Goal: Task Accomplishment & Management: Complete application form

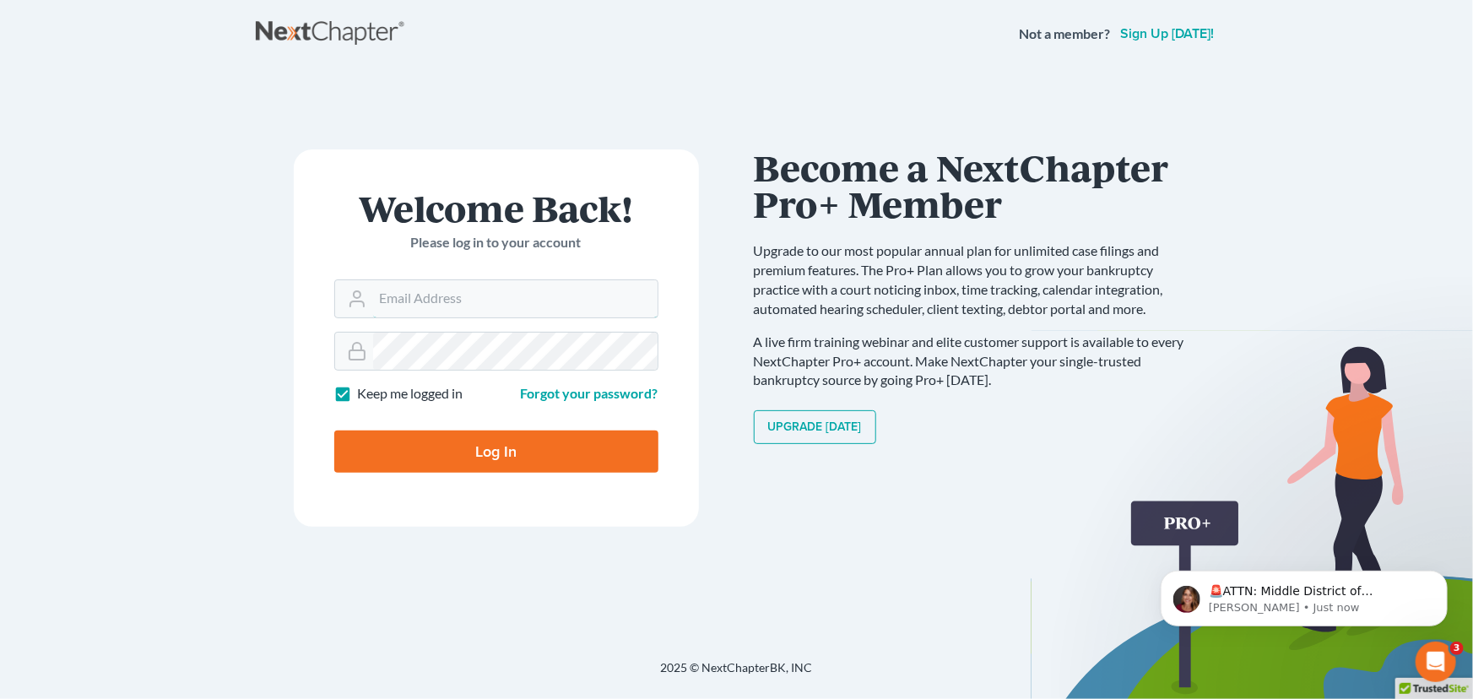
type input "[EMAIL_ADDRESS][DOMAIN_NAME]"
click at [485, 452] on input "Log In" at bounding box center [496, 452] width 324 height 42
type input "Thinking..."
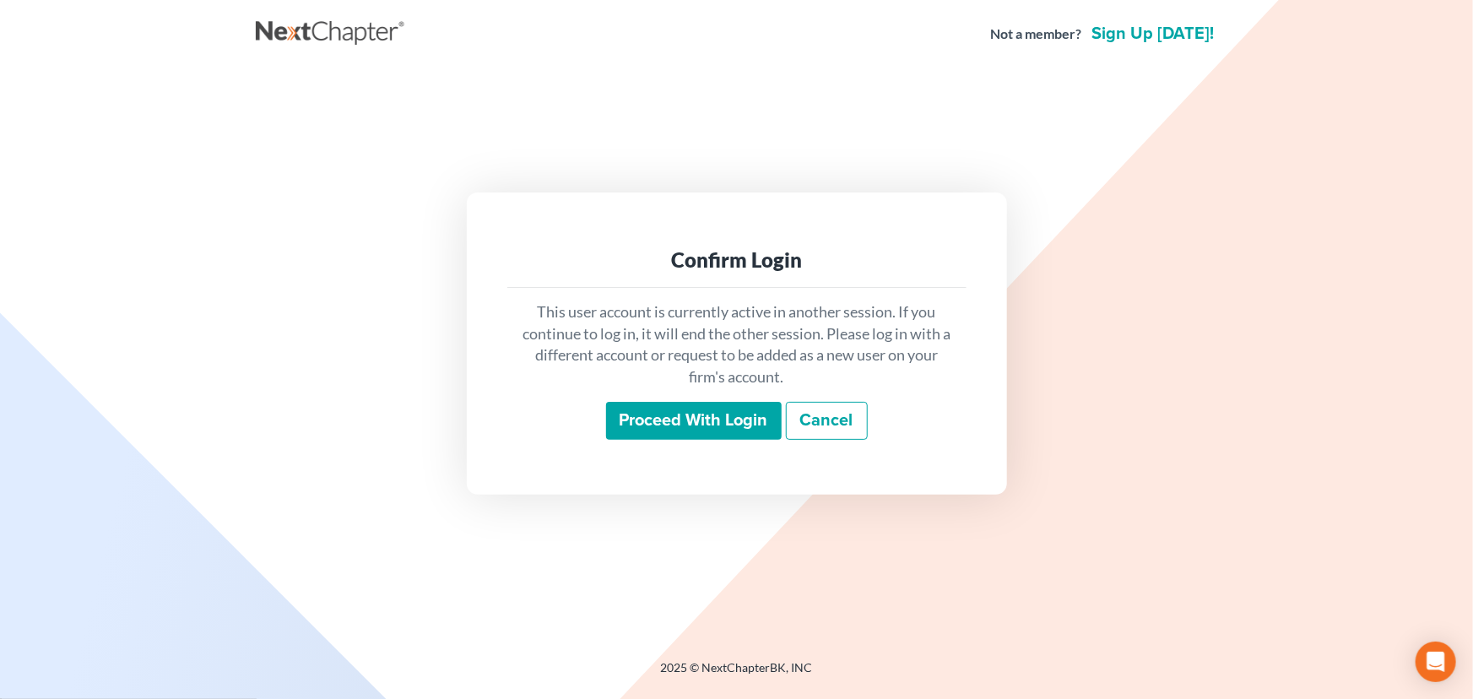
click at [677, 428] on input "Proceed with login" at bounding box center [694, 421] width 176 height 39
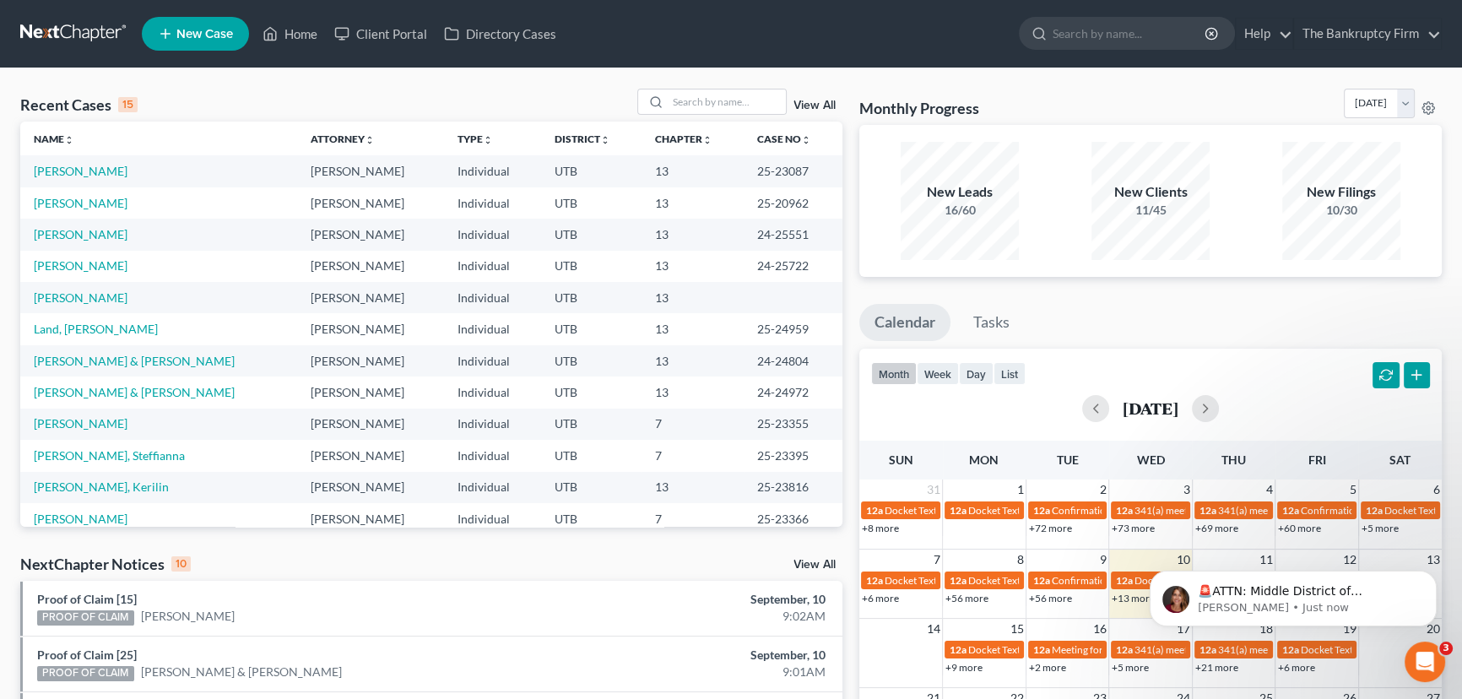
scroll to position [460, 0]
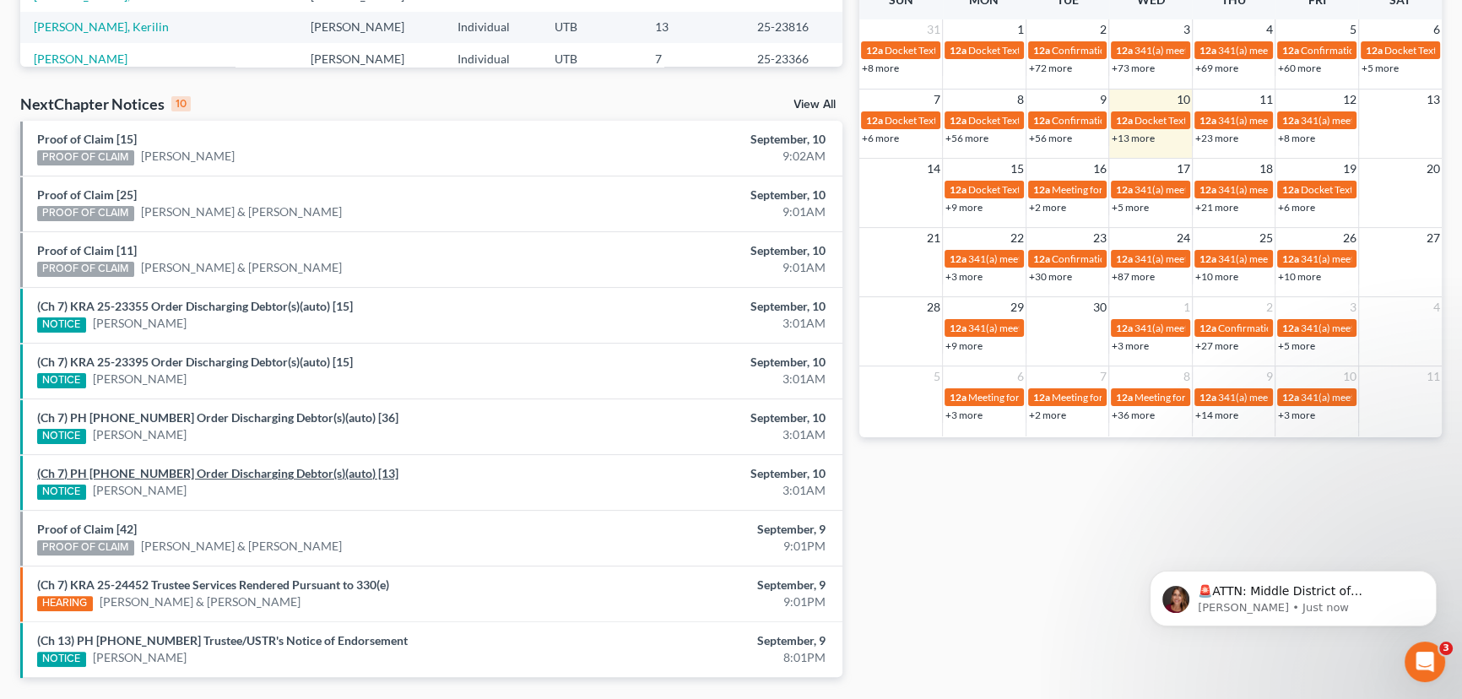
click at [179, 473] on link "(Ch 7) PH [PHONE_NUMBER] Order Discharging Debtor(s)(auto) [13]" at bounding box center [217, 473] width 361 height 14
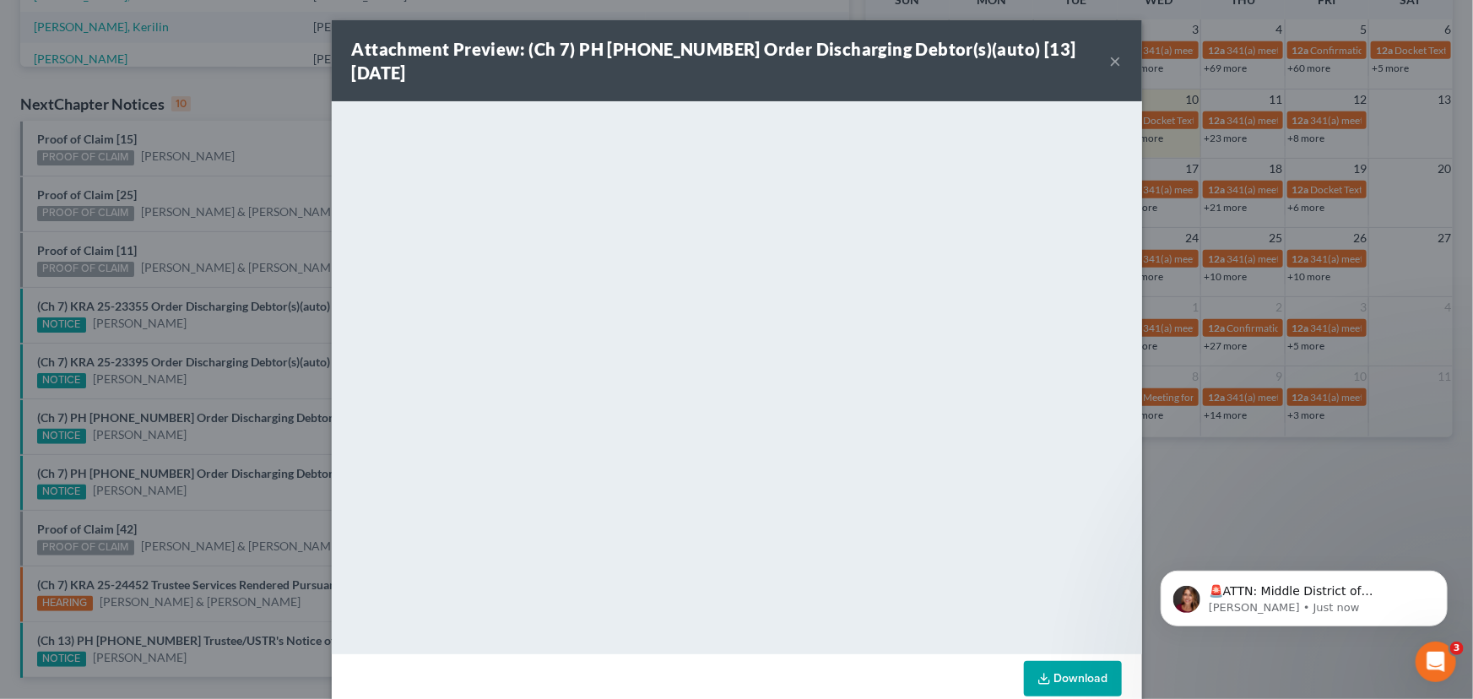
click at [177, 456] on div "Attachment Preview: (Ch 7) PH [PHONE_NUMBER] Order Discharging Debtor(s)(auto) …" at bounding box center [736, 349] width 1473 height 699
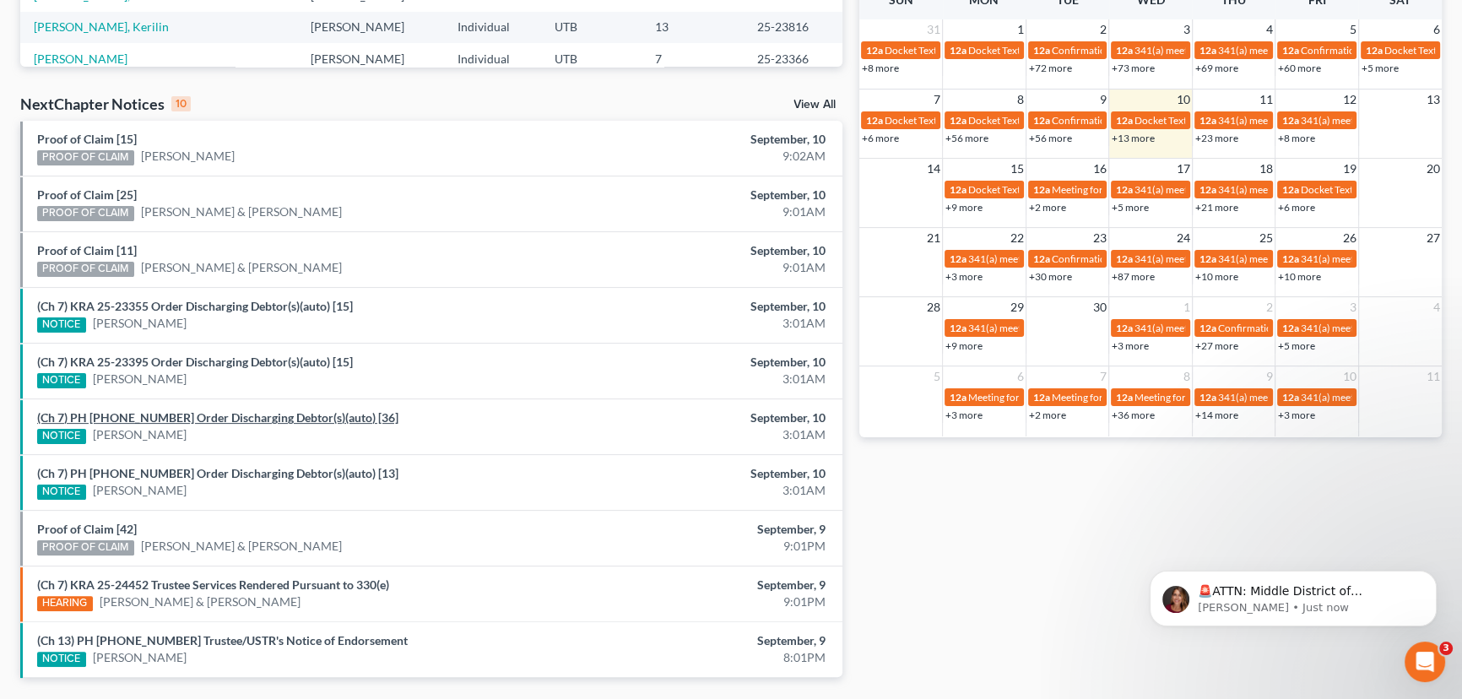
click at [216, 420] on link "(Ch 7) PH 20-21502 Order Discharging Debtor(s)(auto) [36]" at bounding box center [217, 417] width 361 height 14
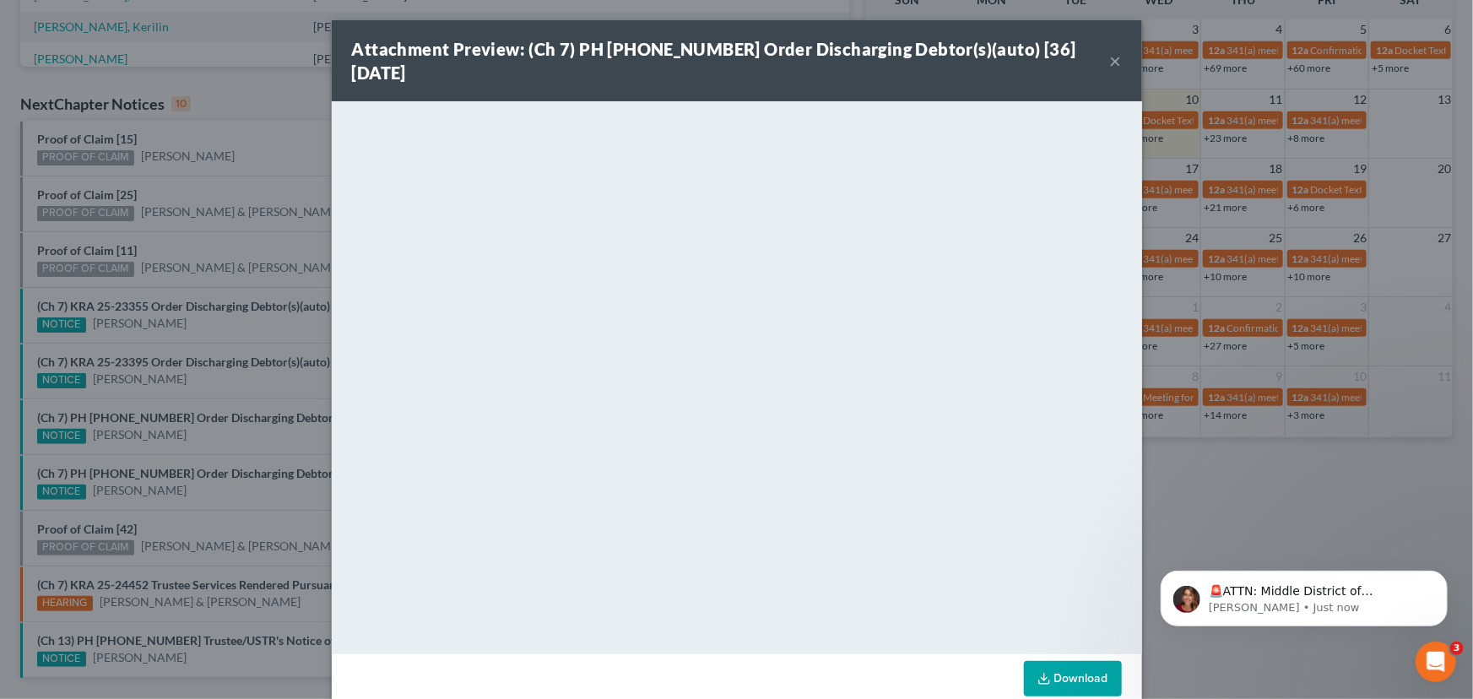
click at [198, 397] on div "Attachment Preview: (Ch 7) PH 20-21502 Order Discharging Debtor(s)(auto) [36] 0…" at bounding box center [736, 349] width 1473 height 699
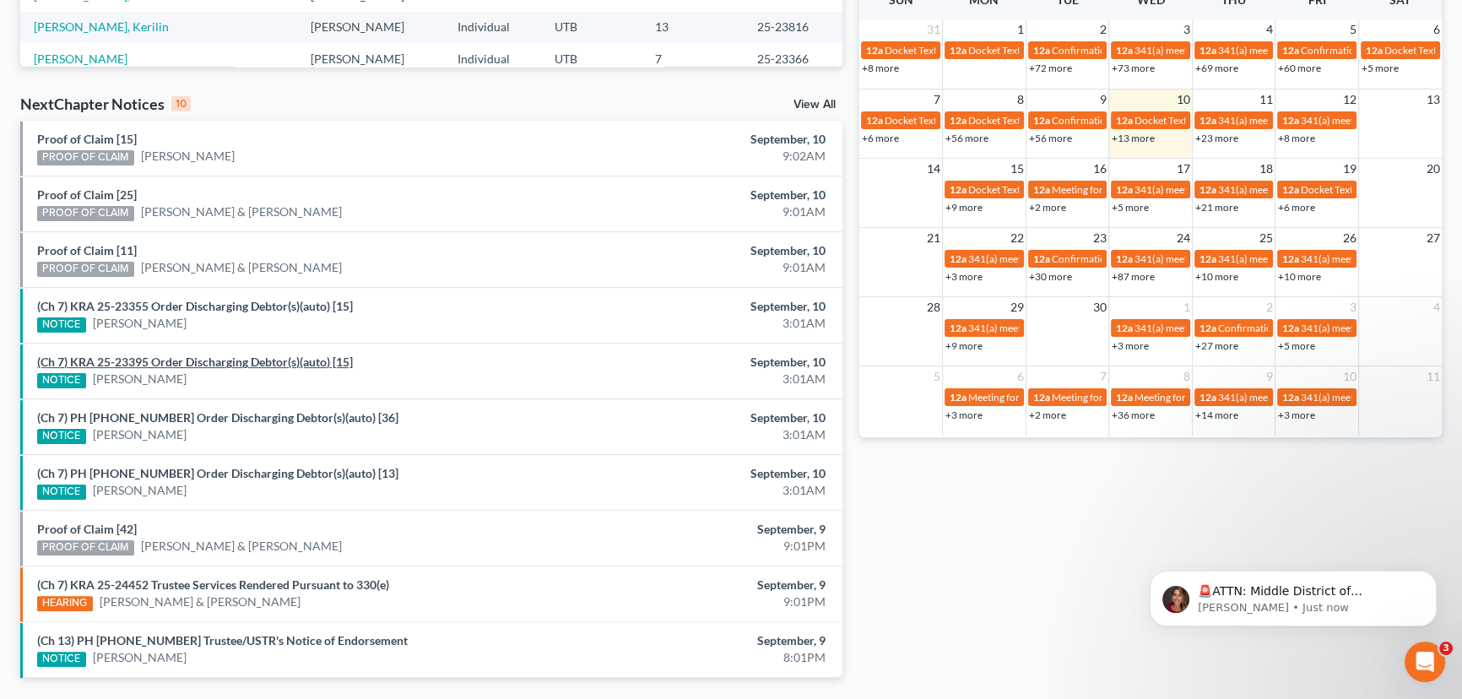
click at [203, 359] on link "(Ch 7) KRA 25-23395 Order Discharging Debtor(s)(auto) [15]" at bounding box center [195, 362] width 316 height 14
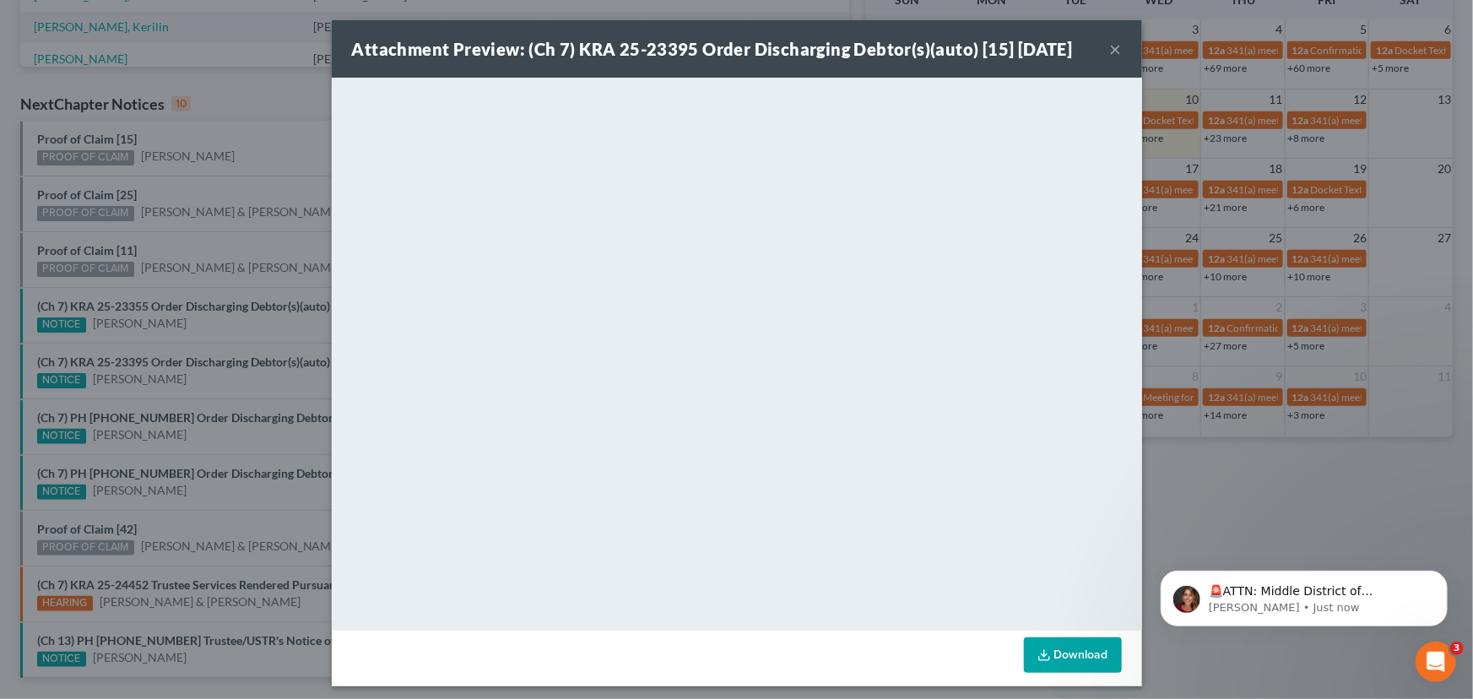
drag, startPoint x: 208, startPoint y: 332, endPoint x: 207, endPoint y: 318, distance: 13.5
click at [207, 331] on div "Attachment Preview: (Ch 7) KRA 25-23395 Order Discharging Debtor(s)(auto) [15] …" at bounding box center [736, 349] width 1473 height 699
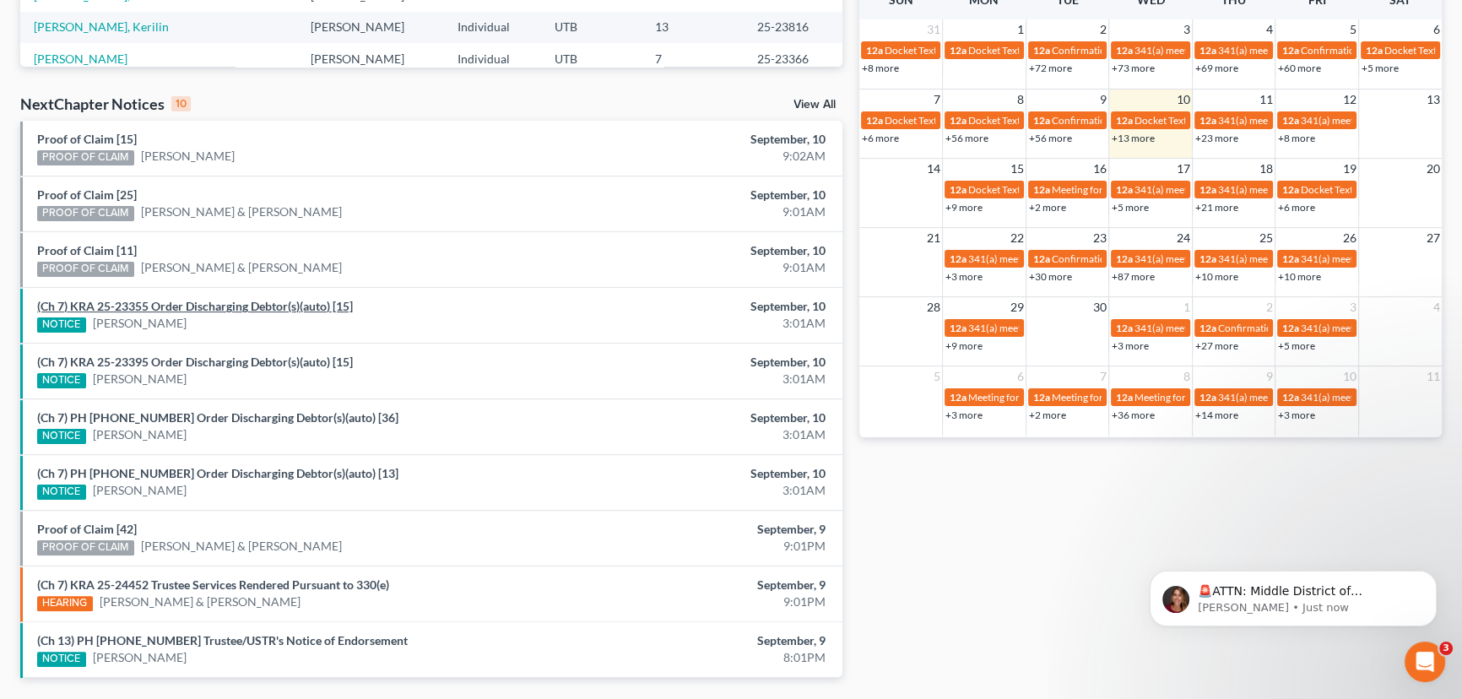
click at [205, 306] on link "(Ch 7) KRA 25-23355 Order Discharging Debtor(s)(auto) [15]" at bounding box center [195, 306] width 316 height 14
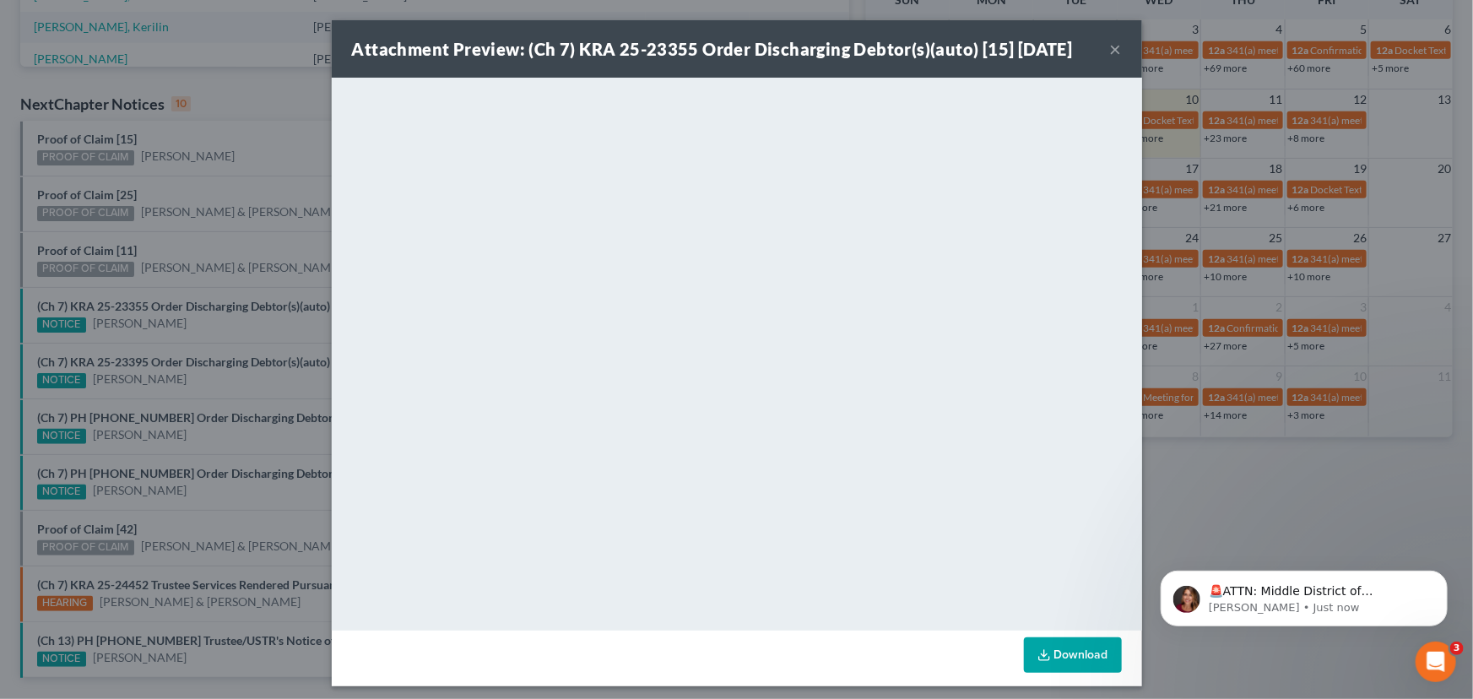
click at [179, 291] on div "Attachment Preview: (Ch 7) KRA 25-23355 Order Discharging Debtor(s)(auto) [15] …" at bounding box center [736, 349] width 1473 height 699
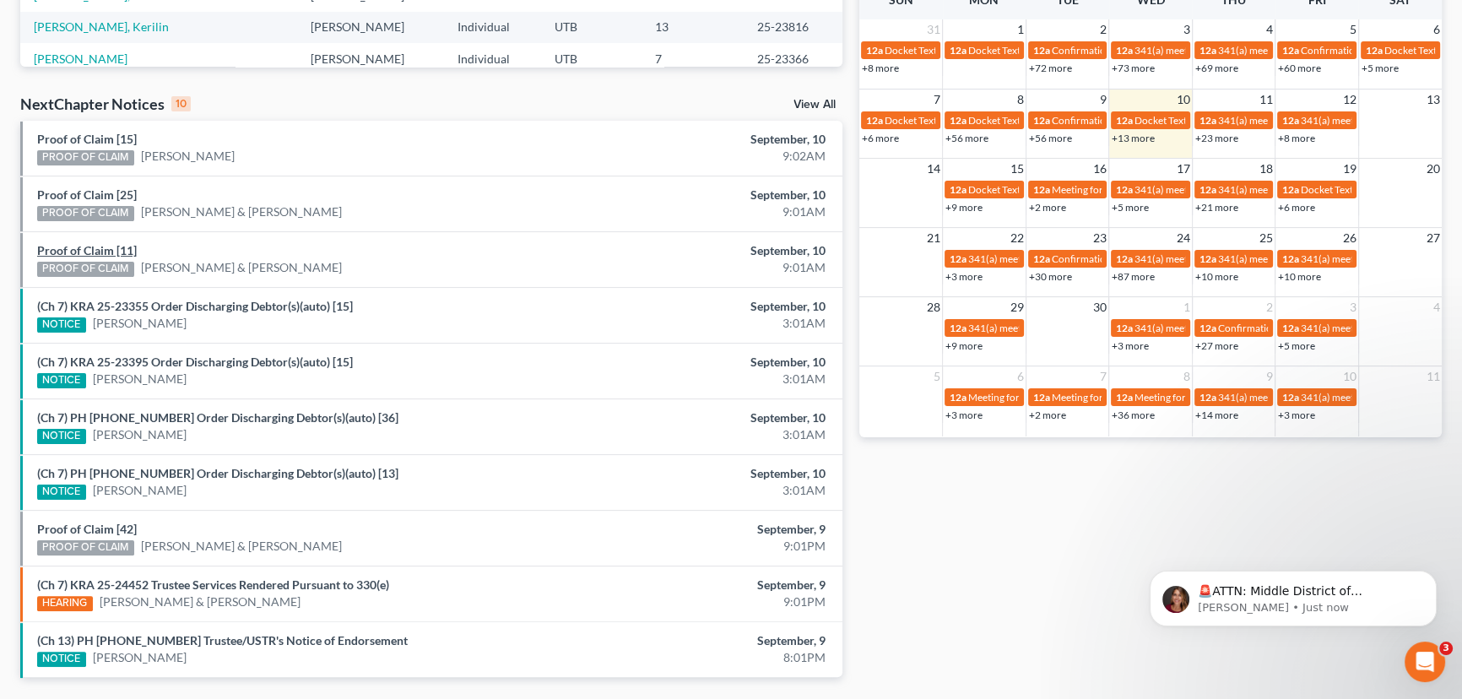
click at [90, 250] on link "Proof of Claim [11]" at bounding box center [87, 250] width 100 height 14
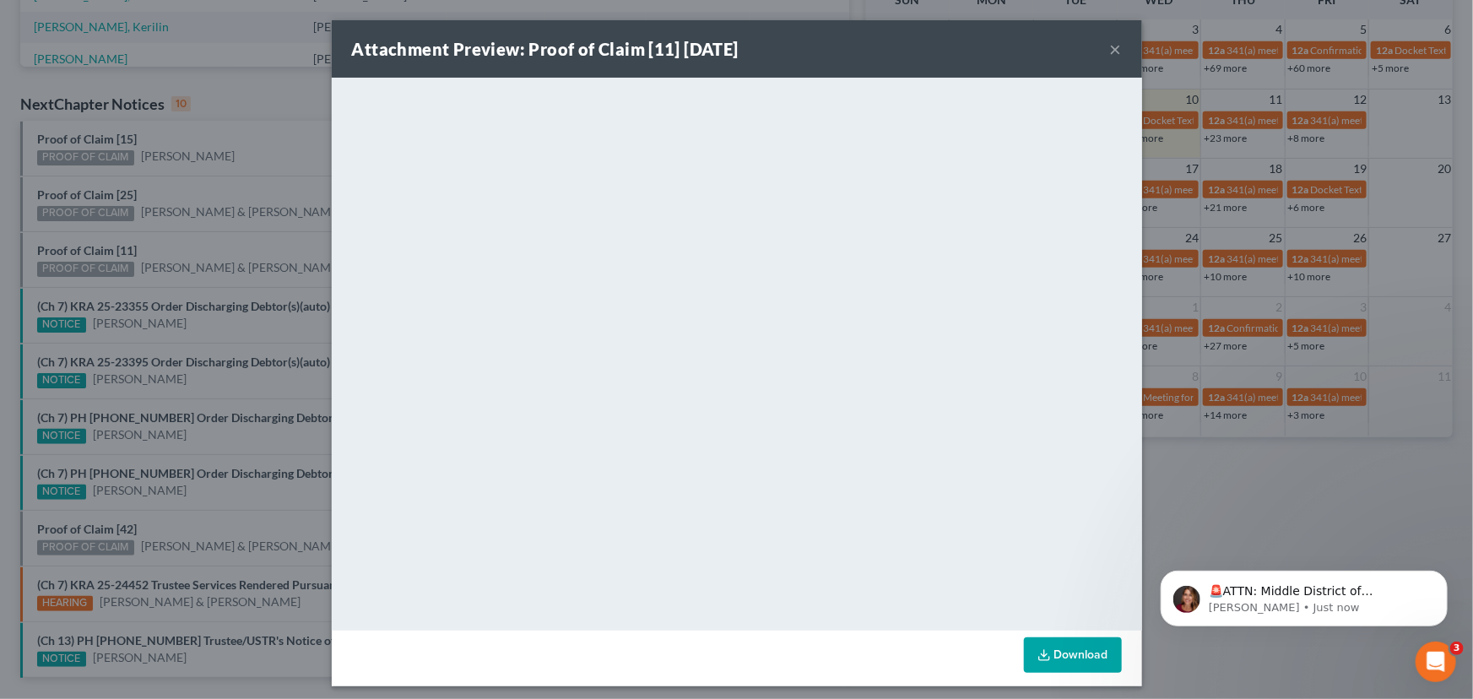
click at [204, 236] on div "Attachment Preview: Proof of Claim [11] 09/10/2025 × <object ng-attr-data='http…" at bounding box center [736, 349] width 1473 height 699
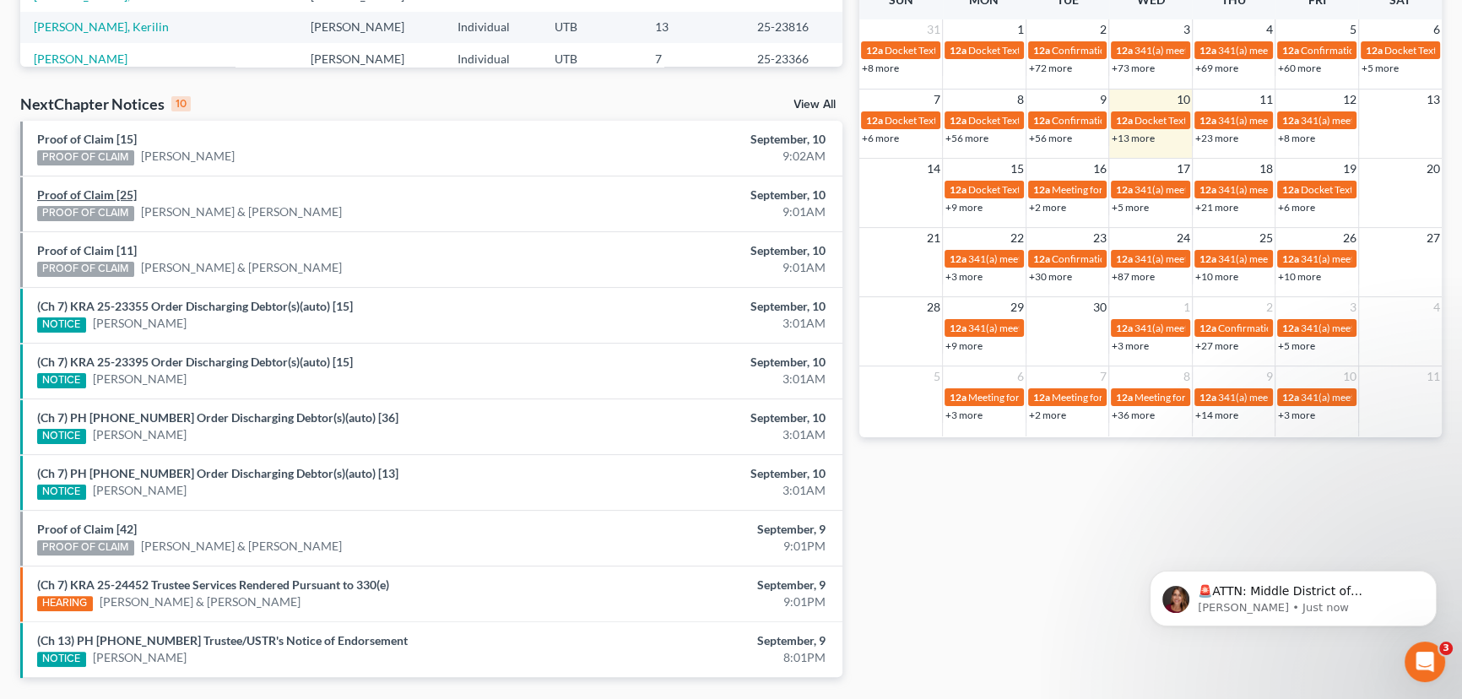
click at [95, 193] on link "Proof of Claim [25]" at bounding box center [87, 194] width 100 height 14
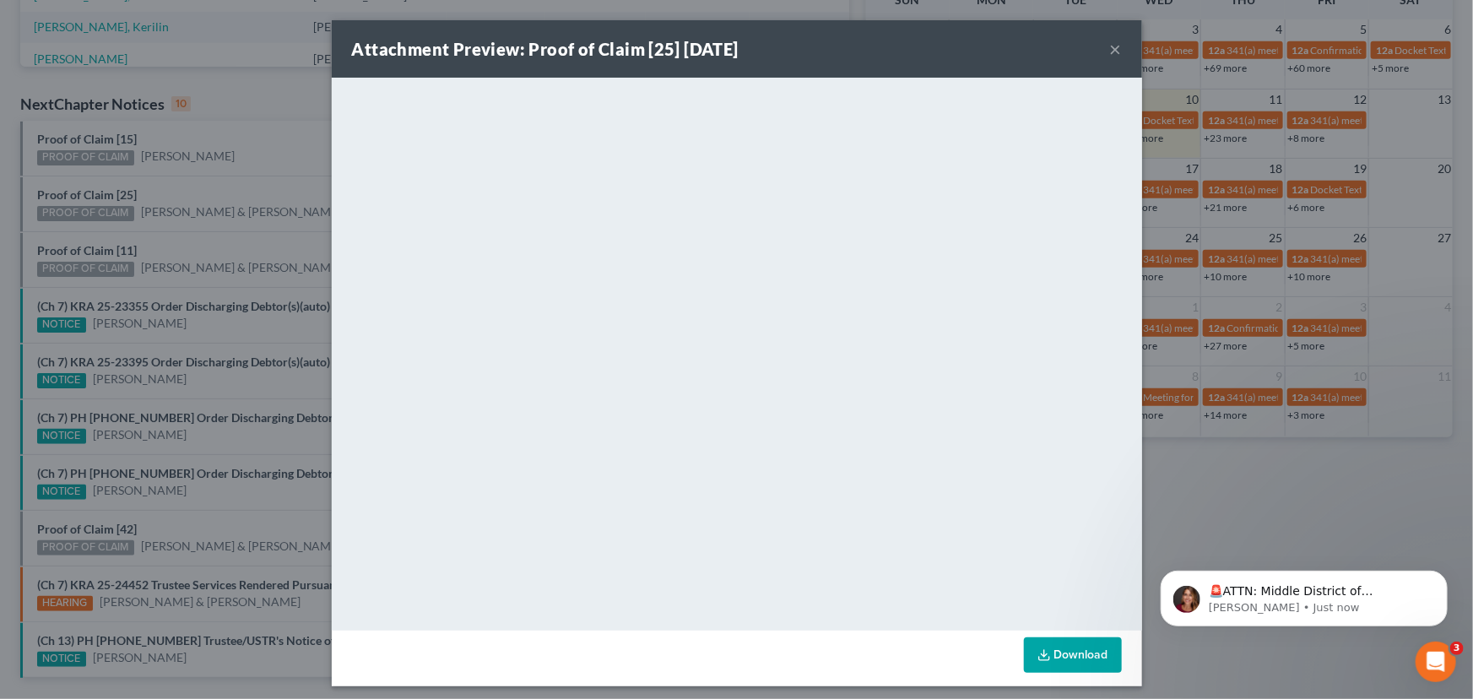
drag, startPoint x: 192, startPoint y: 187, endPoint x: 169, endPoint y: 171, distance: 27.4
click at [191, 186] on div "Attachment Preview: Proof of Claim [25] 09/10/2025 × <object ng-attr-data='http…" at bounding box center [736, 349] width 1473 height 699
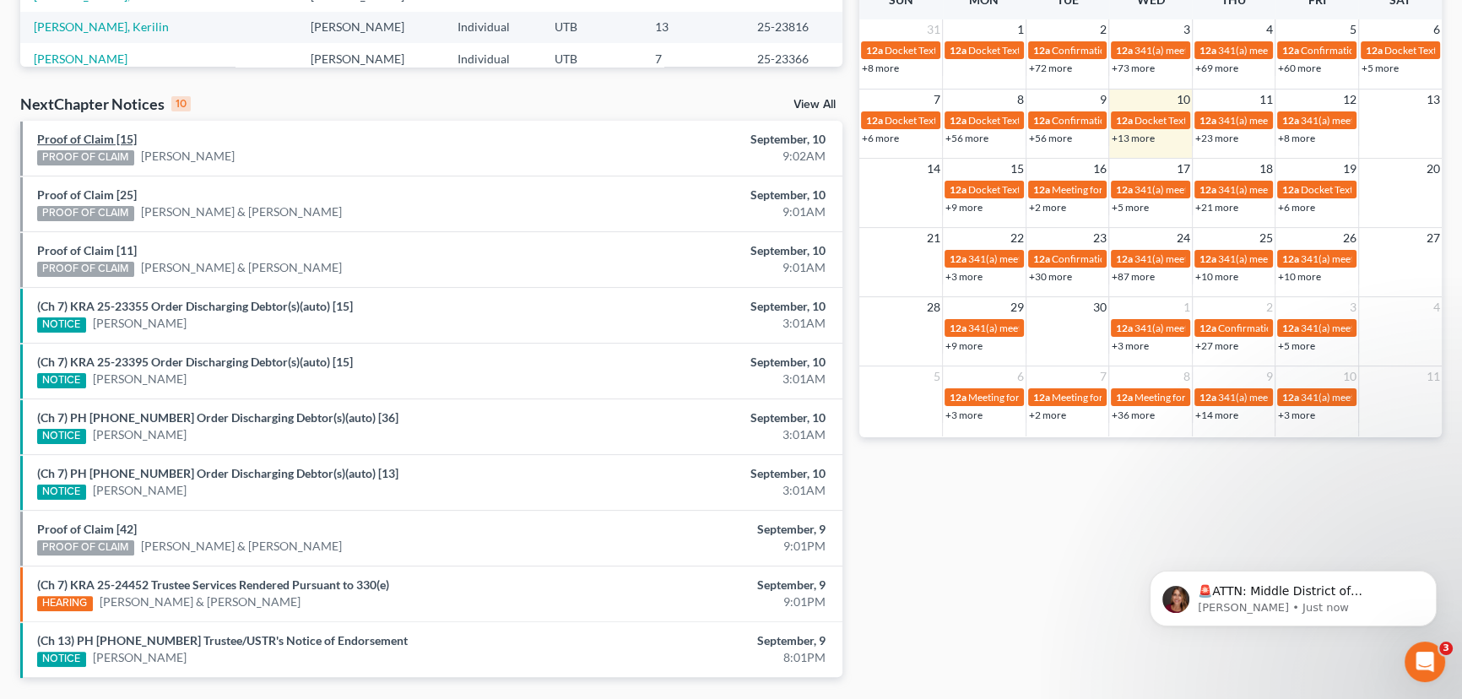
click at [100, 140] on link "Proof of Claim [15]" at bounding box center [87, 139] width 100 height 14
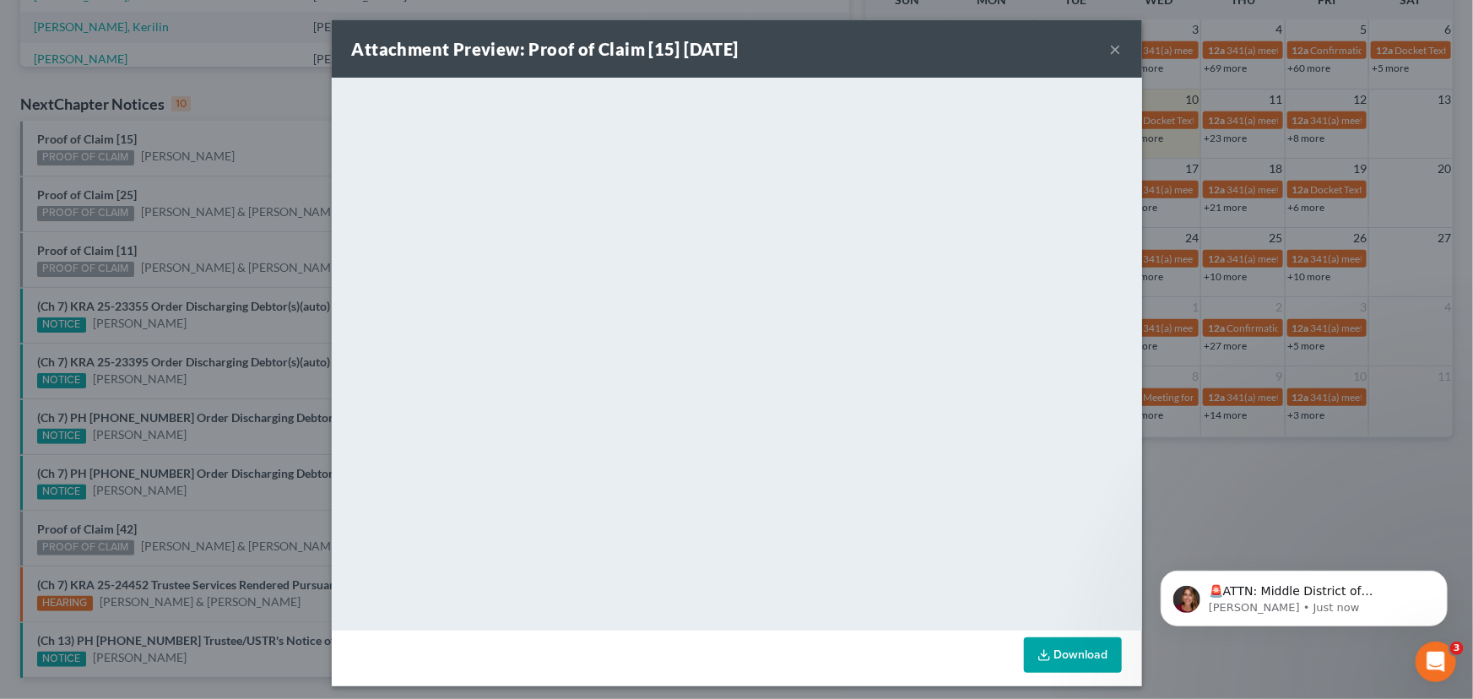
click at [203, 160] on div "Attachment Preview: Proof of Claim [15] 09/10/2025 × <object ng-attr-data='http…" at bounding box center [736, 349] width 1473 height 699
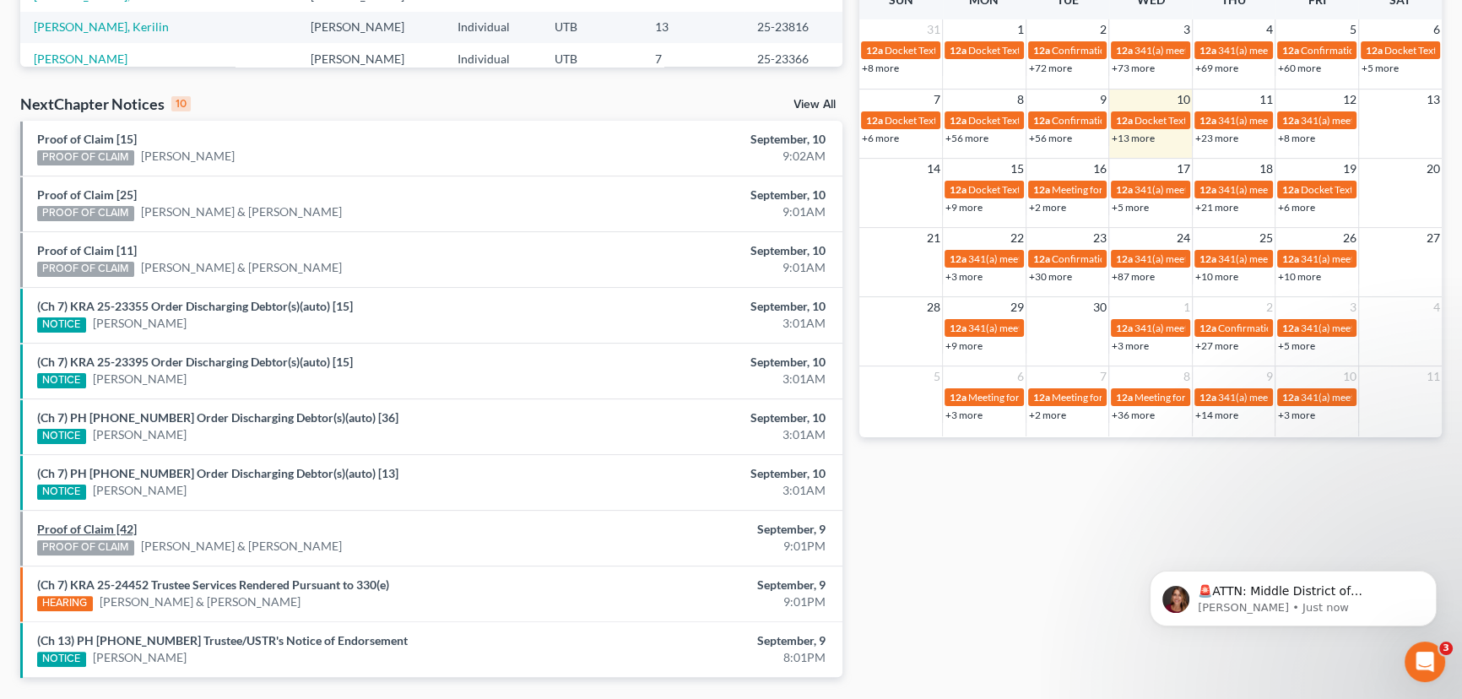
click at [82, 524] on link "Proof of Claim [42]" at bounding box center [87, 529] width 100 height 14
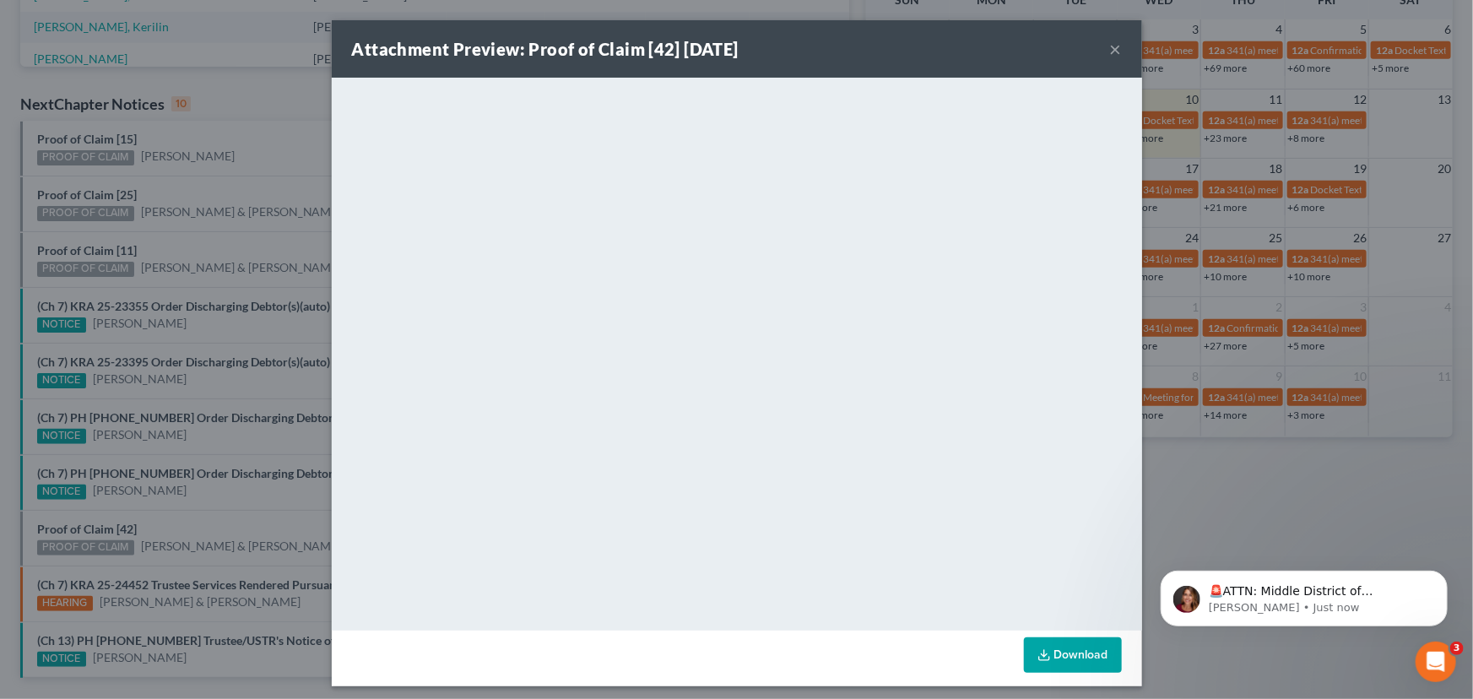
drag, startPoint x: 209, startPoint y: 515, endPoint x: 252, endPoint y: 507, distance: 43.9
click at [209, 515] on div "Attachment Preview: Proof of Claim [42] 09/09/2025 × <object ng-attr-data='http…" at bounding box center [736, 349] width 1473 height 699
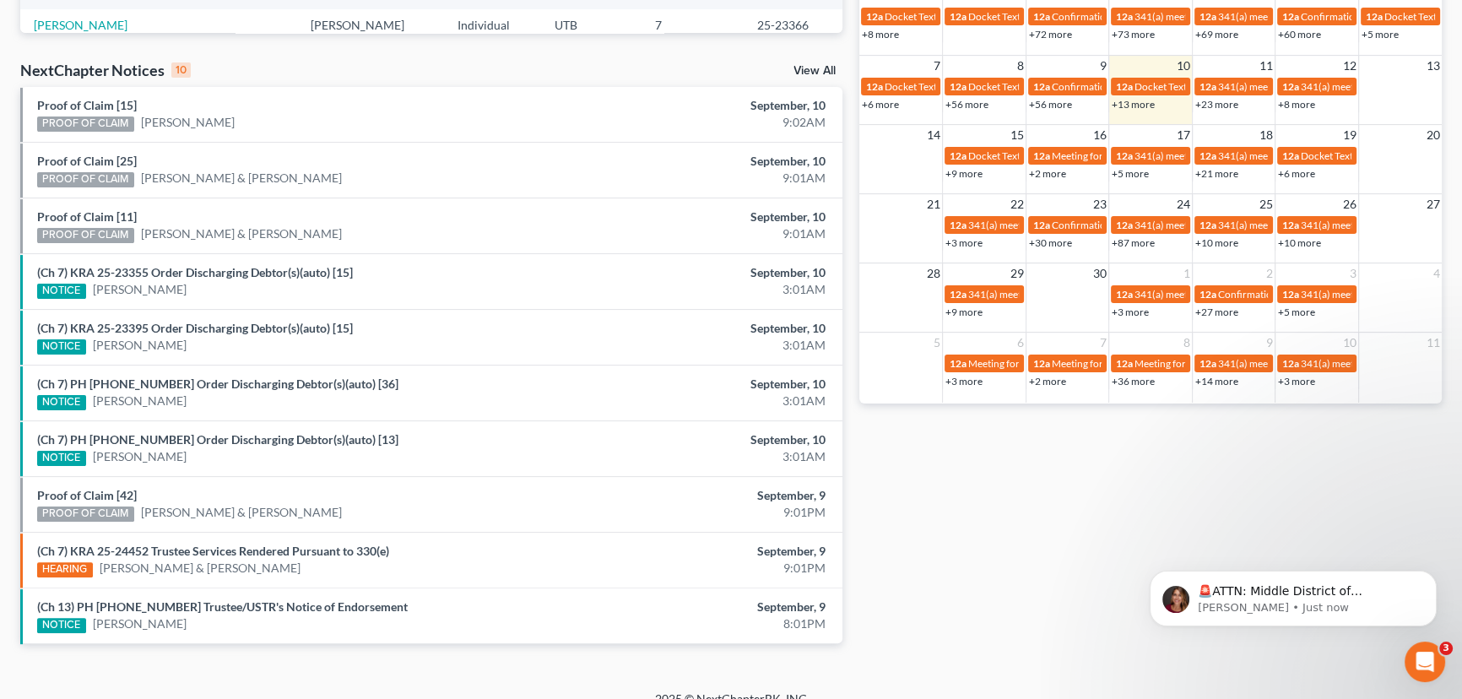
scroll to position [512, 0]
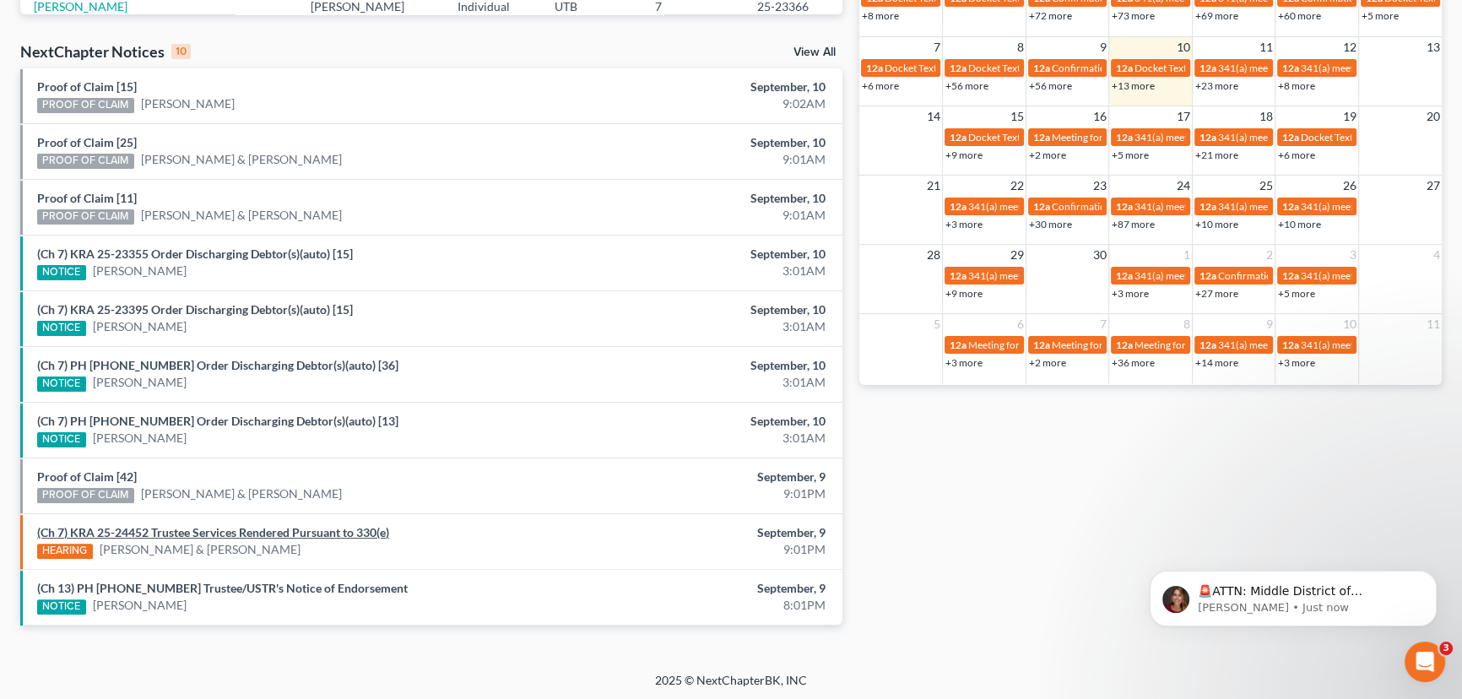
click at [276, 534] on link "(Ch 7) KRA 25-24452 Trustee Services Rendered Pursuant to 330(e)" at bounding box center [213, 532] width 352 height 14
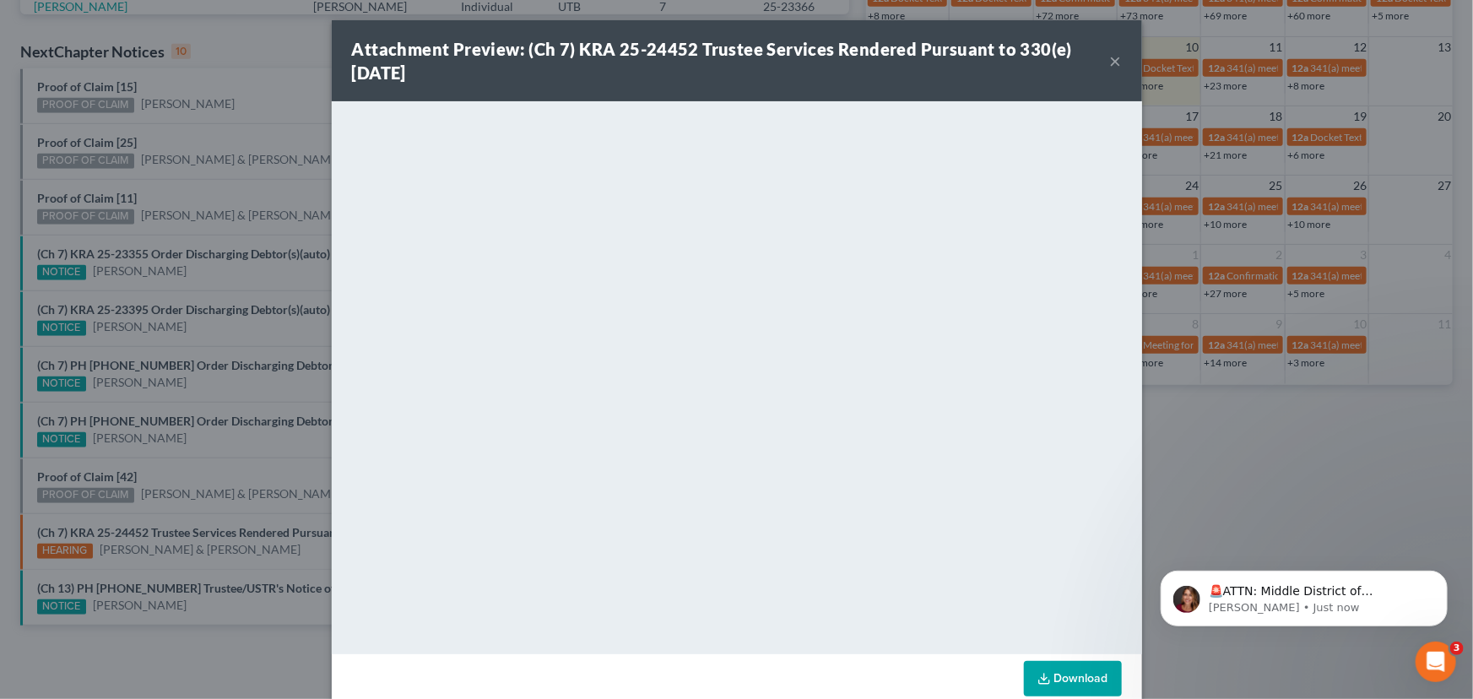
drag, startPoint x: 274, startPoint y: 389, endPoint x: 272, endPoint y: 413, distance: 23.7
click at [274, 389] on div "Attachment Preview: (Ch 7) KRA 25-24452 Trustee Services Rendered Pursuant to 3…" at bounding box center [736, 349] width 1473 height 699
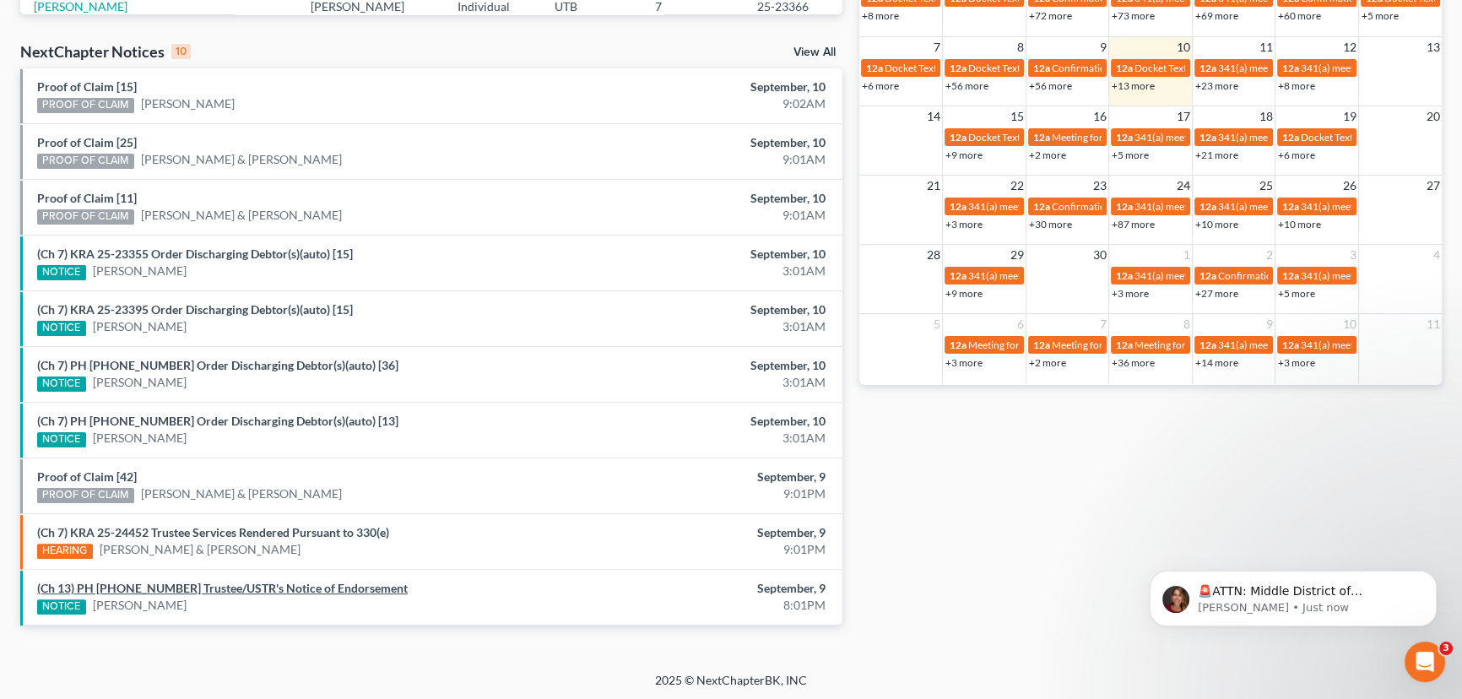
click at [256, 587] on link "(Ch 13) PH 24-21499 Trustee/USTR's Notice of Endorsement" at bounding box center [222, 588] width 371 height 14
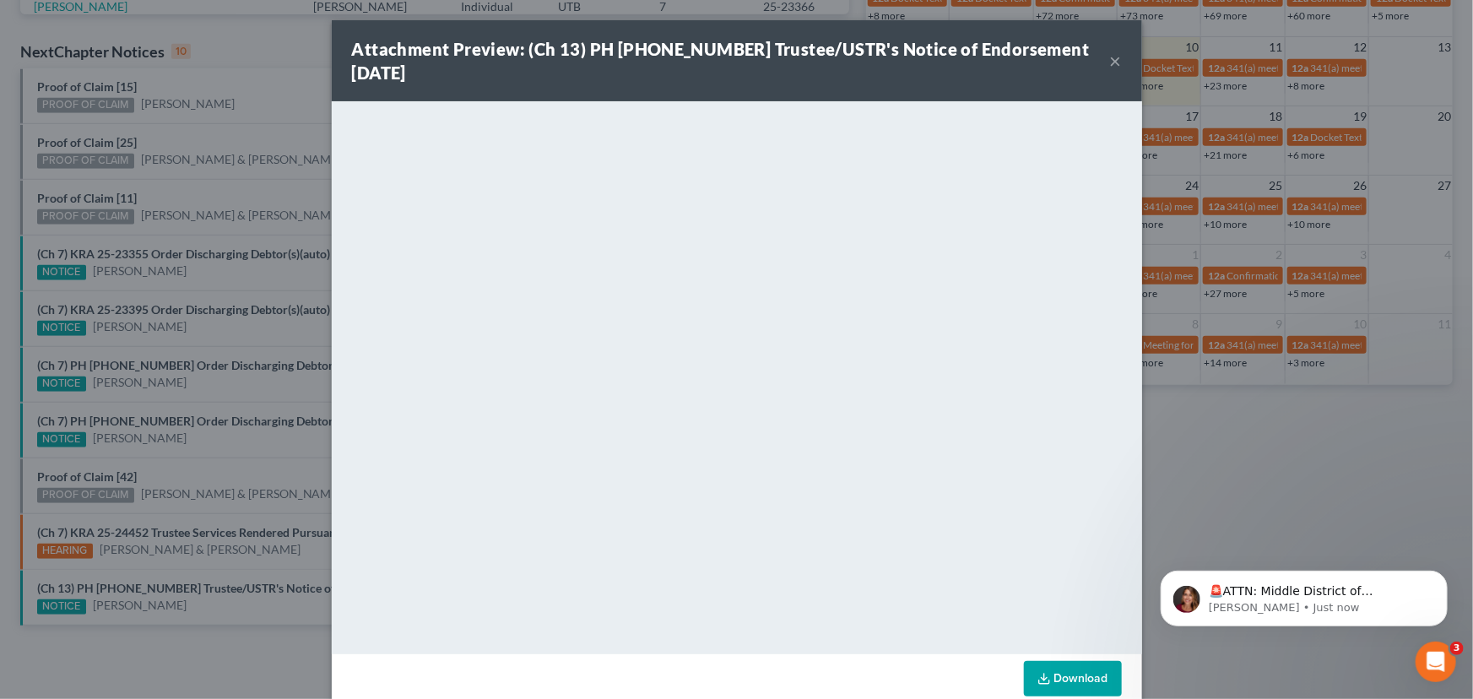
click at [251, 435] on div "Attachment Preview: (Ch 13) PH 24-21499 Trustee/USTR's Notice of Endorsement 09…" at bounding box center [736, 349] width 1473 height 699
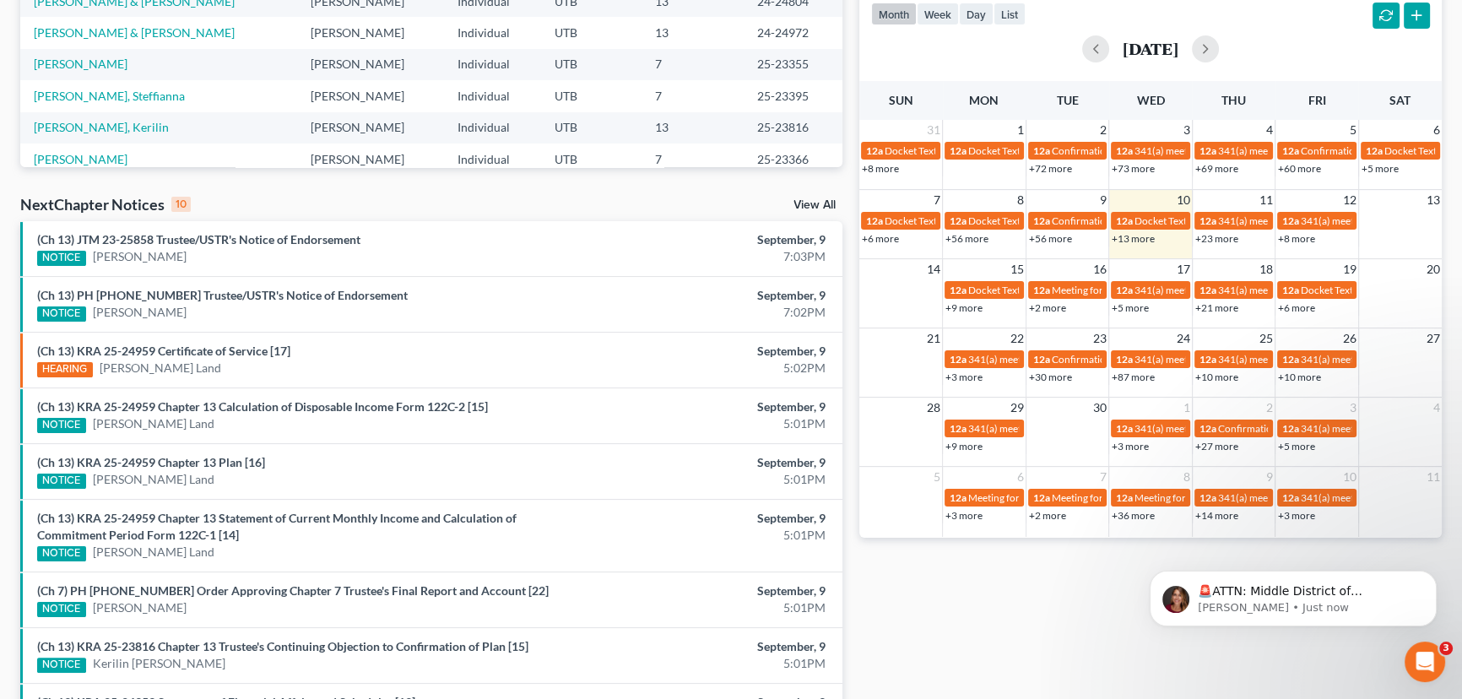
scroll to position [383, 0]
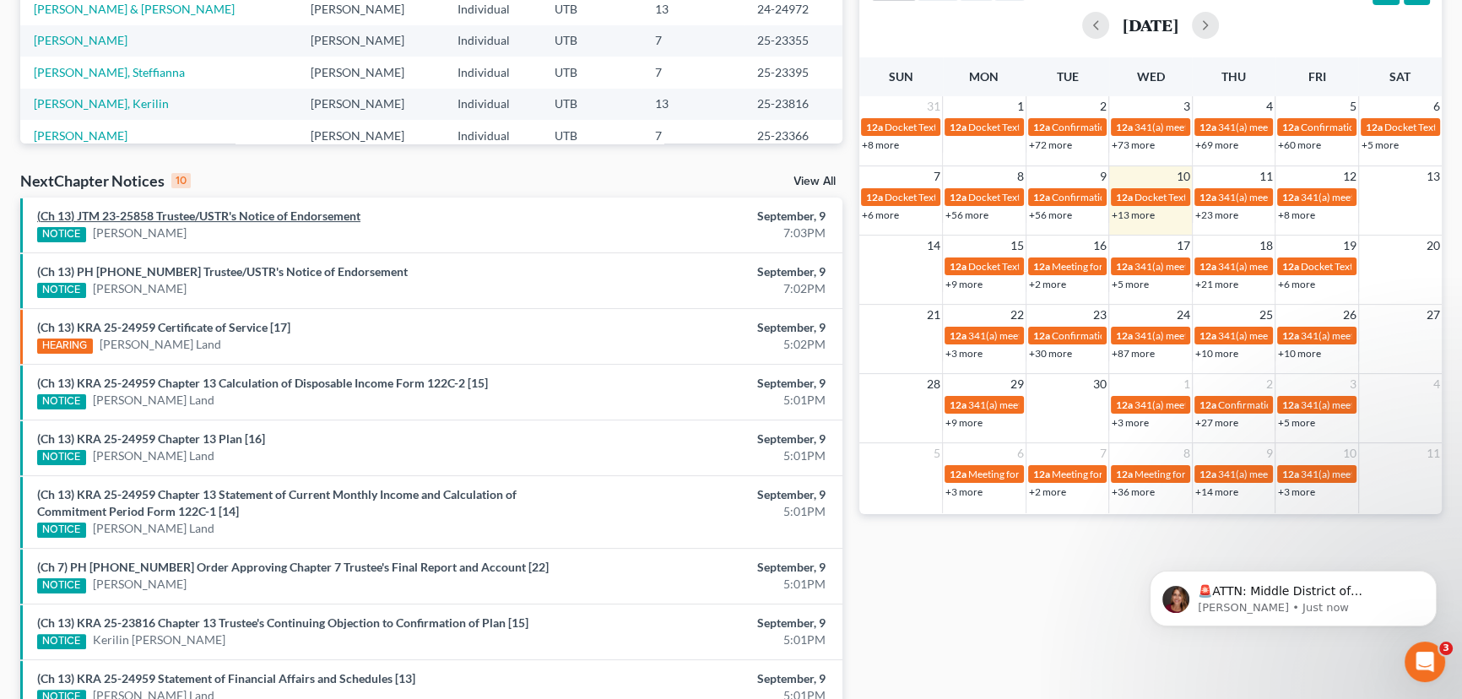
click at [214, 217] on link "(Ch 13) JTM 23-25858 Trustee/USTR's Notice of Endorsement" at bounding box center [198, 216] width 323 height 14
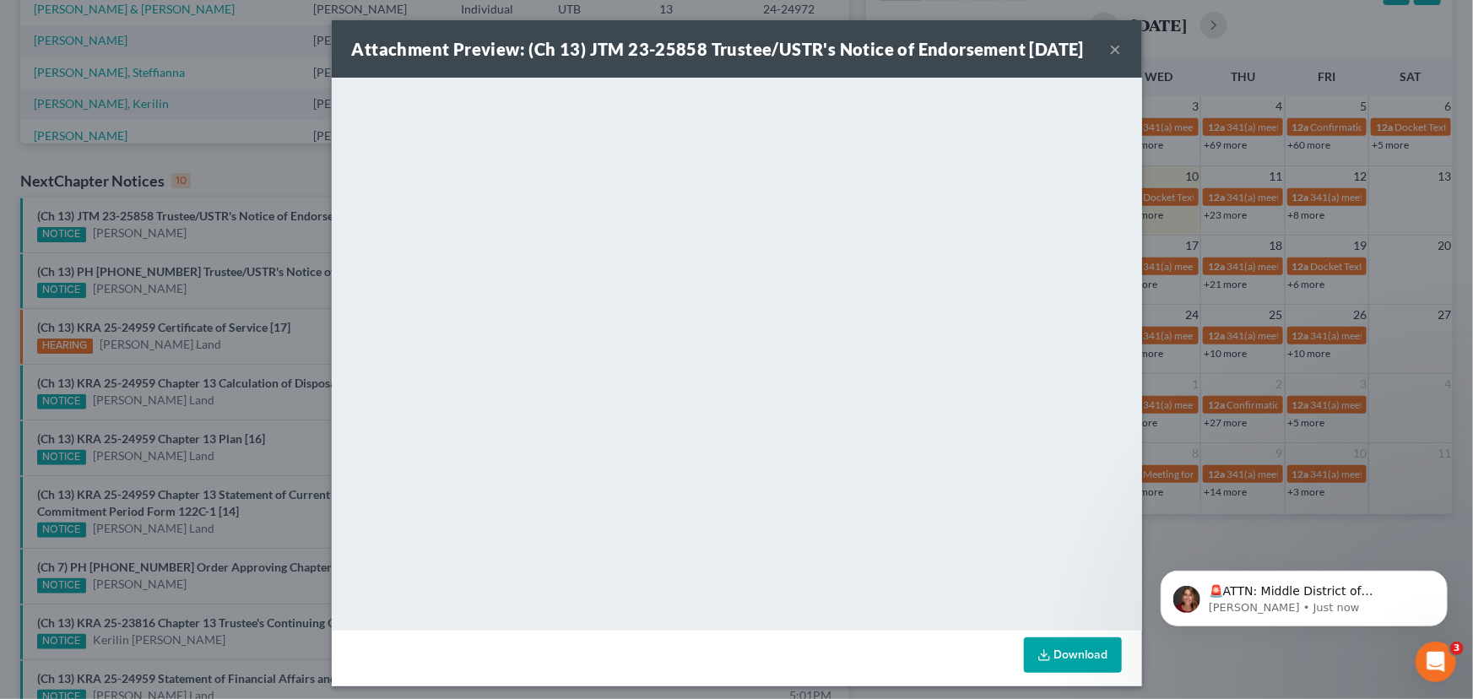
click at [204, 241] on div "Attachment Preview: (Ch 13) JTM 23-25858 Trustee/USTR's Notice of Endorsement 0…" at bounding box center [736, 349] width 1473 height 699
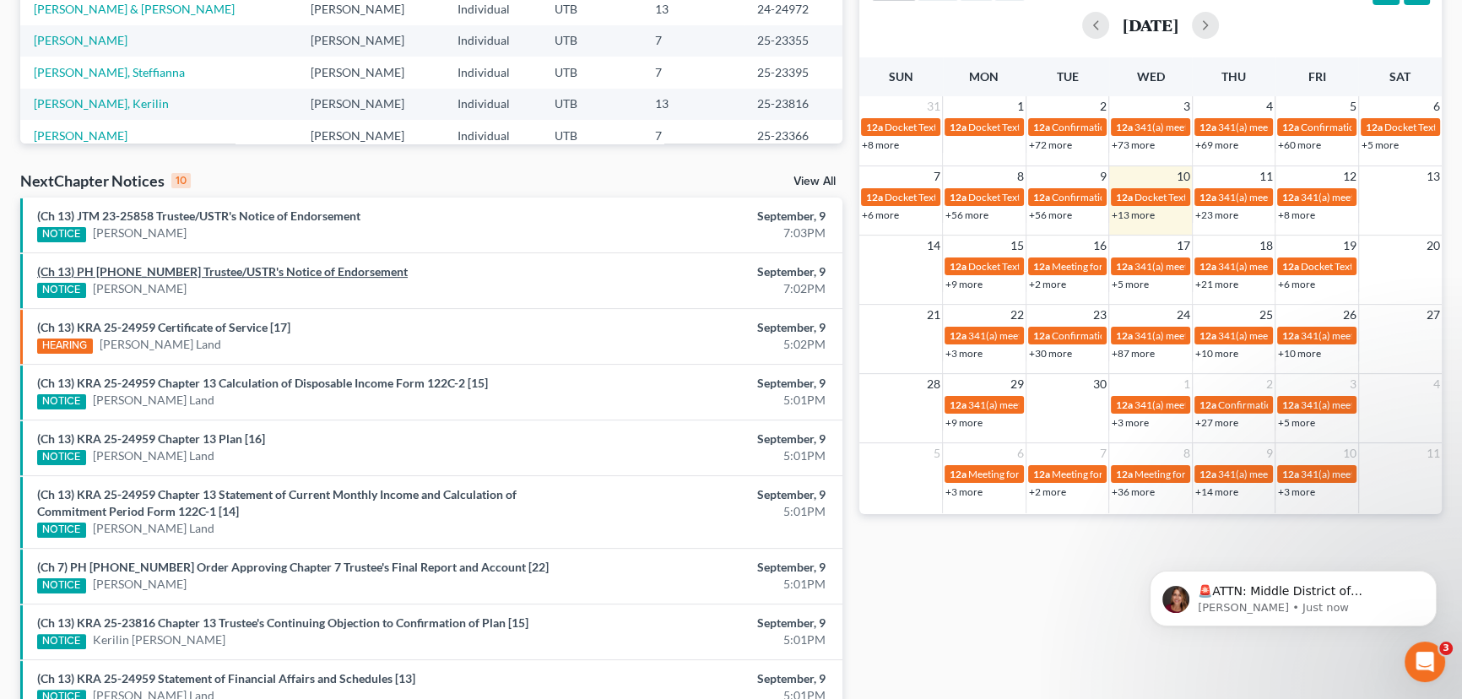
click at [201, 273] on link "(Ch 13) PH 25-20872 Trustee/USTR's Notice of Endorsement" at bounding box center [222, 271] width 371 height 14
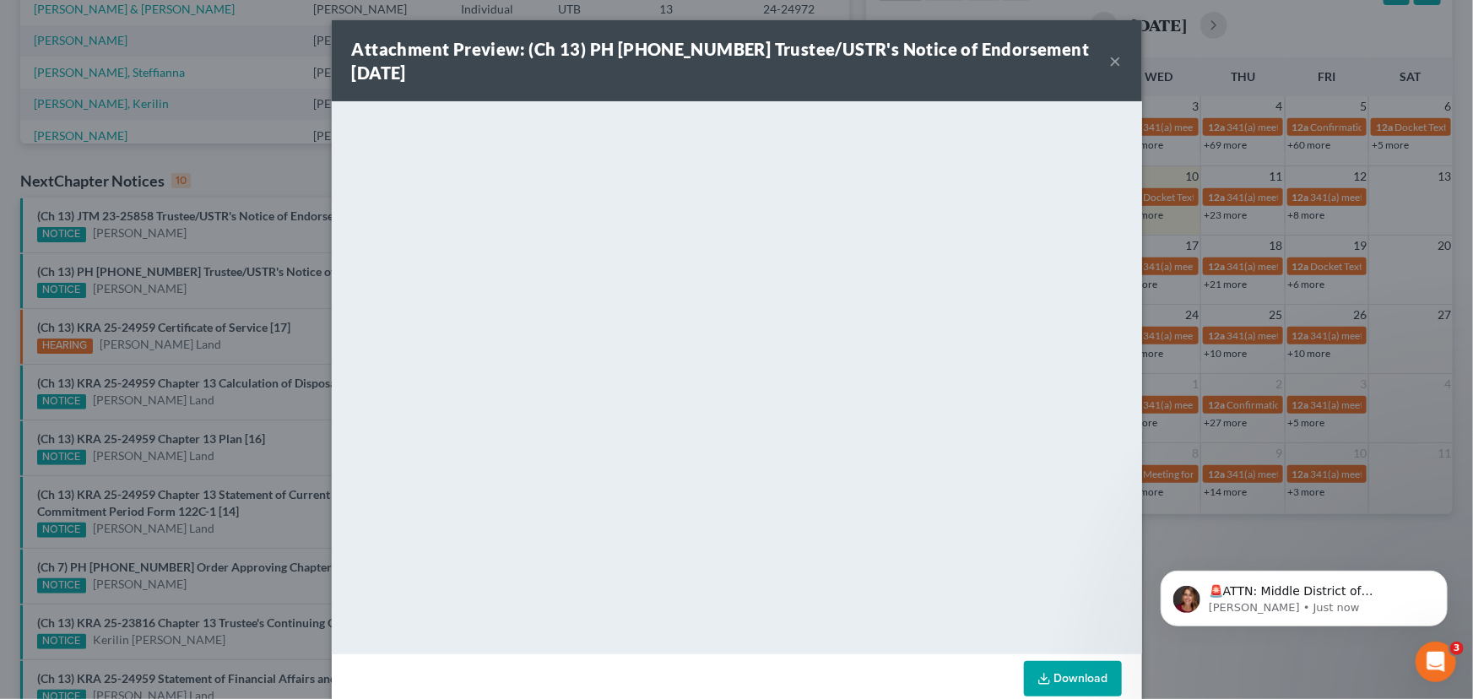
click at [204, 295] on div "Attachment Preview: (Ch 13) PH 25-20872 Trustee/USTR's Notice of Endorsement 09…" at bounding box center [736, 349] width 1473 height 699
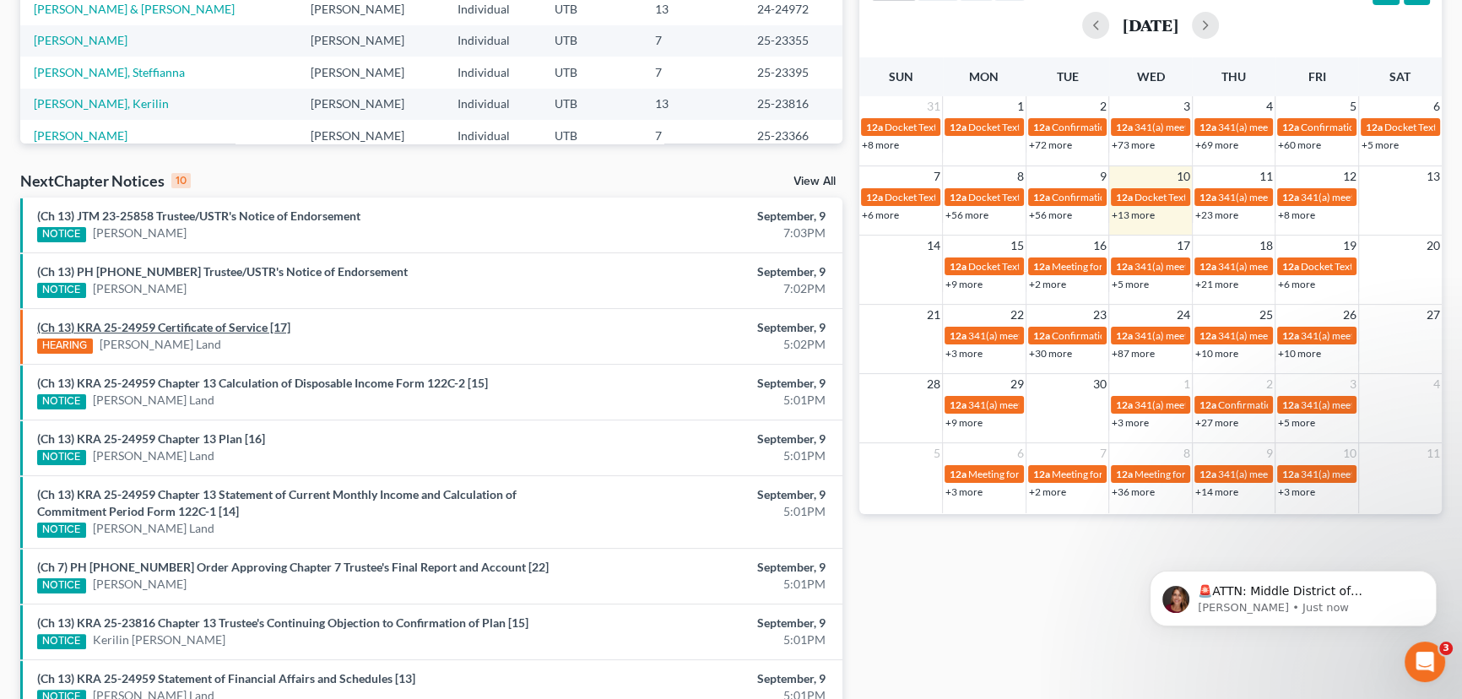
click at [214, 328] on link "(Ch 13) KRA 25-24959 Certificate of Service [17]" at bounding box center [163, 327] width 253 height 14
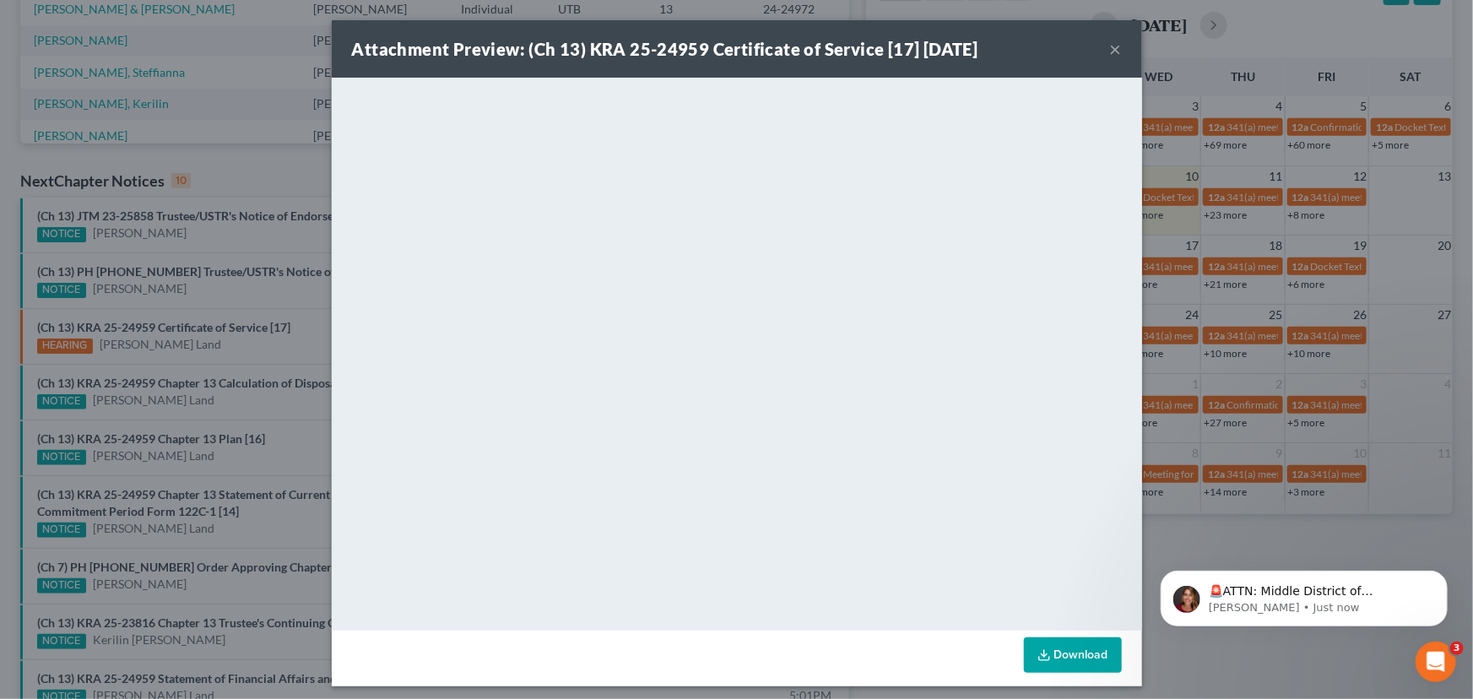
click at [222, 357] on div "Attachment Preview: (Ch 13) KRA 25-24959 Certificate of Service [17] 09/09/2025…" at bounding box center [736, 349] width 1473 height 699
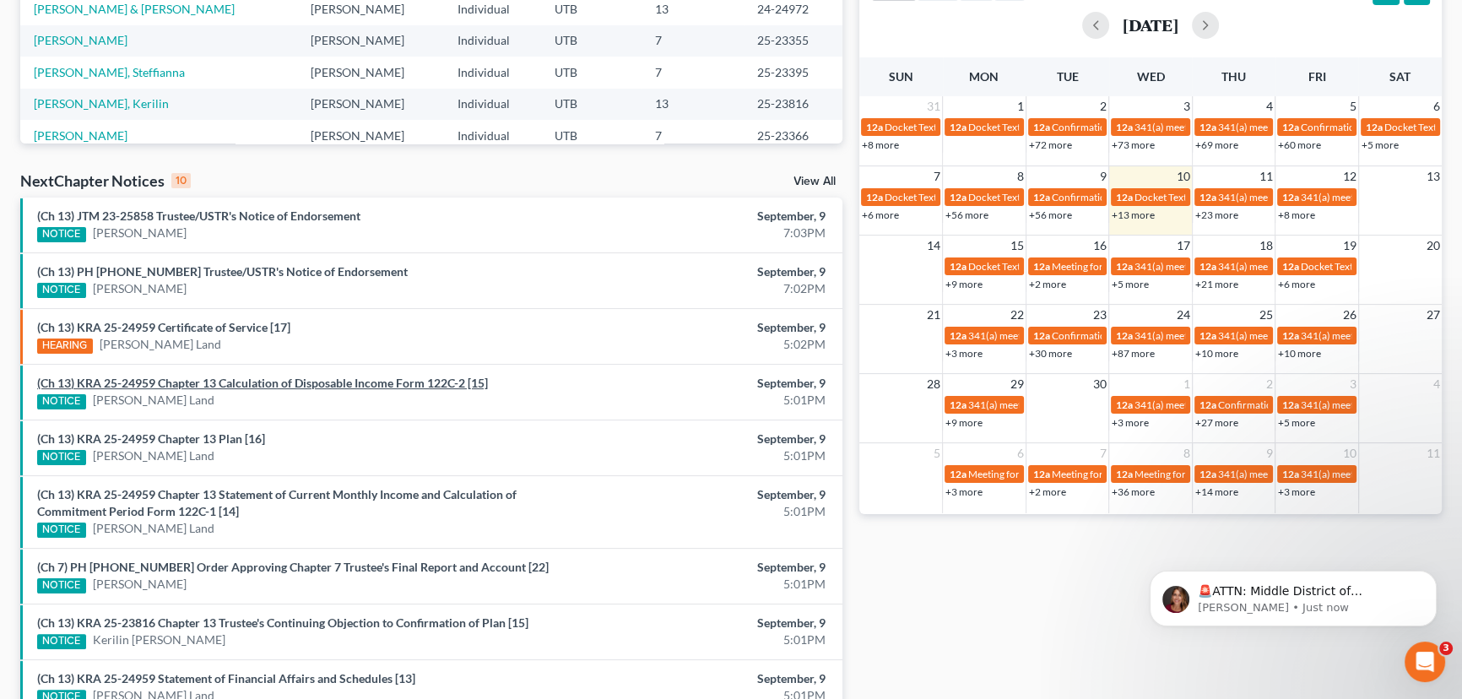
click at [224, 382] on link "(Ch 13) KRA 25-24959 Chapter 13 Calculation of Disposable Income Form 122C-2 [1…" at bounding box center [262, 383] width 451 height 14
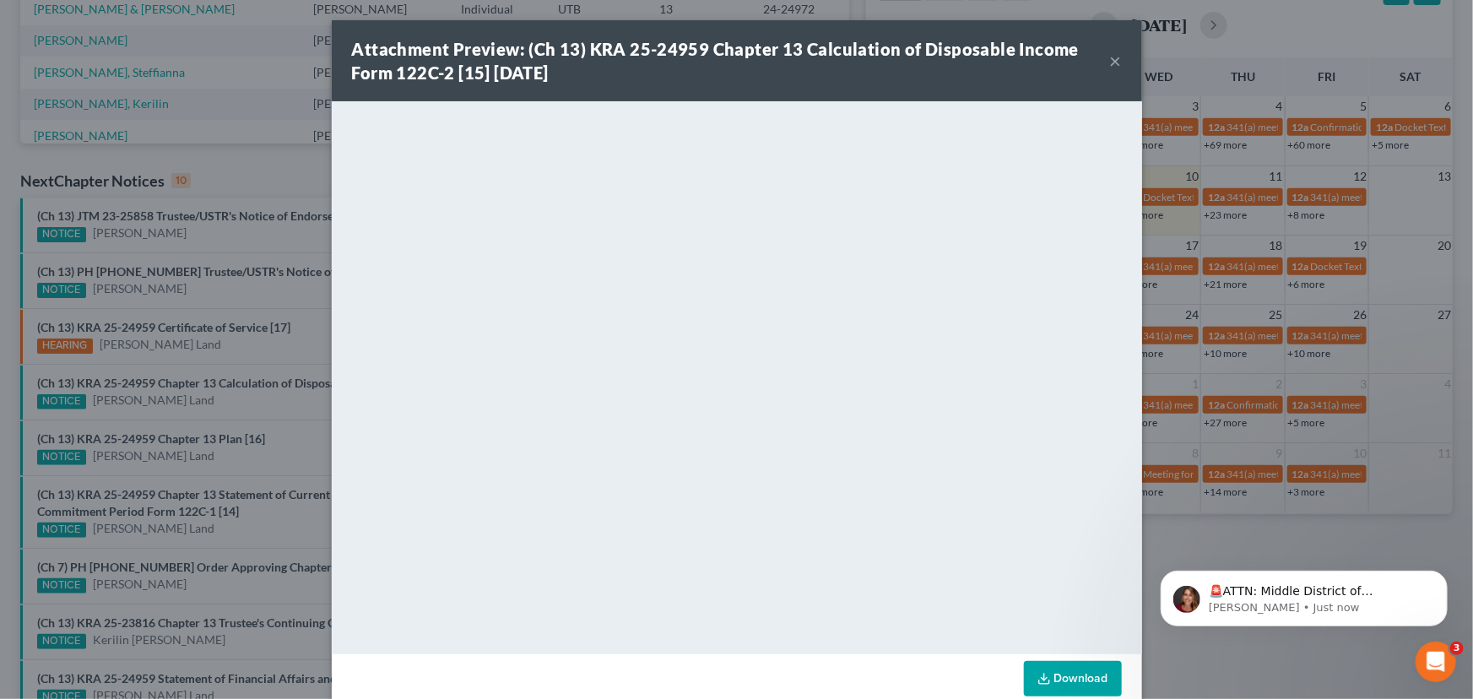
click at [220, 407] on div "Attachment Preview: (Ch 13) KRA 25-24959 Chapter 13 Calculation of Disposable I…" at bounding box center [736, 349] width 1473 height 699
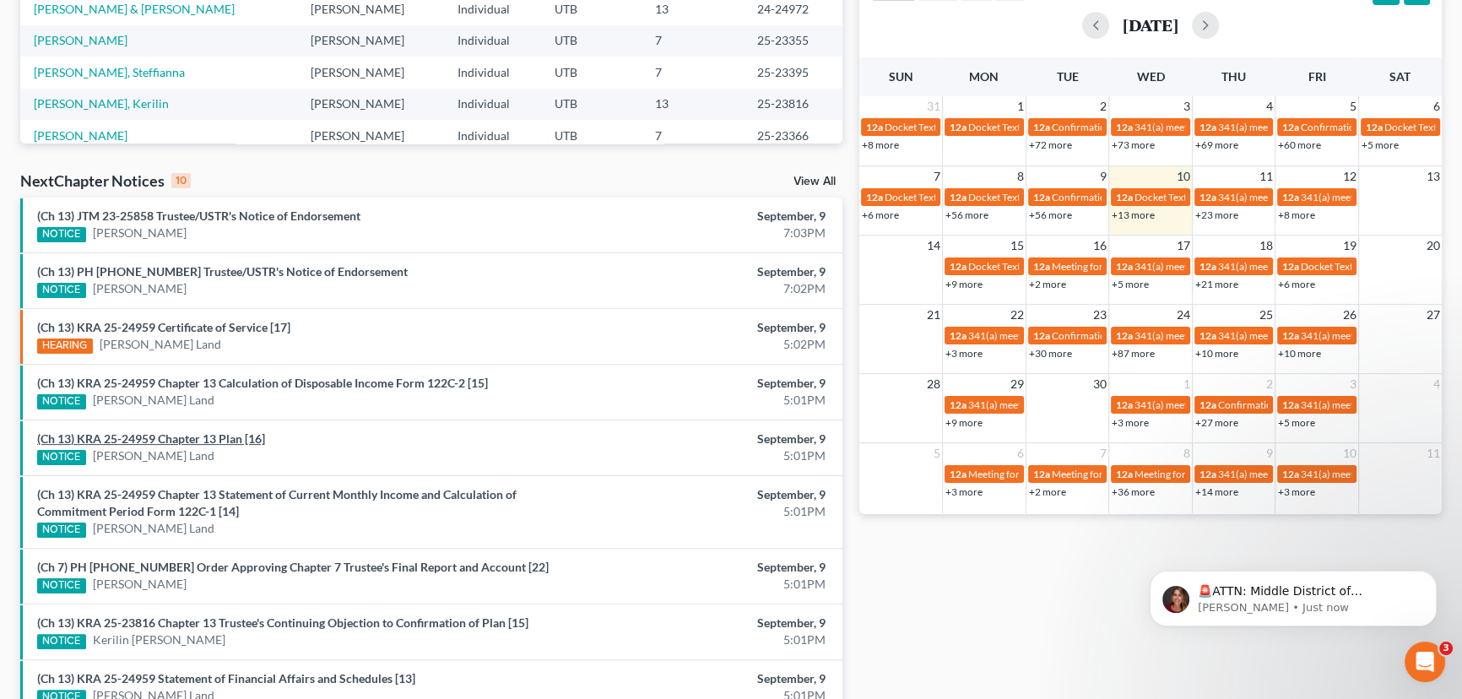
click at [187, 436] on link "(Ch 13) KRA 25-24959 Chapter 13 Plan [16]" at bounding box center [151, 438] width 228 height 14
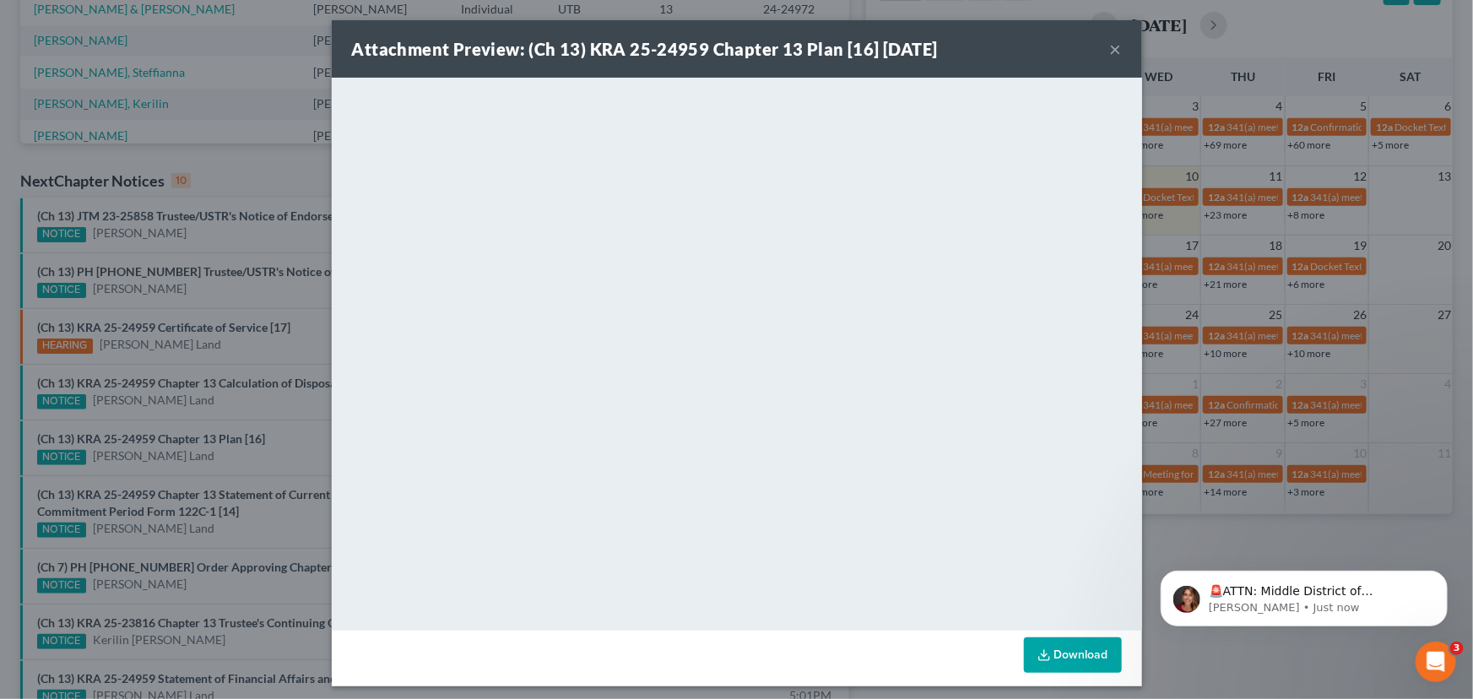
click at [205, 475] on div "Attachment Preview: (Ch 13) KRA 25-24959 Chapter 13 Plan [16] 09/09/2025 × <obj…" at bounding box center [736, 349] width 1473 height 699
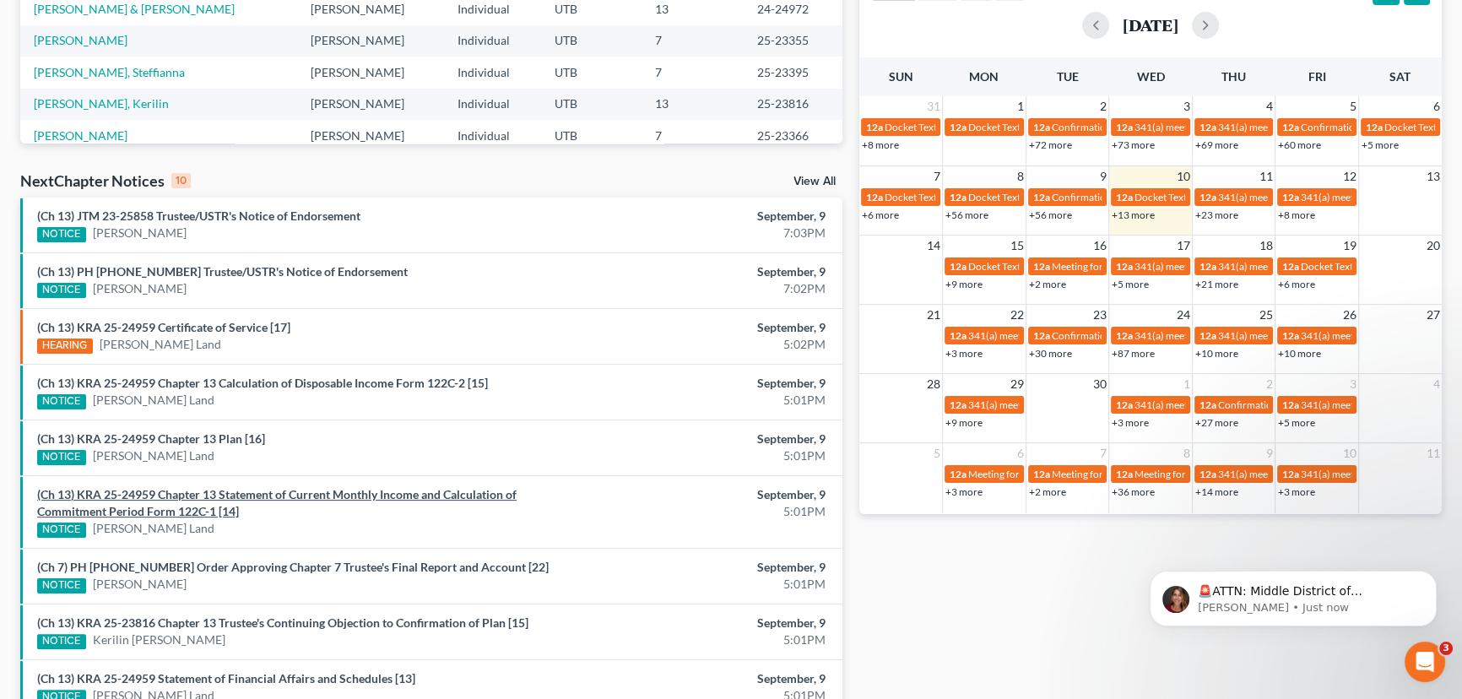
click at [202, 497] on link "(Ch 13) KRA 25-24959 Chapter 13 Statement of Current Monthly Income and Calcula…" at bounding box center [277, 502] width 480 height 31
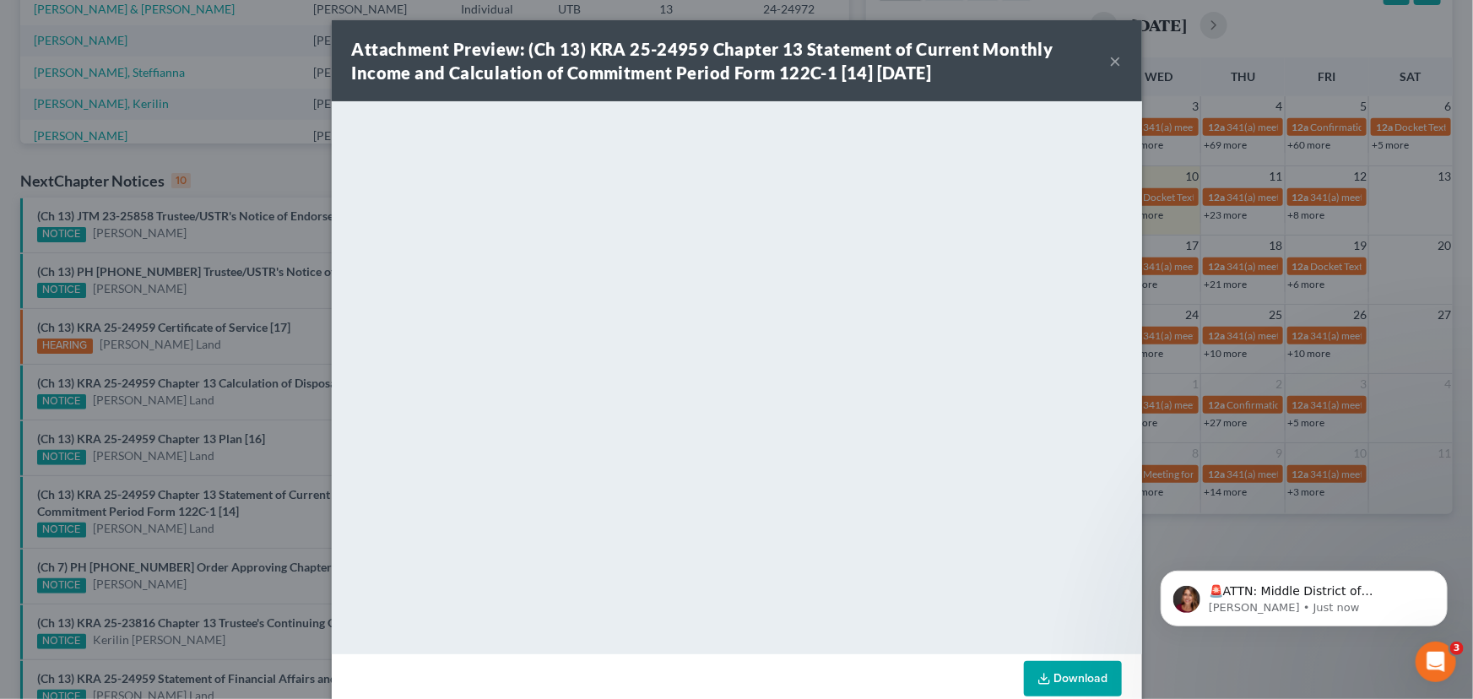
click at [199, 453] on div "Attachment Preview: (Ch 13) KRA 25-24959 Chapter 13 Statement of Current Monthl…" at bounding box center [736, 349] width 1473 height 699
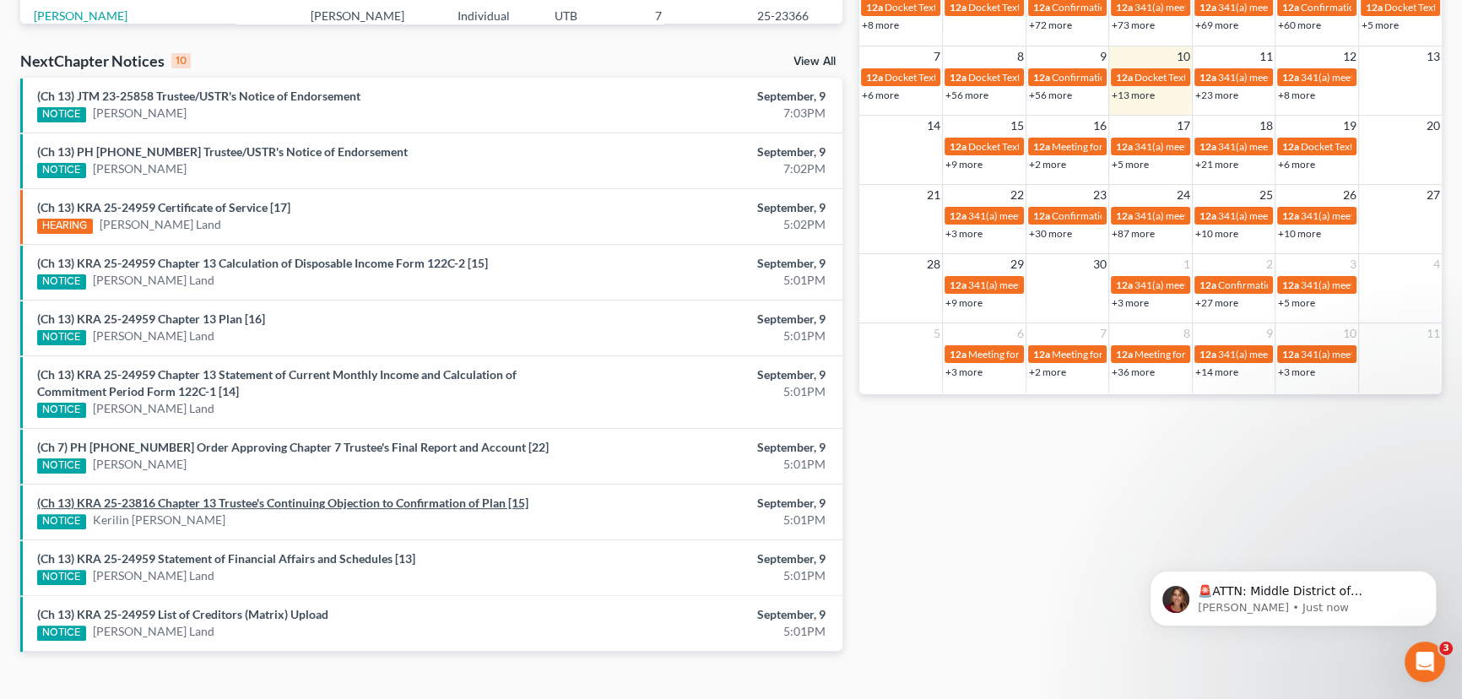
scroll to position [529, 0]
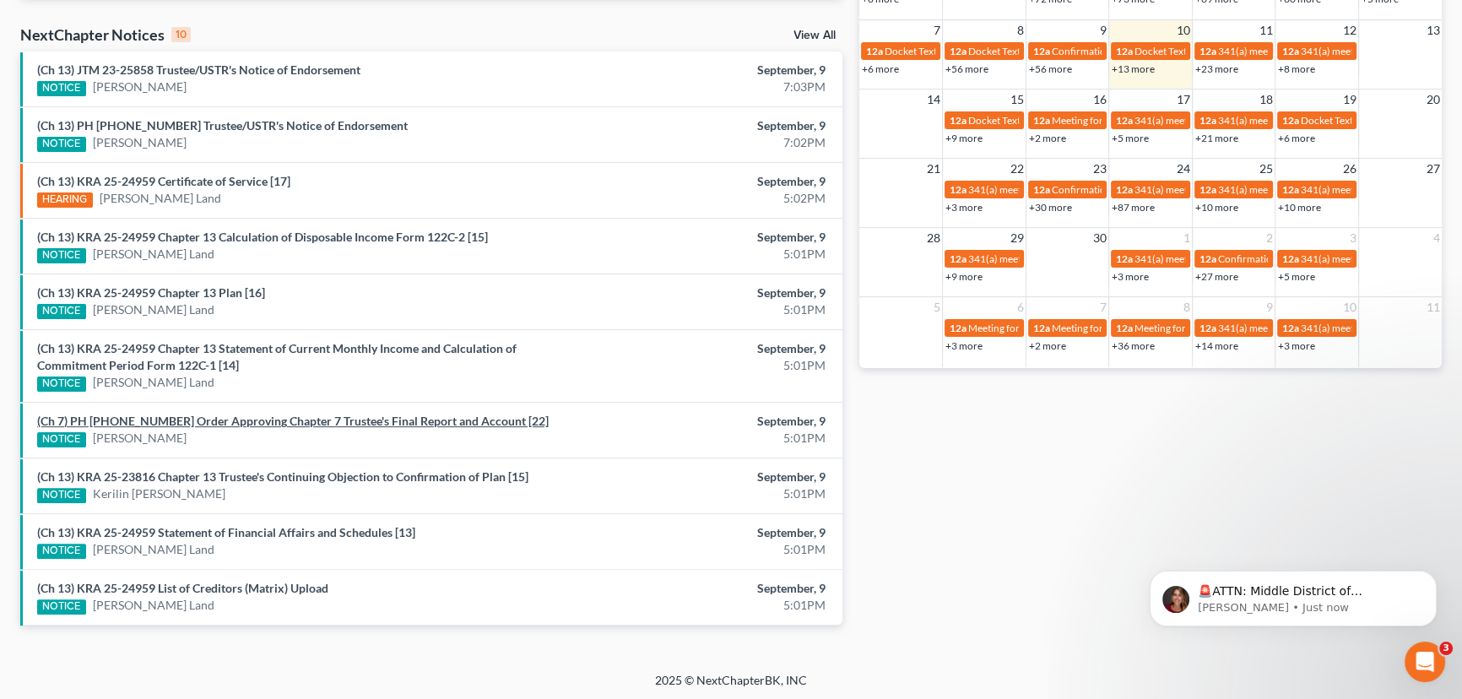
click at [176, 420] on link "(Ch 7) PH 24-23355 Order Approving Chapter 7 Trustee's Final Report and Account…" at bounding box center [293, 421] width 512 height 14
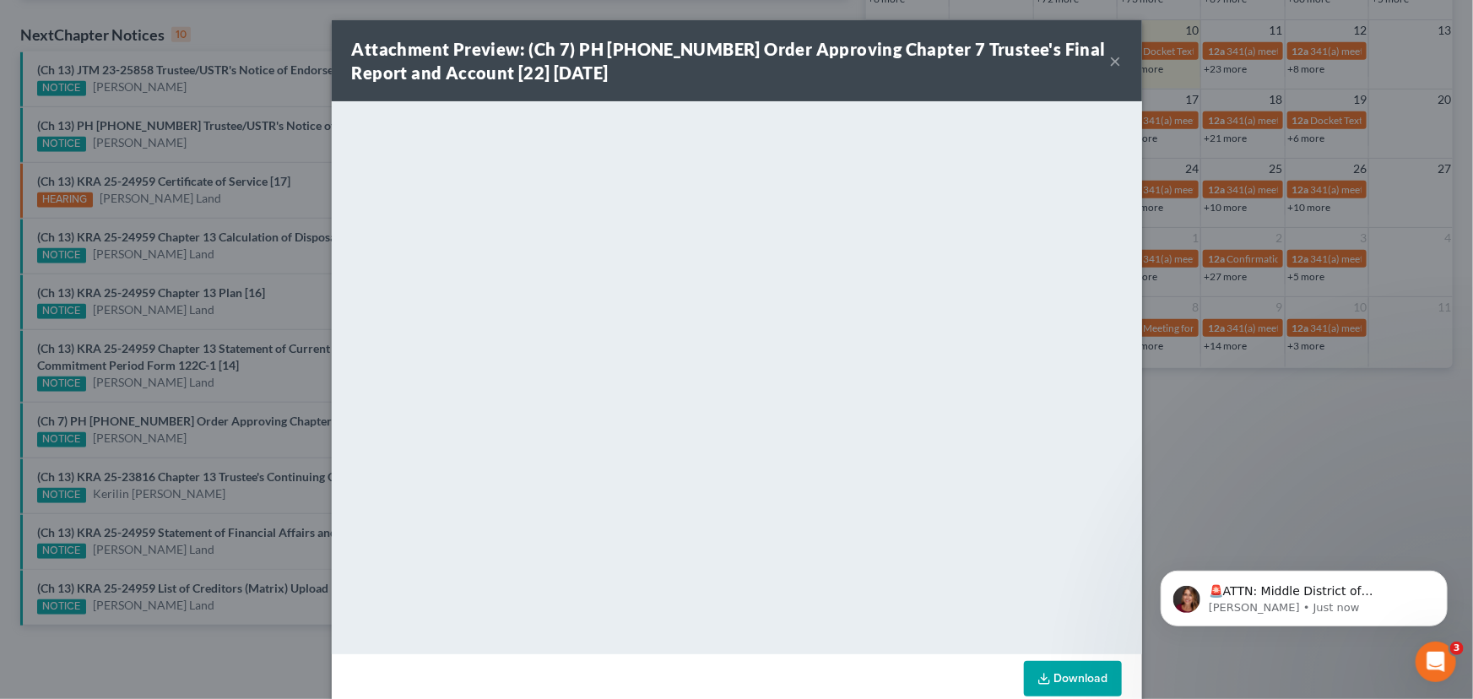
click at [198, 442] on div "Attachment Preview: (Ch 7) PH 24-23355 Order Approving Chapter 7 Trustee's Fina…" at bounding box center [736, 349] width 1473 height 699
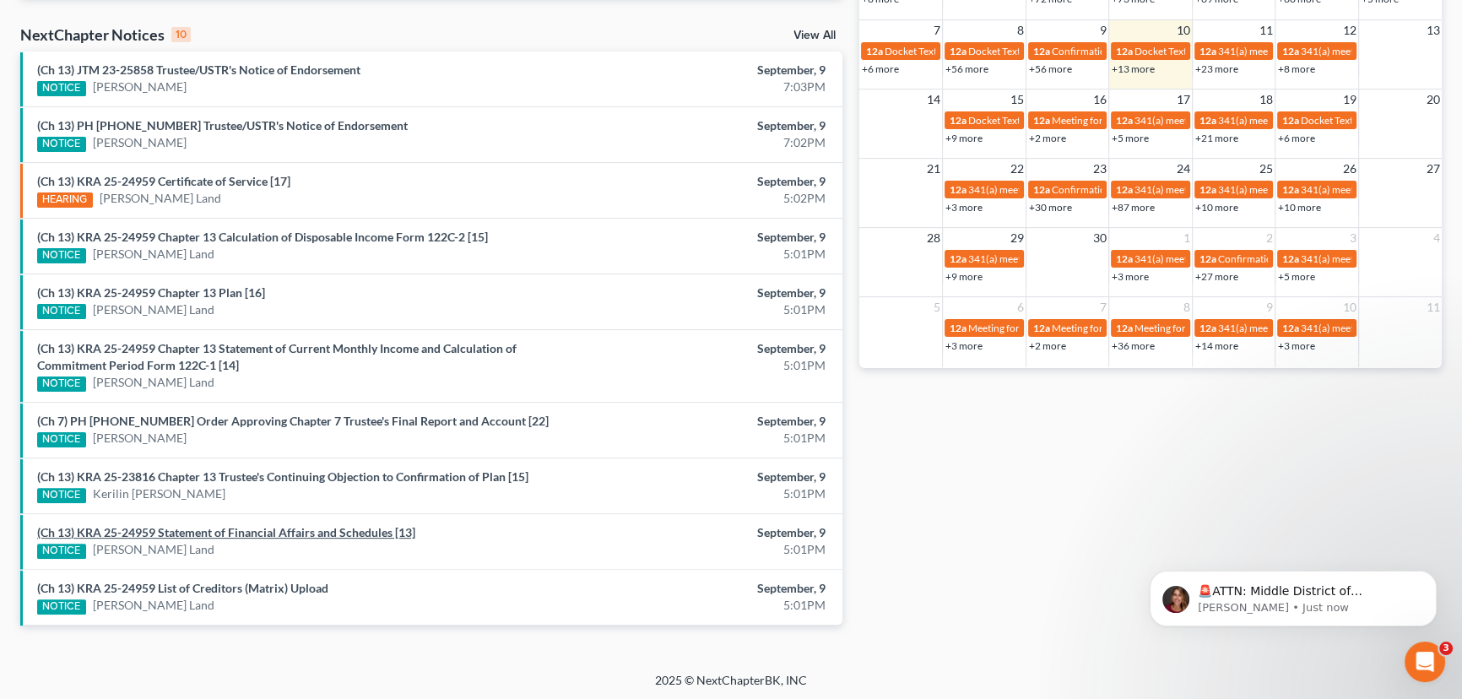
click at [207, 532] on link "(Ch 13) KRA 25-24959 Statement of Financial Affairs and Schedules [13]" at bounding box center [226, 532] width 378 height 14
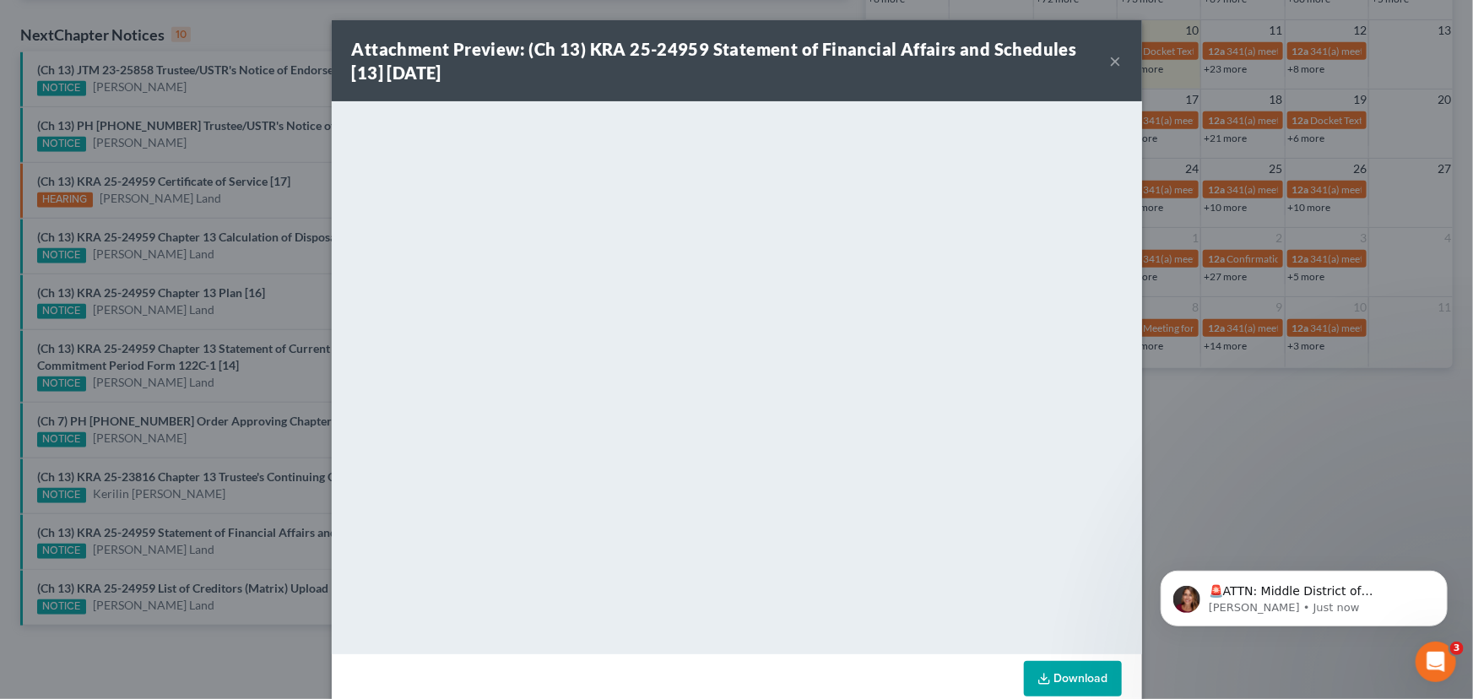
drag, startPoint x: 204, startPoint y: 551, endPoint x: 198, endPoint y: 560, distance: 10.3
click at [204, 551] on div "Attachment Preview: (Ch 13) KRA 25-24959 Statement of Financial Affairs and Sch…" at bounding box center [736, 349] width 1473 height 699
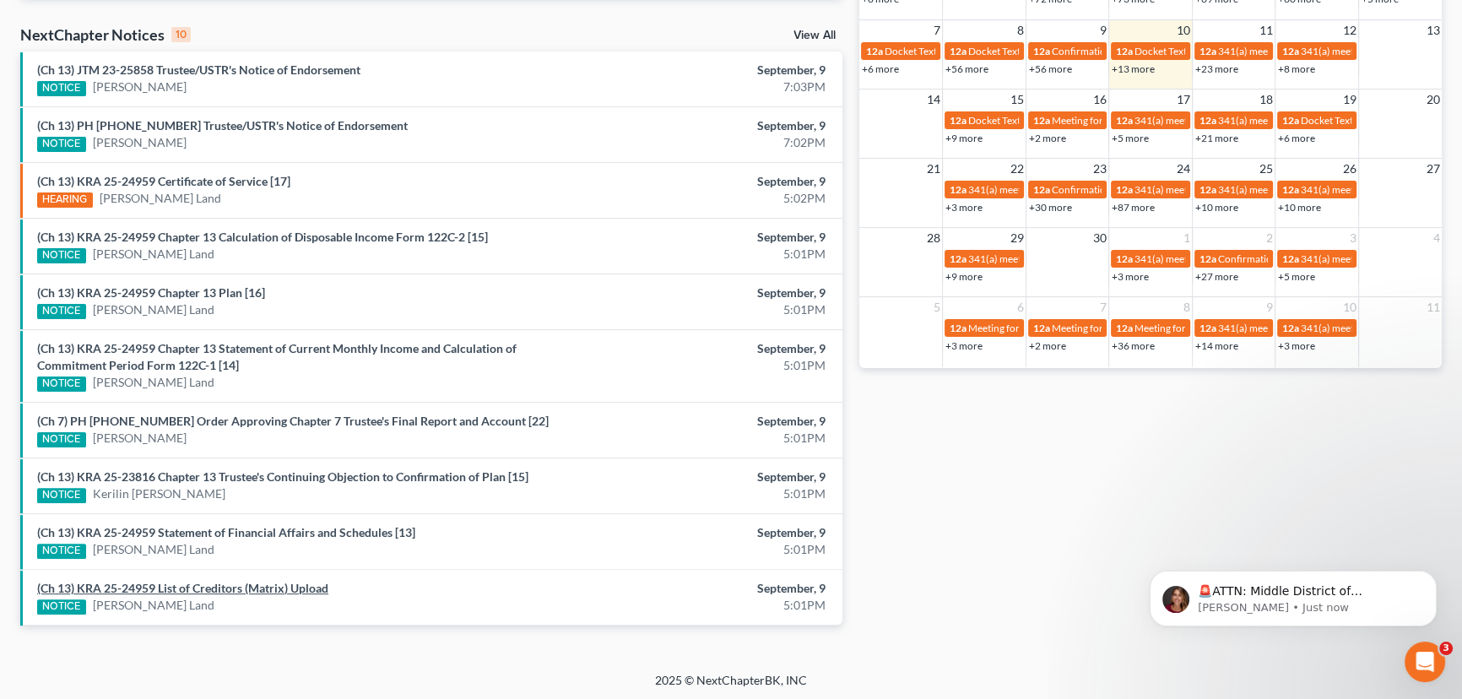
click at [181, 588] on link "(Ch 13) KRA 25-24959 List of Creditors (Matrix) Upload" at bounding box center [182, 588] width 291 height 14
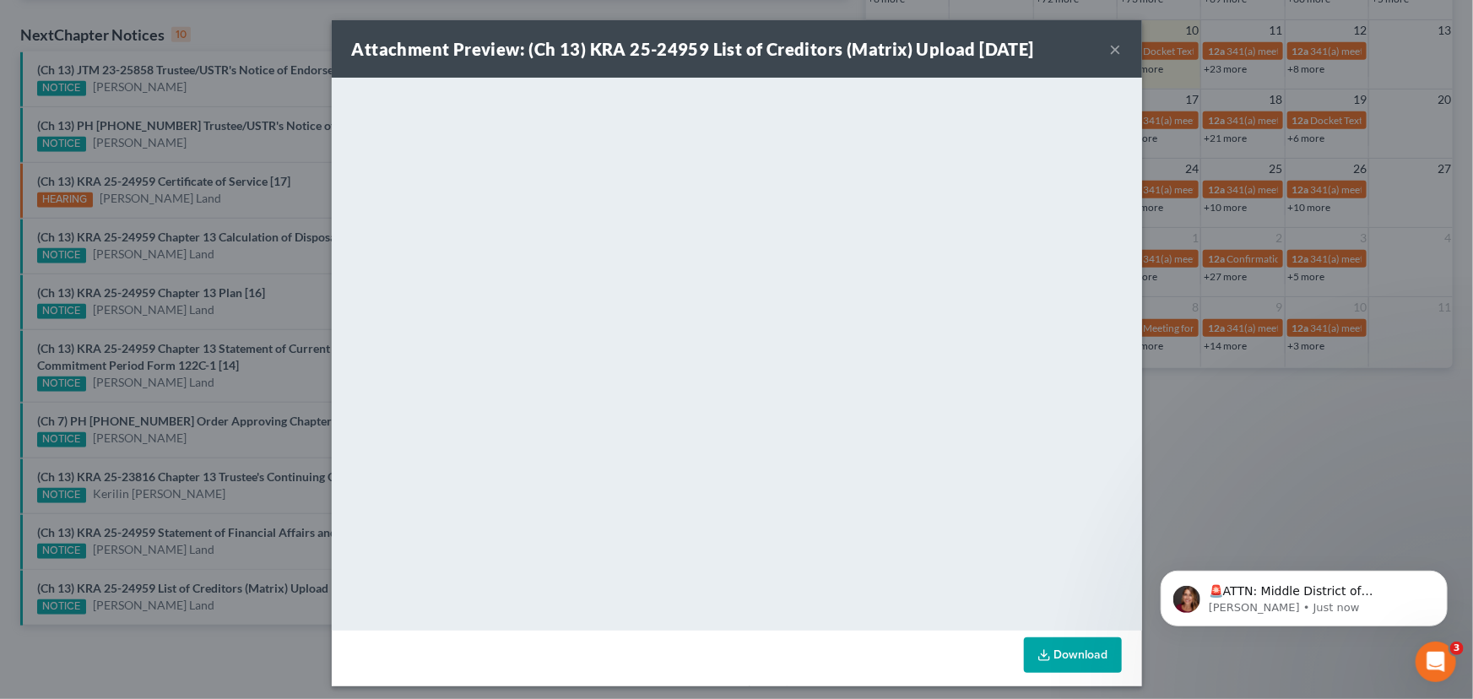
click at [197, 555] on div "Attachment Preview: (Ch 13) KRA 25-24959 List of Creditors (Matrix) Upload 09/0…" at bounding box center [736, 349] width 1473 height 699
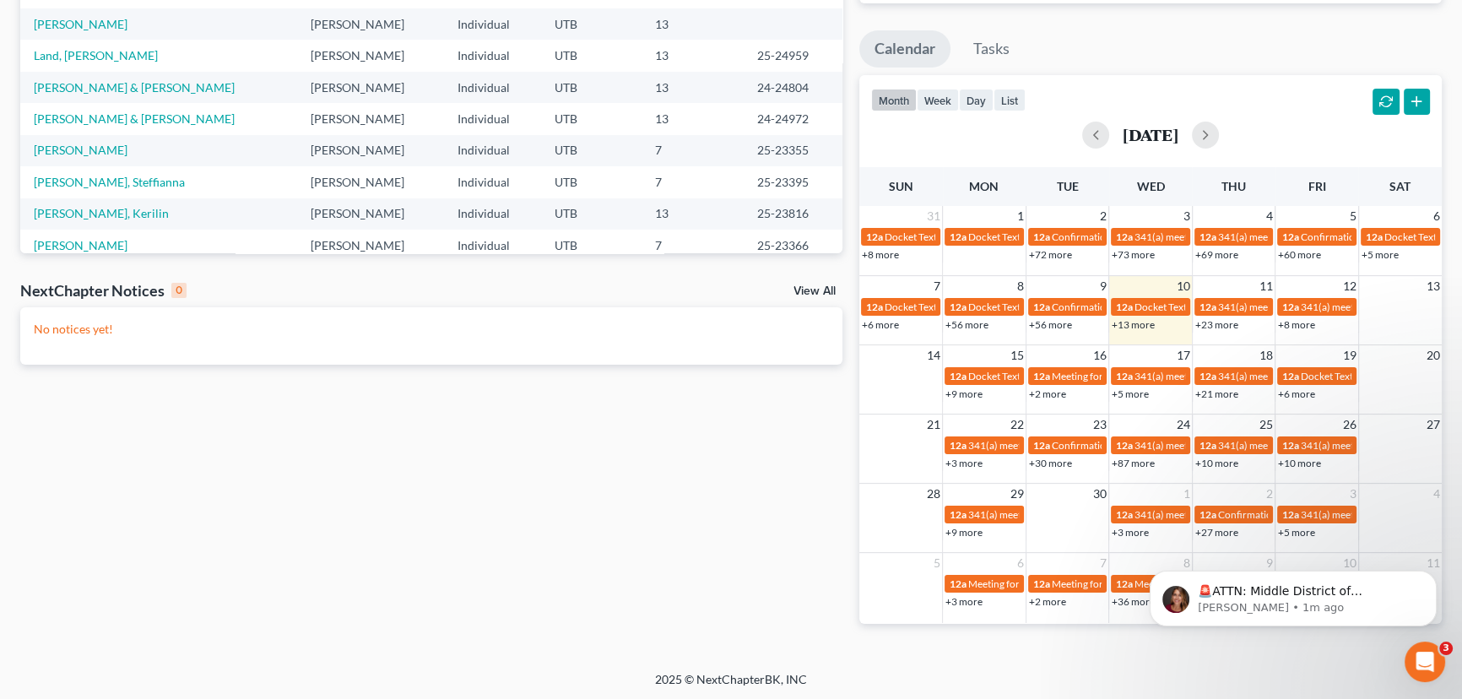
scroll to position [275, 0]
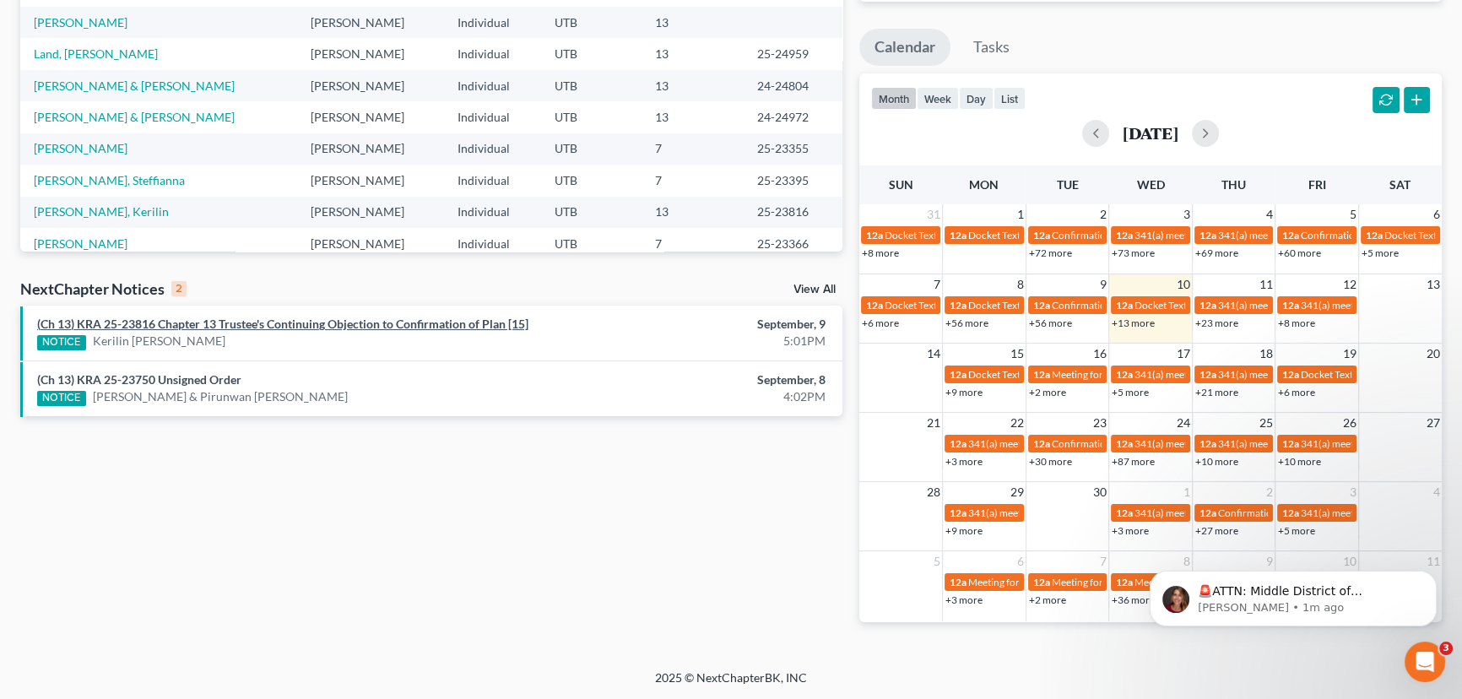
click at [241, 320] on link "(Ch 13) KRA 25-23816 Chapter 13 Trustee's Continuing Objection to Confirmation …" at bounding box center [282, 324] width 491 height 14
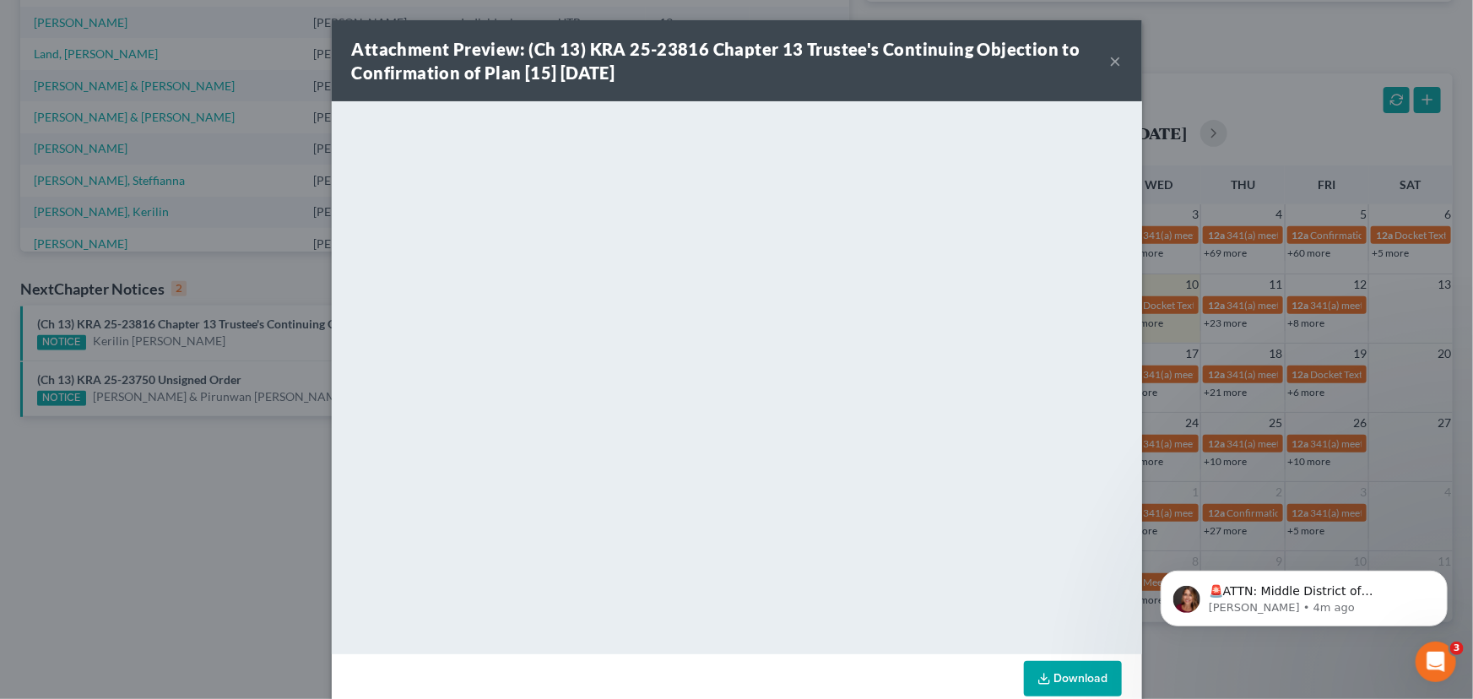
click at [1114, 64] on button "×" at bounding box center [1116, 61] width 12 height 20
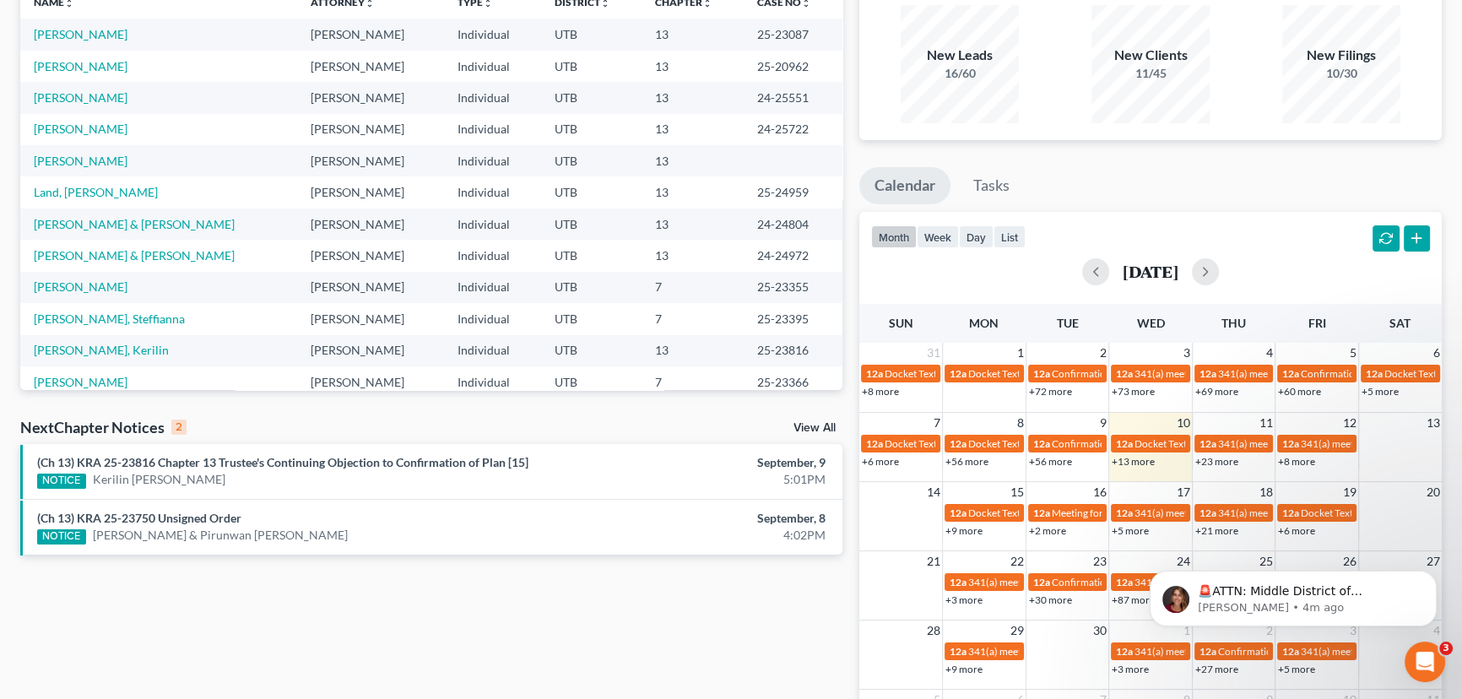
scroll to position [0, 0]
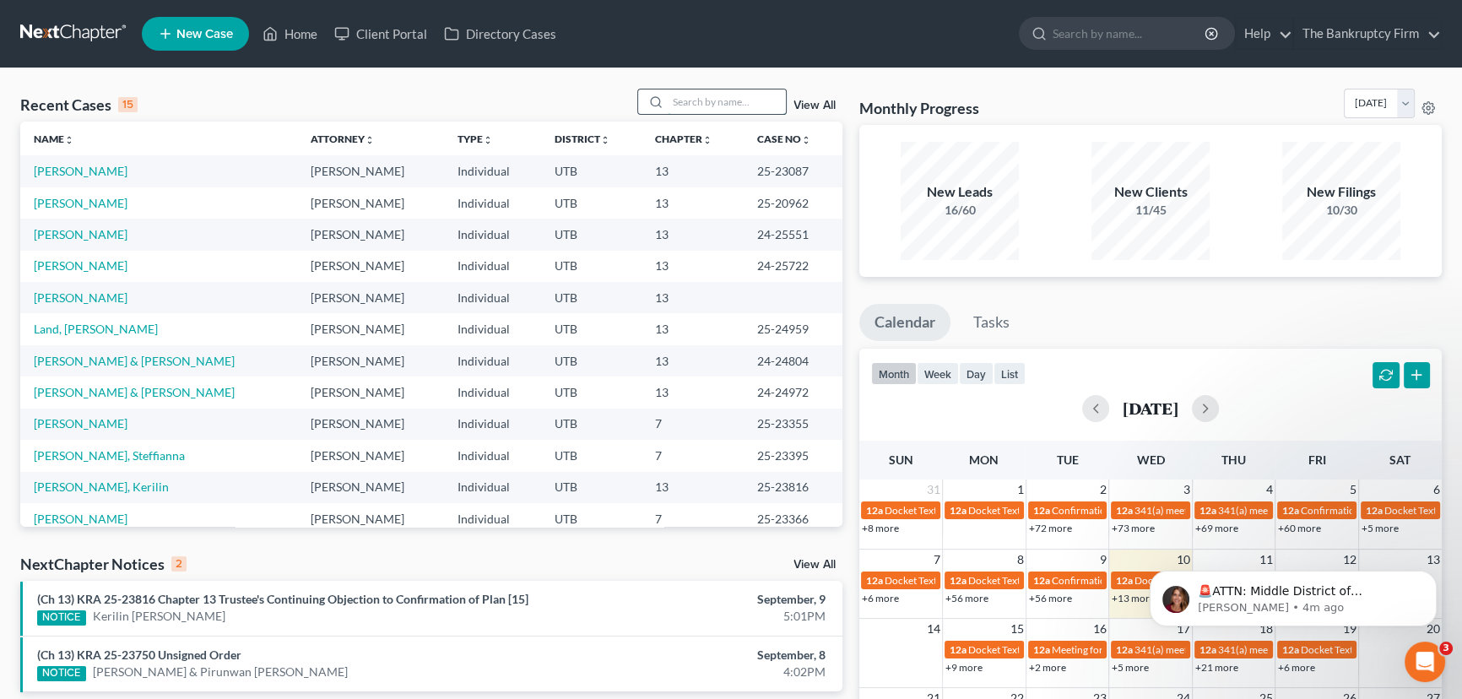
click at [688, 106] on input "search" at bounding box center [727, 101] width 118 height 24
type input "Firth"
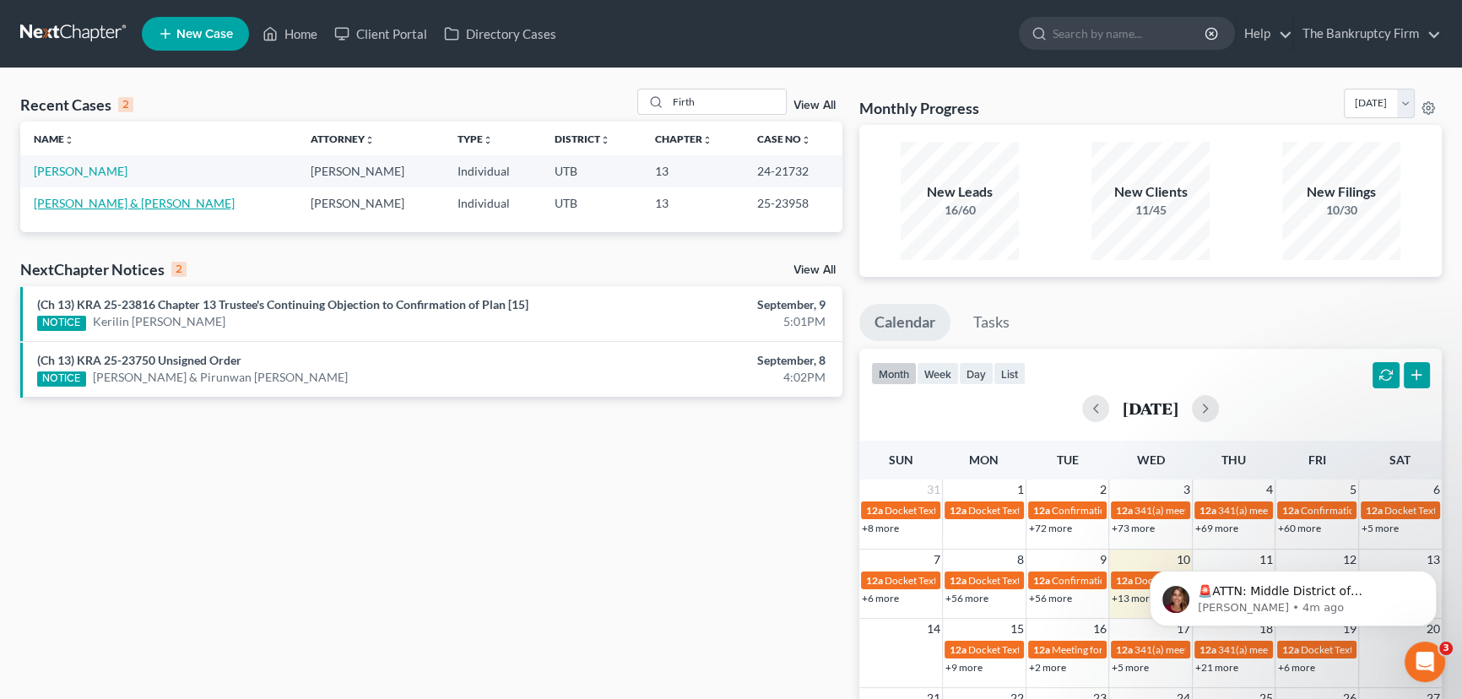
click at [86, 206] on link "Firth, Megan & Connor" at bounding box center [134, 203] width 201 height 14
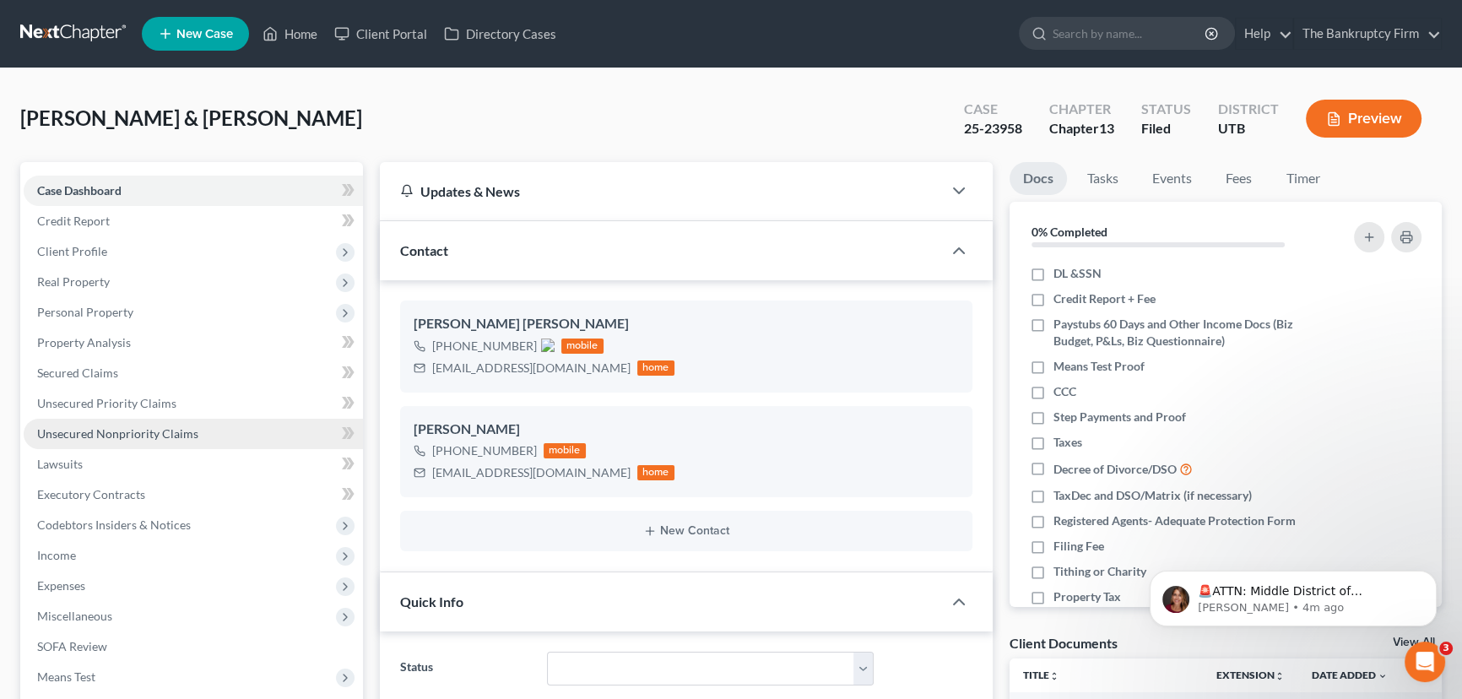
scroll to position [150, 0]
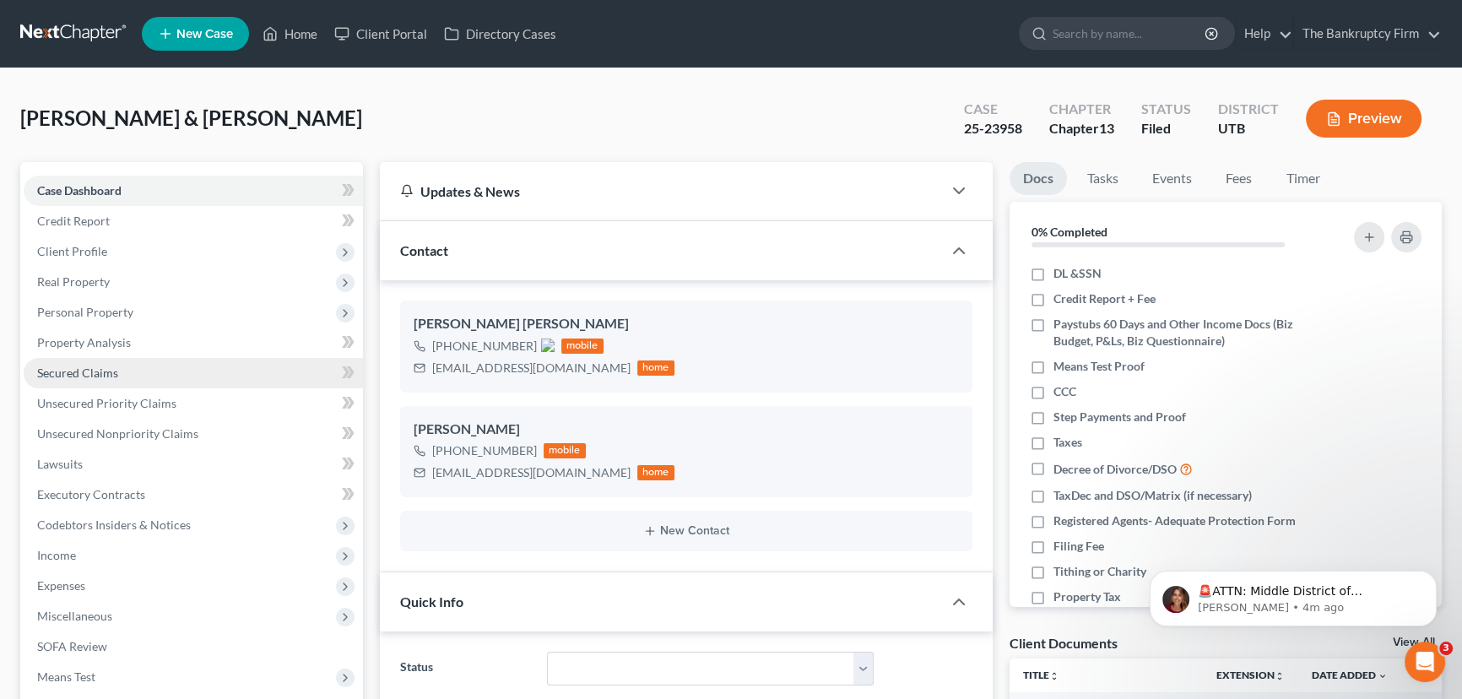
click at [96, 371] on span "Secured Claims" at bounding box center [77, 373] width 81 height 14
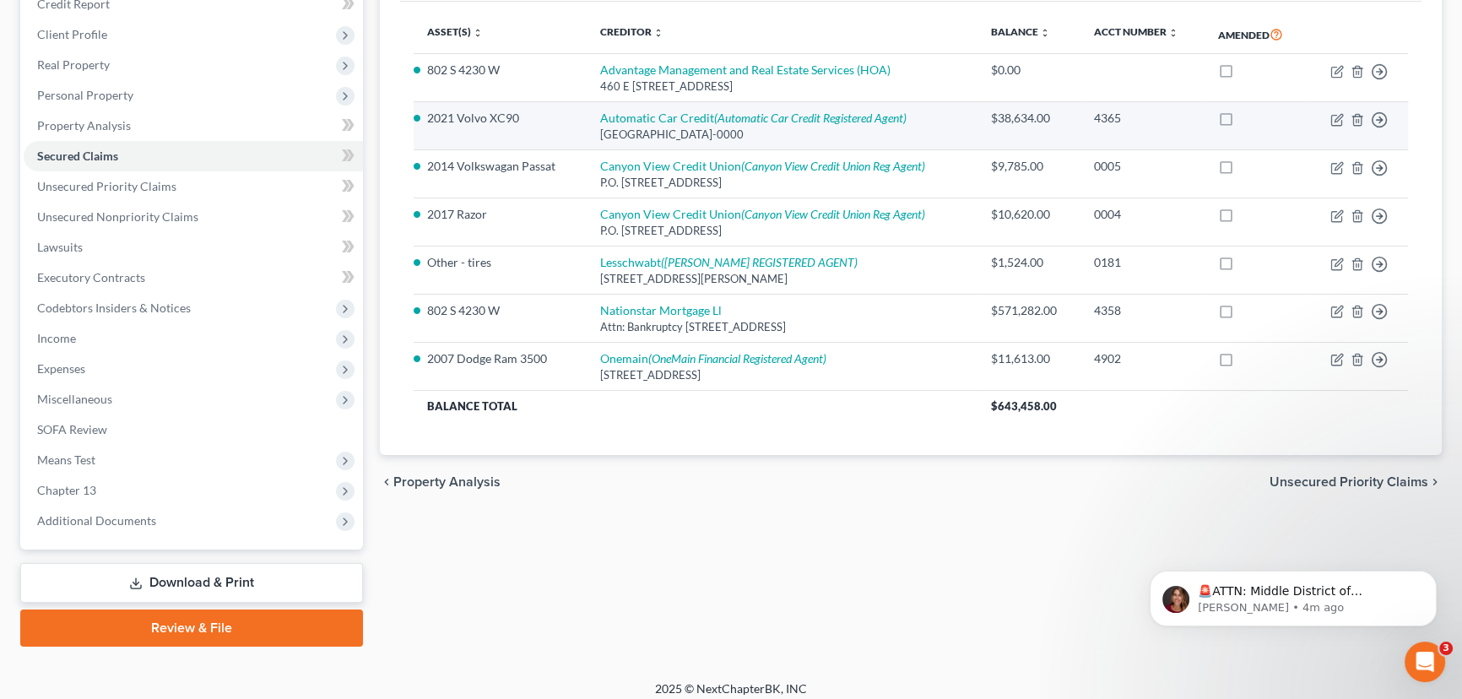
scroll to position [226, 0]
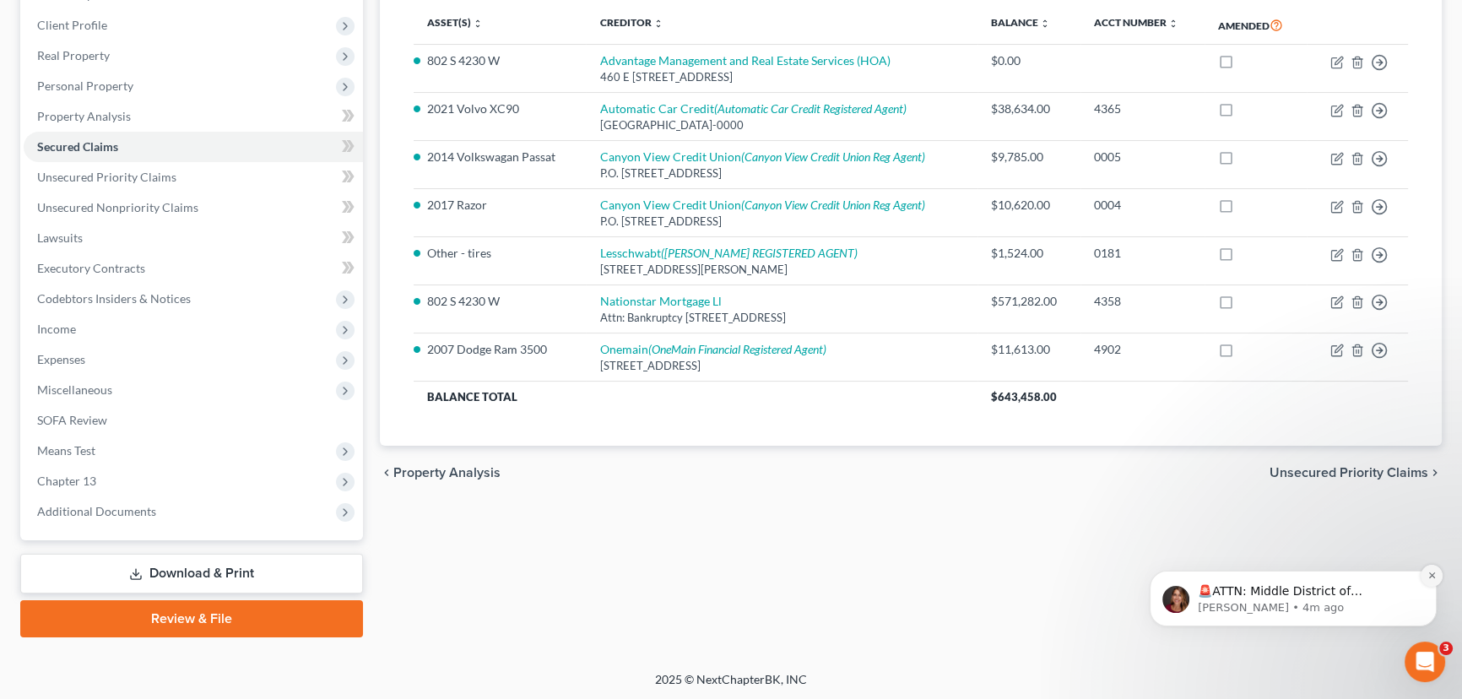
click at [1433, 576] on icon "Dismiss notification" at bounding box center [1432, 575] width 6 height 6
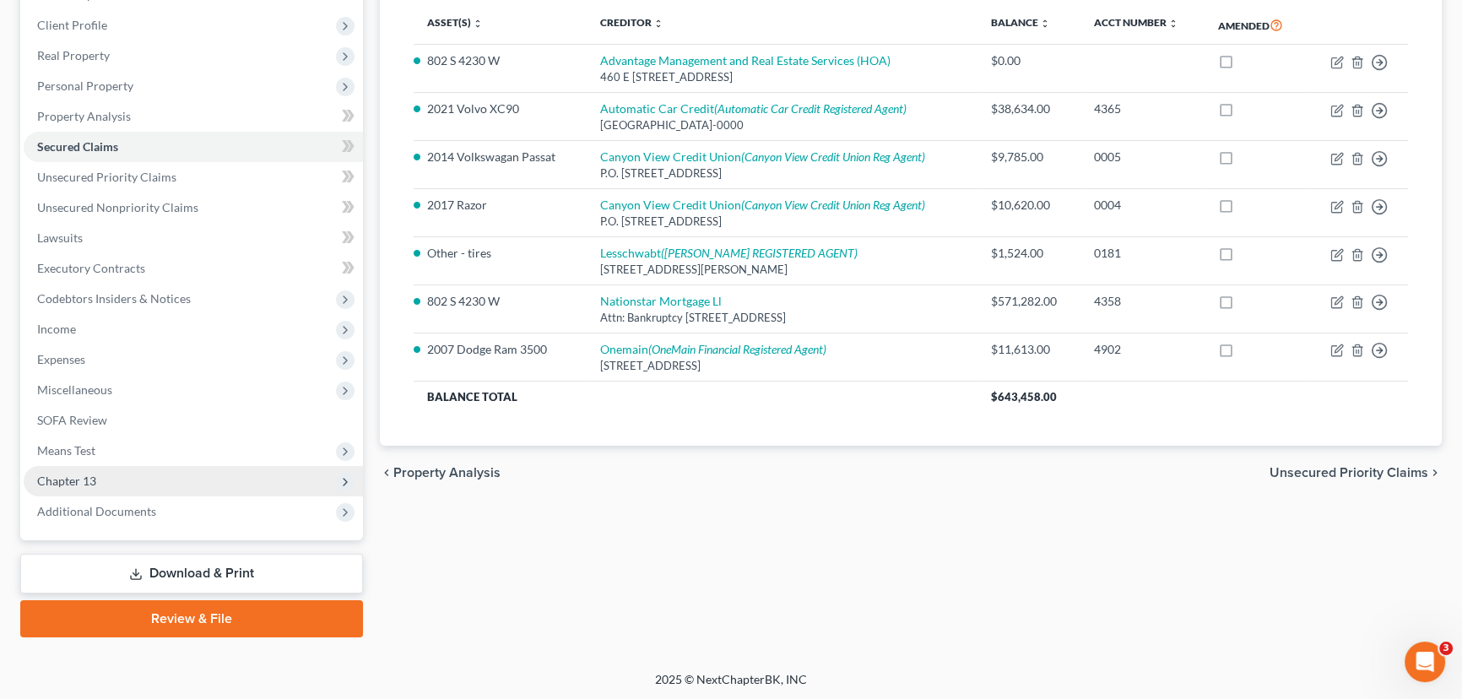
click at [47, 477] on span "Chapter 13" at bounding box center [66, 481] width 59 height 14
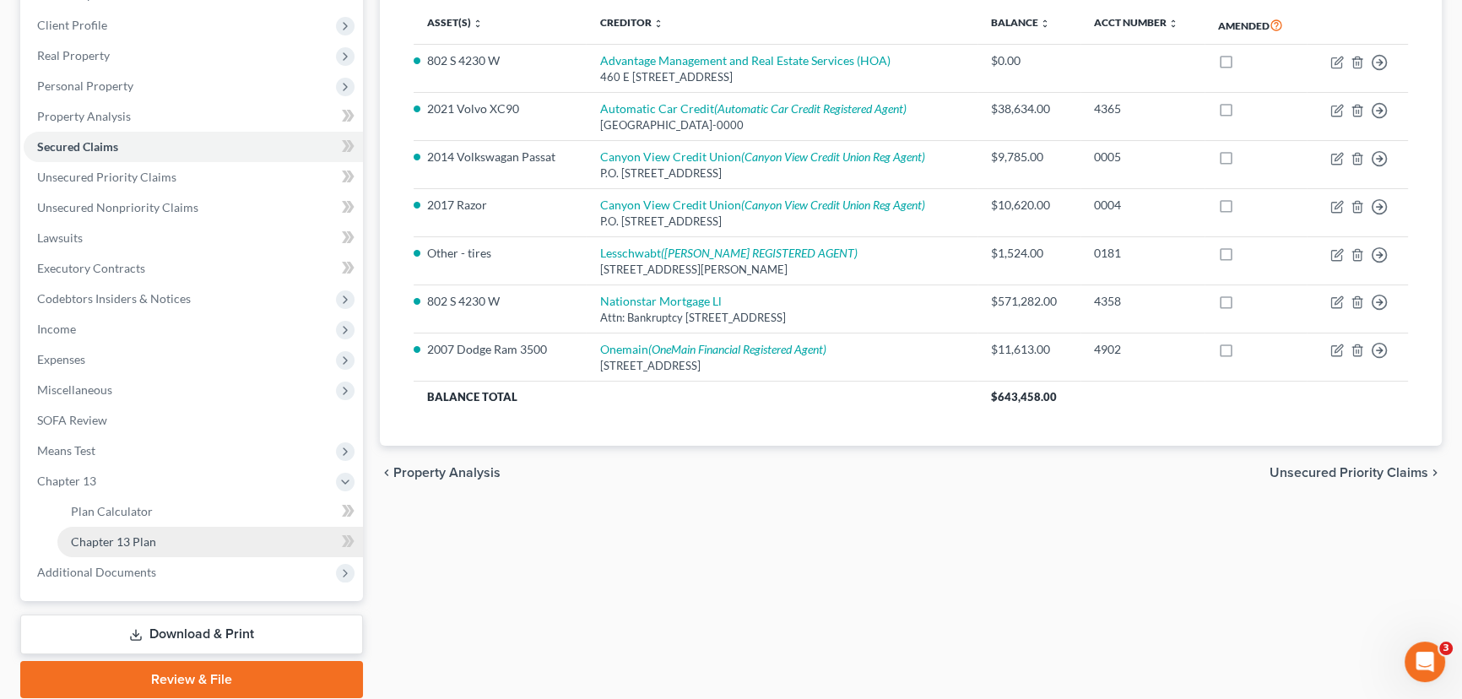
click at [135, 542] on span "Chapter 13 Plan" at bounding box center [113, 541] width 85 height 14
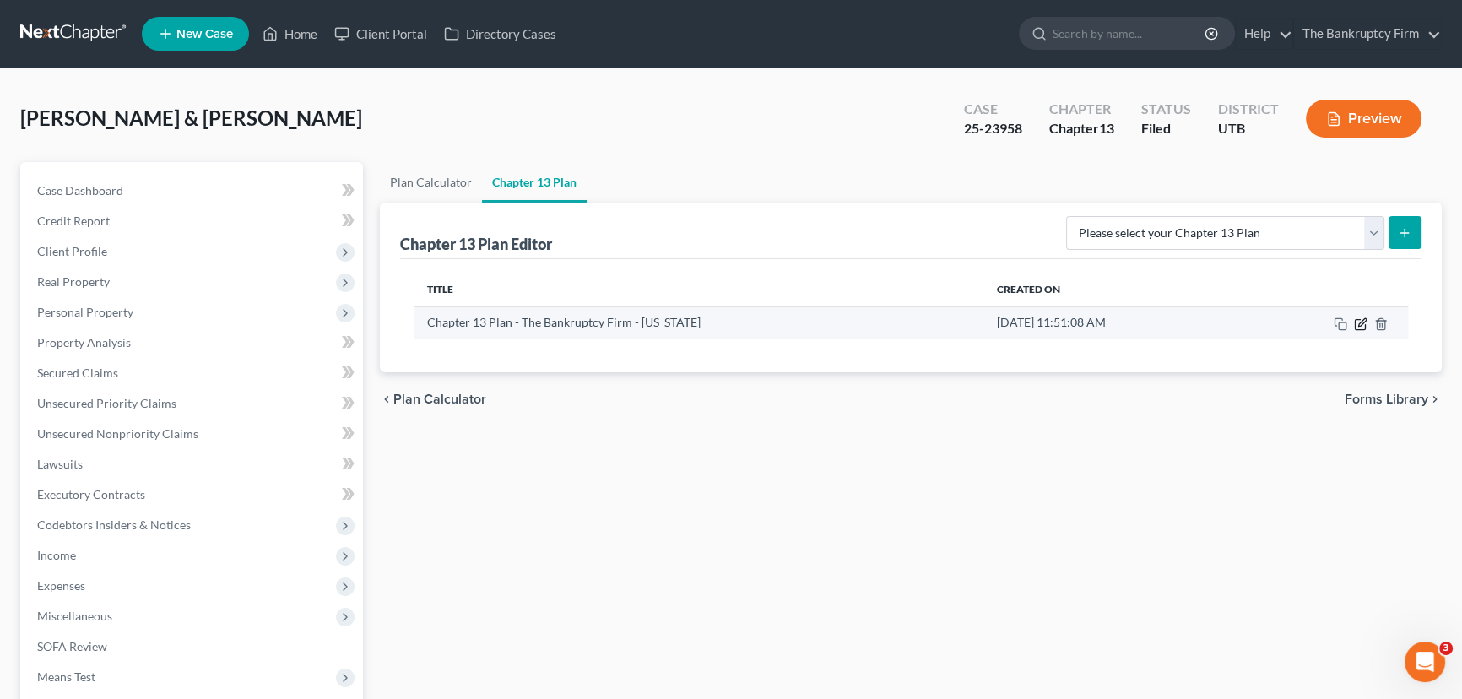
click at [1357, 323] on icon "button" at bounding box center [1361, 324] width 14 height 14
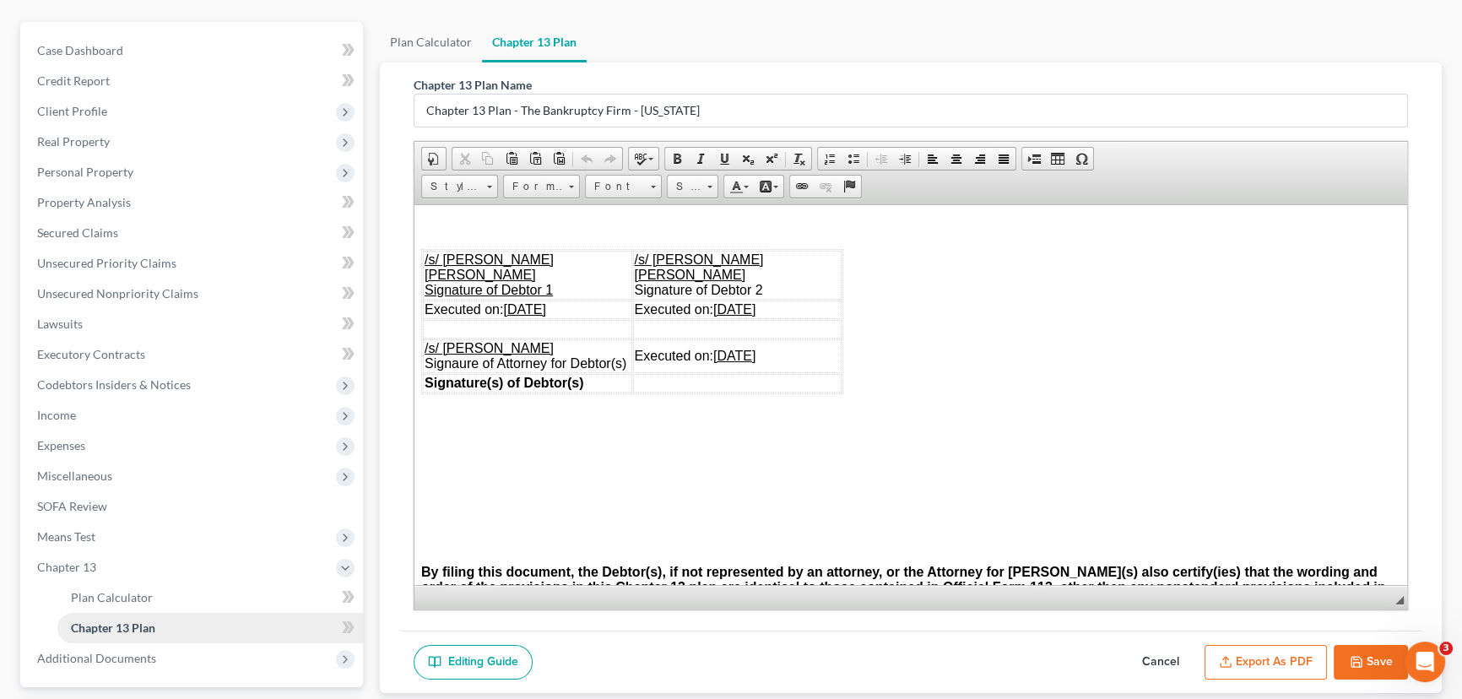
scroll to position [153, 0]
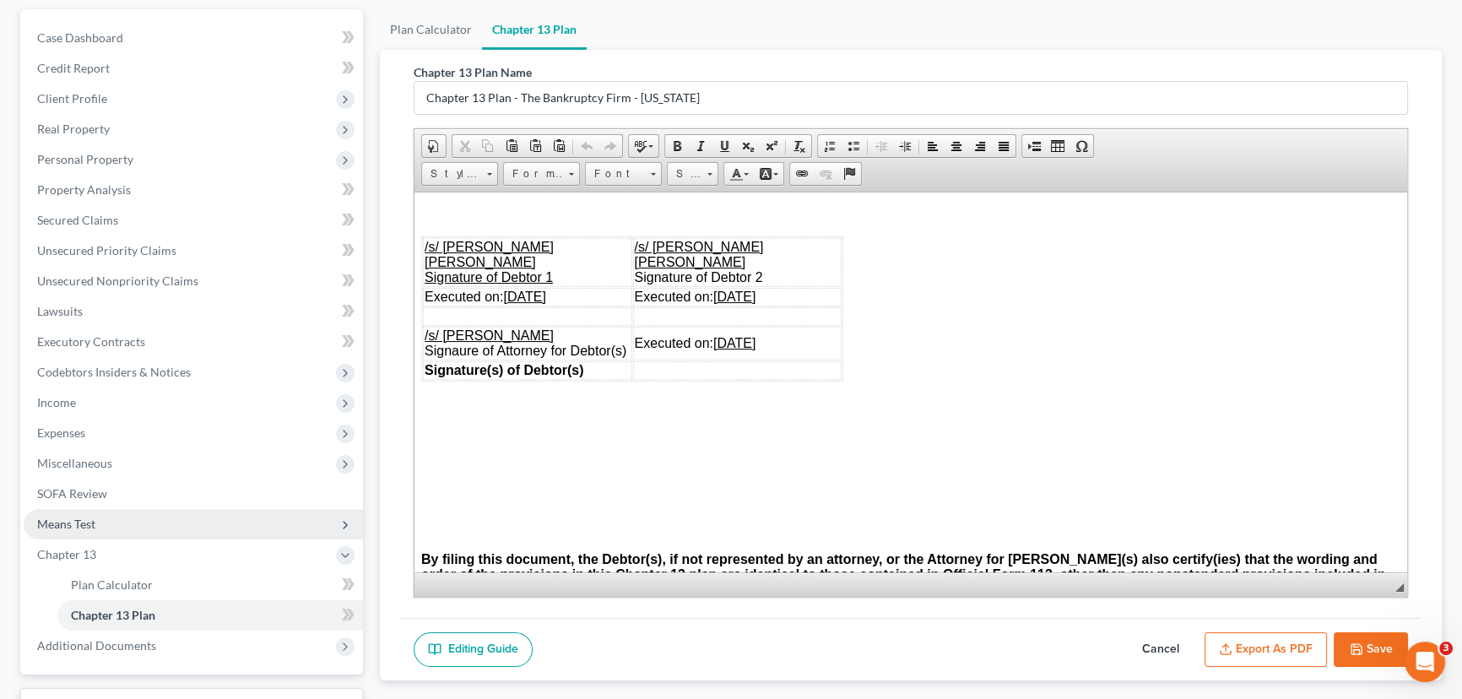
click at [79, 523] on span "Means Test" at bounding box center [66, 524] width 58 height 14
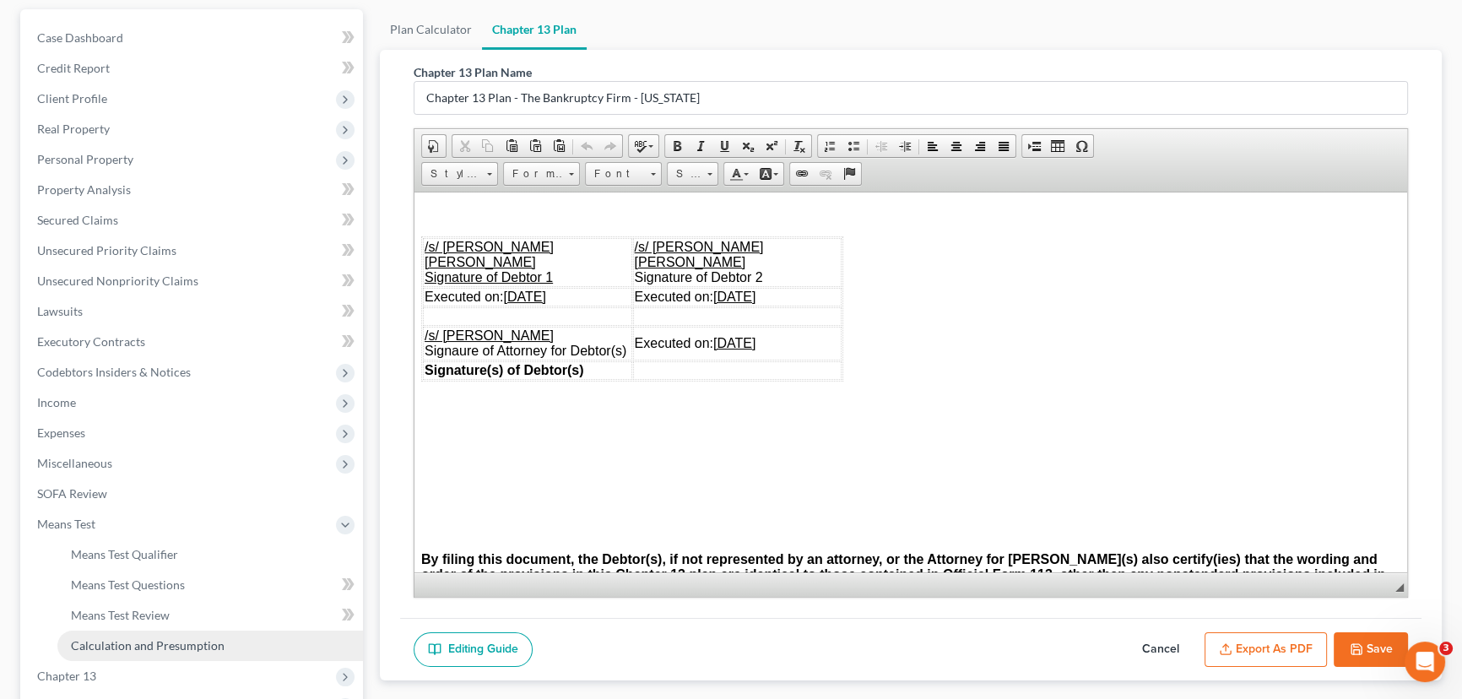
click at [159, 643] on span "Calculation and Presumption" at bounding box center [148, 645] width 154 height 14
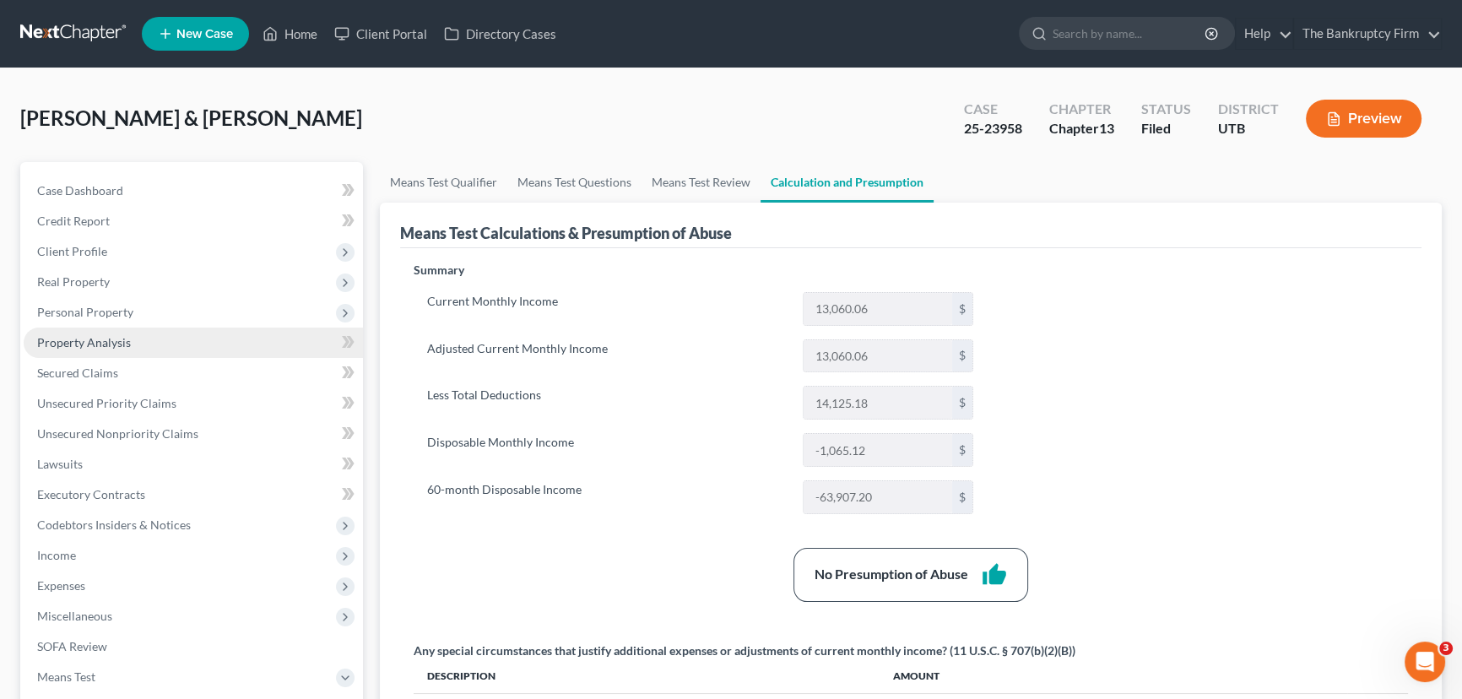
click at [73, 344] on span "Property Analysis" at bounding box center [84, 342] width 94 height 14
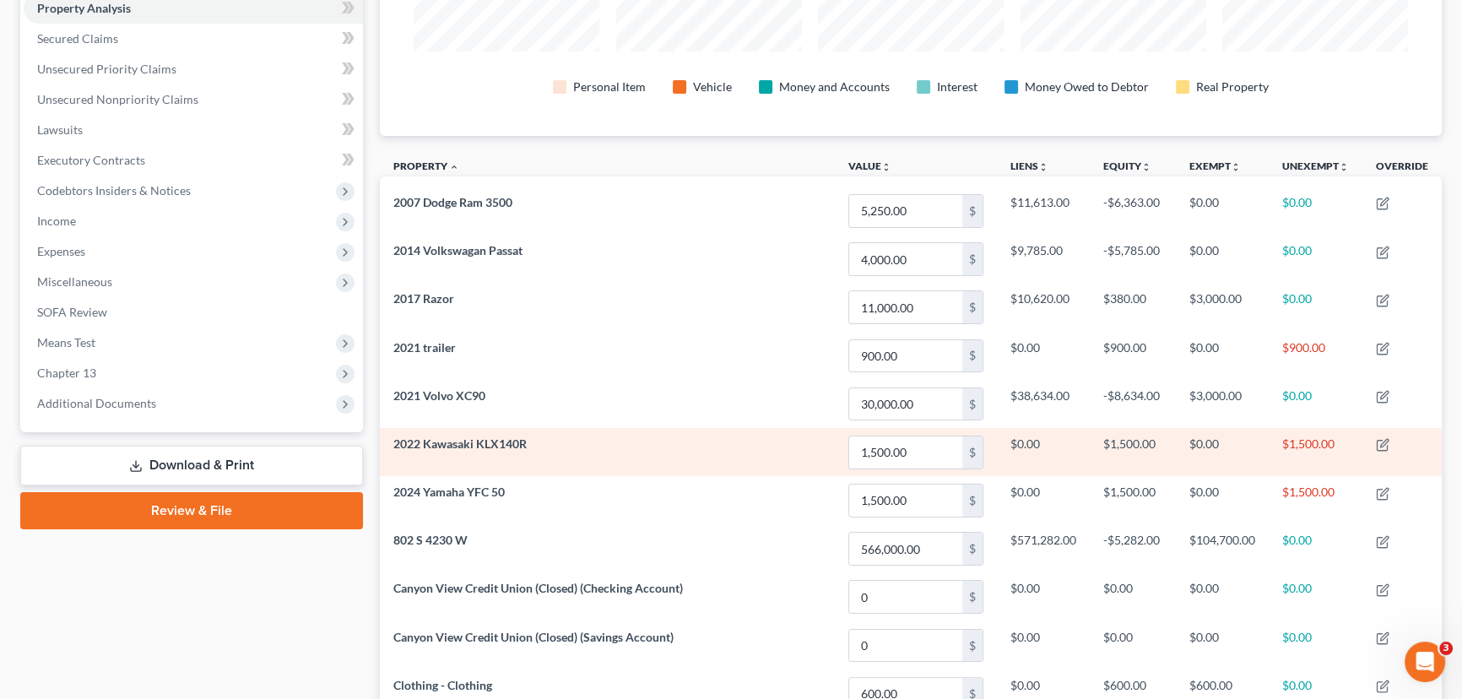
scroll to position [306, 0]
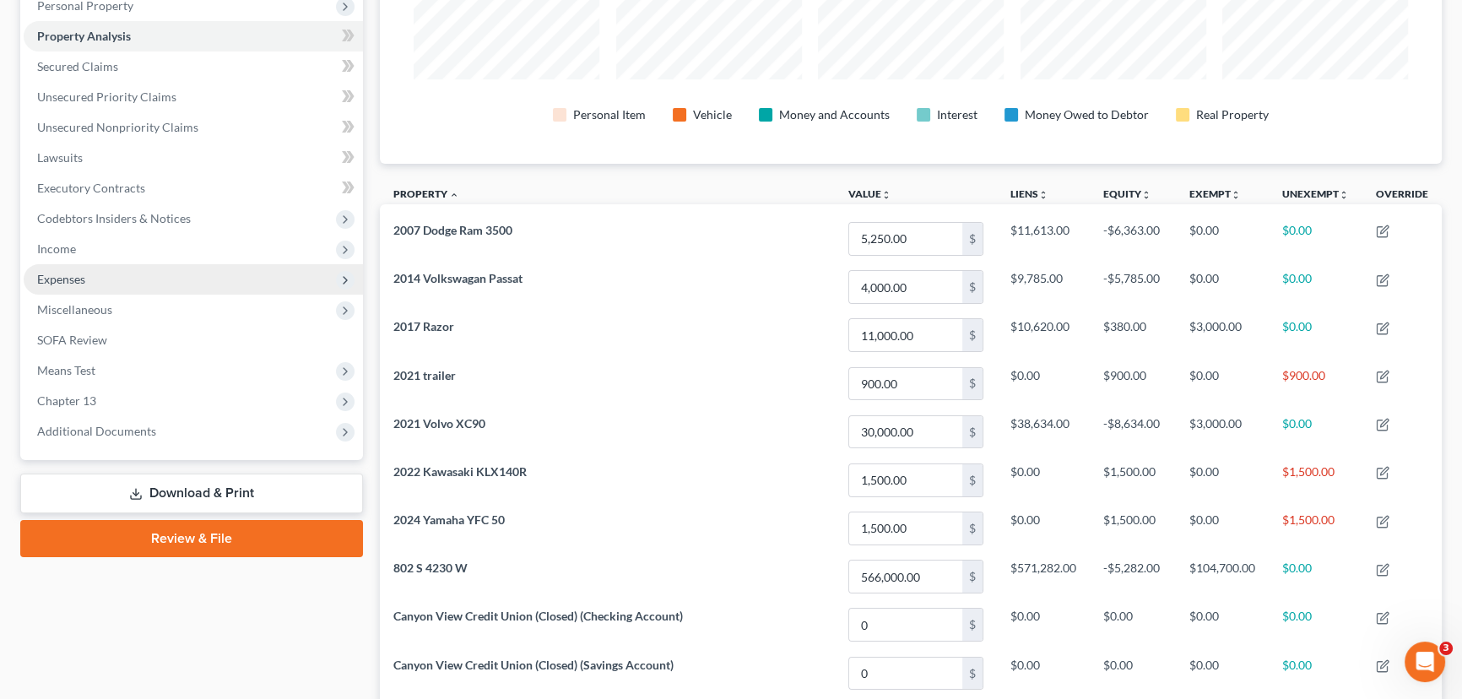
click at [47, 279] on span "Expenses" at bounding box center [61, 279] width 48 height 14
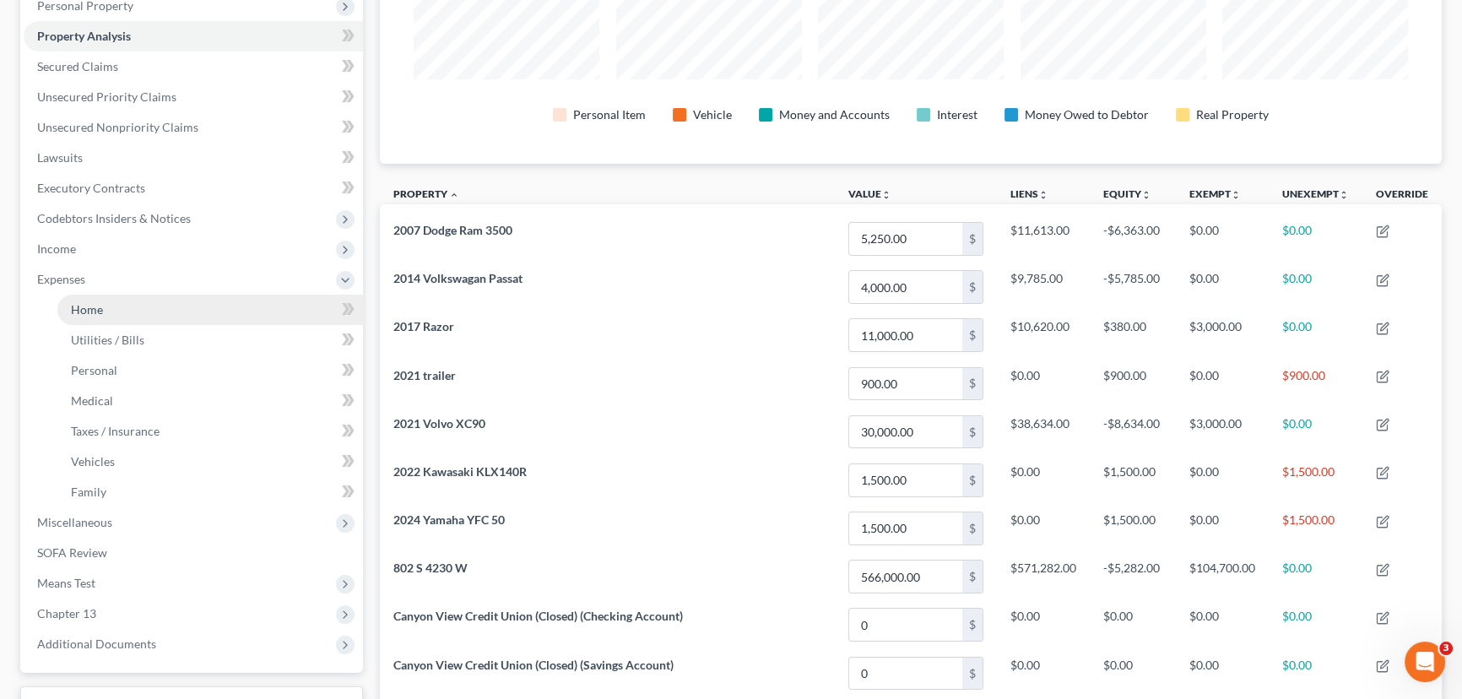
click at [84, 316] on link "Home" at bounding box center [210, 310] width 306 height 30
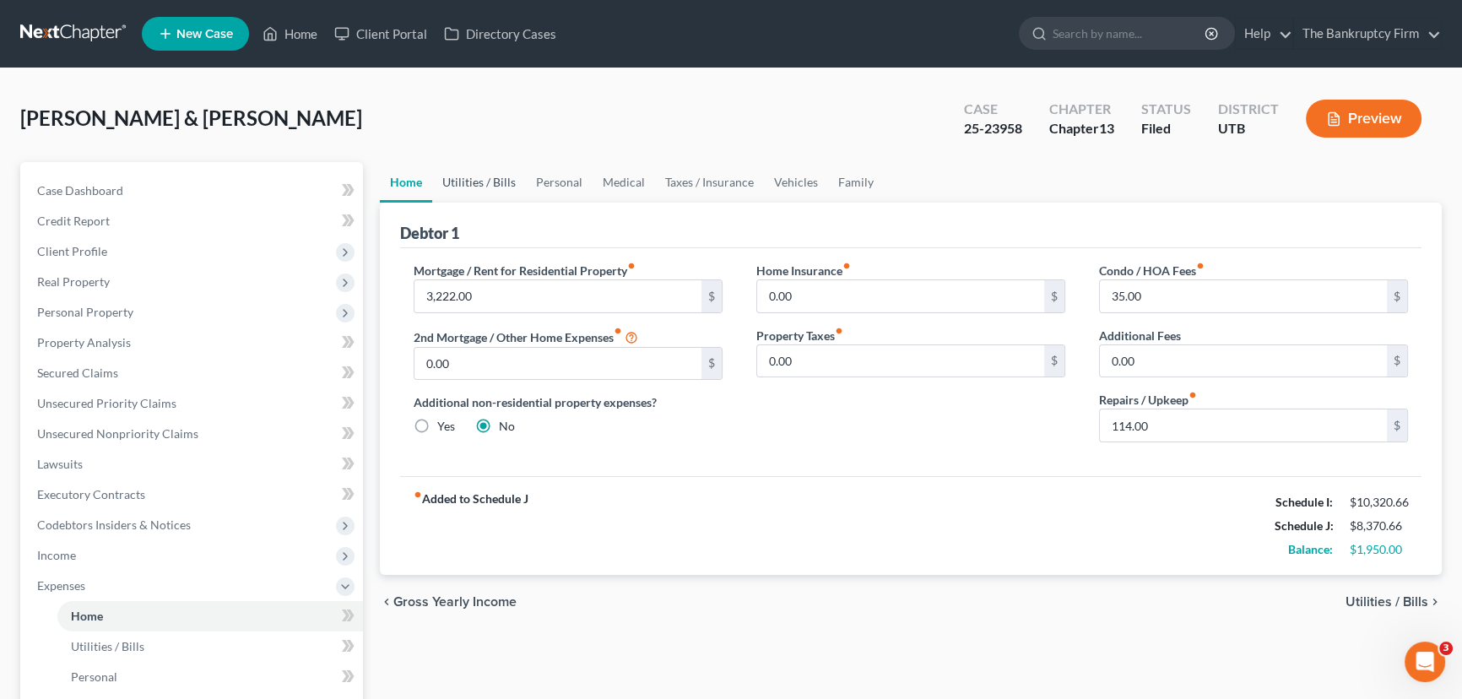
click at [458, 176] on link "Utilities / Bills" at bounding box center [479, 182] width 94 height 41
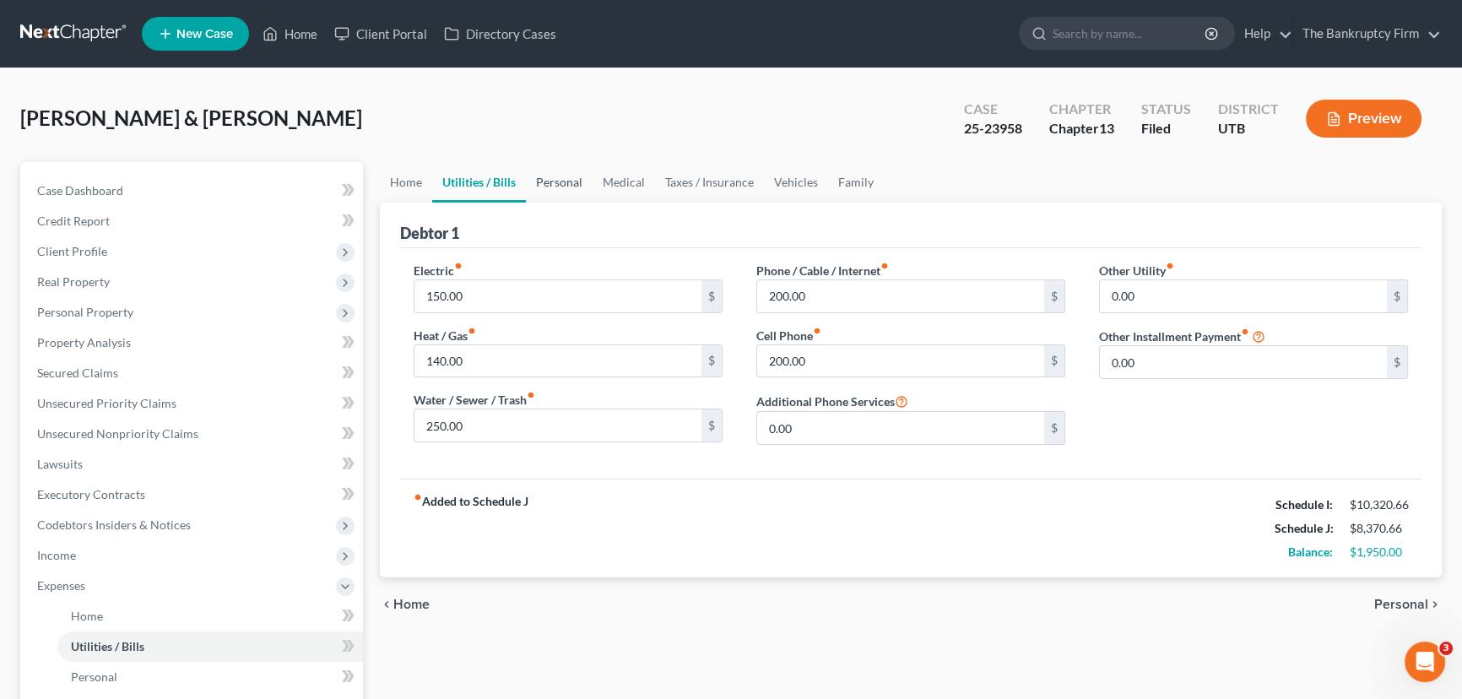
click at [548, 188] on link "Personal" at bounding box center [559, 182] width 67 height 41
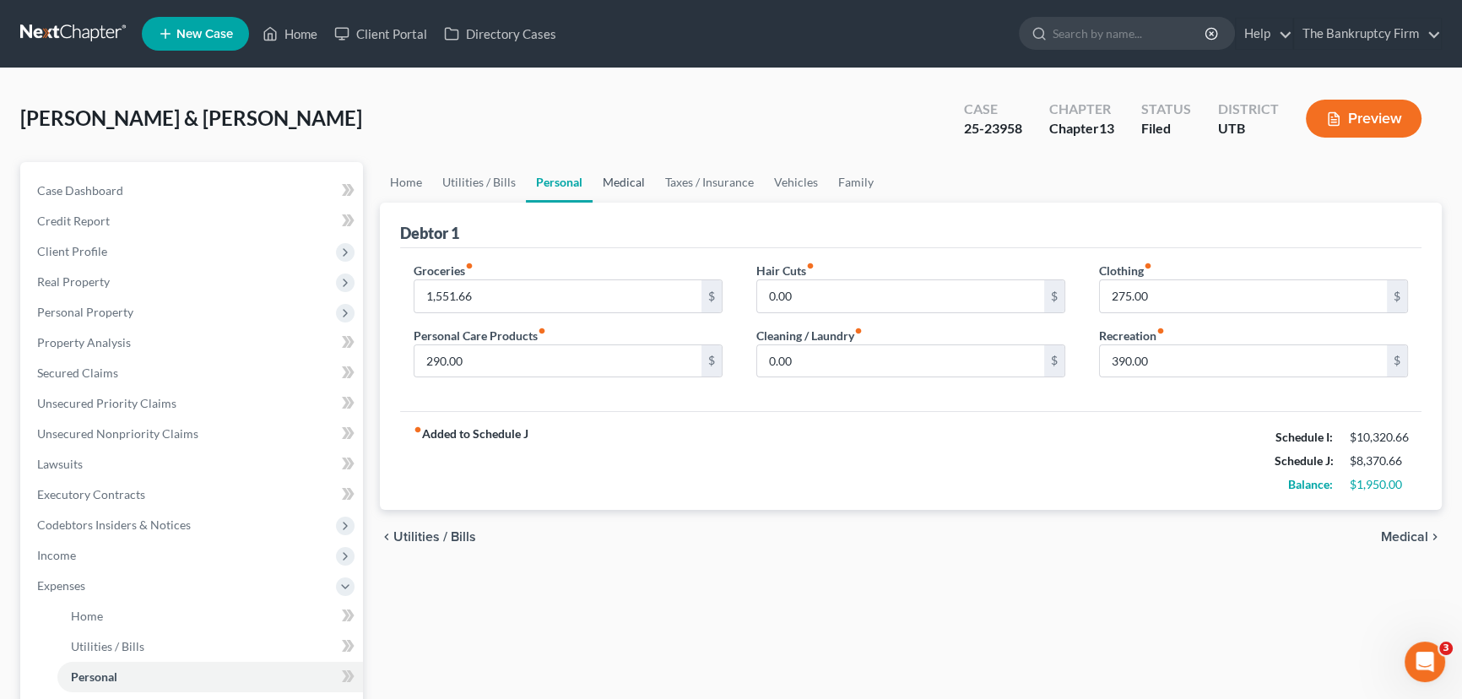
click at [627, 181] on link "Medical" at bounding box center [624, 182] width 62 height 41
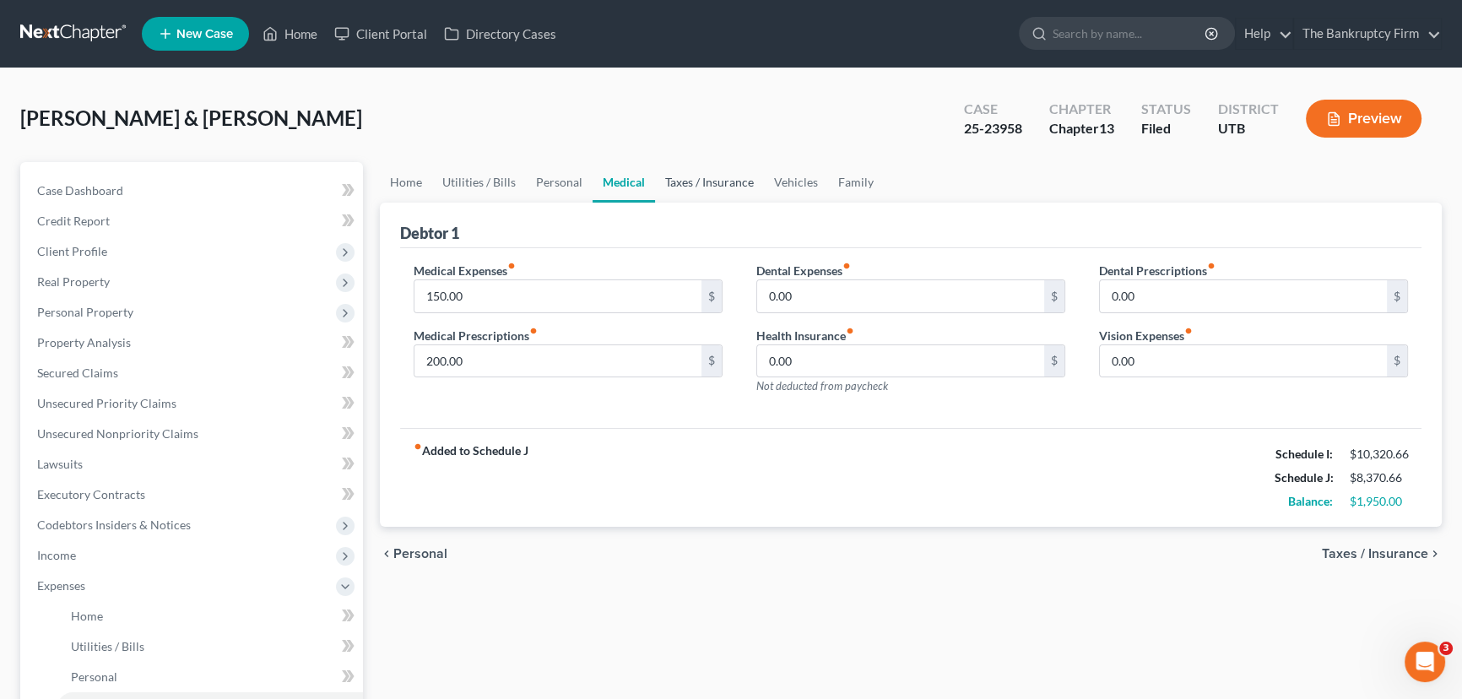
click at [687, 185] on link "Taxes / Insurance" at bounding box center [709, 182] width 109 height 41
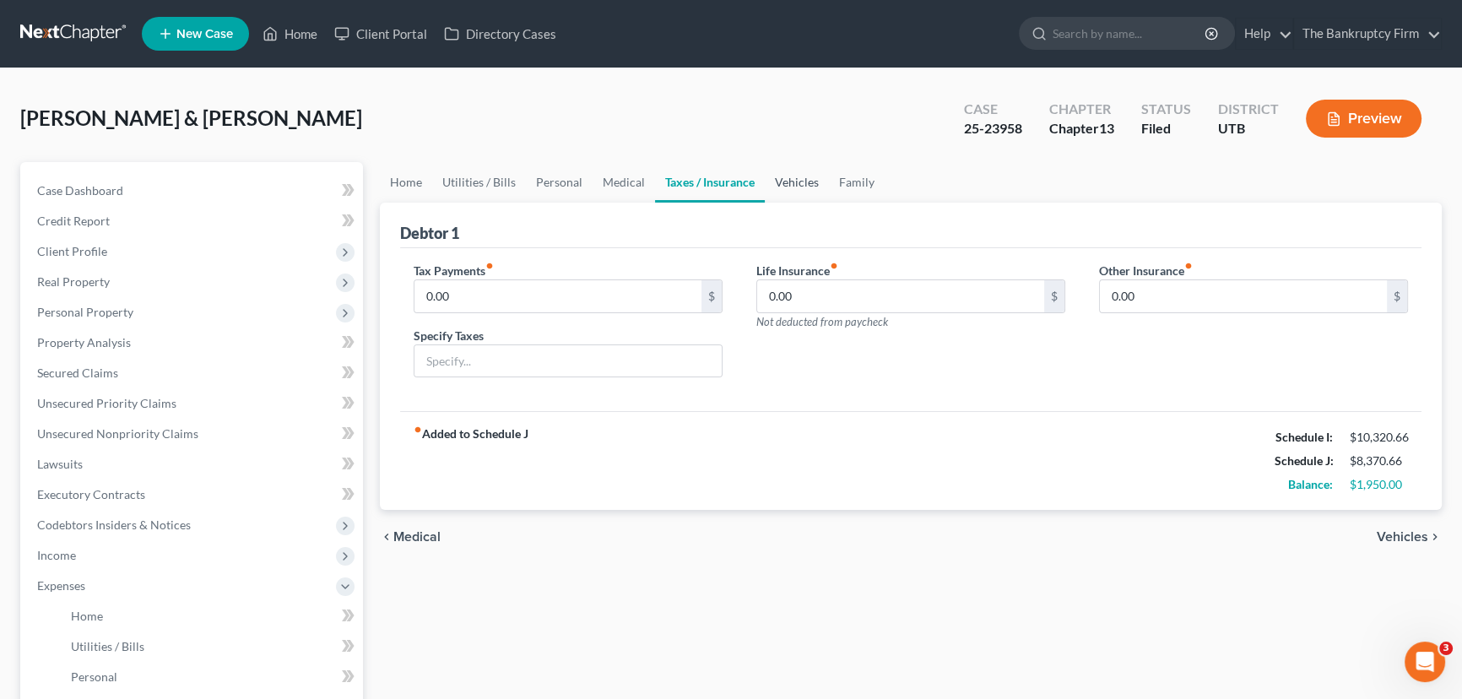
click at [791, 180] on link "Vehicles" at bounding box center [797, 182] width 64 height 41
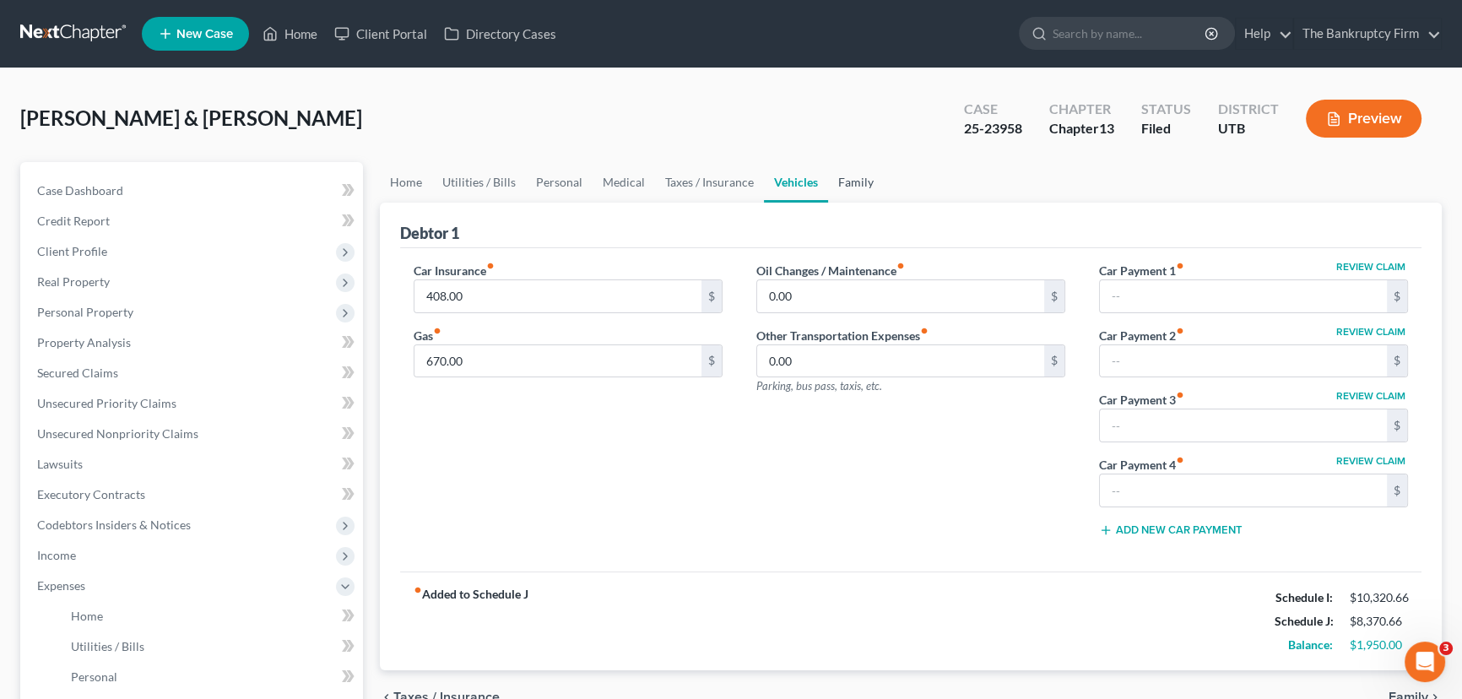
click at [852, 179] on link "Family" at bounding box center [856, 182] width 56 height 41
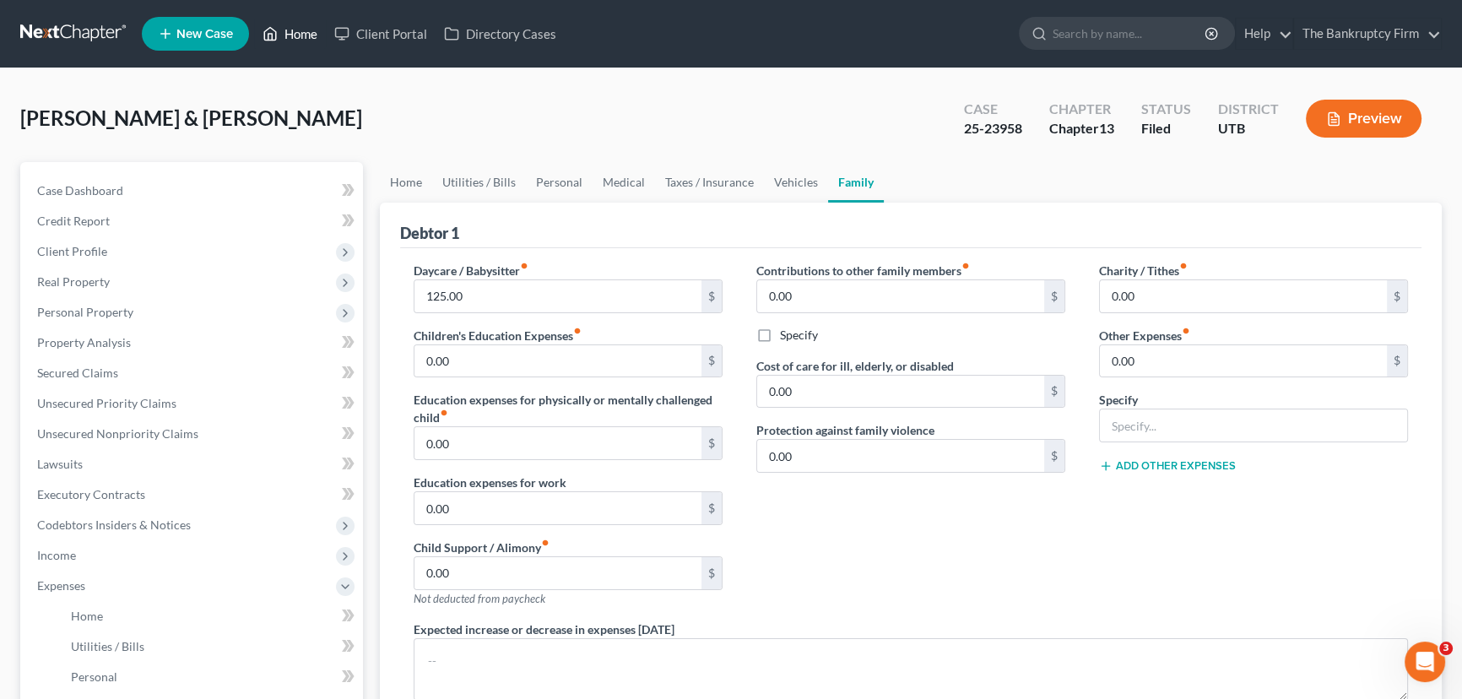
click at [295, 38] on link "Home" at bounding box center [290, 34] width 72 height 30
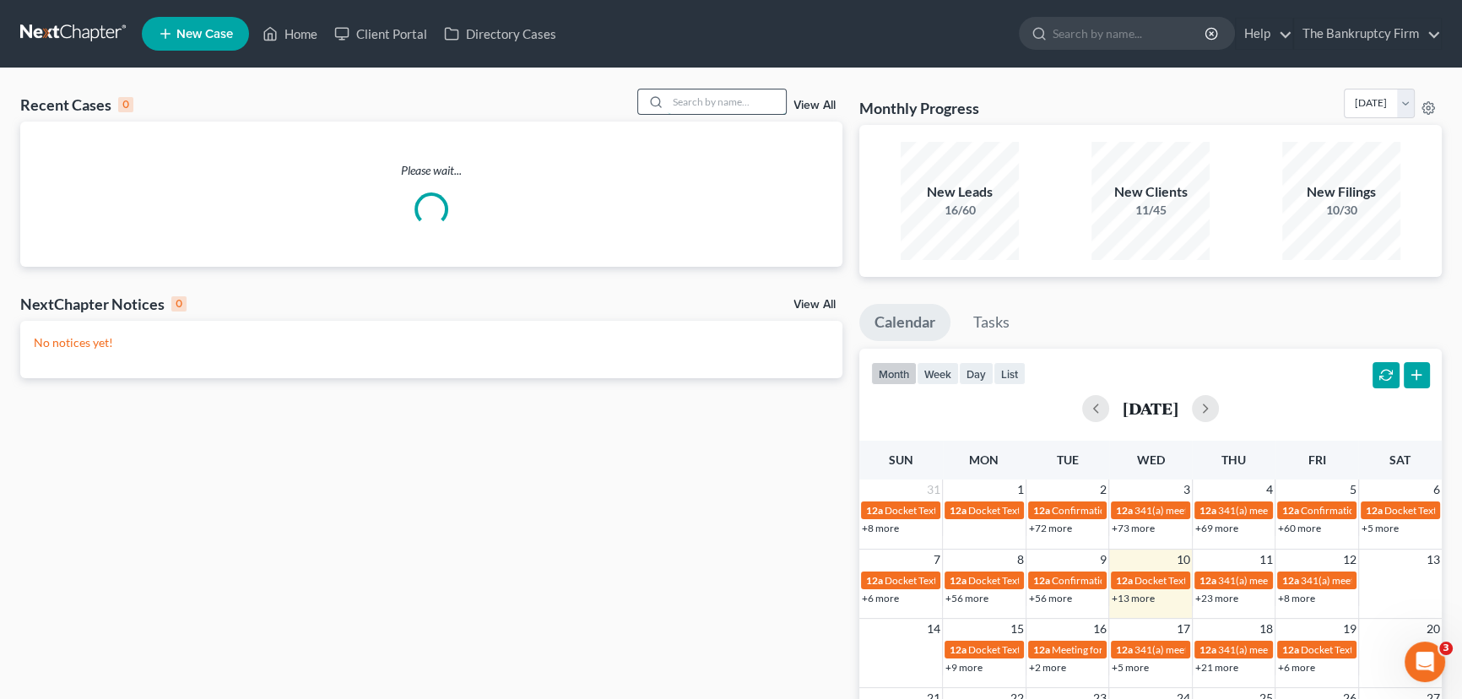
click at [697, 101] on input "search" at bounding box center [727, 101] width 118 height 24
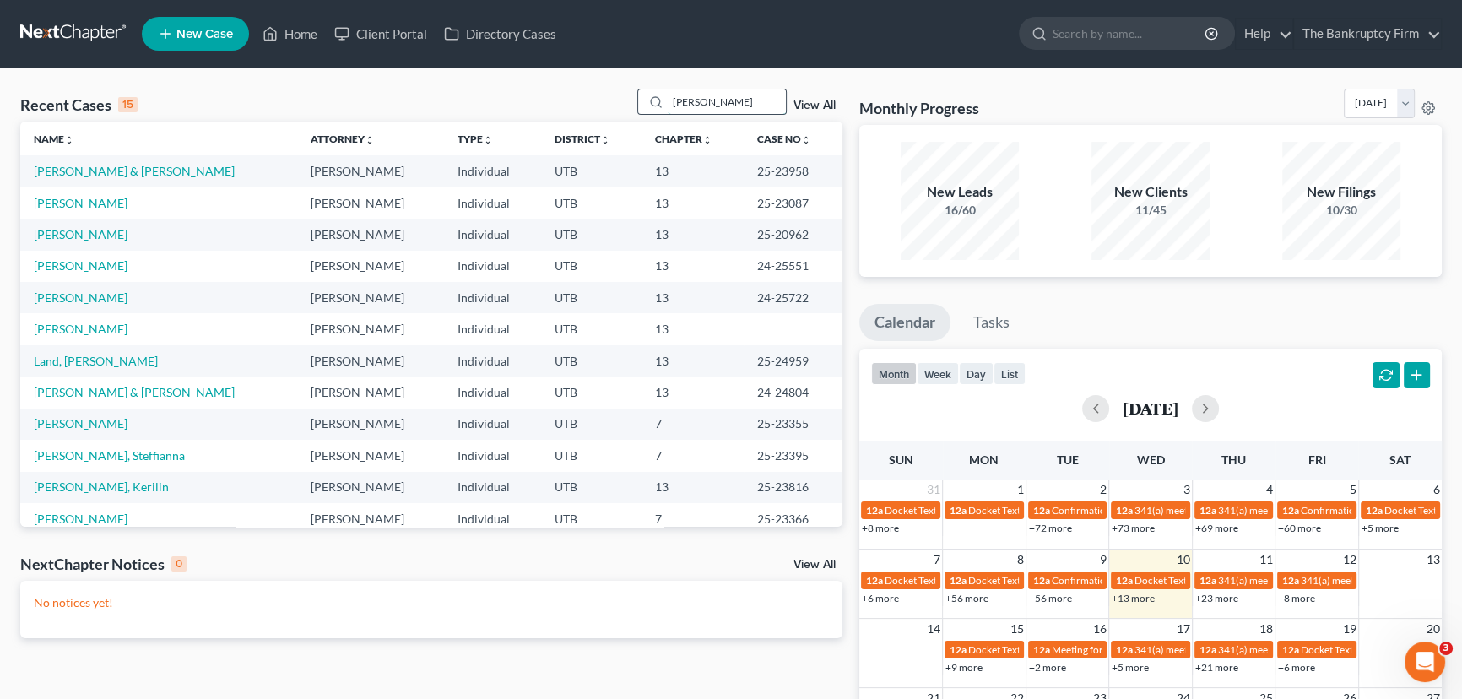
type input "Hubbard"
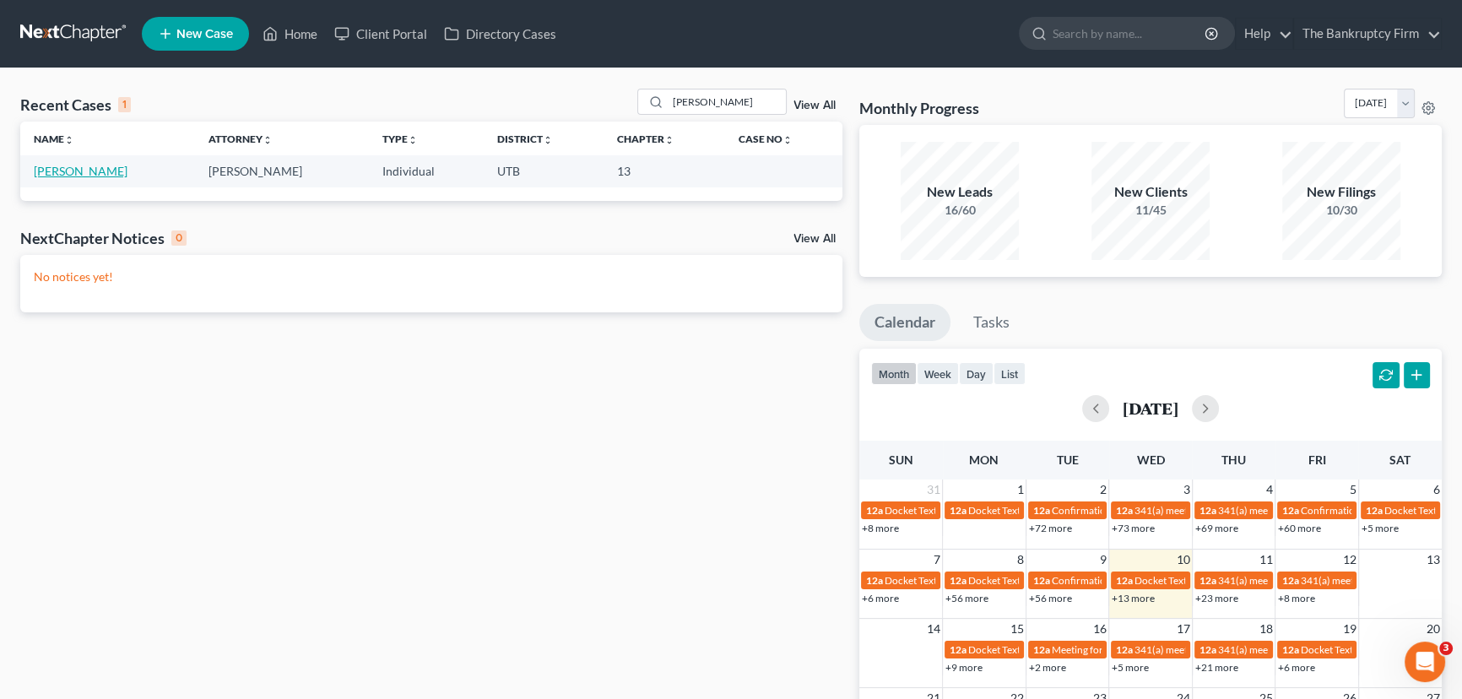
click at [108, 171] on link "Hubbard, Roberta" at bounding box center [81, 171] width 94 height 14
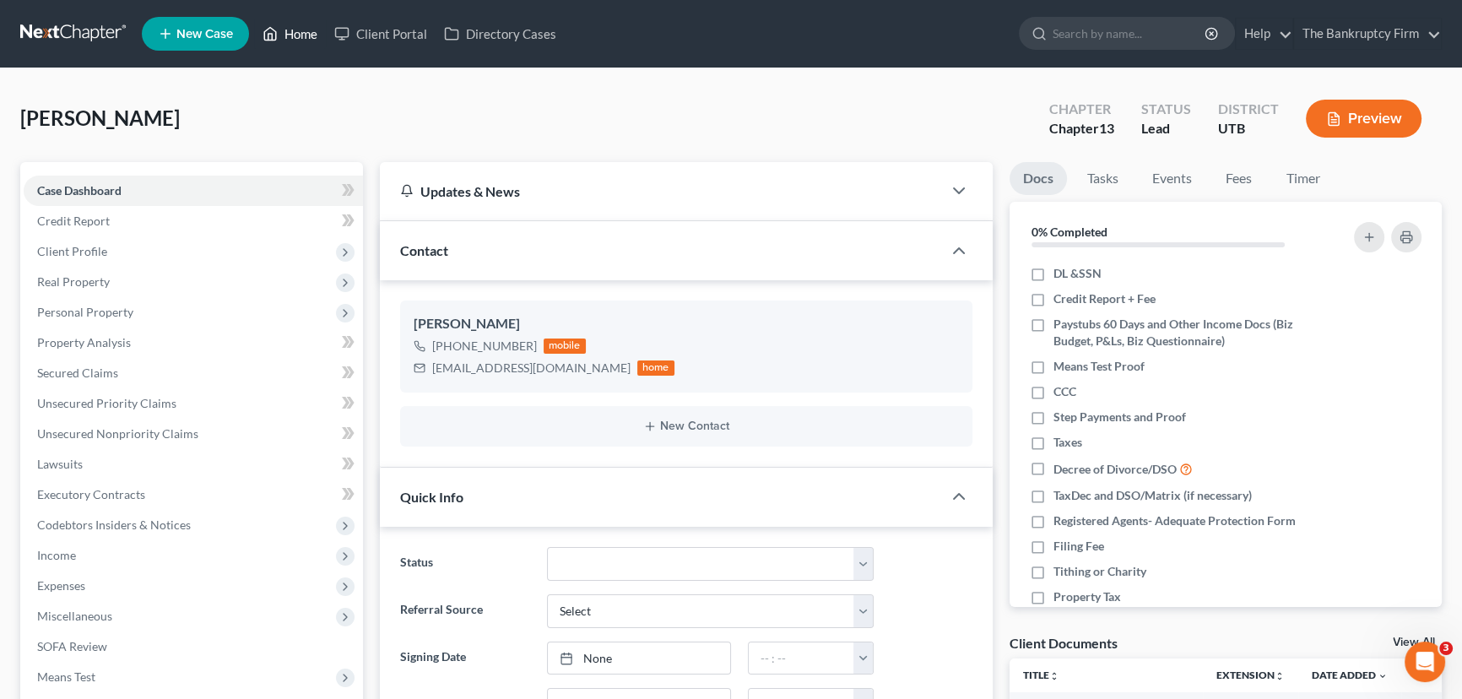
click at [301, 34] on link "Home" at bounding box center [290, 34] width 72 height 30
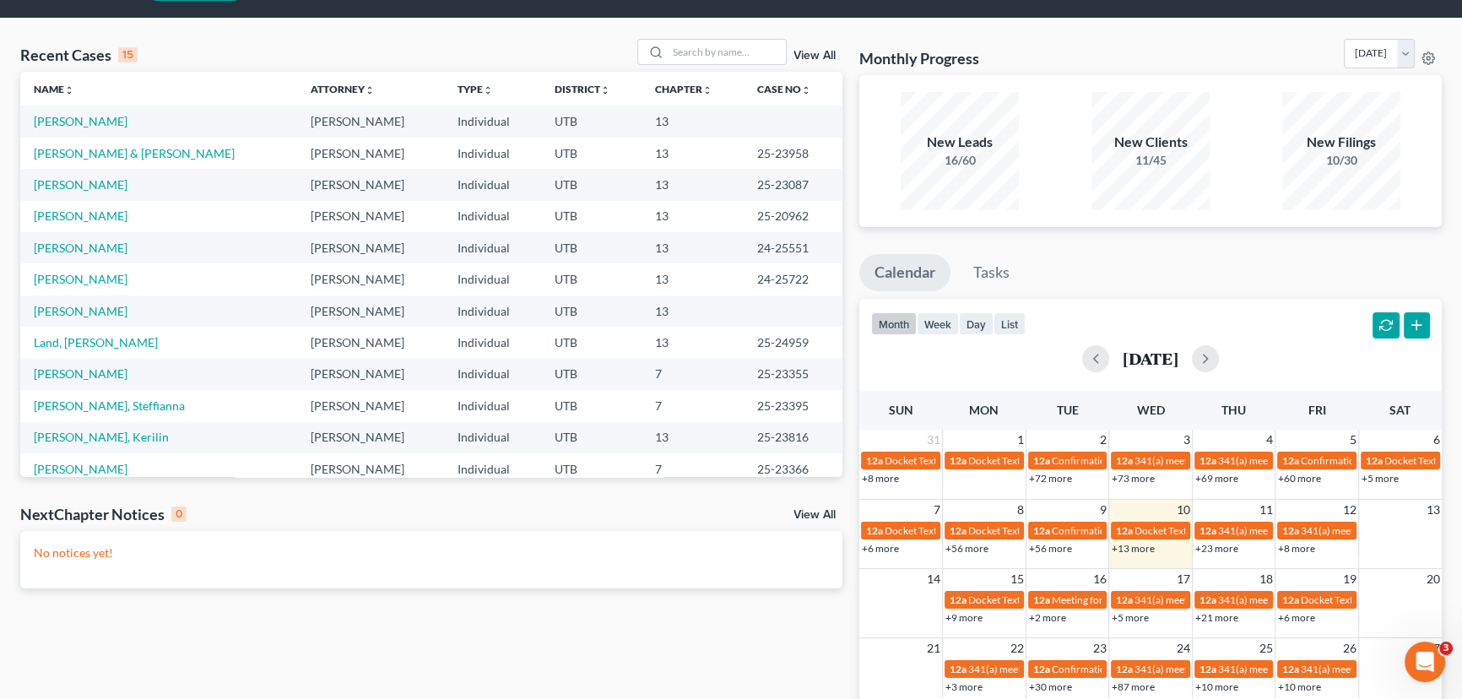
scroll to position [76, 0]
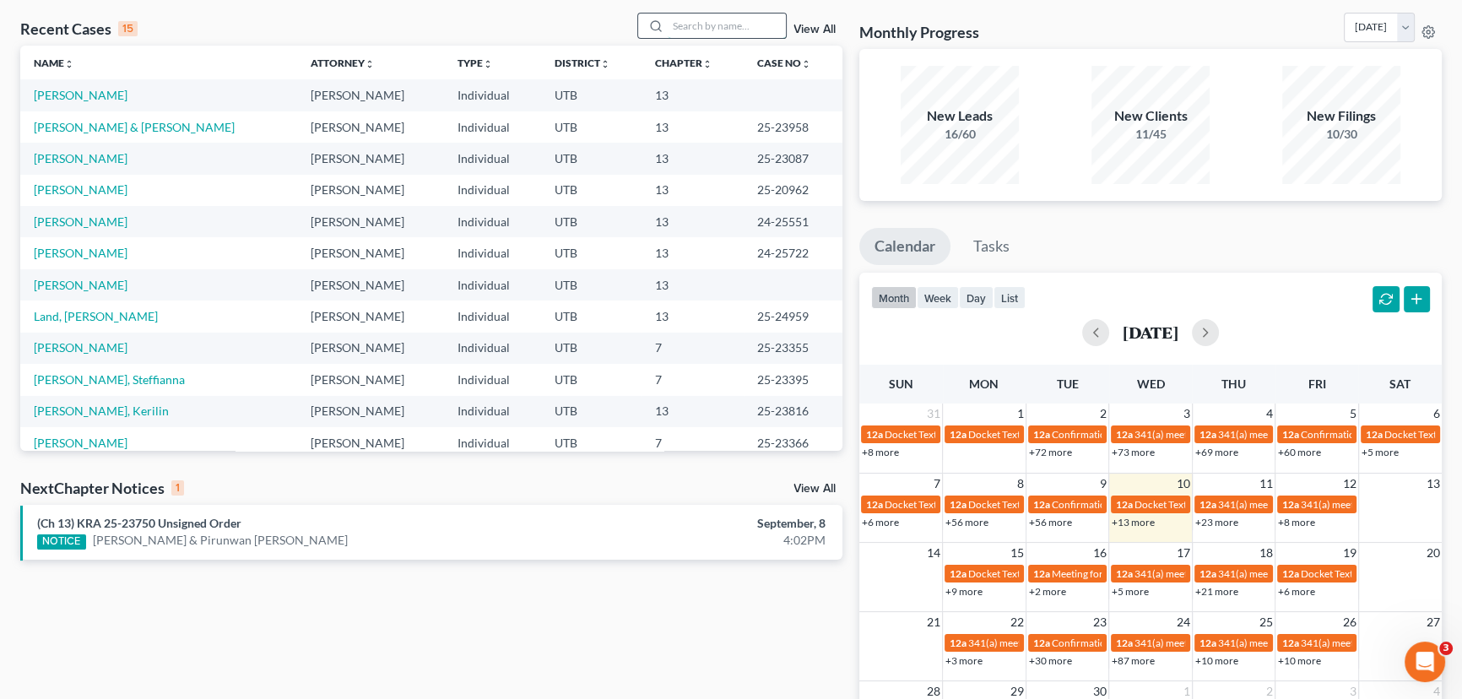
click at [702, 31] on input "search" at bounding box center [727, 26] width 118 height 24
type input "Rigby"
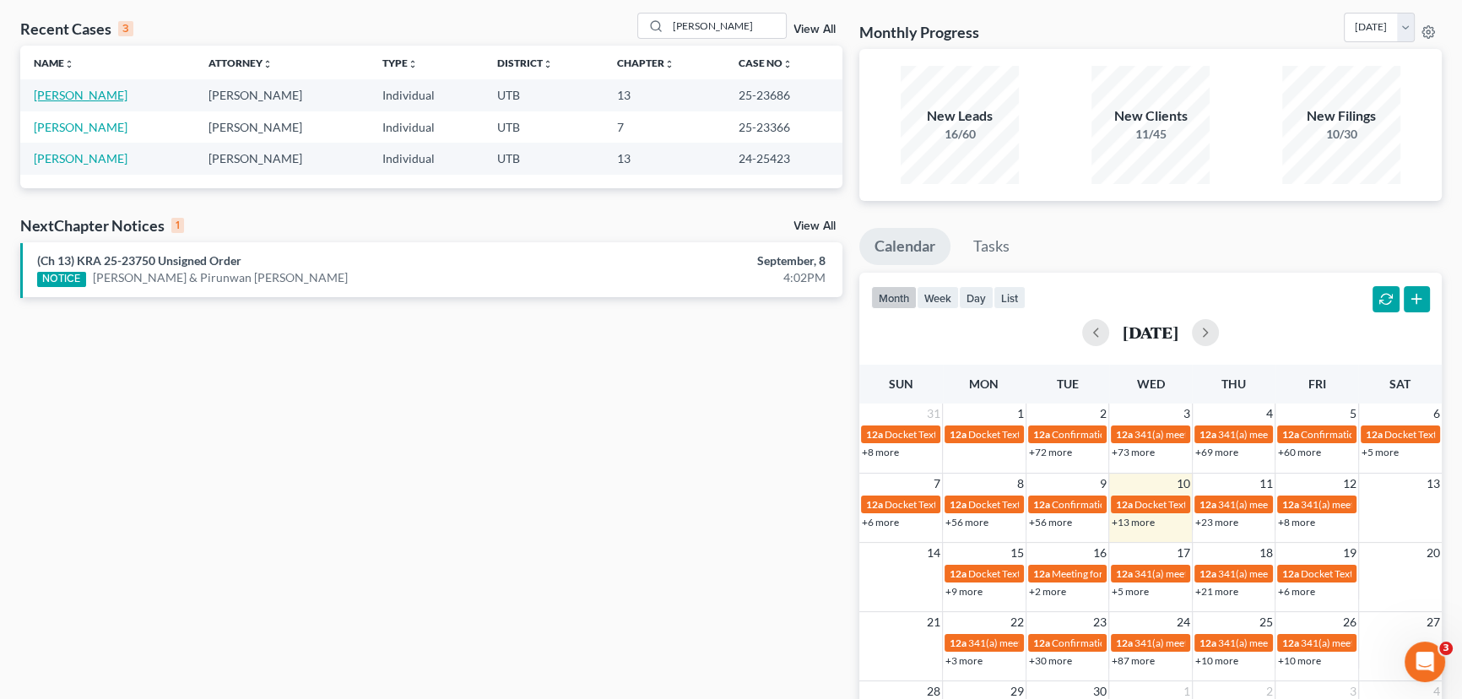
click at [87, 95] on link "[PERSON_NAME]" at bounding box center [81, 95] width 94 height 14
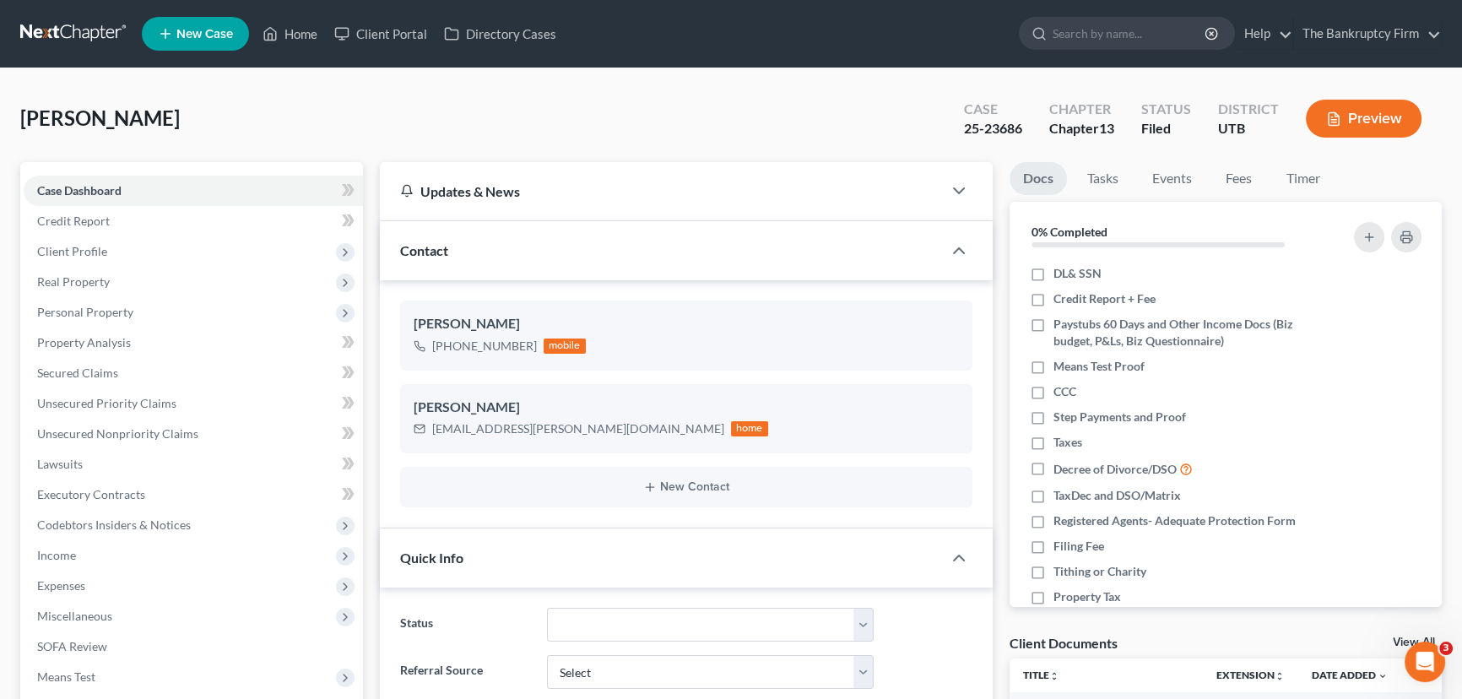
click at [1402, 641] on link "View All" at bounding box center [1414, 643] width 42 height 12
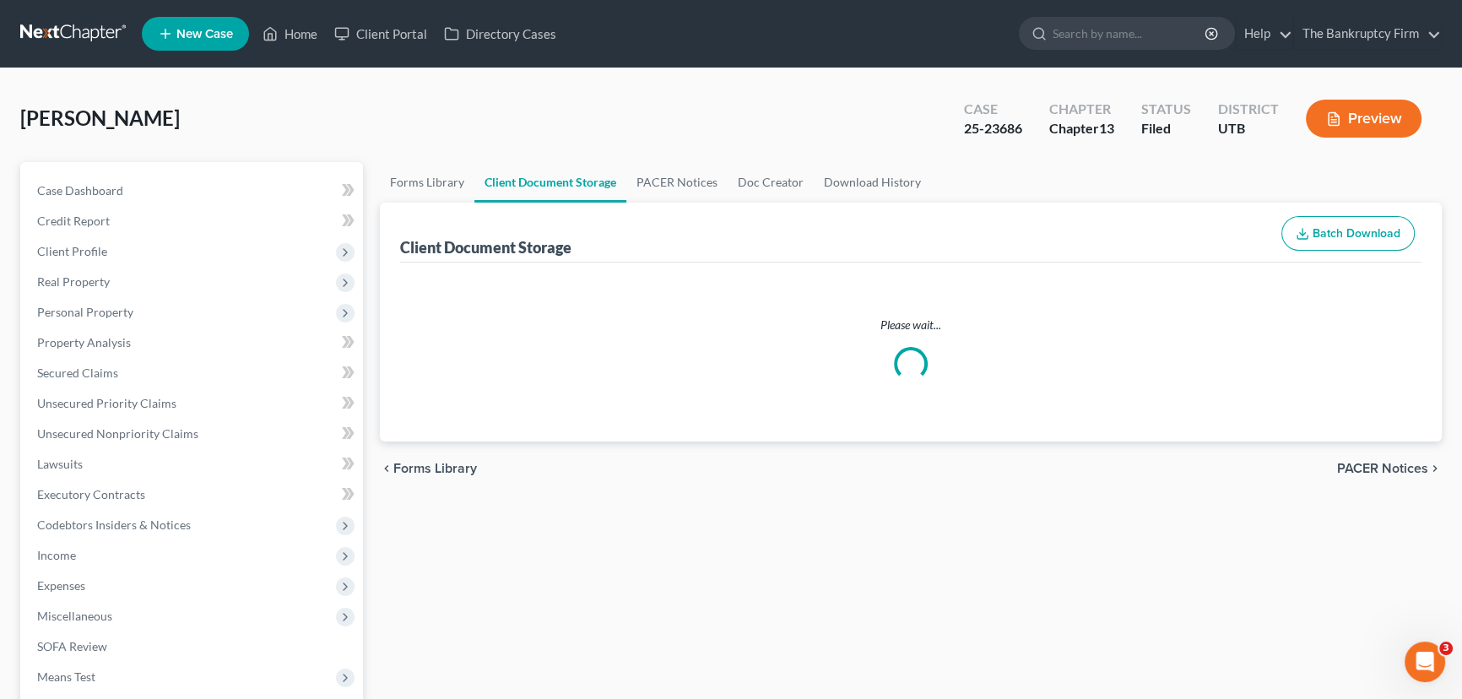
select select "26"
select select "30"
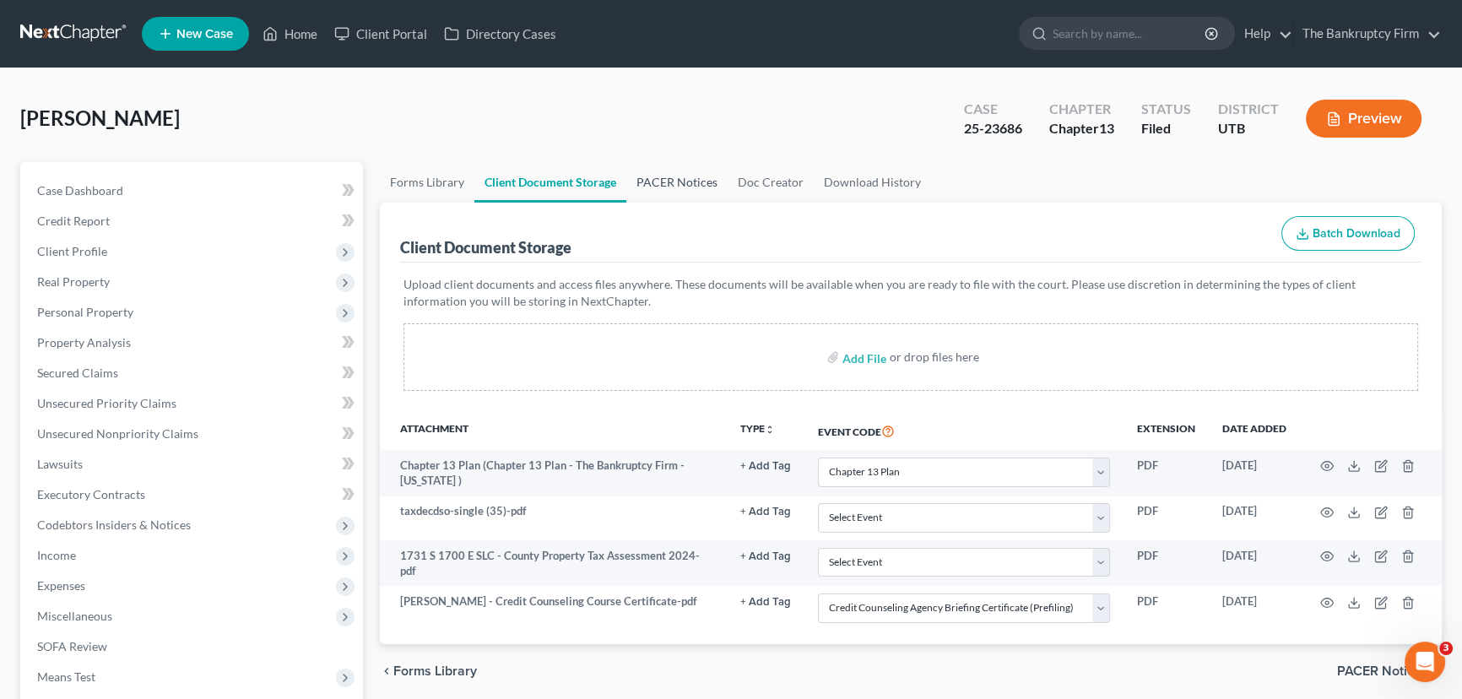
click at [659, 182] on link "PACER Notices" at bounding box center [676, 182] width 101 height 41
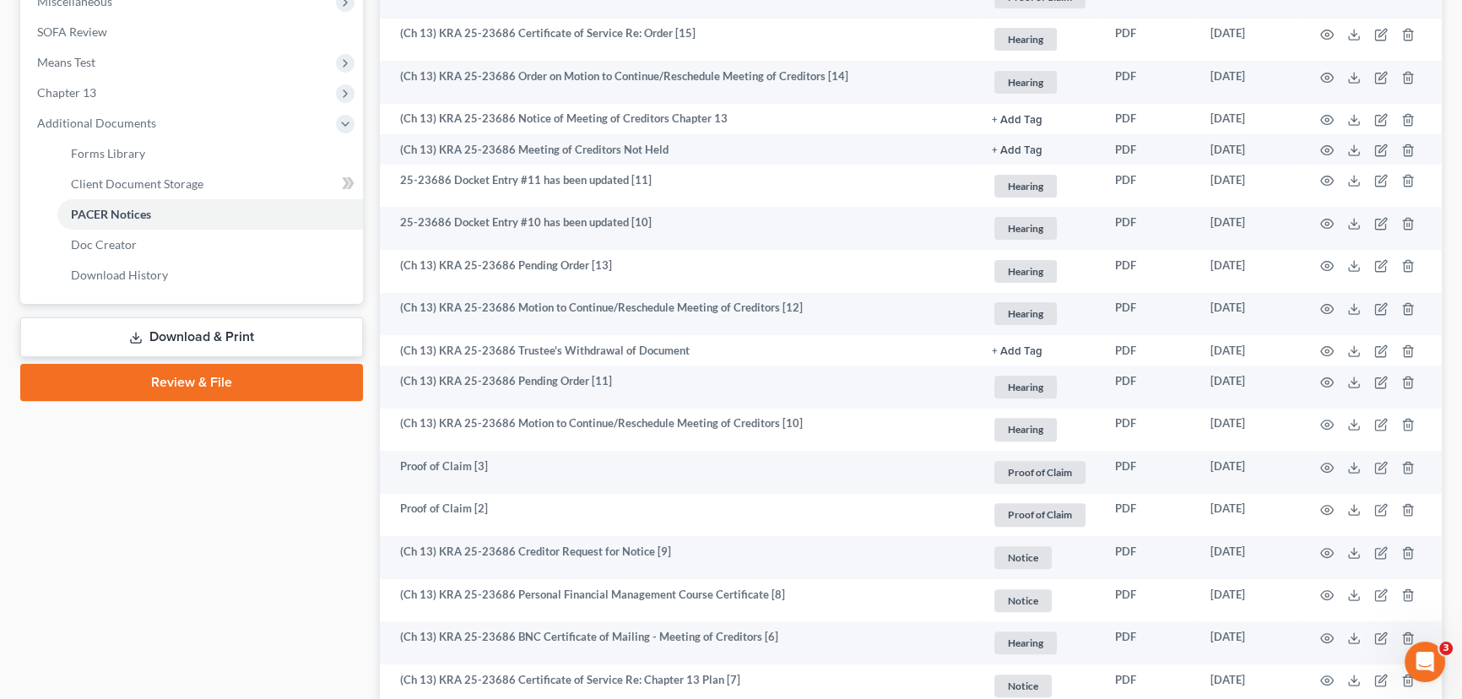
scroll to position [614, 0]
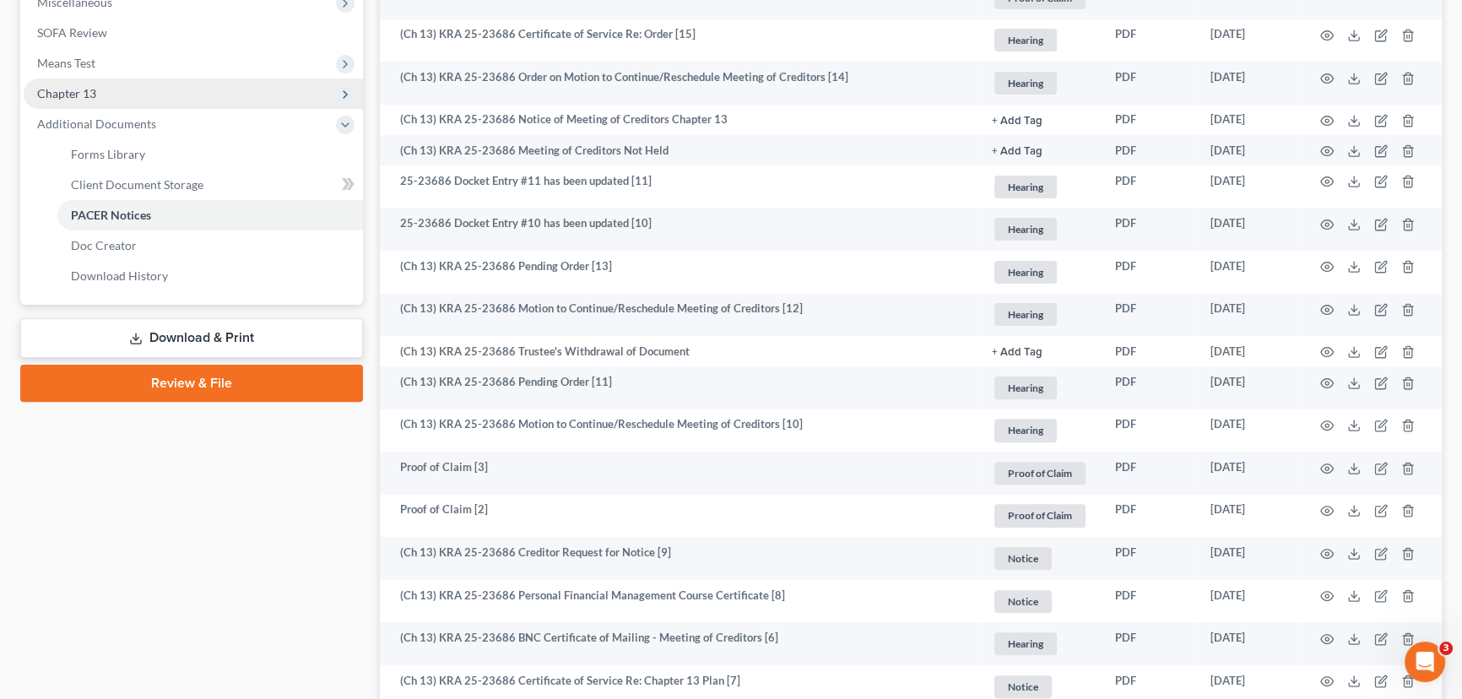
click at [99, 99] on span "Chapter 13" at bounding box center [193, 94] width 339 height 30
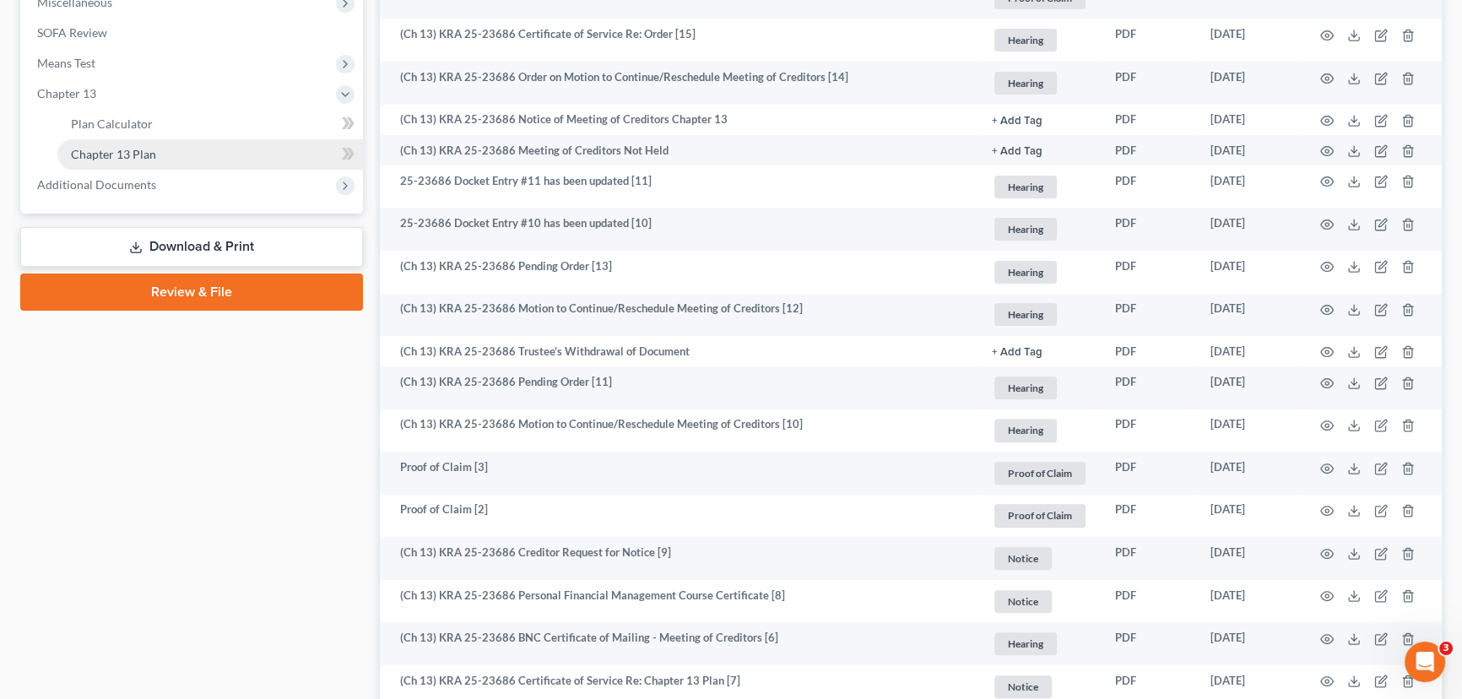
click at [118, 151] on span "Chapter 13 Plan" at bounding box center [113, 154] width 85 height 14
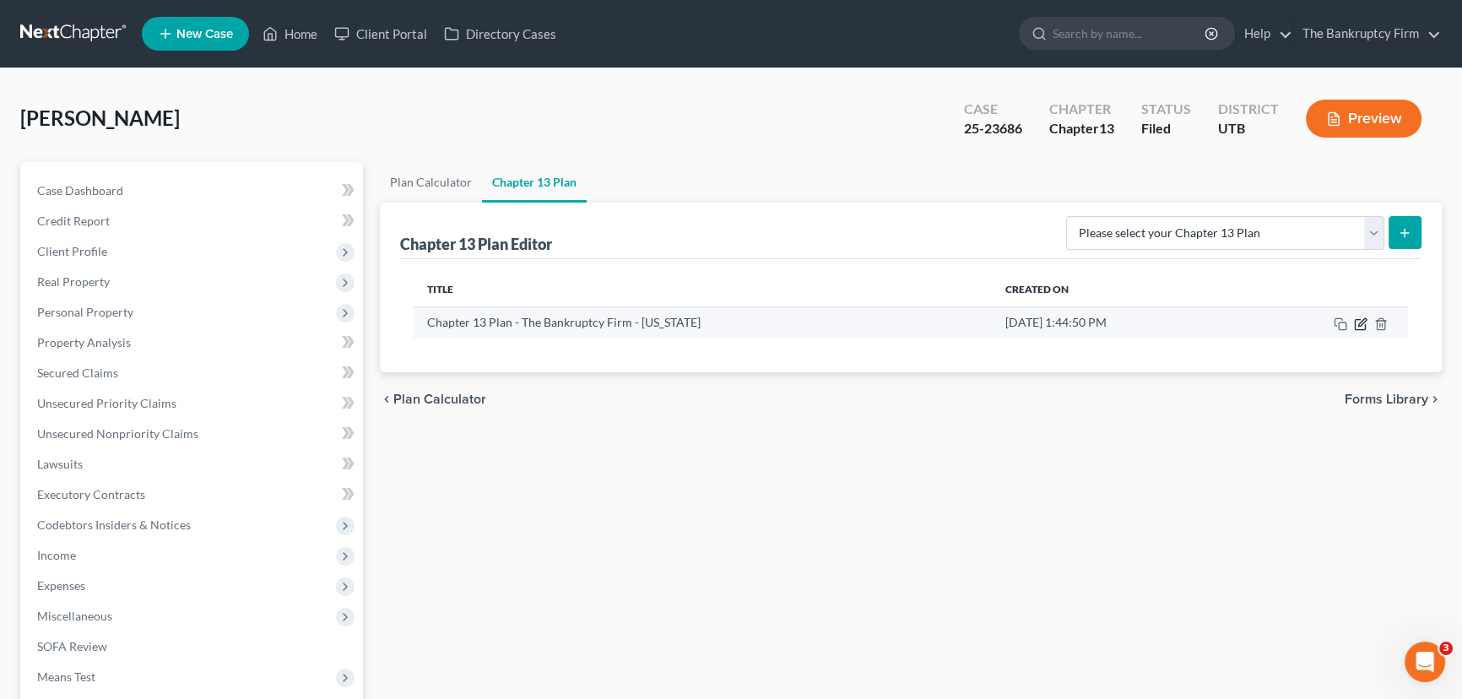
click at [1364, 324] on icon "button" at bounding box center [1361, 324] width 14 height 14
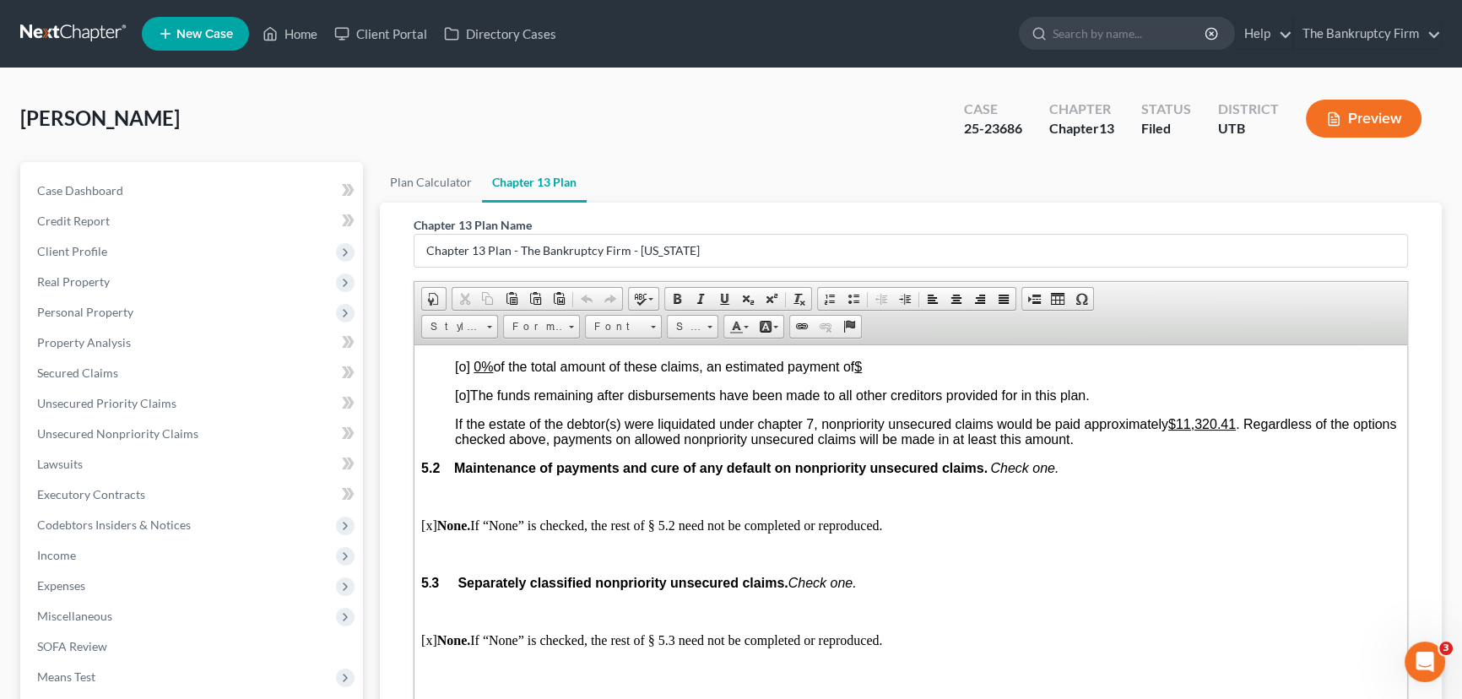
scroll to position [3607, 0]
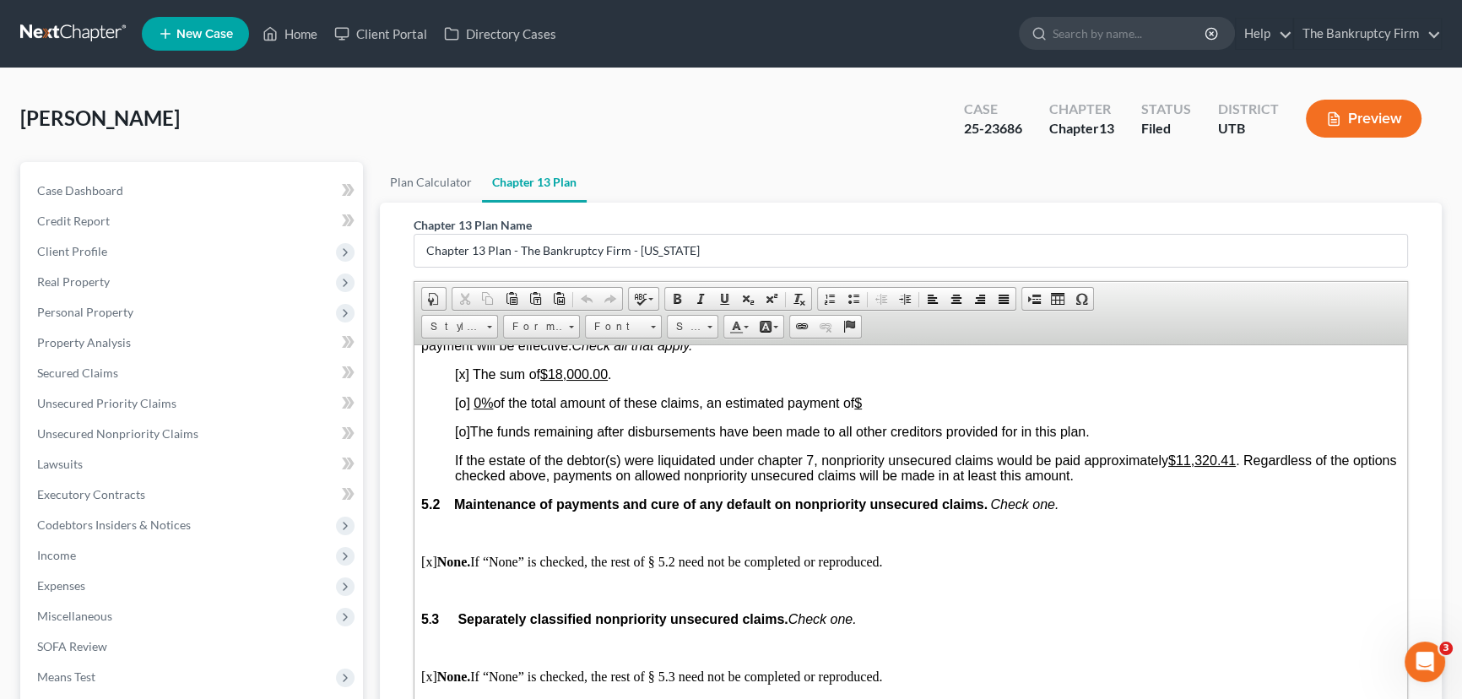
click at [1011, 382] on p "[x] The sum of $18,000.00 ." at bounding box center [928, 373] width 946 height 15
click at [1022, 382] on p "[x] The sum of $18,000.00 ." at bounding box center [928, 373] width 946 height 15
click at [1004, 505] on body "Fill in this information to identify your case: Debtor 1 Cameron Rigby Debtor 2…" at bounding box center [910, 208] width 979 height 6929
drag, startPoint x: 621, startPoint y: 496, endPoint x: 447, endPoint y: 502, distance: 173.2
click at [447, 502] on body "Fill in this information to identify your case: Debtor 1 Cameron Rigby Debtor 2…" at bounding box center [910, 208] width 979 height 6929
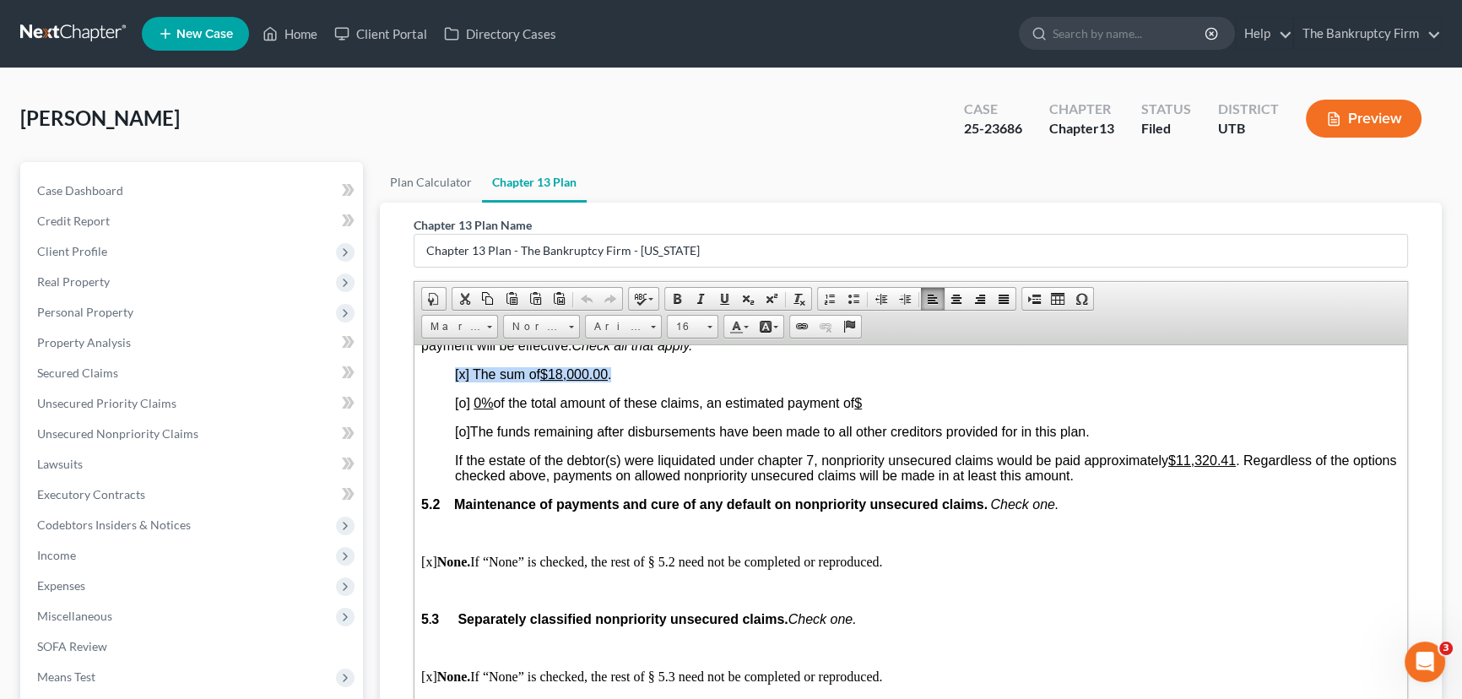
copy span "[x] The sum of $18,000.00 ."
click at [1015, 438] on body "Fill in this information to identify your case: Debtor 1 Cameron Rigby Debtor 2…" at bounding box center [910, 208] width 979 height 6929
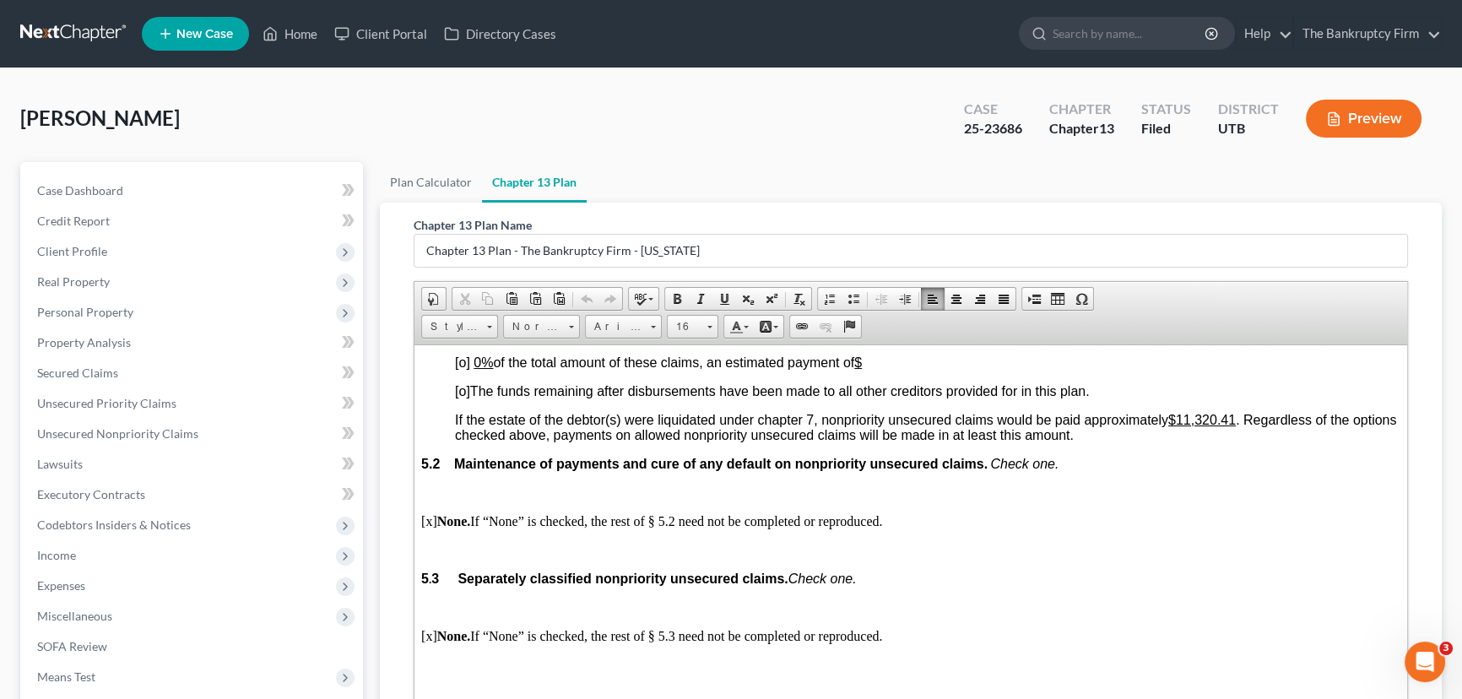
scroll to position [3760, 0]
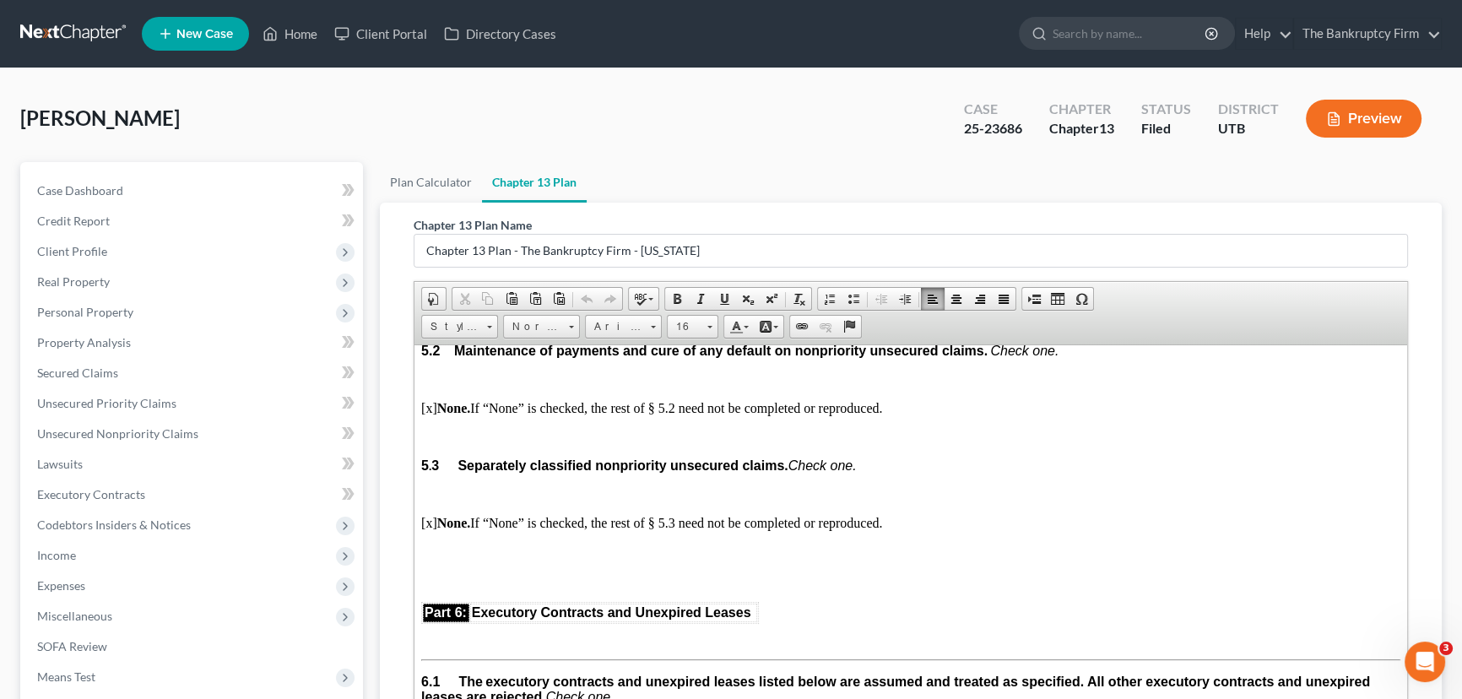
drag, startPoint x: 448, startPoint y: 371, endPoint x: 888, endPoint y: 372, distance: 439.9
click at [888, 372] on body "Fill in this information to identify your case: Debtor 1 Cameron Rigby Debtor 2…" at bounding box center [910, 55] width 979 height 6929
copy p "[o] 0% of the total amount of these claims, an estimated payment of $"
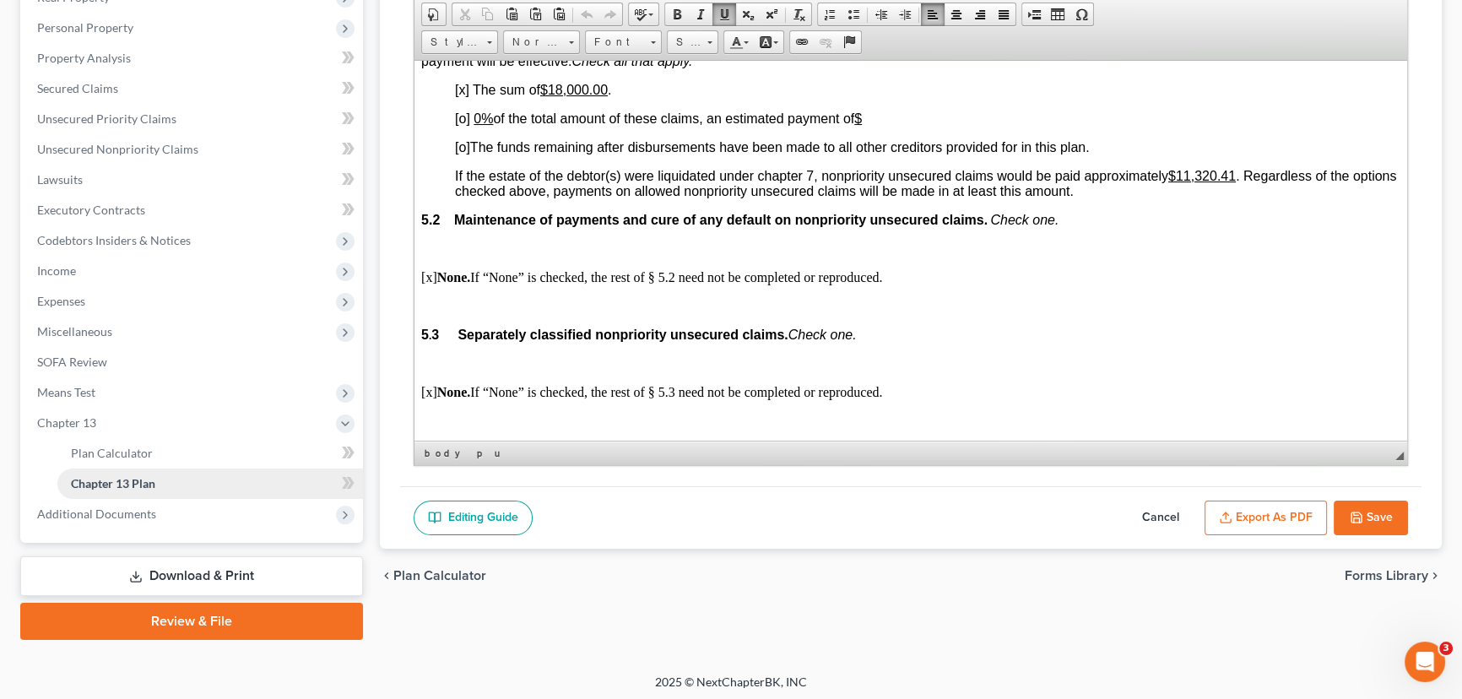
scroll to position [287, 0]
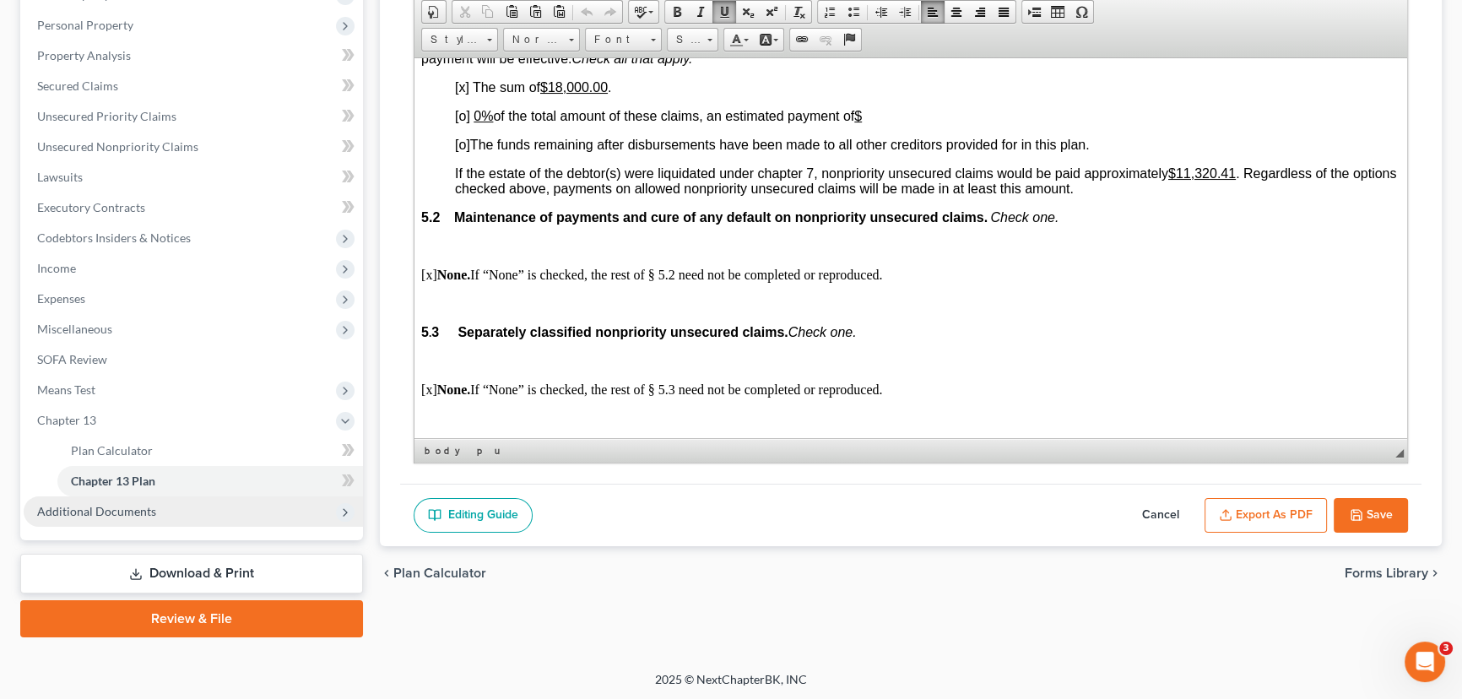
click at [117, 507] on span "Additional Documents" at bounding box center [96, 511] width 119 height 14
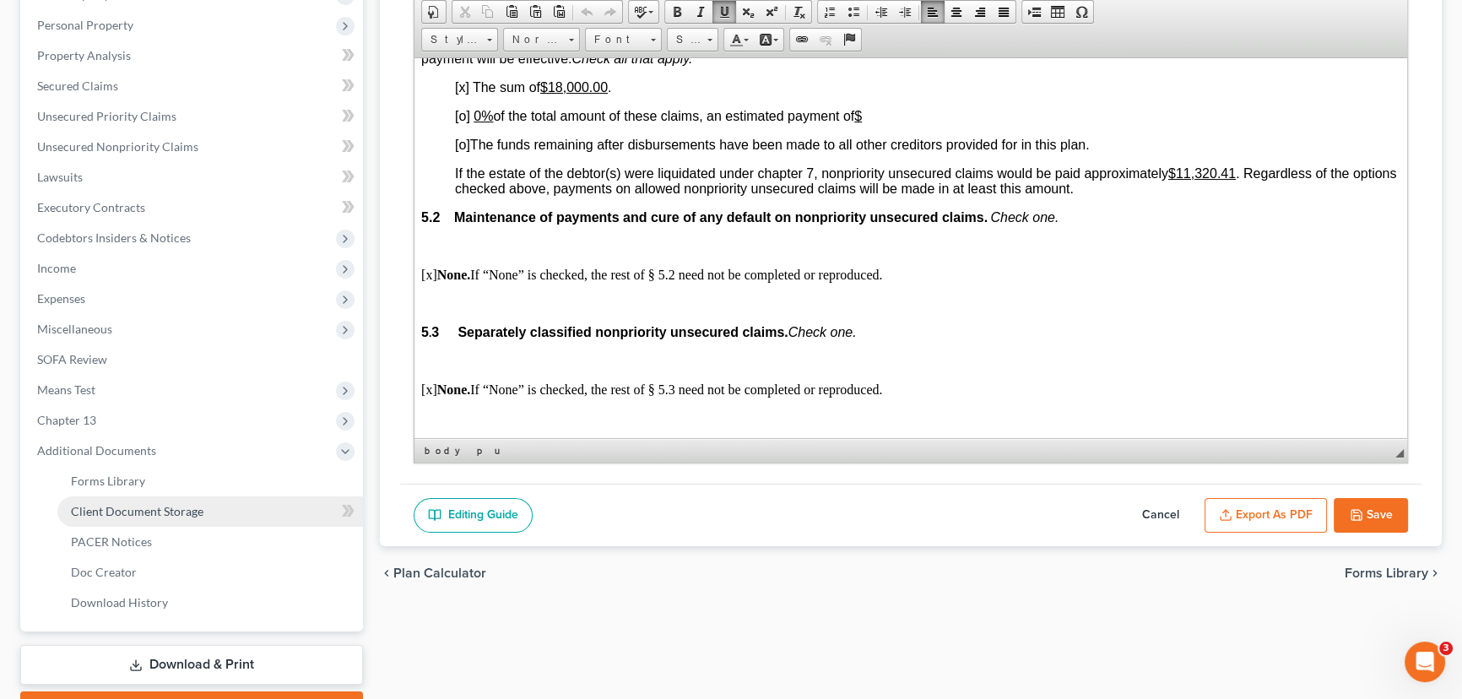
click at [157, 509] on span "Client Document Storage" at bounding box center [137, 511] width 133 height 14
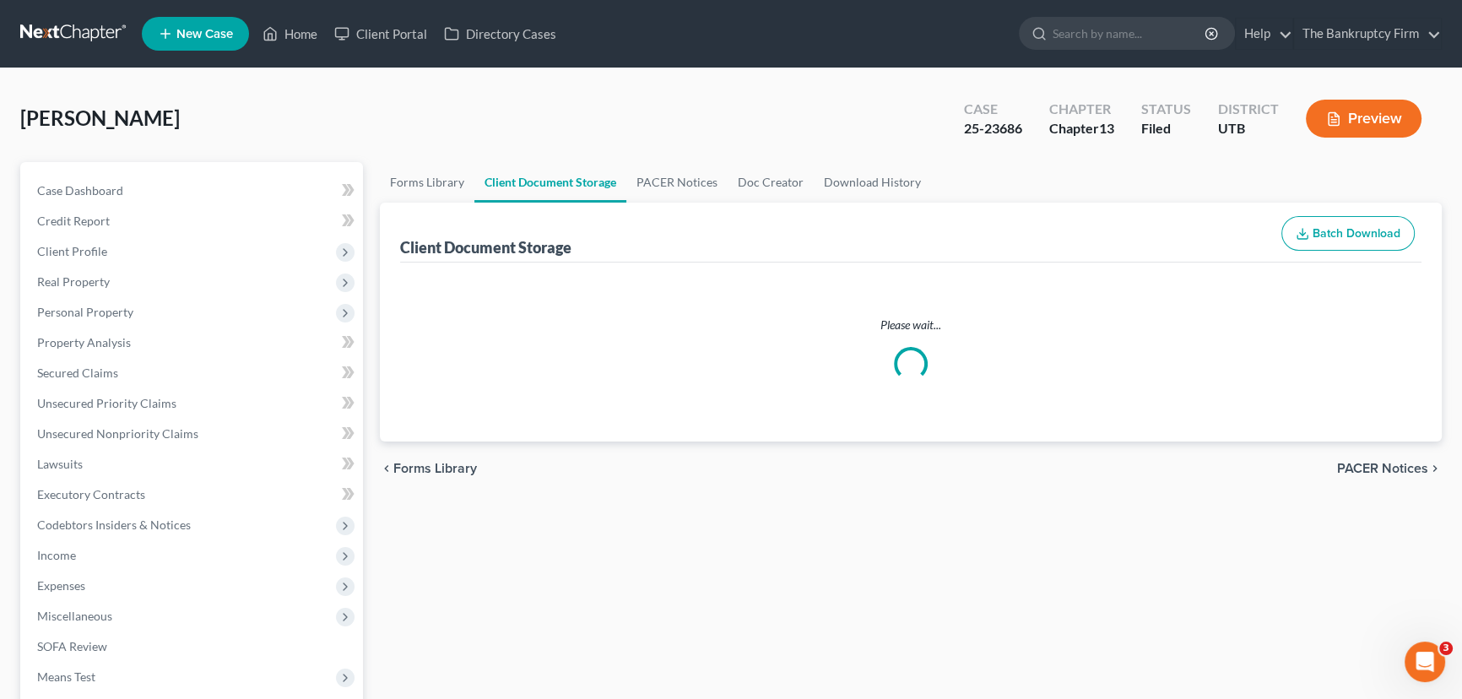
select select "26"
select select "30"
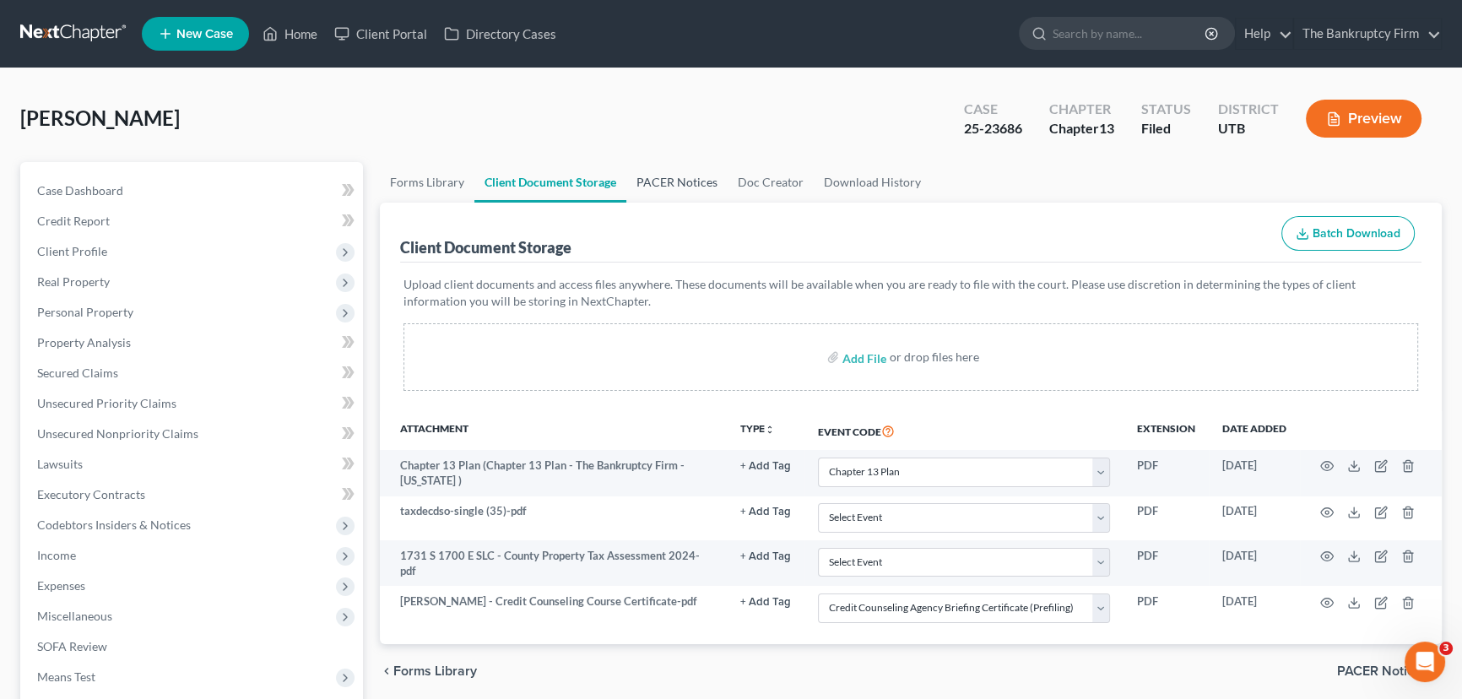
click at [675, 182] on link "PACER Notices" at bounding box center [676, 182] width 101 height 41
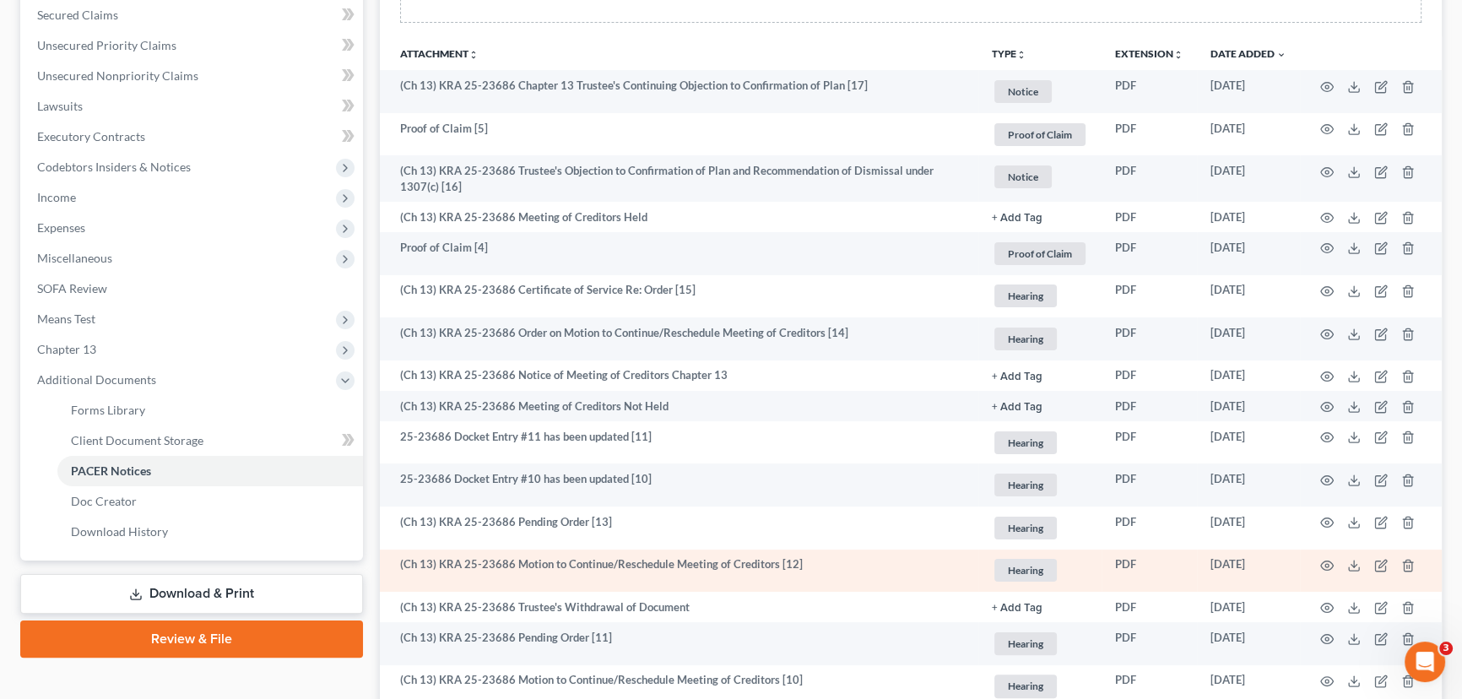
scroll to position [537, 0]
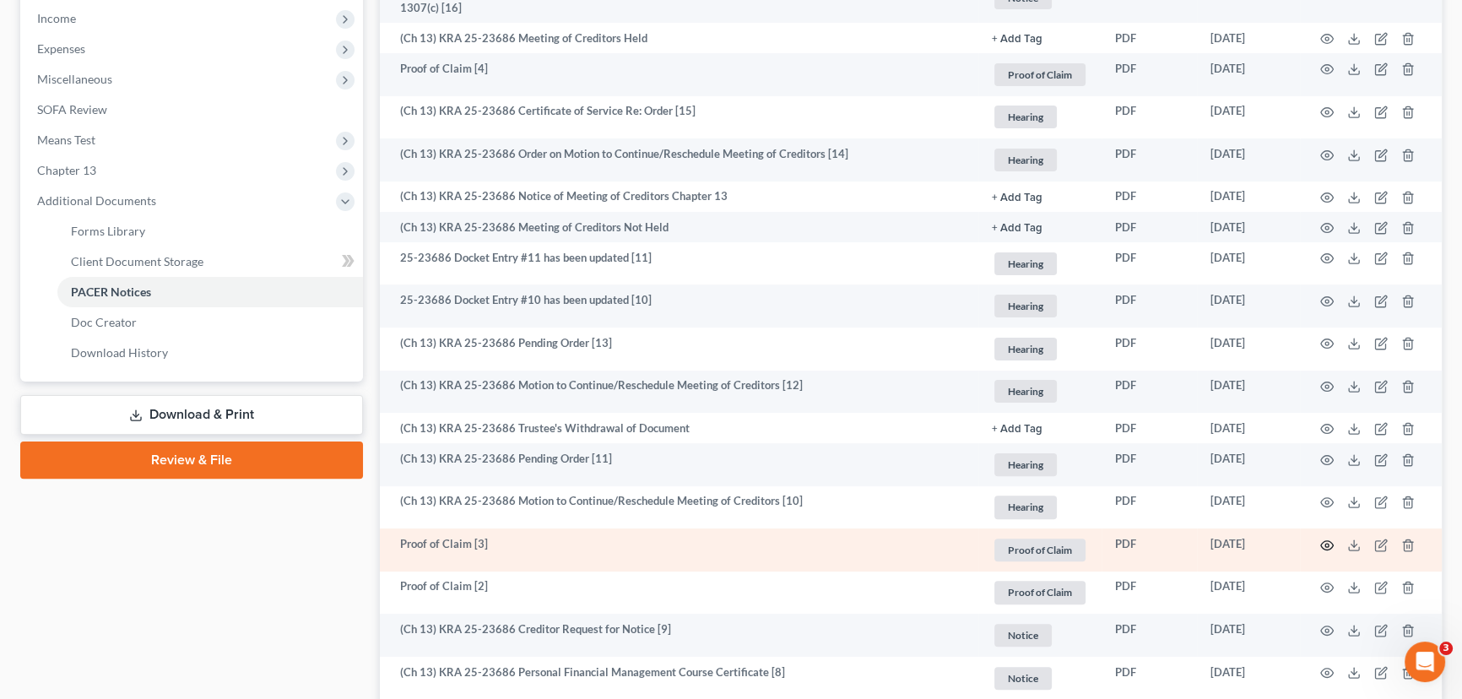
click at [1324, 540] on icon "button" at bounding box center [1327, 546] width 14 height 14
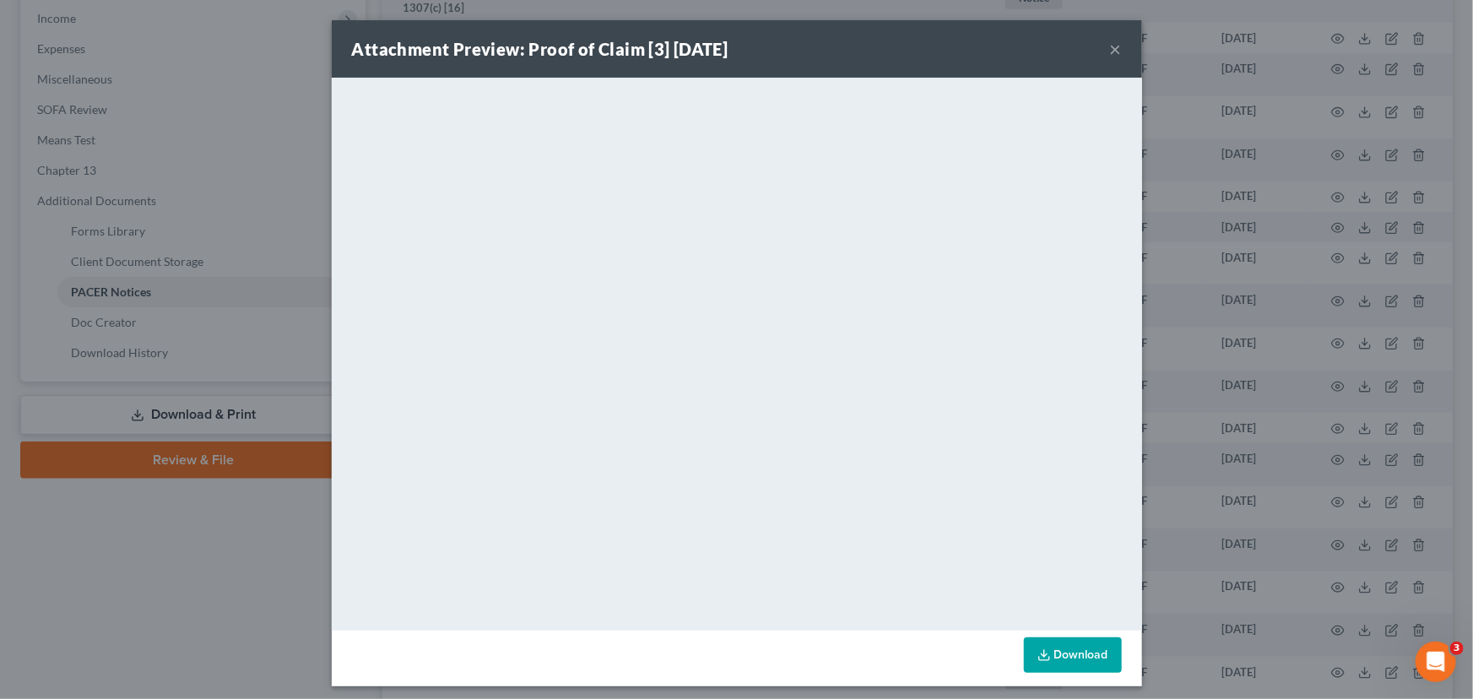
click at [1110, 48] on button "×" at bounding box center [1116, 49] width 12 height 20
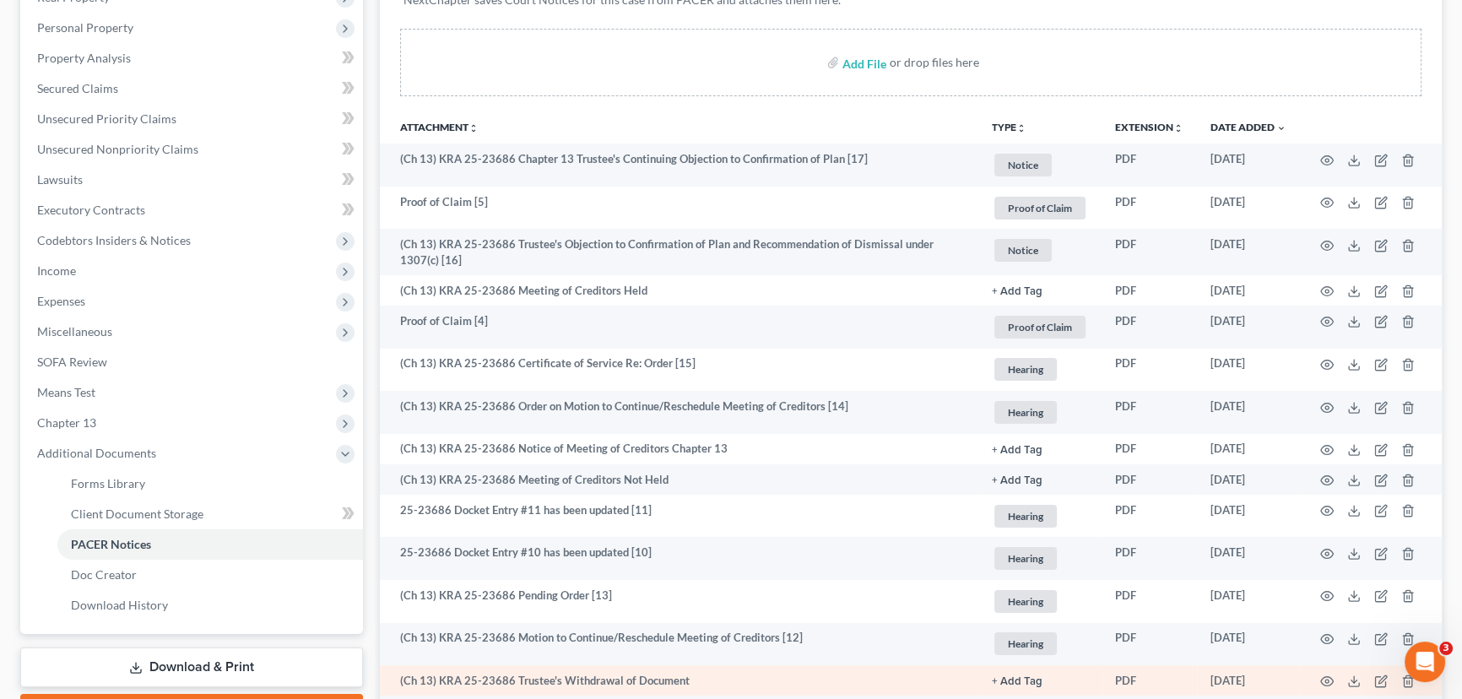
scroll to position [230, 0]
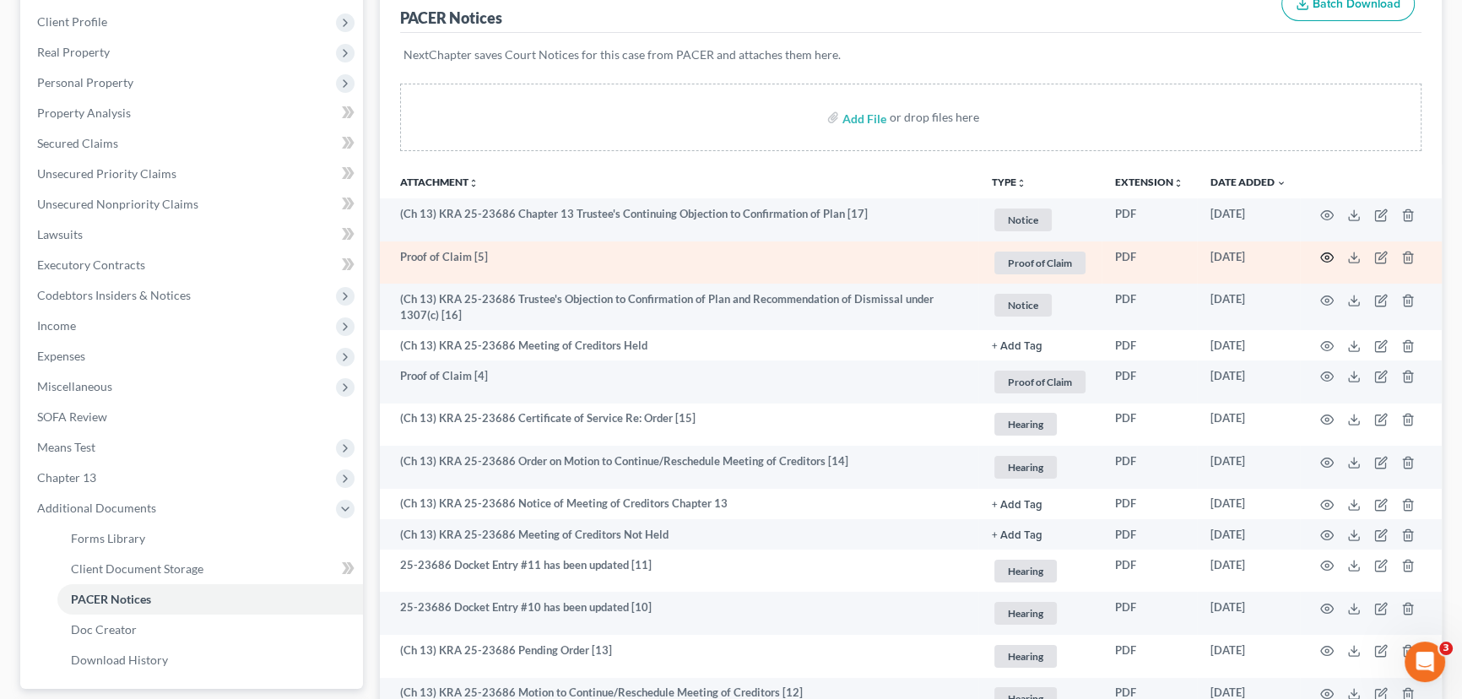
click at [1327, 255] on icon "button" at bounding box center [1327, 258] width 14 height 14
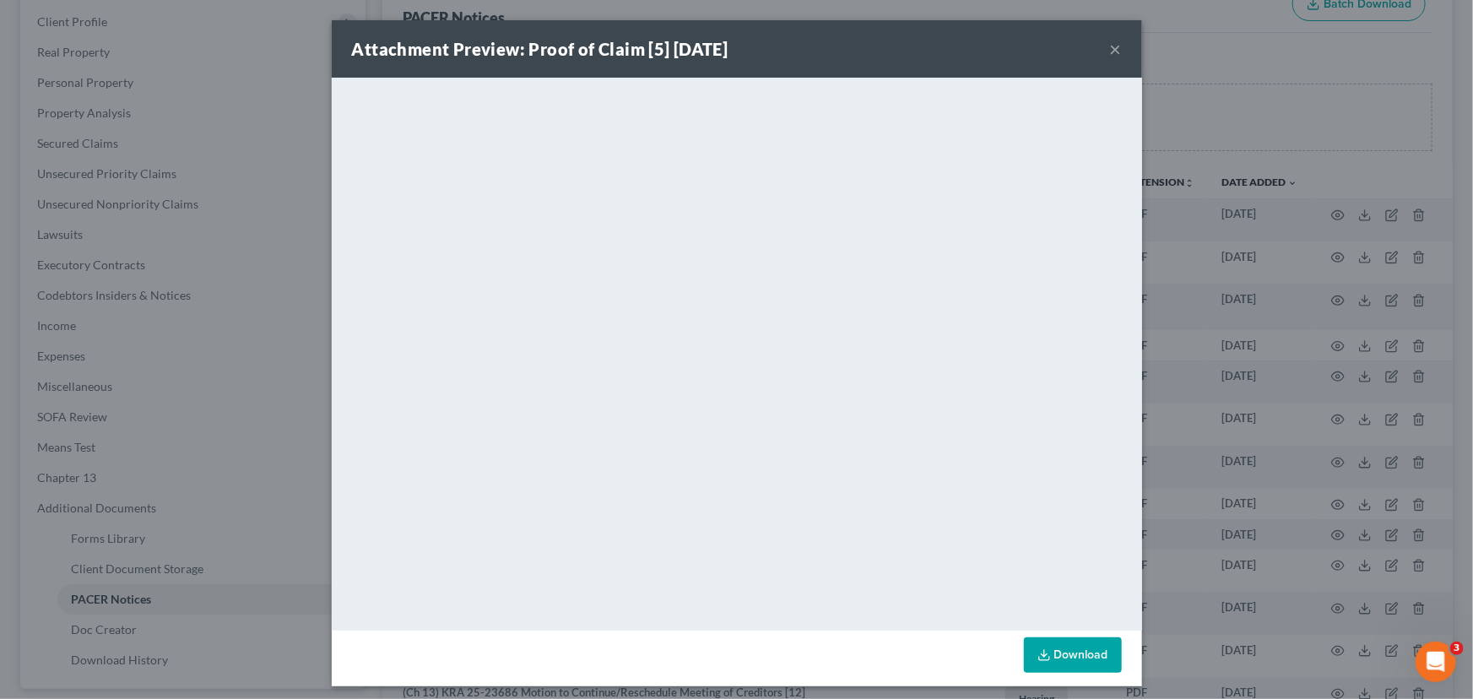
click at [1110, 50] on button "×" at bounding box center [1116, 49] width 12 height 20
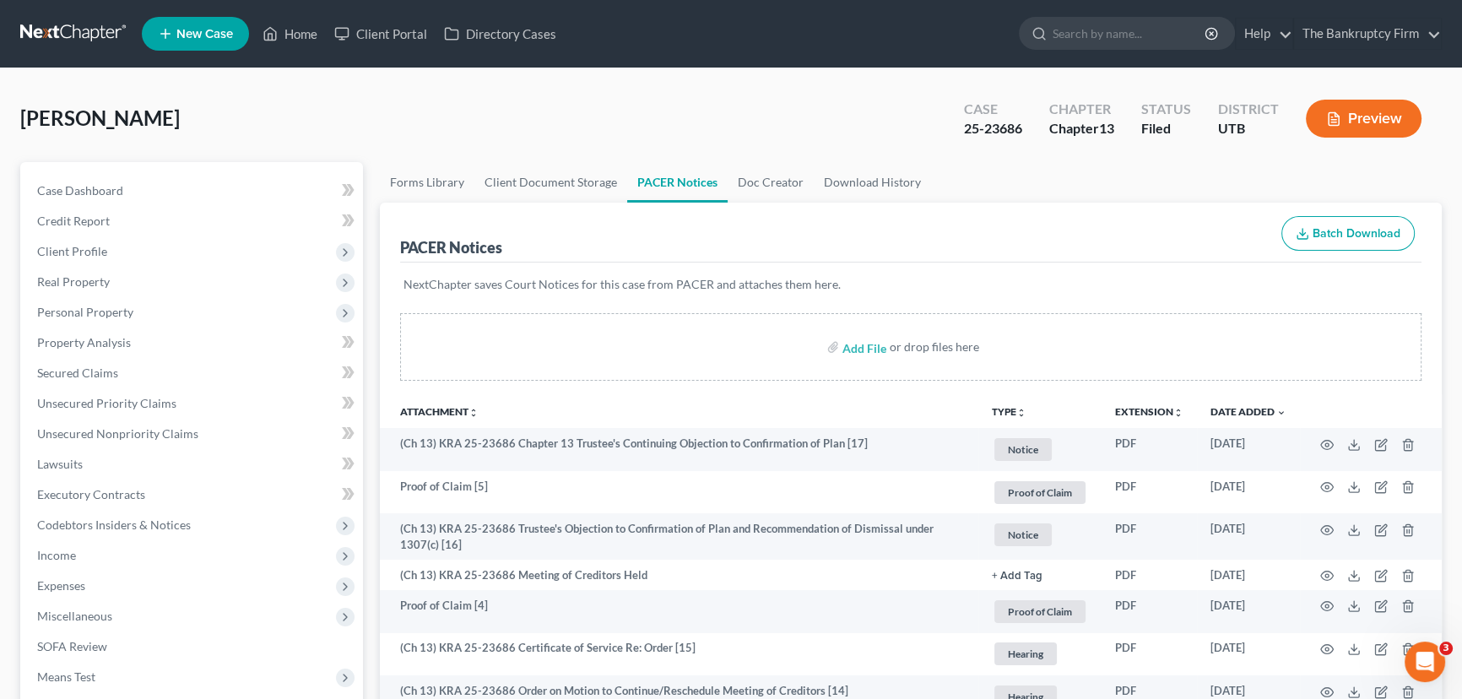
scroll to position [0, 0]
click at [297, 35] on link "Home" at bounding box center [290, 34] width 72 height 30
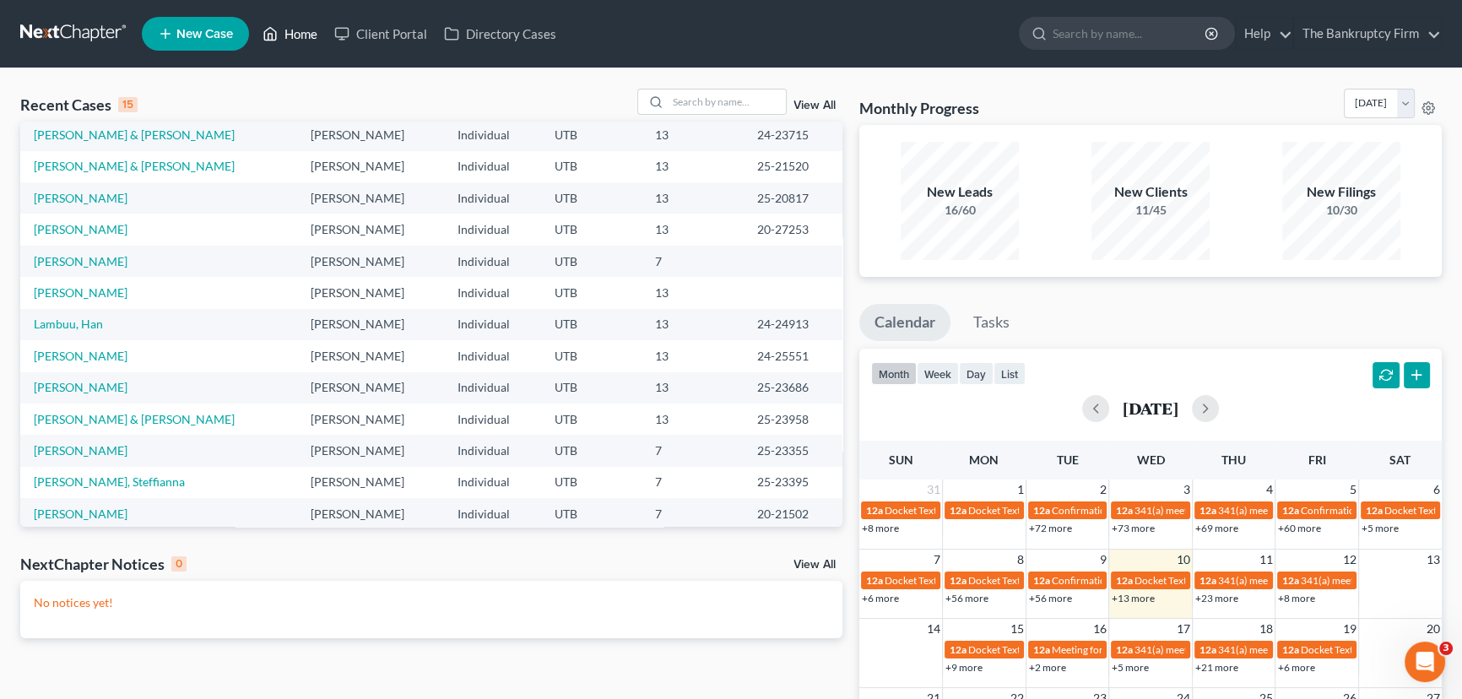
scroll to position [116, 0]
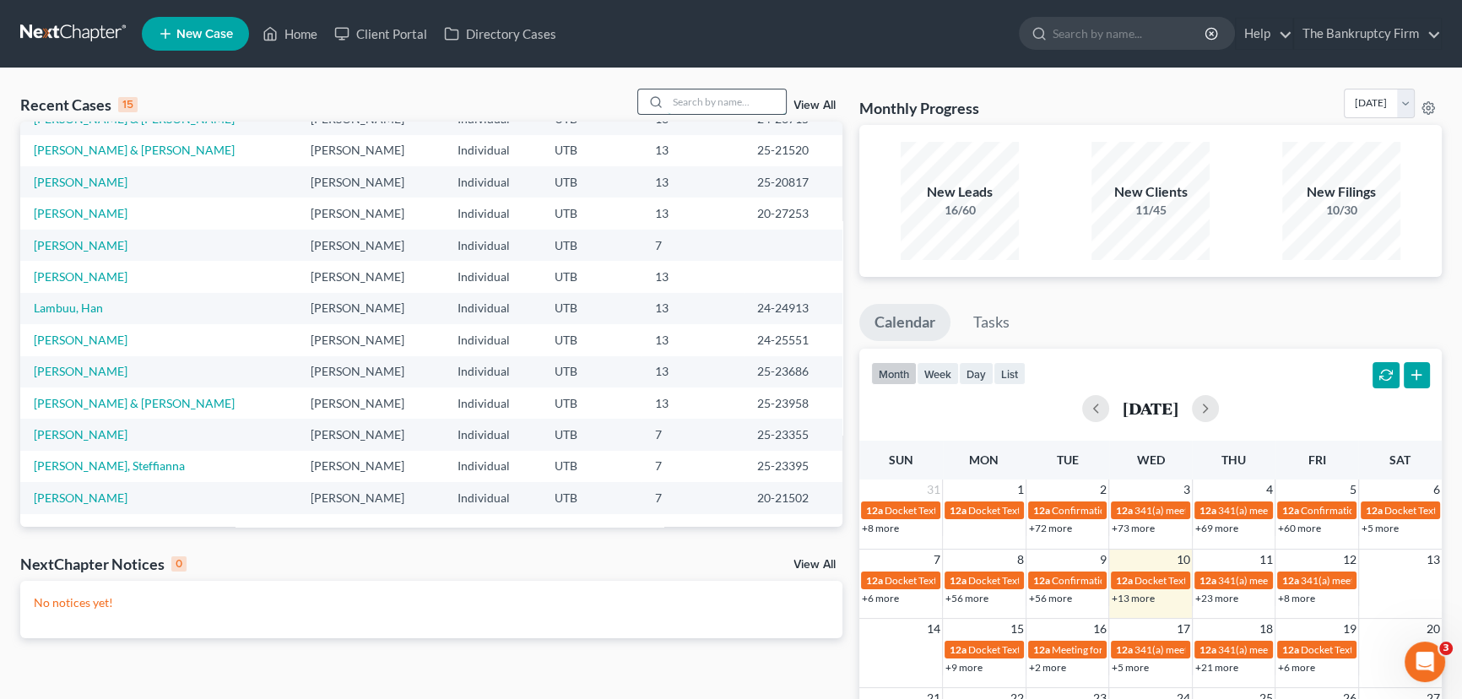
click at [670, 99] on input "search" at bounding box center [727, 101] width 118 height 24
type input "rigby"
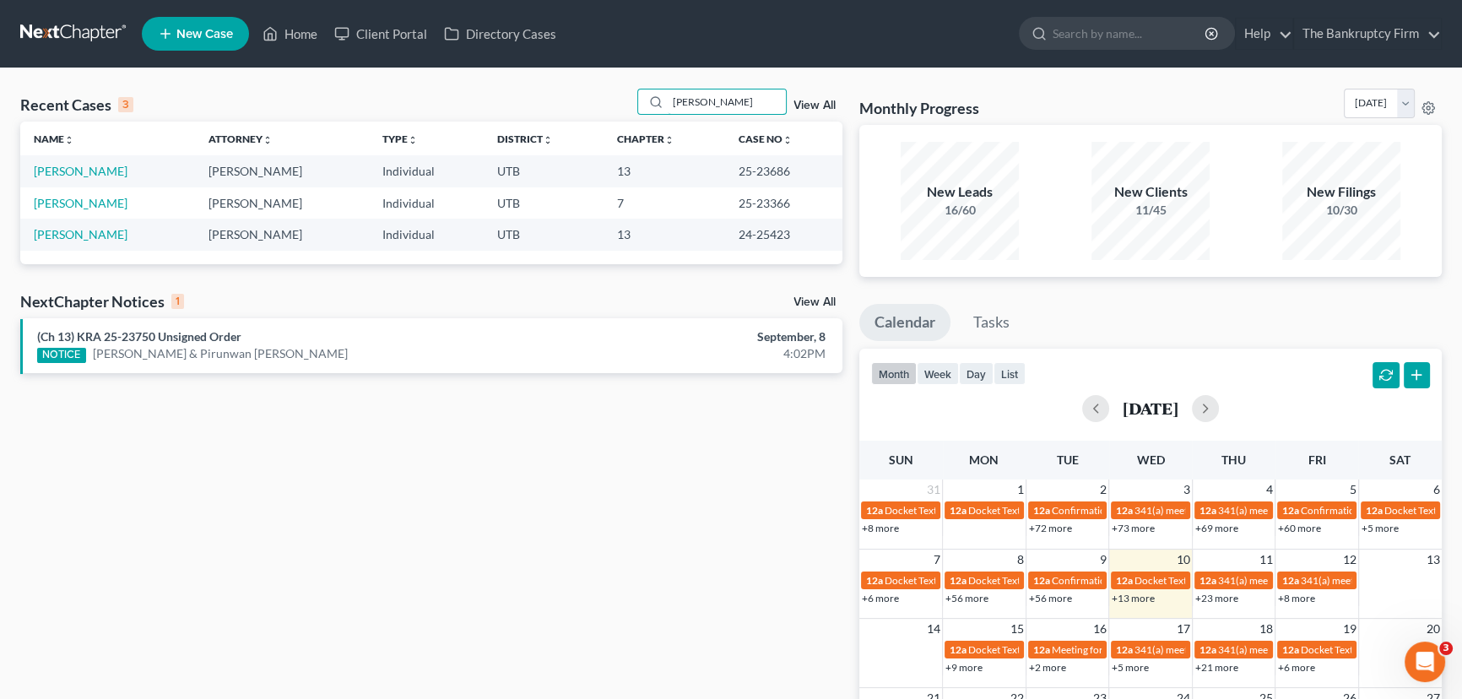
scroll to position [0, 0]
click at [79, 203] on link "Rigby, Nathan" at bounding box center [81, 203] width 94 height 14
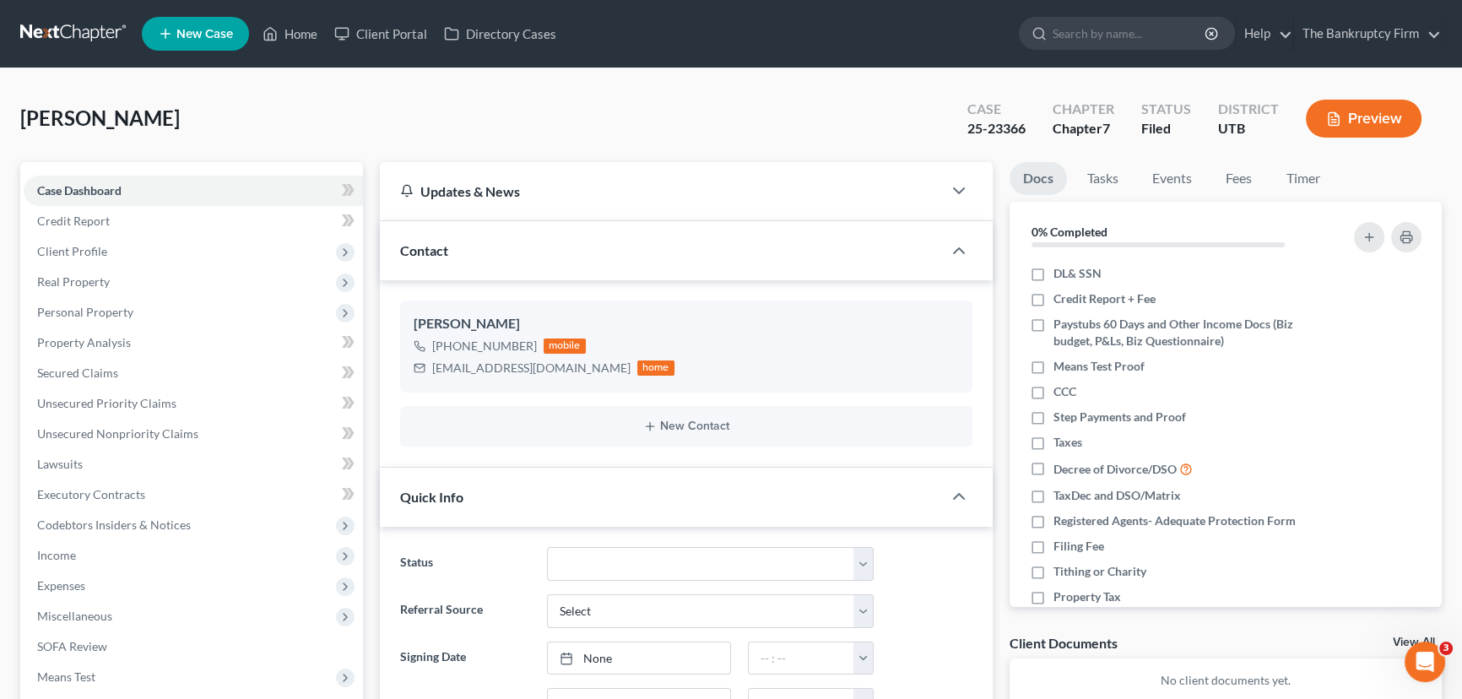
click at [1401, 637] on link "View All" at bounding box center [1414, 643] width 42 height 12
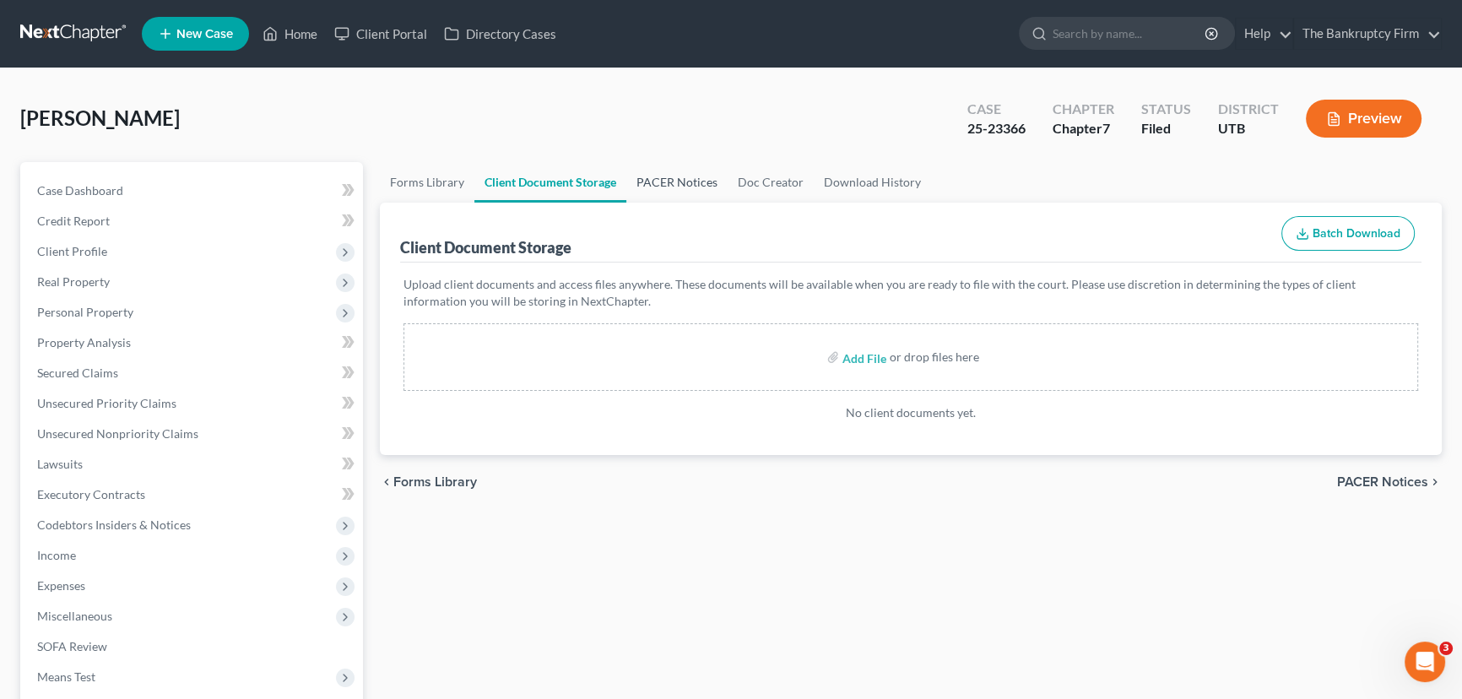
click at [661, 177] on link "PACER Notices" at bounding box center [676, 182] width 101 height 41
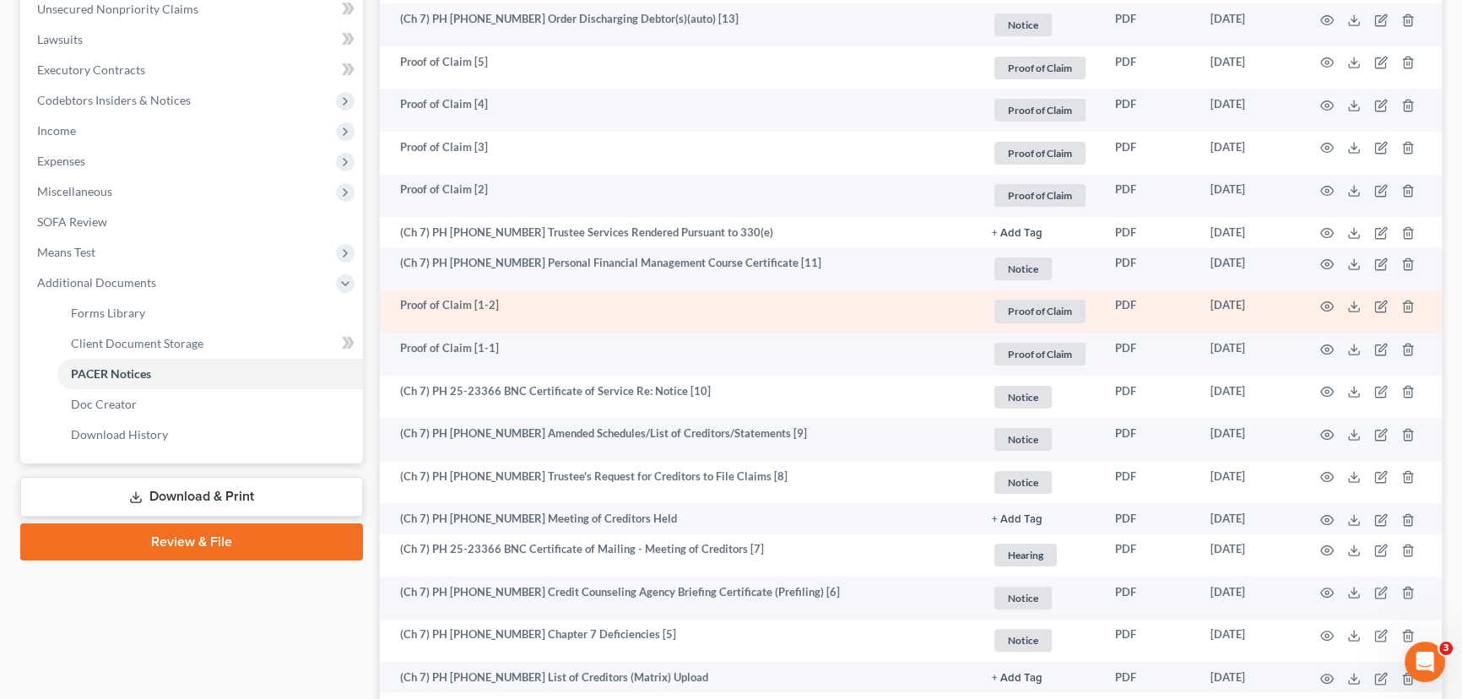
scroll to position [460, 0]
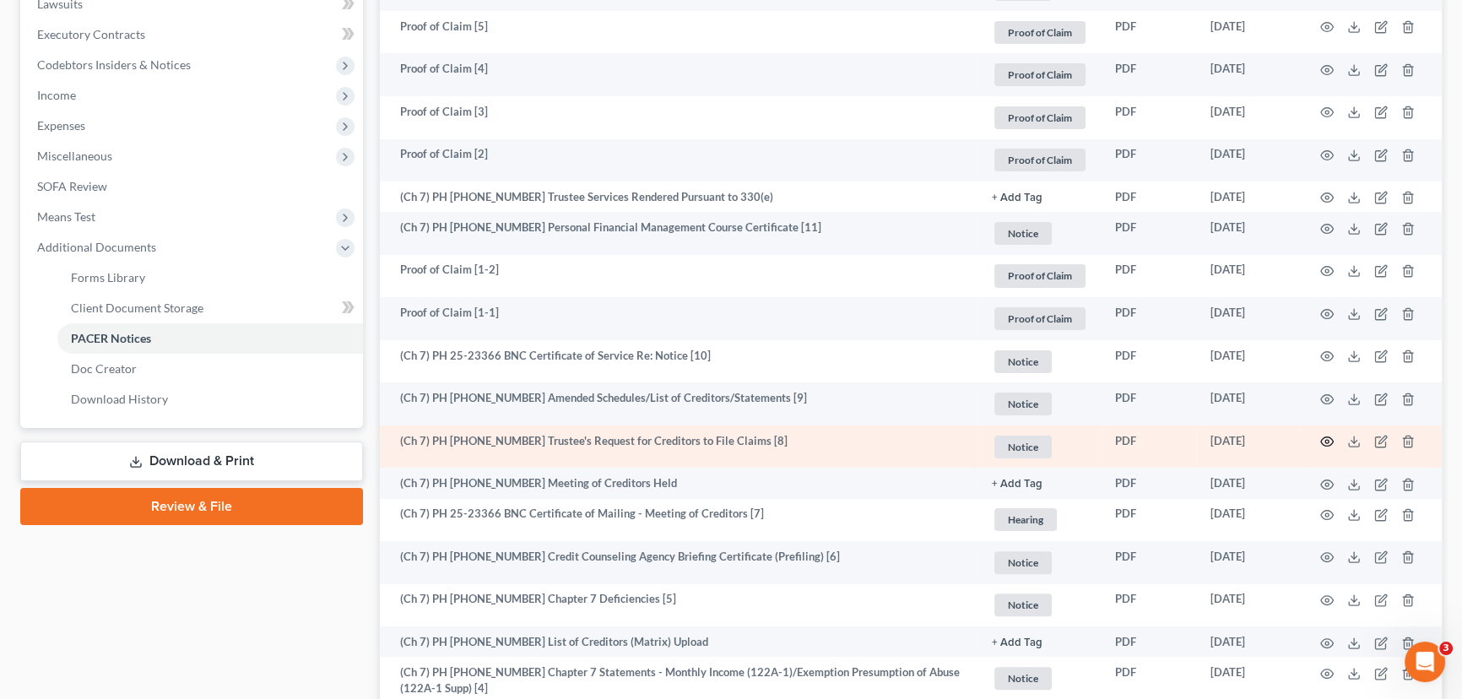
click at [1326, 440] on circle "button" at bounding box center [1327, 441] width 3 height 3
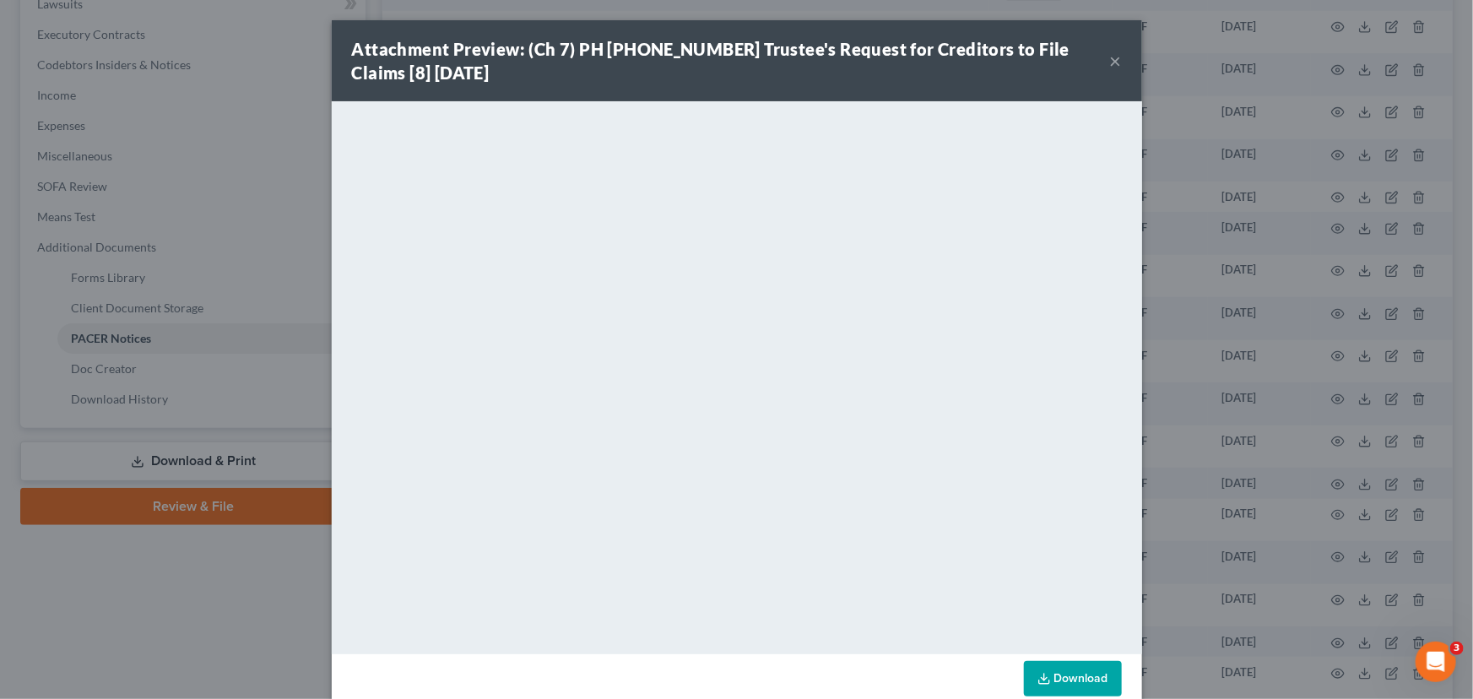
click at [1110, 60] on button "×" at bounding box center [1116, 61] width 12 height 20
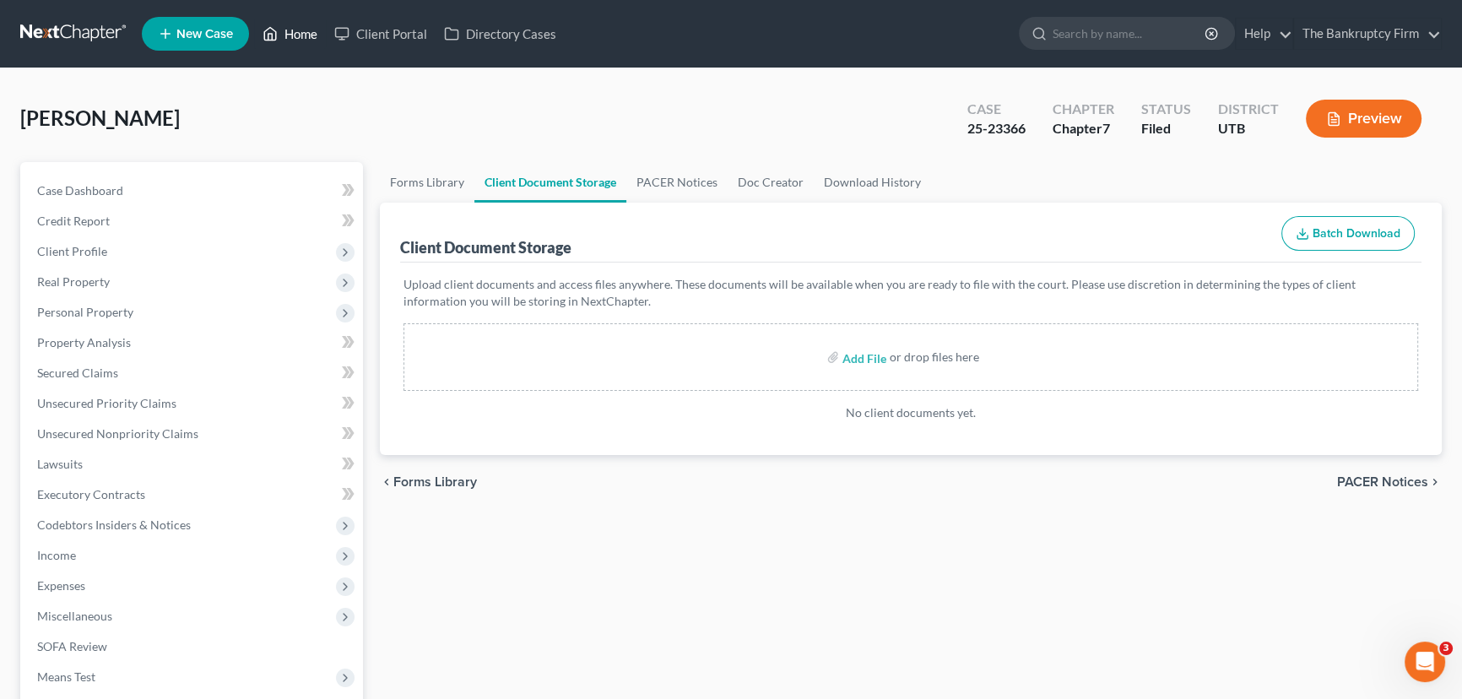
drag, startPoint x: 295, startPoint y: 35, endPoint x: 287, endPoint y: 38, distance: 8.8
click at [295, 35] on link "Home" at bounding box center [290, 34] width 72 height 30
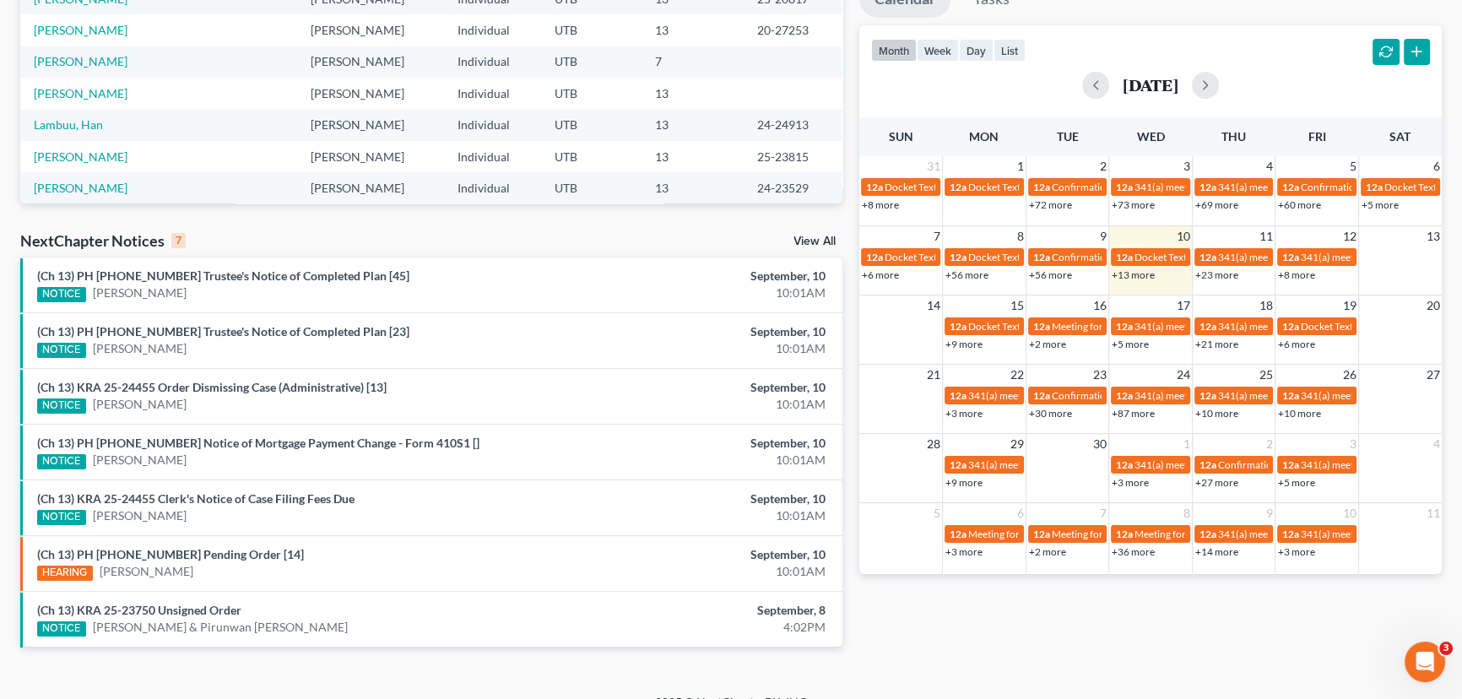
scroll to position [346, 0]
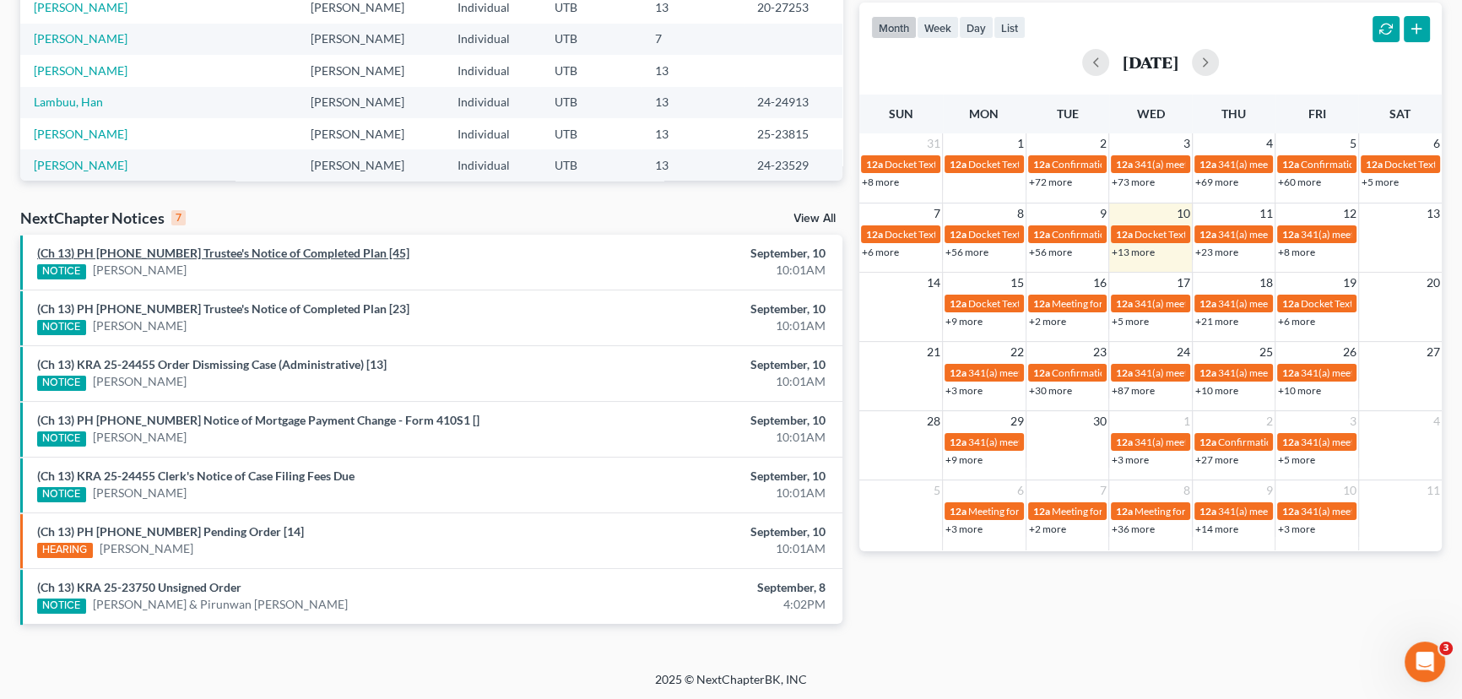
click at [235, 258] on link "(Ch 13) PH 22-21535 Trustee's Notice of Completed Plan [45]" at bounding box center [223, 253] width 372 height 14
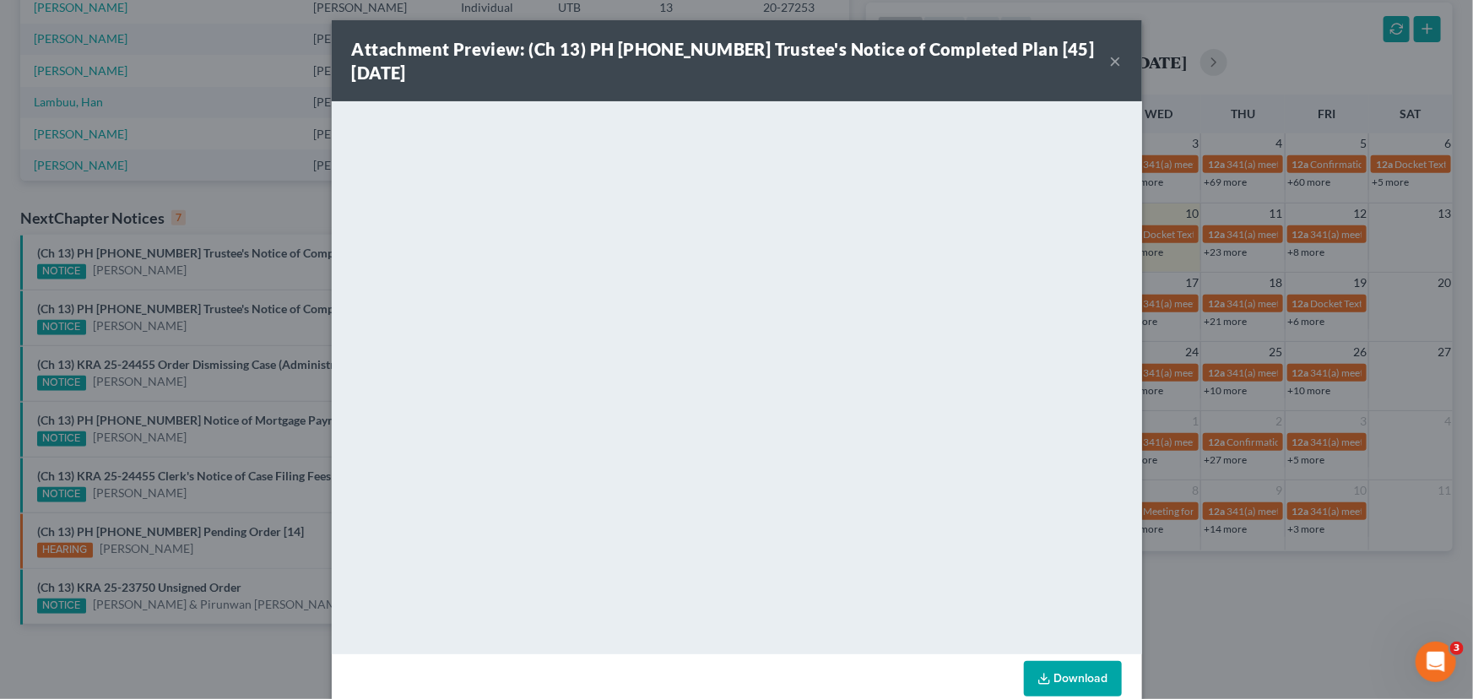
click at [221, 278] on div "Attachment Preview: (Ch 13) PH 22-21535 Trustee's Notice of Completed Plan [45]…" at bounding box center [736, 349] width 1473 height 699
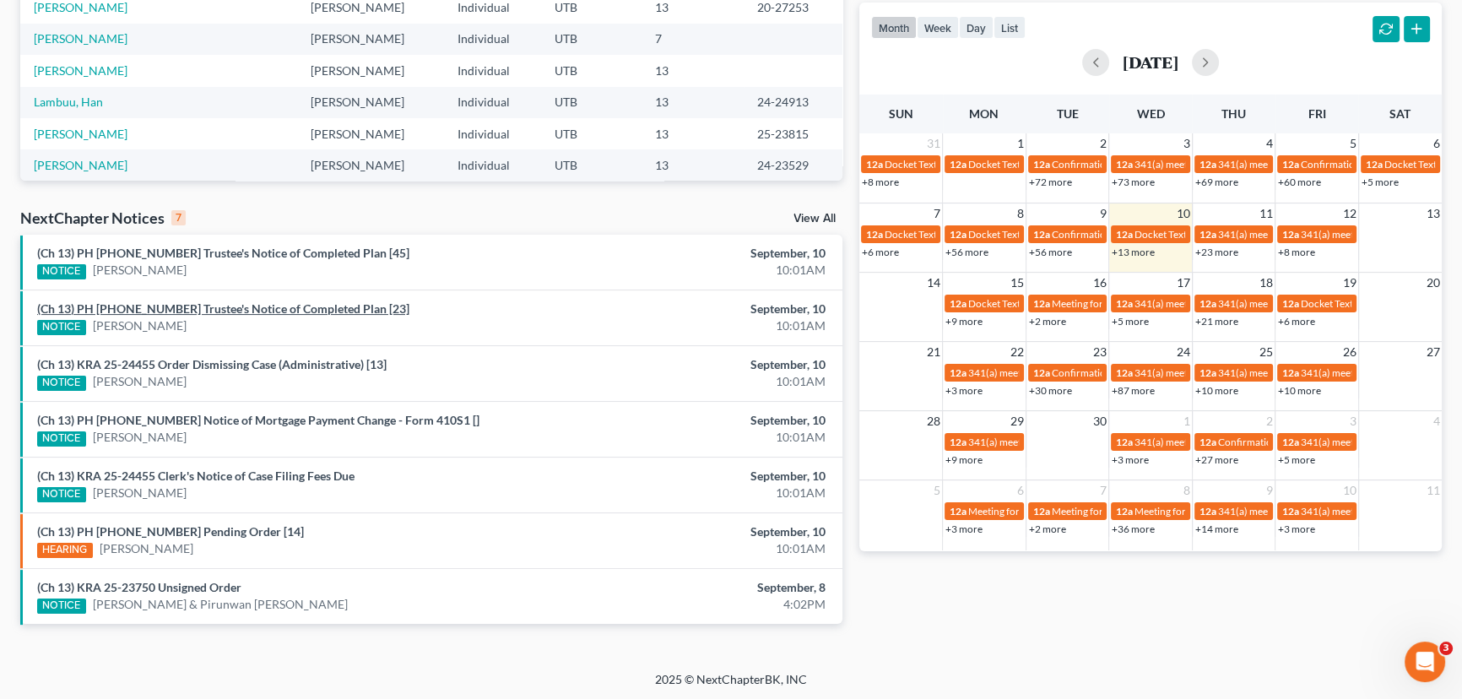
click at [208, 310] on link "(Ch 13) PH 20-27251 Trustee's Notice of Completed Plan [23]" at bounding box center [223, 308] width 372 height 14
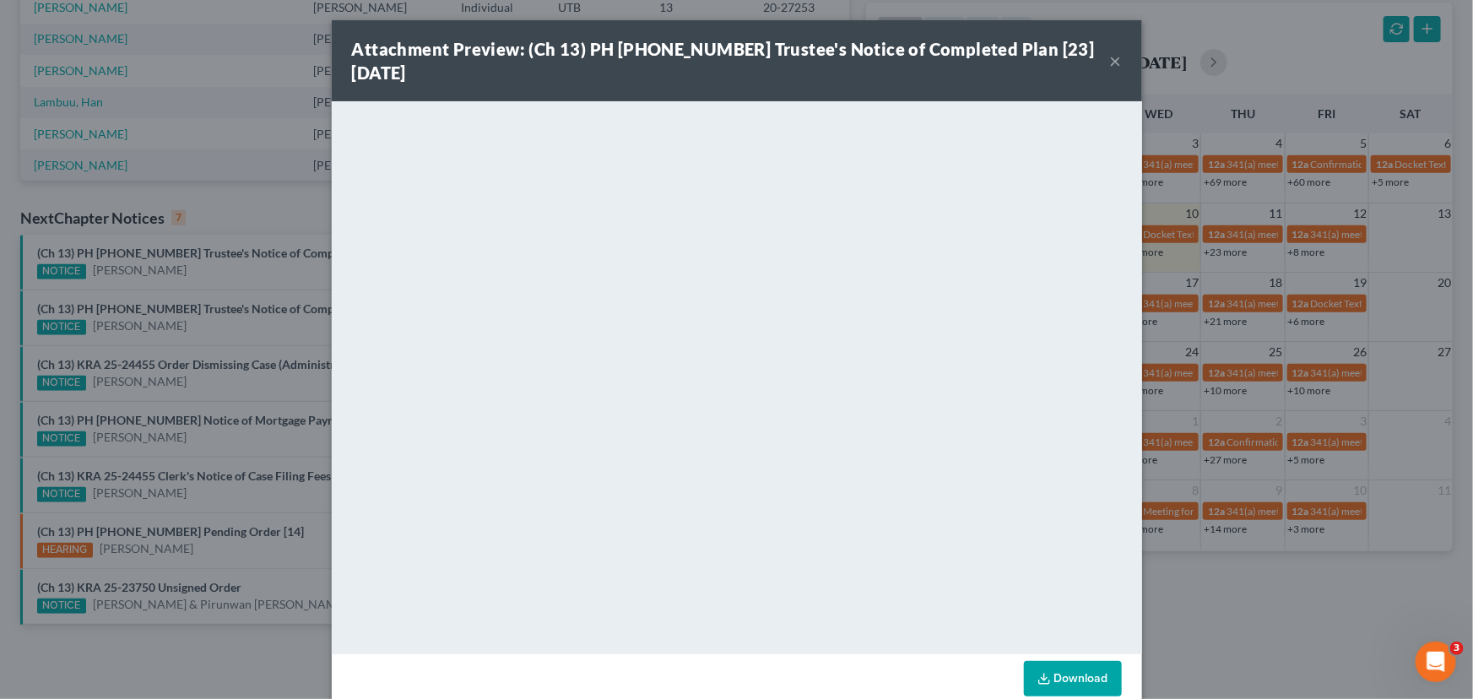
click at [214, 334] on div "Attachment Preview: (Ch 13) PH 20-27251 Trustee's Notice of Completed Plan [23]…" at bounding box center [736, 349] width 1473 height 699
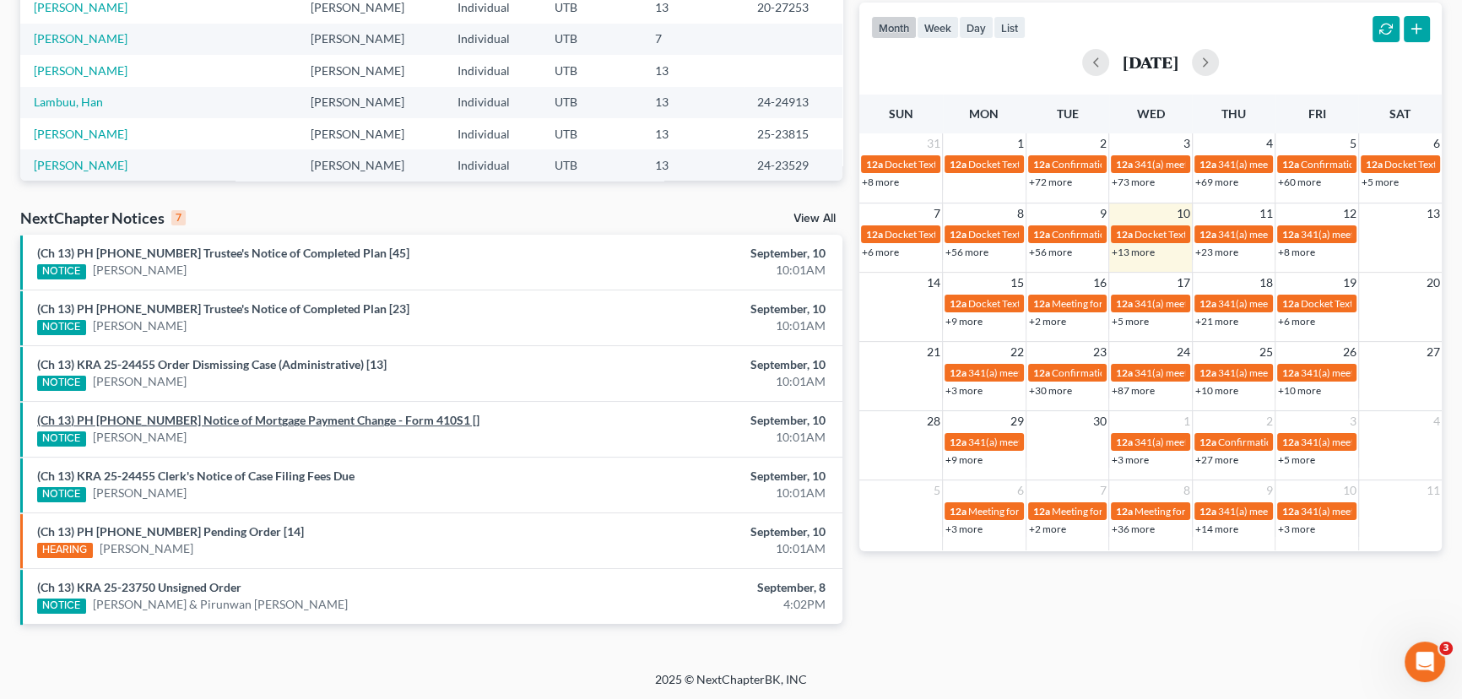
click at [215, 420] on link "(Ch 13) PH 24-23529 Notice of Mortgage Payment Change - Form 410S1 []" at bounding box center [258, 420] width 442 height 14
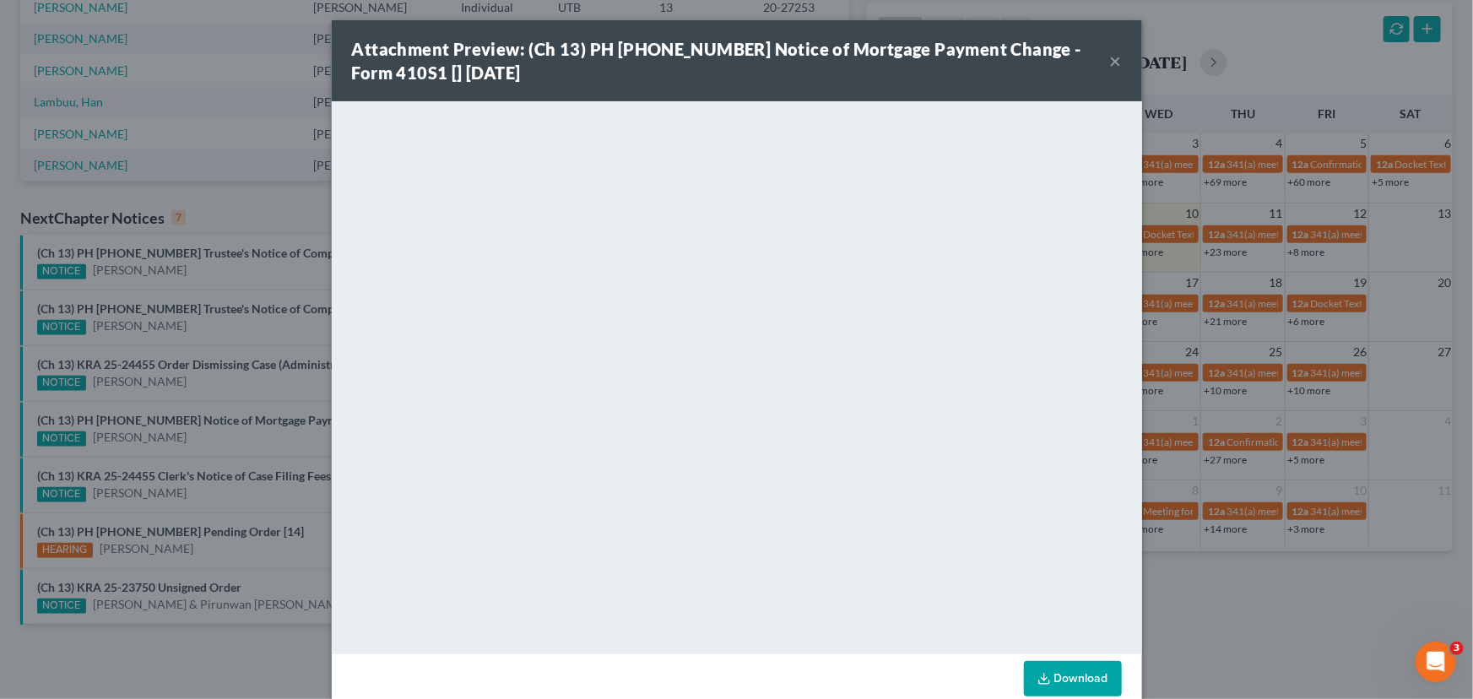
click at [214, 441] on div "Attachment Preview: (Ch 13) PH 24-23529 Notice of Mortgage Payment Change - For…" at bounding box center [736, 349] width 1473 height 699
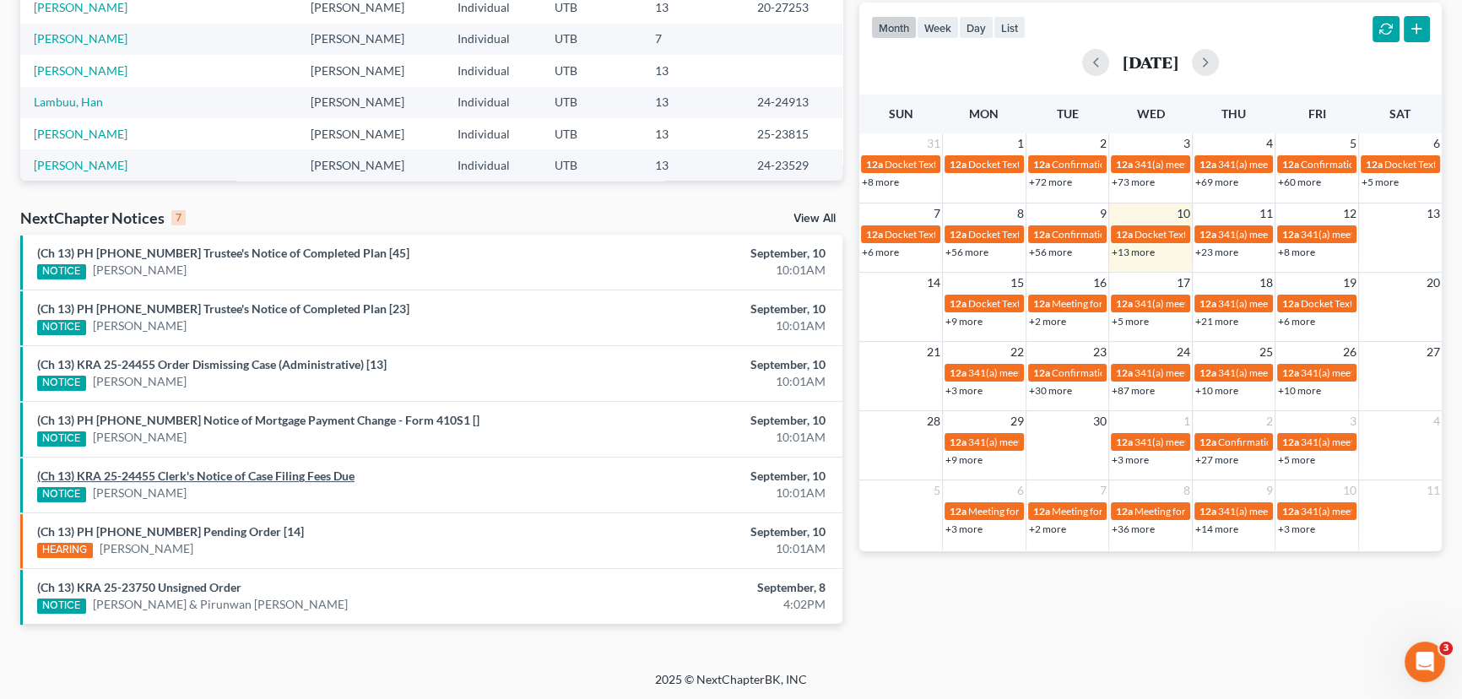
click at [203, 479] on link "(Ch 13) KRA 25-24455 Clerk's Notice of Case Filing Fees Due" at bounding box center [195, 476] width 317 height 14
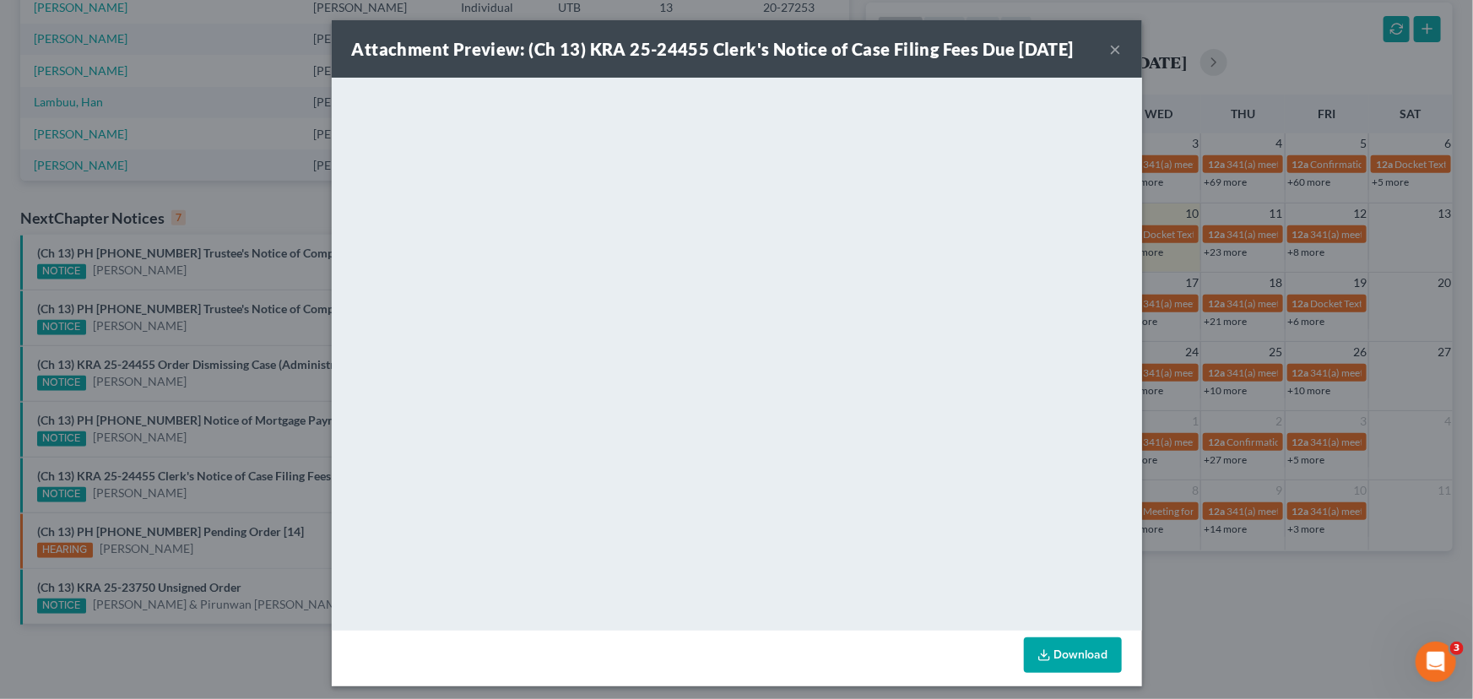
click at [205, 498] on div "Attachment Preview: (Ch 13) KRA 25-24455 Clerk's Notice of Case Filing Fees Due…" at bounding box center [736, 349] width 1473 height 699
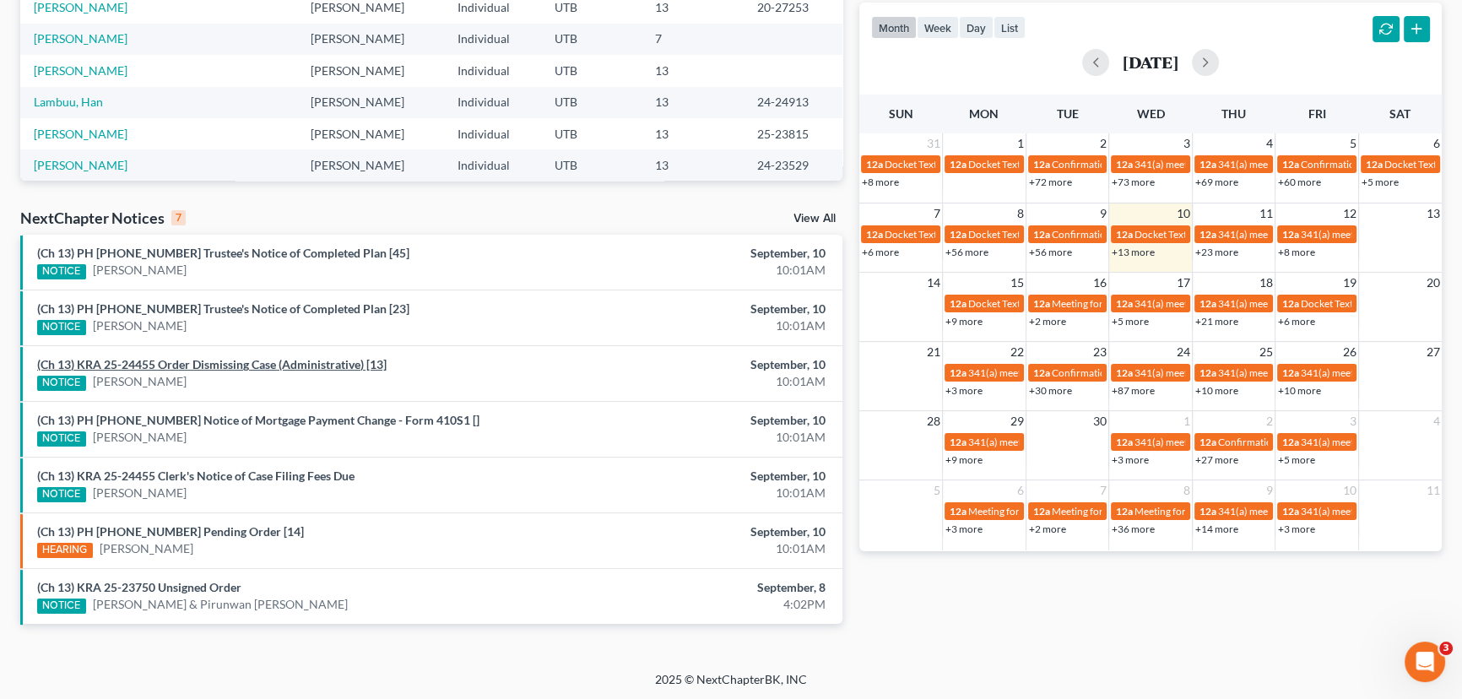
click at [270, 369] on link "(Ch 13) KRA 25-24455 Order Dismissing Case (Administrative) [13]" at bounding box center [212, 364] width 350 height 14
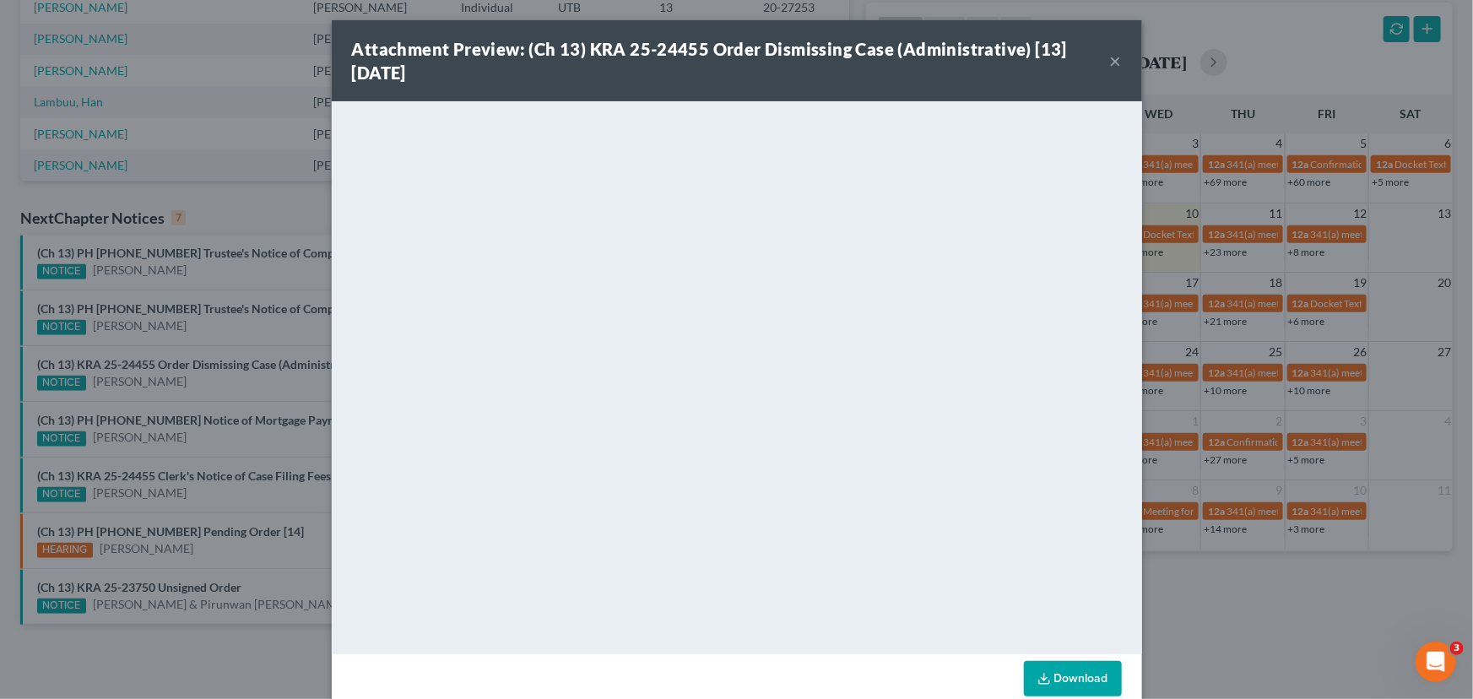
click at [241, 401] on div "Attachment Preview: (Ch 13) KRA 25-24455 Order Dismissing Case (Administrative)…" at bounding box center [736, 349] width 1473 height 699
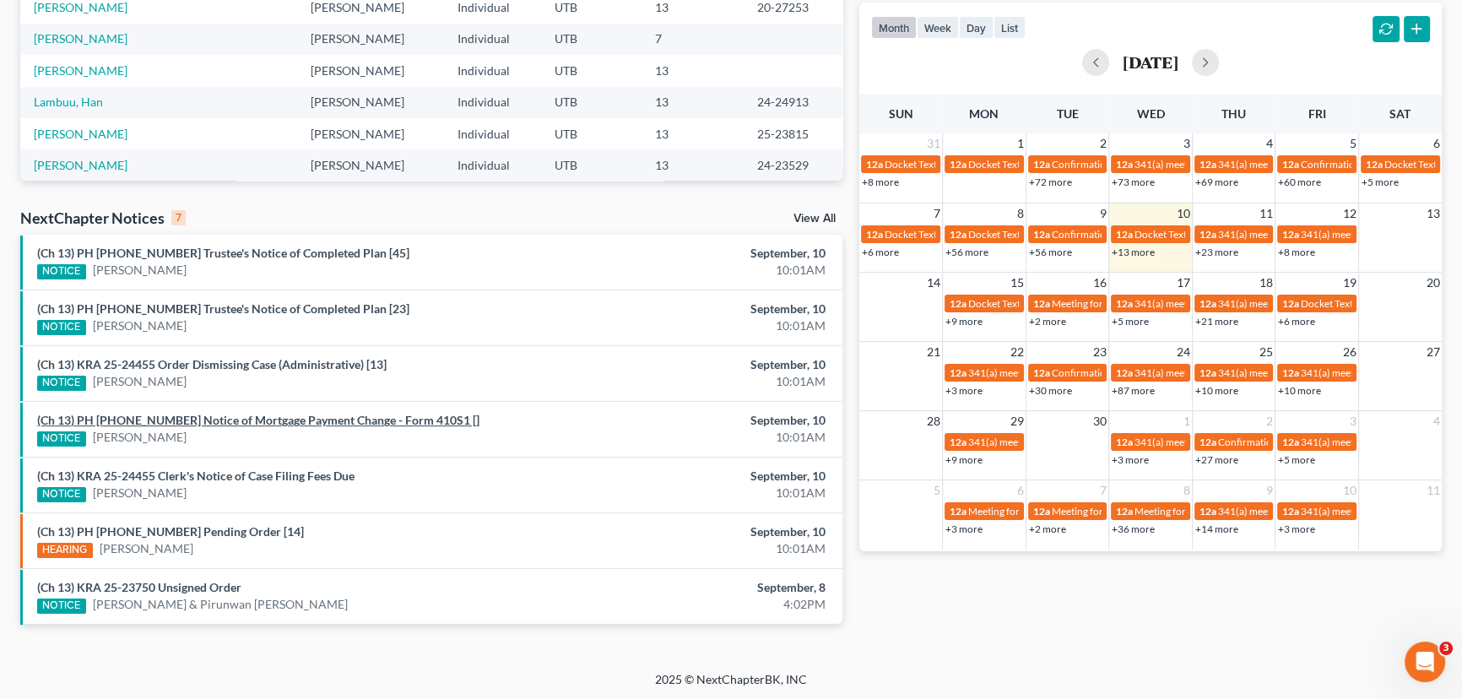
click at [225, 420] on link "(Ch 13) PH 24-23529 Notice of Mortgage Payment Change - Form 410S1 []" at bounding box center [258, 420] width 442 height 14
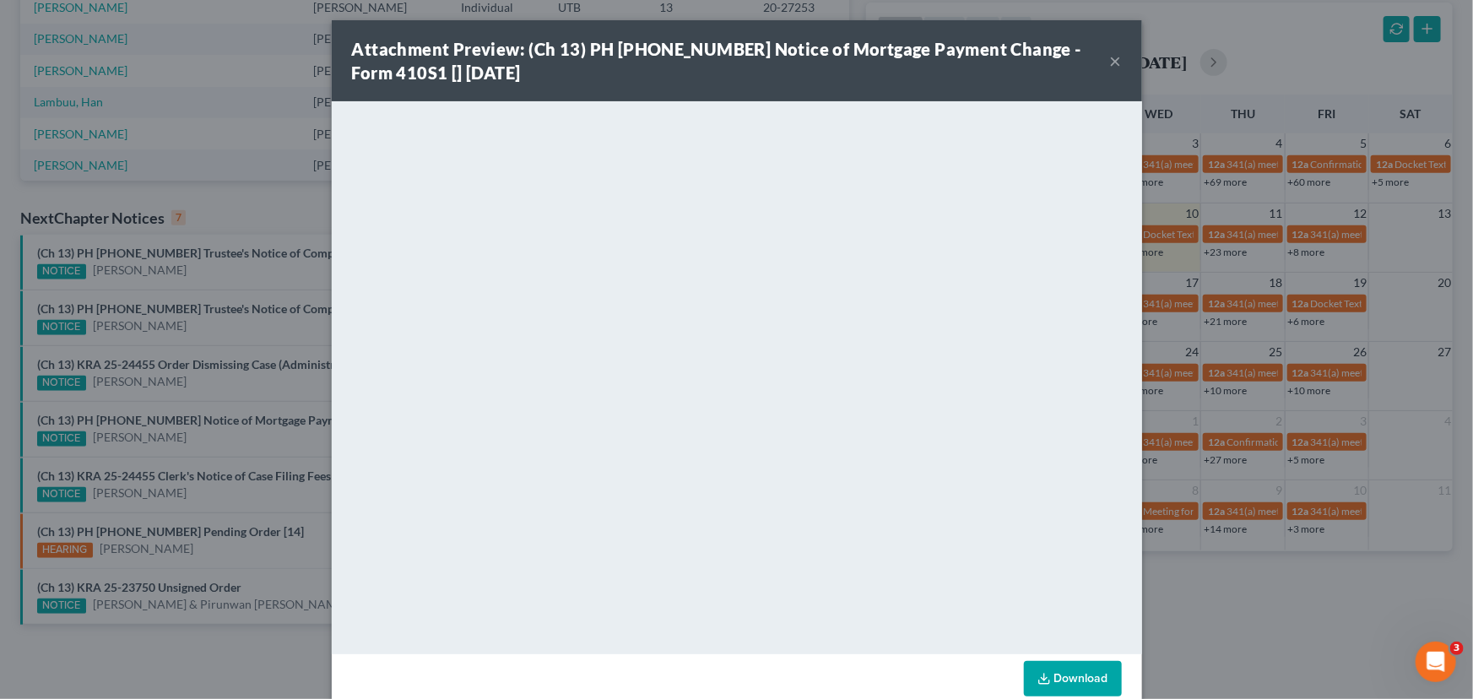
click at [217, 332] on div "Attachment Preview: (Ch 13) PH 24-23529 Notice of Mortgage Payment Change - For…" at bounding box center [736, 349] width 1473 height 699
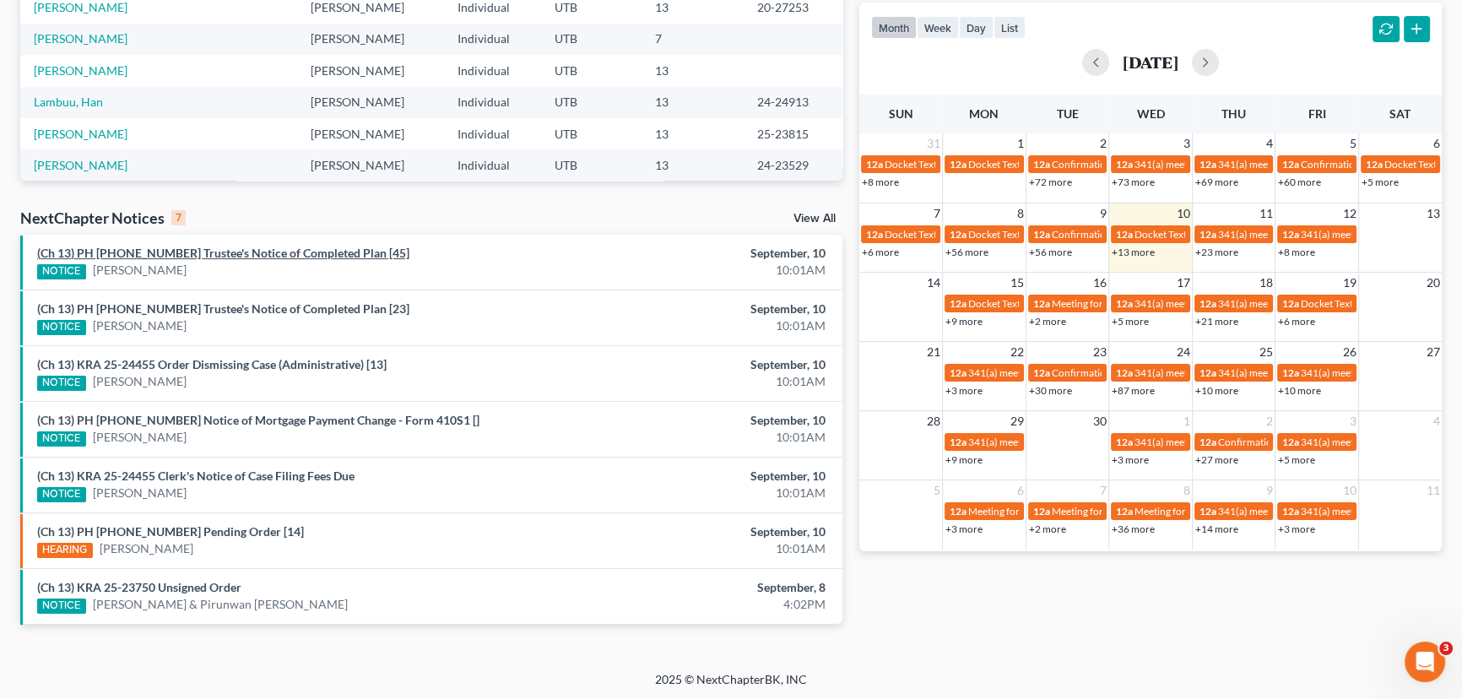
click at [252, 257] on link "(Ch 13) PH 22-21535 Trustee's Notice of Completed Plan [45]" at bounding box center [223, 253] width 372 height 14
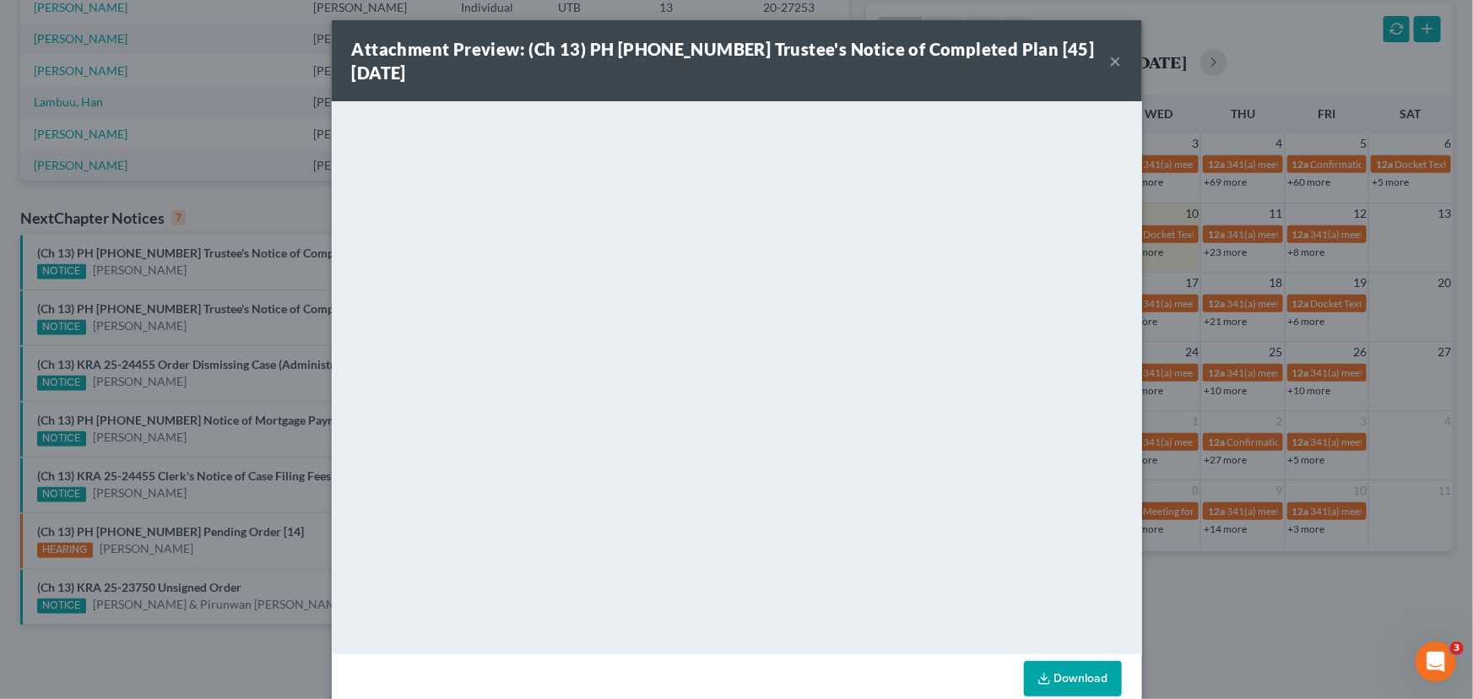
click at [199, 276] on div "Attachment Preview: (Ch 13) PH 22-21535 Trustee's Notice of Completed Plan [45]…" at bounding box center [736, 349] width 1473 height 699
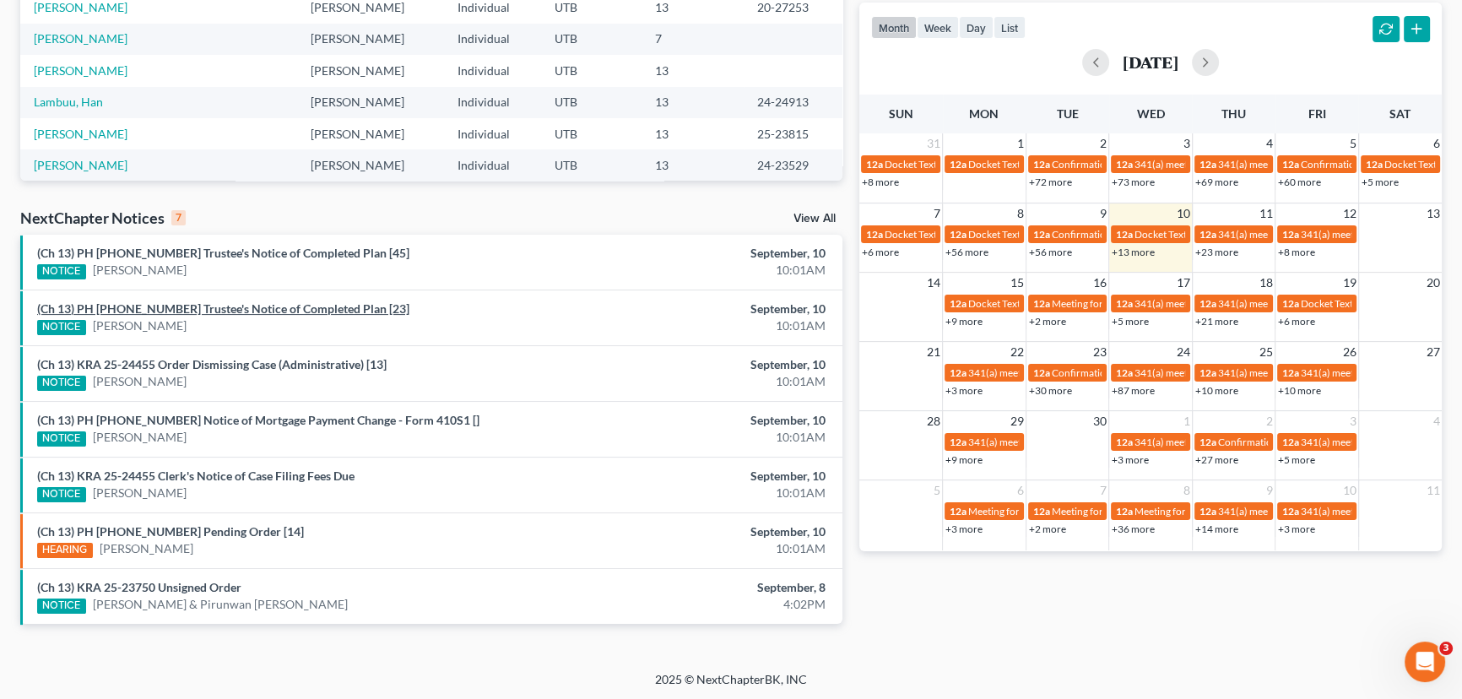
click at [207, 310] on link "(Ch 13) PH 20-27251 Trustee's Notice of Completed Plan [23]" at bounding box center [223, 308] width 372 height 14
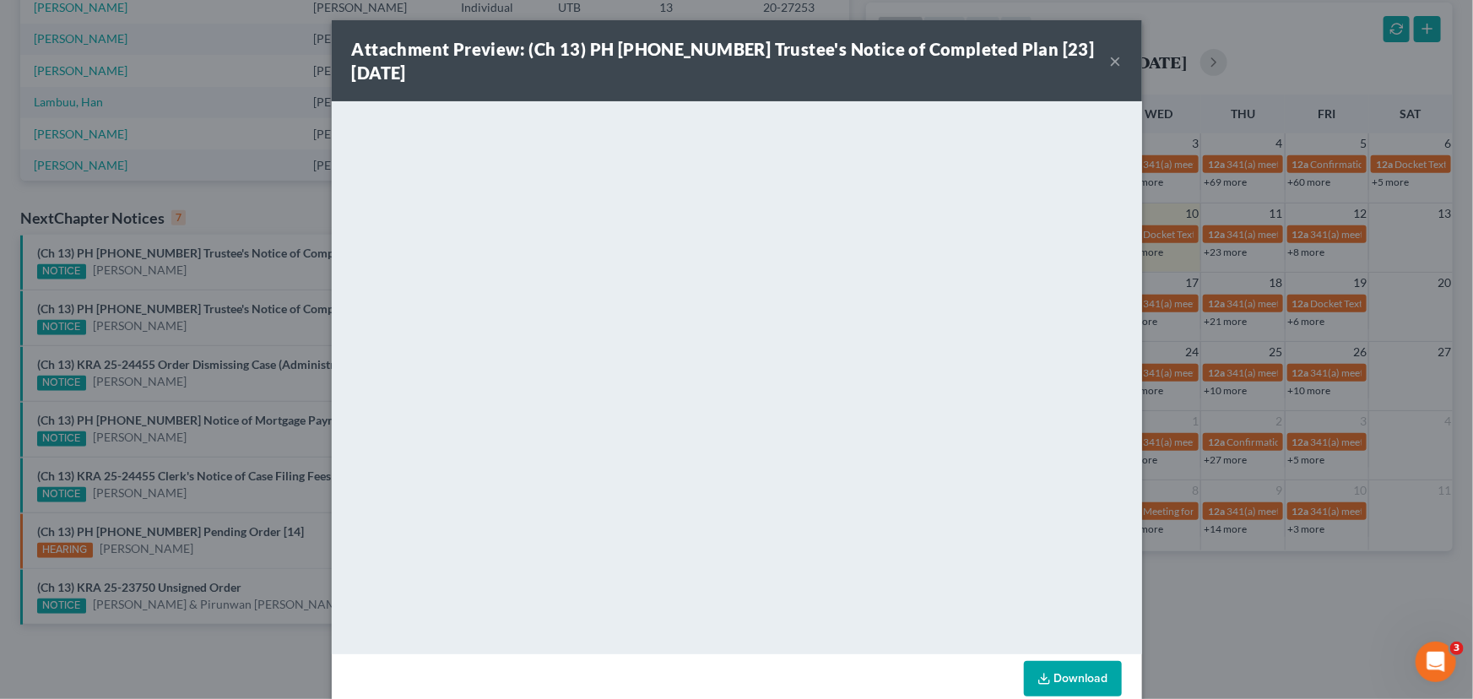
click at [212, 338] on div "Attachment Preview: (Ch 13) PH 20-27251 Trustee's Notice of Completed Plan [23]…" at bounding box center [736, 349] width 1473 height 699
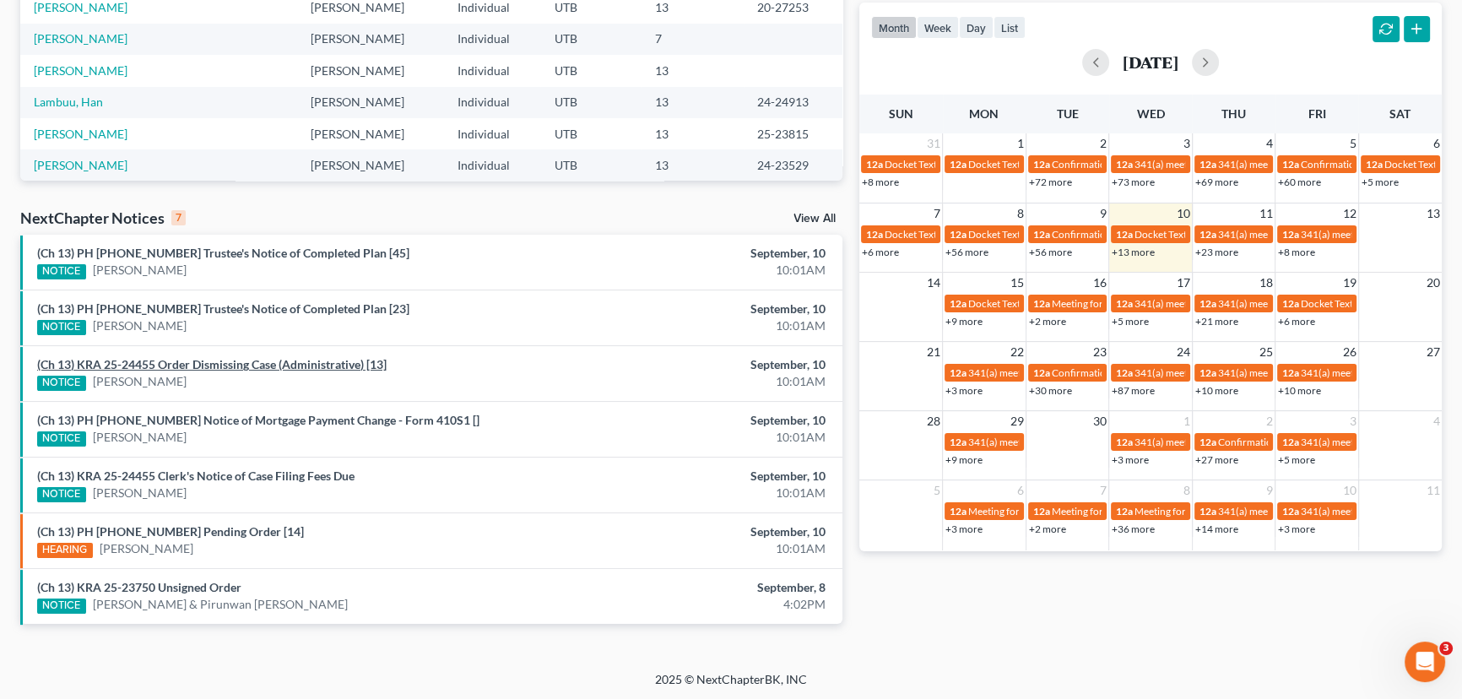
click at [220, 366] on link "(Ch 13) KRA 25-24455 Order Dismissing Case (Administrative) [13]" at bounding box center [212, 364] width 350 height 14
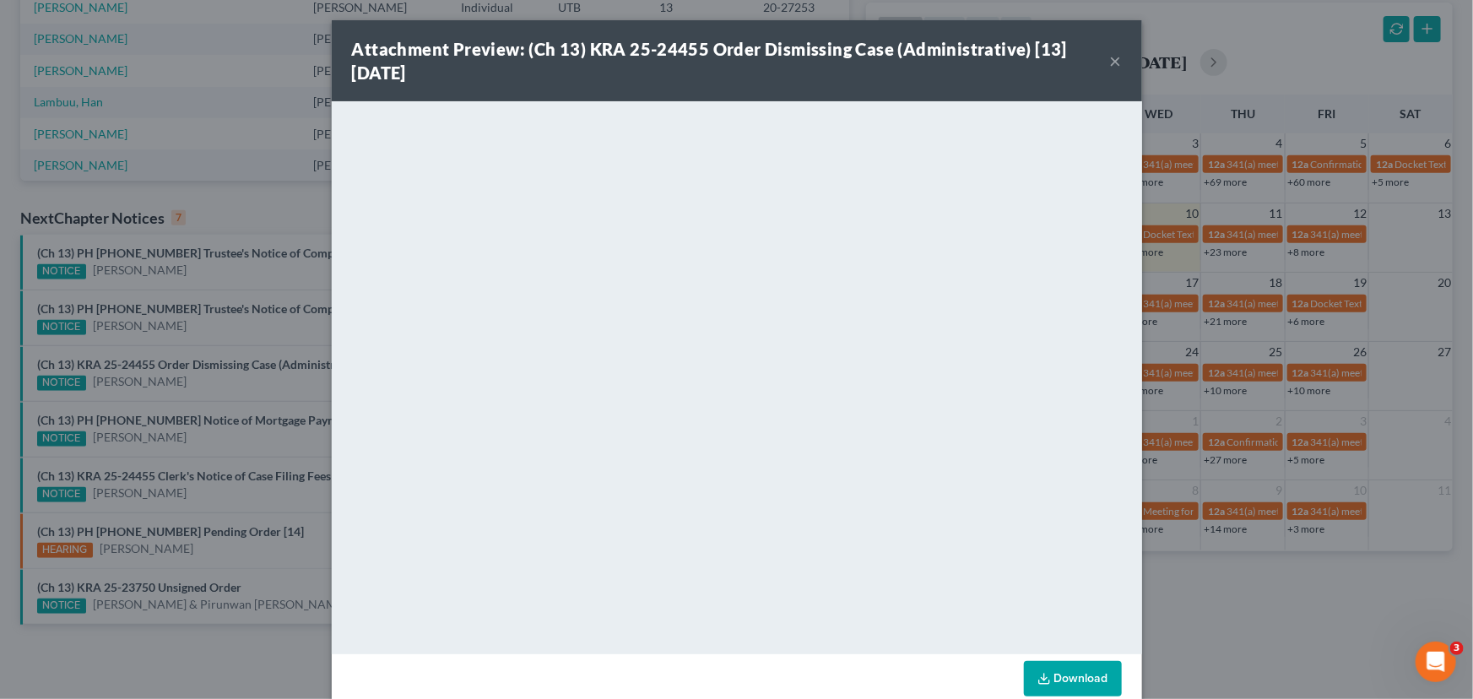
drag, startPoint x: 220, startPoint y: 380, endPoint x: 220, endPoint y: 389, distance: 9.3
click at [220, 381] on div "Attachment Preview: (Ch 13) KRA 25-24455 Order Dismissing Case (Administrative)…" at bounding box center [736, 349] width 1473 height 699
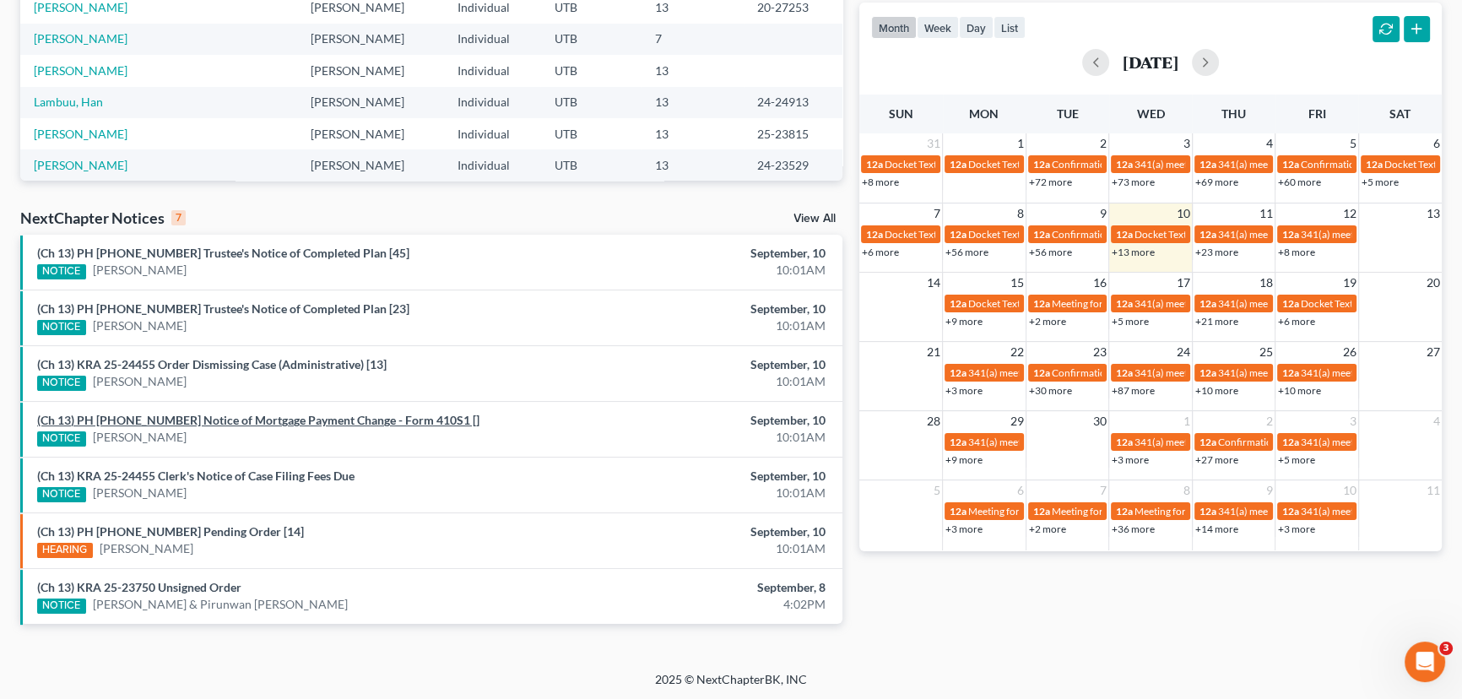
click at [219, 421] on link "(Ch 13) PH 24-23529 Notice of Mortgage Payment Change - Form 410S1 []" at bounding box center [258, 420] width 442 height 14
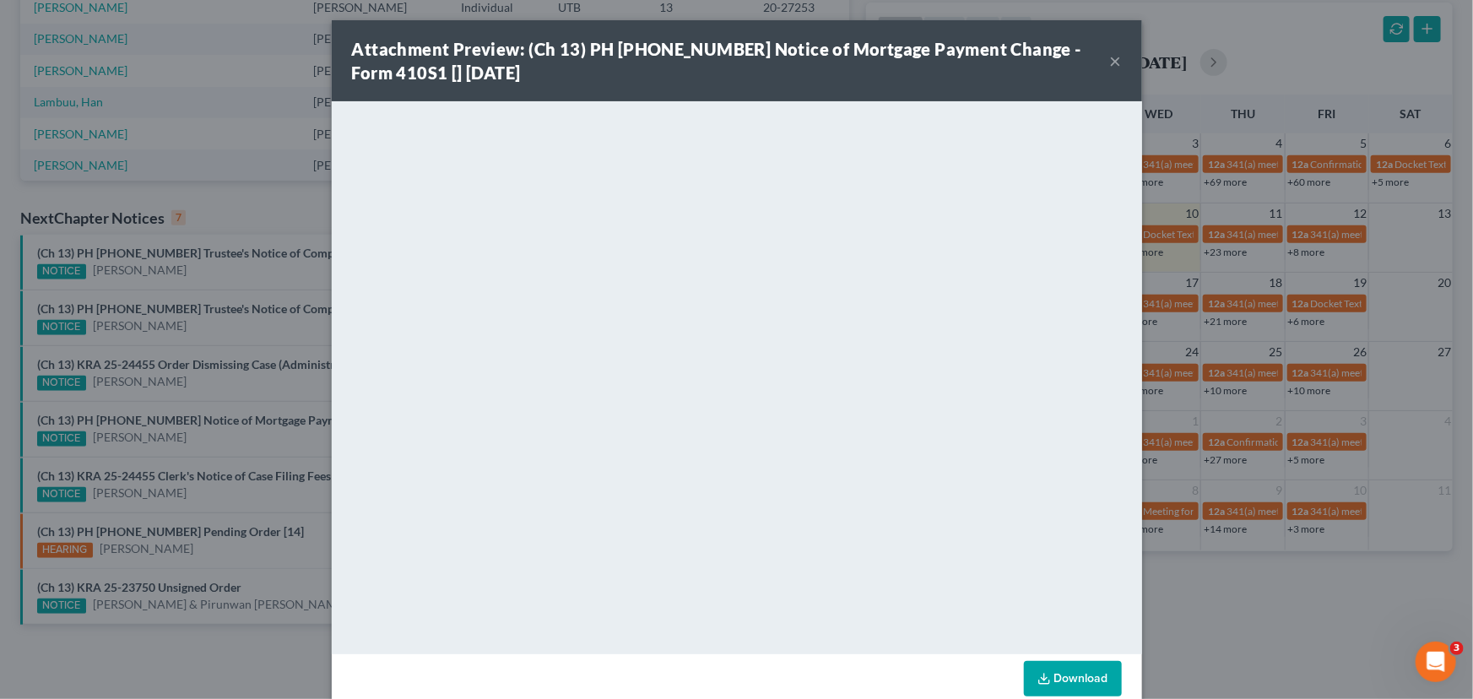
click at [223, 447] on div "Attachment Preview: (Ch 13) PH 24-23529 Notice of Mortgage Payment Change - For…" at bounding box center [736, 349] width 1473 height 699
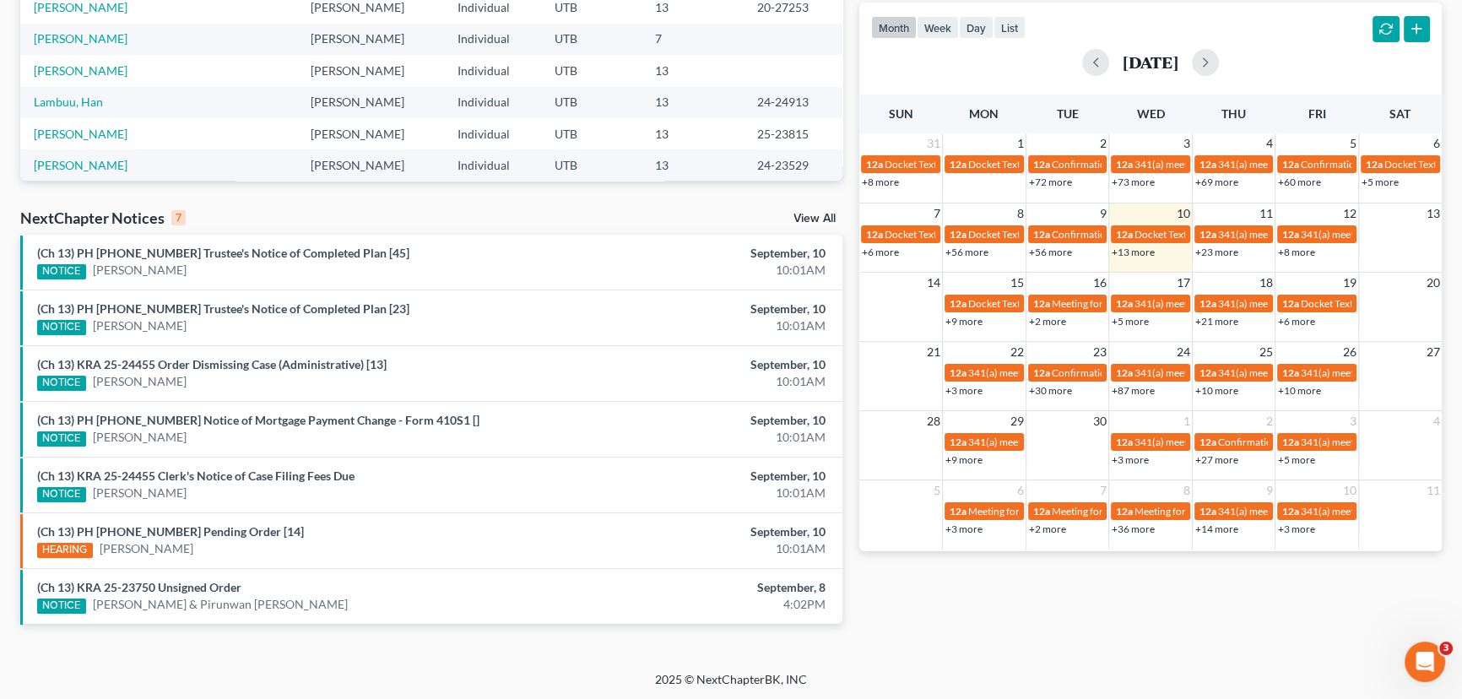
click at [216, 482] on div "(Ch 13) KRA 25-24455 Clerk's Notice of Case Filing Fees Due NOTICE Catrina Hous…" at bounding box center [297, 485] width 537 height 35
click at [220, 478] on link "(Ch 13) KRA 25-24455 Clerk's Notice of Case Filing Fees Due" at bounding box center [195, 476] width 317 height 14
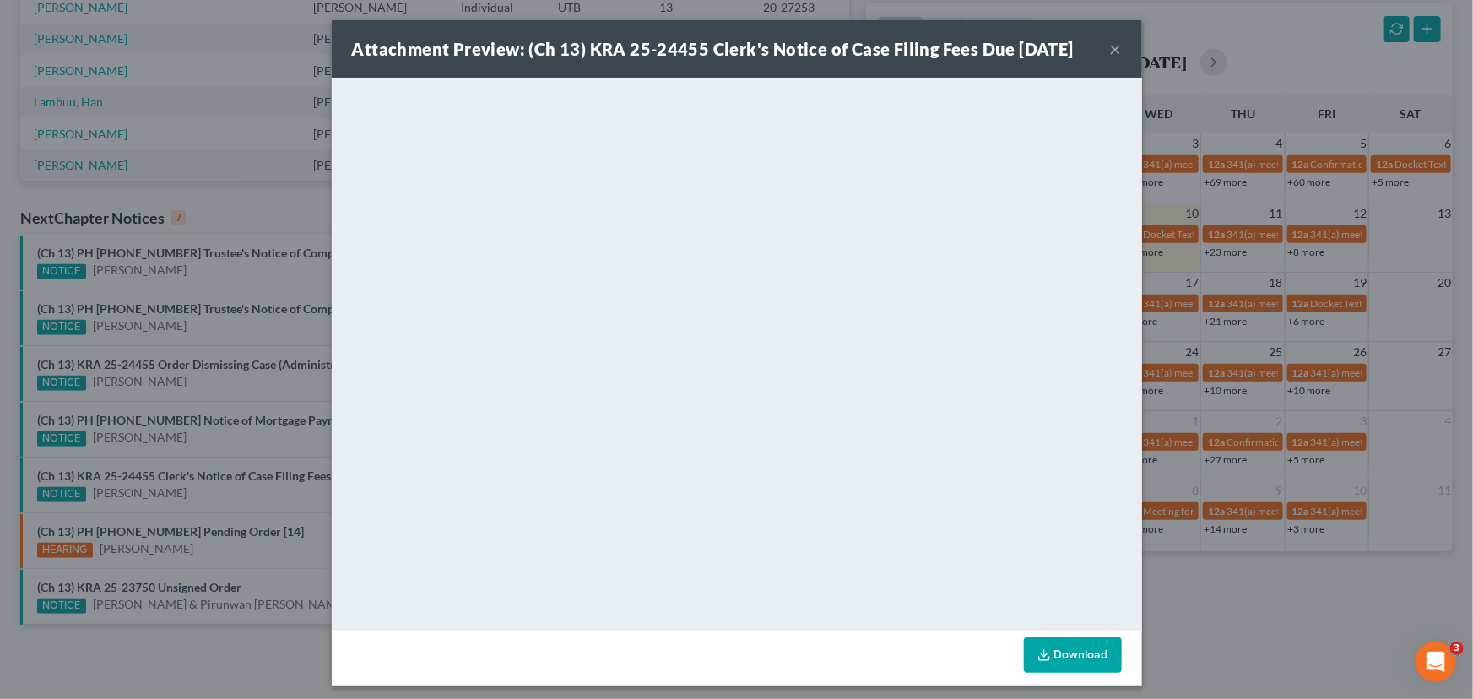
click at [224, 491] on div "Attachment Preview: (Ch 13) KRA 25-24455 Clerk's Notice of Case Filing Fees Due…" at bounding box center [736, 349] width 1473 height 699
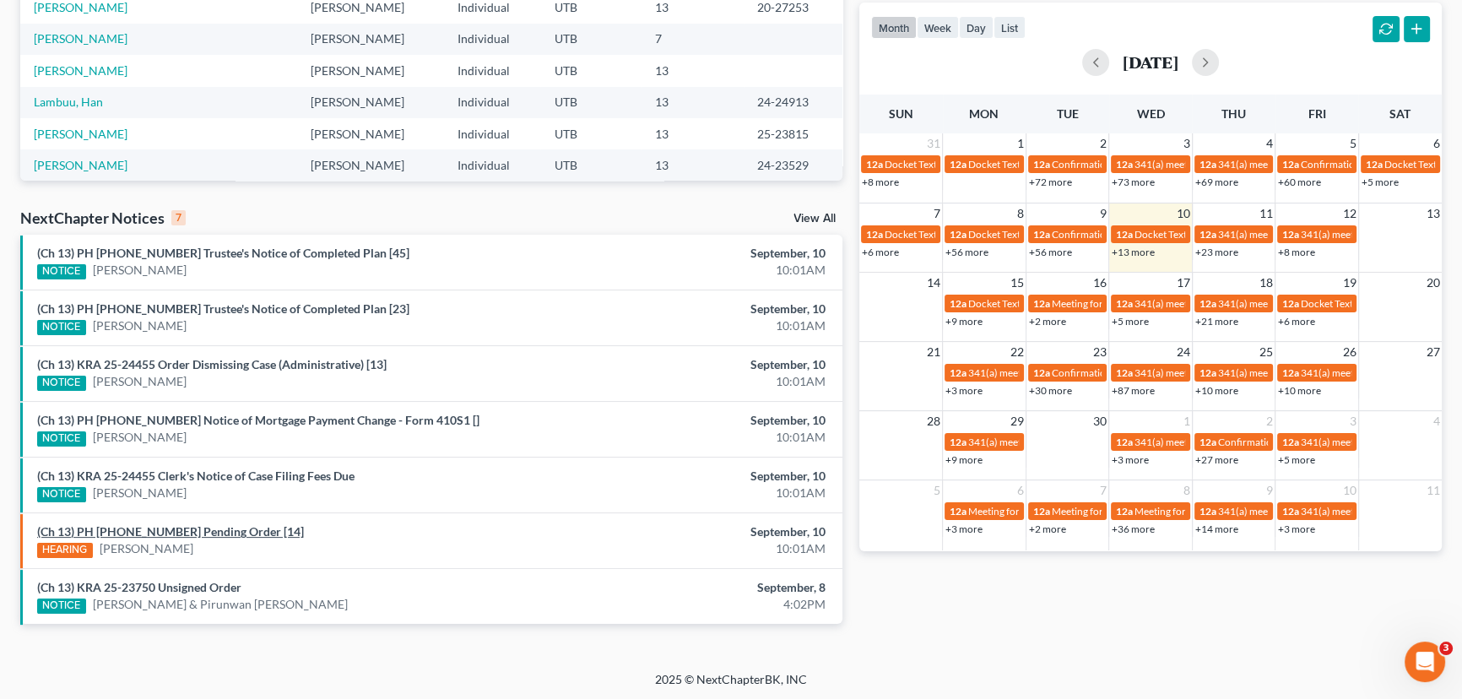
click at [196, 529] on link "(Ch 13) PH 25-23815 Pending Order [14]" at bounding box center [170, 531] width 267 height 14
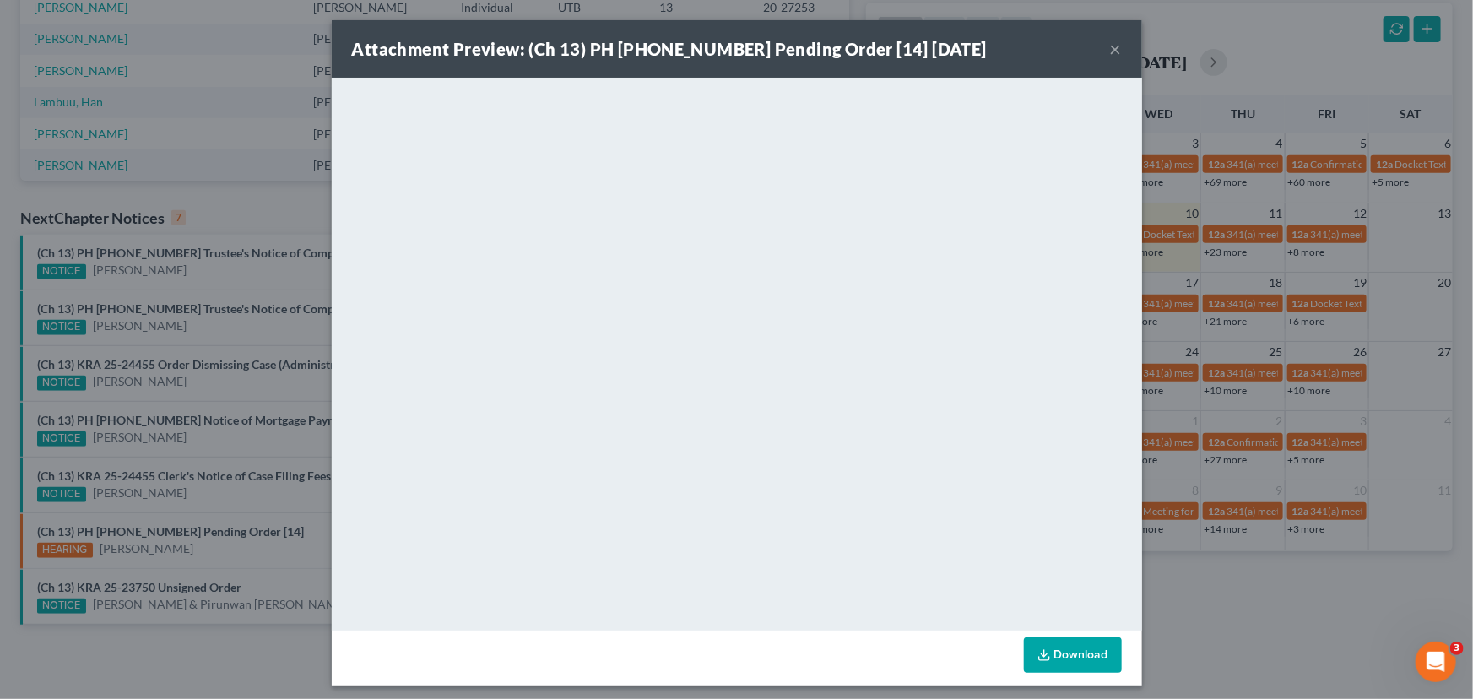
click at [213, 507] on div "Attachment Preview: (Ch 13) PH 25-23815 Pending Order [14] 09/10/2025 × <object…" at bounding box center [736, 349] width 1473 height 699
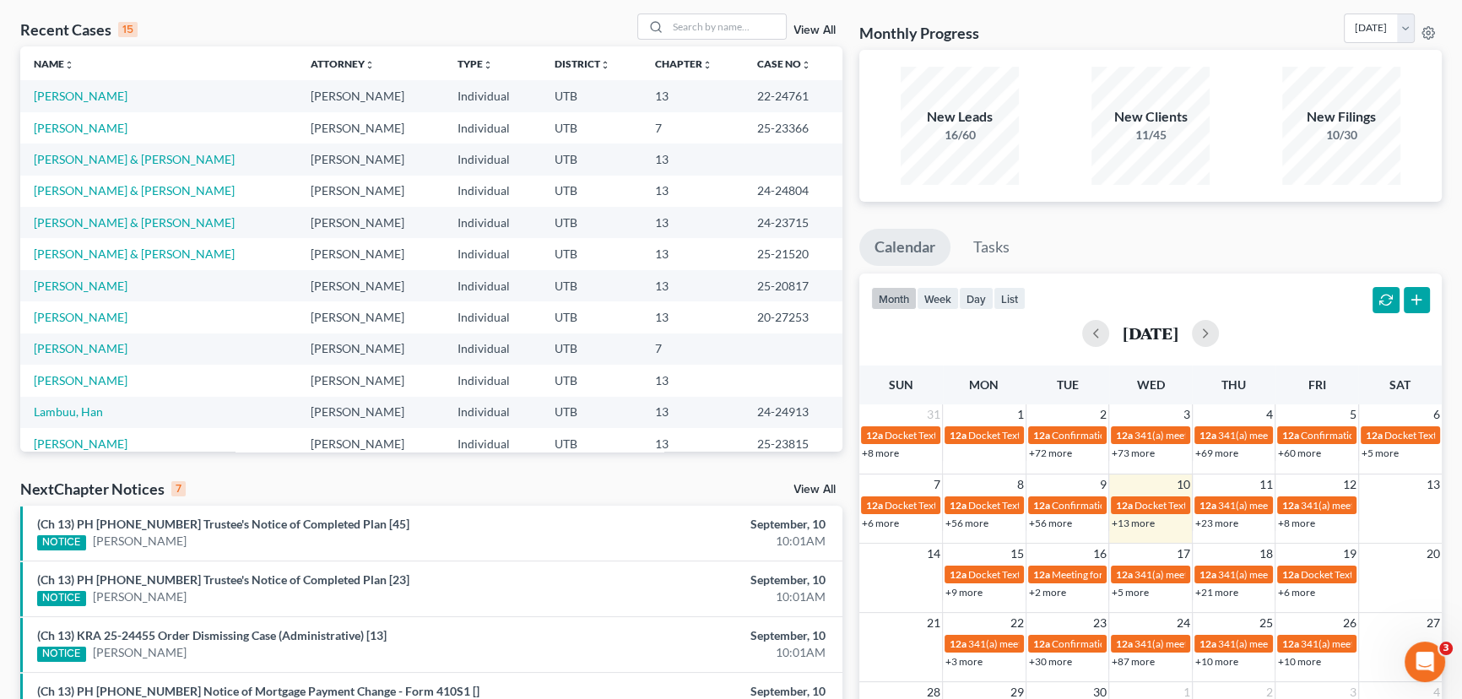
scroll to position [0, 0]
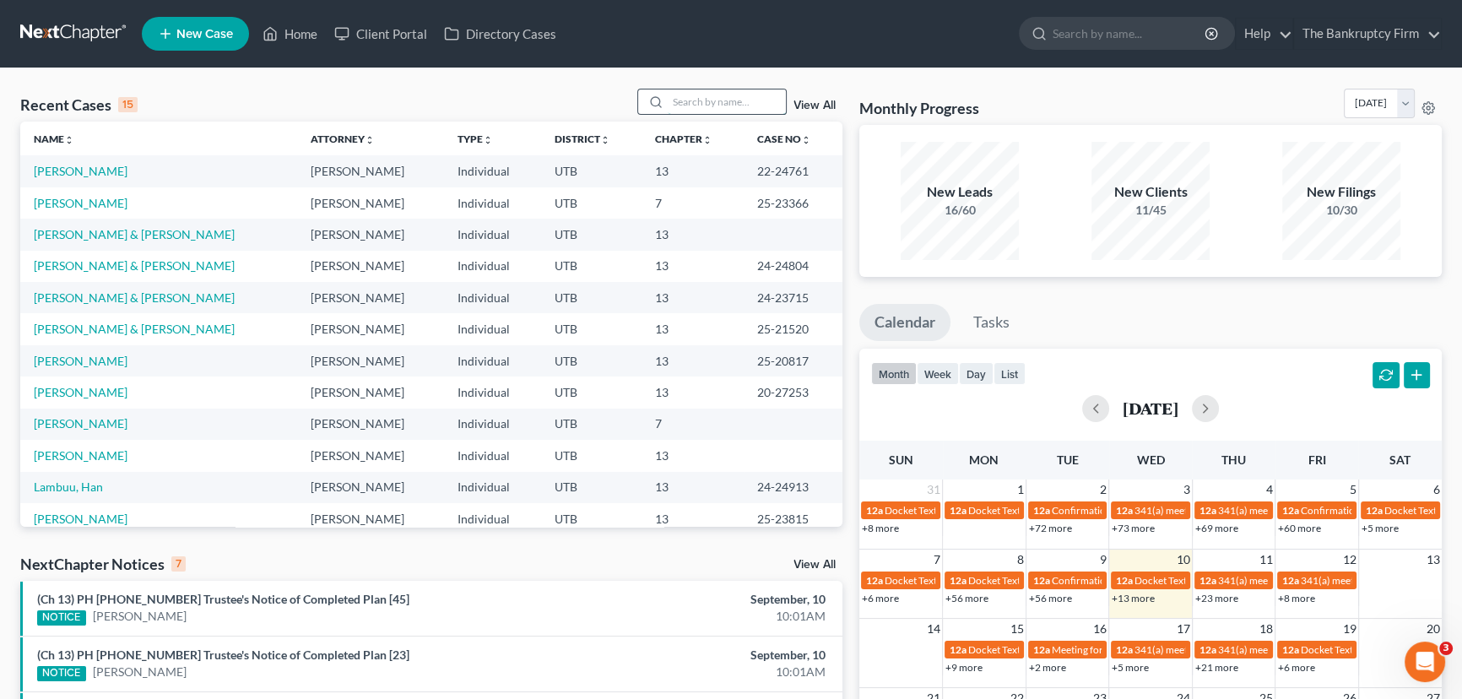
click at [689, 111] on input "search" at bounding box center [727, 101] width 118 height 24
type input "Rigby"
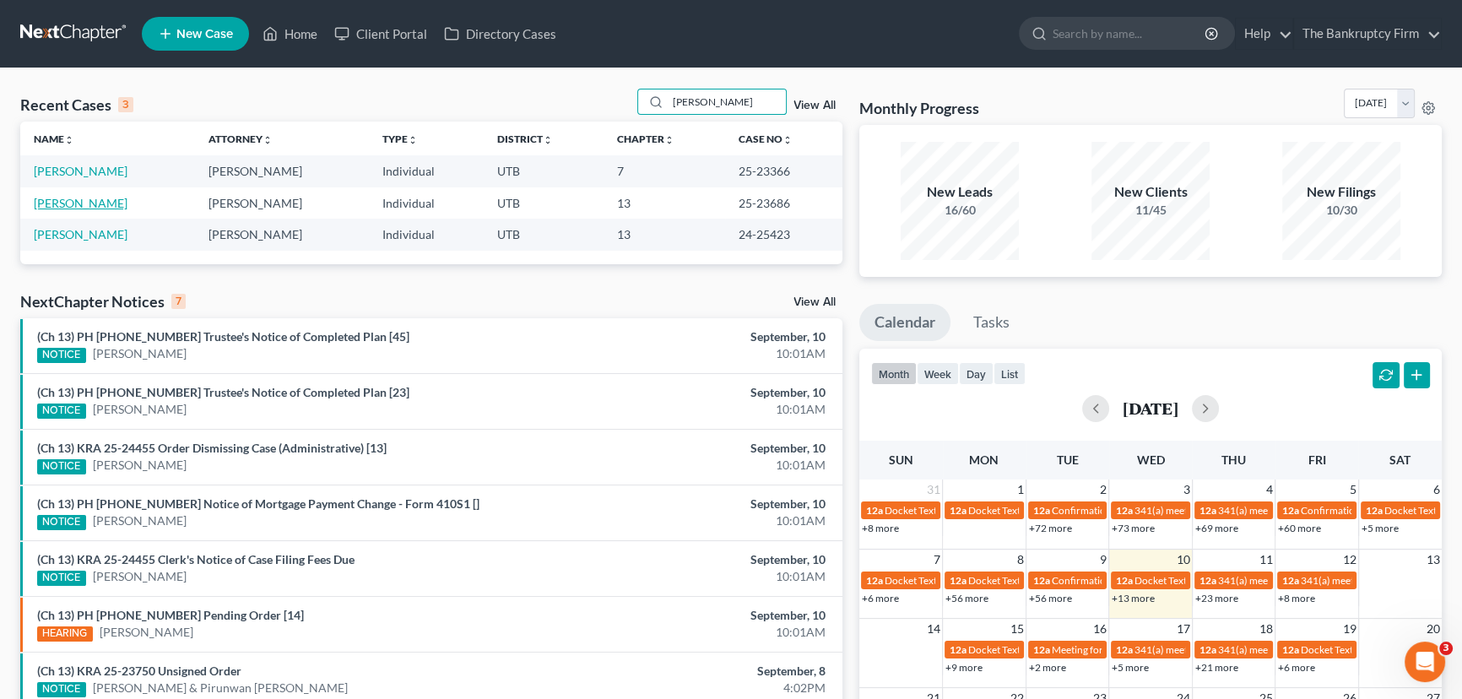
click at [76, 206] on link "[PERSON_NAME]" at bounding box center [81, 203] width 94 height 14
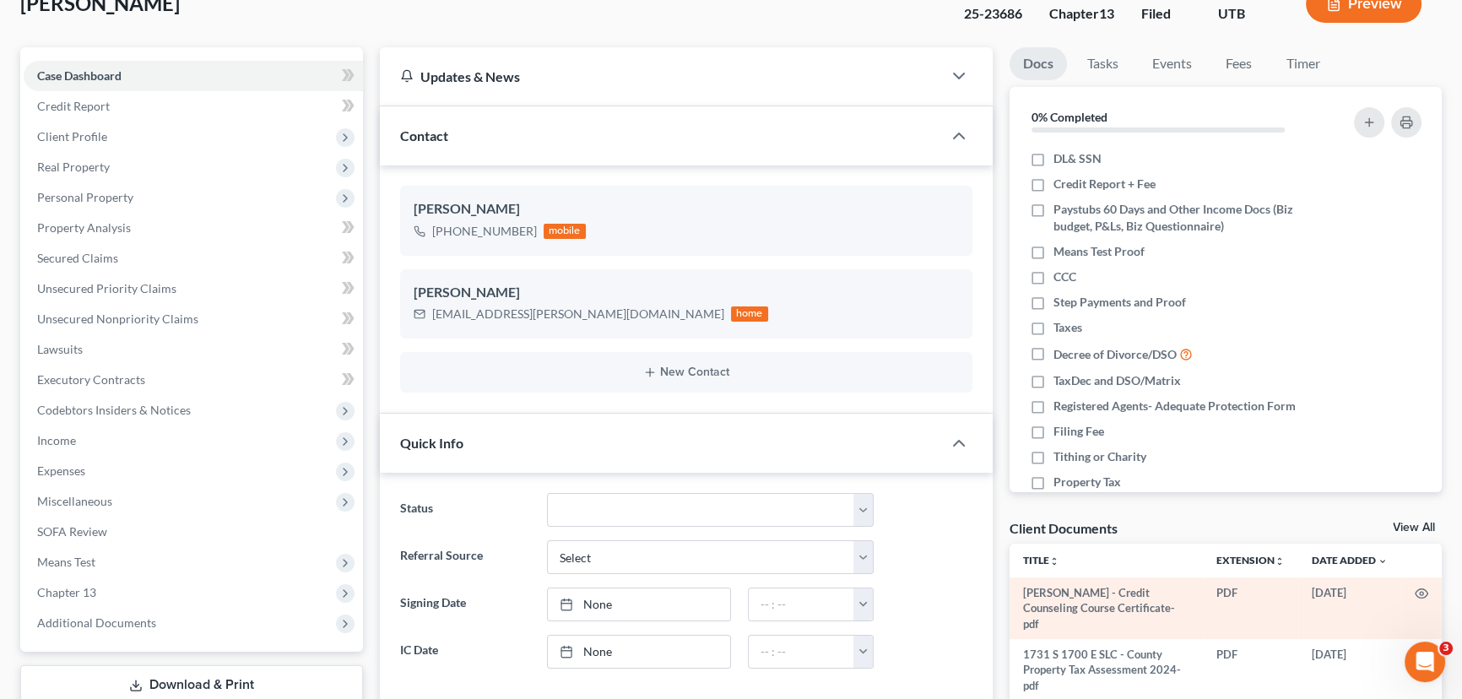
scroll to position [153, 0]
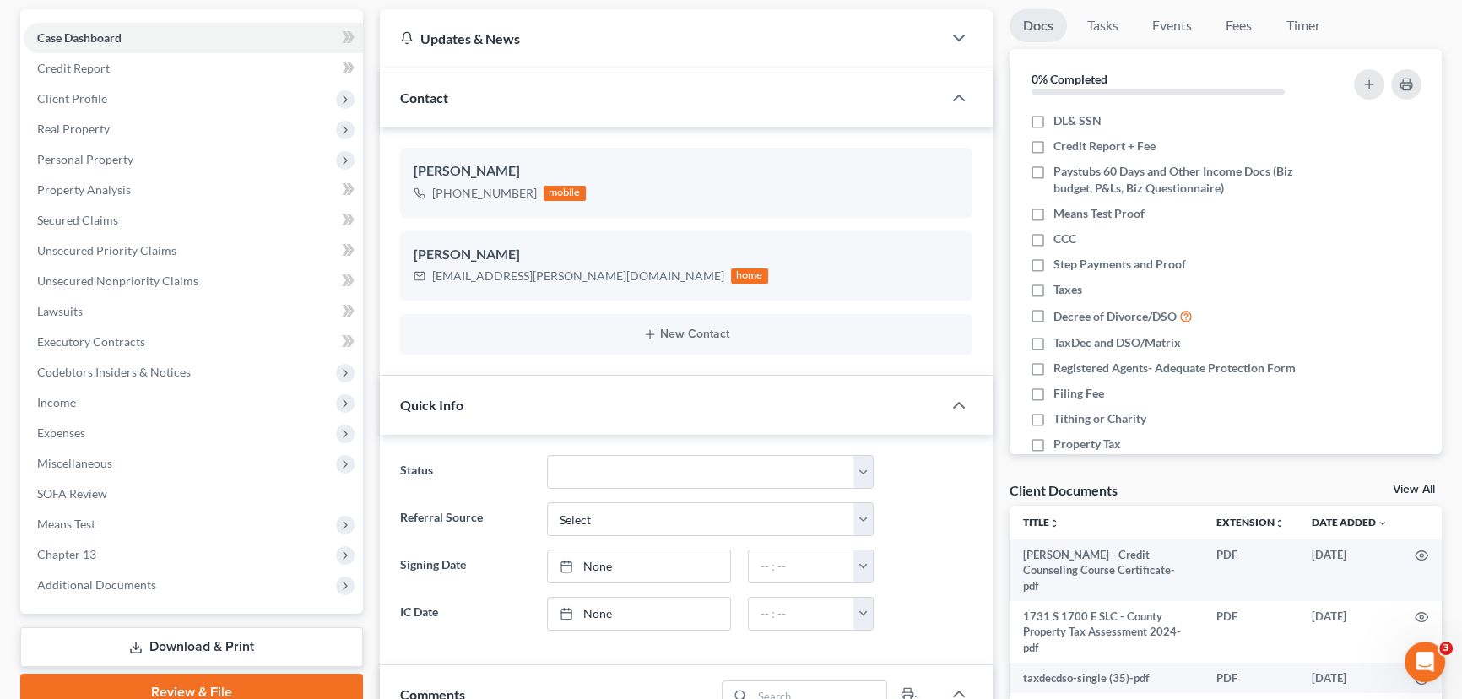
click at [1406, 485] on link "View All" at bounding box center [1414, 490] width 42 height 12
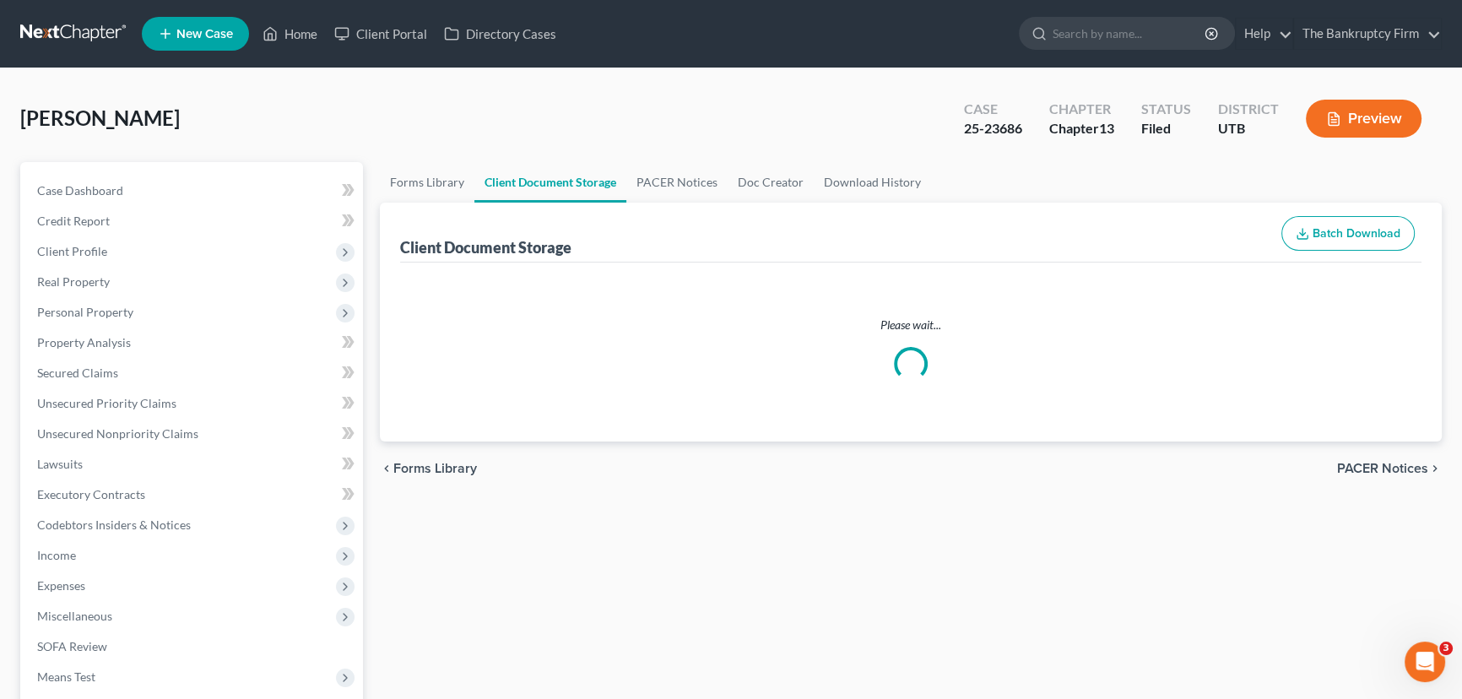
select select "26"
select select "30"
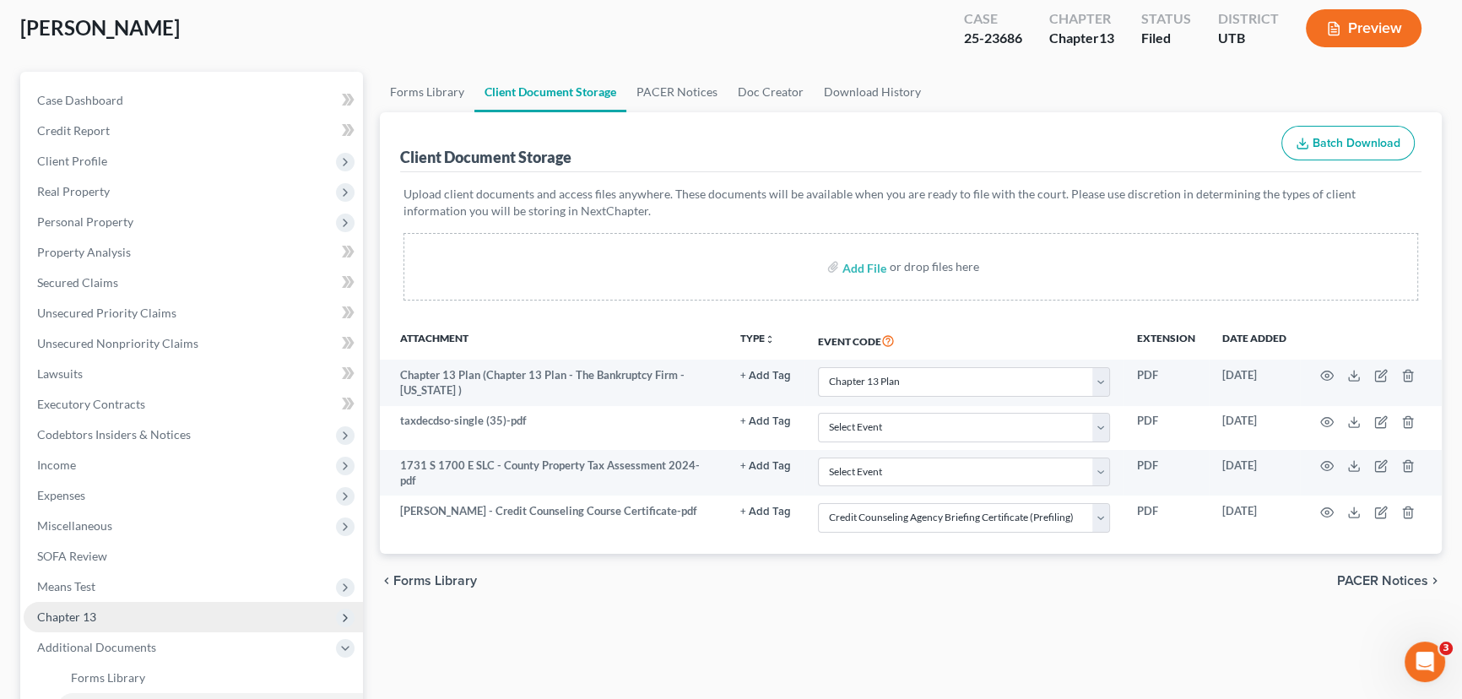
scroll to position [306, 0]
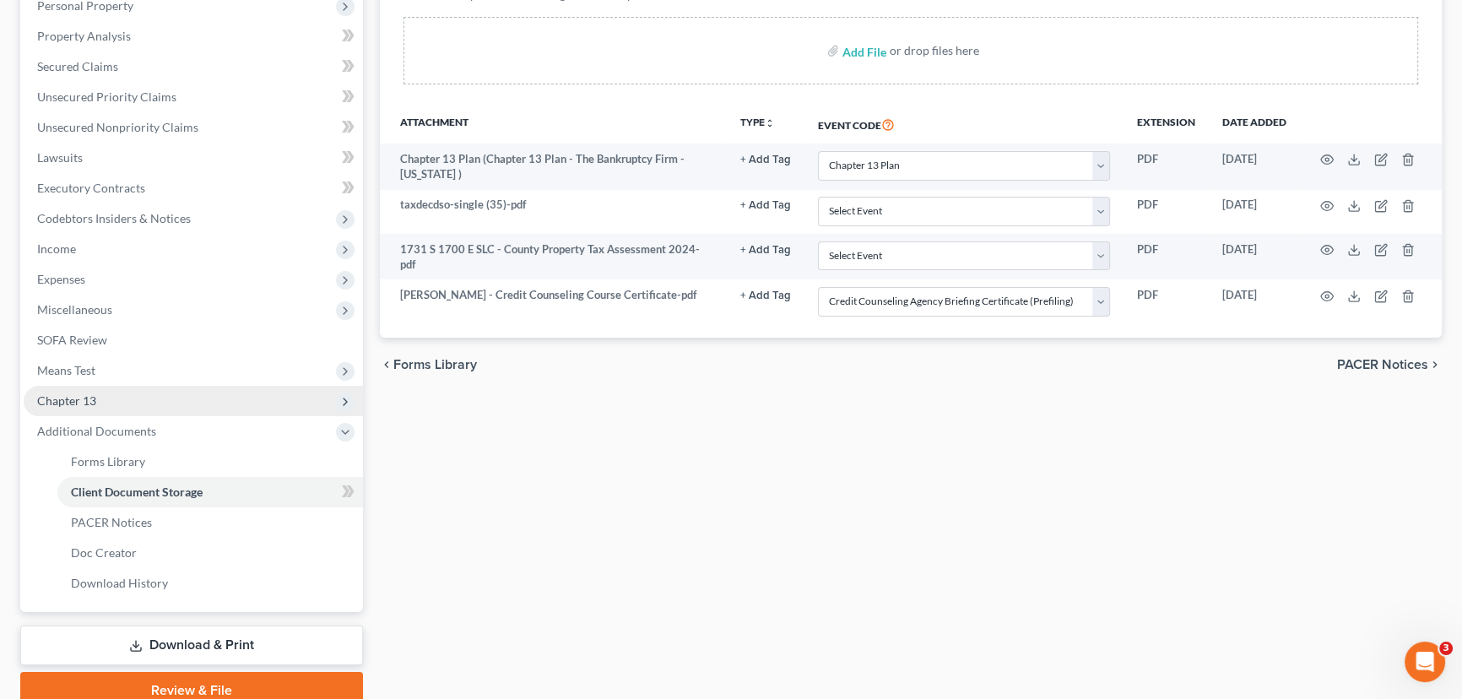
click at [89, 399] on span "Chapter 13" at bounding box center [66, 400] width 59 height 14
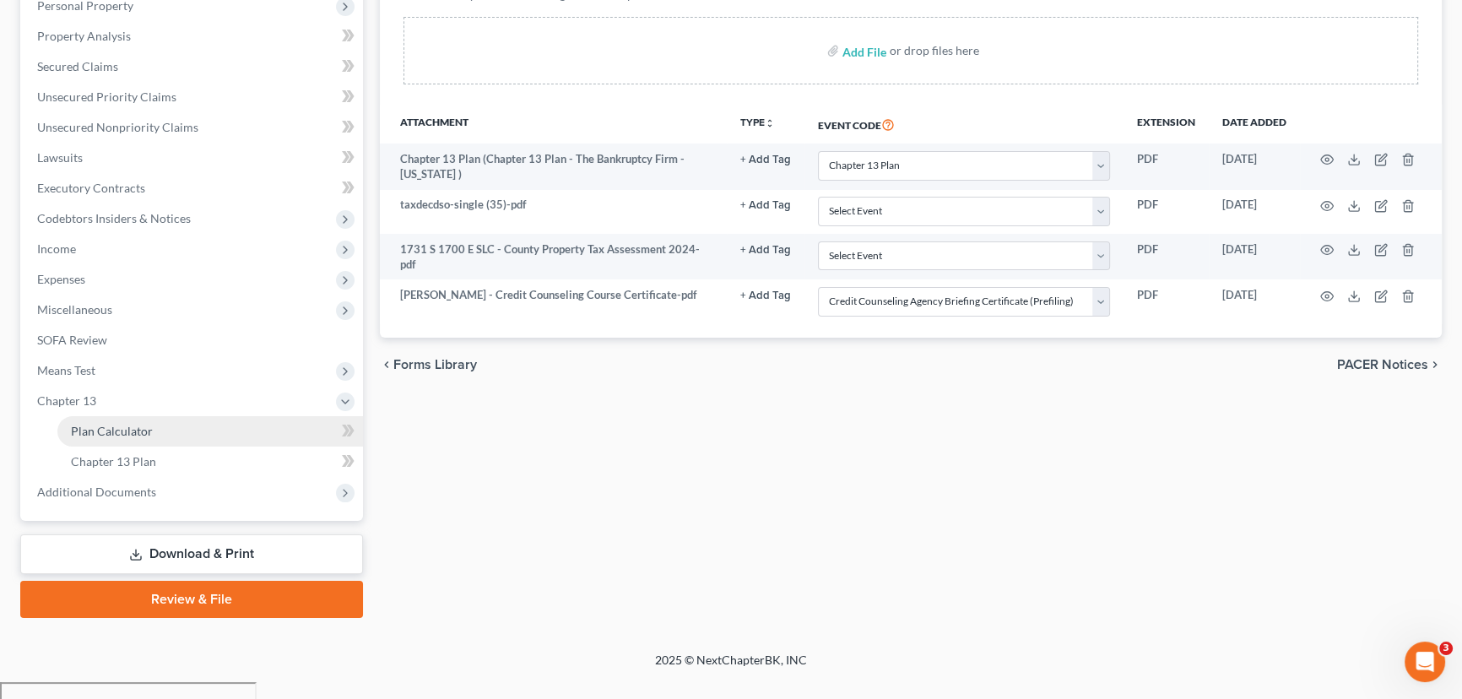
scroll to position [287, 0]
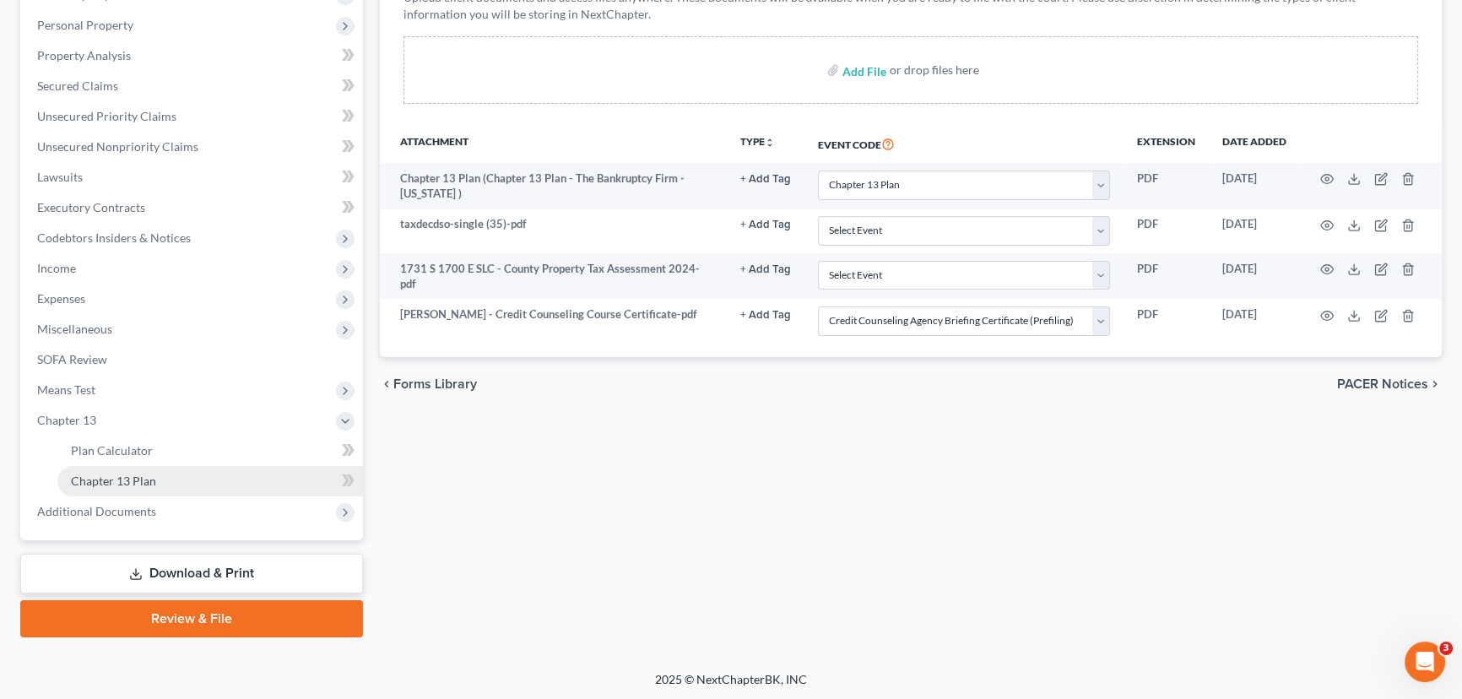
click at [134, 479] on span "Chapter 13 Plan" at bounding box center [113, 481] width 85 height 14
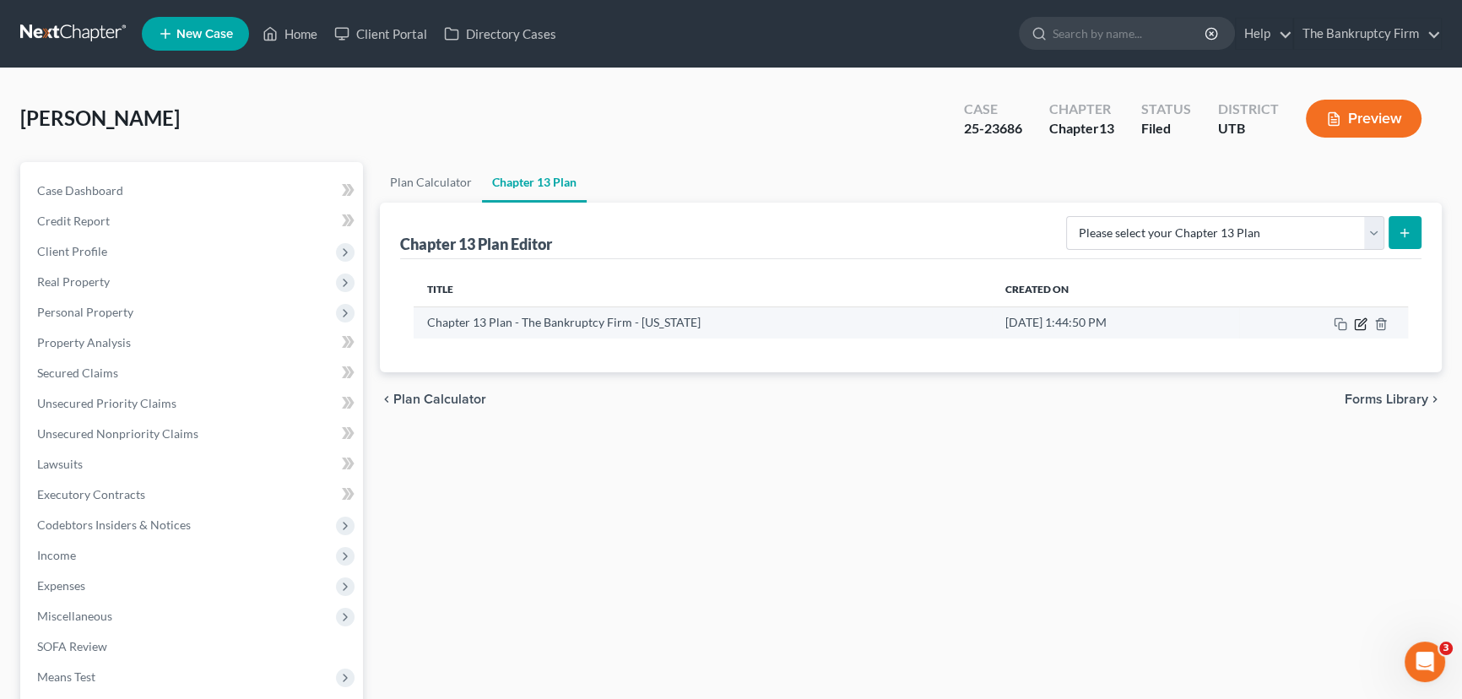
click at [1362, 322] on icon "button" at bounding box center [1362, 322] width 8 height 8
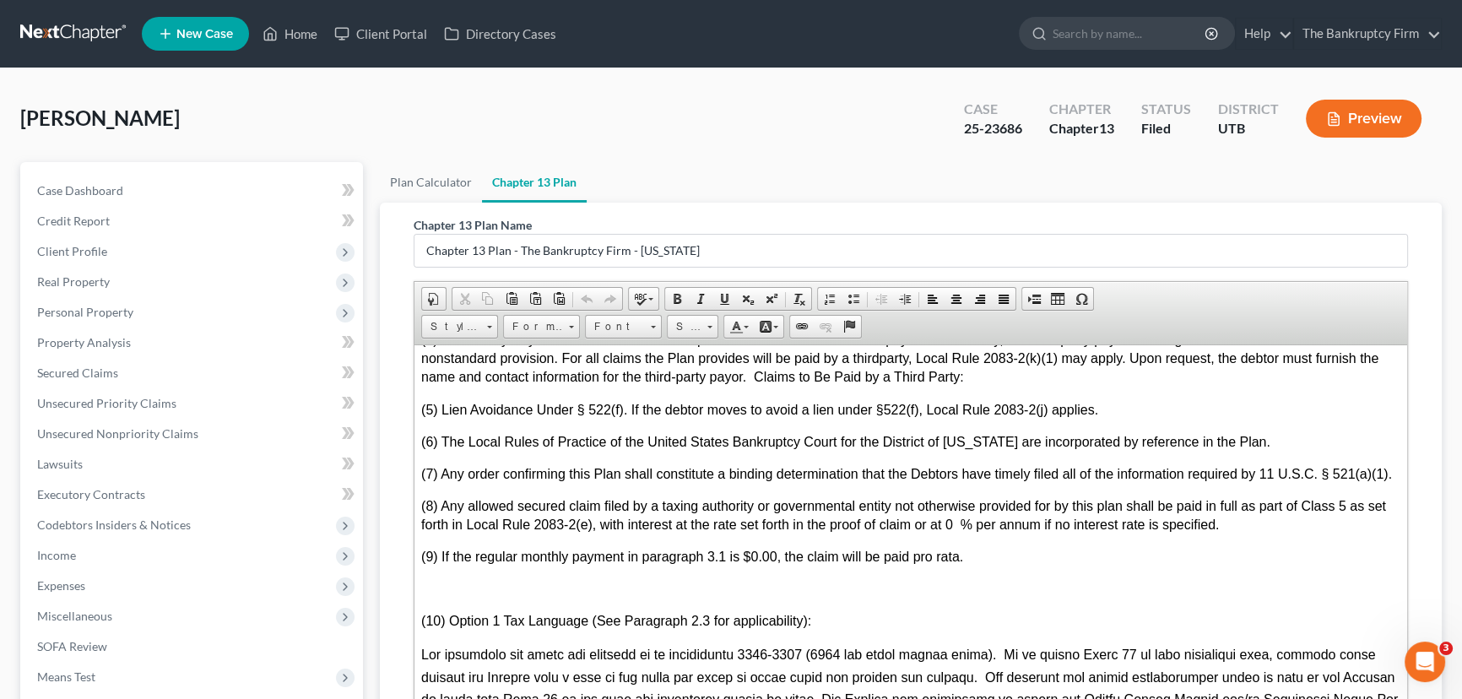
scroll to position [4912, 0]
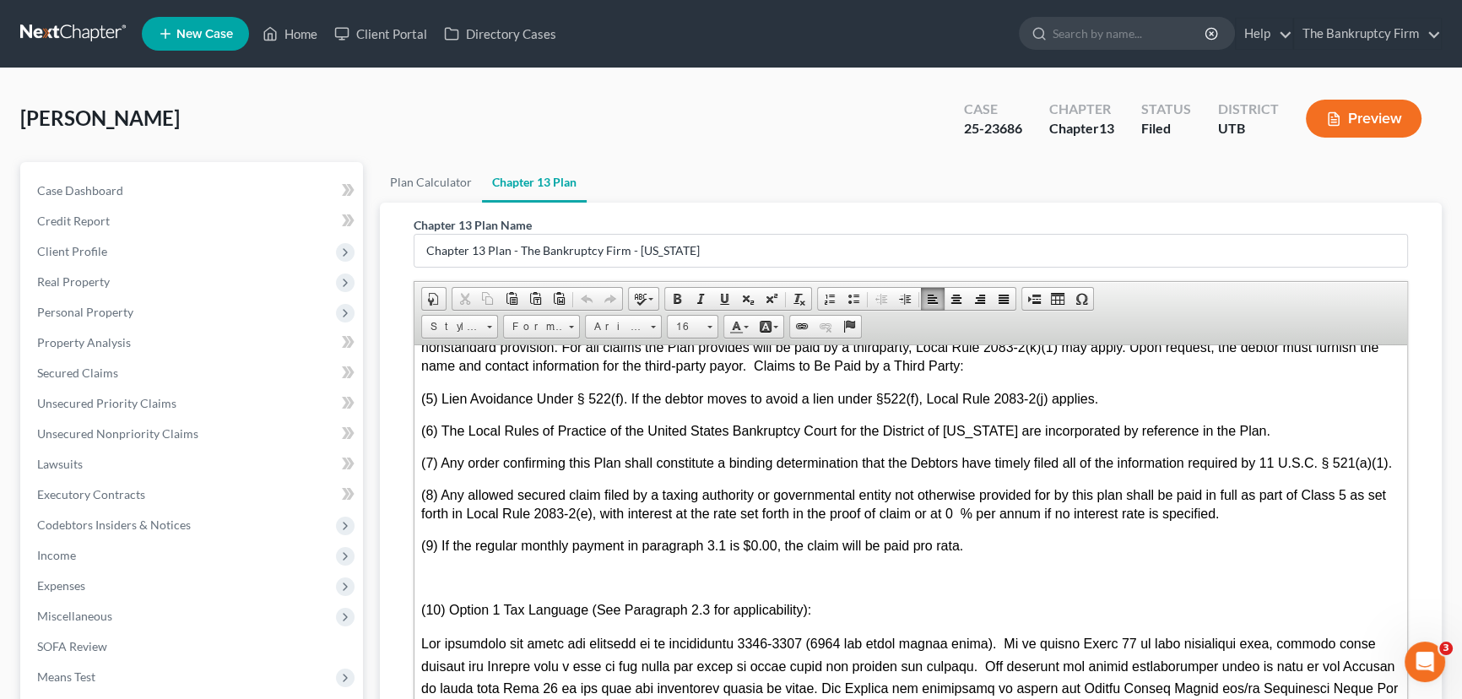
drag, startPoint x: 421, startPoint y: 420, endPoint x: 473, endPoint y: 454, distance: 62.1
click at [473, 303] on span "(3) Direct Payment of Claims. If the debtor elects to pay a claim directly and …" at bounding box center [892, 278] width 942 height 52
copy span "(3) Direct Payment of Claims. If the debtor elects to pay a claim directly and …"
click at [1274, 182] on ul "Plan Calculator Chapter 13 Plan" at bounding box center [911, 182] width 1062 height 41
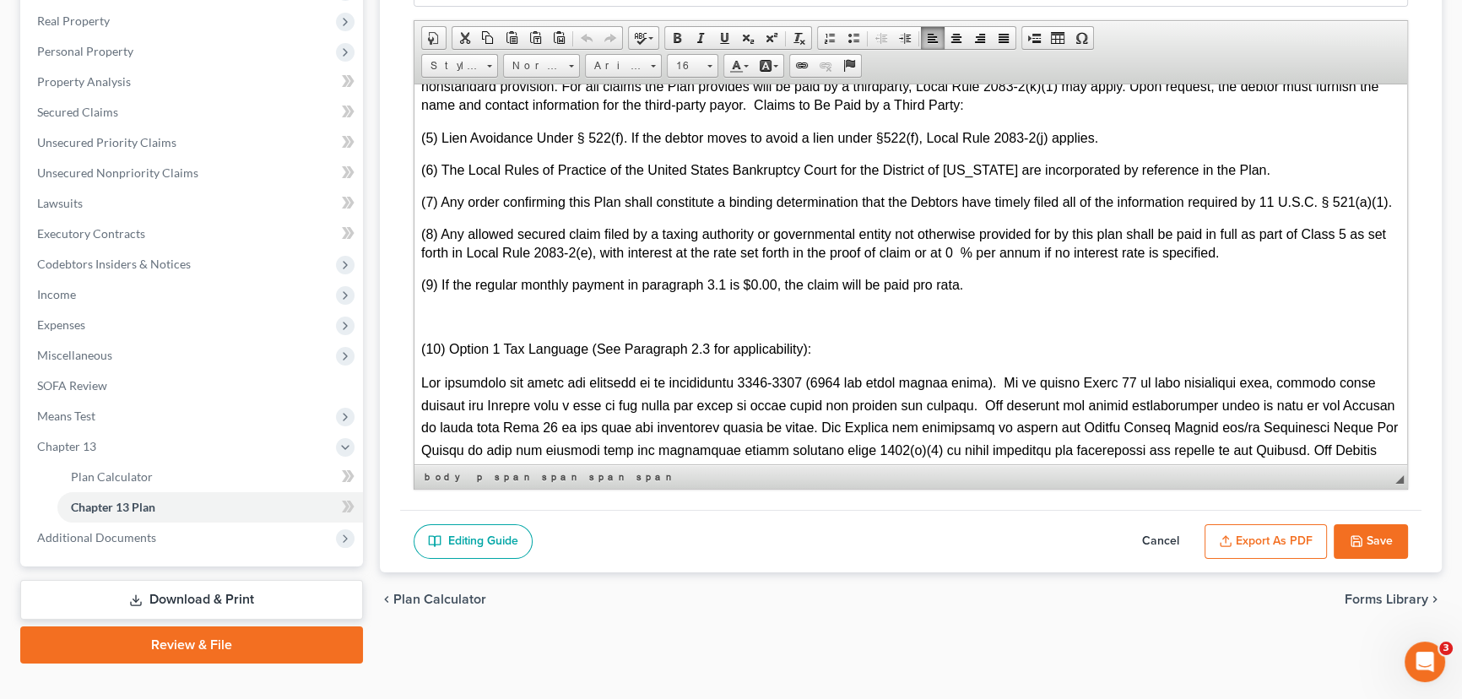
scroll to position [287, 0]
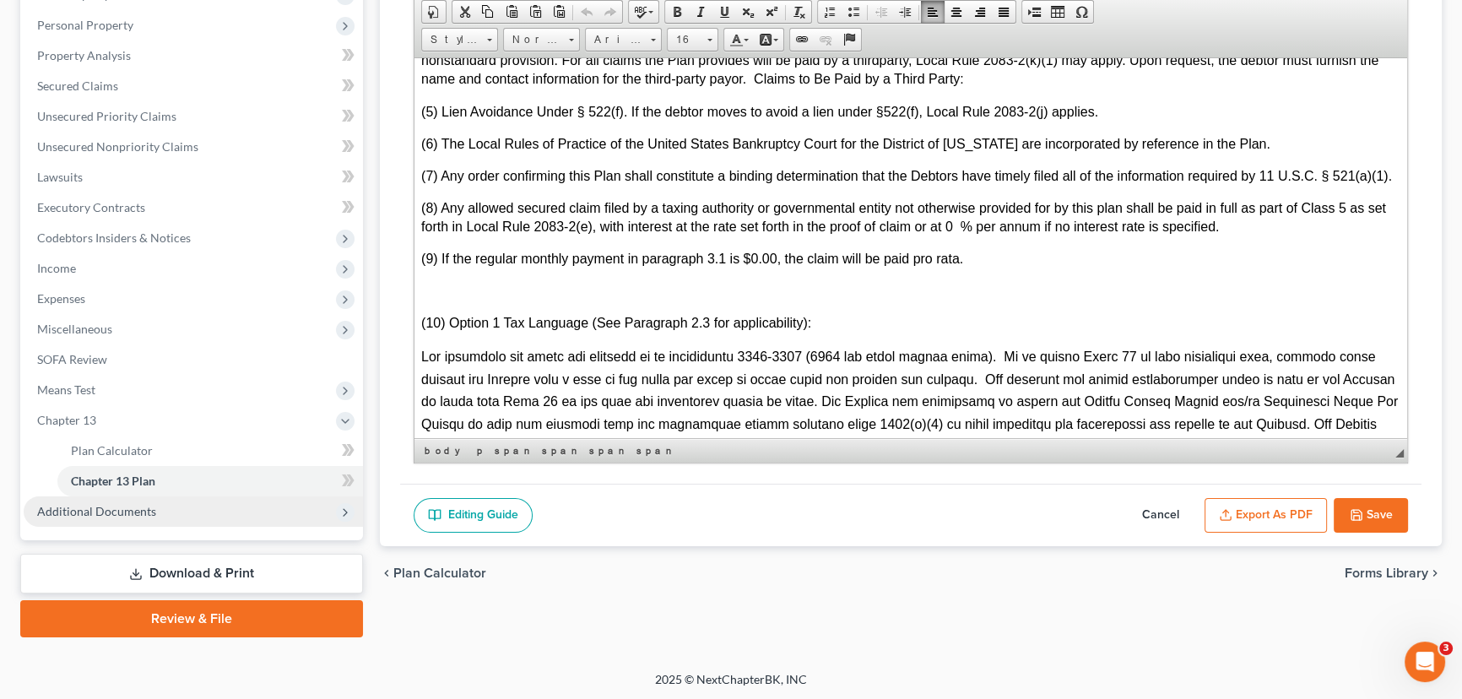
click at [109, 512] on span "Additional Documents" at bounding box center [96, 511] width 119 height 14
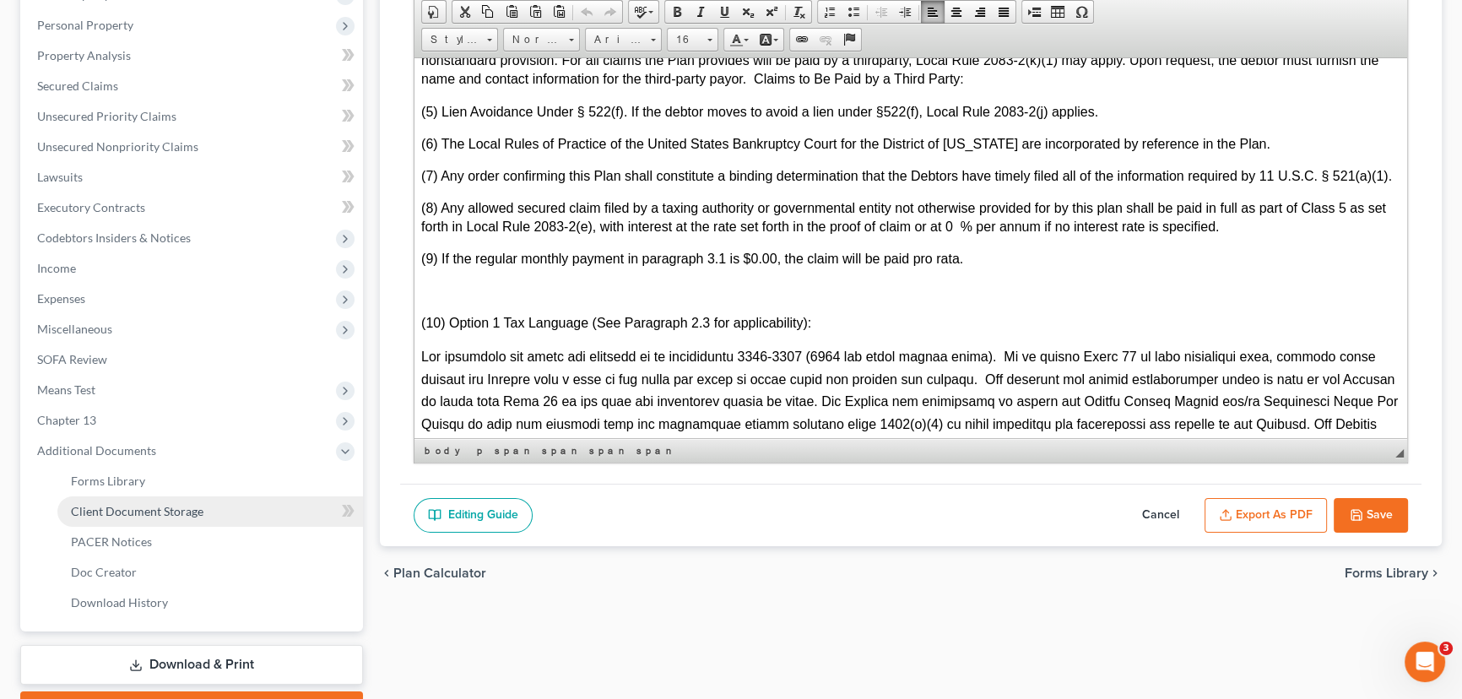
click at [172, 512] on span "Client Document Storage" at bounding box center [137, 511] width 133 height 14
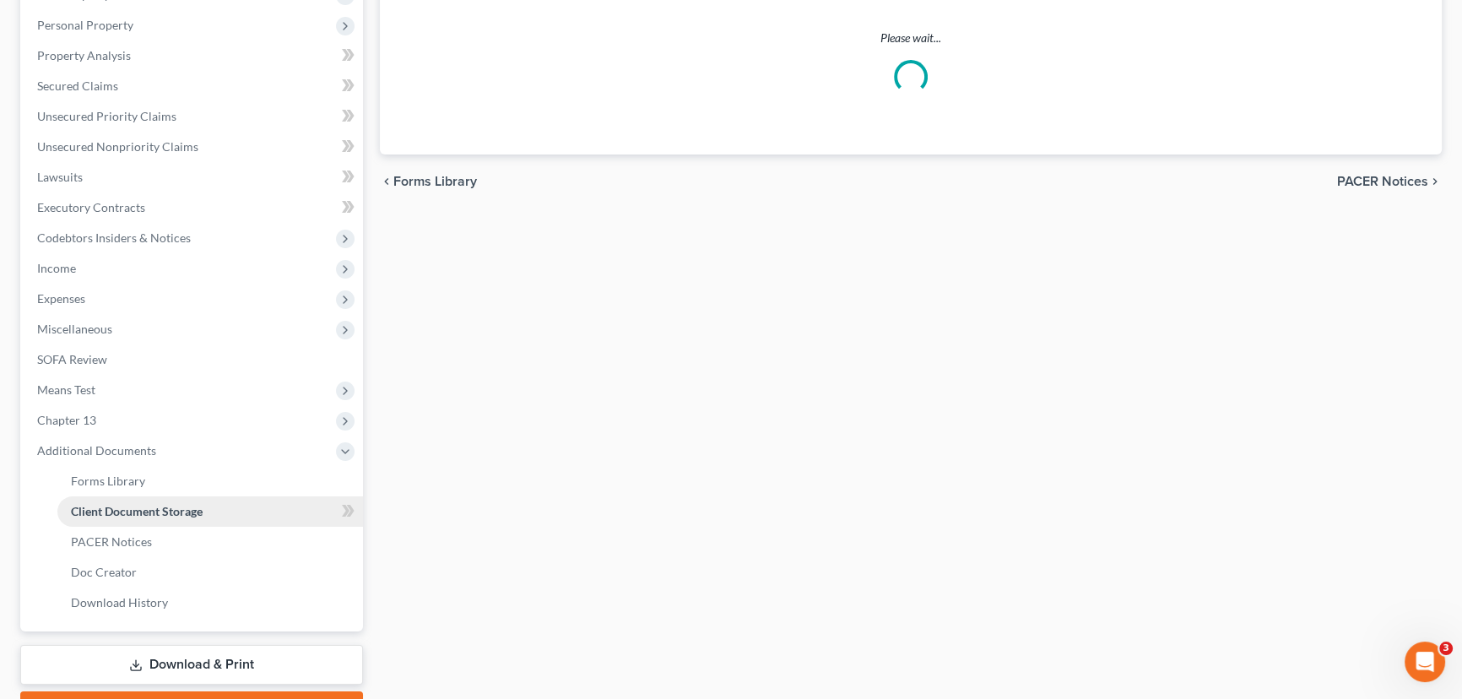
scroll to position [286, 0]
select select "26"
select select "30"
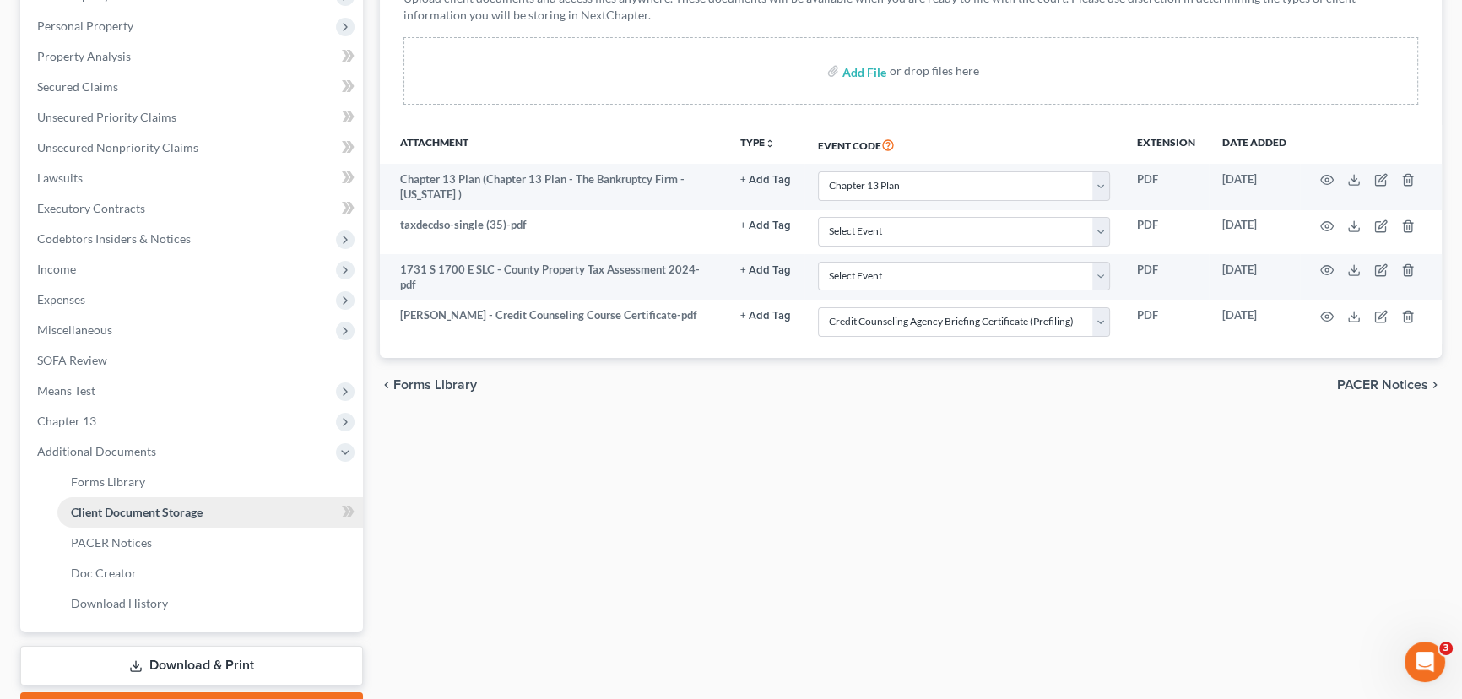
scroll to position [0, 0]
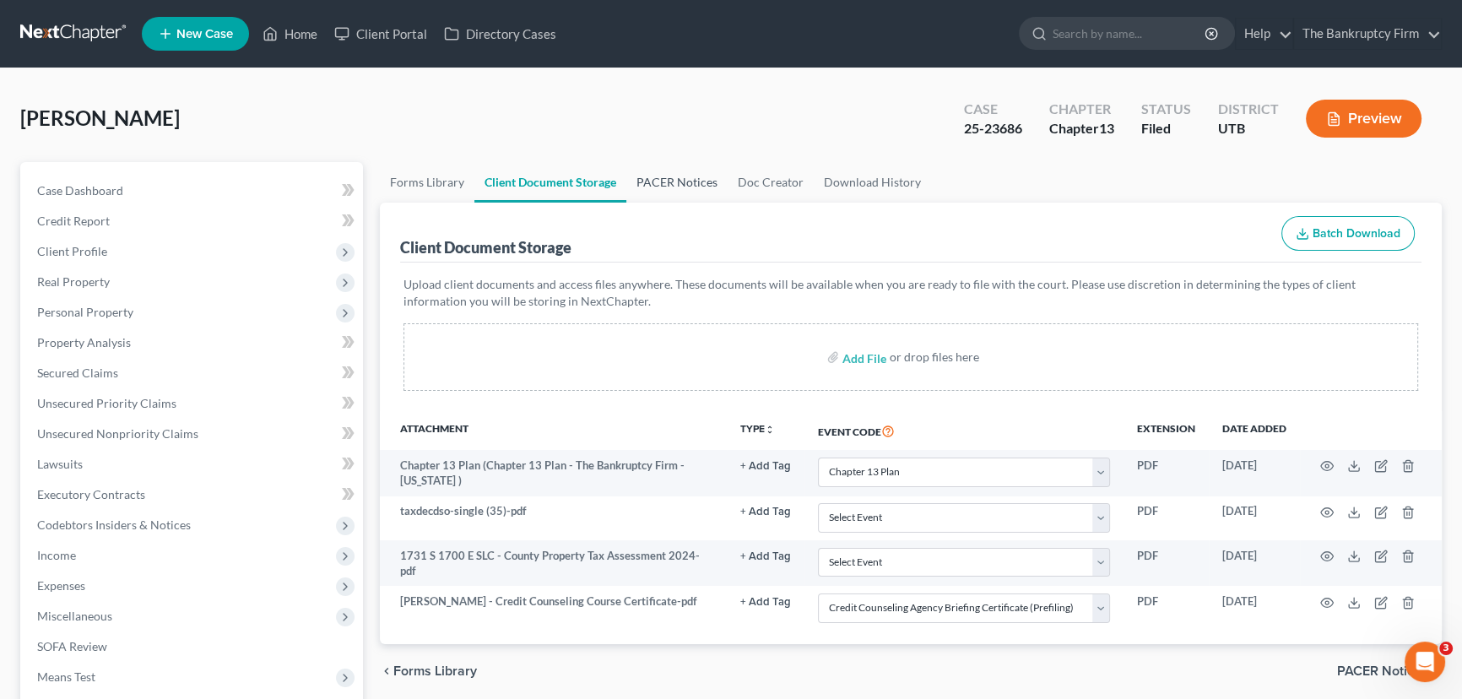
click at [675, 182] on link "PACER Notices" at bounding box center [676, 182] width 101 height 41
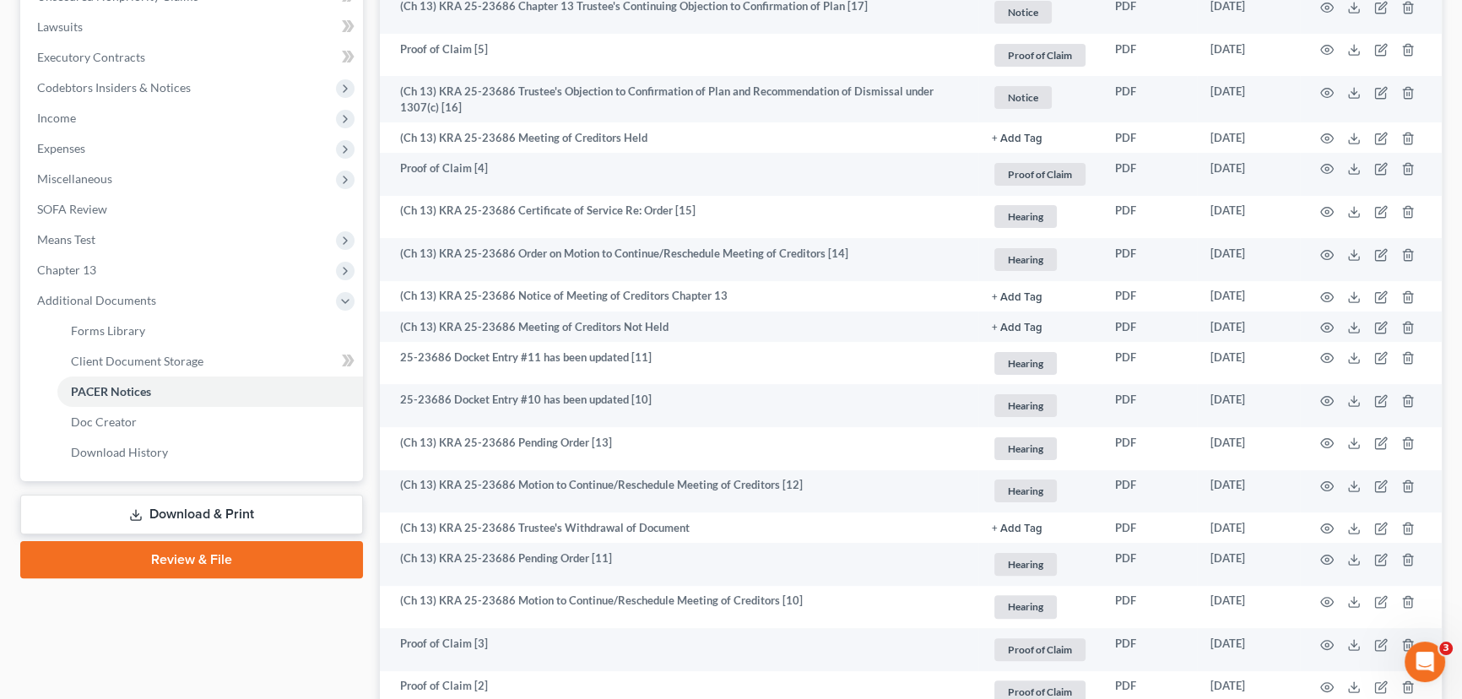
scroll to position [691, 0]
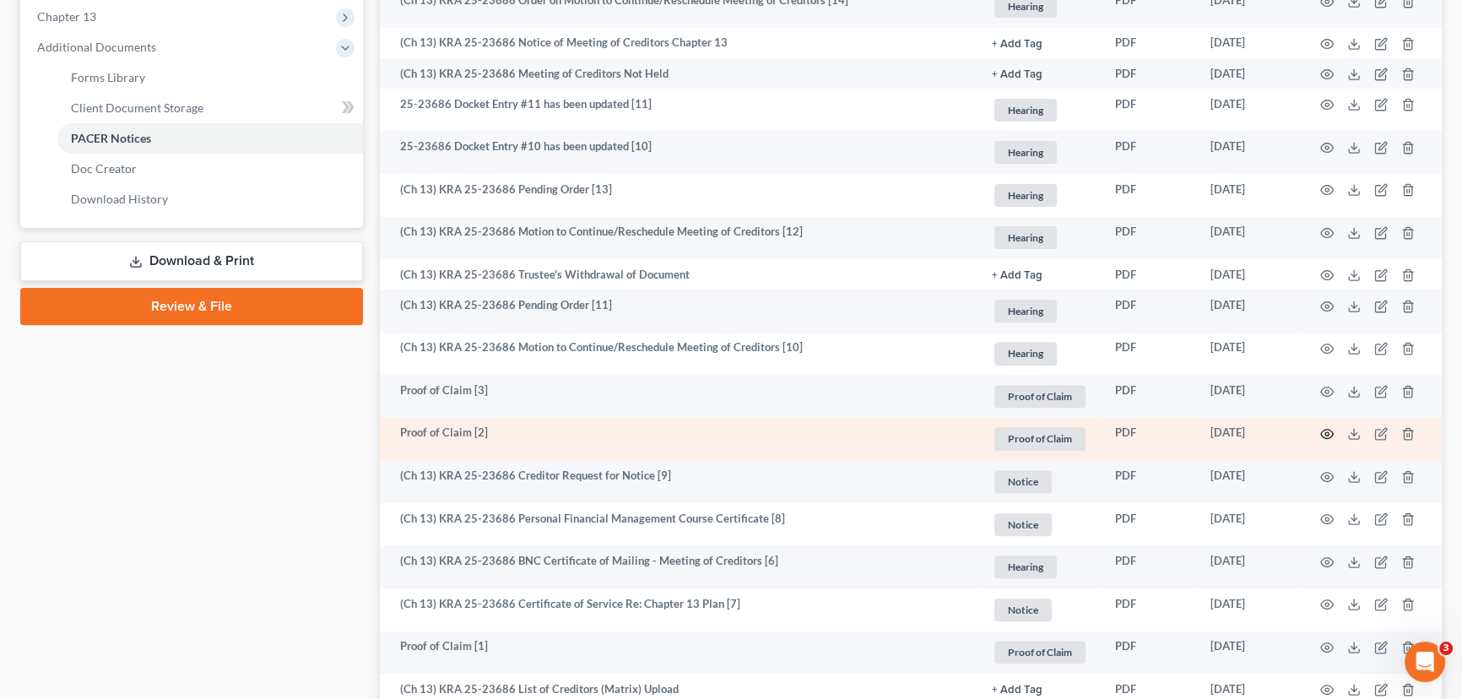
click at [1326, 432] on icon "button" at bounding box center [1327, 434] width 14 height 14
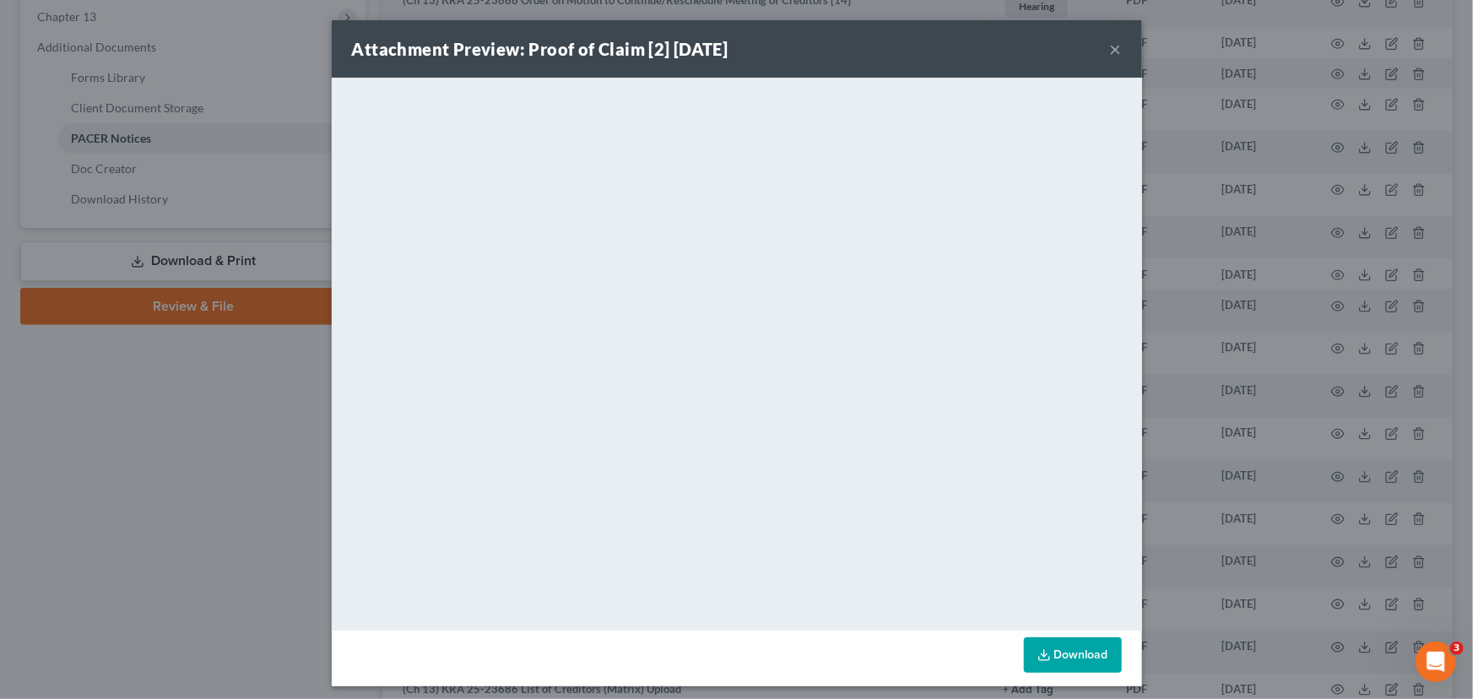
click at [1318, 24] on div "Attachment Preview: Proof of Claim [2] 07/14/2025 × <object ng-attr-data='https…" at bounding box center [736, 349] width 1473 height 699
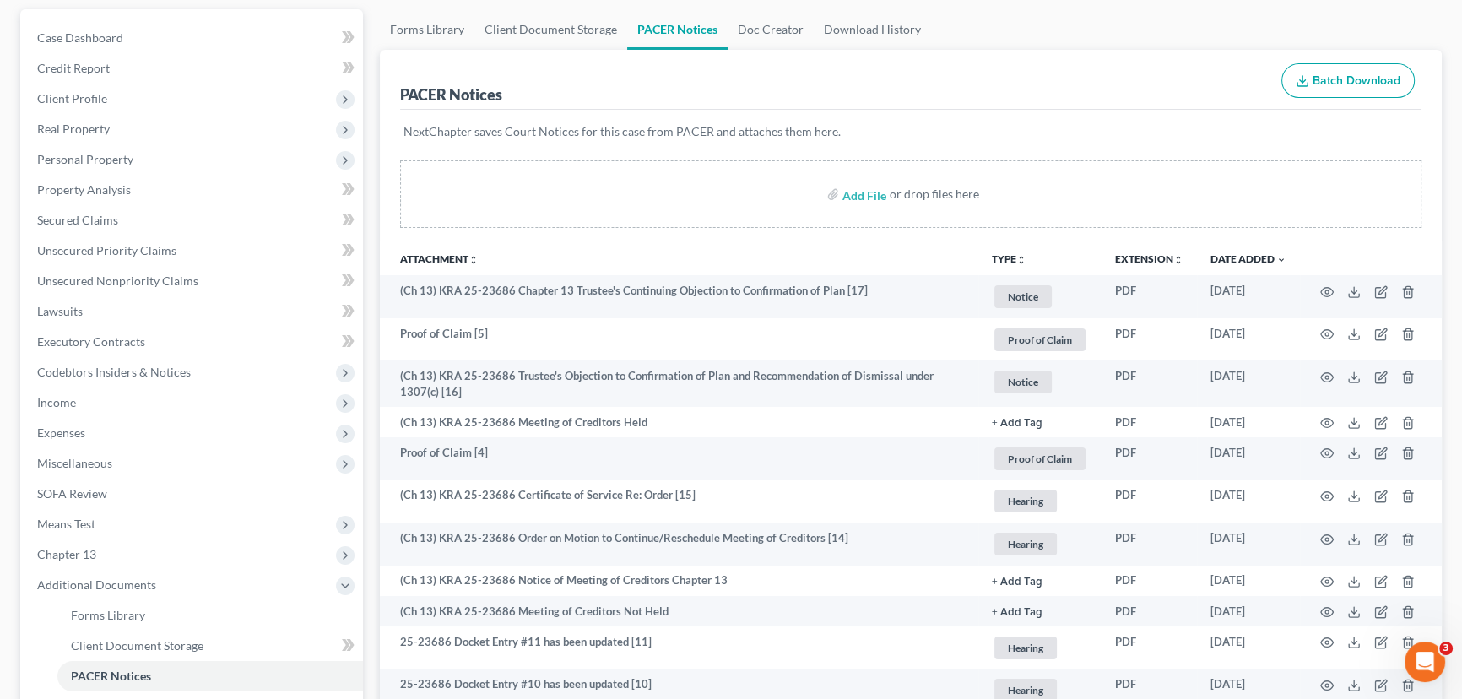
scroll to position [0, 0]
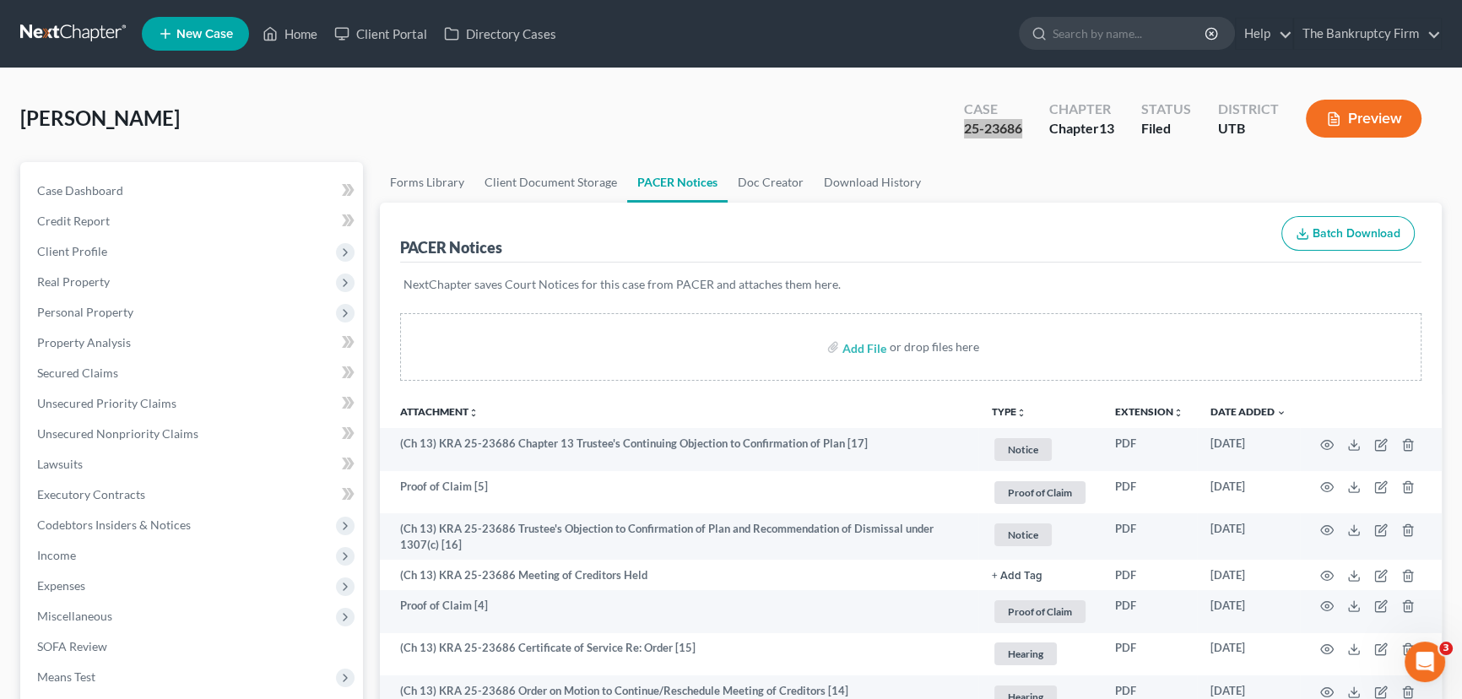
drag, startPoint x: 1028, startPoint y: 125, endPoint x: 962, endPoint y: 133, distance: 67.2
click at [962, 133] on div "Case 25-23686" at bounding box center [993, 120] width 85 height 50
drag, startPoint x: 1065, startPoint y: 186, endPoint x: 1063, endPoint y: 175, distance: 11.1
click at [1065, 186] on ul "Forms Library Client Document Storage PACER Notices Doc Creator Download History" at bounding box center [911, 182] width 1062 height 41
drag, startPoint x: 1029, startPoint y: 127, endPoint x: 962, endPoint y: 137, distance: 67.3
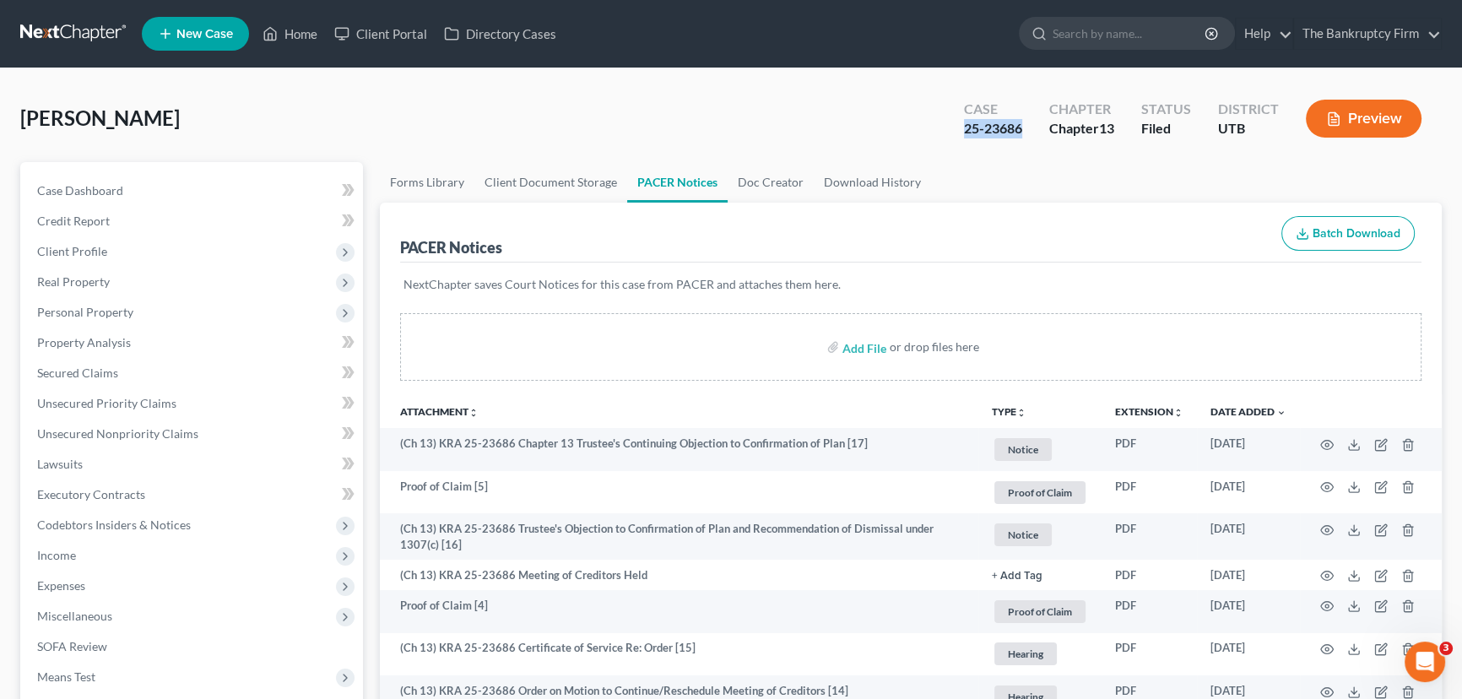
click at [962, 137] on div "Case 25-23686" at bounding box center [993, 120] width 85 height 50
copy div "25-23686"
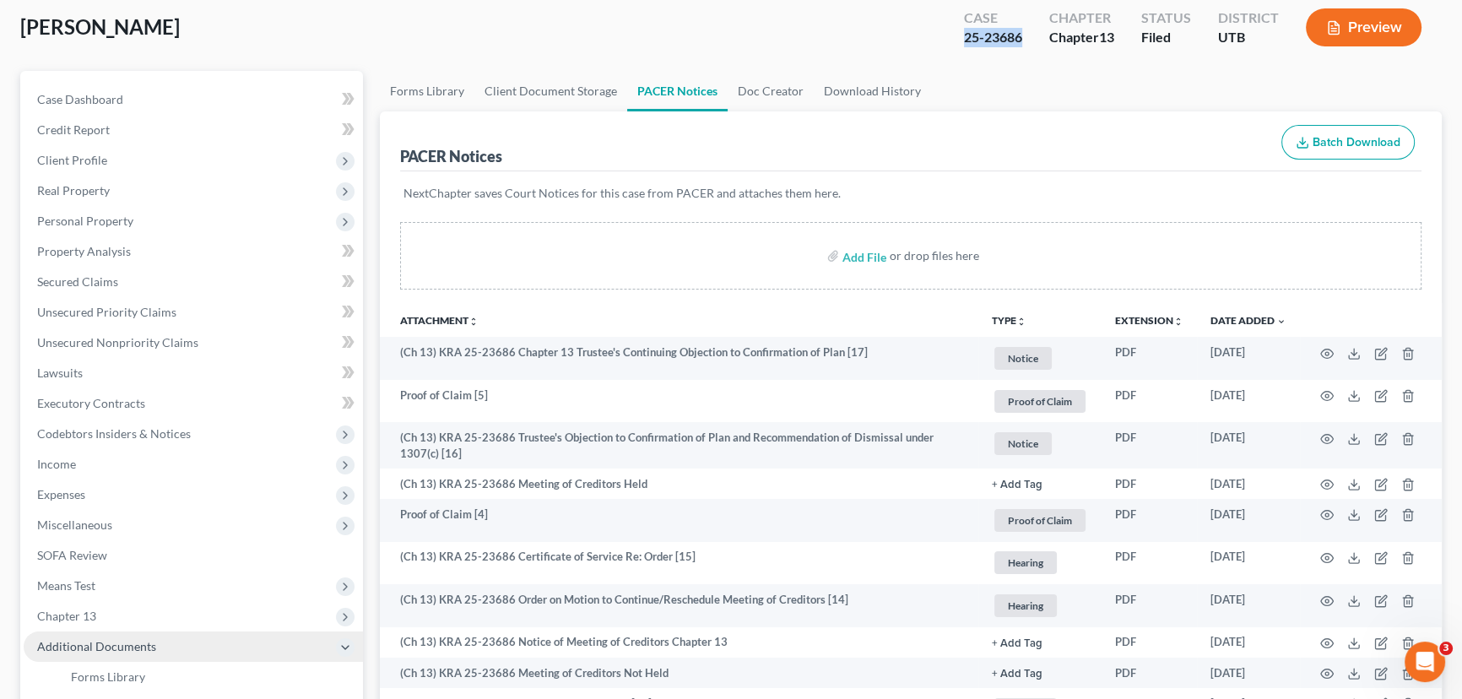
scroll to position [306, 0]
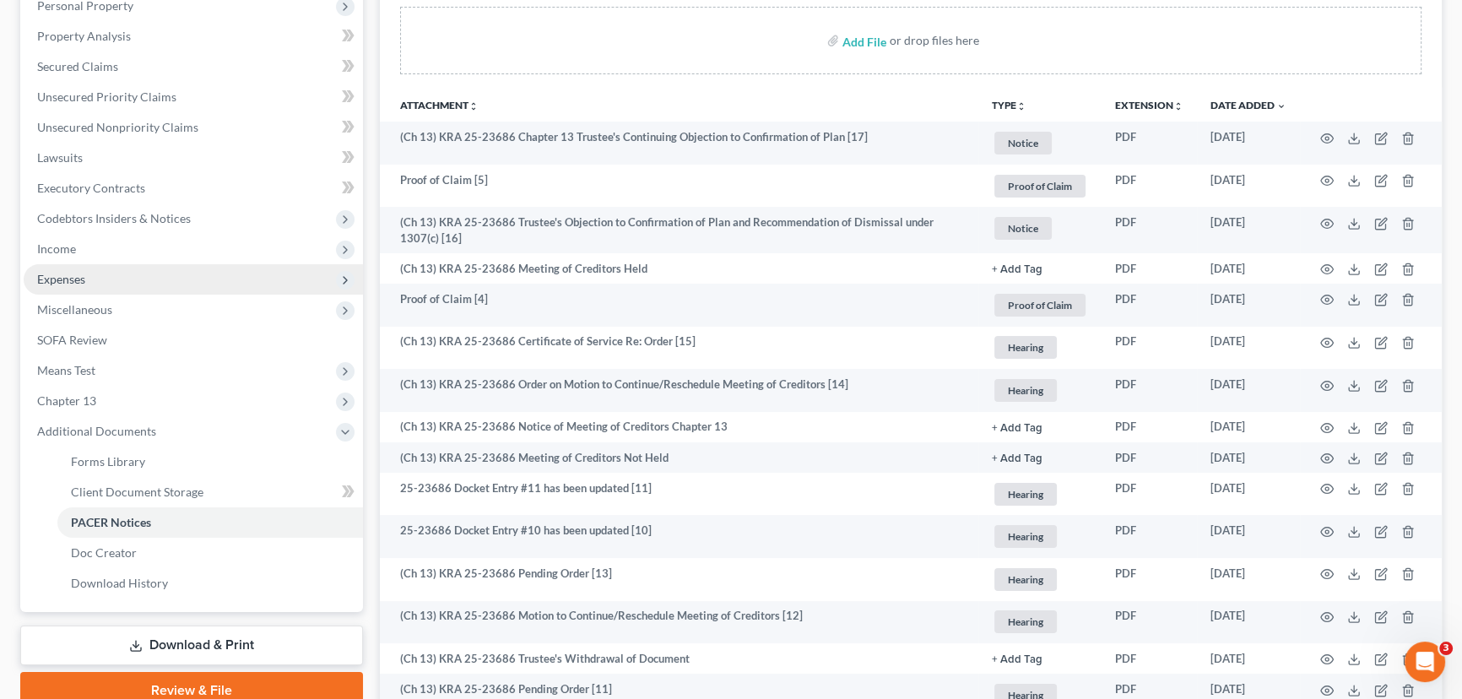
drag, startPoint x: 65, startPoint y: 250, endPoint x: 141, endPoint y: 291, distance: 86.5
click at [65, 250] on span "Income" at bounding box center [56, 248] width 39 height 14
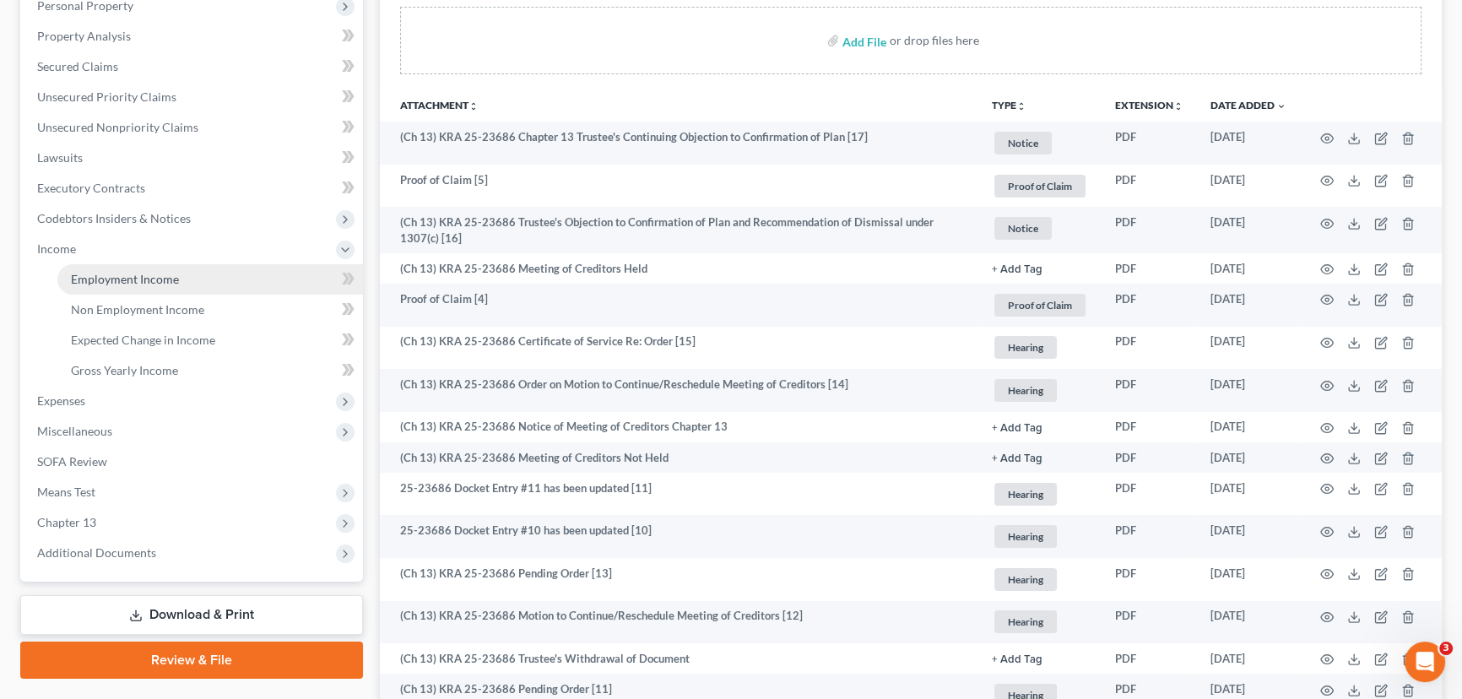
click at [151, 278] on span "Employment Income" at bounding box center [125, 279] width 108 height 14
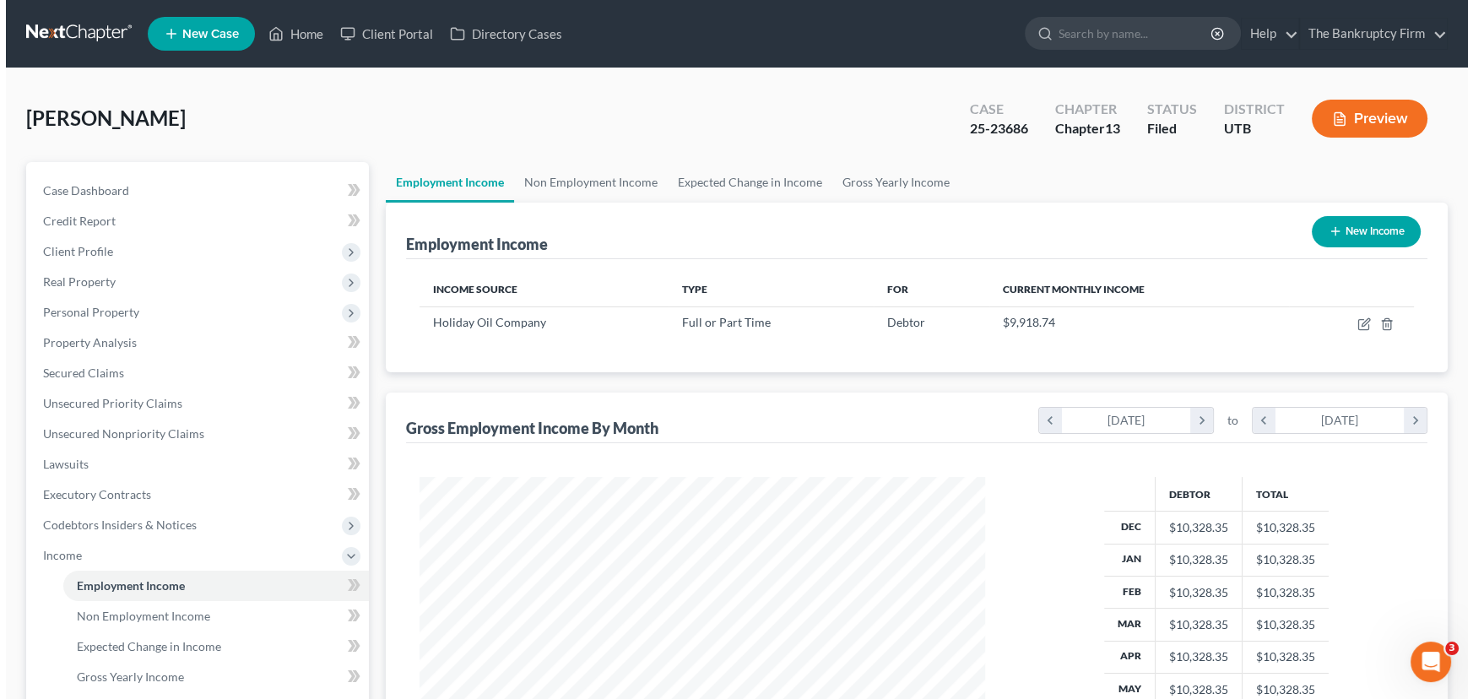
scroll to position [302, 599]
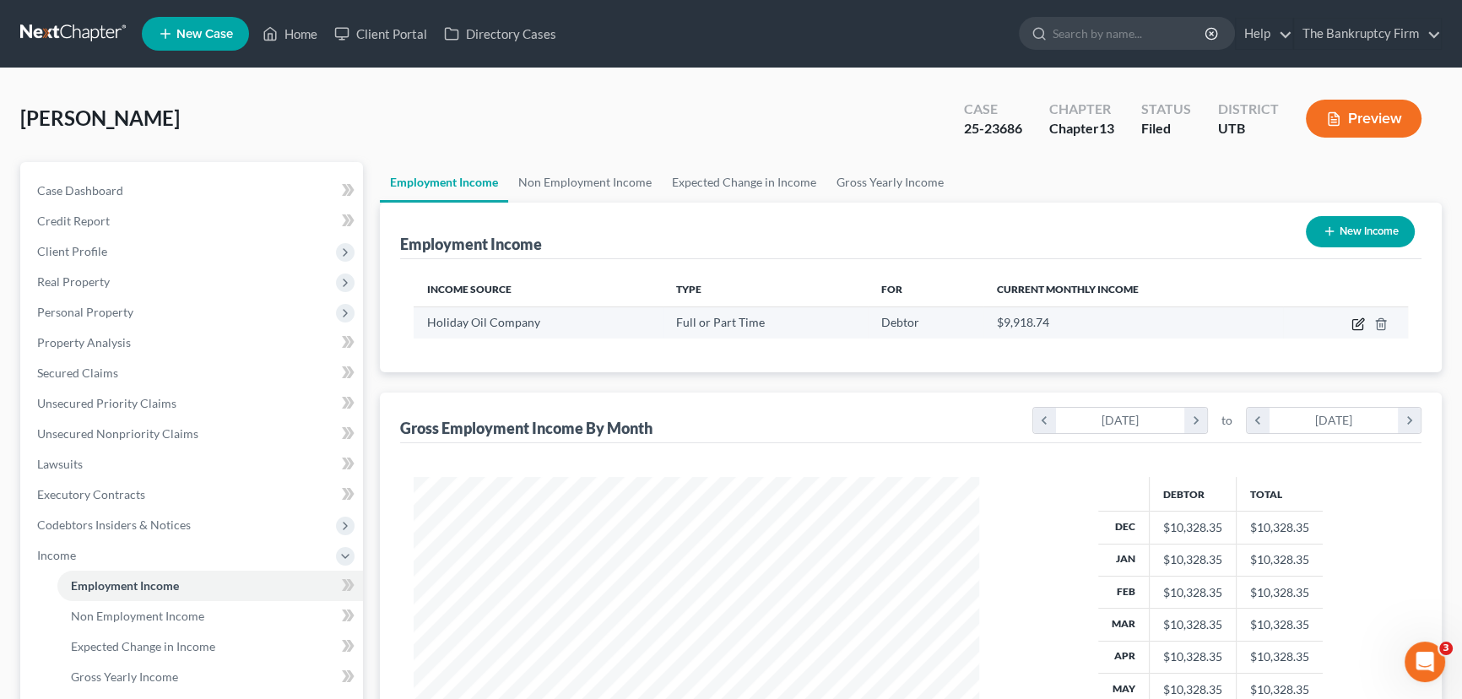
click at [1353, 321] on icon "button" at bounding box center [1359, 324] width 14 height 14
select select "0"
select select "46"
select select "2"
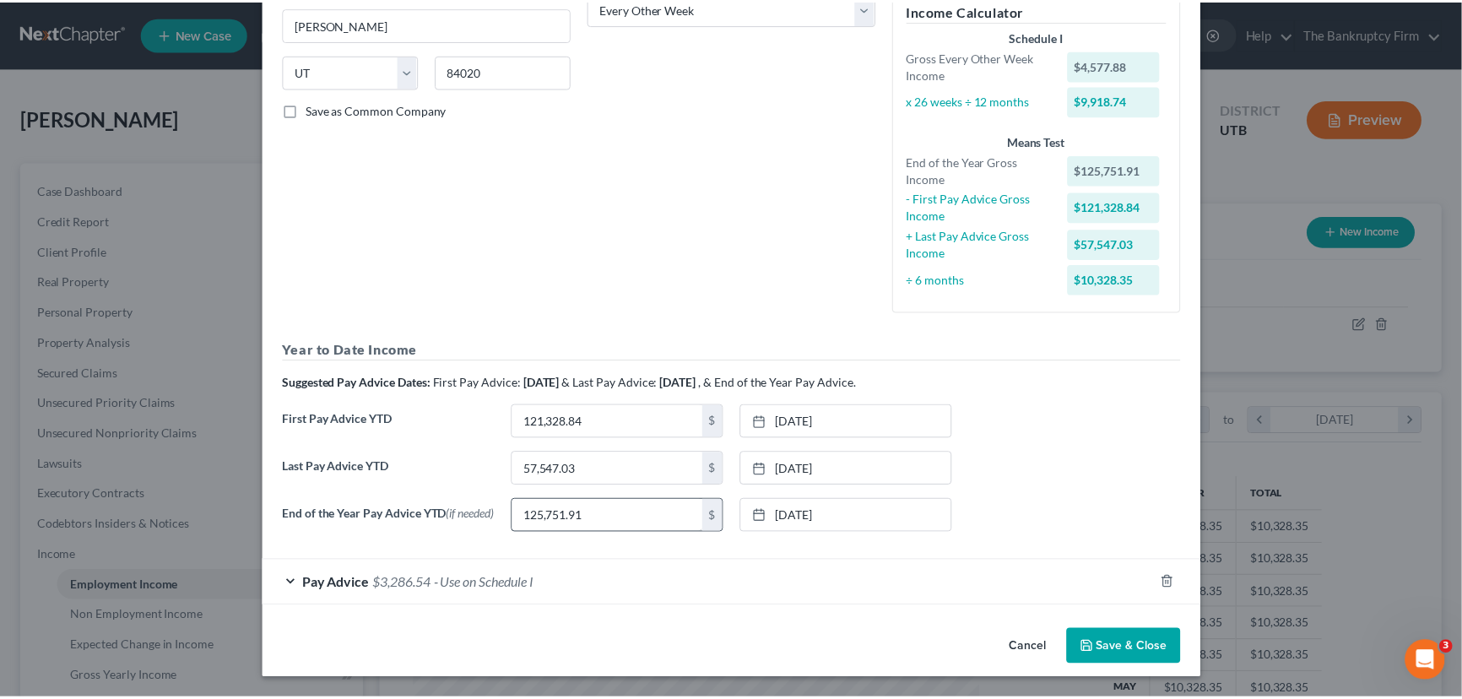
scroll to position [296, 0]
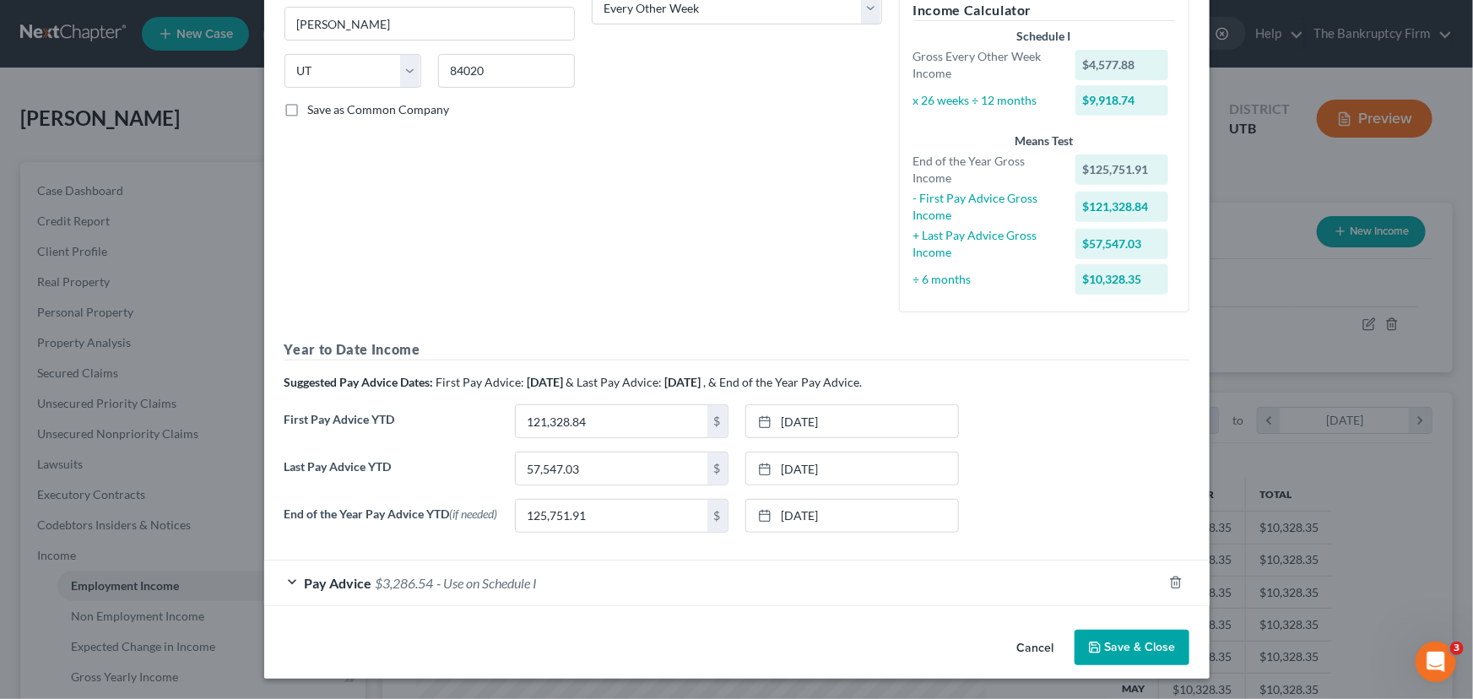
drag, startPoint x: 1116, startPoint y: 652, endPoint x: 1066, endPoint y: 595, distance: 75.4
click at [1116, 652] on button "Save & Close" at bounding box center [1132, 647] width 115 height 35
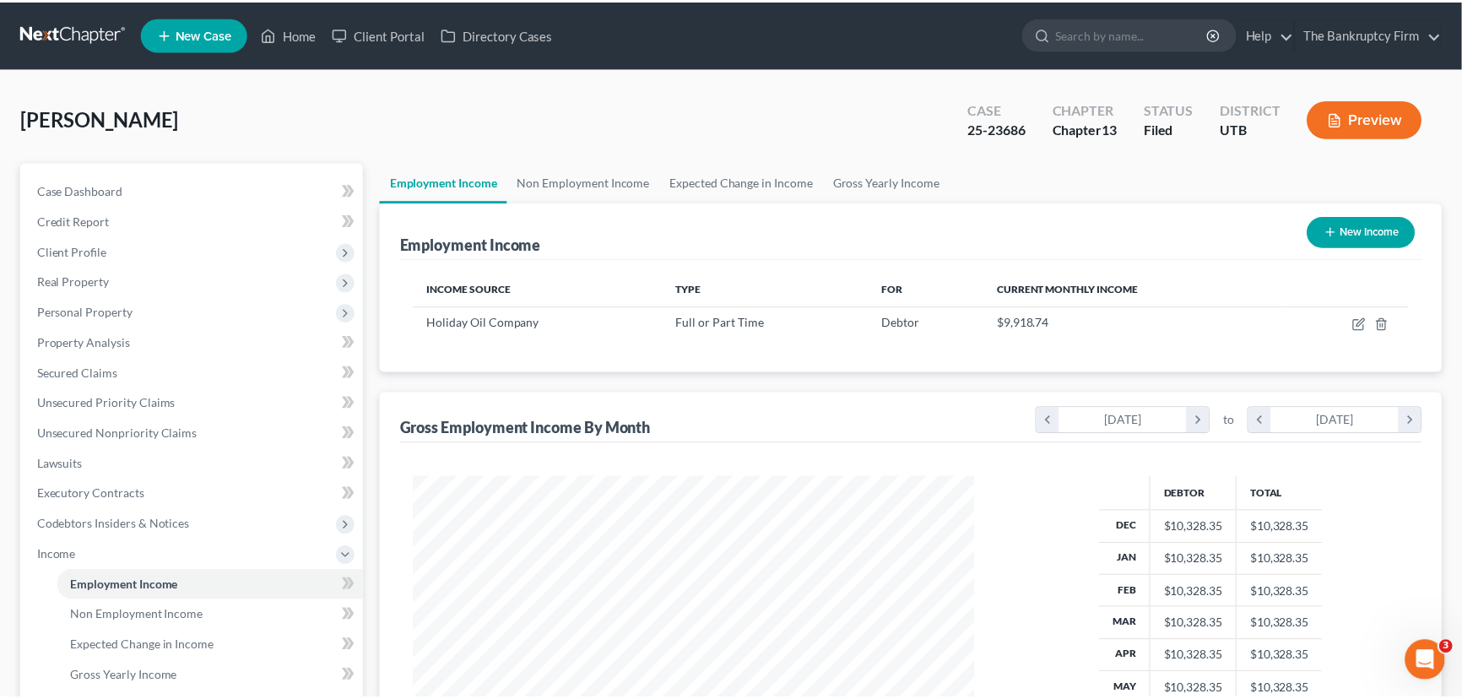
scroll to position [843979, 843682]
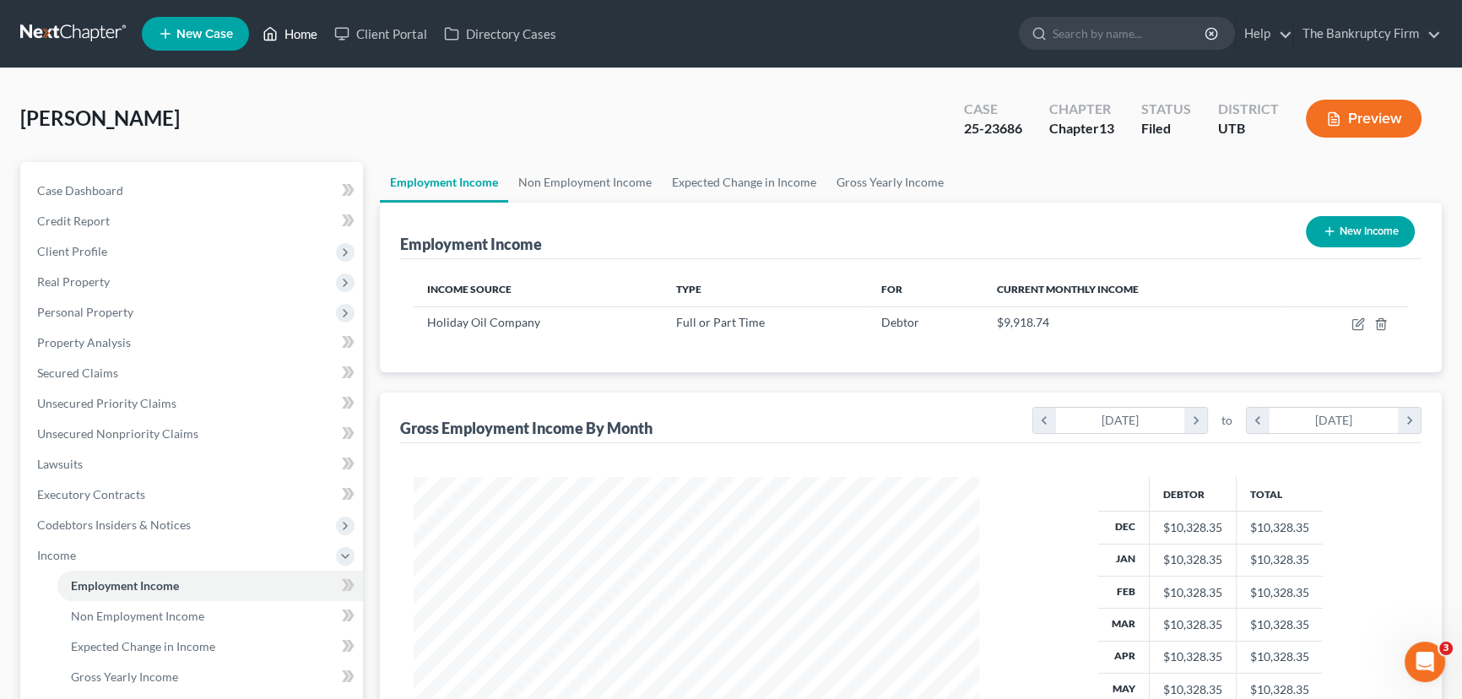
click at [301, 34] on link "Home" at bounding box center [290, 34] width 72 height 30
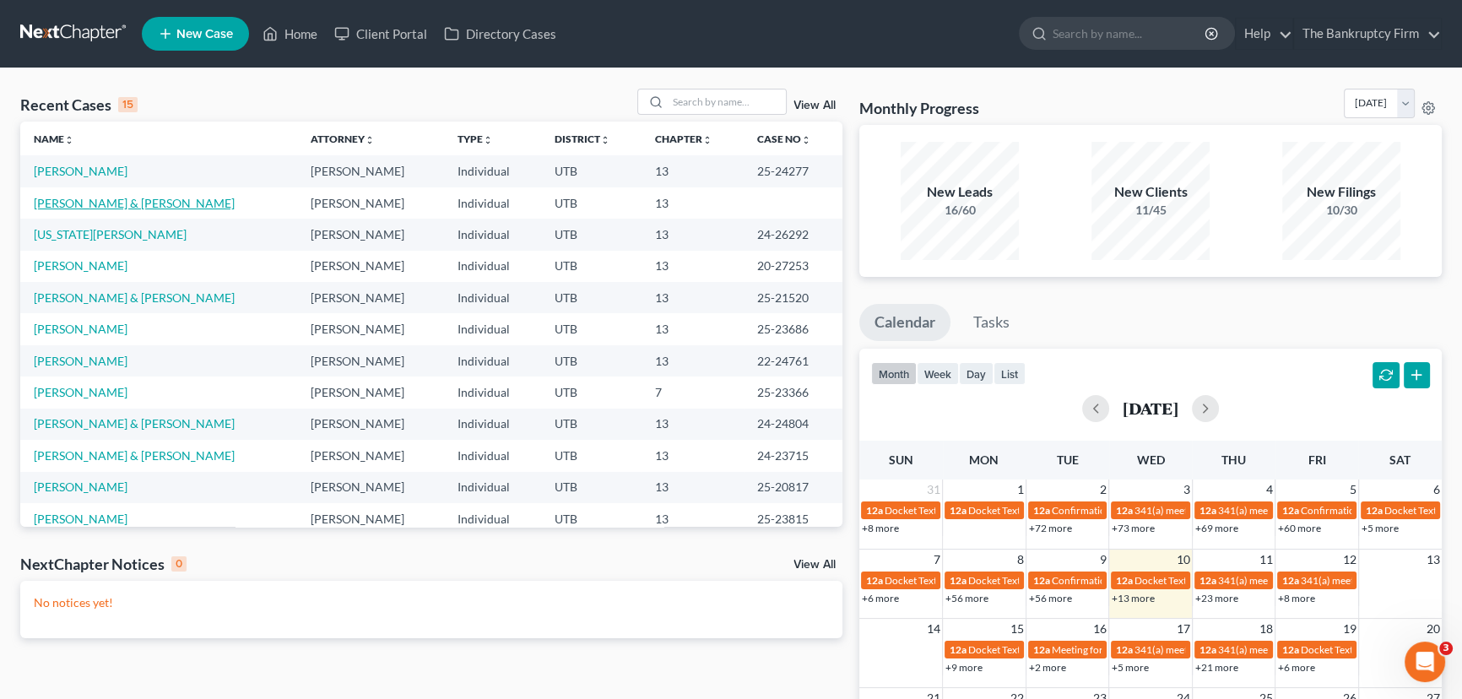
click at [91, 205] on link "[PERSON_NAME] & [PERSON_NAME]" at bounding box center [134, 203] width 201 height 14
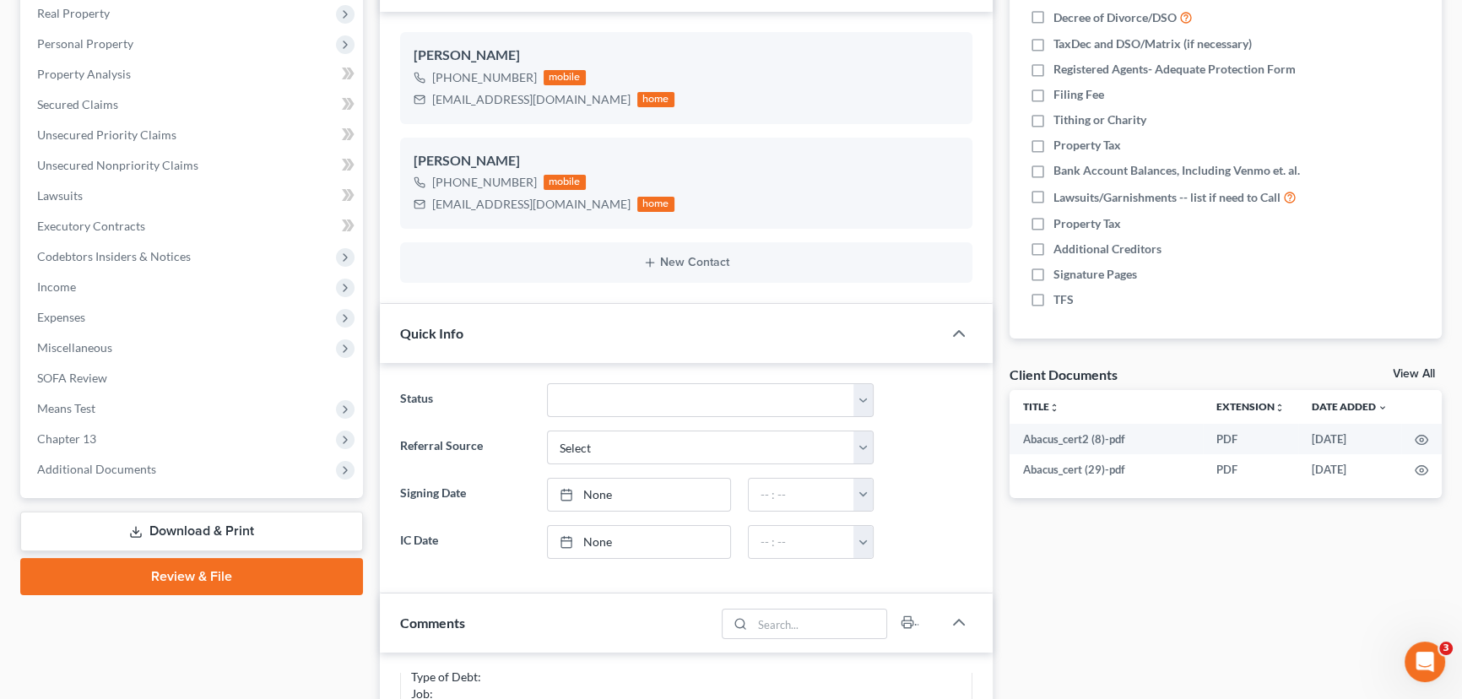
scroll to position [306, 0]
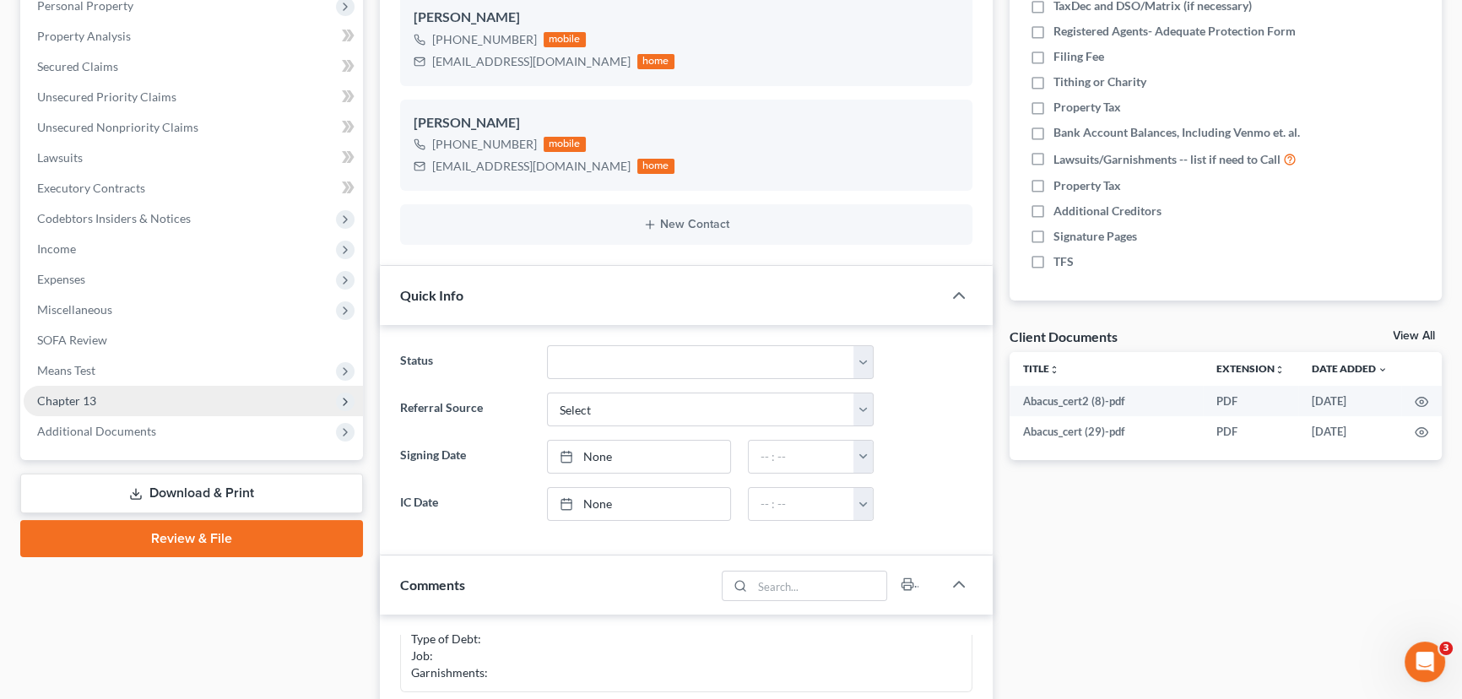
click at [51, 394] on span "Chapter 13" at bounding box center [66, 400] width 59 height 14
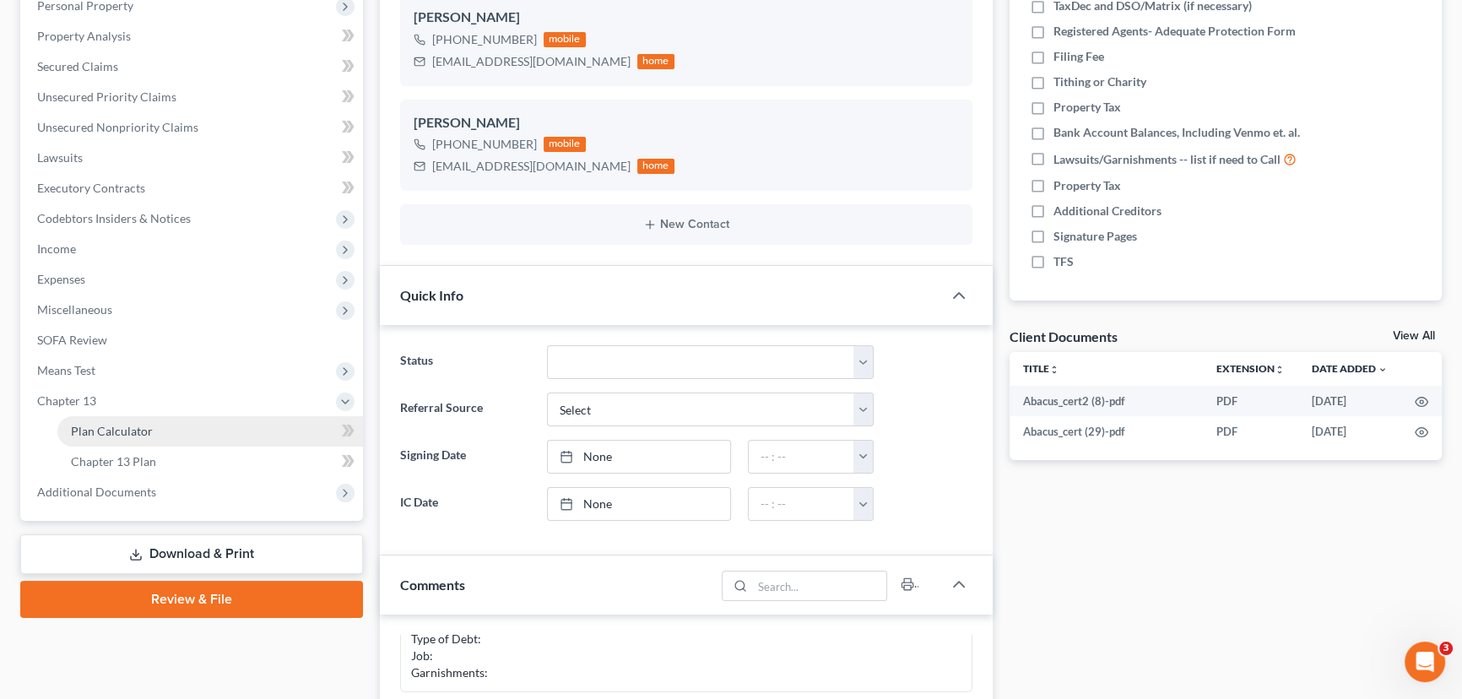
click at [121, 431] on span "Plan Calculator" at bounding box center [112, 431] width 82 height 14
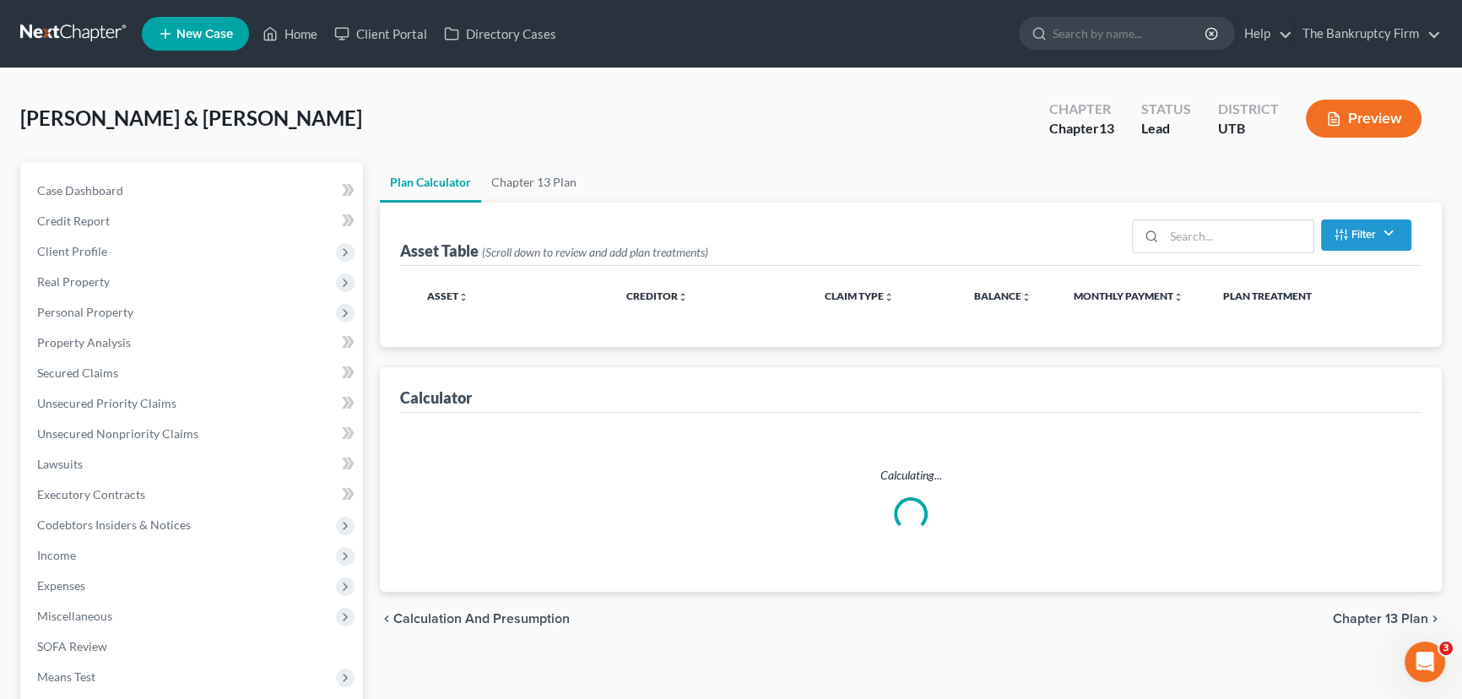
select select "35"
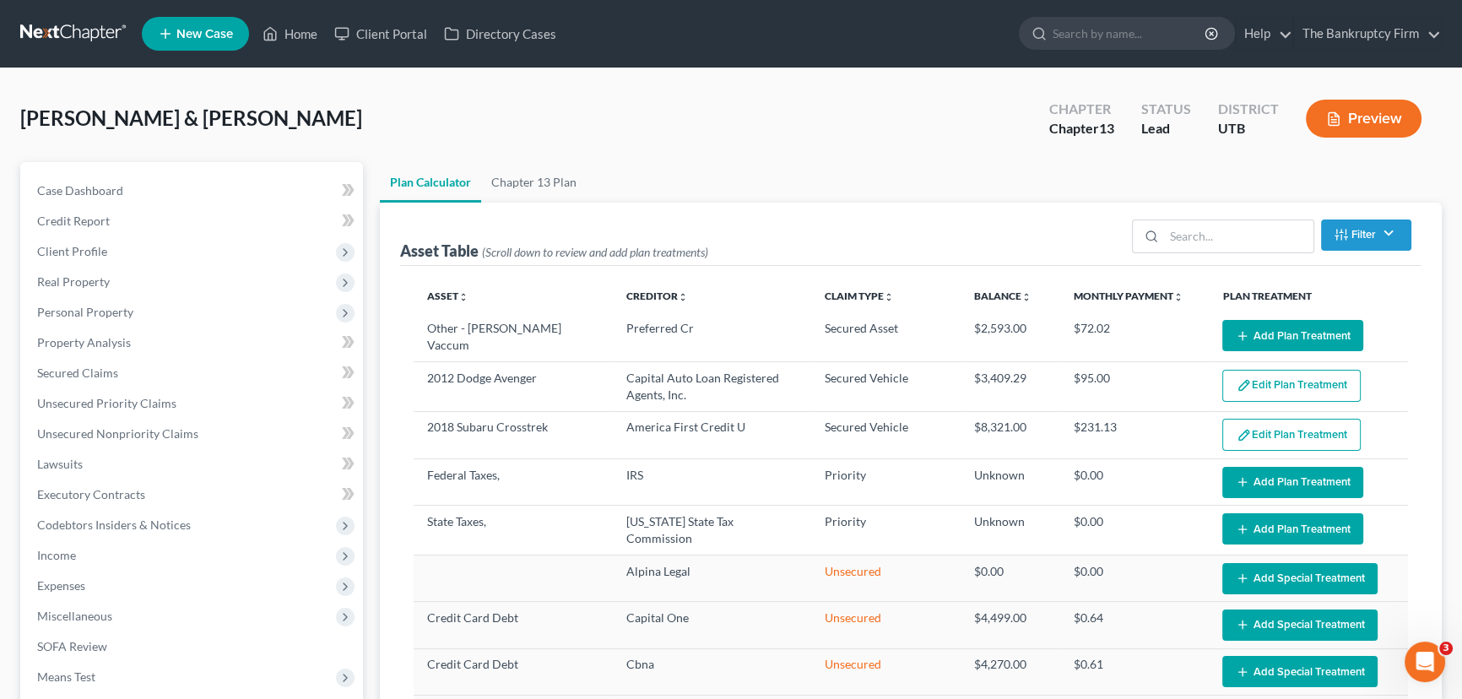
select select "35"
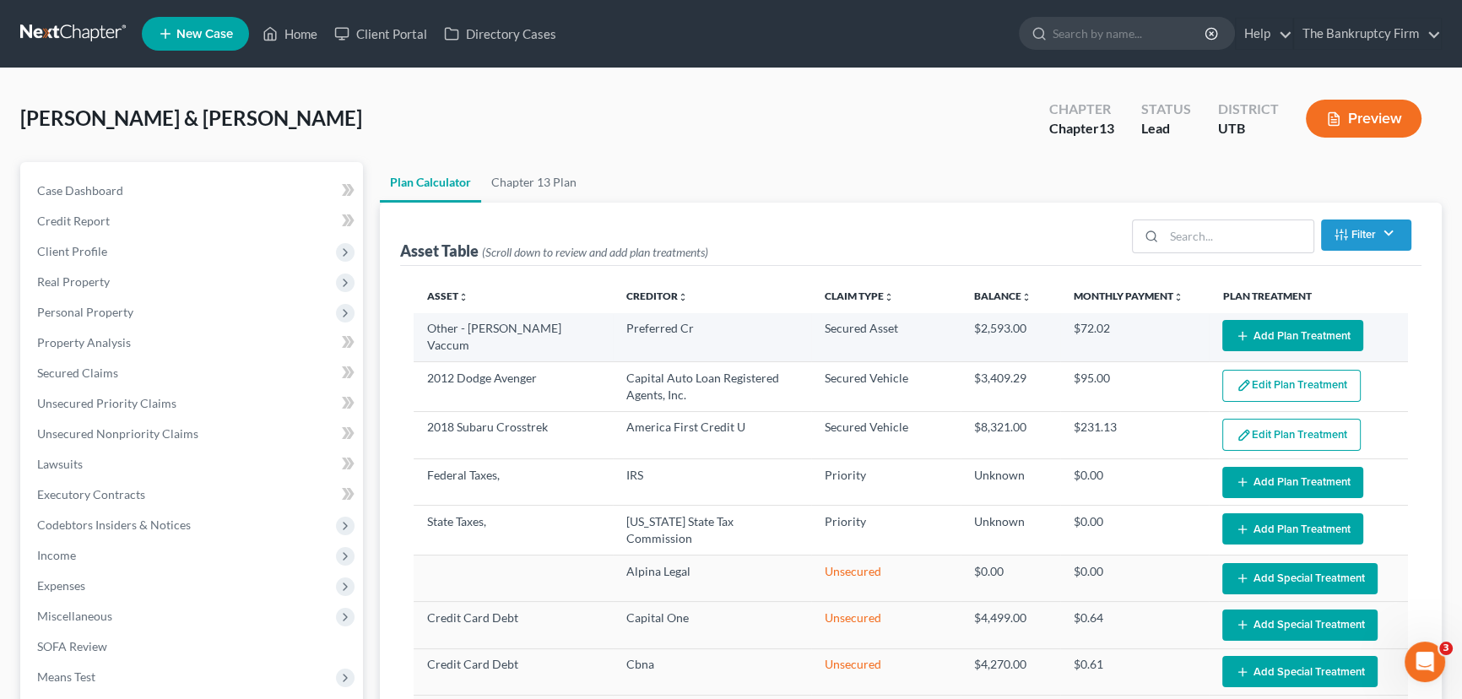
click at [1307, 328] on button "Add Plan Treatment" at bounding box center [1293, 335] width 141 height 31
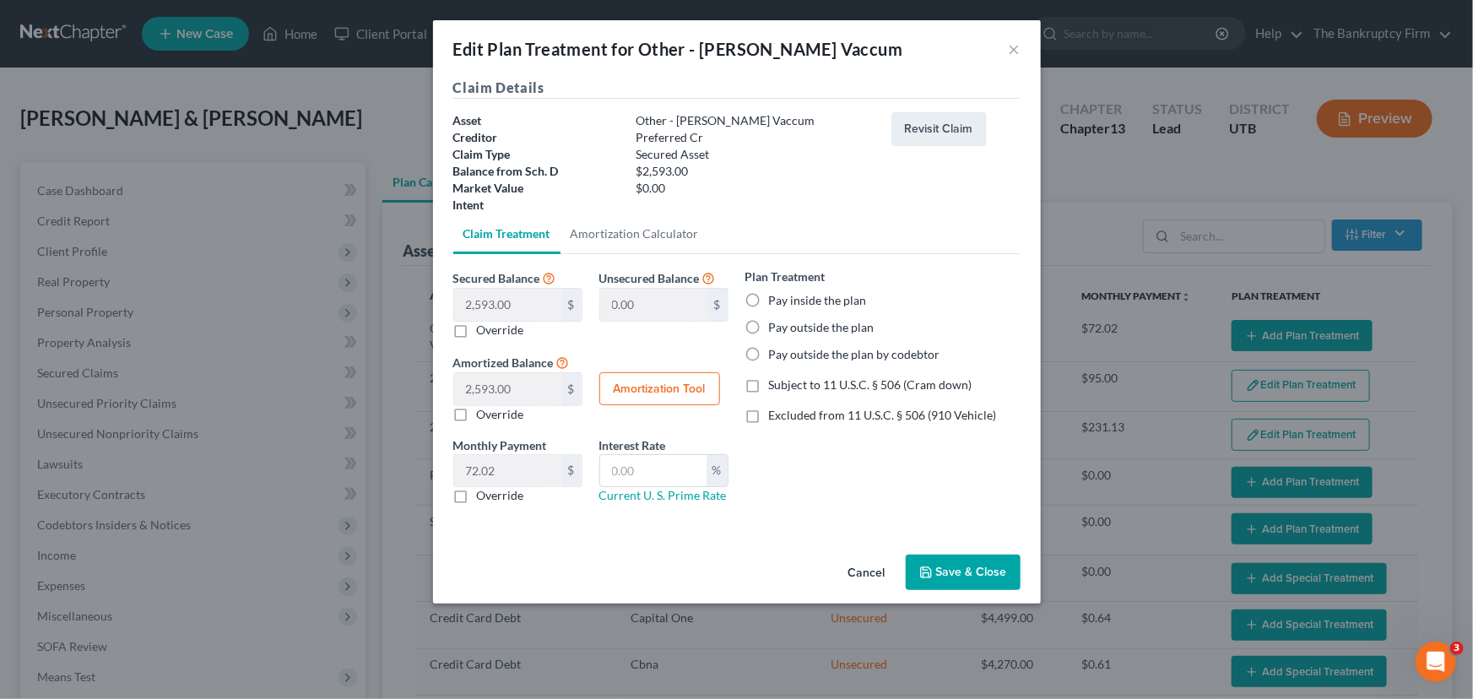
click at [769, 327] on label "Pay outside the plan" at bounding box center [822, 327] width 106 height 17
click at [776, 327] on input "Pay outside the plan" at bounding box center [781, 324] width 11 height 11
radio input "true"
click at [962, 578] on button "Save & Close" at bounding box center [963, 572] width 115 height 35
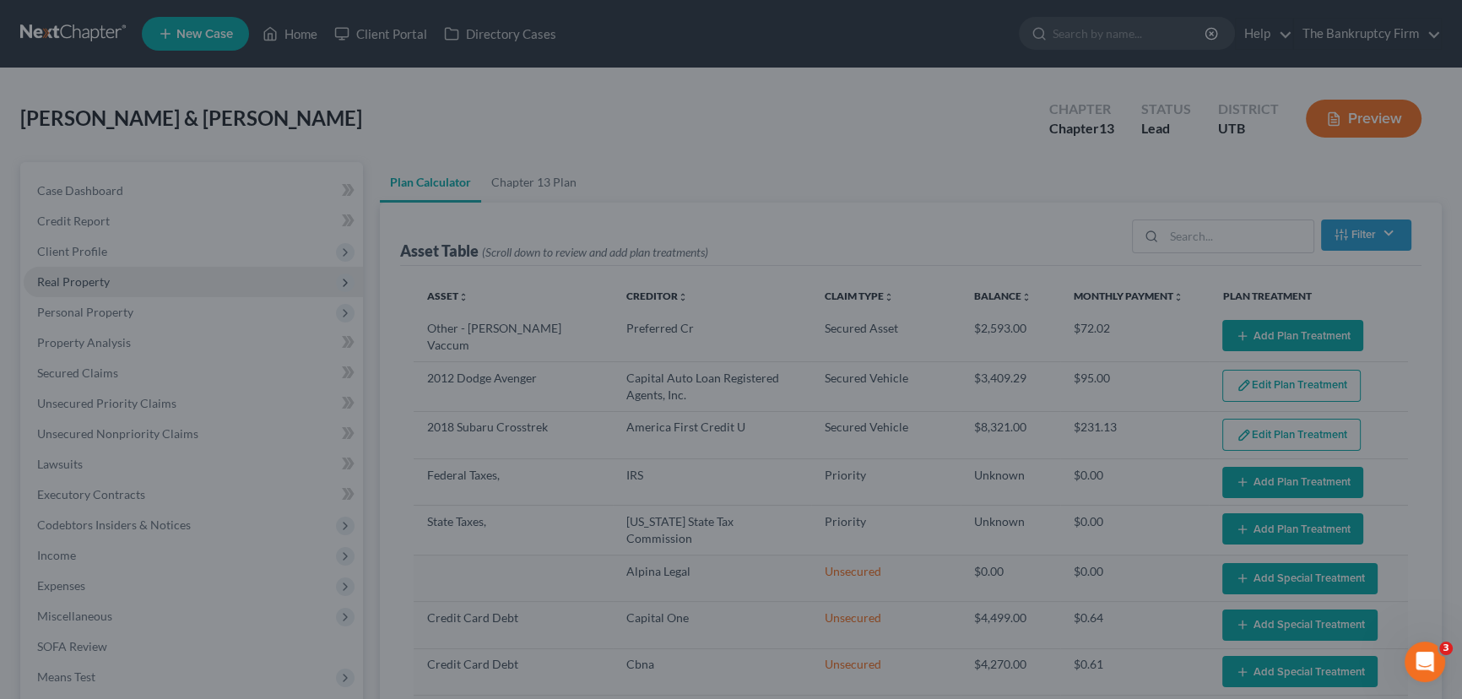
select select "35"
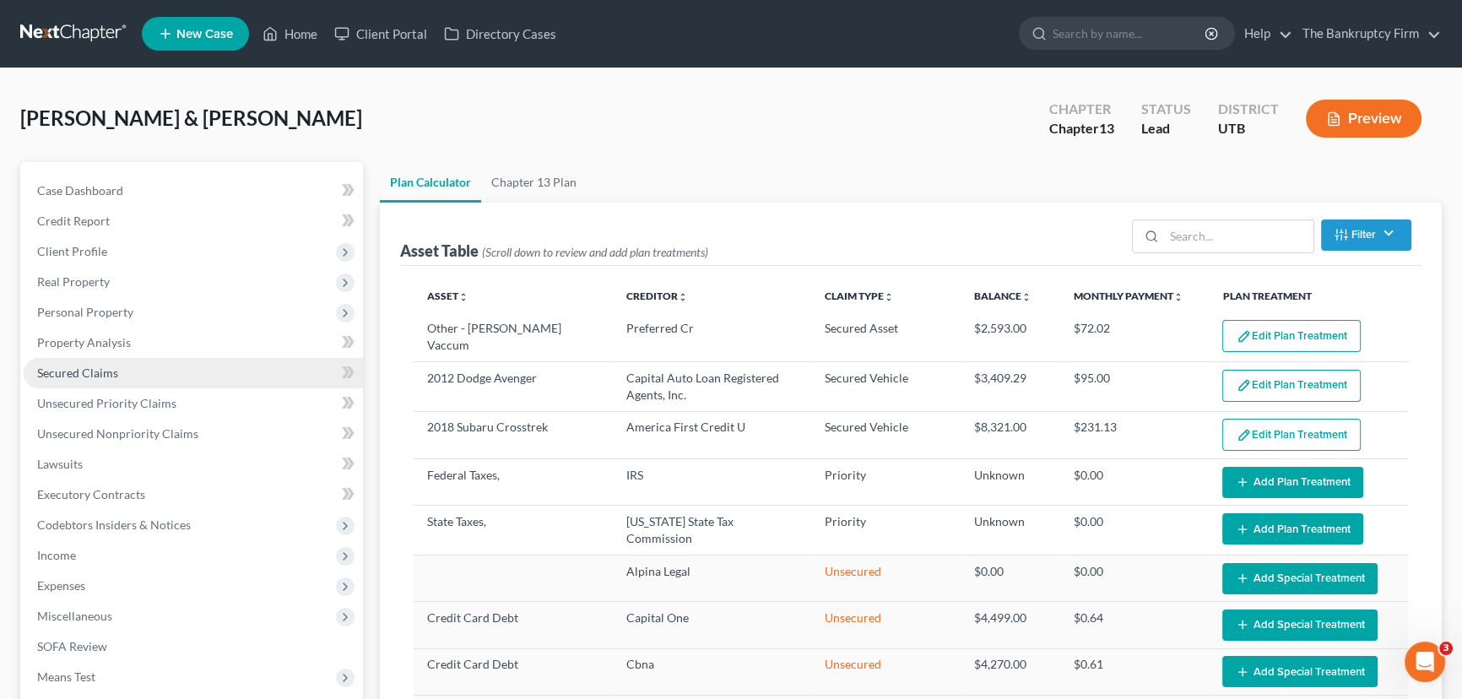
click at [58, 375] on span "Secured Claims" at bounding box center [77, 373] width 81 height 14
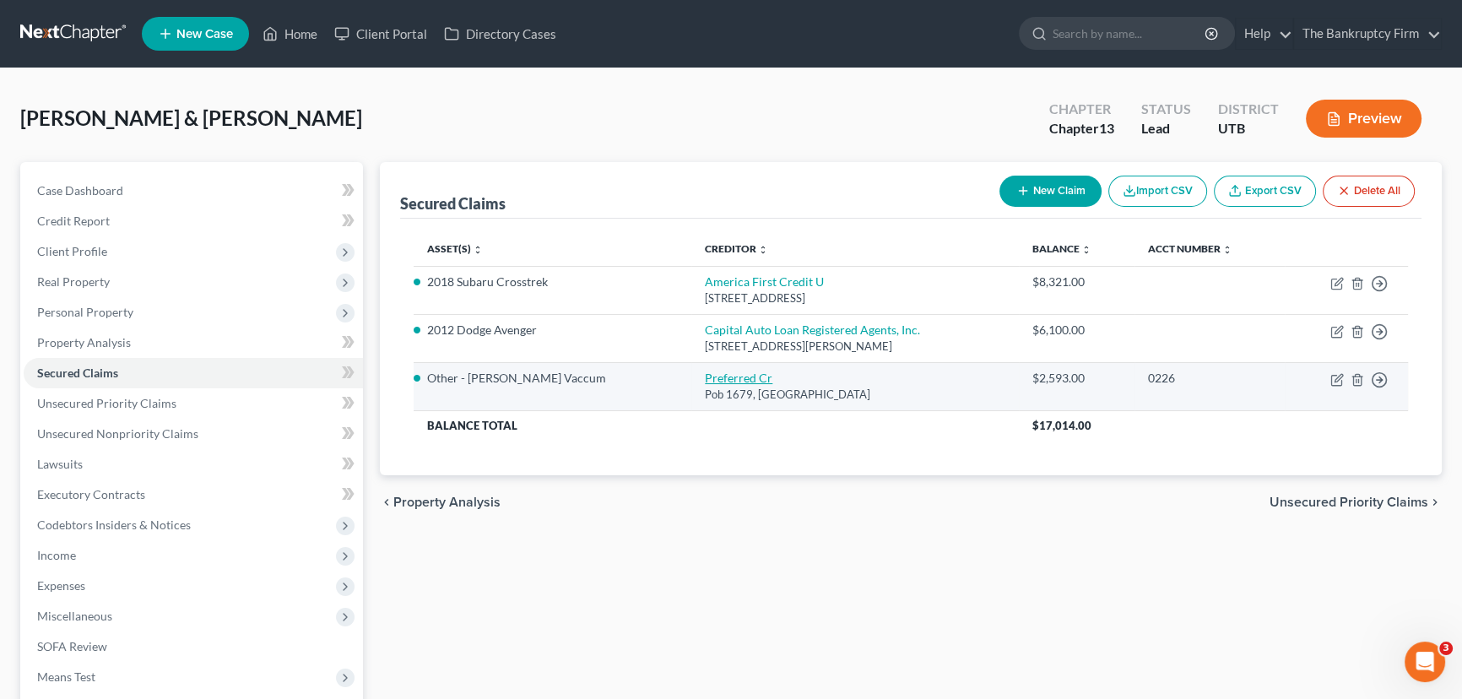
click at [705, 377] on link "Preferred Cr" at bounding box center [739, 378] width 68 height 14
select select "24"
select select "2"
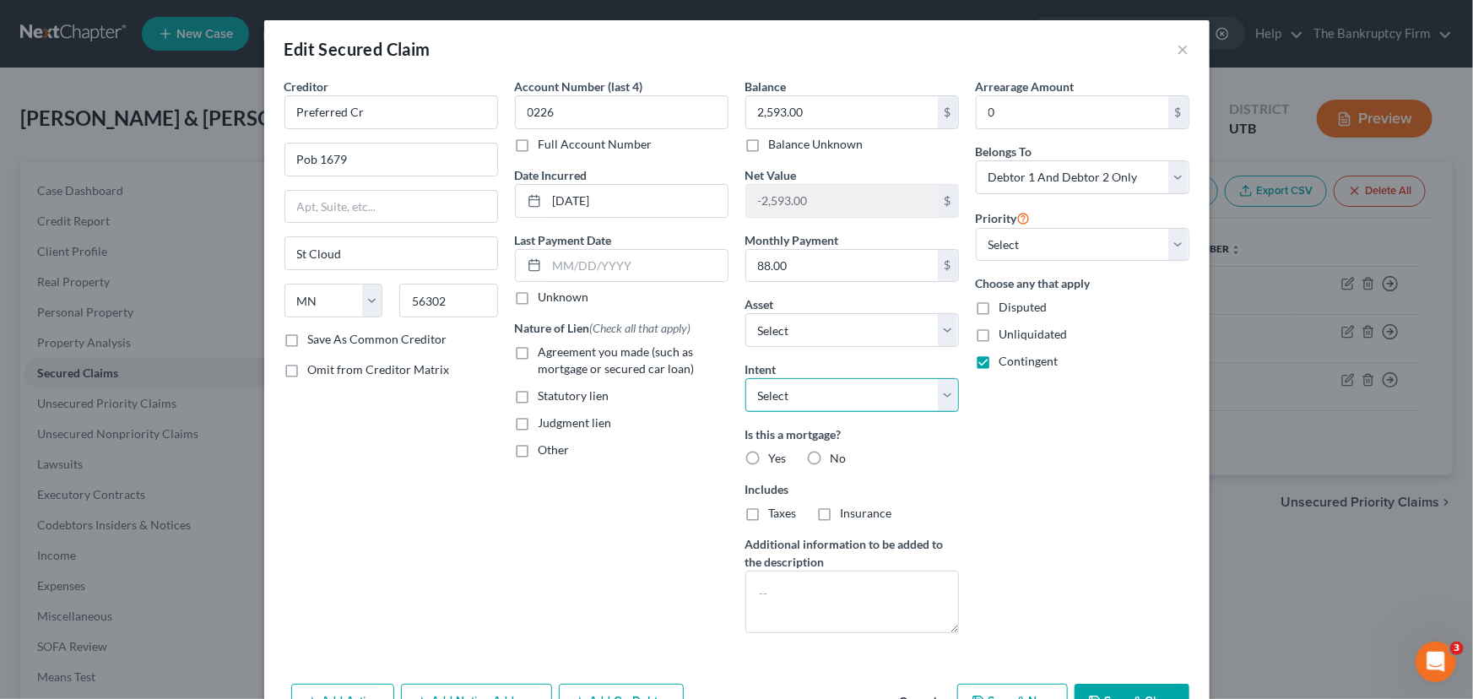
drag, startPoint x: 786, startPoint y: 393, endPoint x: 781, endPoint y: 410, distance: 17.6
click at [786, 393] on select "Select Surrender Redeem Reaffirm Avoid Other" at bounding box center [853, 395] width 214 height 34
select select "0"
click at [746, 378] on select "Select Surrender Redeem Reaffirm Avoid Other" at bounding box center [853, 395] width 214 height 34
click at [1022, 249] on select "Select 1st 2nd 3rd 4th 5th 6th 7th 8th 9th 10th 11th 12th 13th 14th 15th 16th 1…" at bounding box center [1083, 245] width 214 height 34
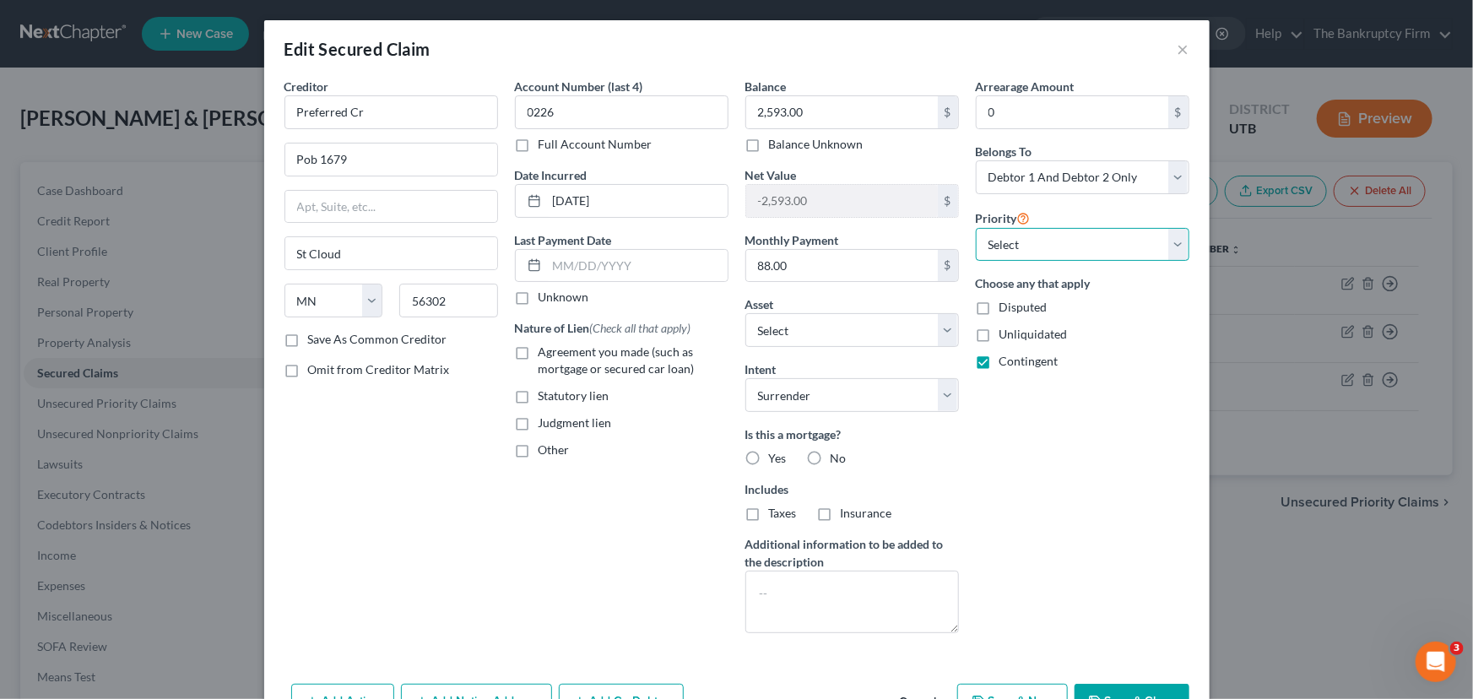
select select "0"
click at [976, 228] on select "Select 1st 2nd 3rd 4th 5th 6th 7th 8th 9th 10th 11th 12th 13th 14th 15th 16th 1…" at bounding box center [1083, 245] width 214 height 34
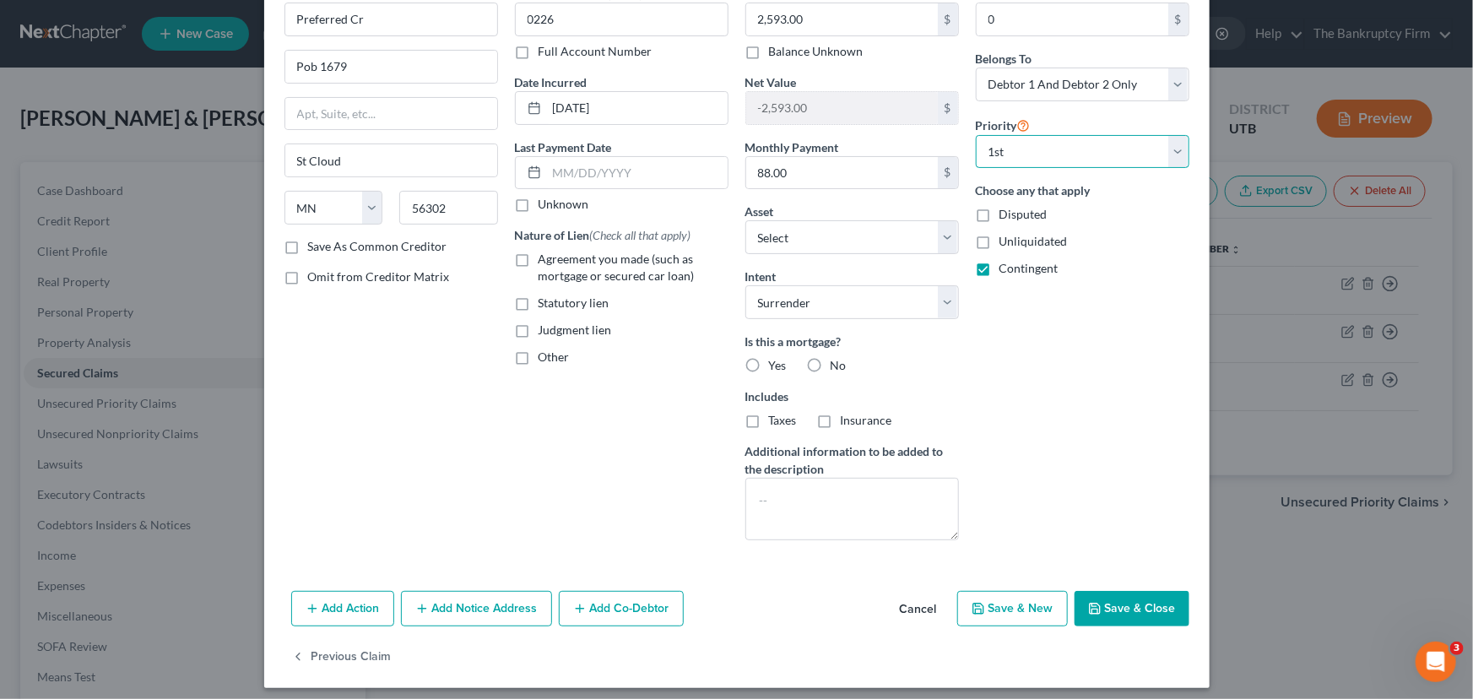
scroll to position [101, 0]
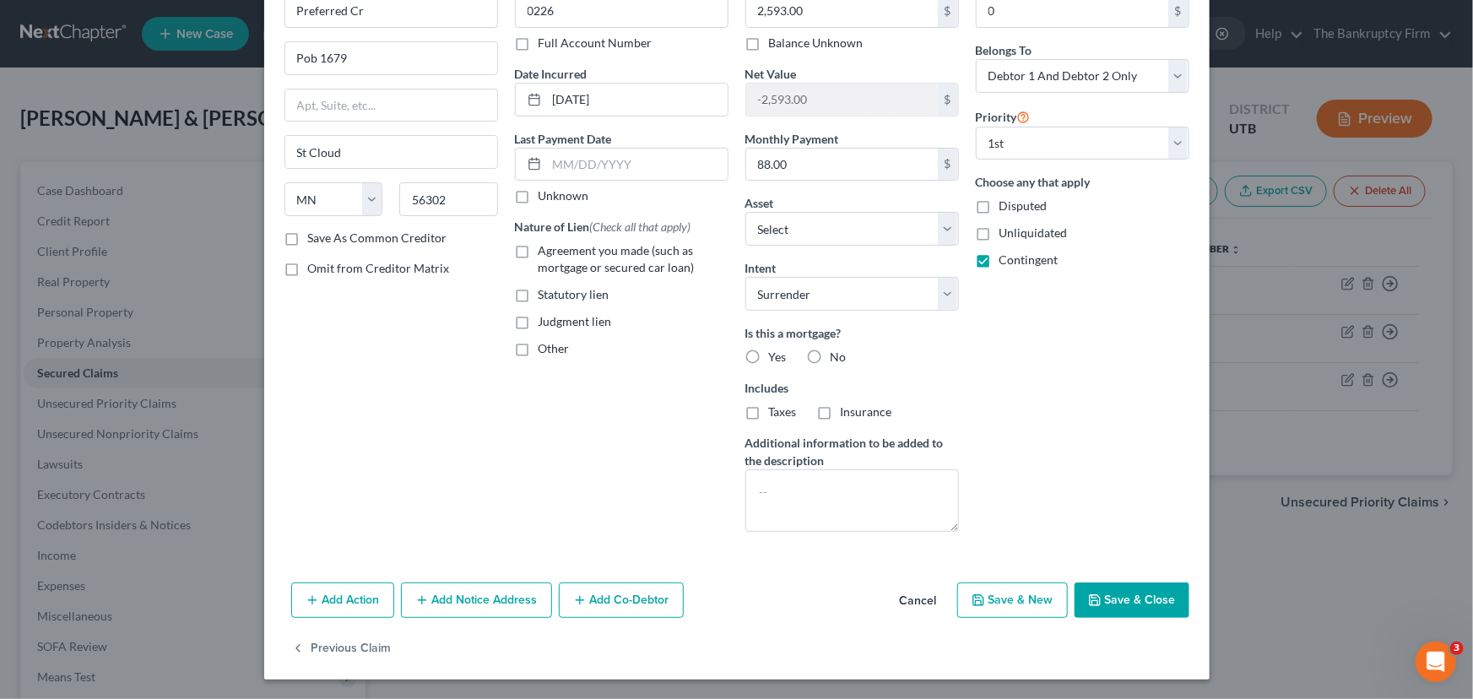
click at [1108, 591] on button "Save & Close" at bounding box center [1132, 600] width 115 height 35
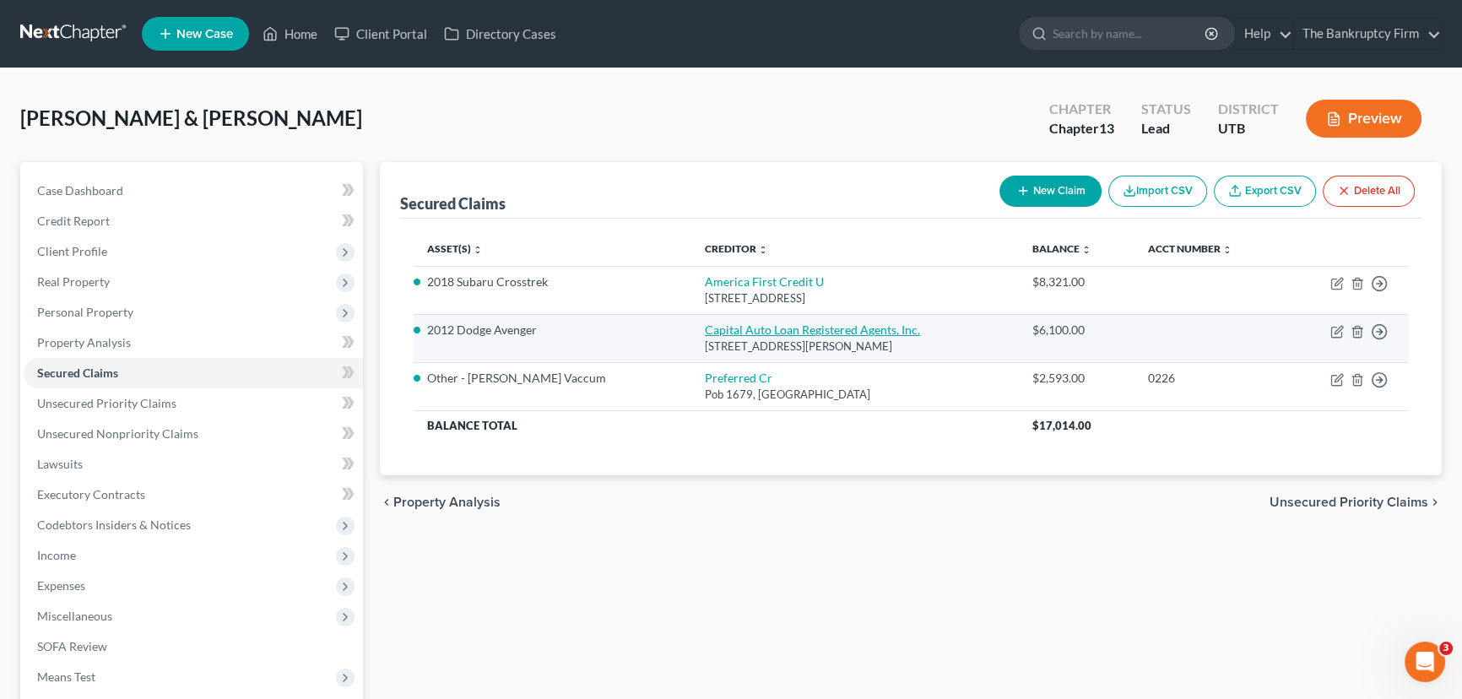
click at [705, 333] on link "Capital Auto Loan Registered Agents, Inc." at bounding box center [812, 330] width 215 height 14
select select "46"
select select "0"
select select "2"
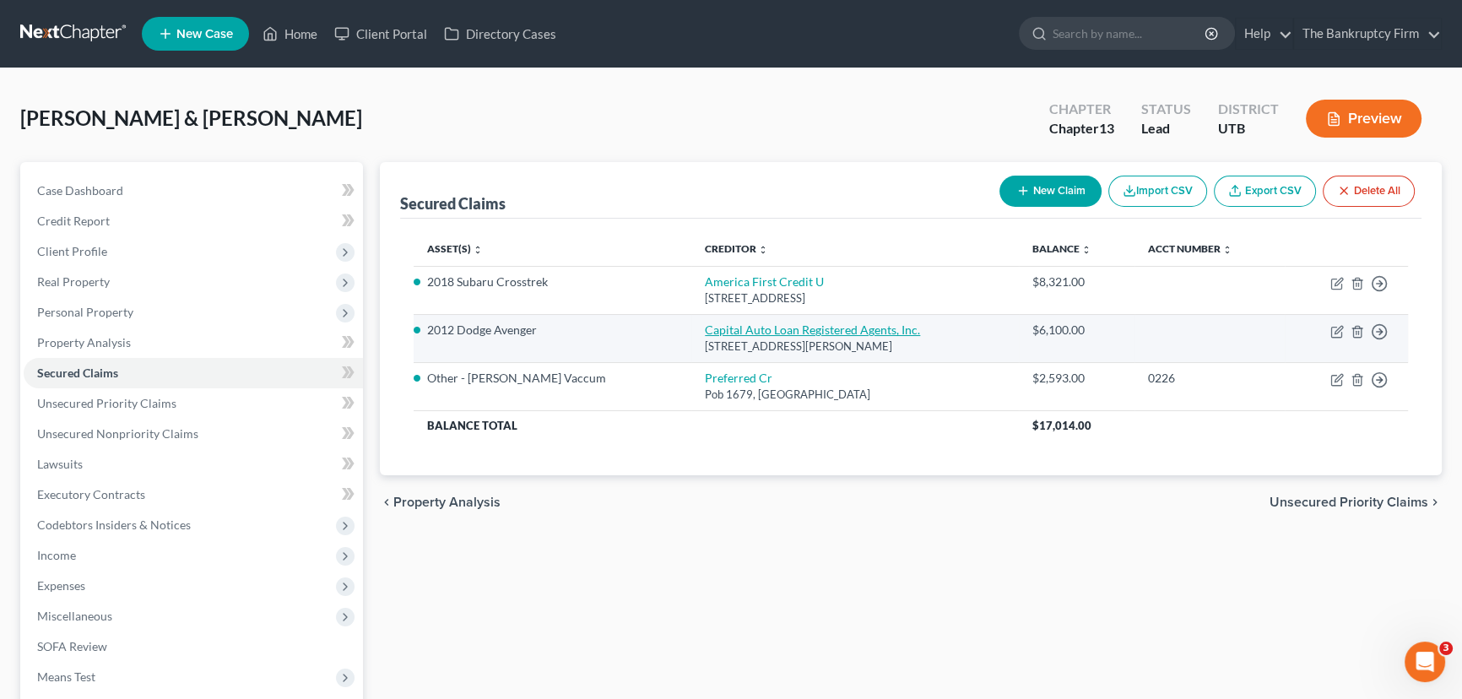
select select "0"
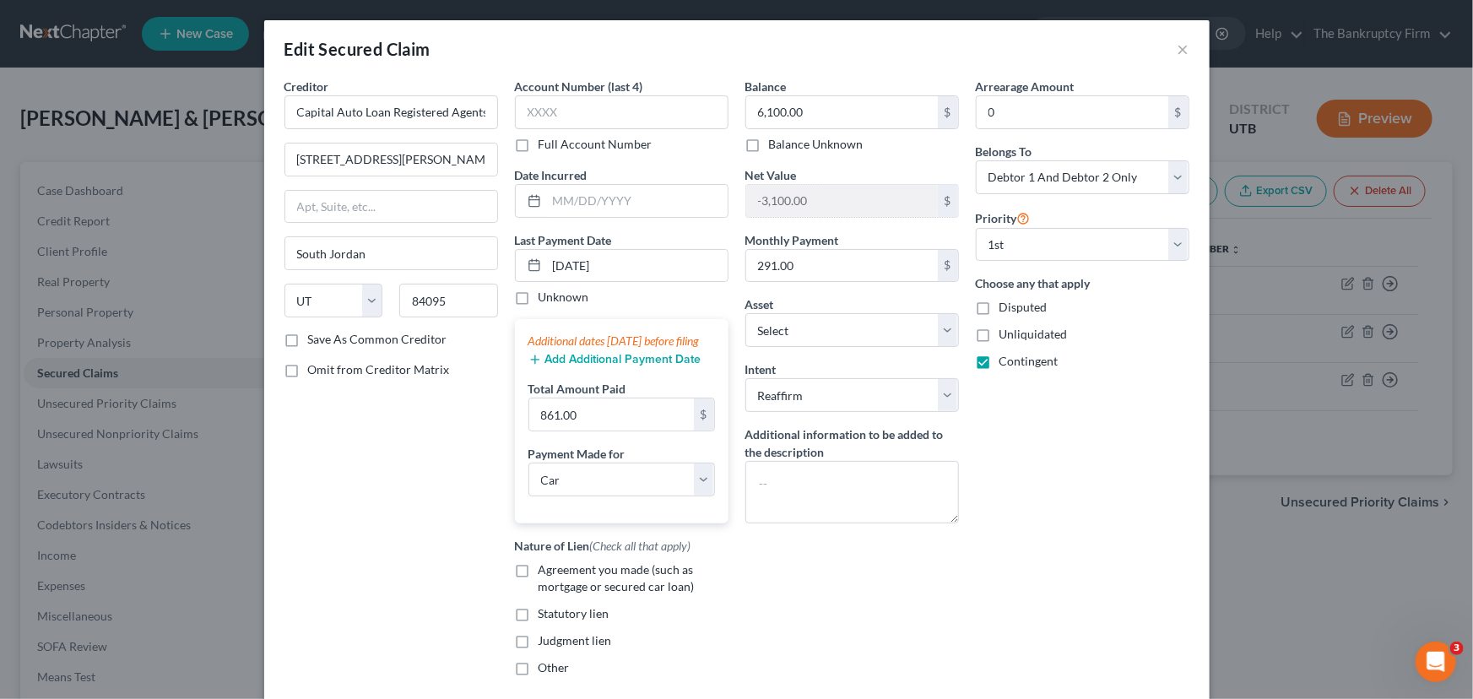
click at [379, 481] on div "Creditor * Capital Auto Loan Registered Agents, Inc. 881 BAXTER DRIVE STE 100 S…" at bounding box center [391, 384] width 230 height 612
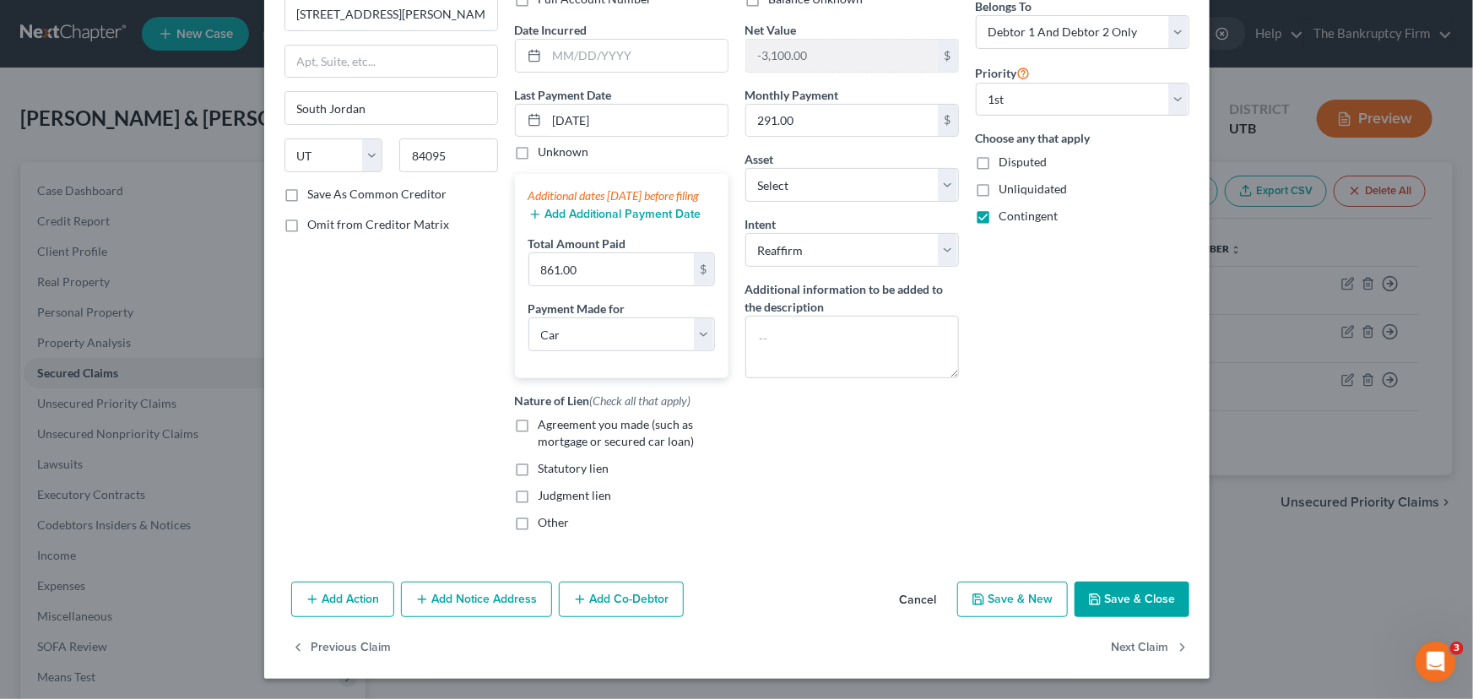
scroll to position [160, 0]
click at [447, 596] on button "Add Notice Address" at bounding box center [476, 599] width 151 height 35
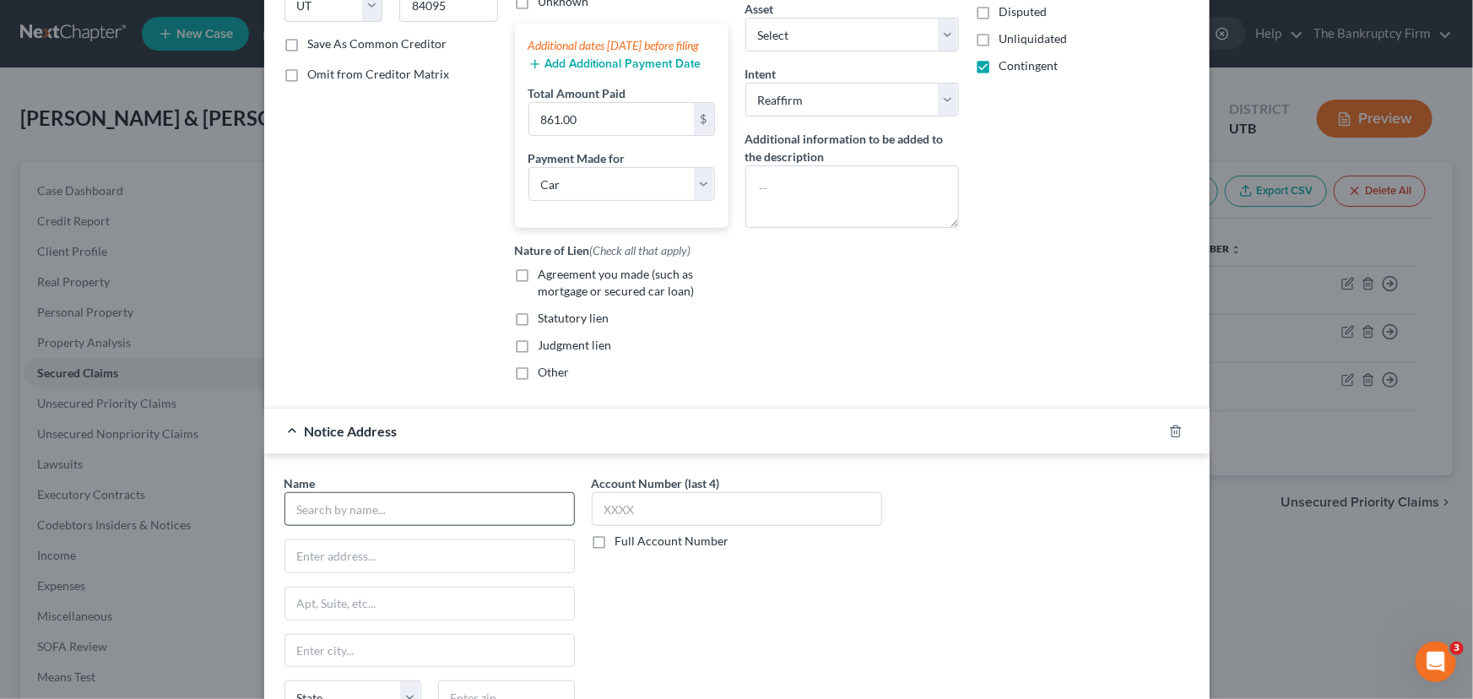
scroll to position [314, 0]
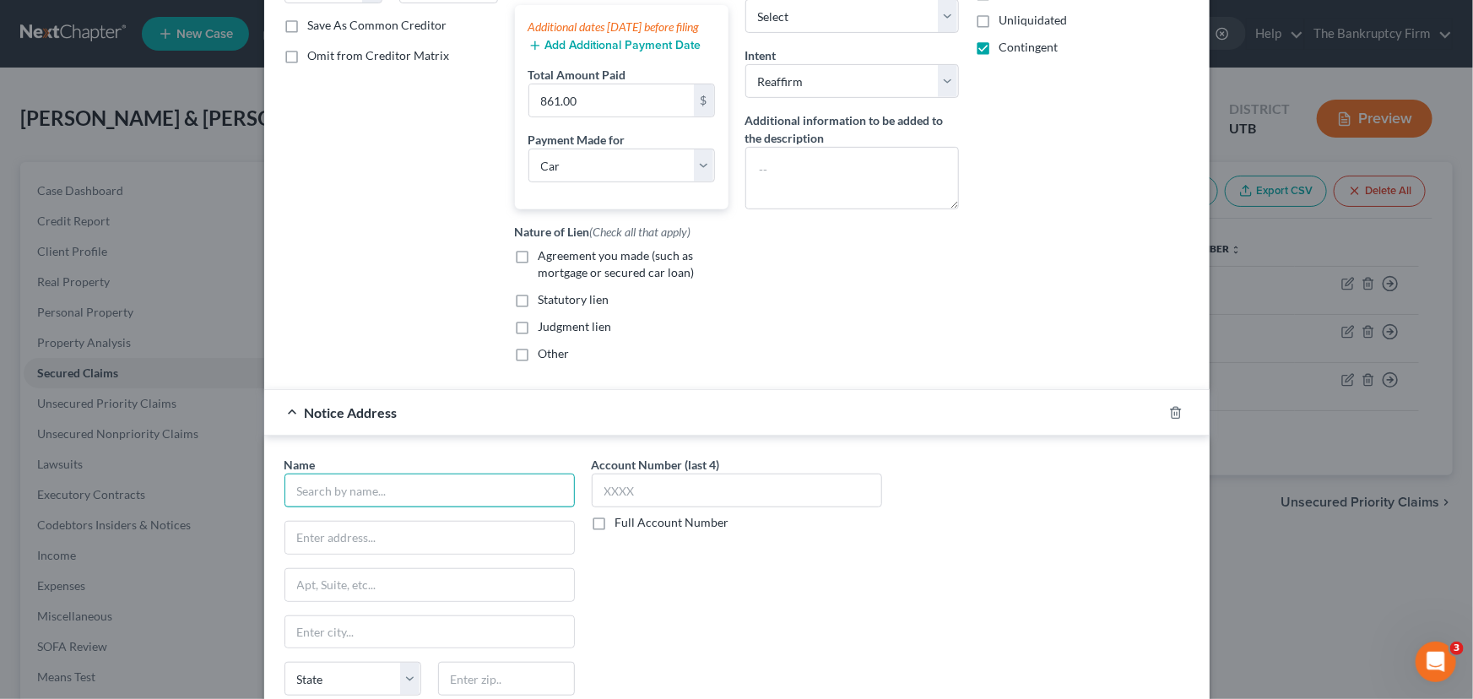
click at [301, 502] on input "text" at bounding box center [430, 491] width 290 height 34
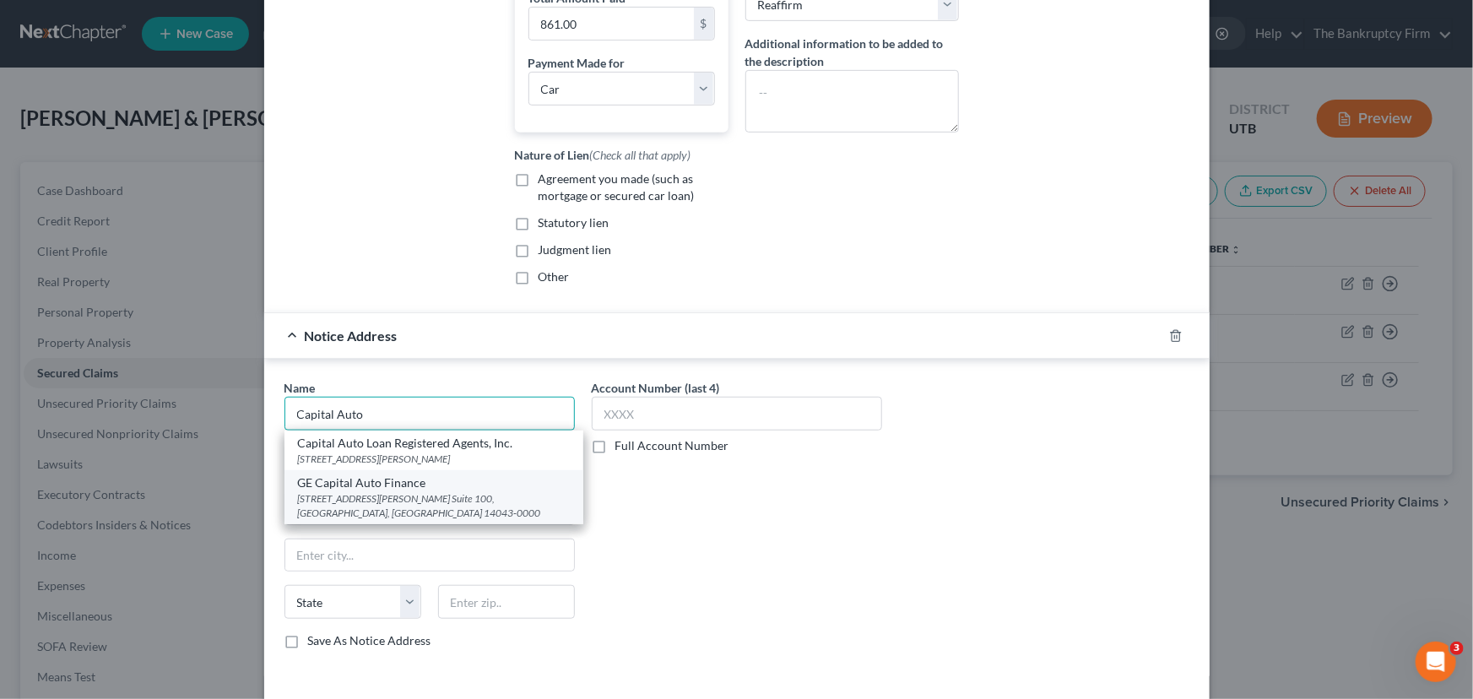
scroll to position [468, 0]
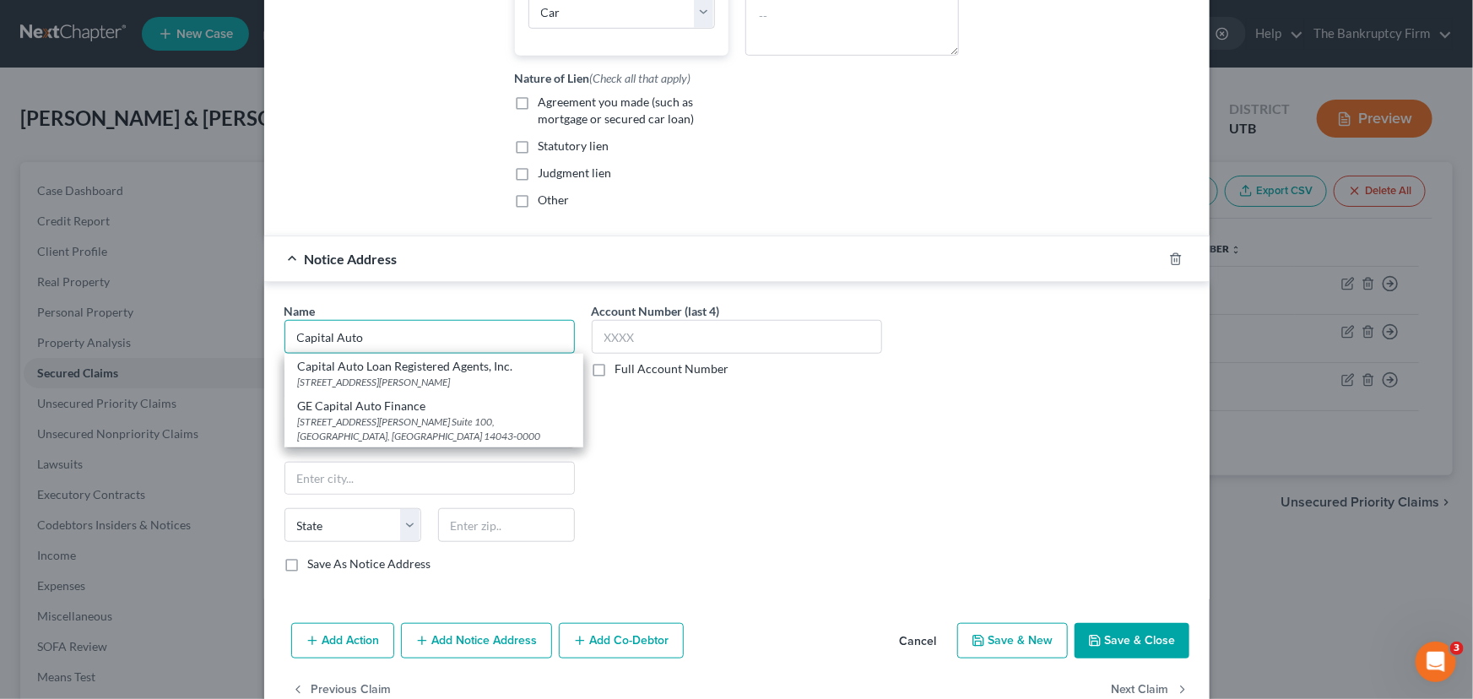
type input "Capital Auto"
click at [759, 495] on div "Account Number (last 4) Full Account Number" at bounding box center [736, 444] width 307 height 284
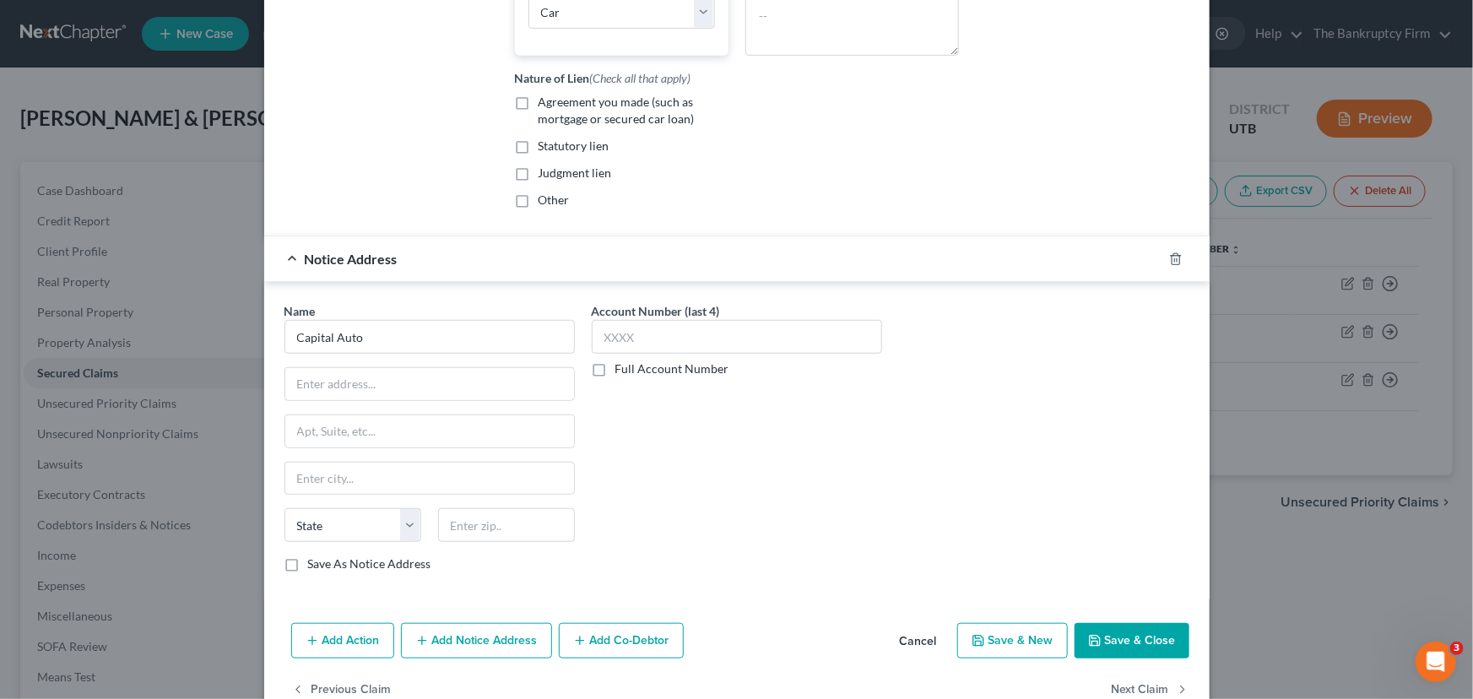
click at [923, 656] on button "Cancel" at bounding box center [918, 642] width 64 height 34
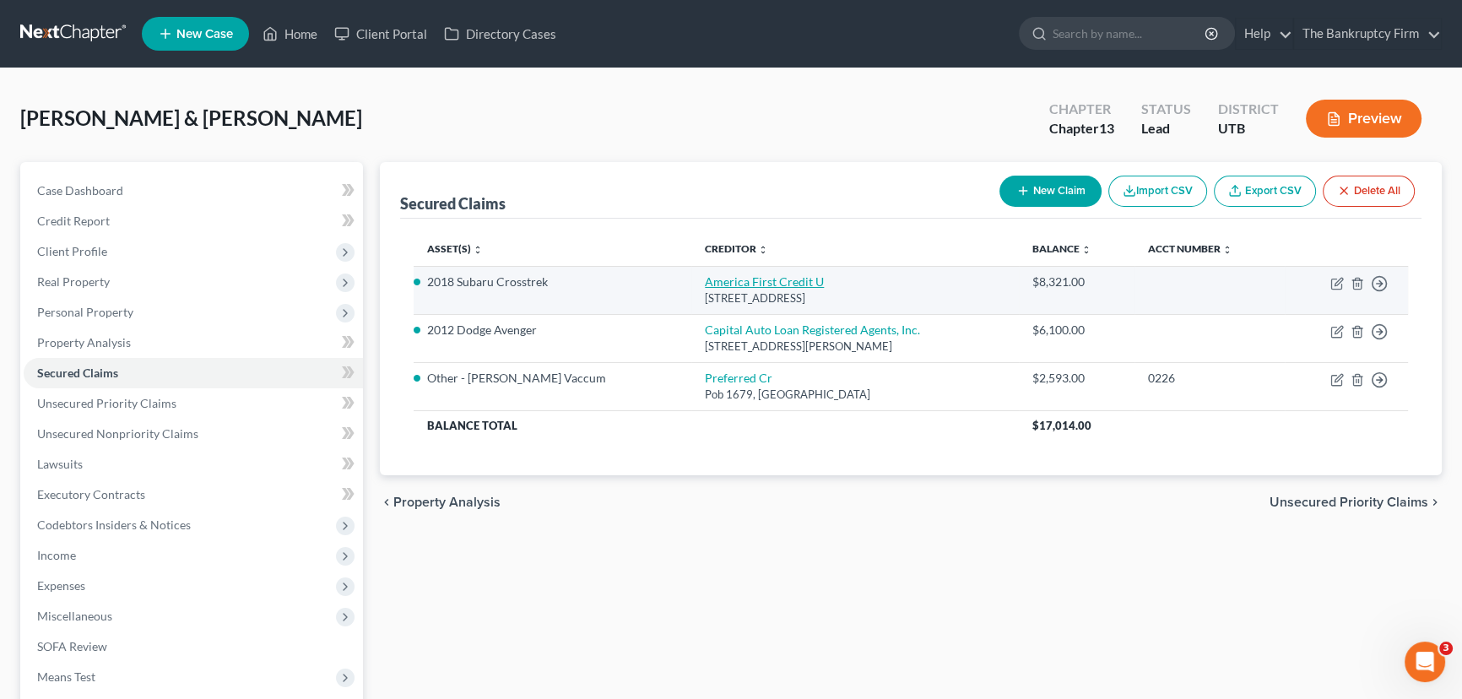
click at [705, 283] on link "America First Credit U" at bounding box center [764, 281] width 119 height 14
select select "46"
select select "0"
select select "15"
select select "2"
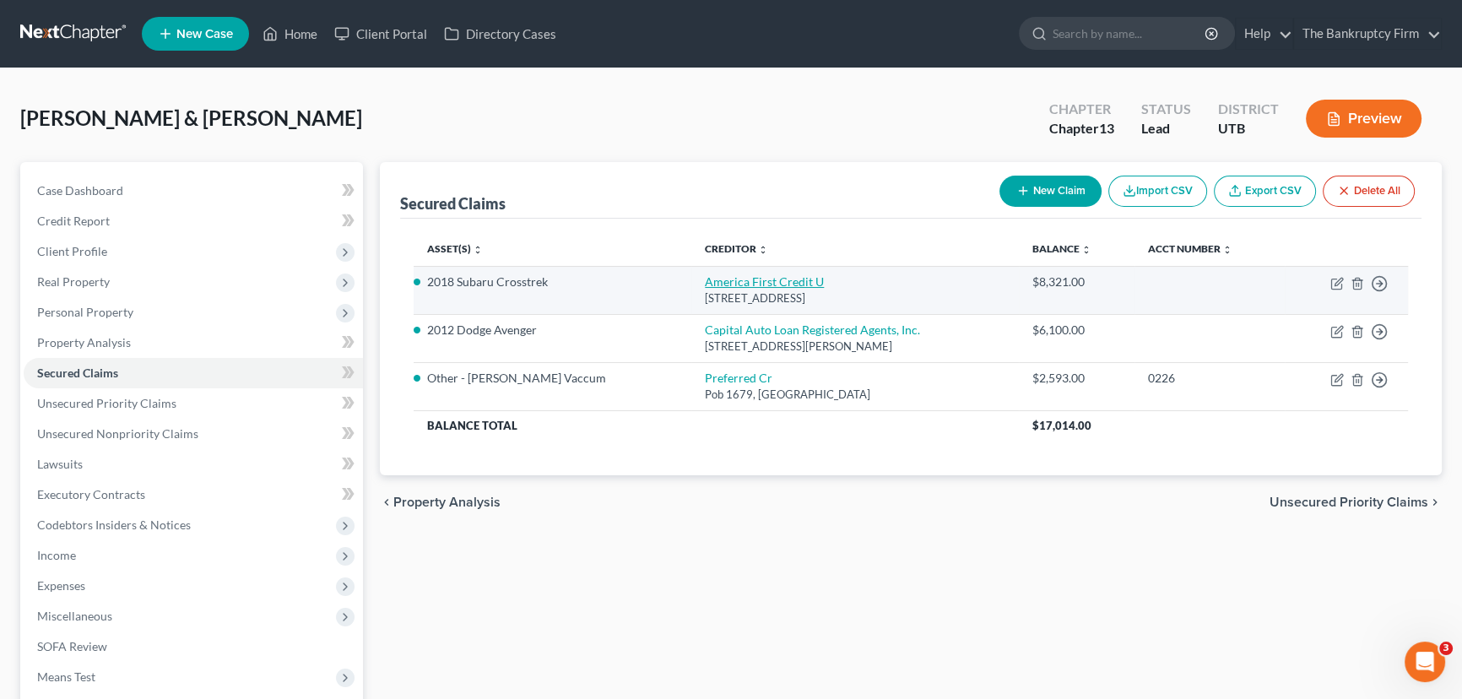
select select "2"
select select "0"
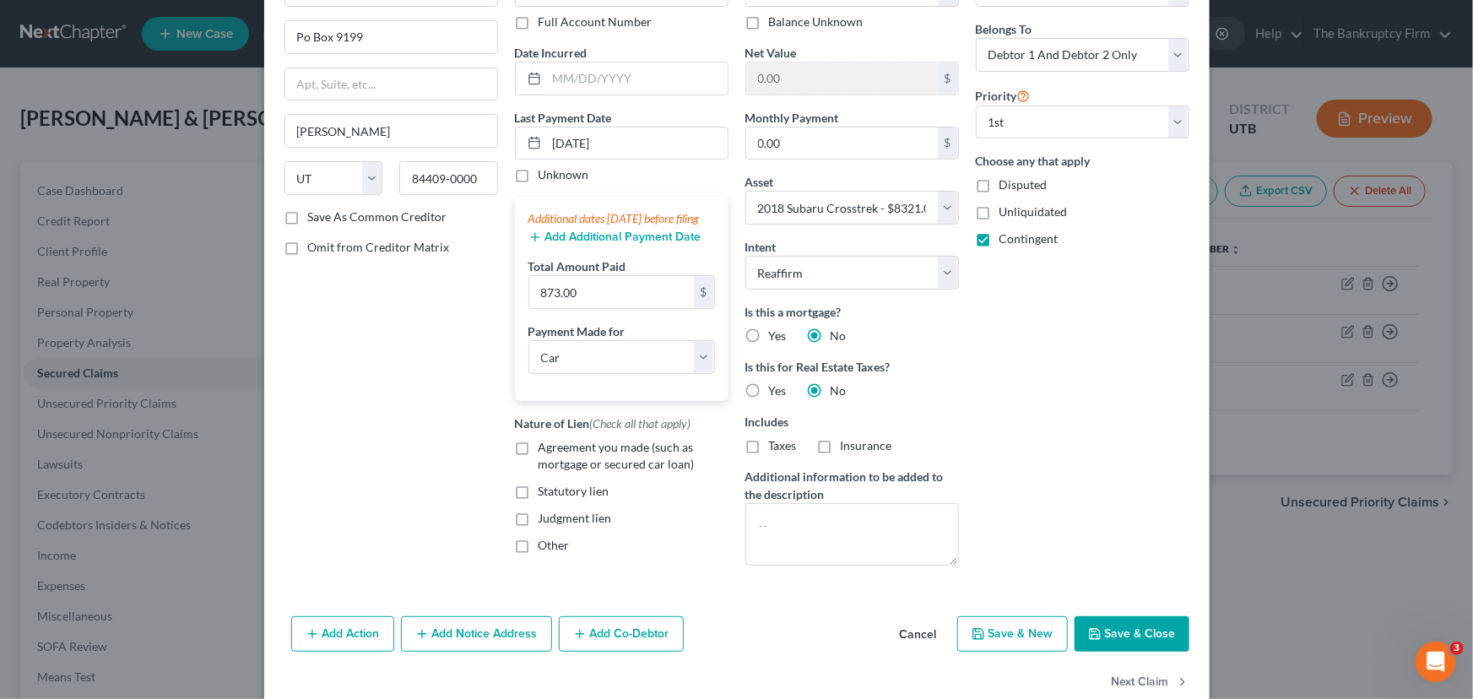
scroll to position [153, 0]
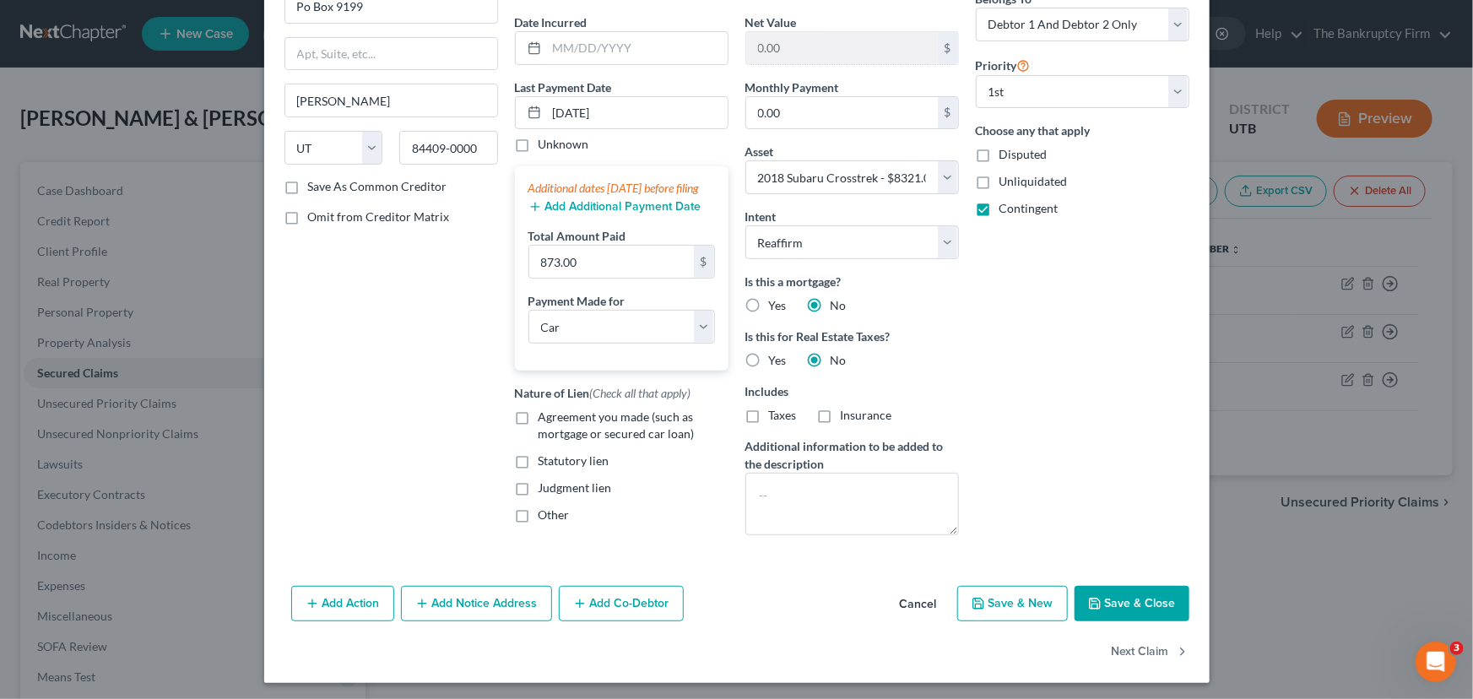
click at [539, 431] on label "Agreement you made (such as mortgage or secured car loan)" at bounding box center [634, 426] width 190 height 34
click at [545, 420] on input "Agreement you made (such as mortgage or secured car loan)" at bounding box center [550, 414] width 11 height 11
checkbox input "true"
click at [1134, 607] on button "Save & Close" at bounding box center [1132, 603] width 115 height 35
select select
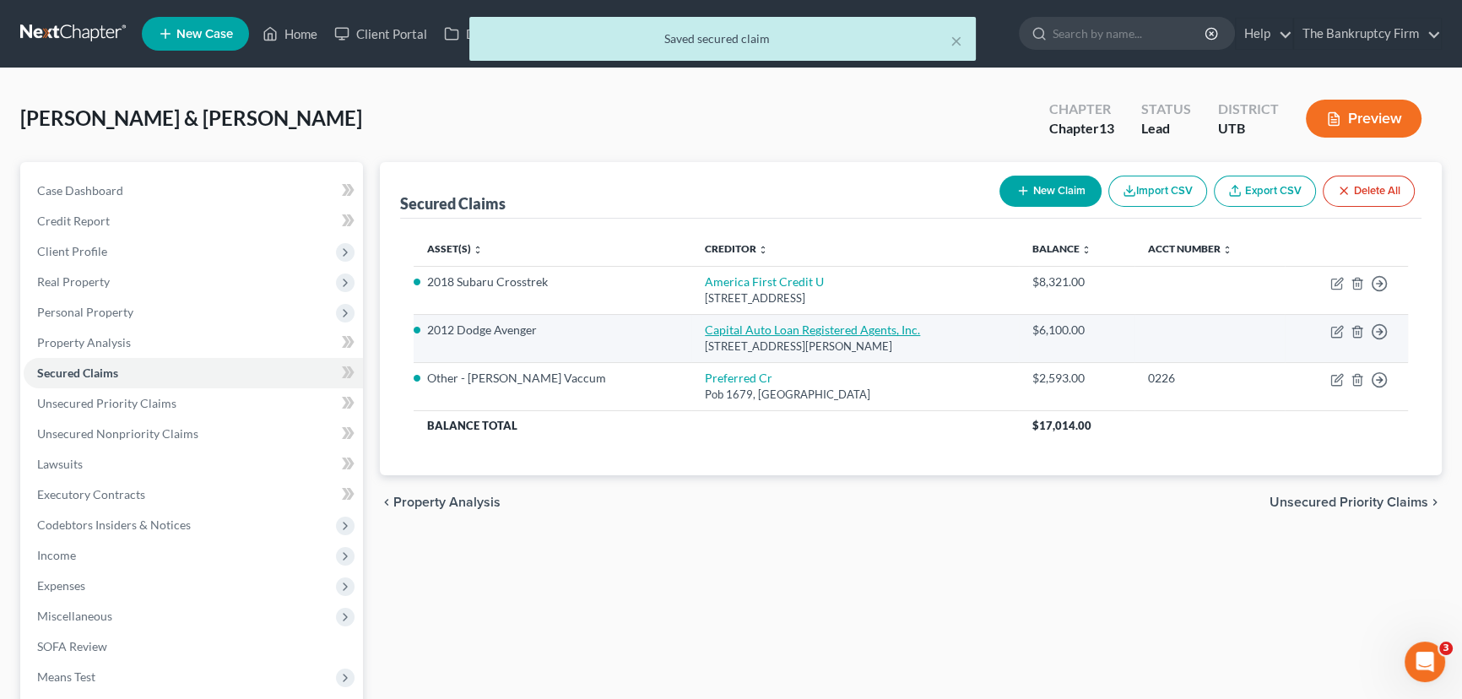
click at [705, 329] on link "Capital Auto Loan Registered Agents, Inc." at bounding box center [812, 330] width 215 height 14
select select "46"
select select "0"
select select "2"
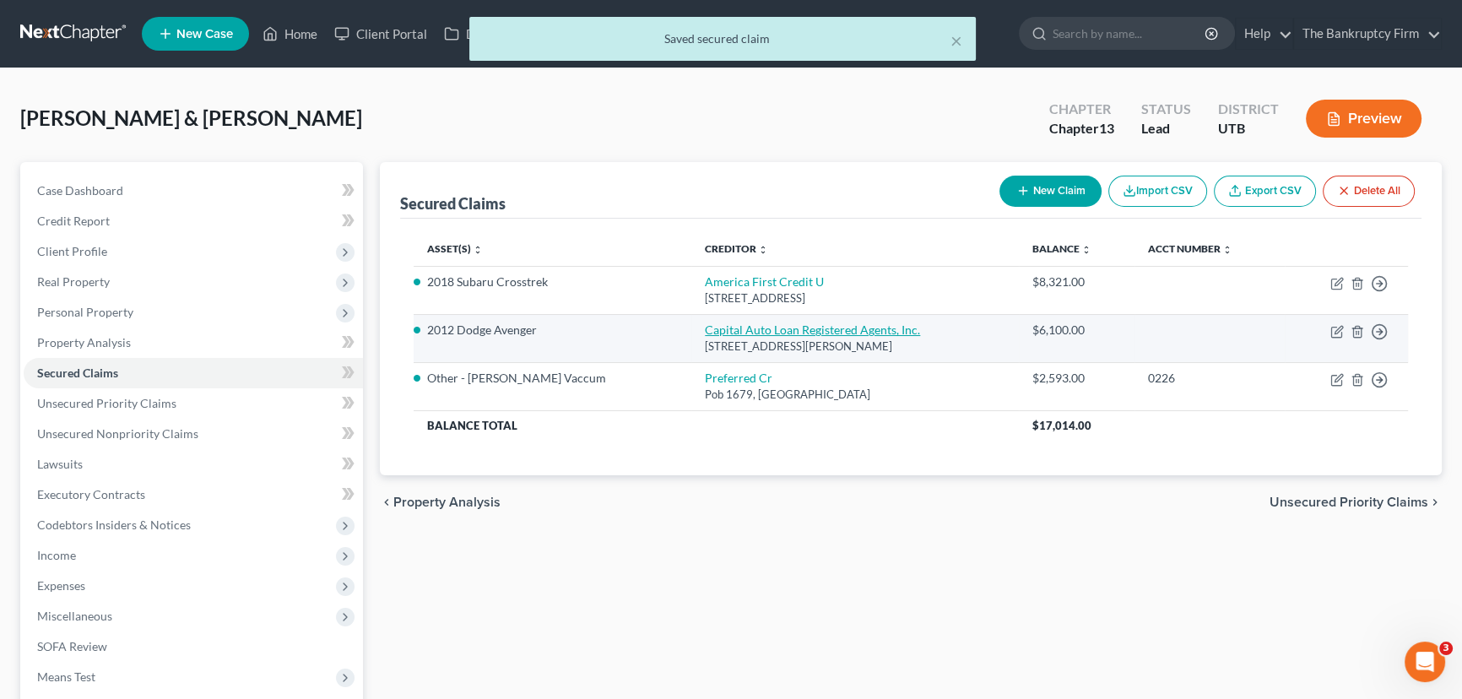
select select "0"
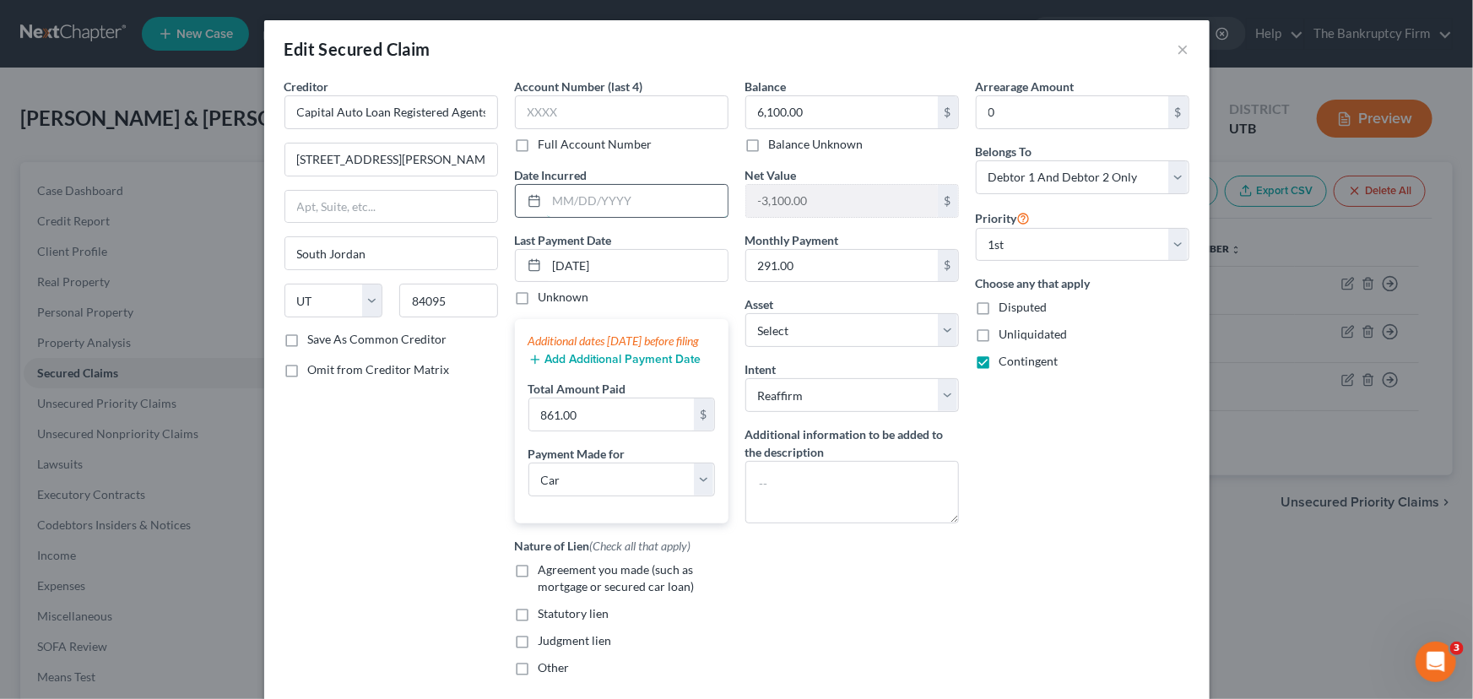
click at [547, 199] on input "text" at bounding box center [637, 201] width 181 height 32
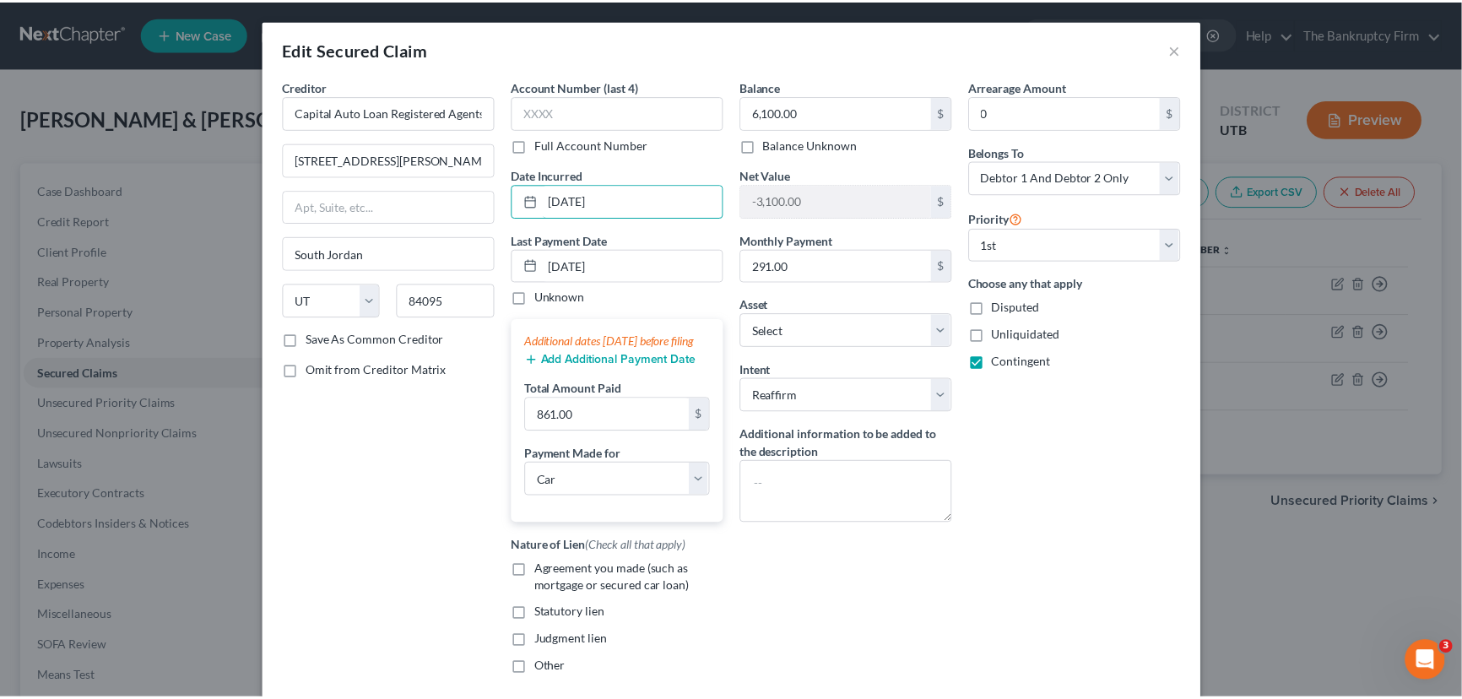
scroll to position [76, 0]
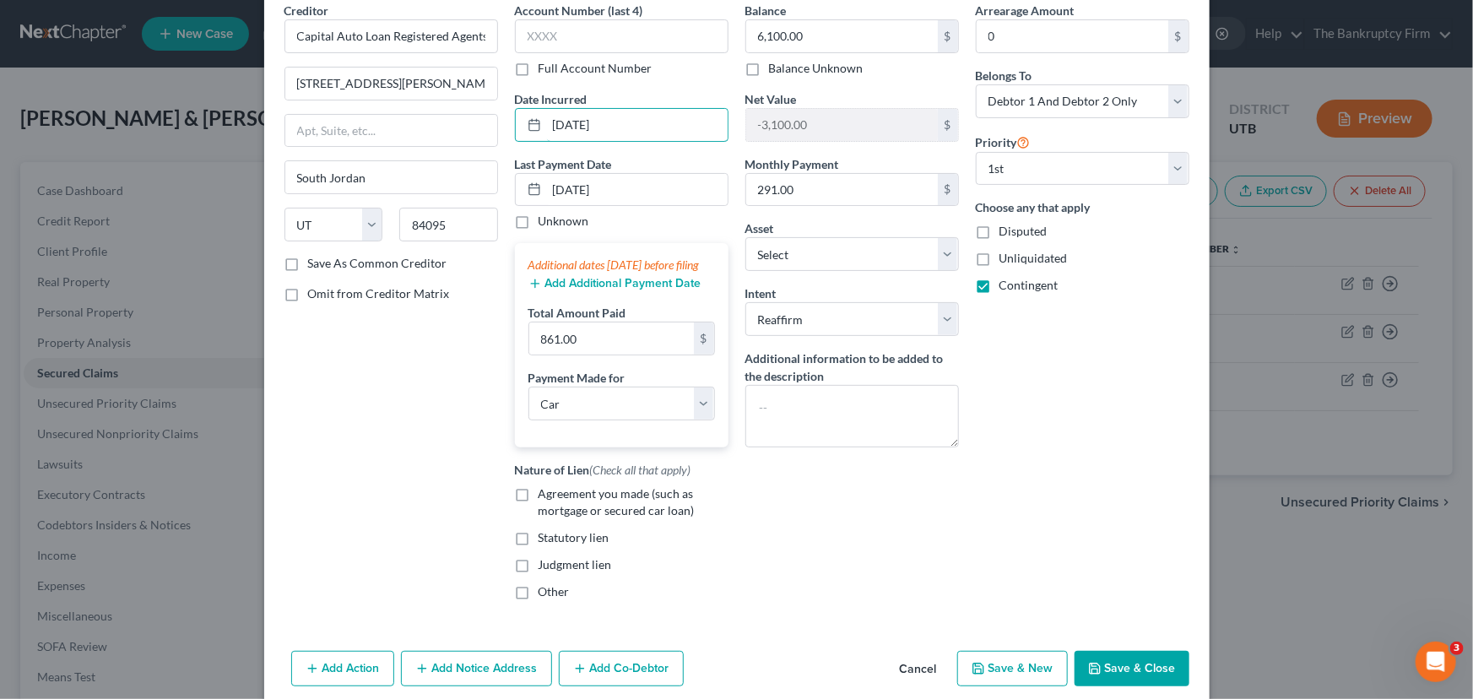
type input "01/24/2023"
click at [1125, 678] on button "Save & Close" at bounding box center [1132, 668] width 115 height 35
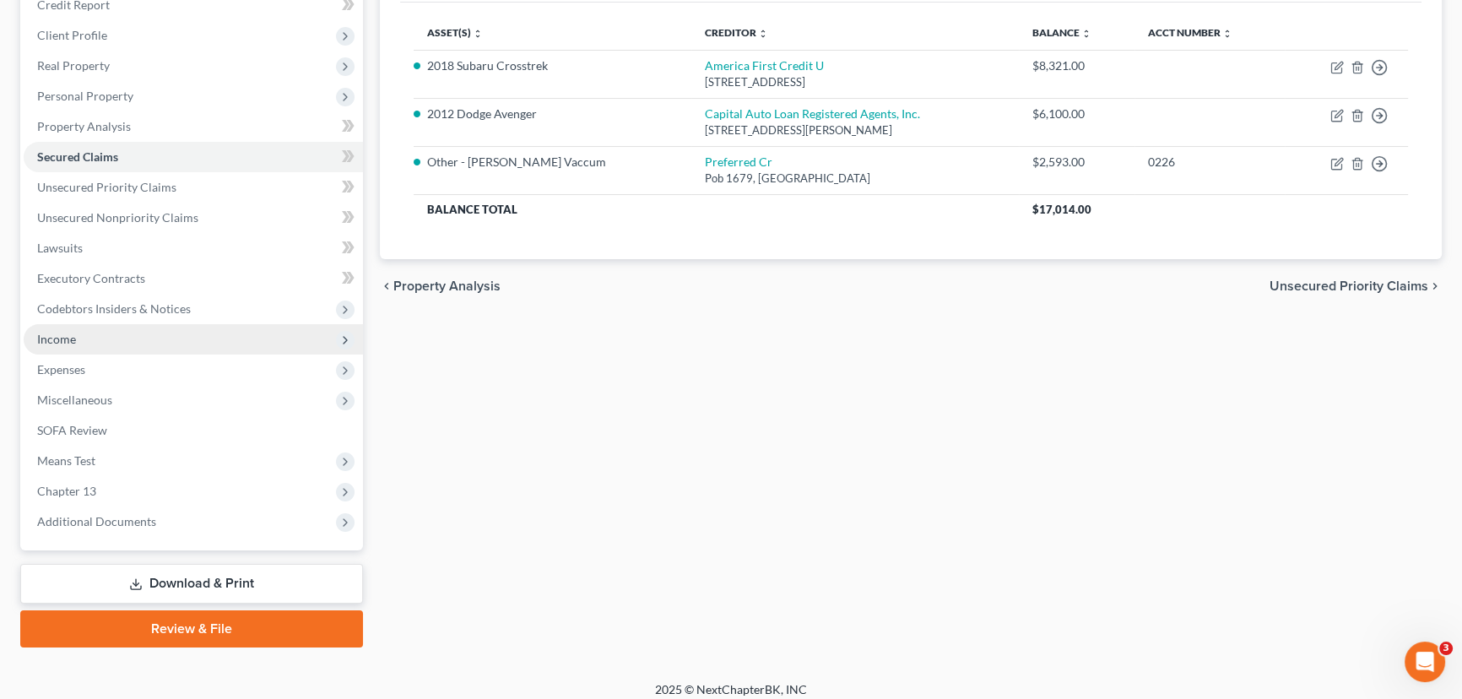
scroll to position [226, 0]
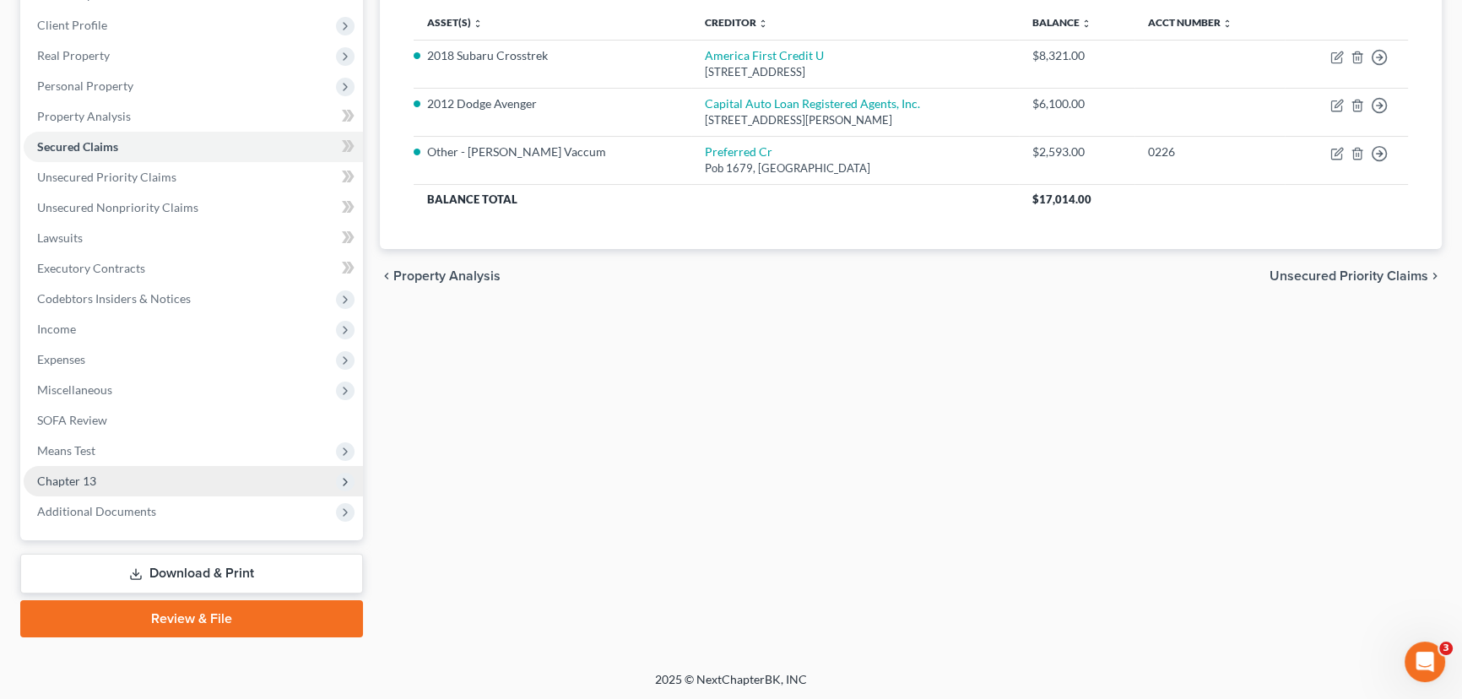
click at [82, 480] on span "Chapter 13" at bounding box center [66, 481] width 59 height 14
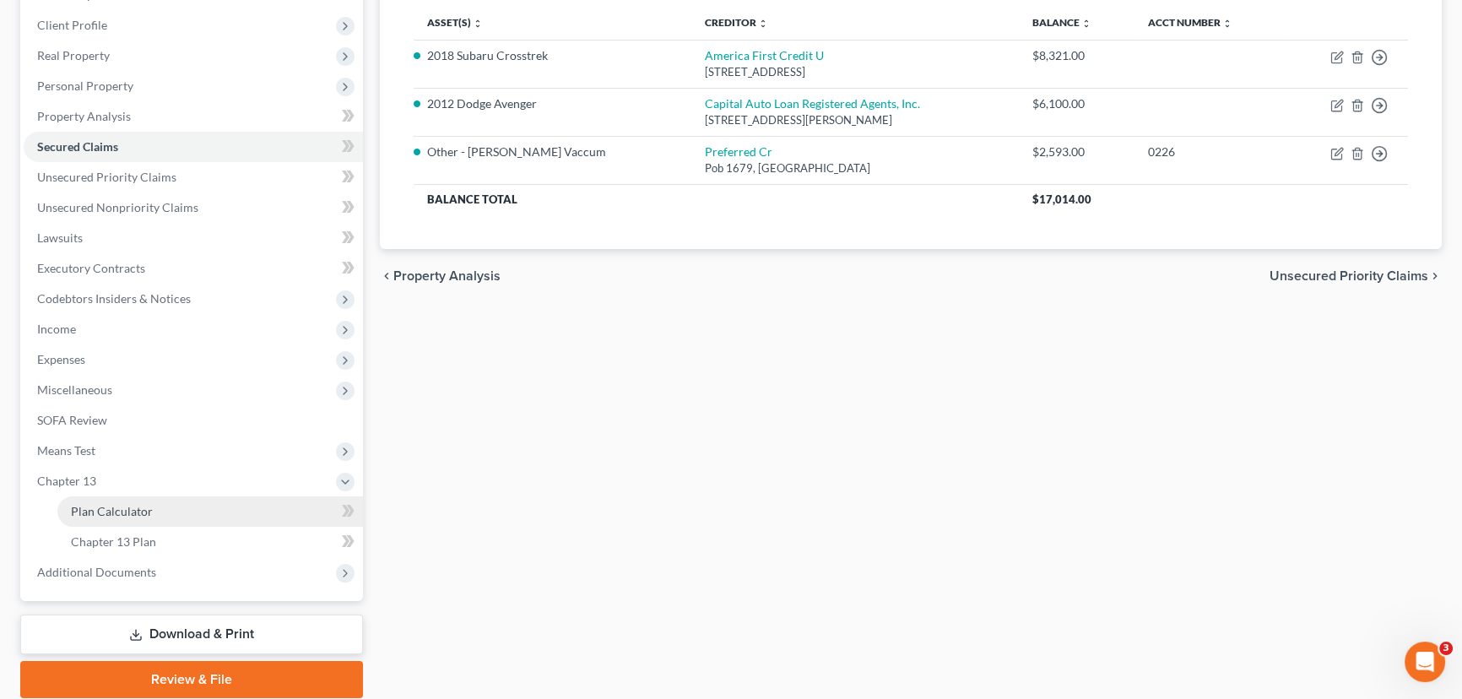
click at [122, 508] on span "Plan Calculator" at bounding box center [112, 511] width 82 height 14
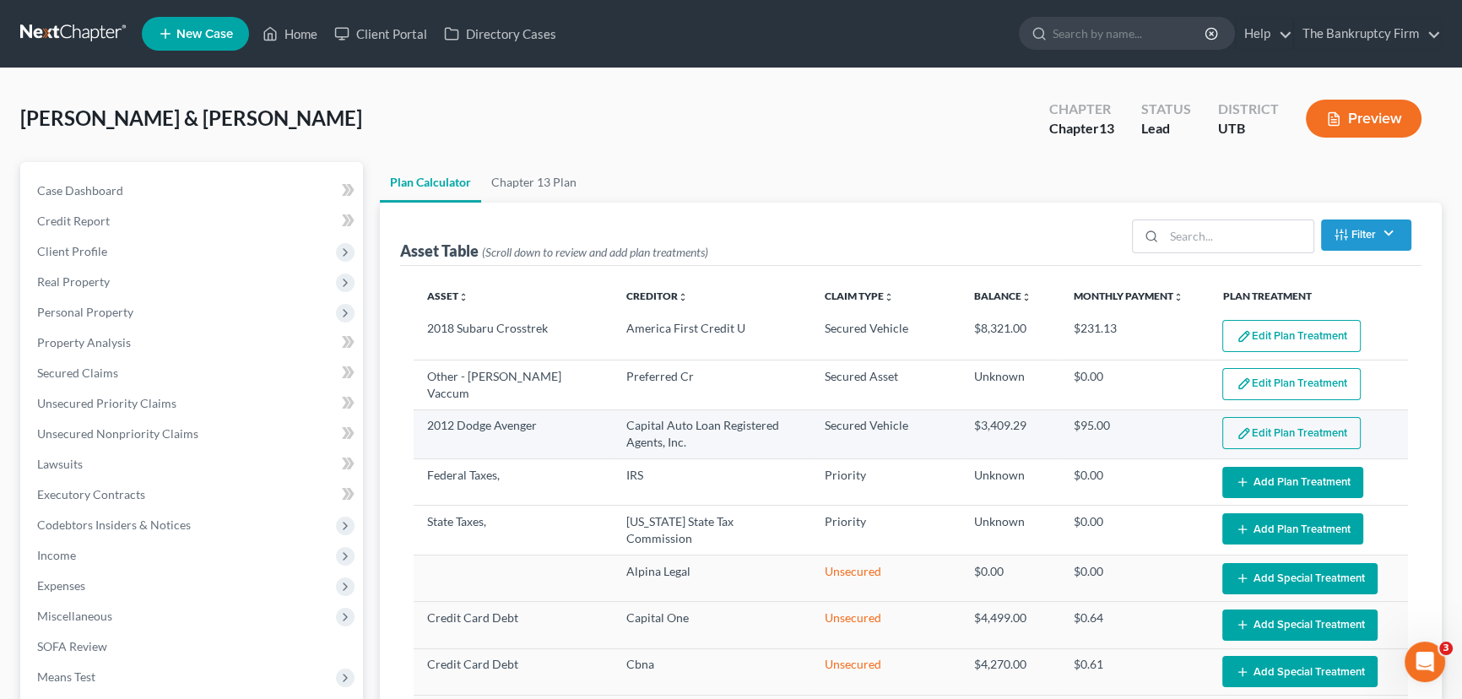
select select "35"
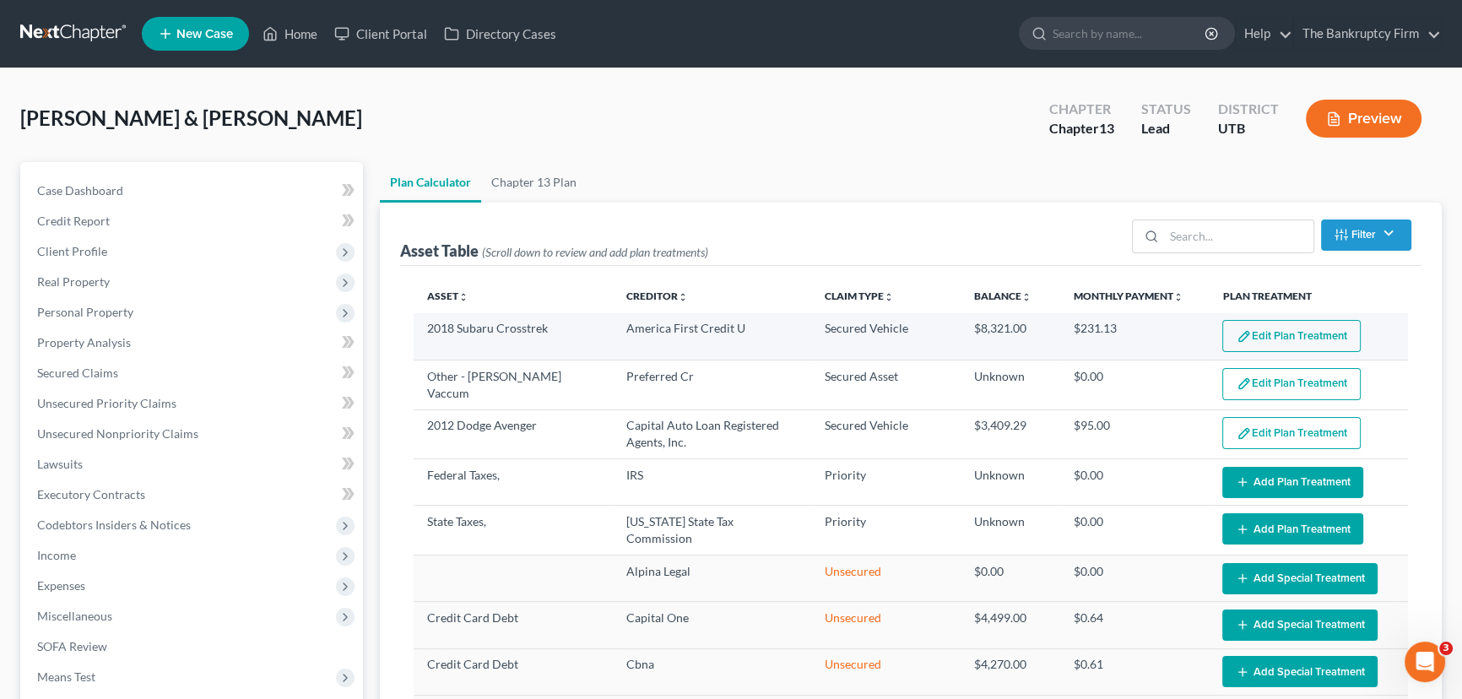
click at [1275, 330] on button "Edit Plan Treatment" at bounding box center [1292, 336] width 138 height 32
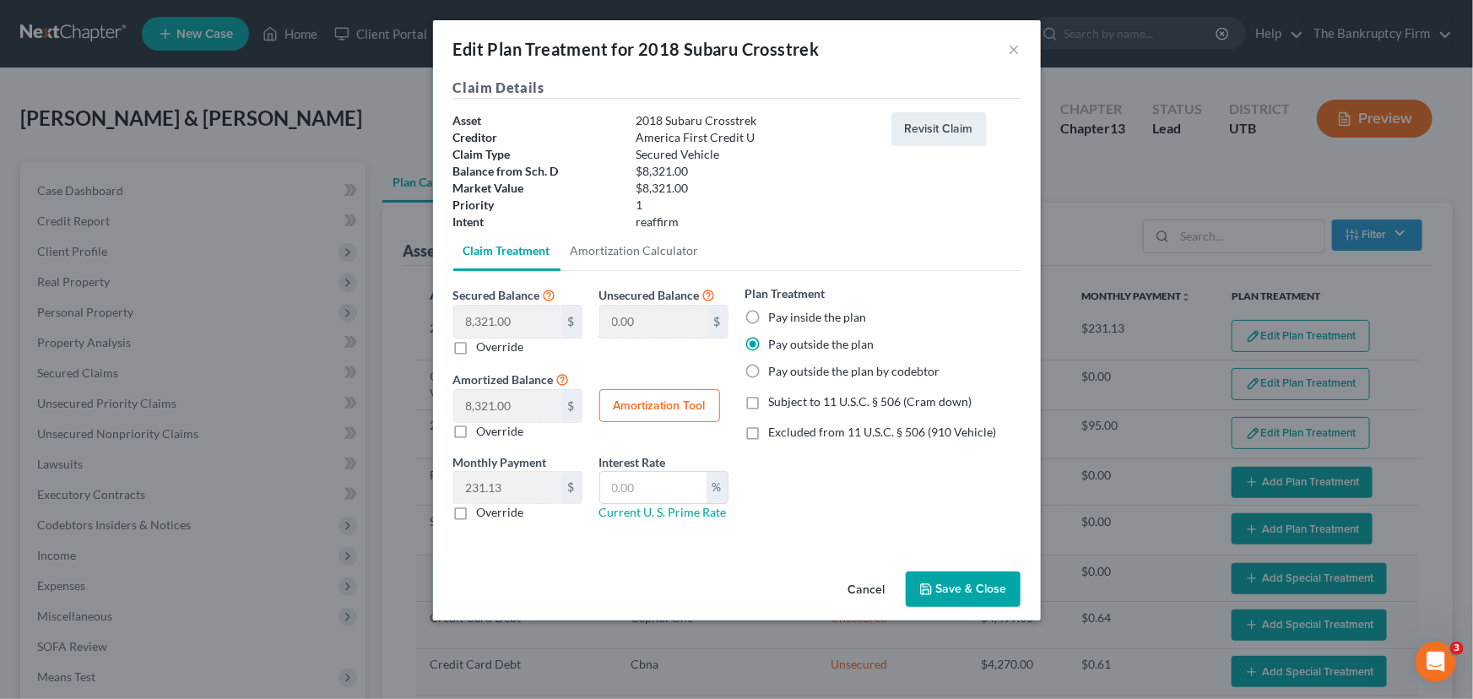
click at [953, 589] on button "Save & Close" at bounding box center [963, 589] width 115 height 35
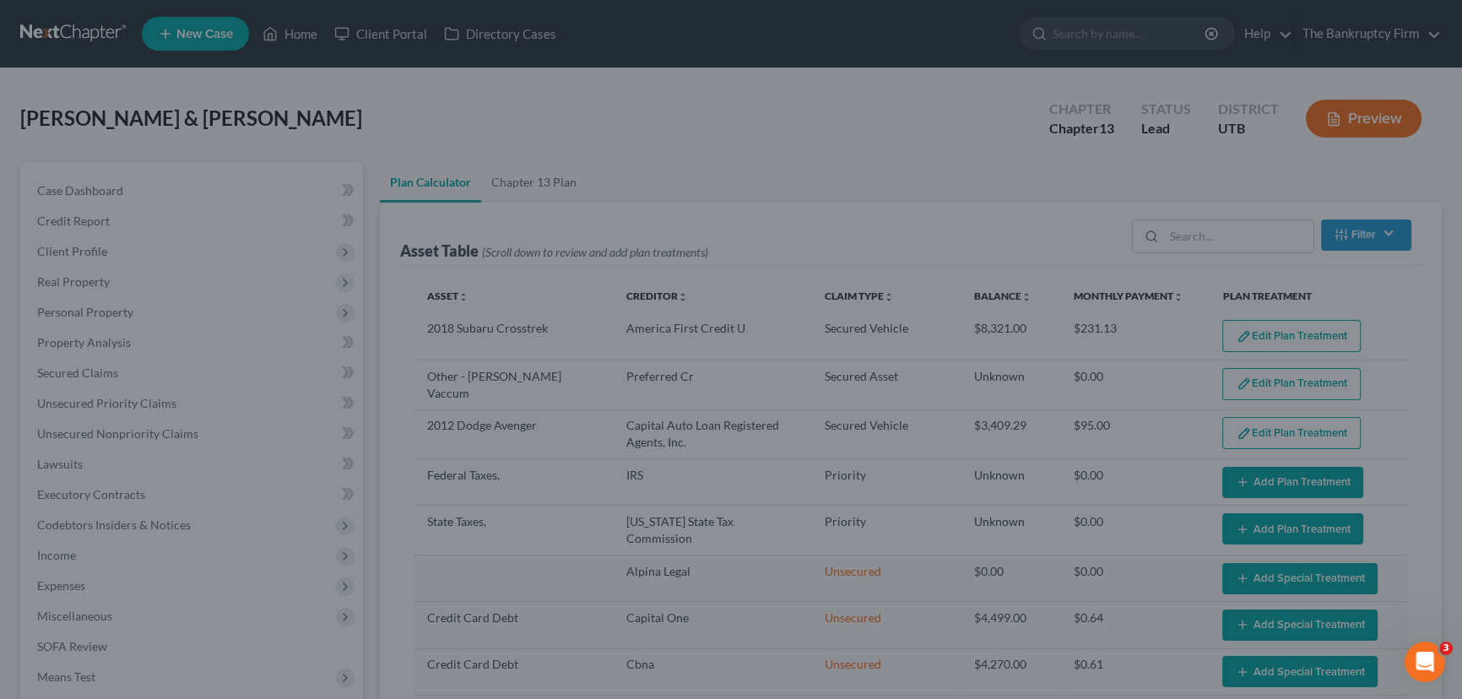
select select "35"
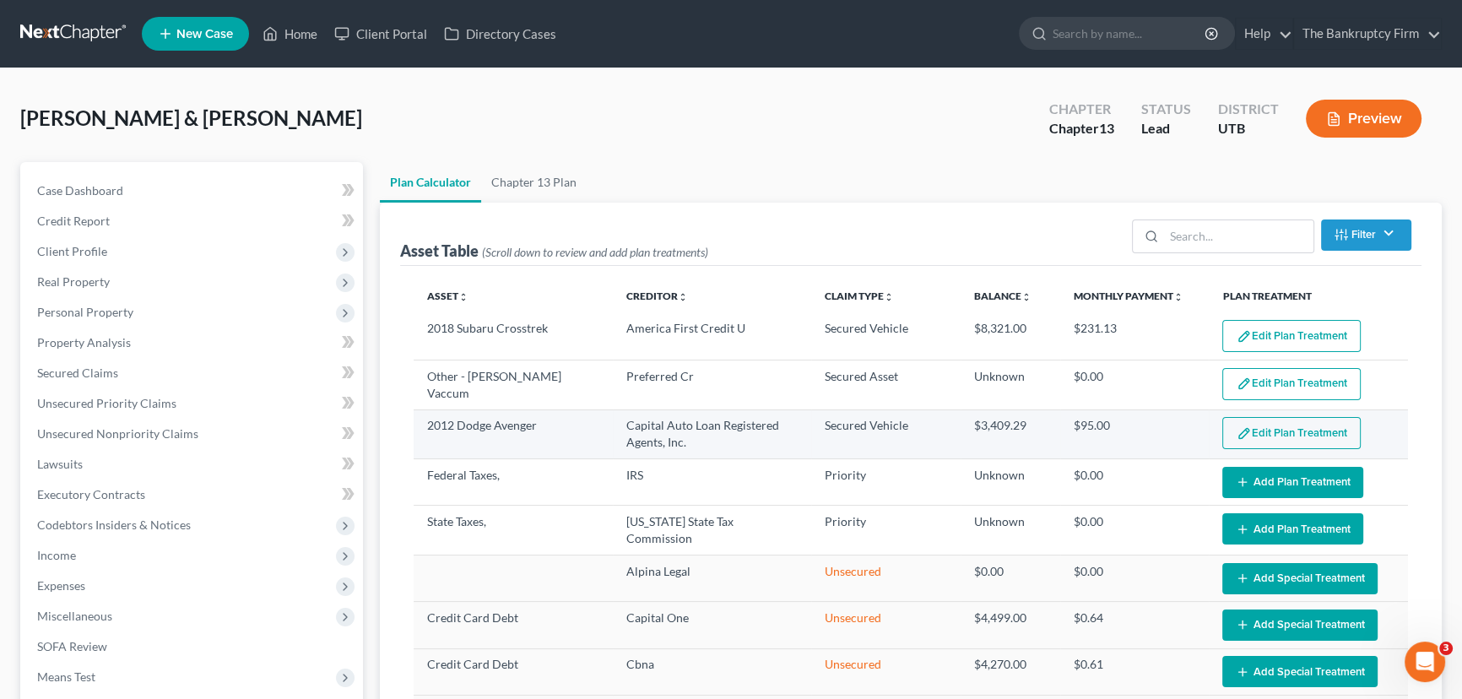
click at [1305, 430] on button "Edit Plan Treatment" at bounding box center [1292, 433] width 138 height 32
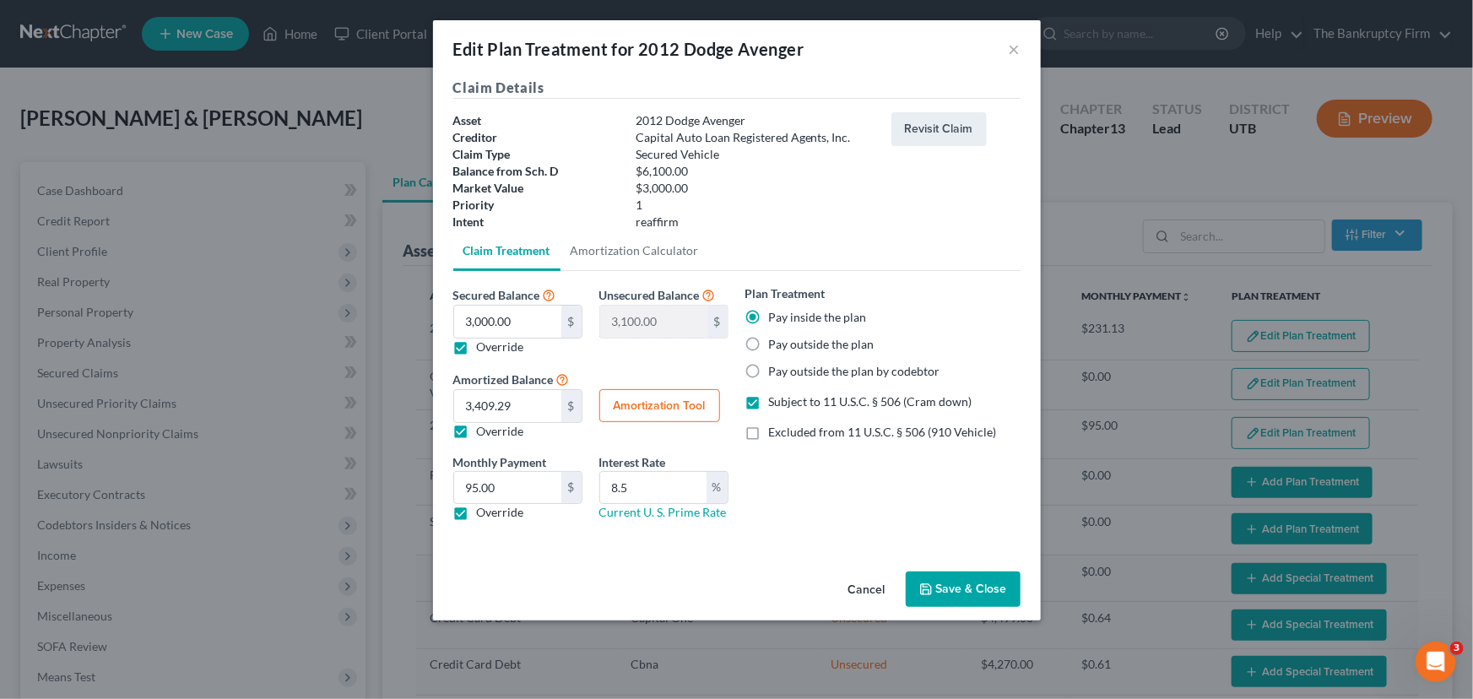
click at [1007, 46] on div "Edit Plan Treatment for 2012 Dodge Avenger ×" at bounding box center [737, 48] width 608 height 57
click at [962, 592] on button "Save & Close" at bounding box center [963, 589] width 115 height 35
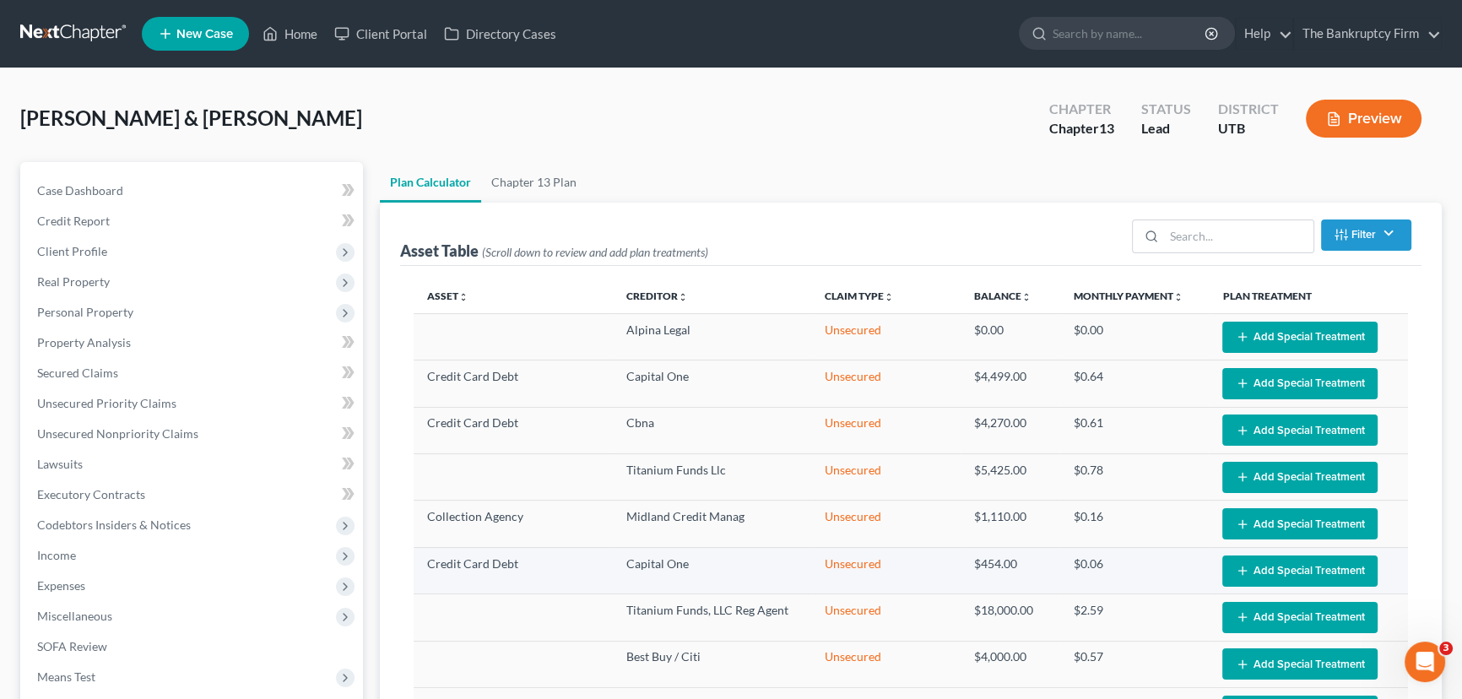
select select "35"
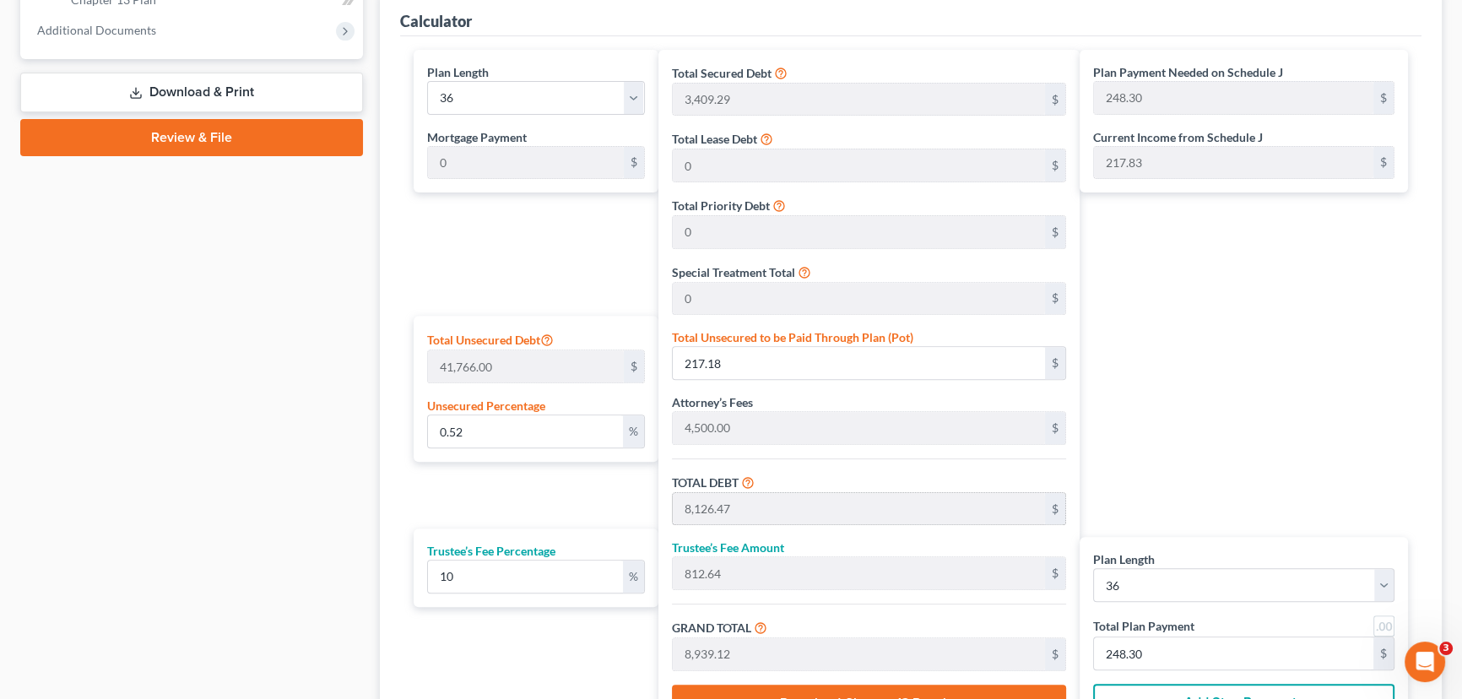
scroll to position [844, 0]
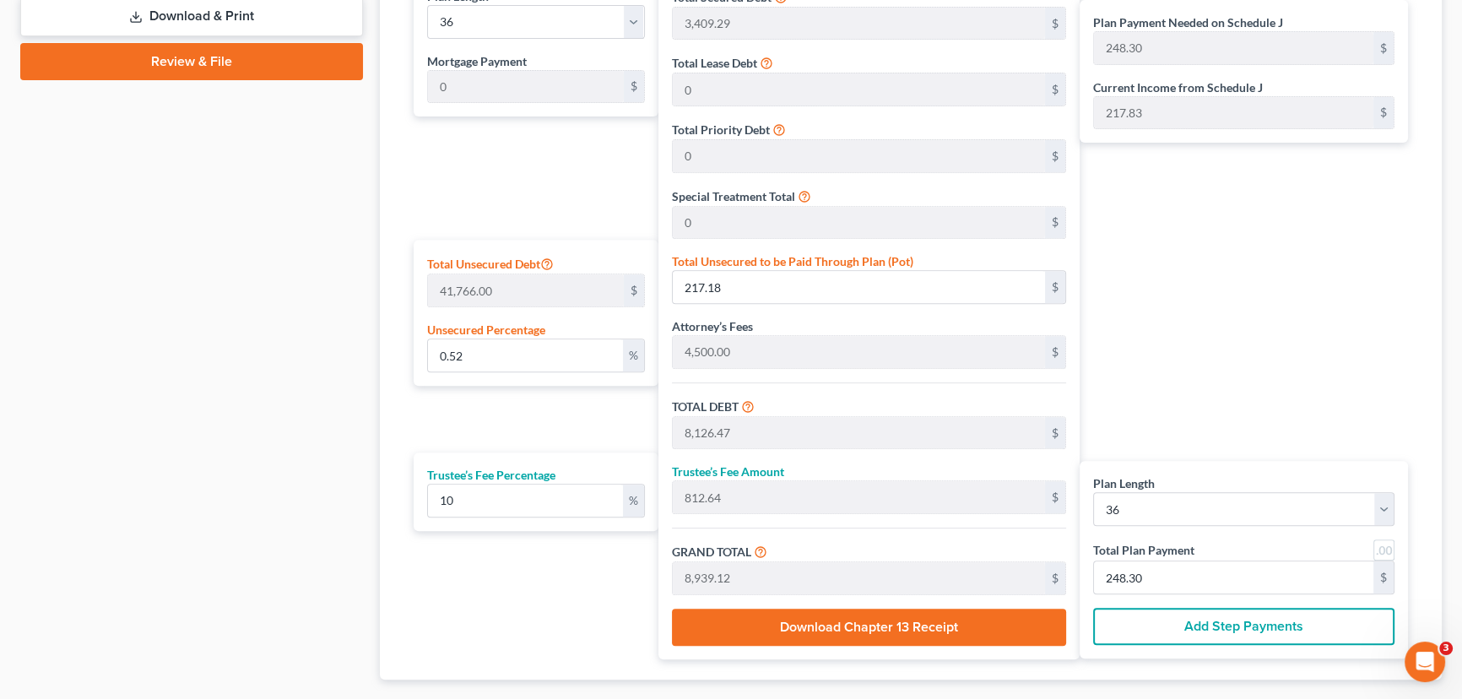
click at [1206, 626] on button "Add Step Payments" at bounding box center [1243, 626] width 301 height 37
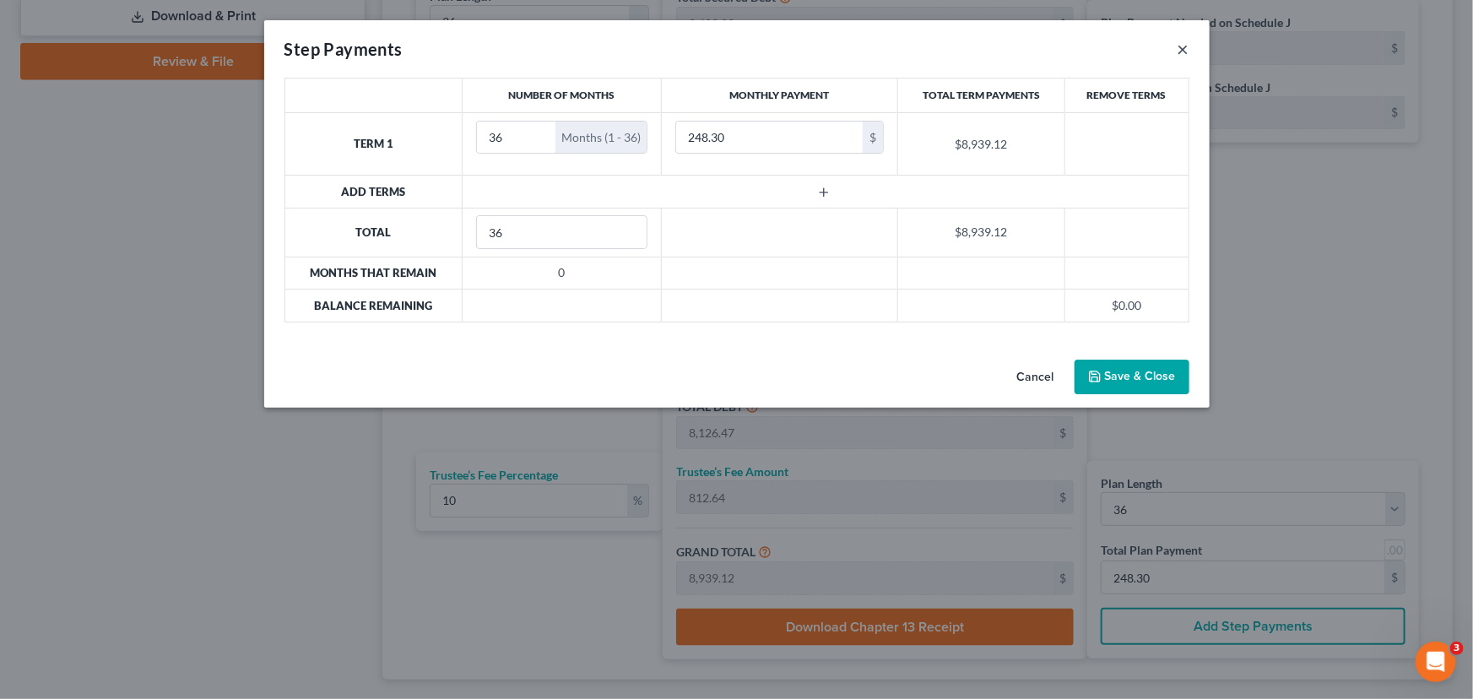
click at [1188, 54] on button "×" at bounding box center [1184, 49] width 12 height 20
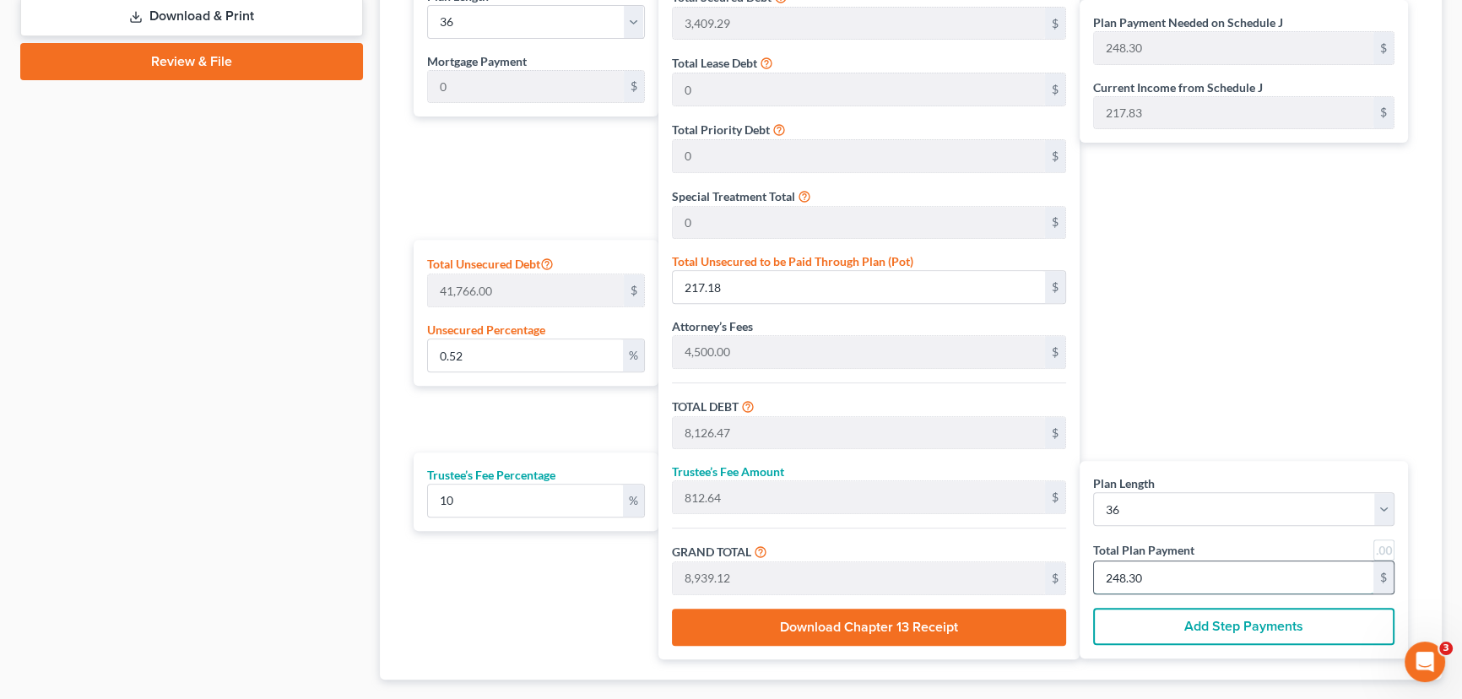
click at [1157, 572] on input "248.30" at bounding box center [1233, 577] width 279 height 32
type input "0"
type input "65.45"
type input "6.54"
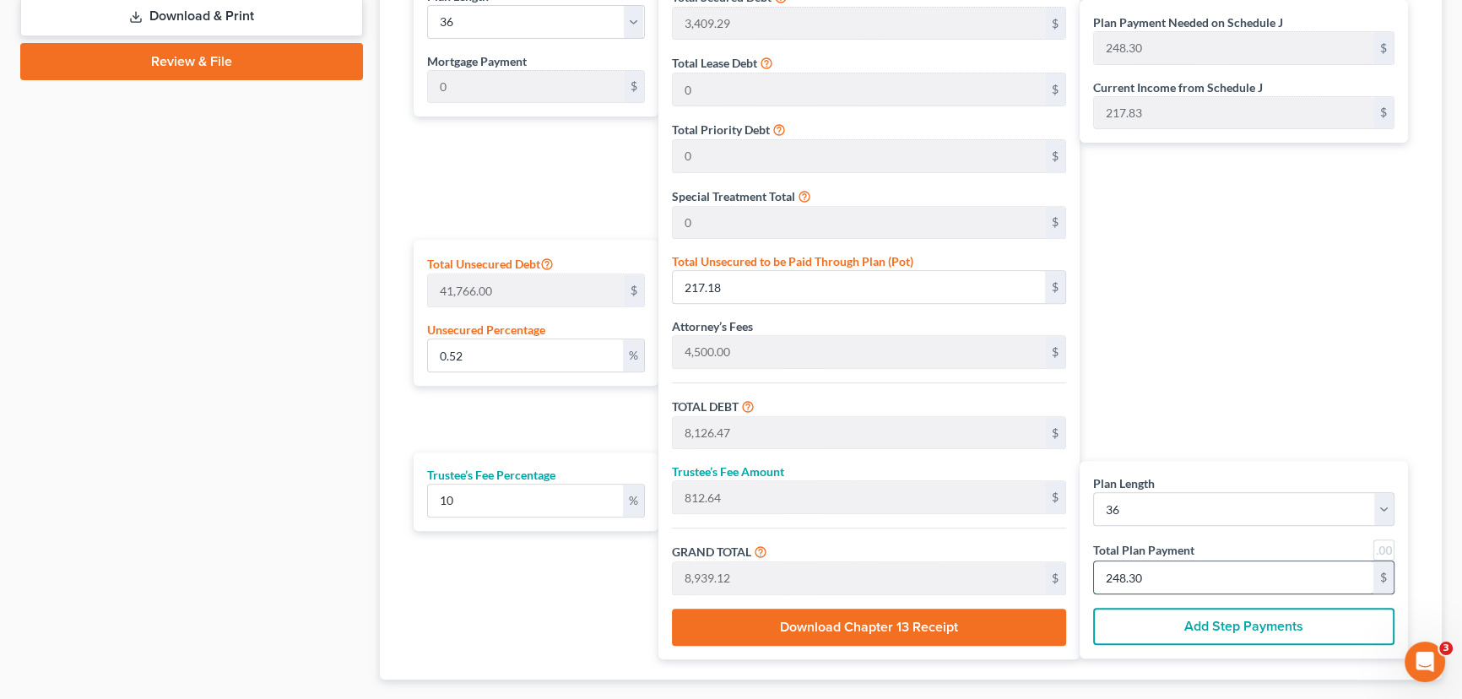
type input "72.00"
type input "2"
type input "785.45"
type input "78.54"
type input "864.00"
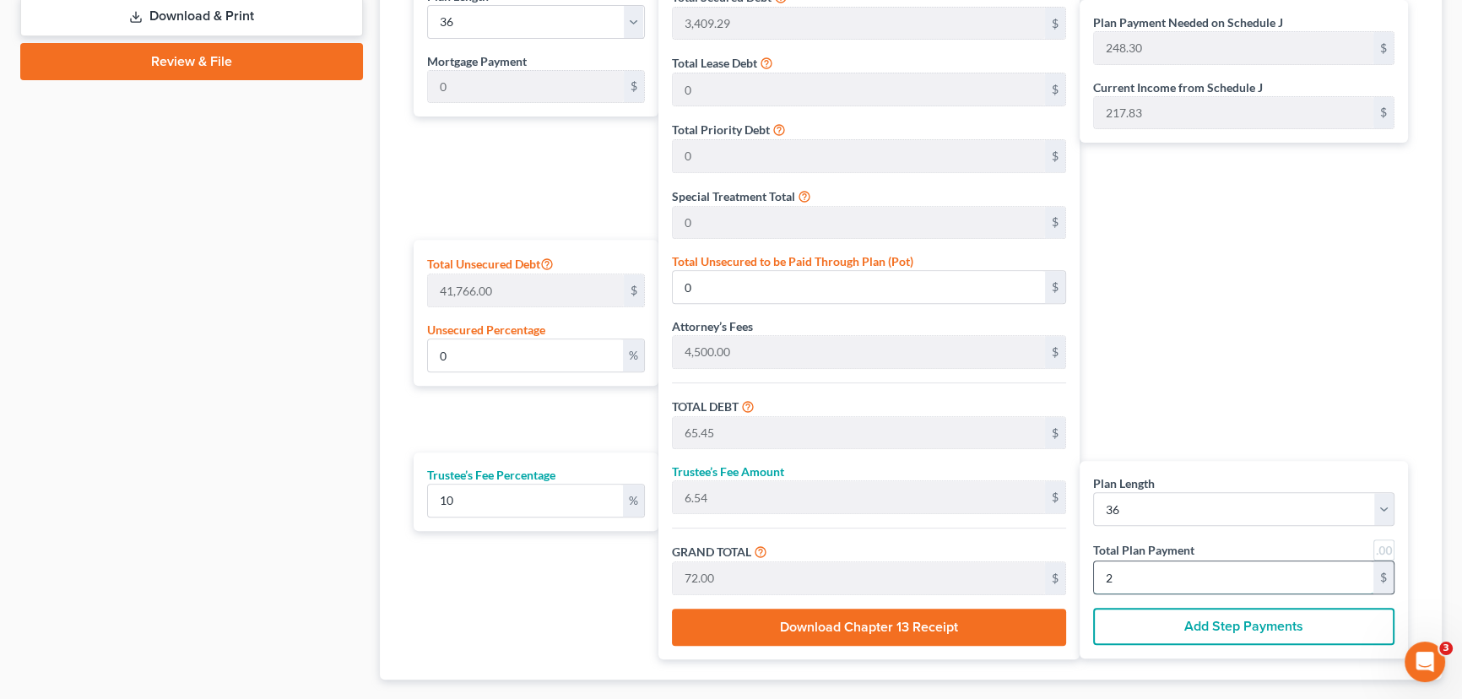
type input "24"
type input "7,854.54"
type input "785.45"
type input "8,640.00"
type input "240"
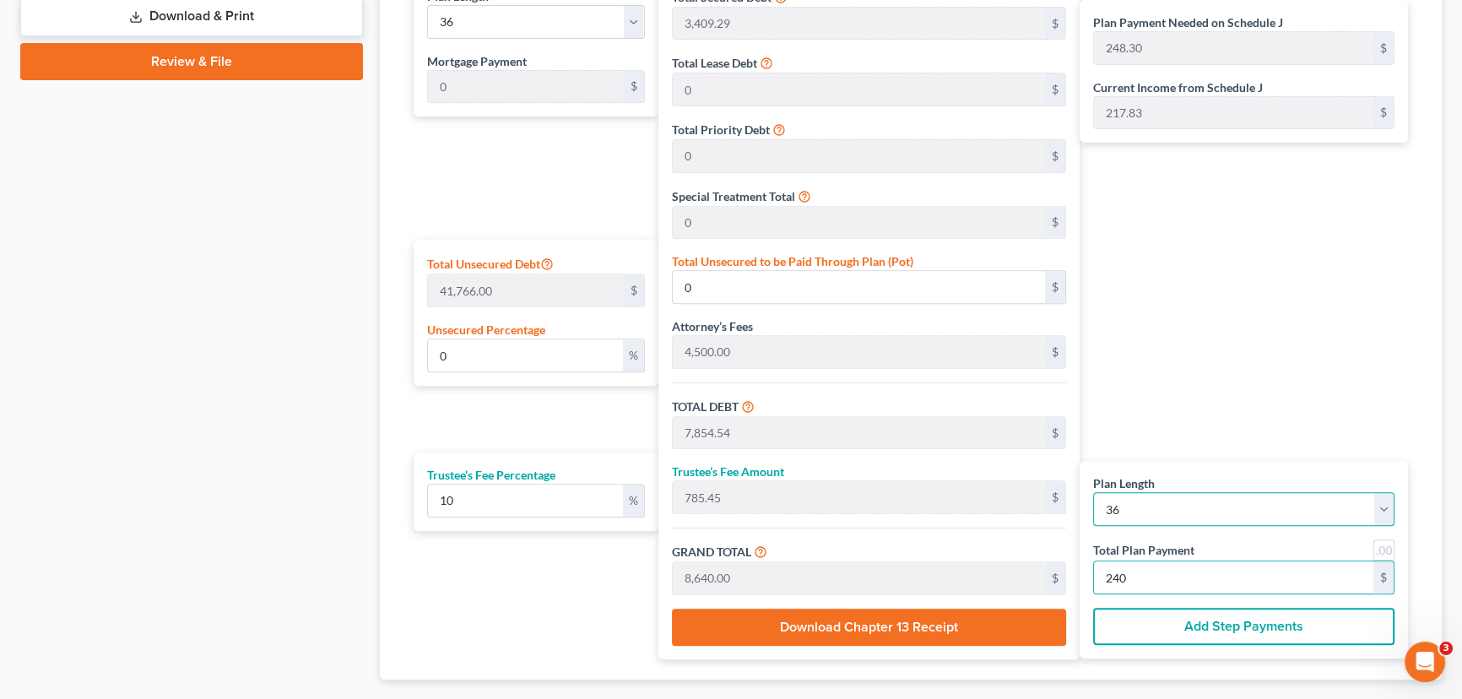
click at [1139, 507] on select "1 2 3 4 5 6 7 8 9 10 11 12 13 14 15 16 17 18 19 20 21 22 23 24 25 26 27 28 29 3…" at bounding box center [1243, 509] width 301 height 34
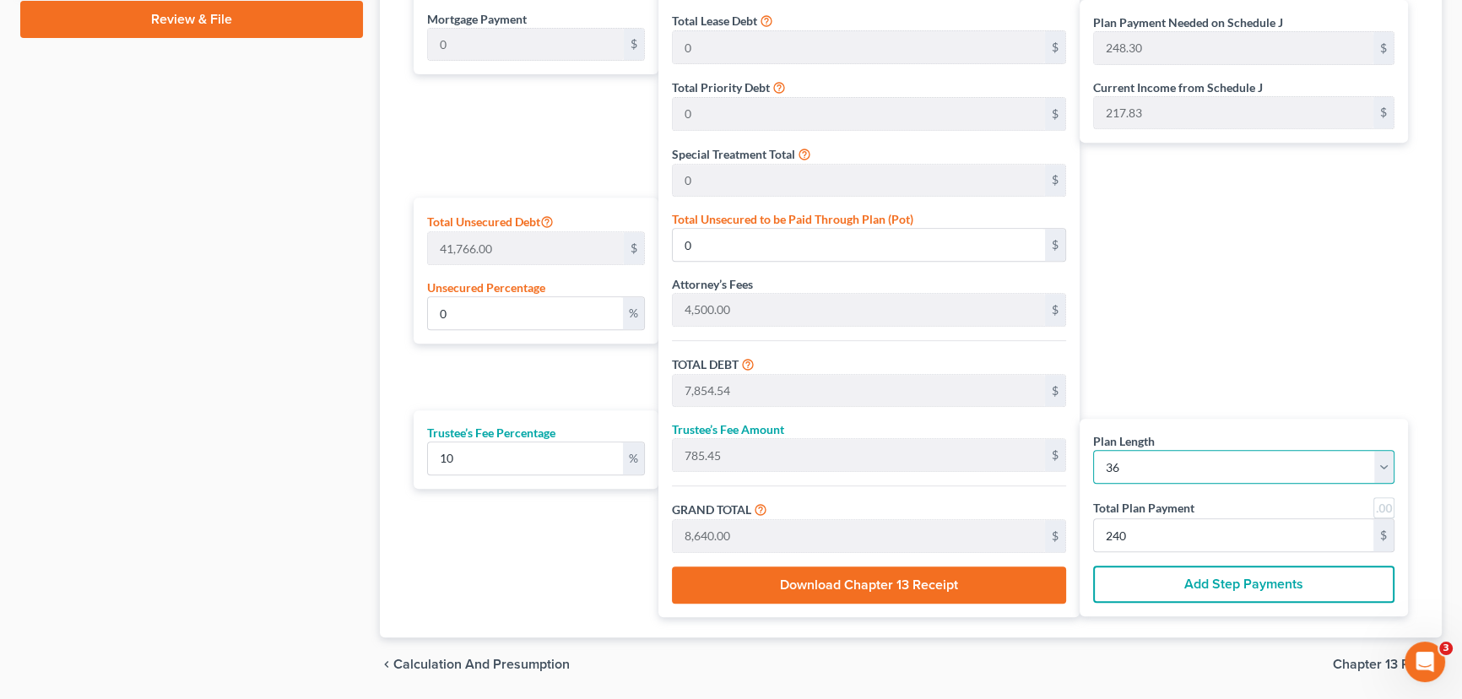
scroll to position [920, 0]
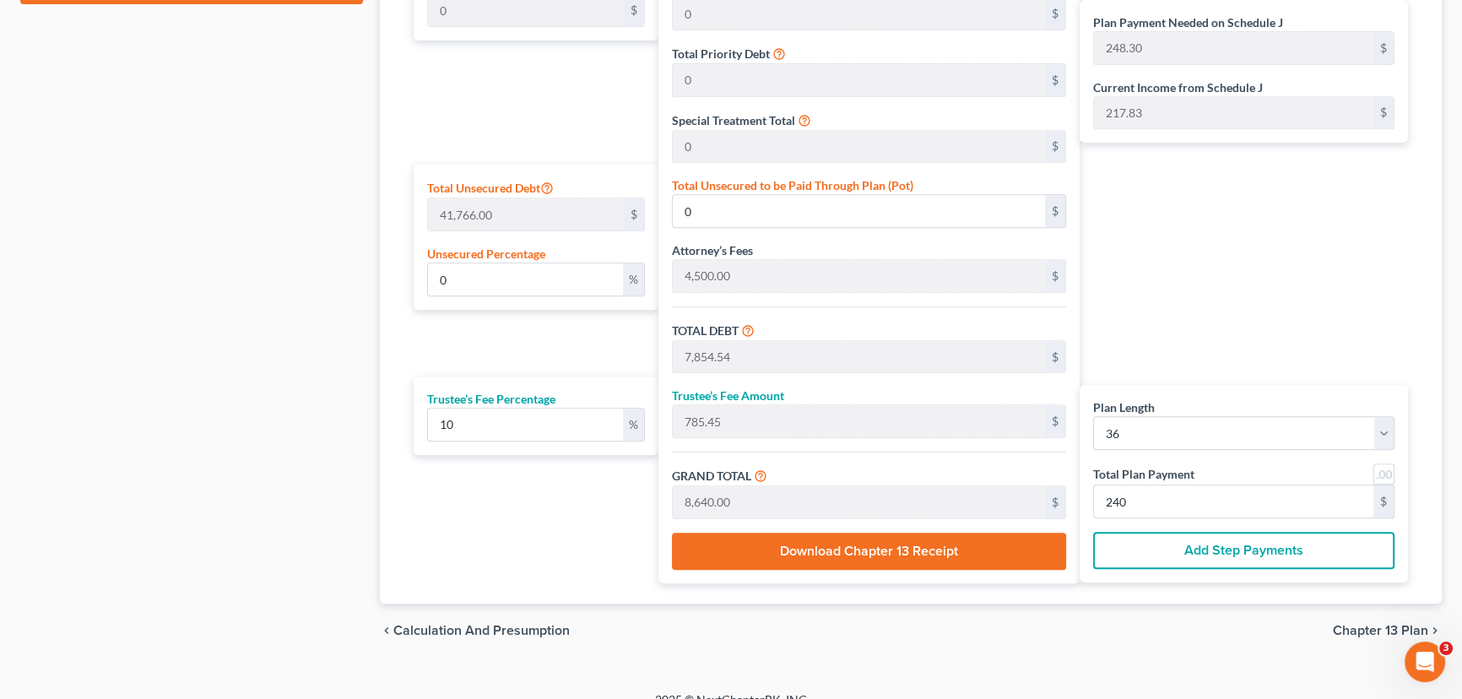
click at [1194, 411] on div "Plan Length 1 2 3 4 5 6 7 8 9 10 11 12 13 14 15 16 17 18 19 20 21 22 23 24 25 2…" at bounding box center [1243, 425] width 301 height 52
click at [1190, 425] on select "1 2 3 4 5 6 7 8 9 10 11 12 13 14 15 16 17 18 19 20 21 22 23 24 25 26 27 28 29 3…" at bounding box center [1243, 433] width 301 height 34
select select "36"
click at [1093, 416] on select "1 2 3 4 5 6 7 8 9 10 11 12 13 14 15 16 17 18 19 20 21 22 23 24 25 26 27 28 29 3…" at bounding box center [1243, 433] width 301 height 34
select select "36"
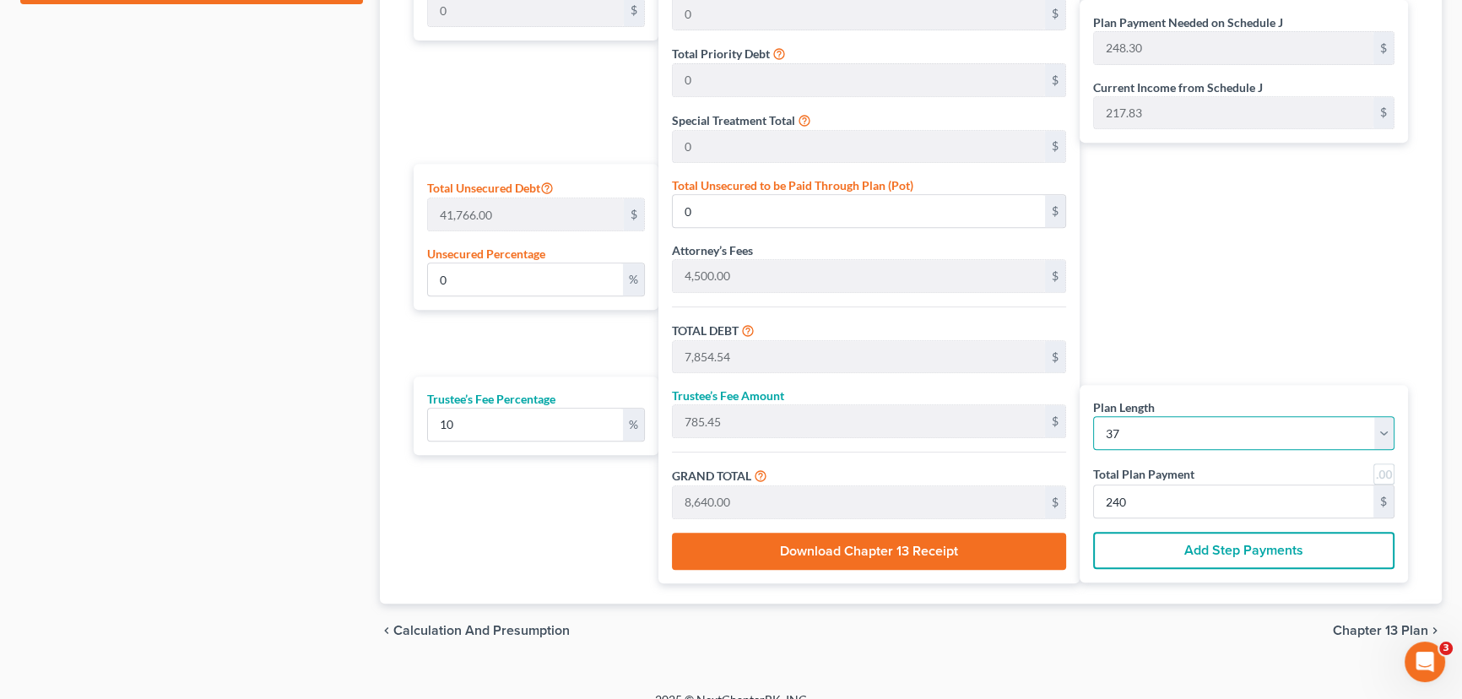
type input "7,909.29"
type input "790.92"
type input "8,700.21"
type input "235.14"
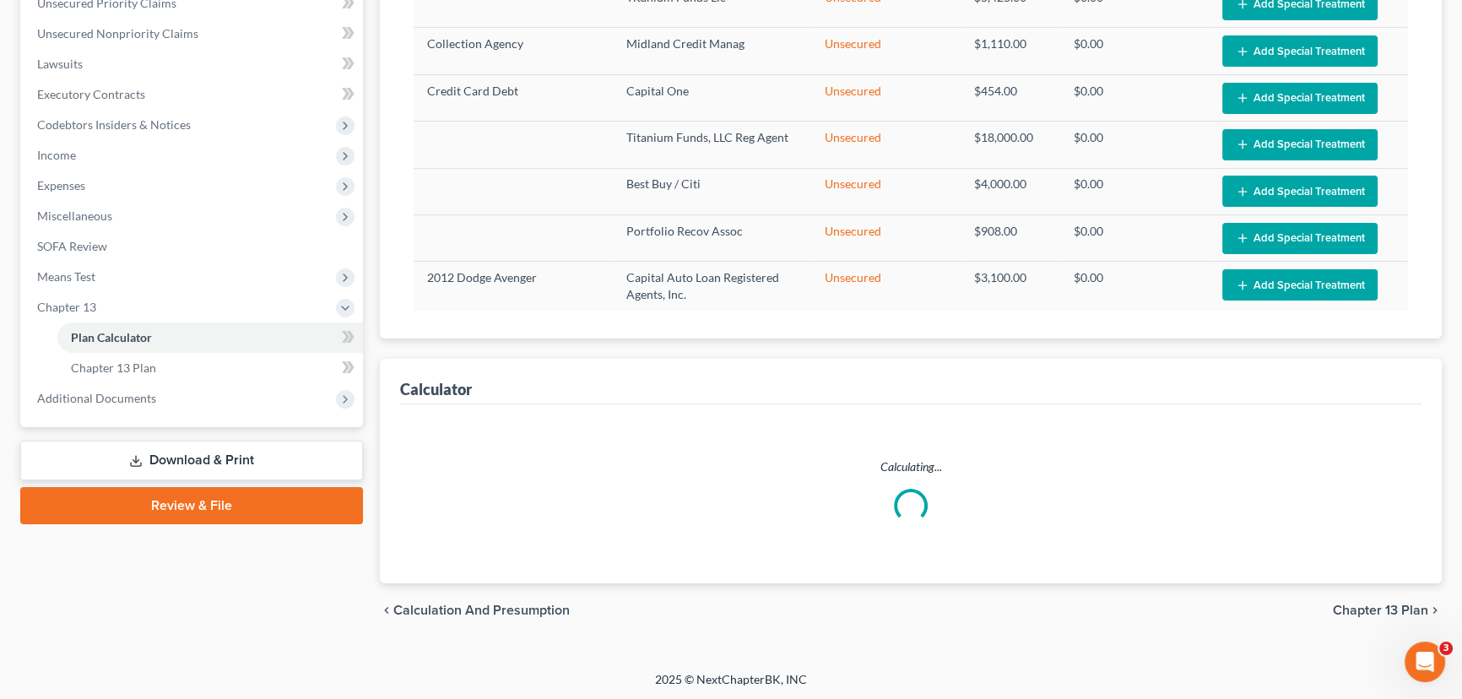
select select "36"
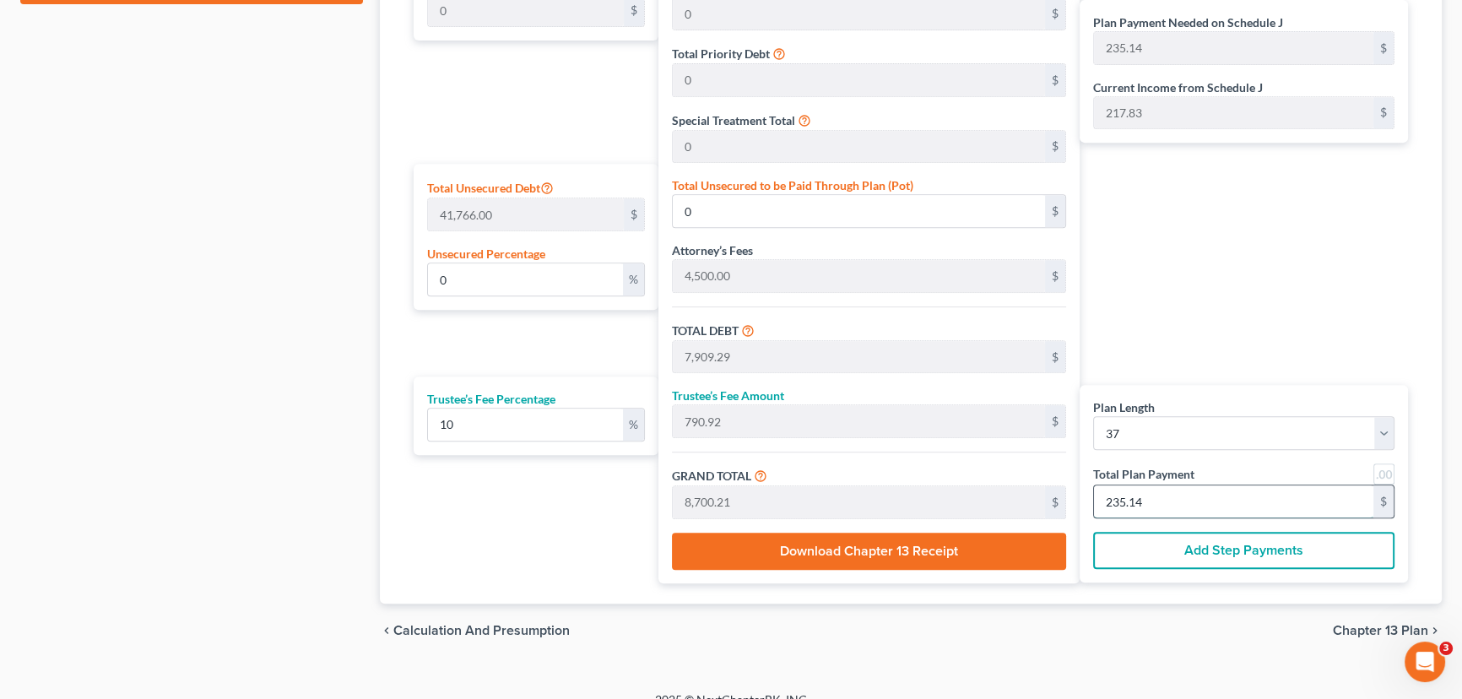
click at [1158, 496] on input "235.14" at bounding box center [1233, 501] width 279 height 32
type input "67.27"
type input "6.72"
type input "74.00"
type input "2"
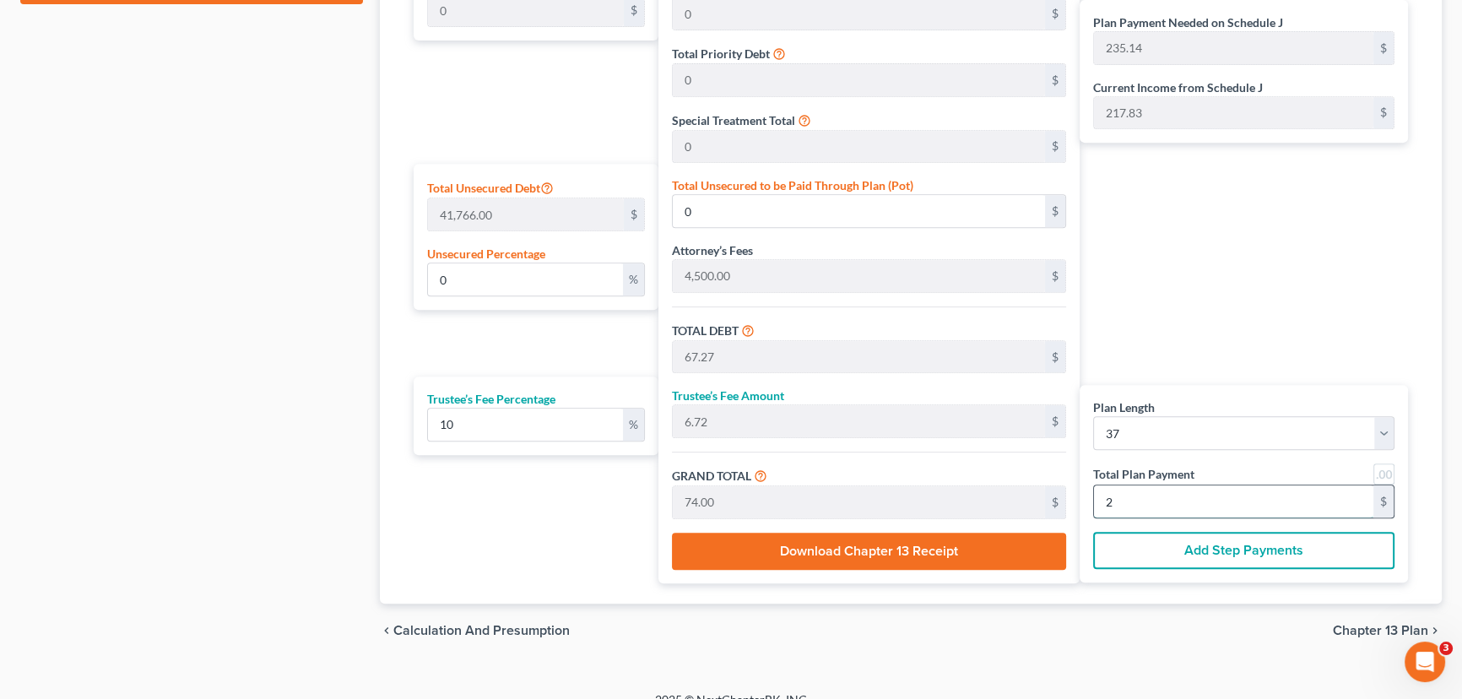
type input "807.27"
type input "80.72"
type input "888.00"
type input "24"
type input "0.39"
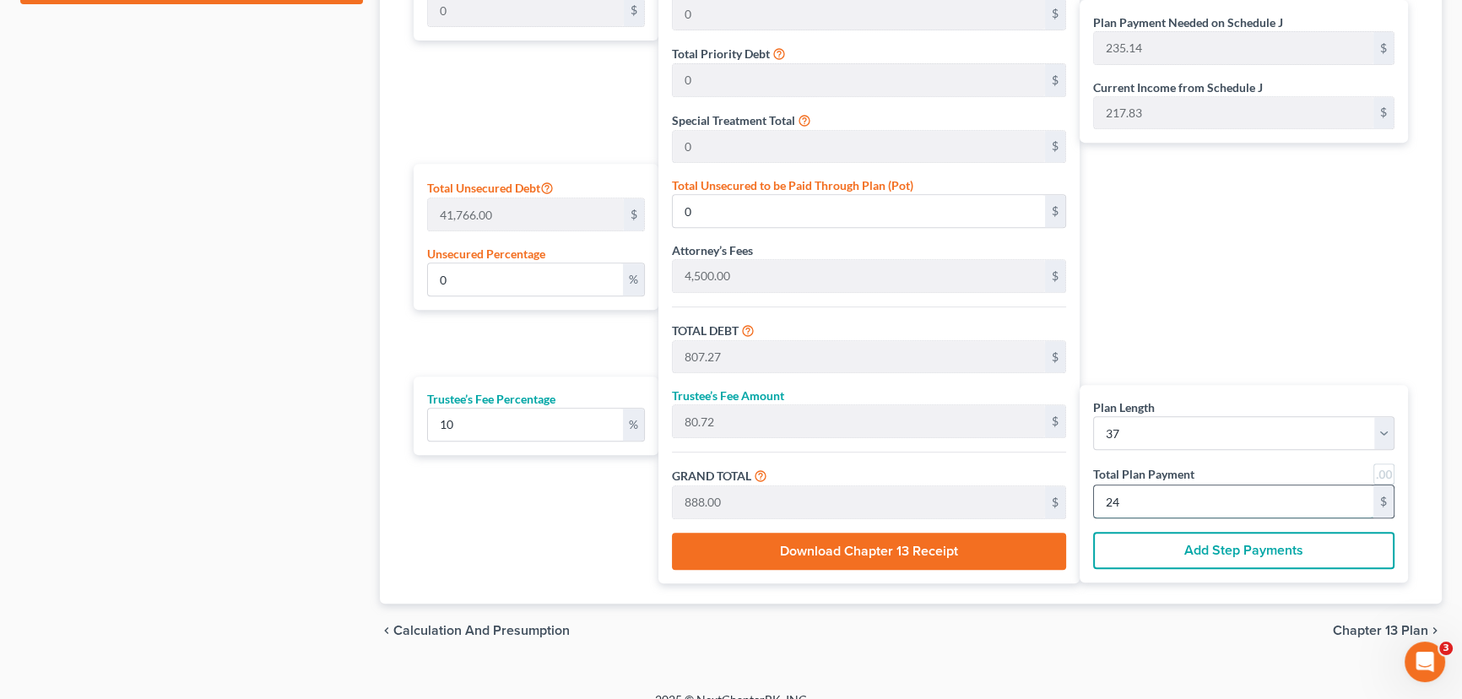
type input "163.43"
type input "8,072.72"
type input "807.27"
type input "8,880.00"
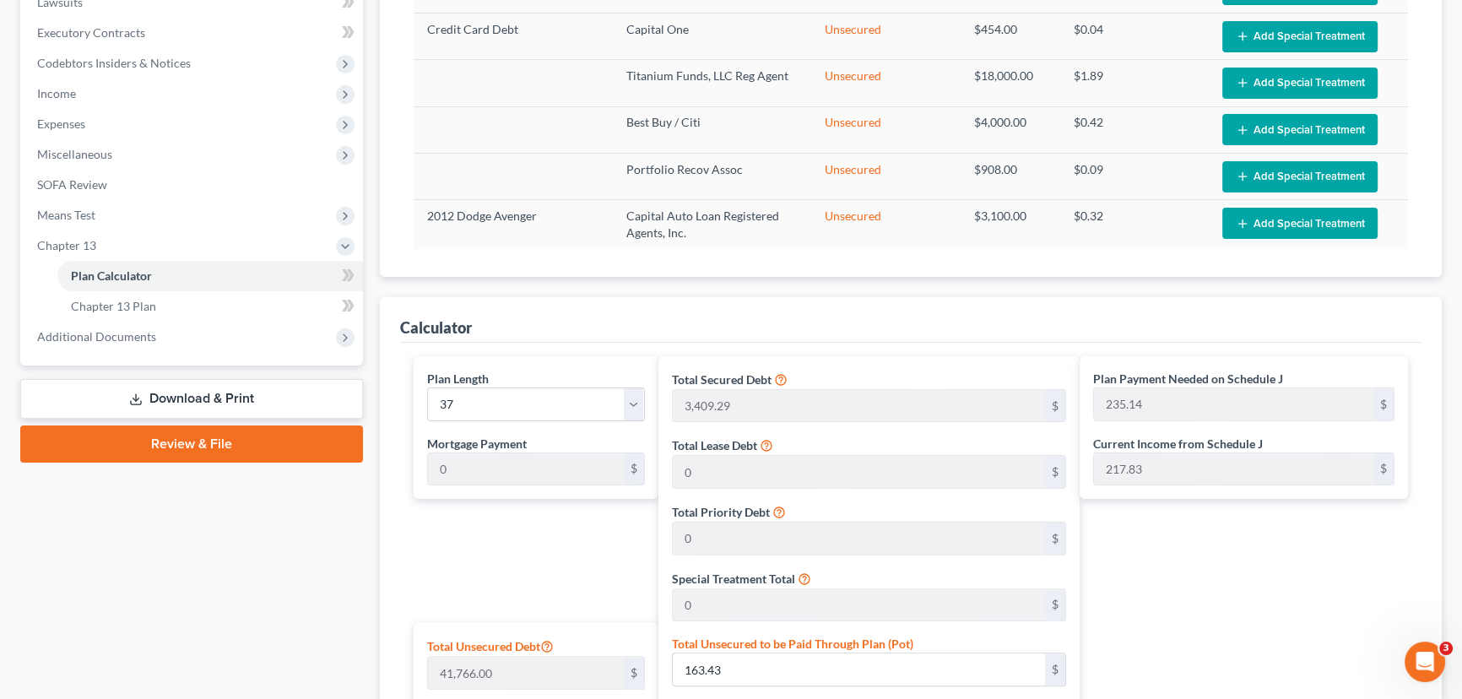
scroll to position [460, 0]
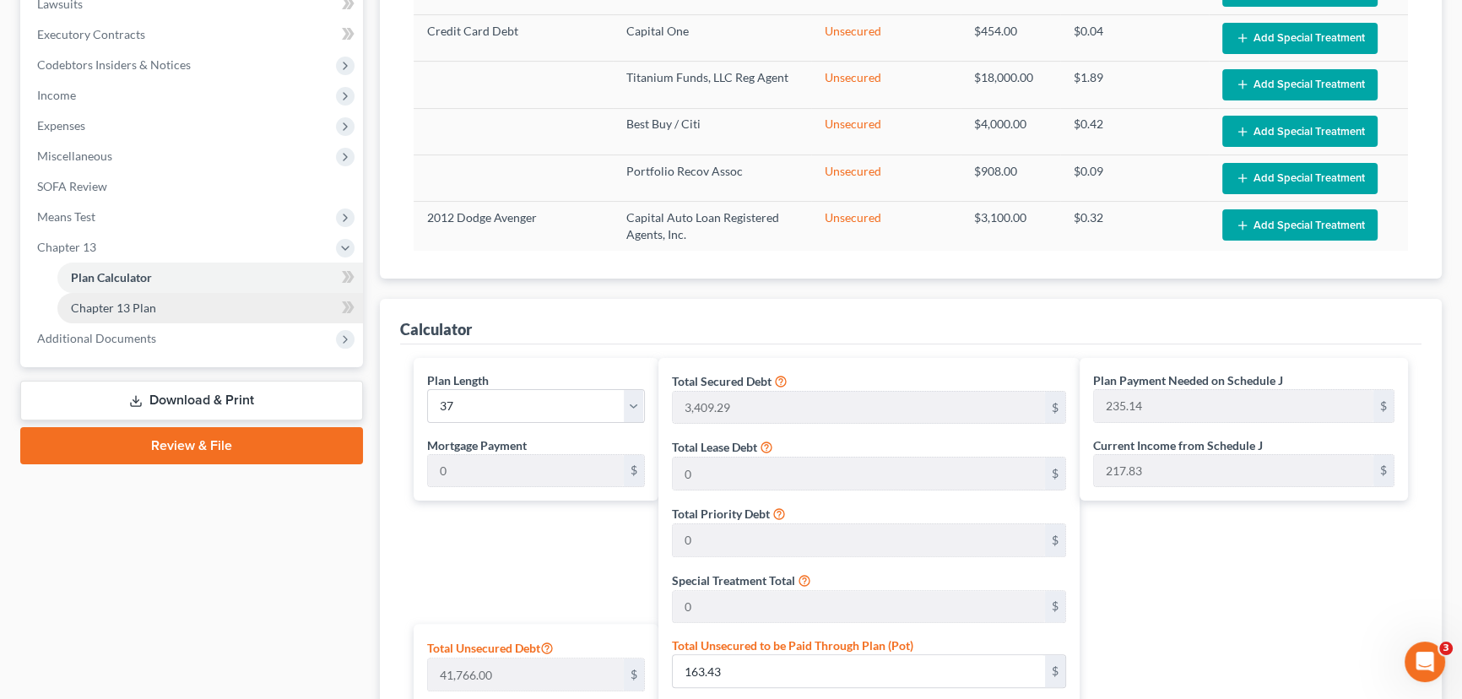
type input "240.00"
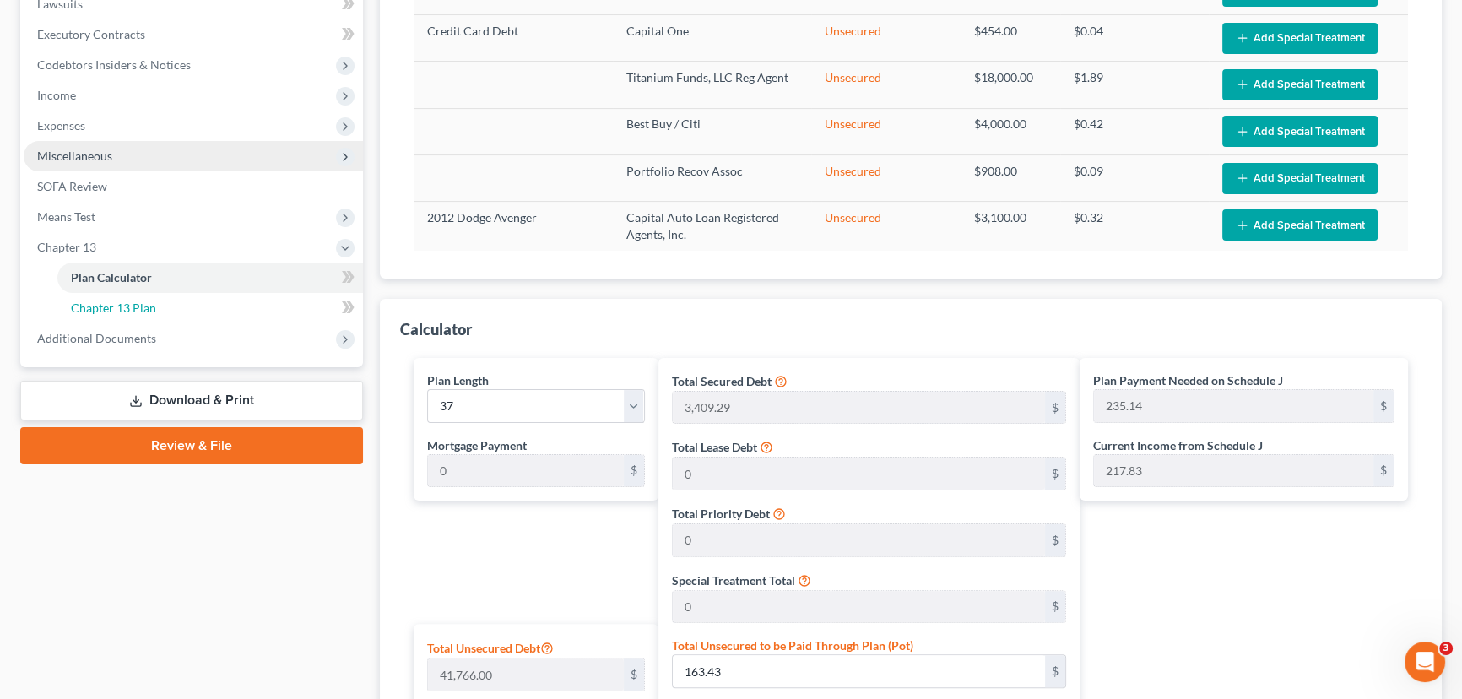
drag, startPoint x: 118, startPoint y: 308, endPoint x: 148, endPoint y: 319, distance: 31.5
click at [118, 308] on span "Chapter 13 Plan" at bounding box center [113, 308] width 85 height 14
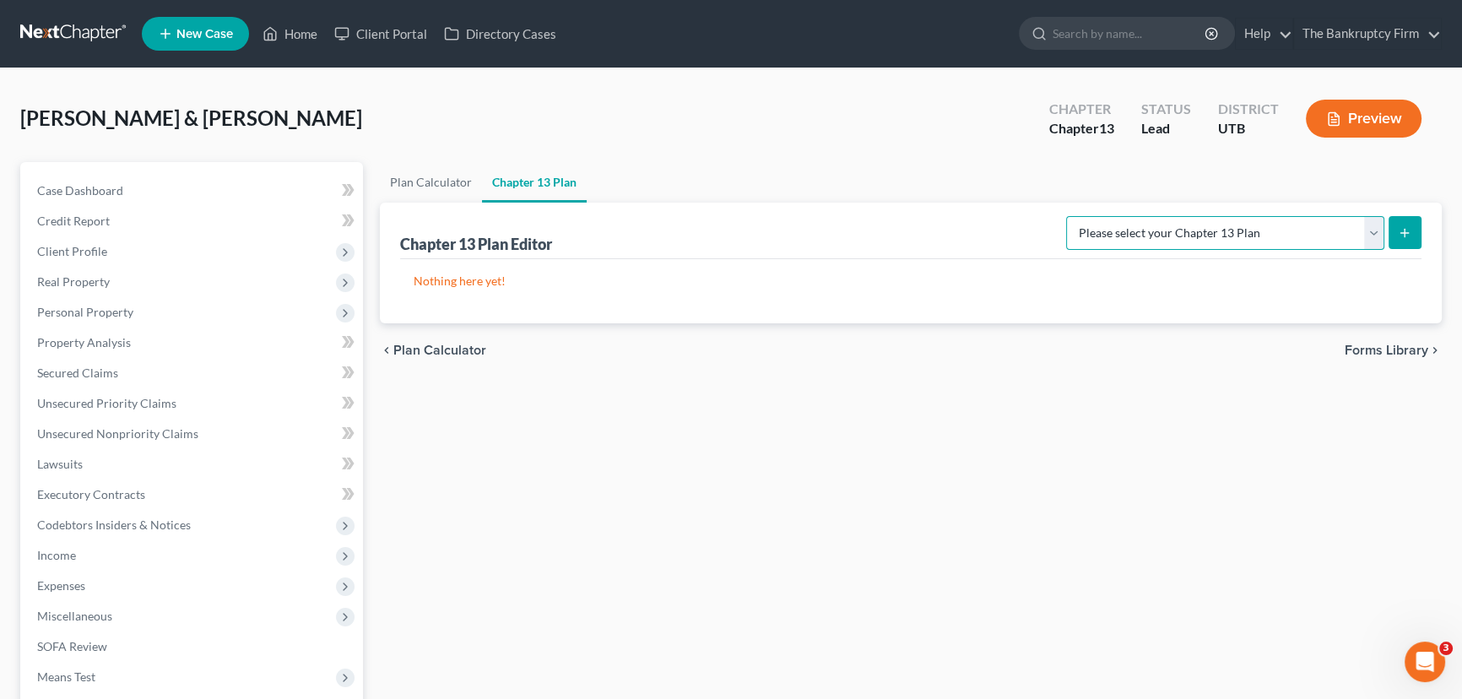
click at [1225, 234] on select "Please select your Chapter 13 Plan Chapter 13 Plan - The Bankruptcy Firm - Utah…" at bounding box center [1225, 233] width 318 height 34
select select "0"
click at [1103, 216] on select "Please select your Chapter 13 Plan Chapter 13 Plan - The Bankruptcy Firm - Utah…" at bounding box center [1225, 233] width 318 height 34
click at [51, 555] on span "Income" at bounding box center [56, 555] width 39 height 14
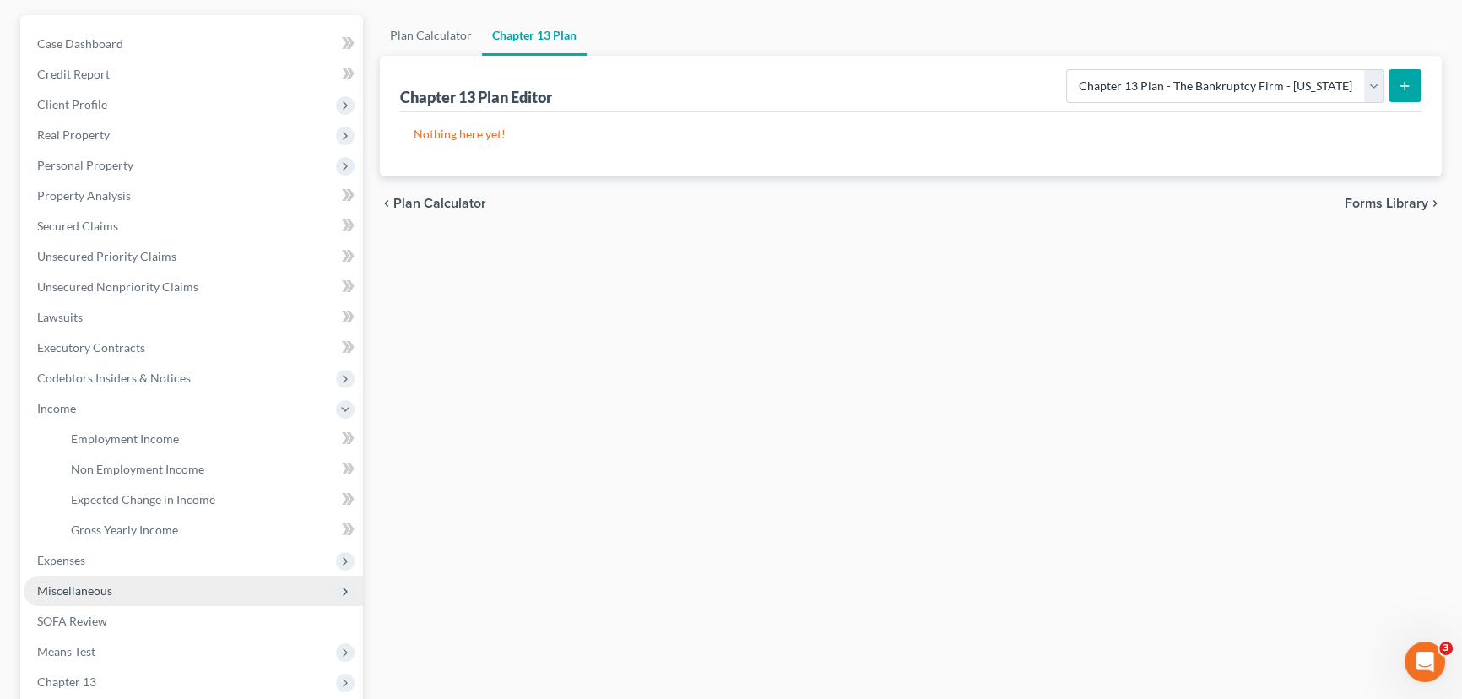
scroll to position [153, 0]
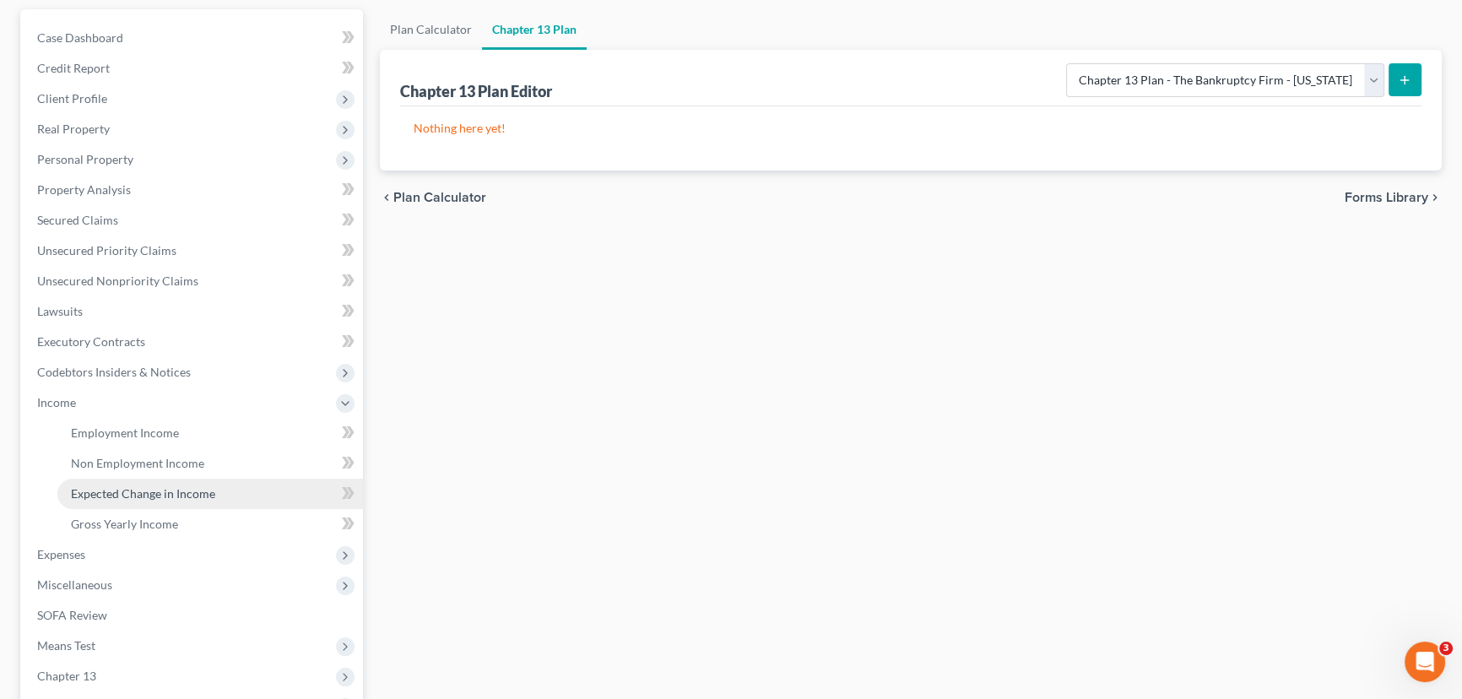
click at [128, 496] on span "Expected Change in Income" at bounding box center [143, 493] width 144 height 14
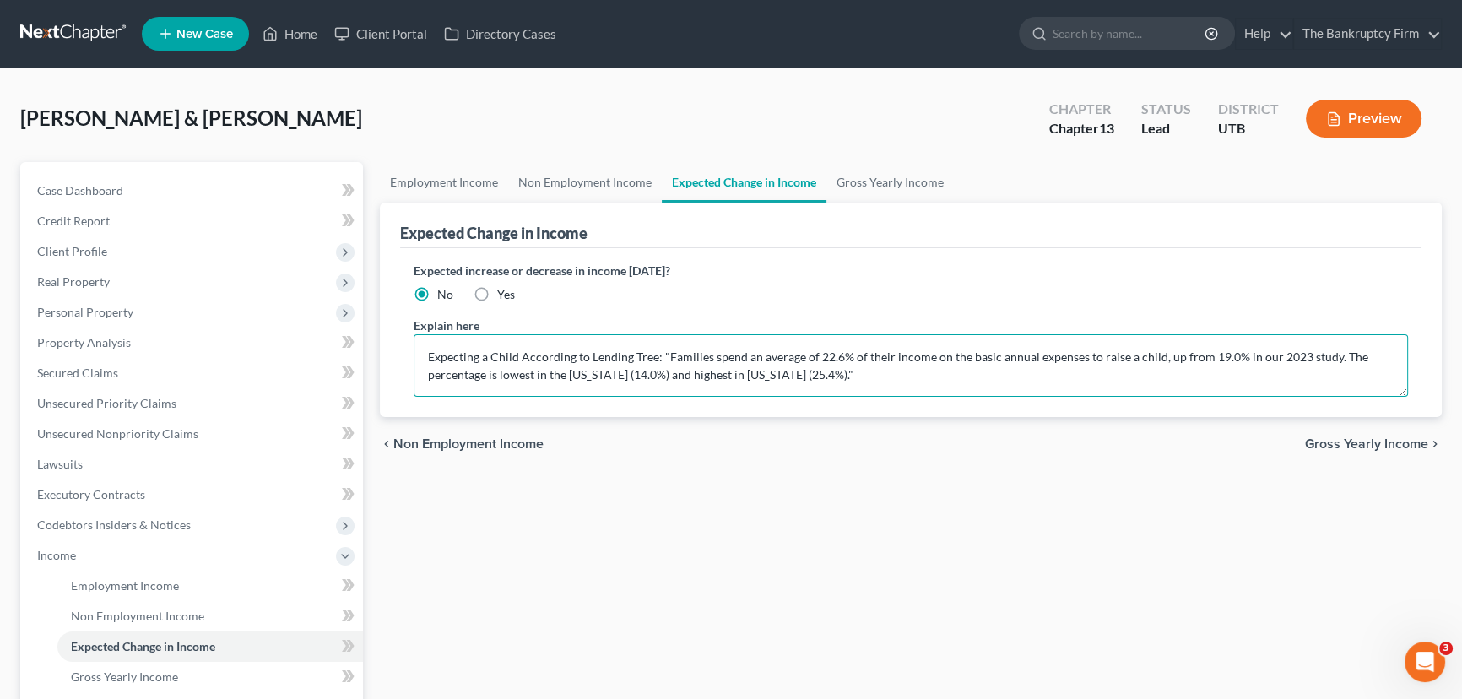
click at [520, 356] on textarea "Expecting a Child According to Lending Tree: "Families spend an average of 22.6…" at bounding box center [911, 365] width 995 height 62
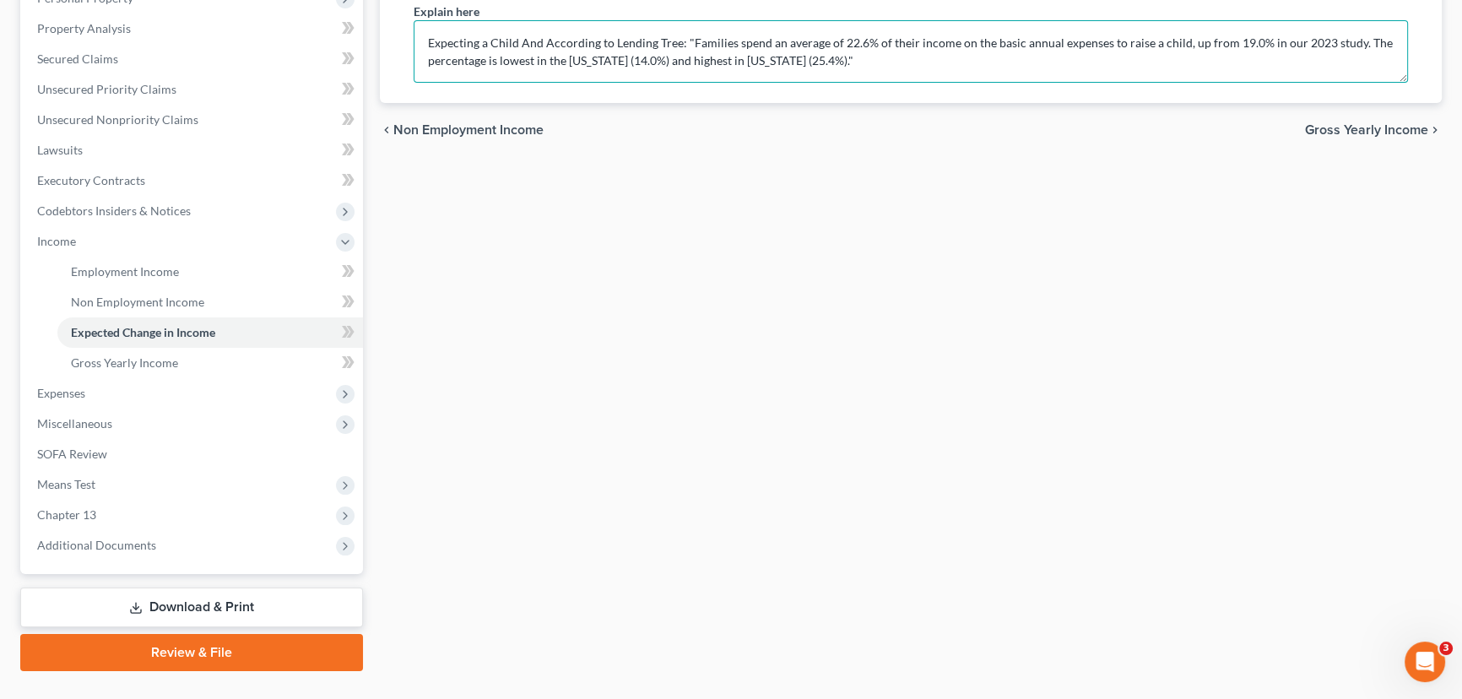
scroll to position [348, 0]
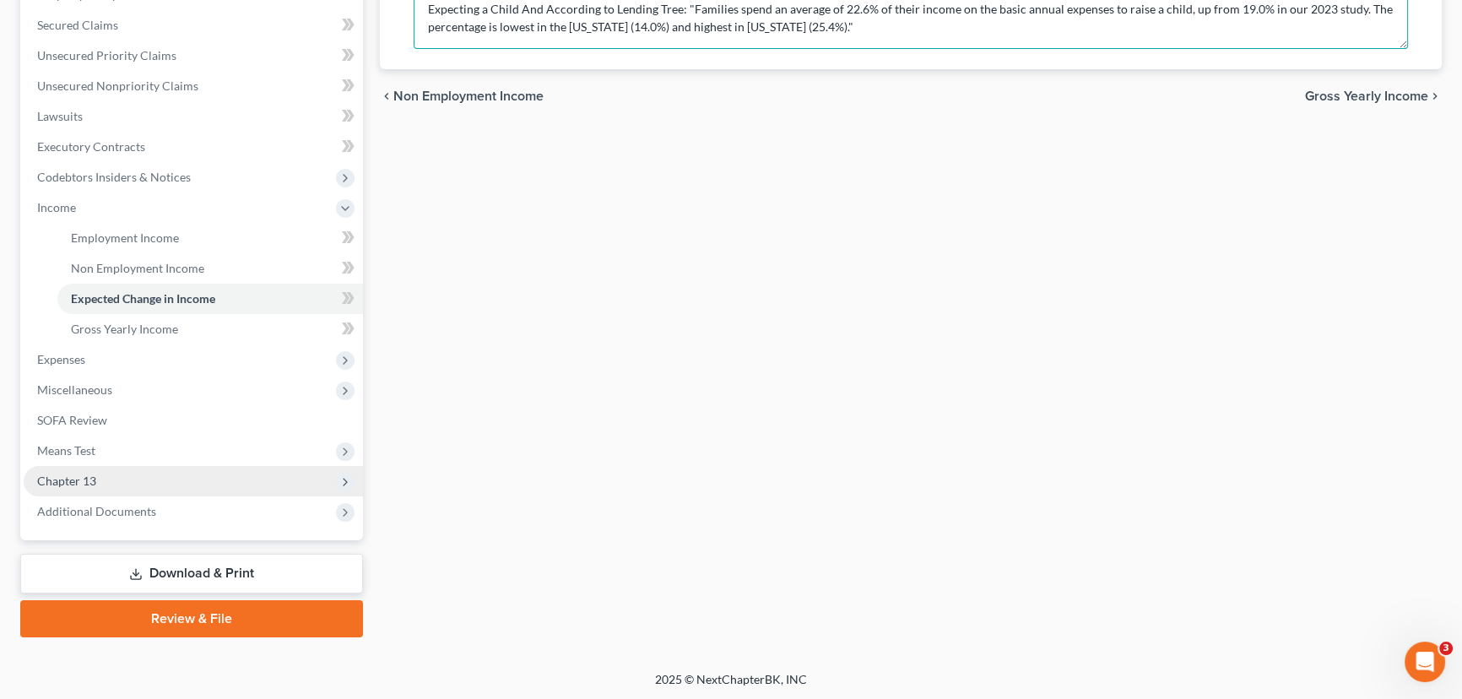
type textarea "Expecting a Child And According to Lending Tree: "Families spend an average of …"
click at [81, 485] on span "Chapter 13" at bounding box center [66, 481] width 59 height 14
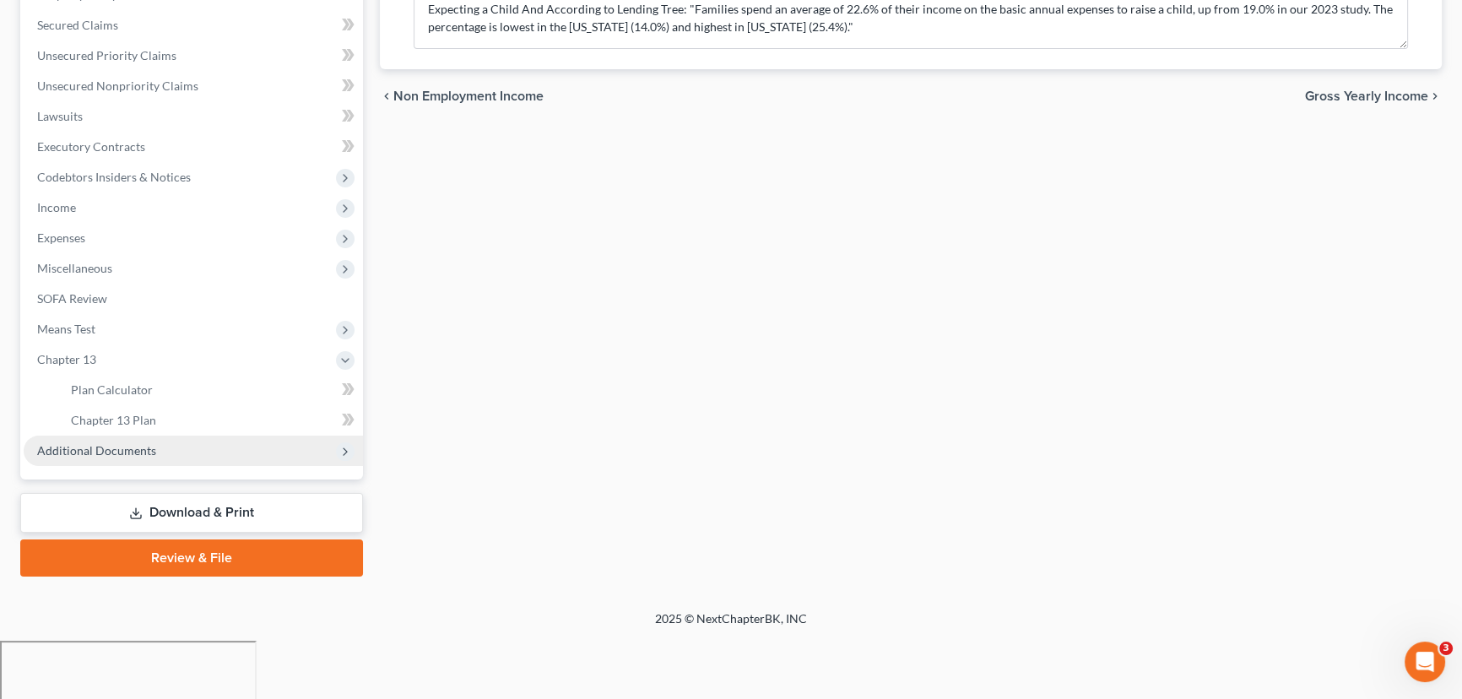
scroll to position [287, 0]
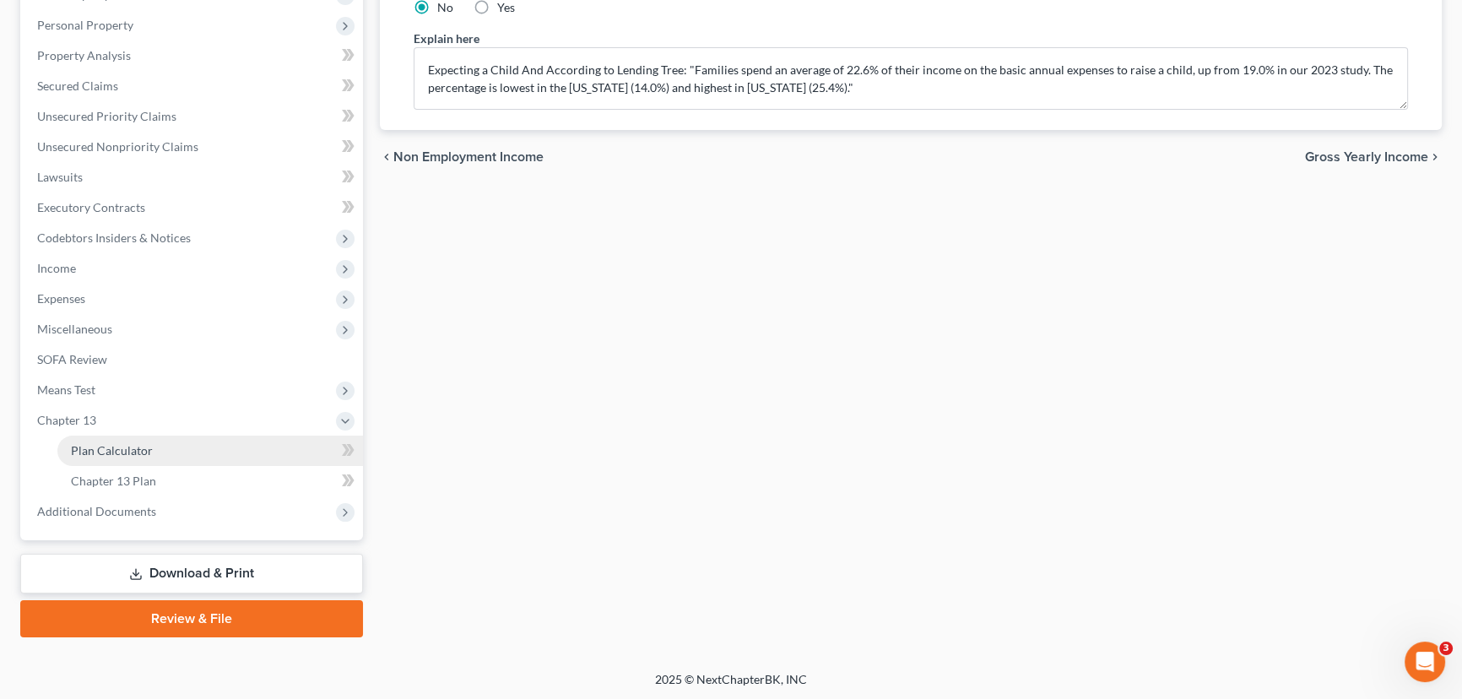
click at [118, 445] on span "Plan Calculator" at bounding box center [112, 450] width 82 height 14
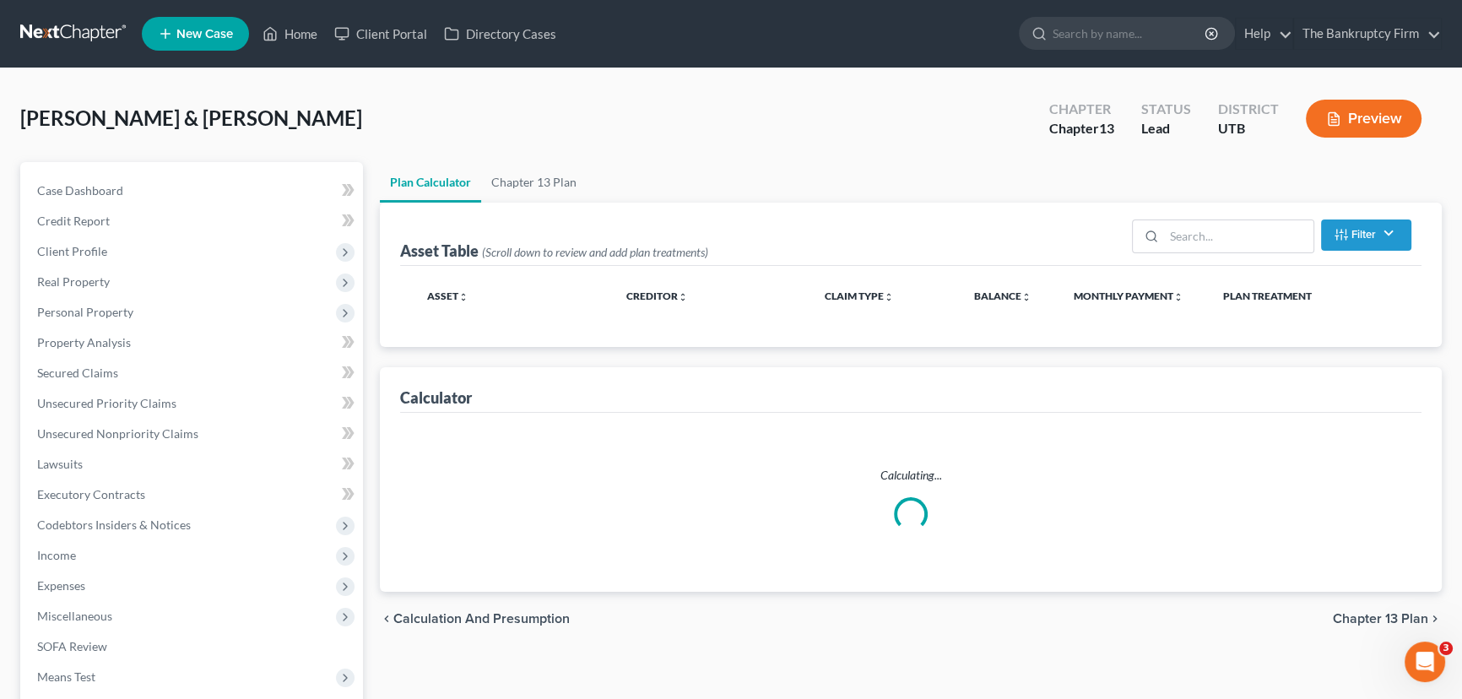
select select "36"
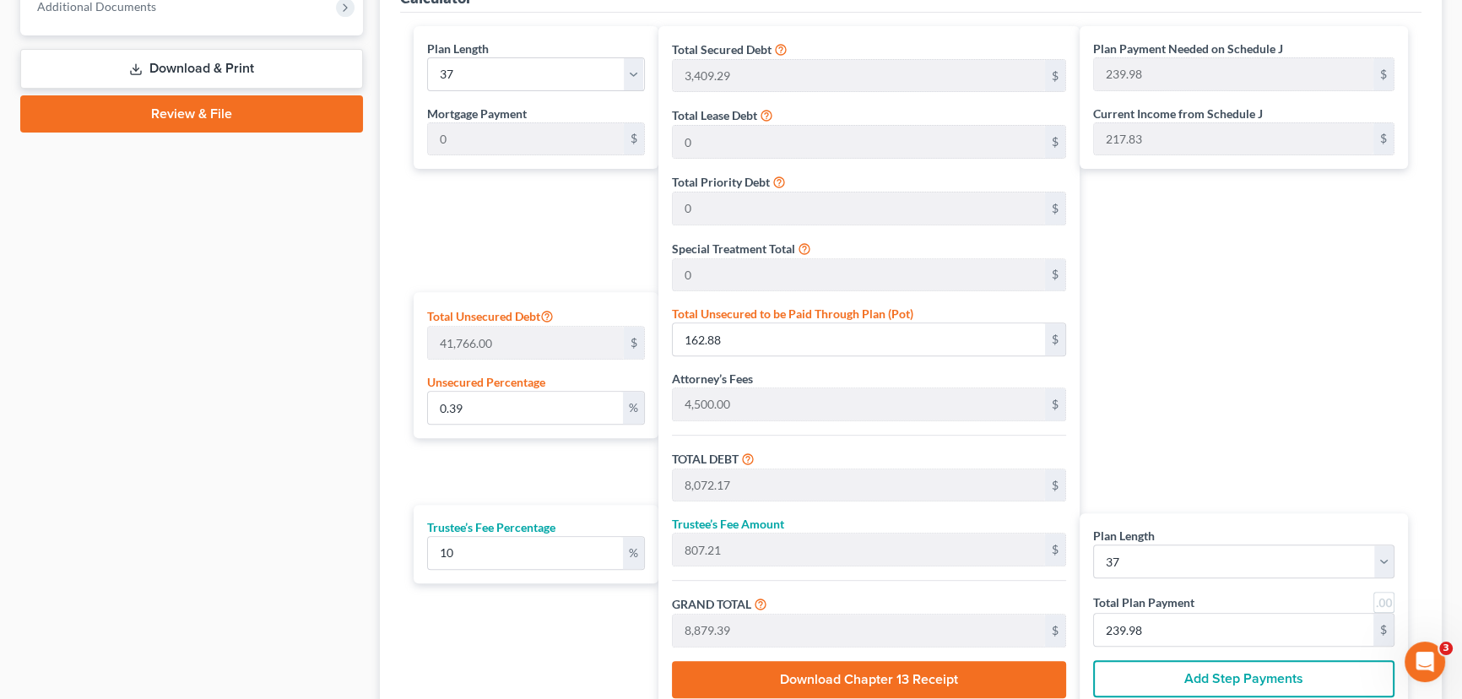
scroll to position [844, 0]
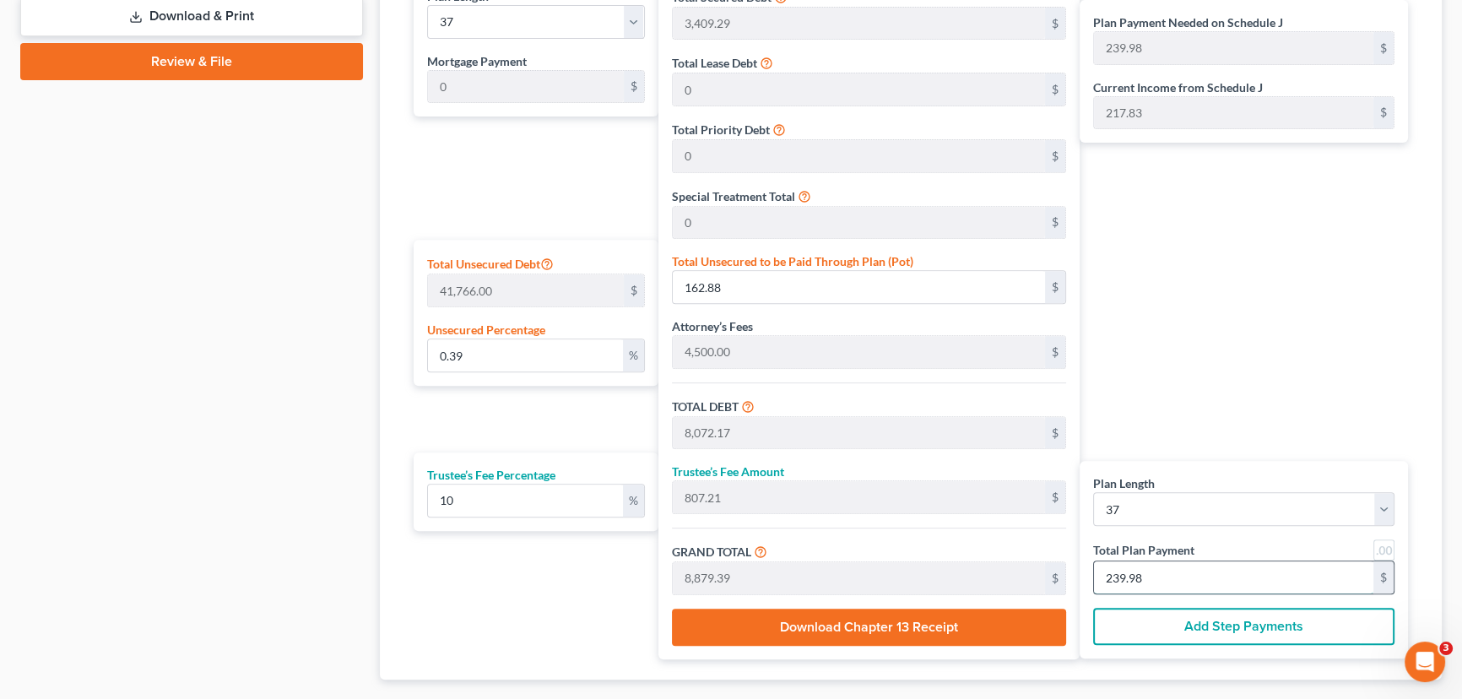
click at [1160, 574] on input "239.98" at bounding box center [1233, 577] width 279 height 32
type input "0"
type input "67.27"
type input "6.72"
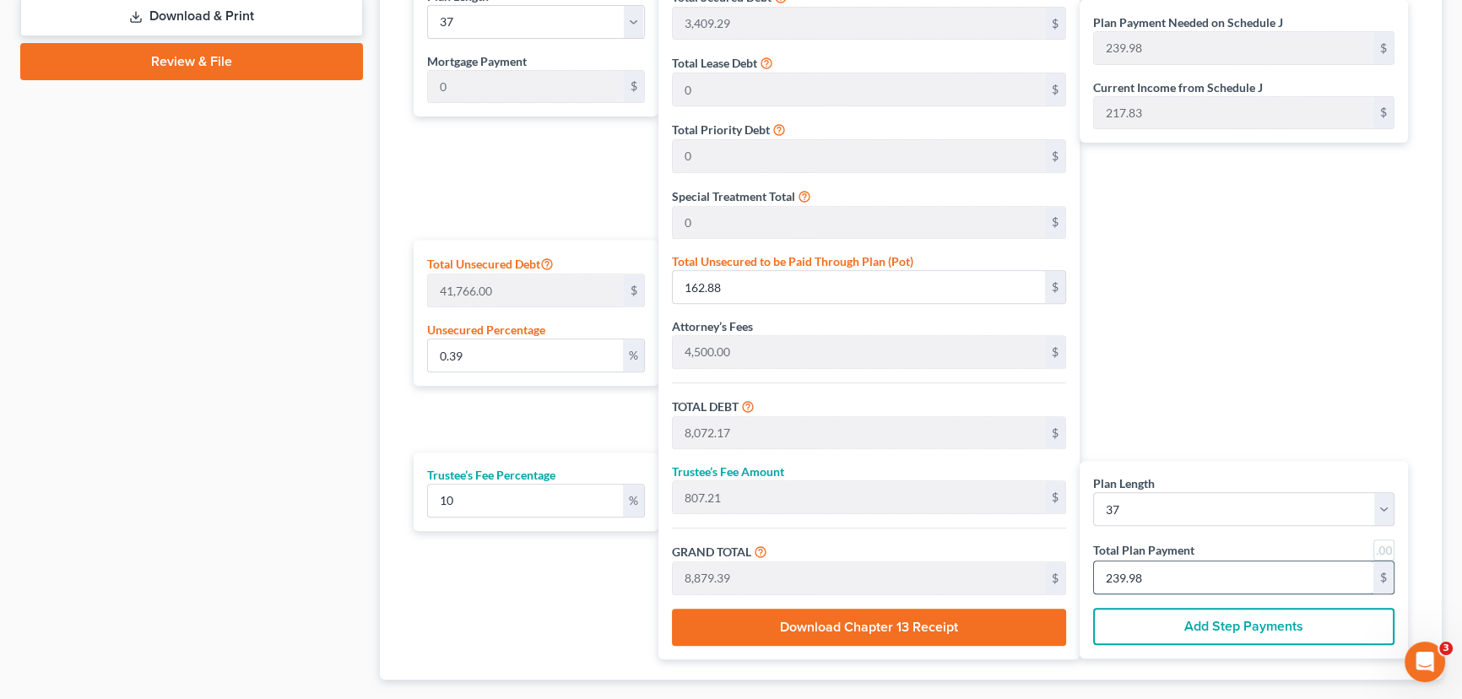
type input "74.00"
type input "2"
type input "807.27"
type input "80.72"
type input "888.00"
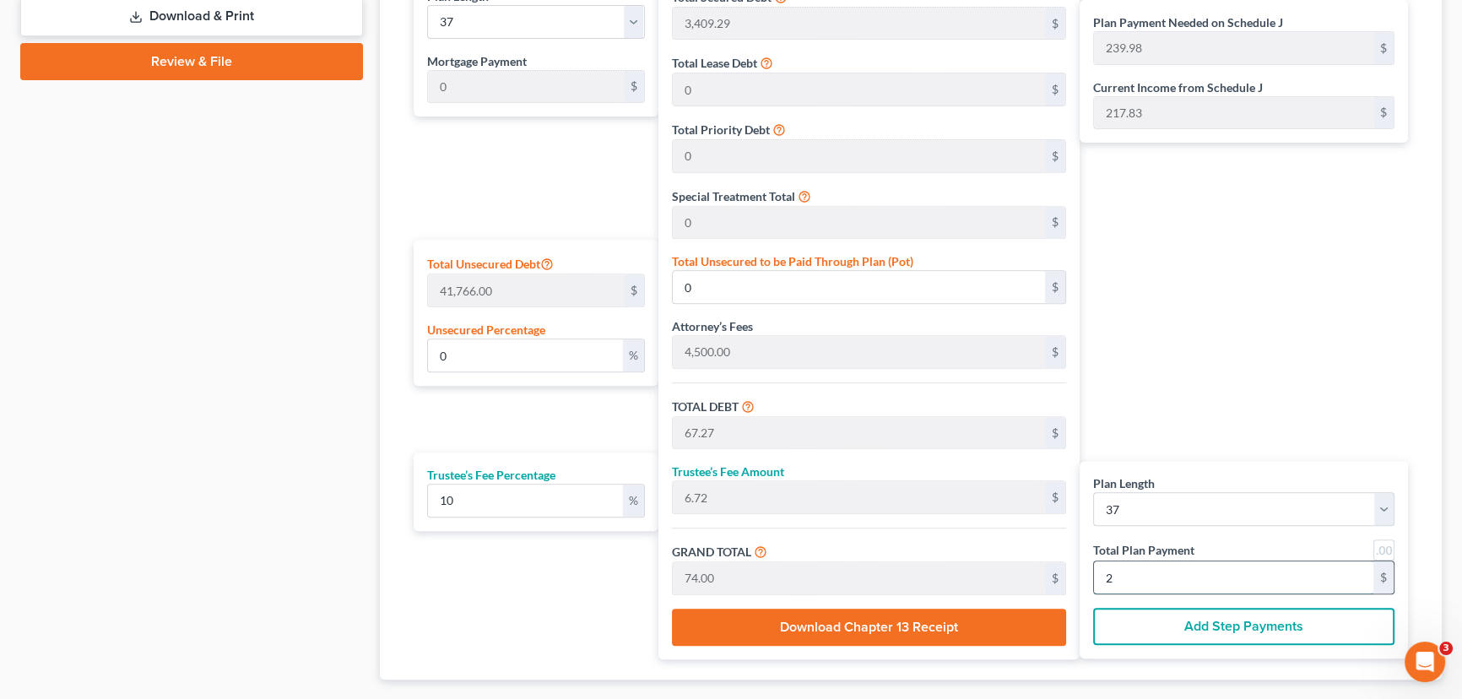
type input "24"
type input "0.39"
type input "163.43"
type input "8,072.72"
type input "807.27"
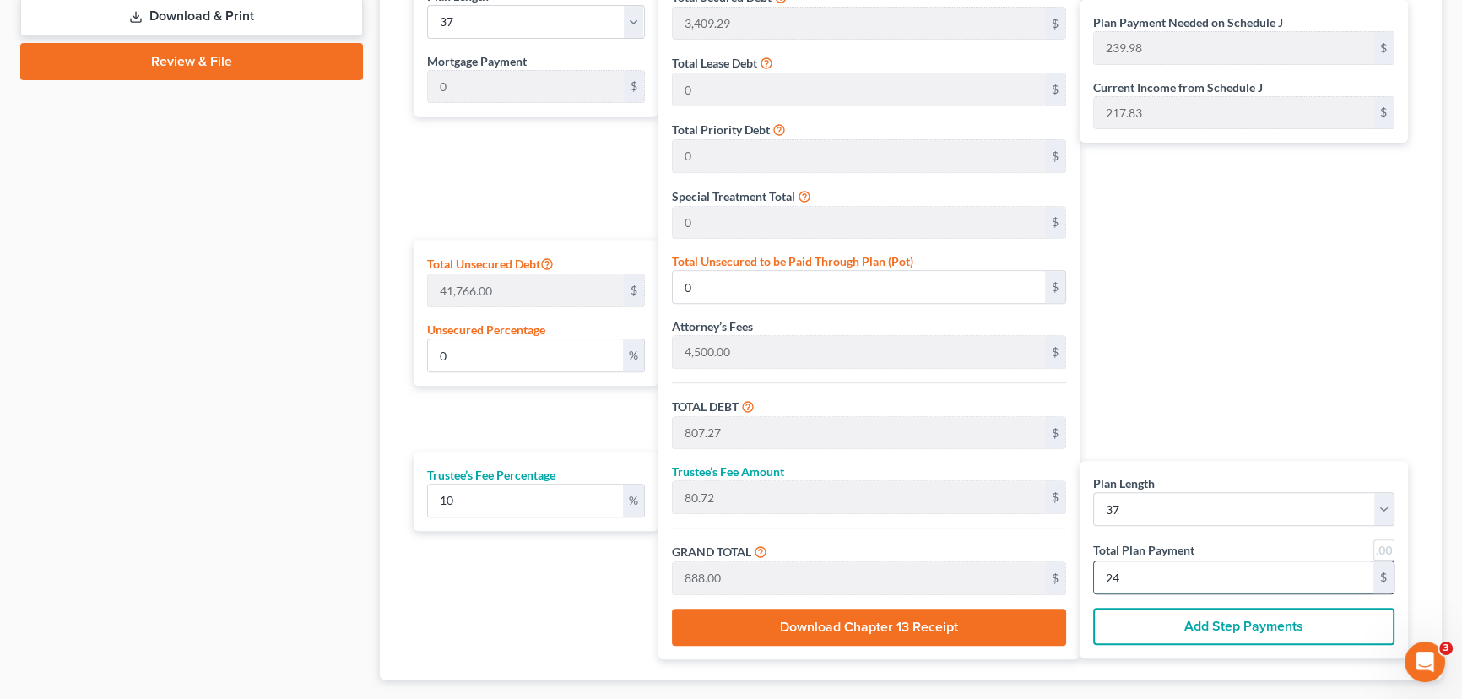
type input "8,880.00"
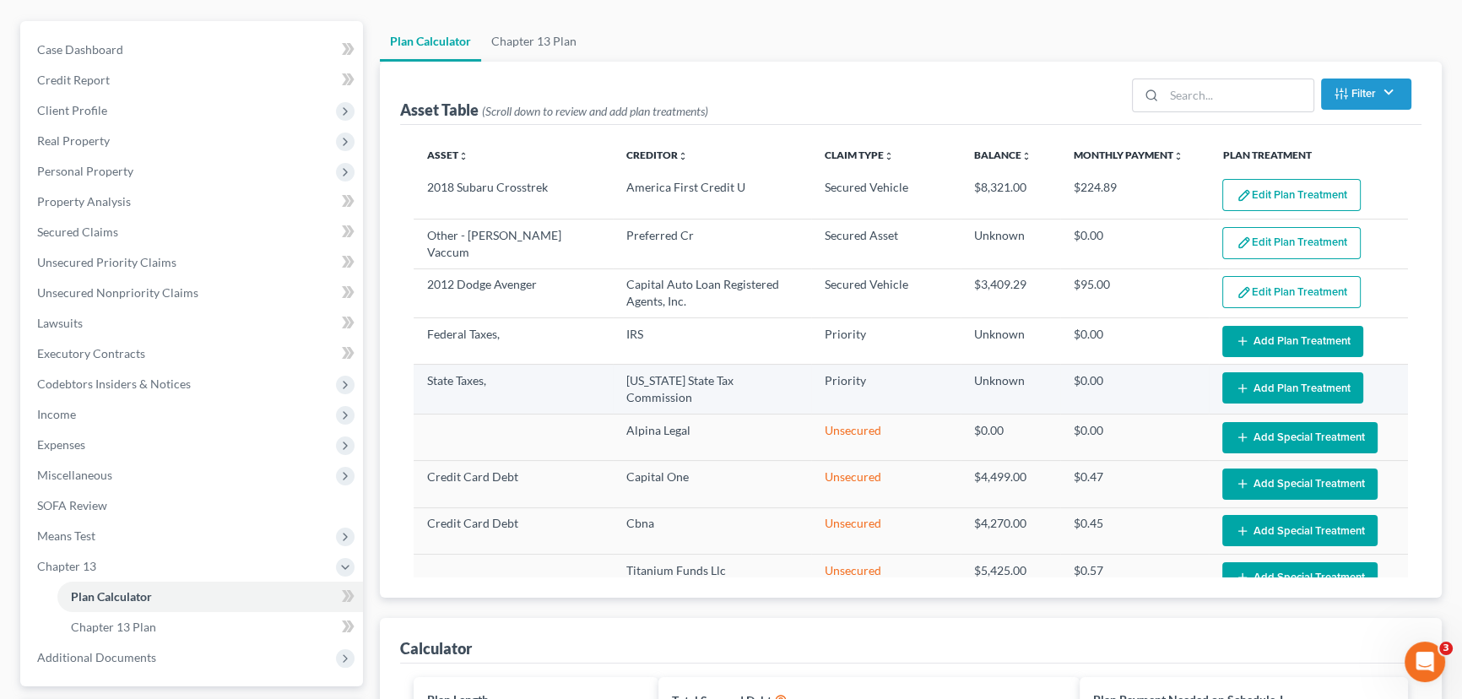
scroll to position [76, 0]
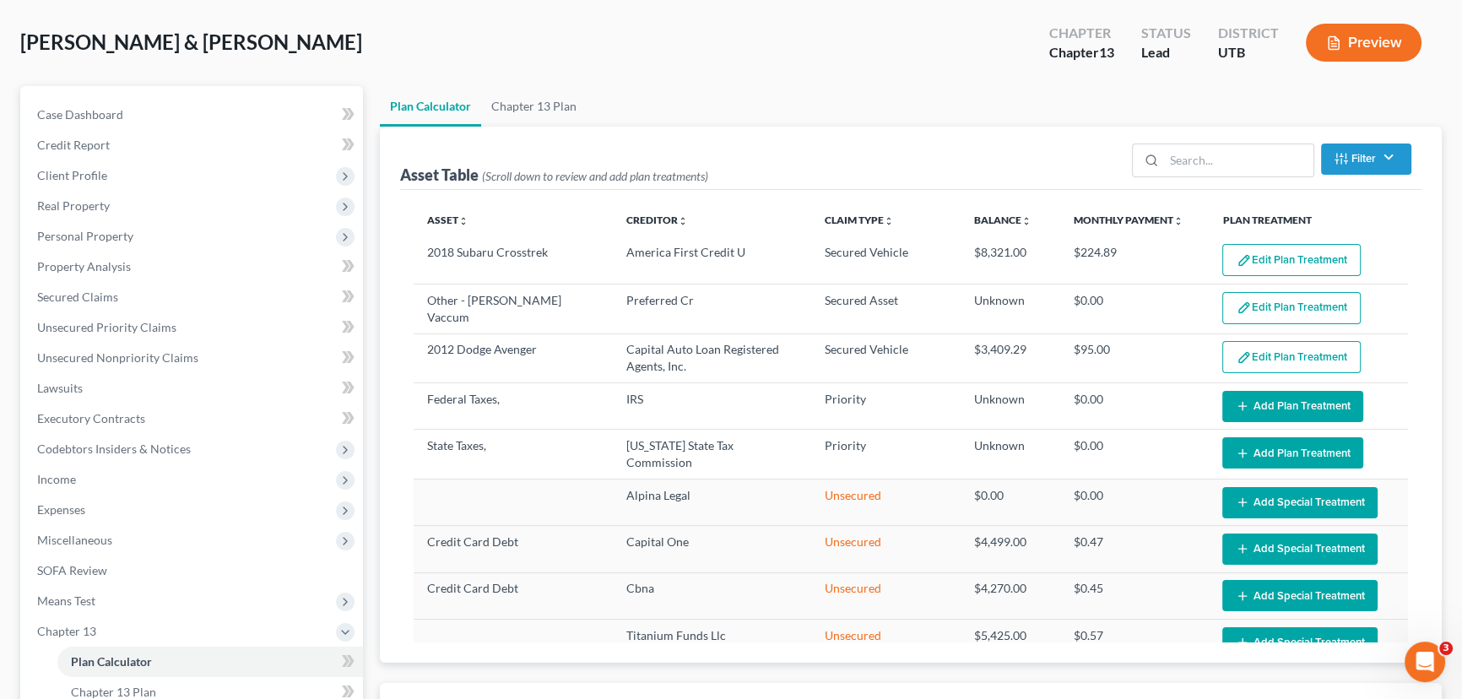
type input "240.00"
click at [74, 291] on span "Secured Claims" at bounding box center [77, 297] width 81 height 14
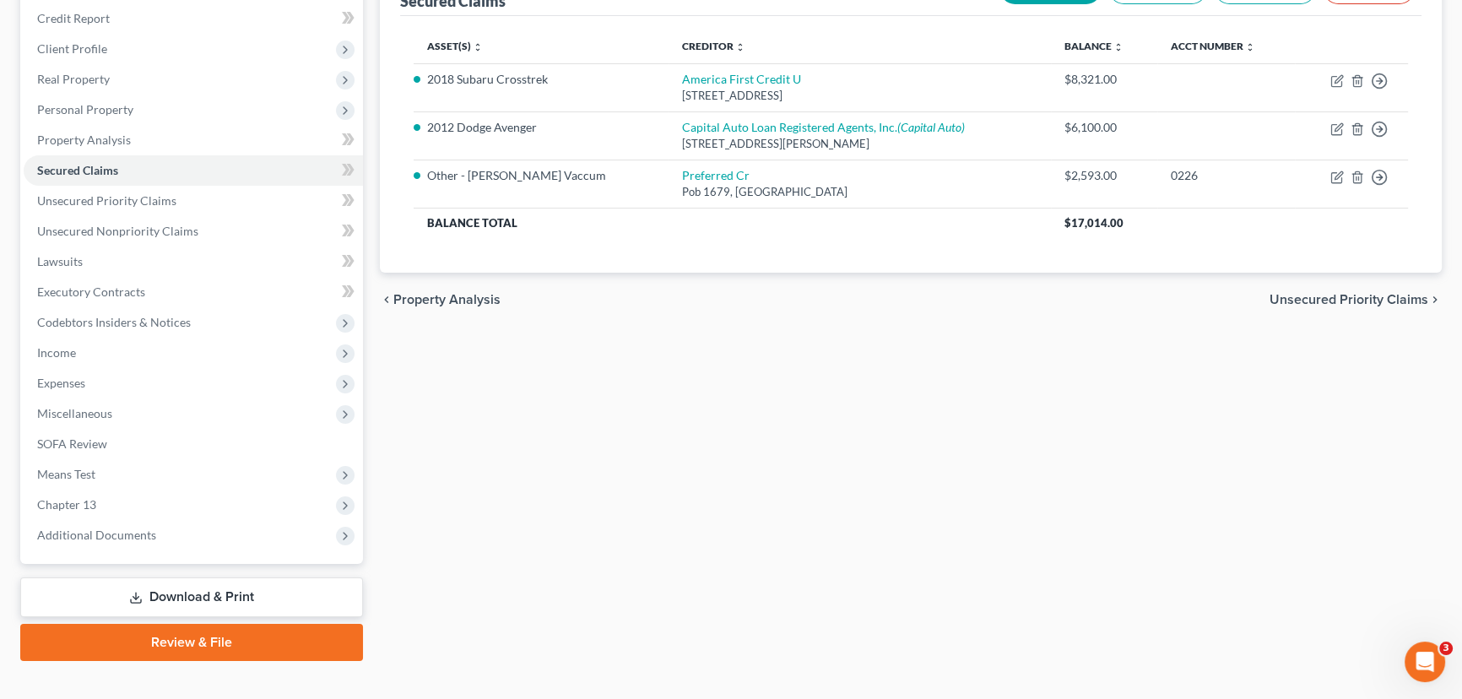
scroll to position [226, 0]
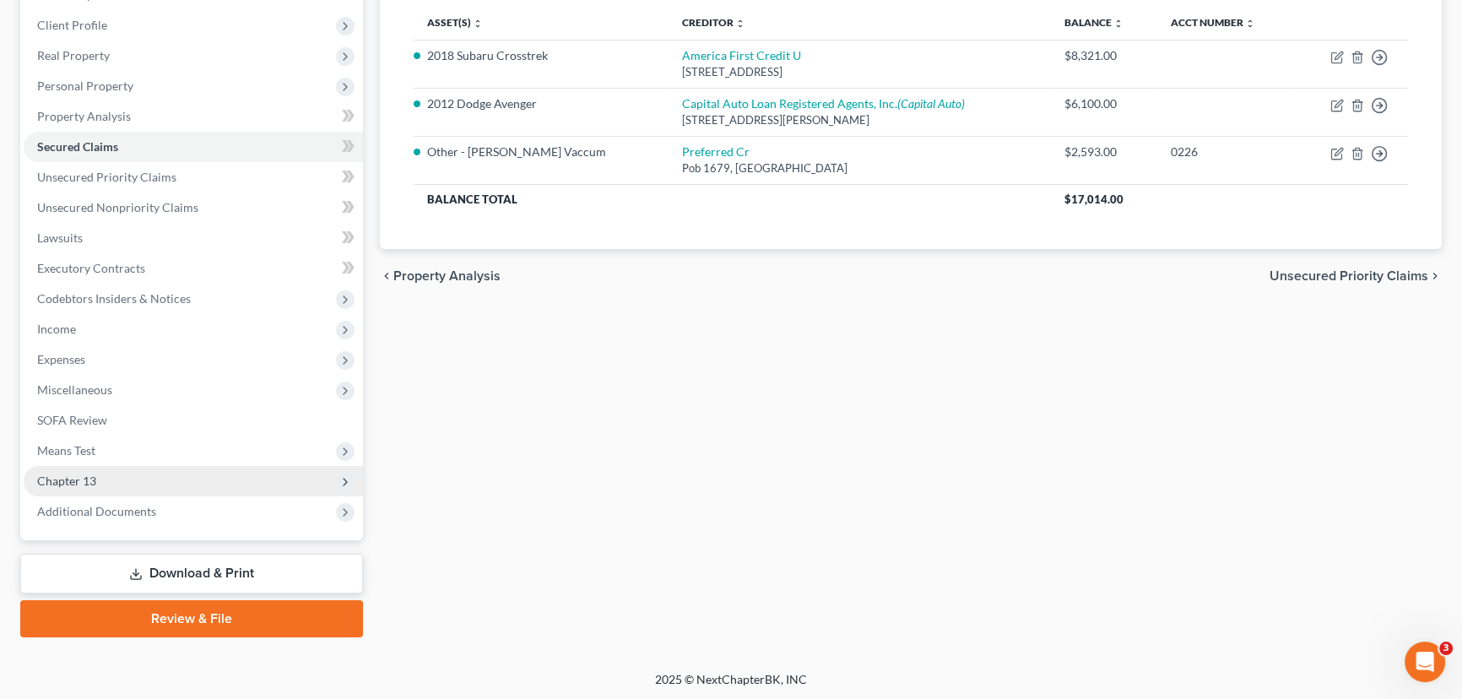
click at [81, 485] on span "Chapter 13" at bounding box center [66, 481] width 59 height 14
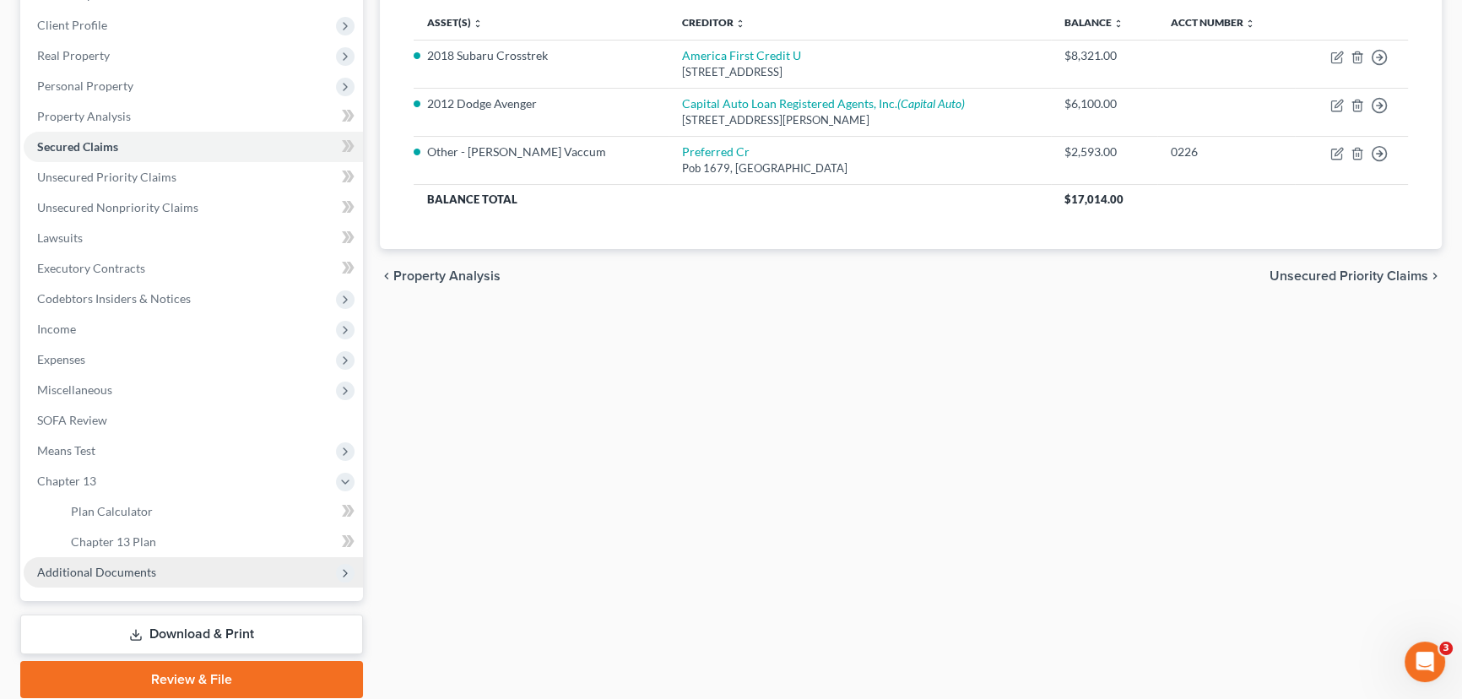
click at [121, 566] on span "Additional Documents" at bounding box center [96, 572] width 119 height 14
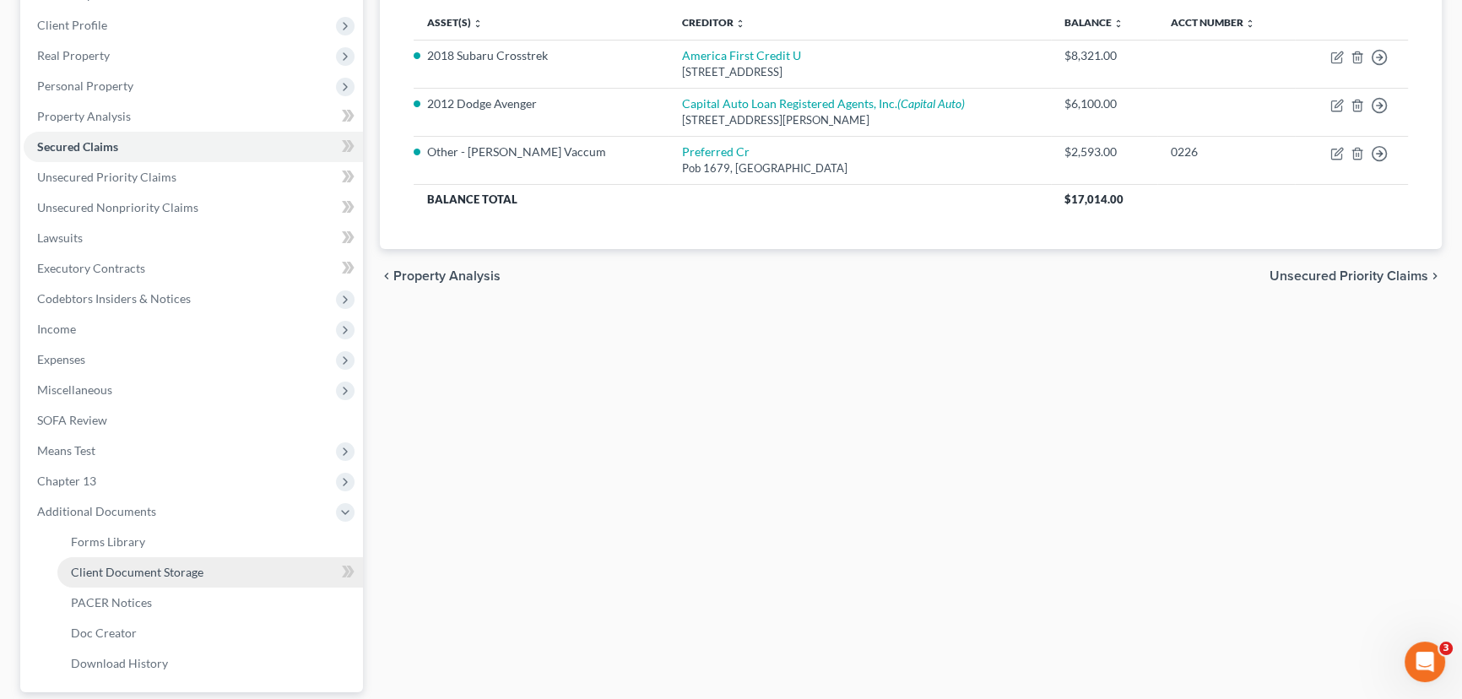
click at [163, 573] on span "Client Document Storage" at bounding box center [137, 572] width 133 height 14
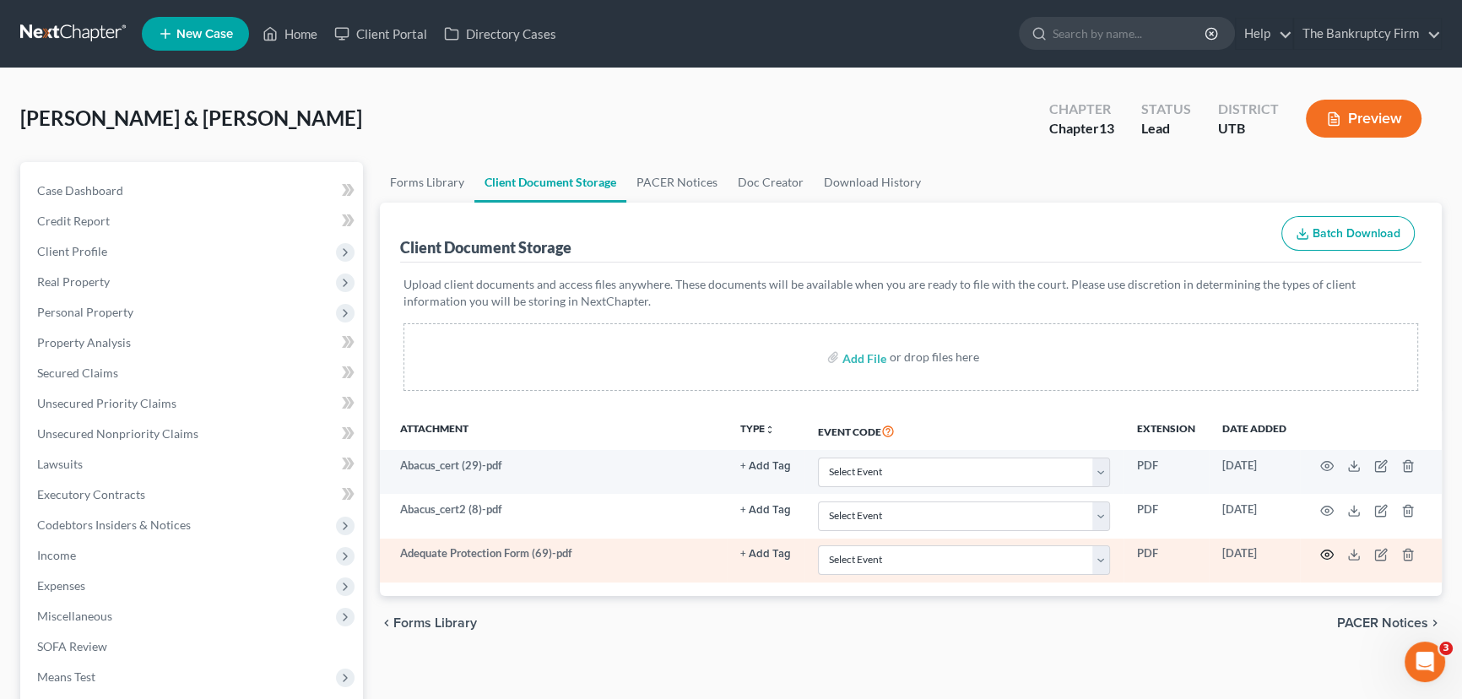
click at [1326, 553] on circle "button" at bounding box center [1327, 554] width 3 height 3
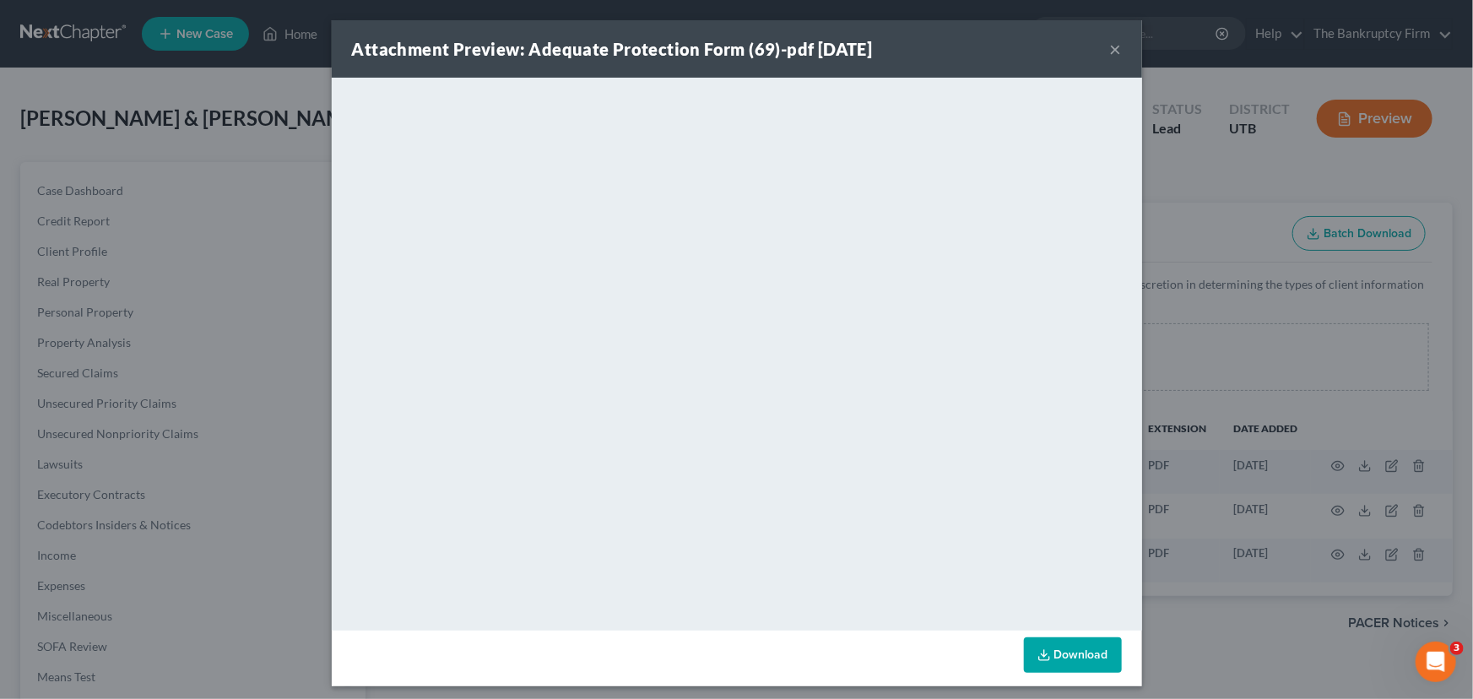
click at [1110, 47] on button "×" at bounding box center [1116, 49] width 12 height 20
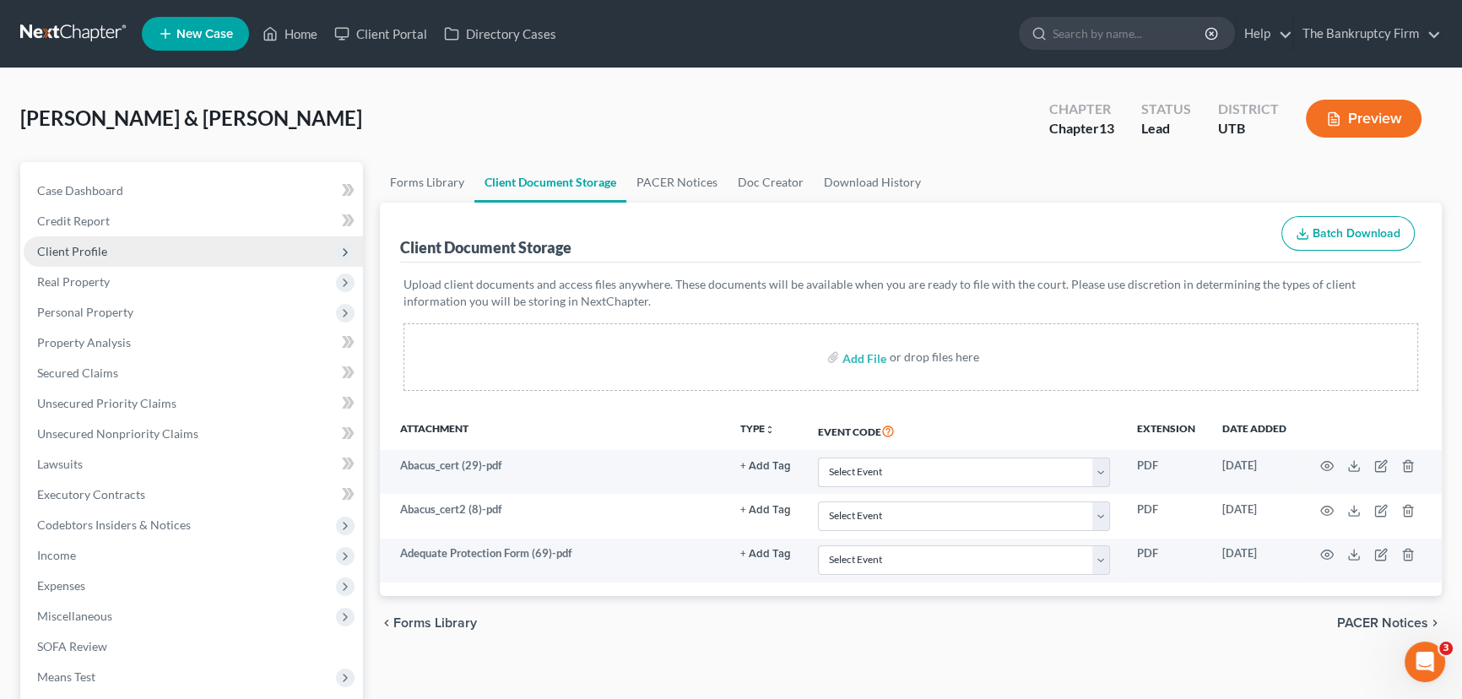
click at [75, 251] on span "Client Profile" at bounding box center [72, 251] width 70 height 14
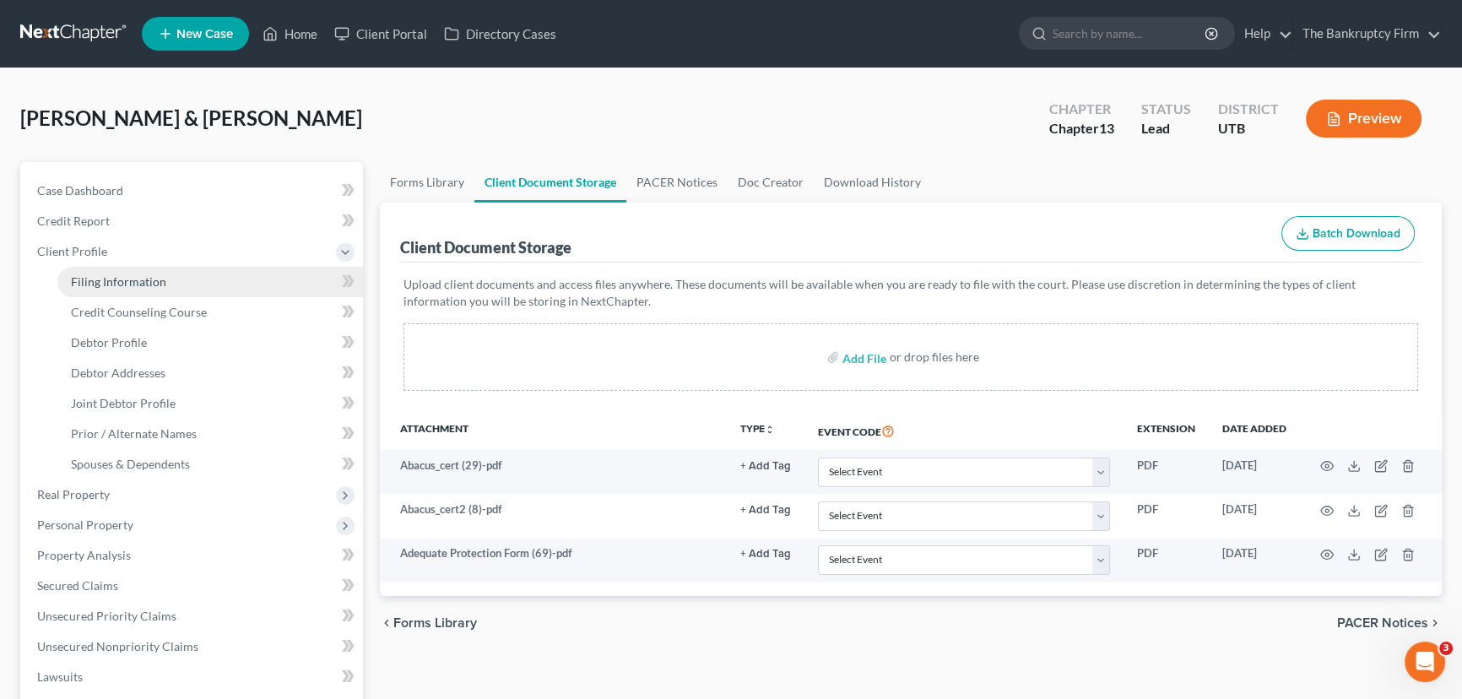
click at [121, 283] on span "Filing Information" at bounding box center [118, 281] width 95 height 14
select select "1"
select select "3"
select select "46"
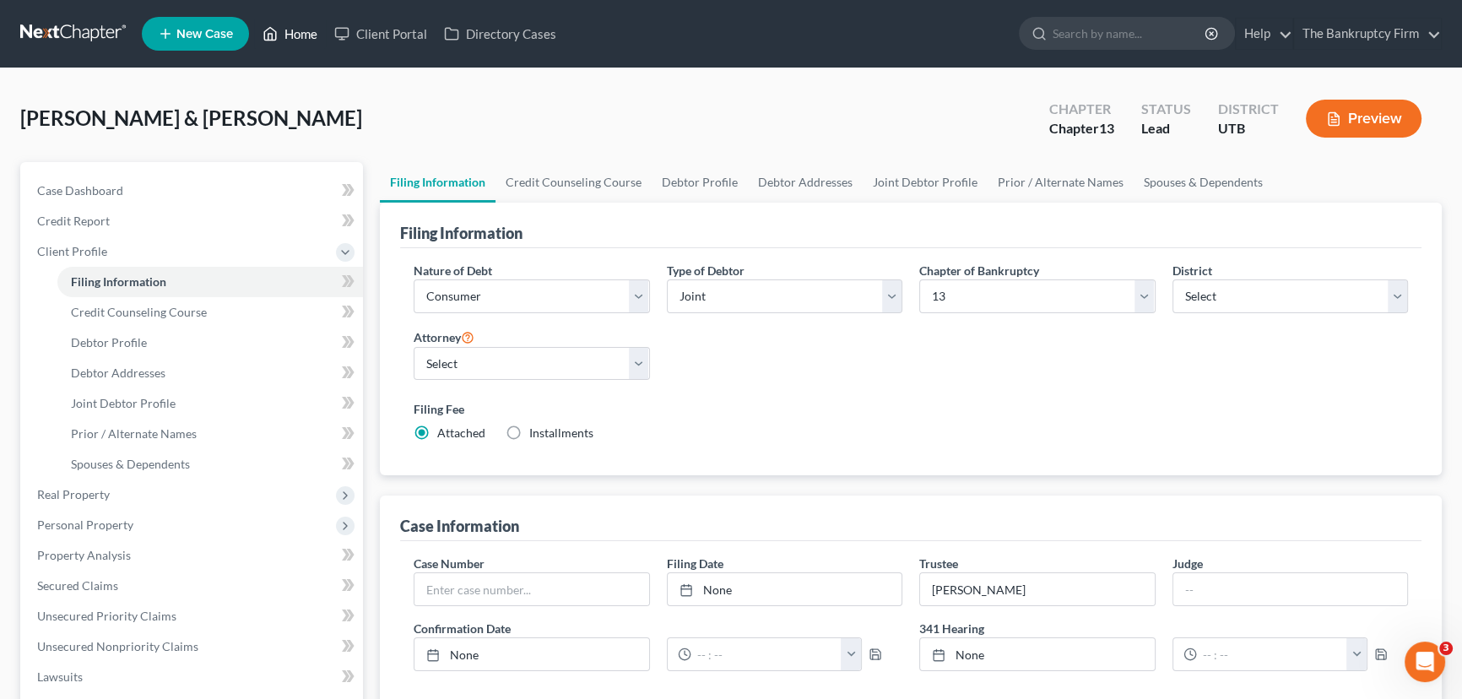
click at [296, 32] on link "Home" at bounding box center [290, 34] width 72 height 30
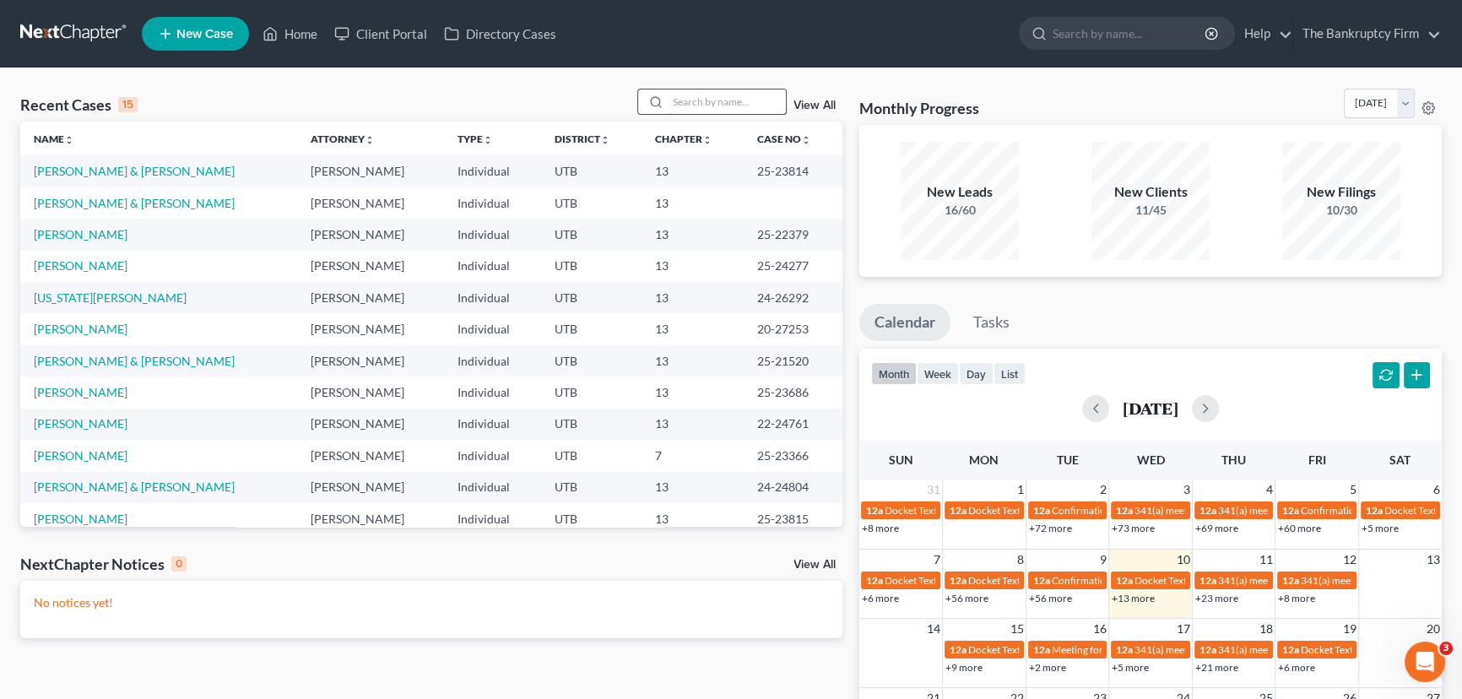
click at [676, 101] on input "search" at bounding box center [727, 101] width 118 height 24
type input "Rigby"
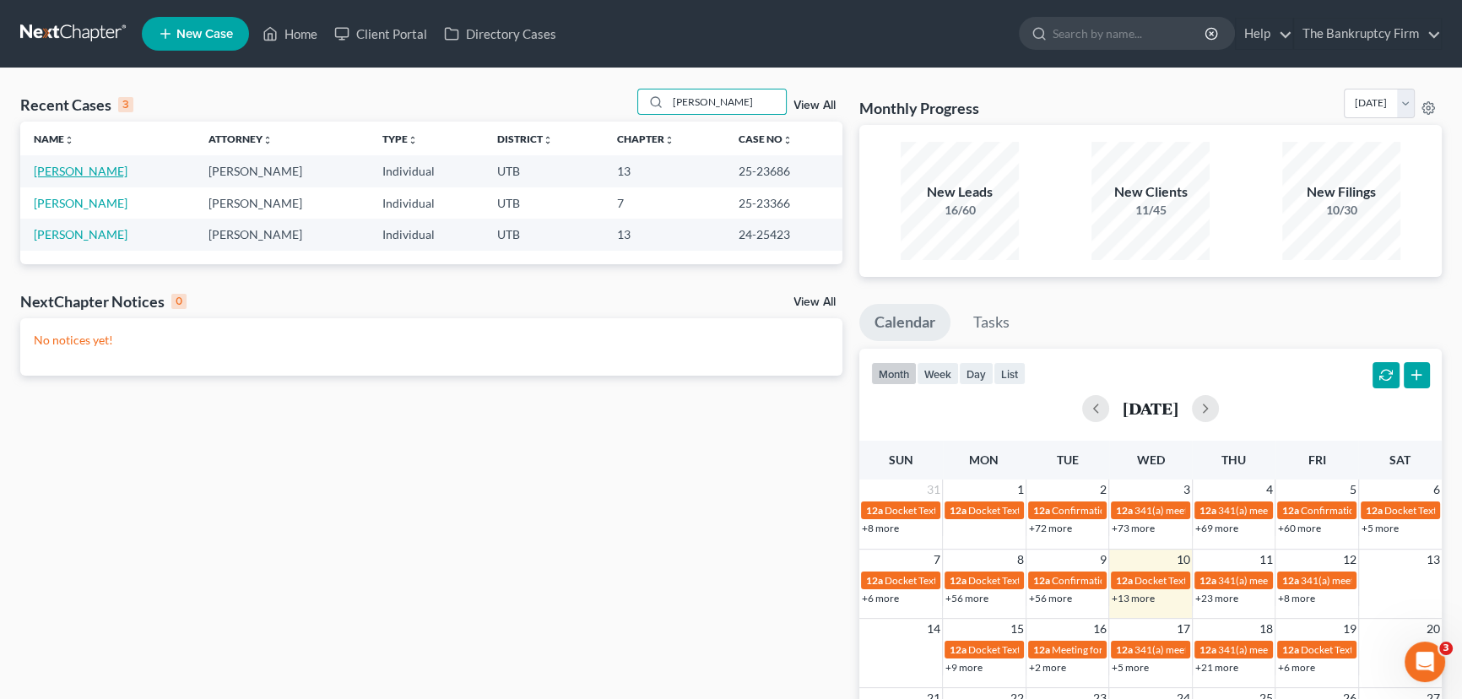
click at [66, 171] on link "[PERSON_NAME]" at bounding box center [81, 171] width 94 height 14
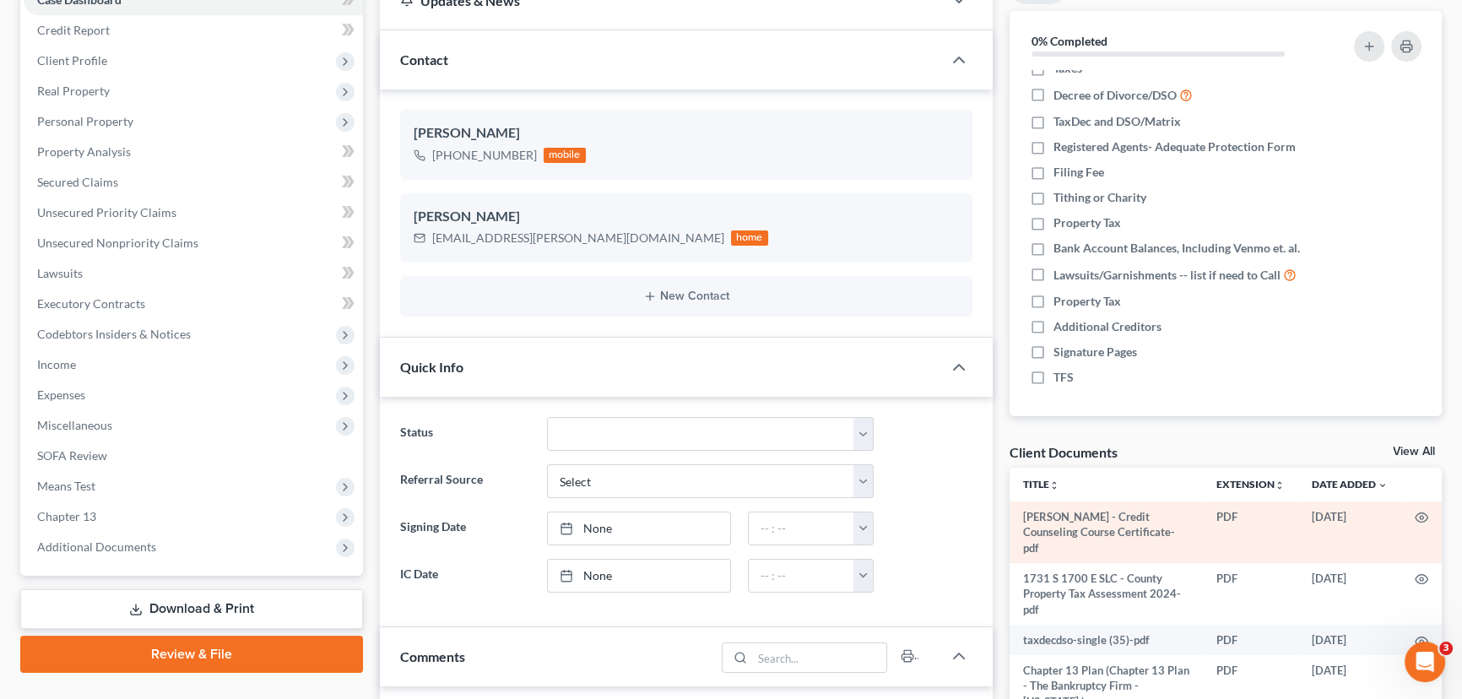
scroll to position [230, 0]
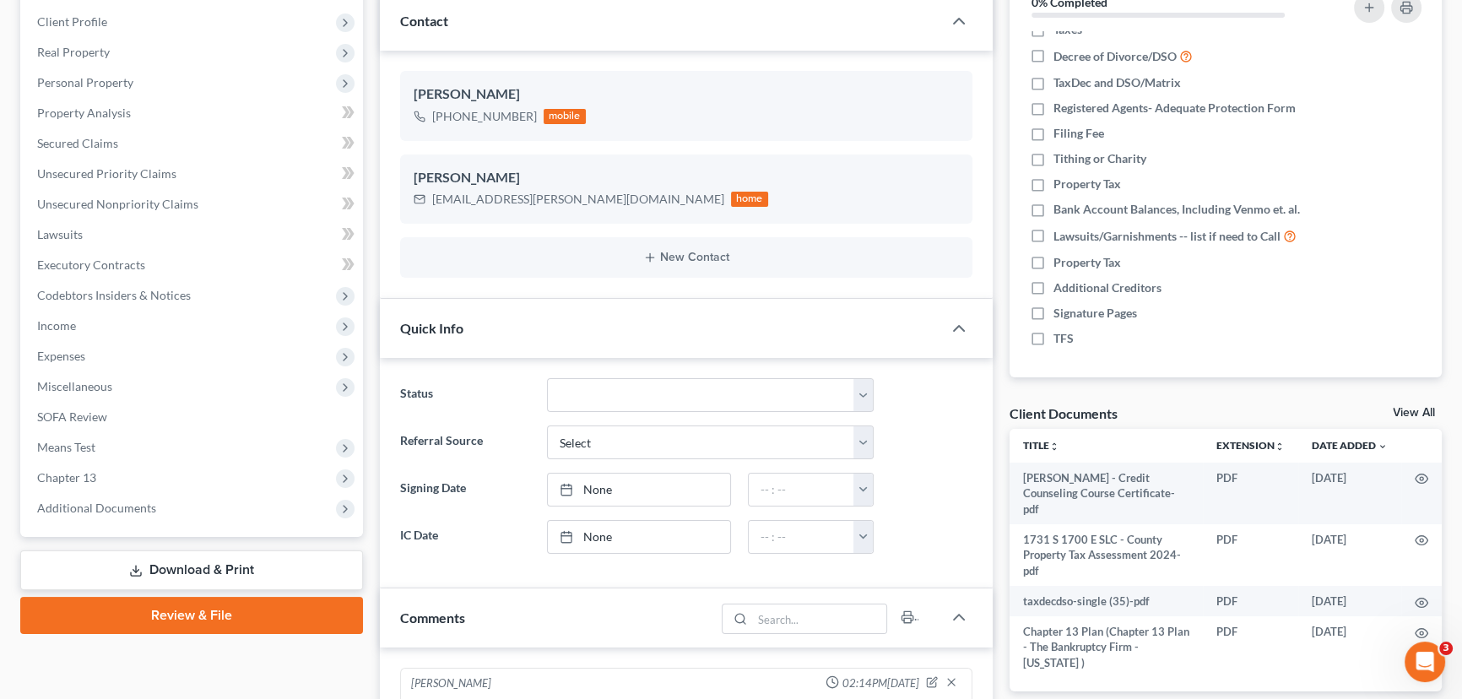
click at [1408, 408] on link "View All" at bounding box center [1414, 413] width 42 height 12
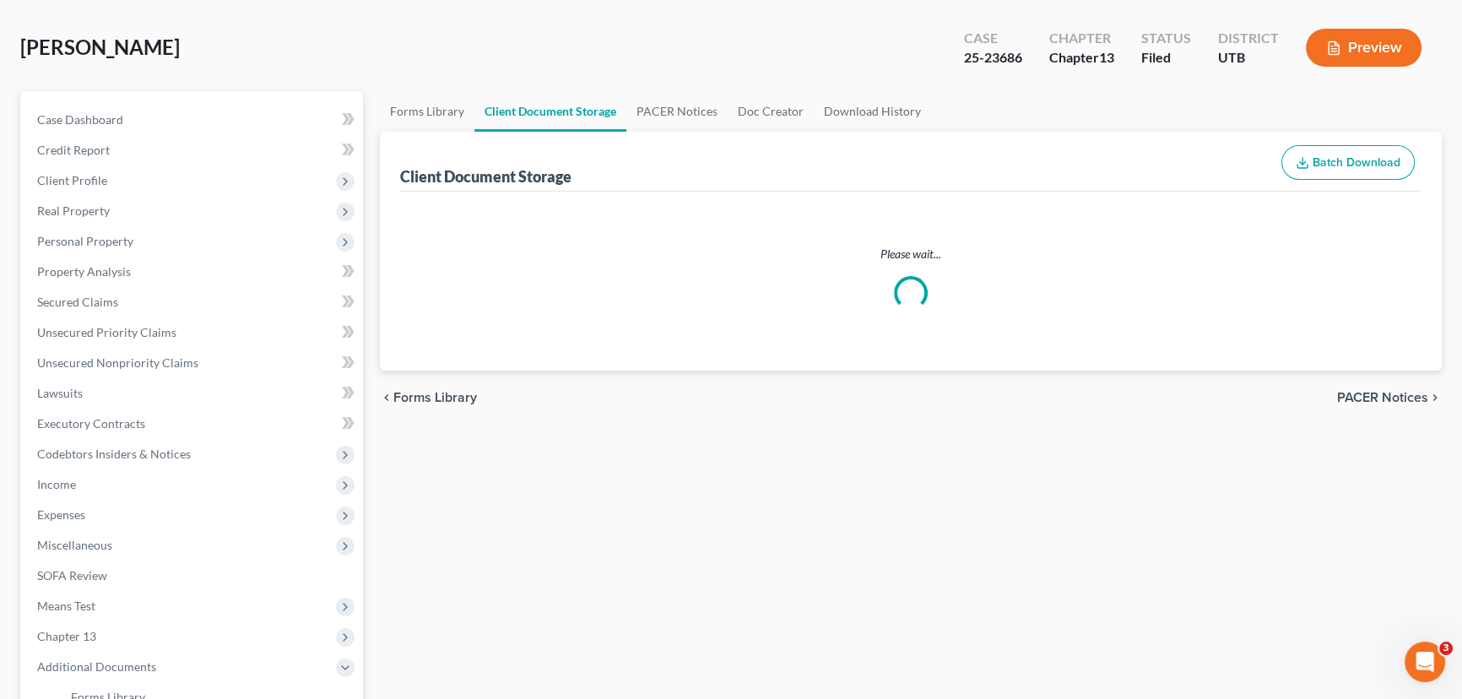
select select "26"
select select "30"
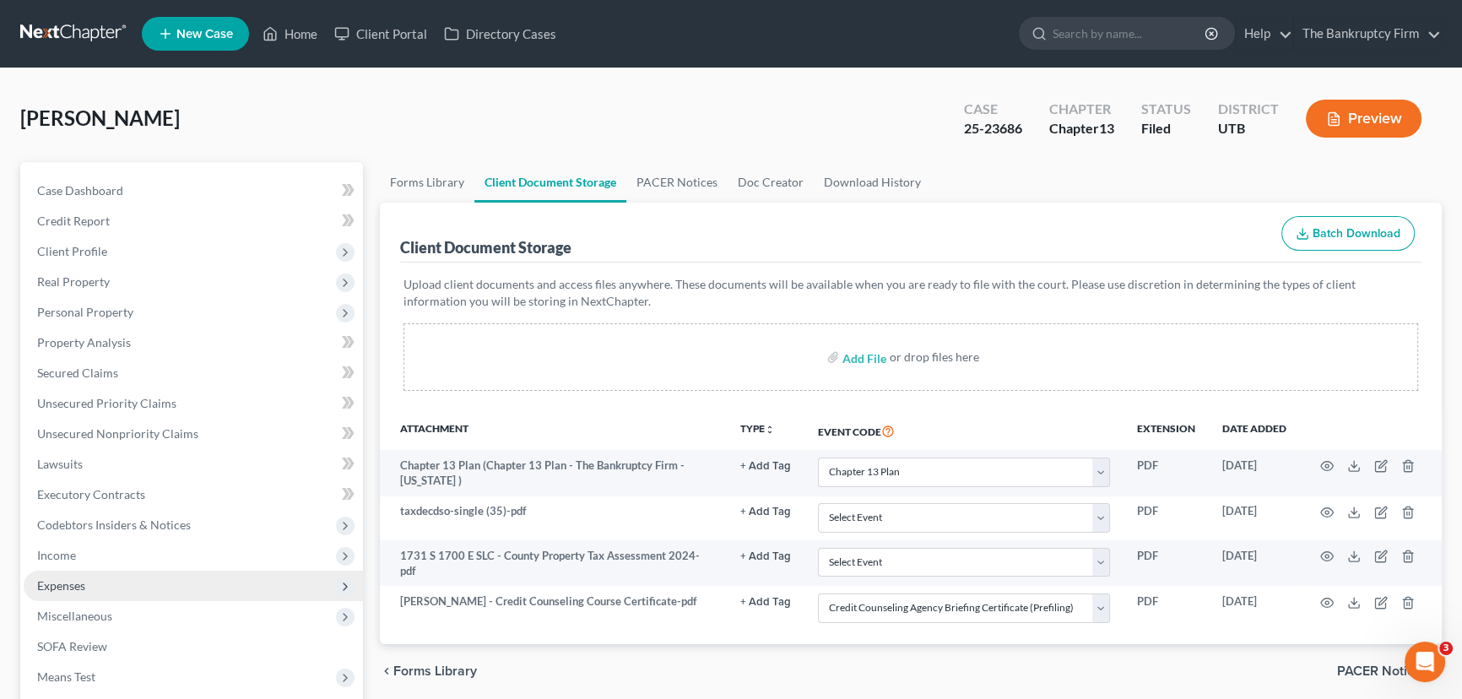
click at [68, 583] on span "Expenses" at bounding box center [61, 585] width 48 height 14
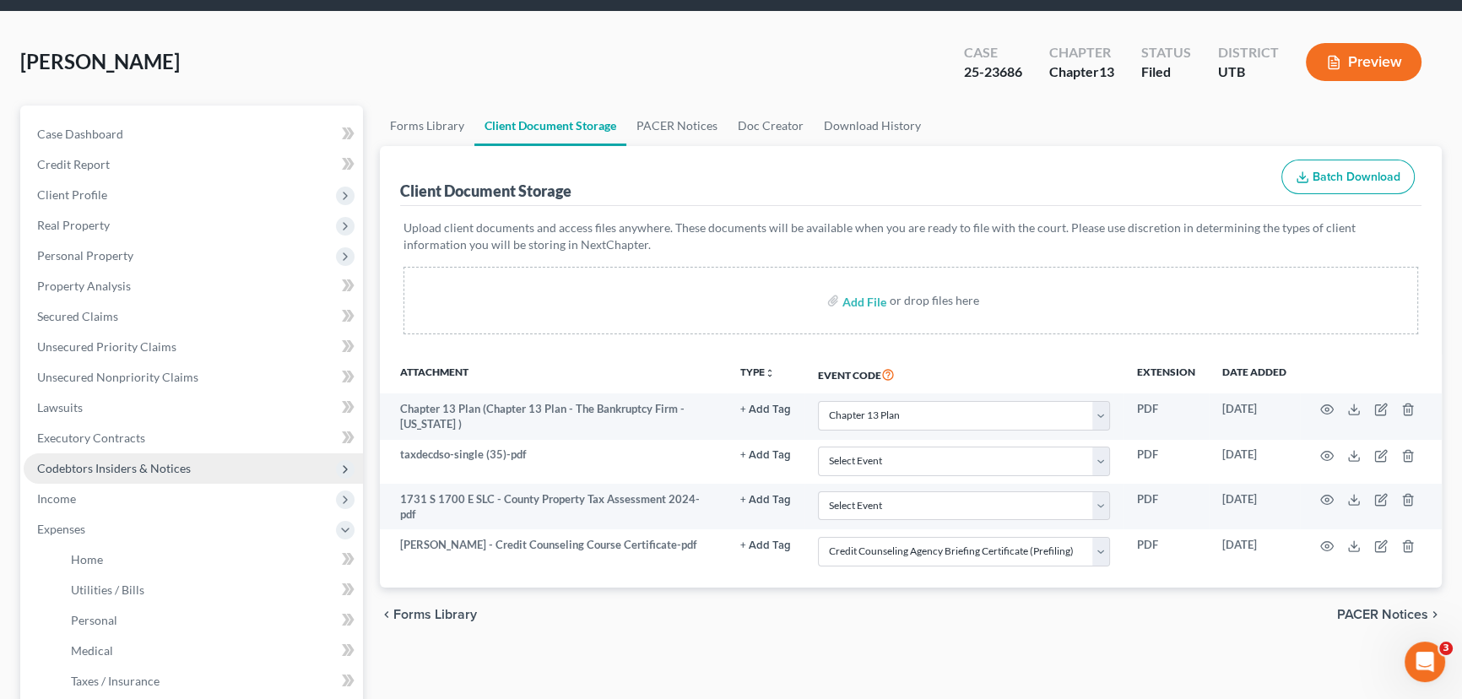
scroll to position [383, 0]
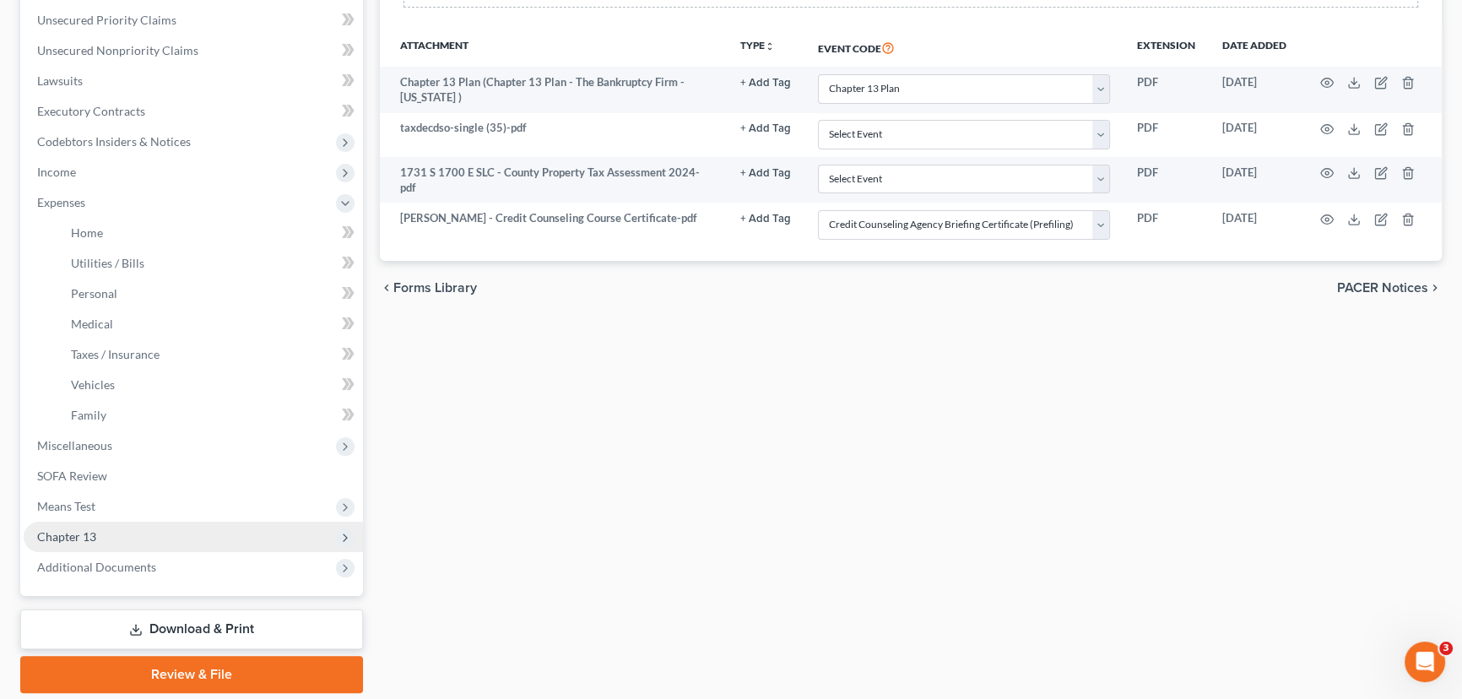
click at [81, 539] on span "Chapter 13" at bounding box center [66, 536] width 59 height 14
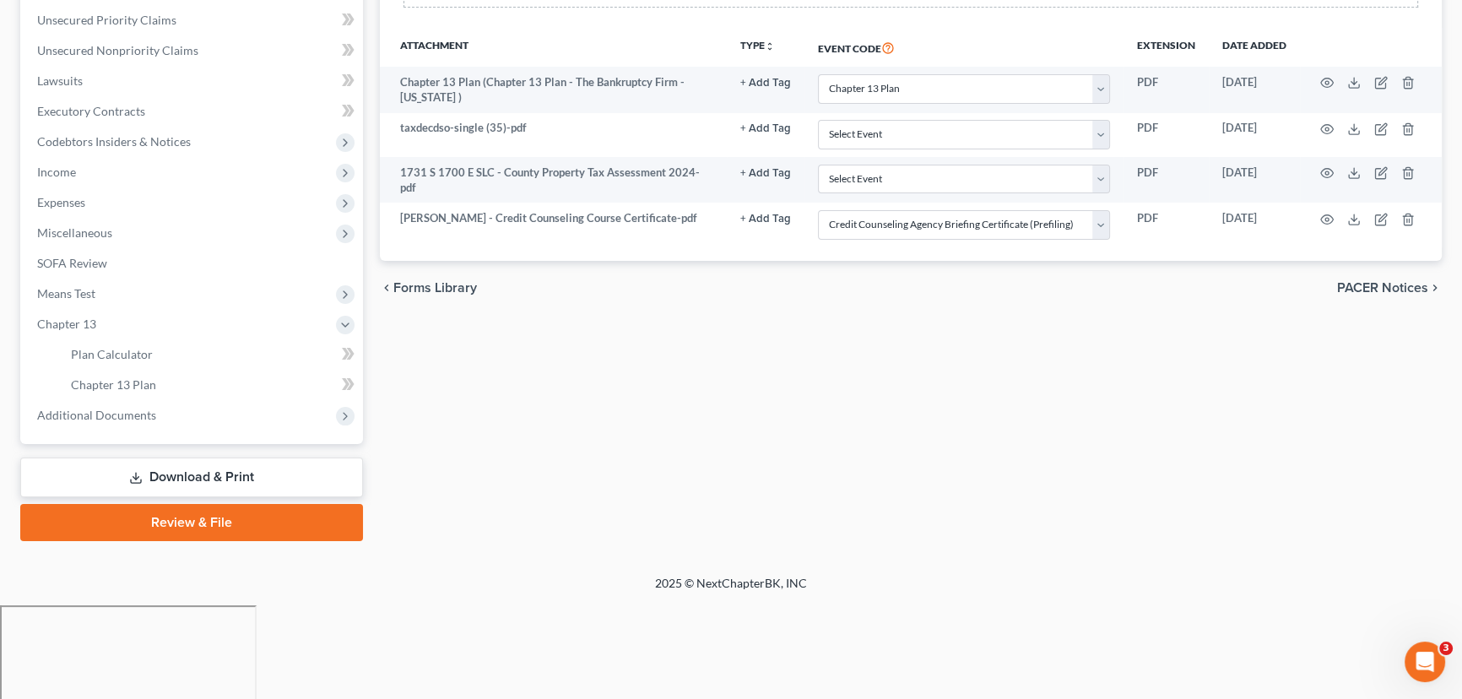
scroll to position [287, 0]
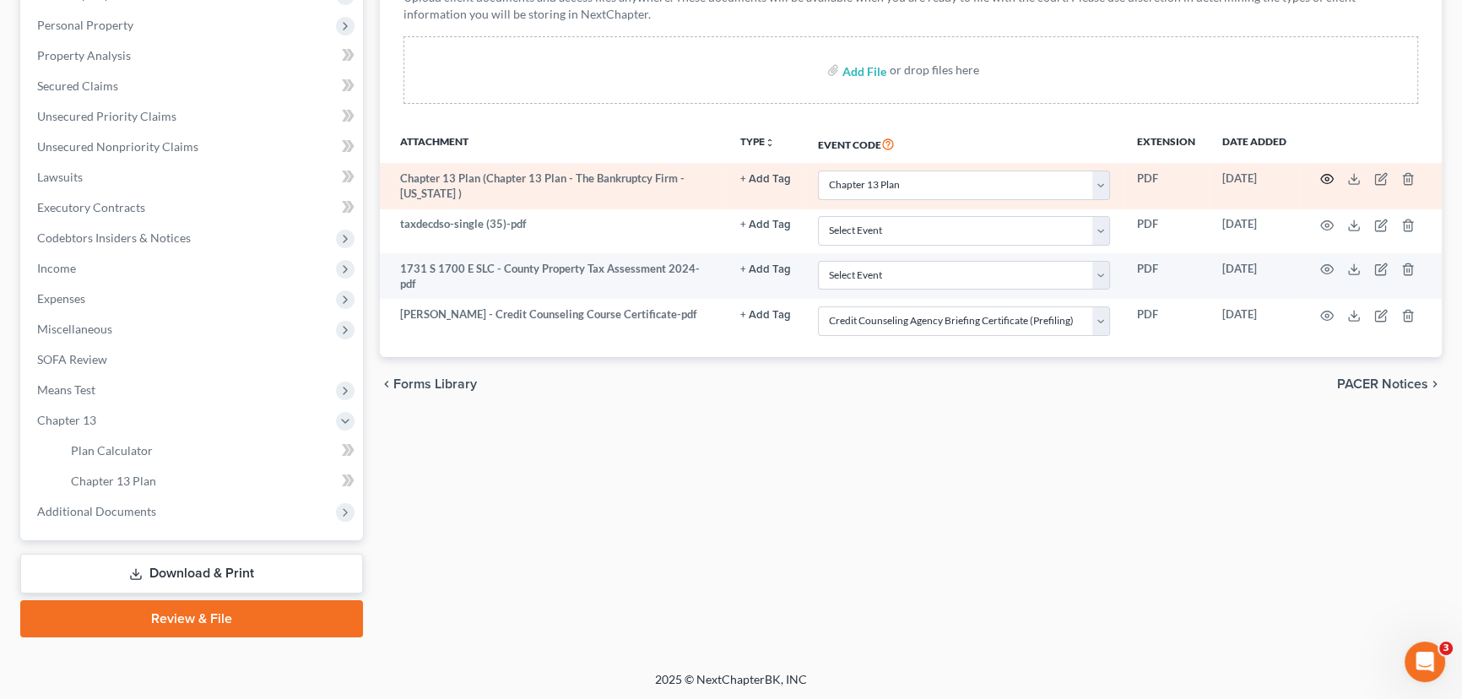
click at [1331, 175] on icon "button" at bounding box center [1327, 179] width 13 height 9
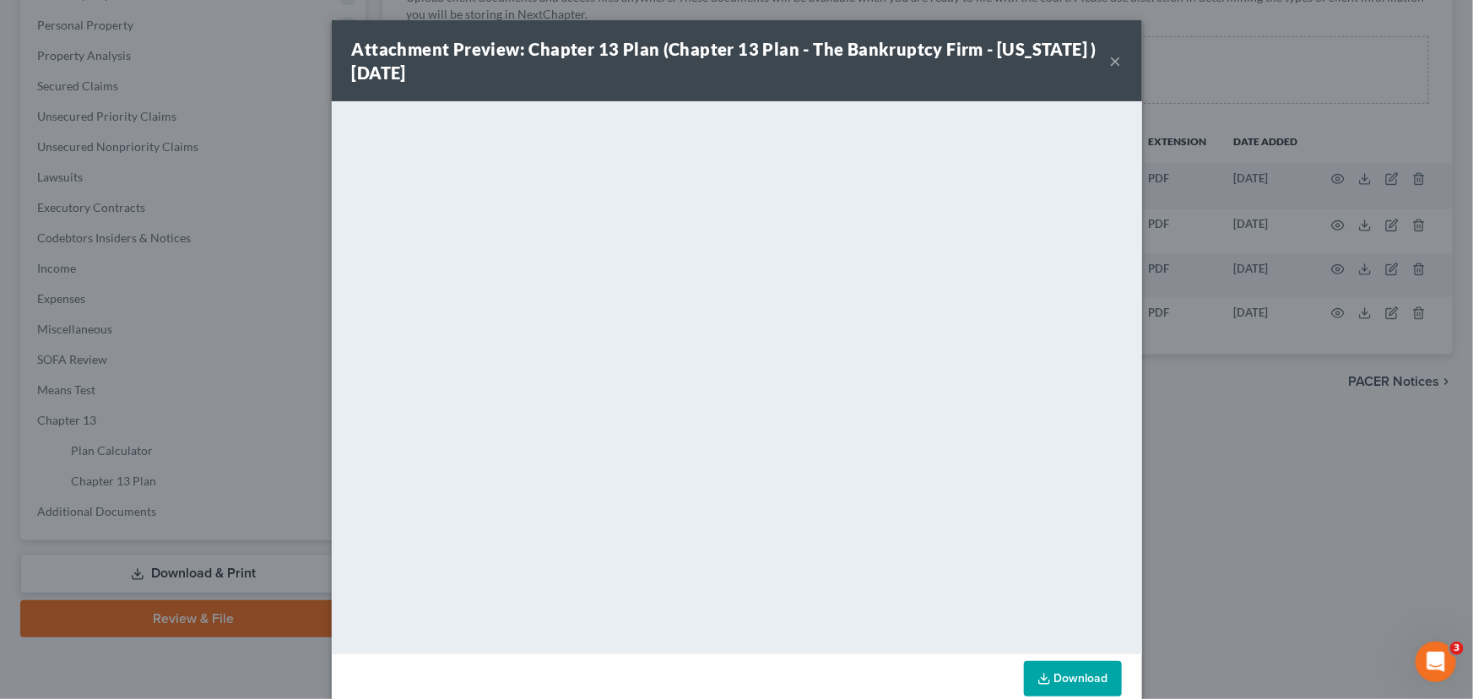
click at [1112, 67] on button "×" at bounding box center [1116, 61] width 12 height 20
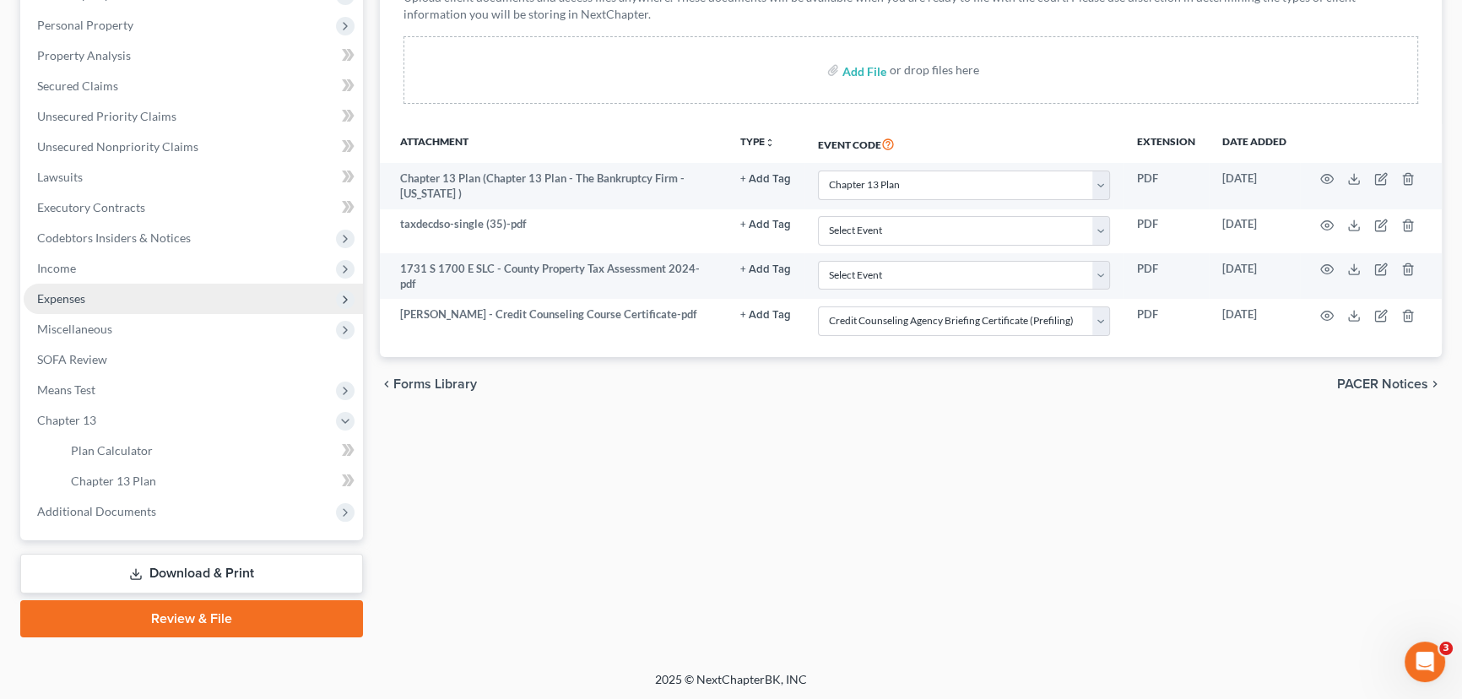
click at [74, 295] on span "Expenses" at bounding box center [61, 298] width 48 height 14
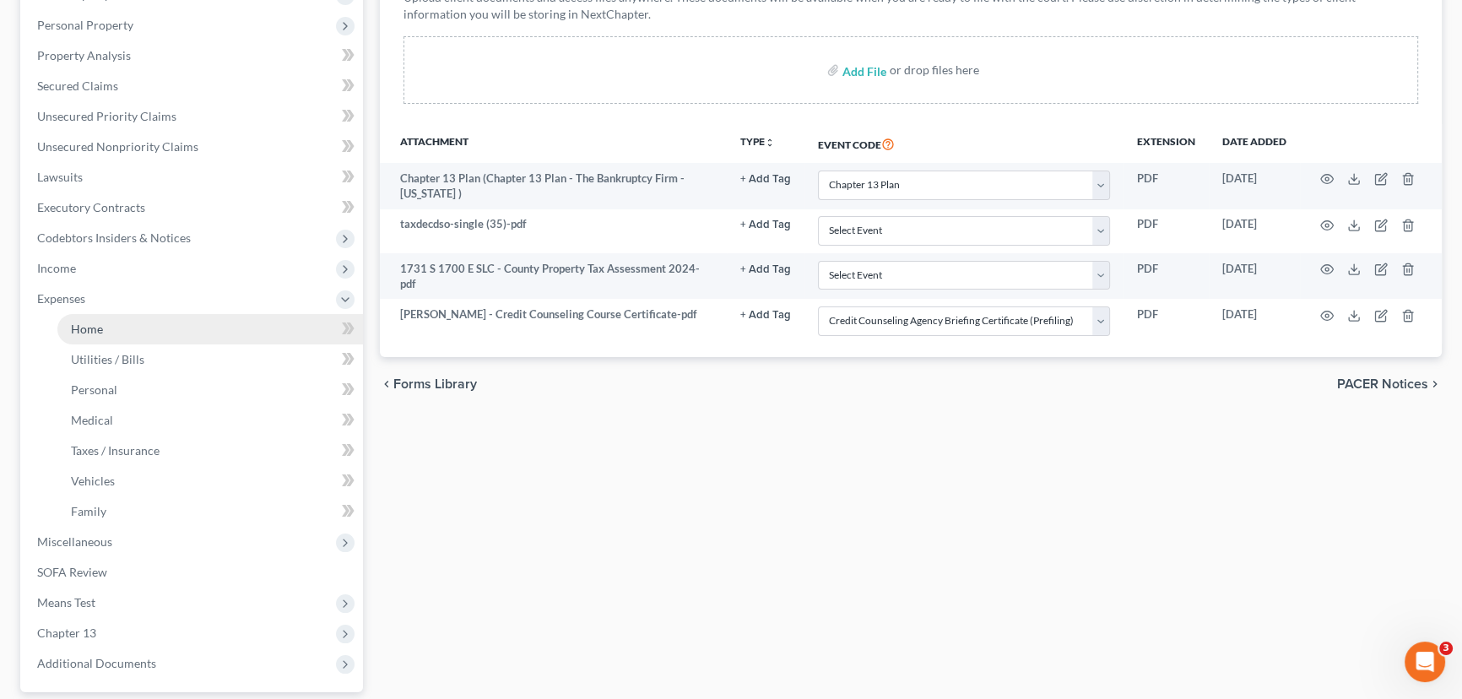
drag, startPoint x: 99, startPoint y: 320, endPoint x: 188, endPoint y: 323, distance: 89.6
click at [99, 322] on span "Home" at bounding box center [87, 329] width 32 height 14
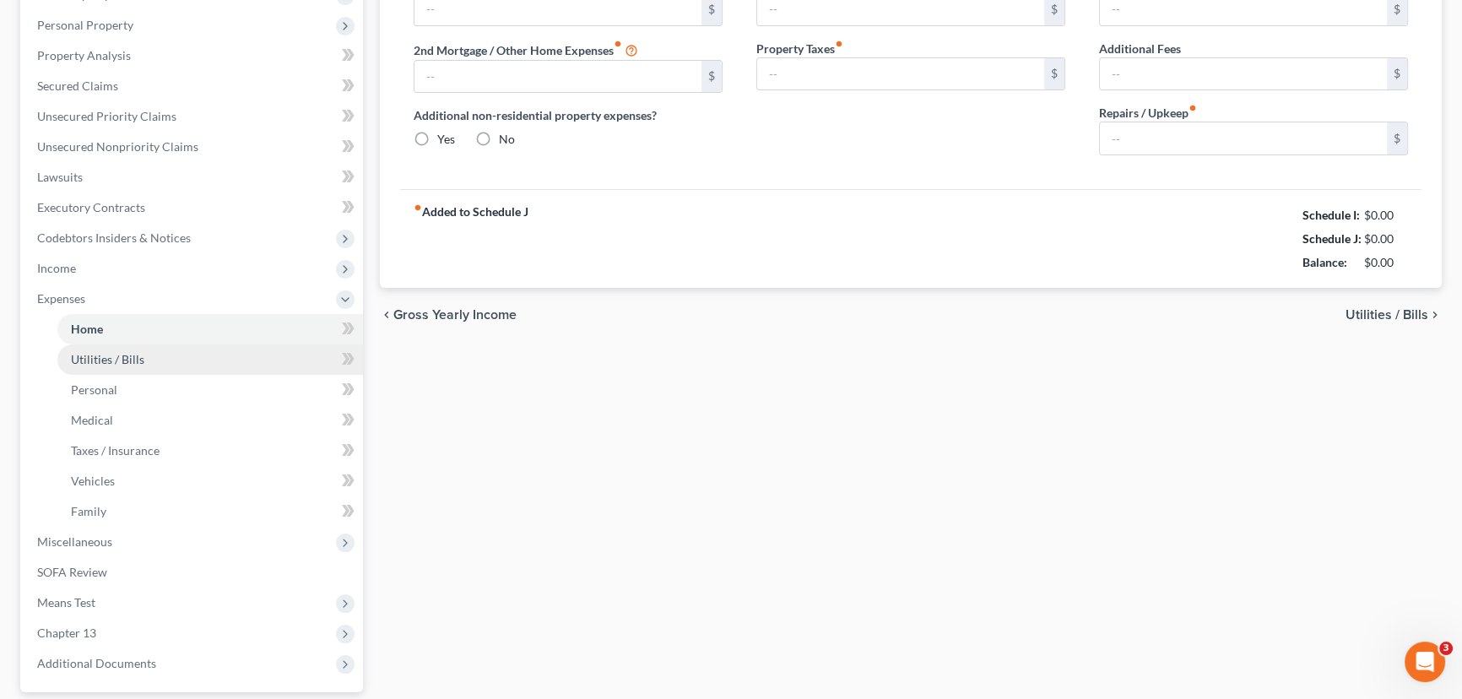
scroll to position [14, 0]
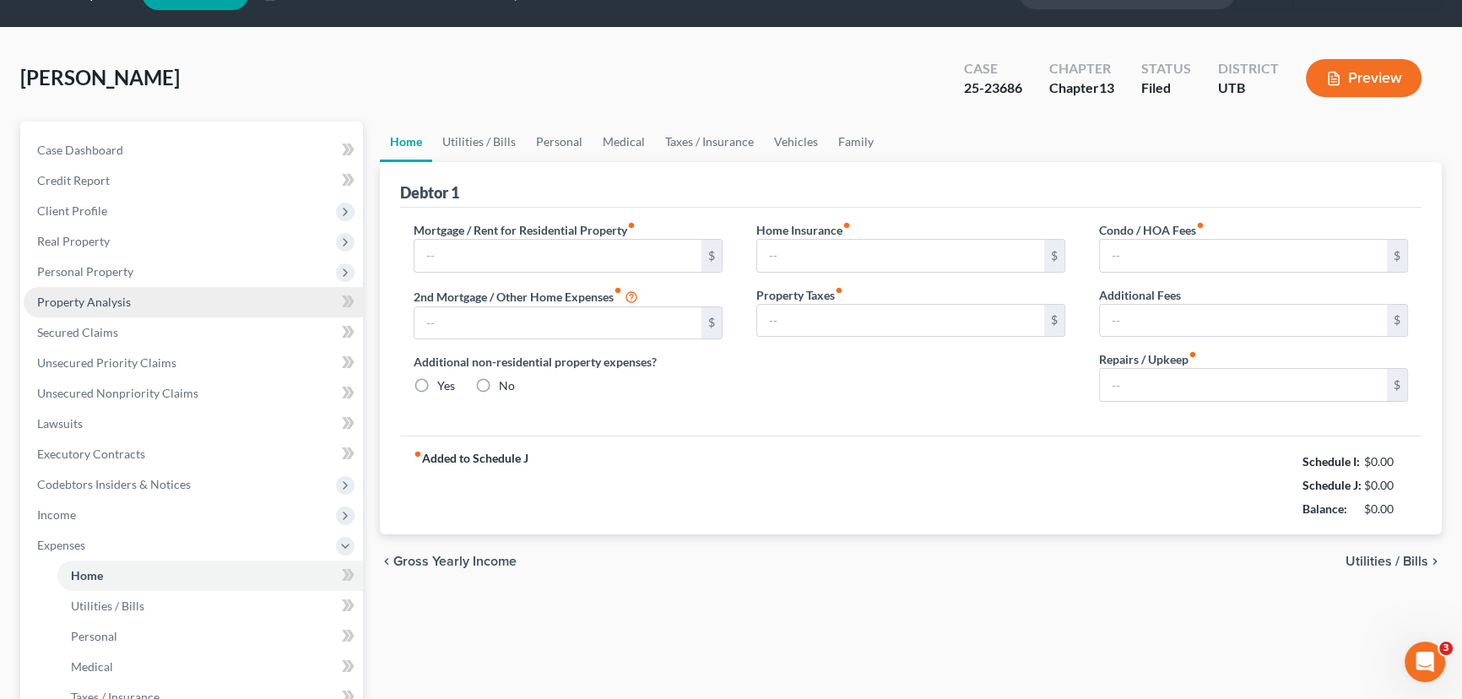
type input "1,779.00"
type input "604.00"
radio input "true"
type input "0.00"
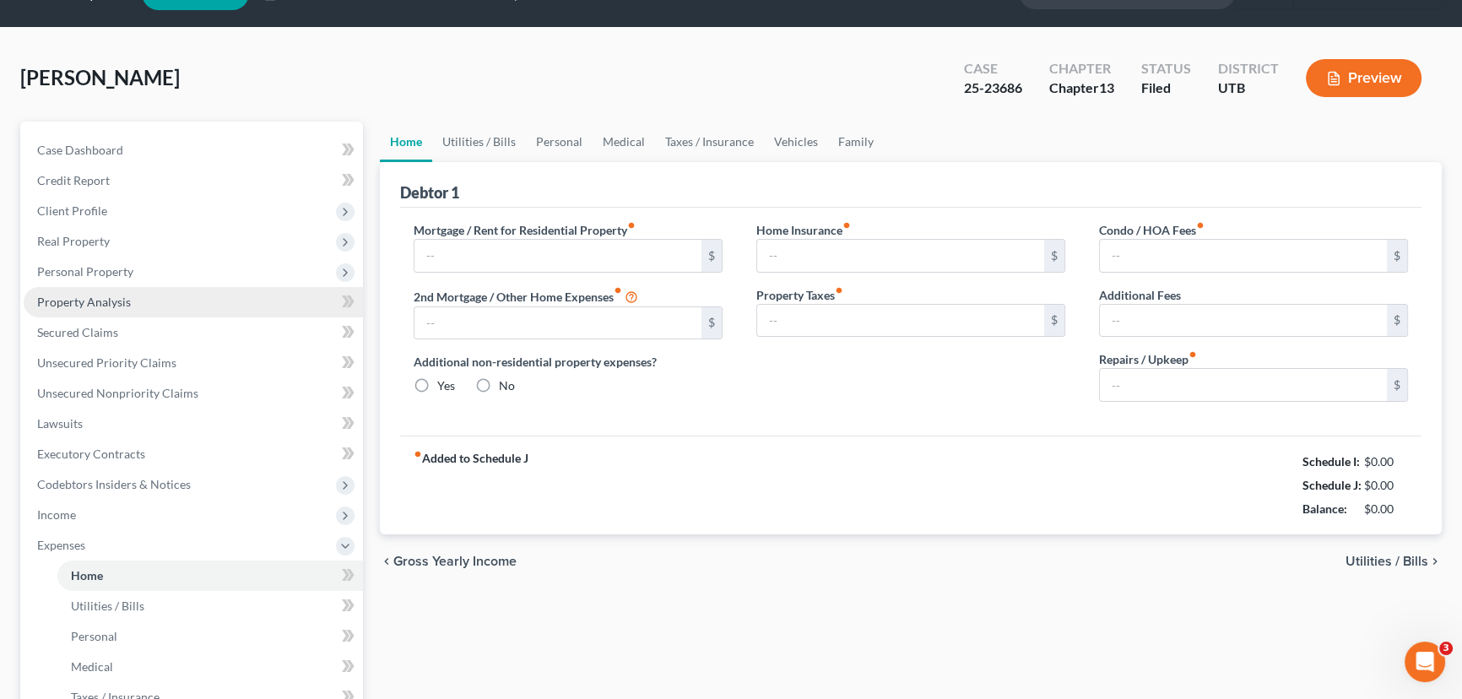
type input "0.00"
type input "100.00"
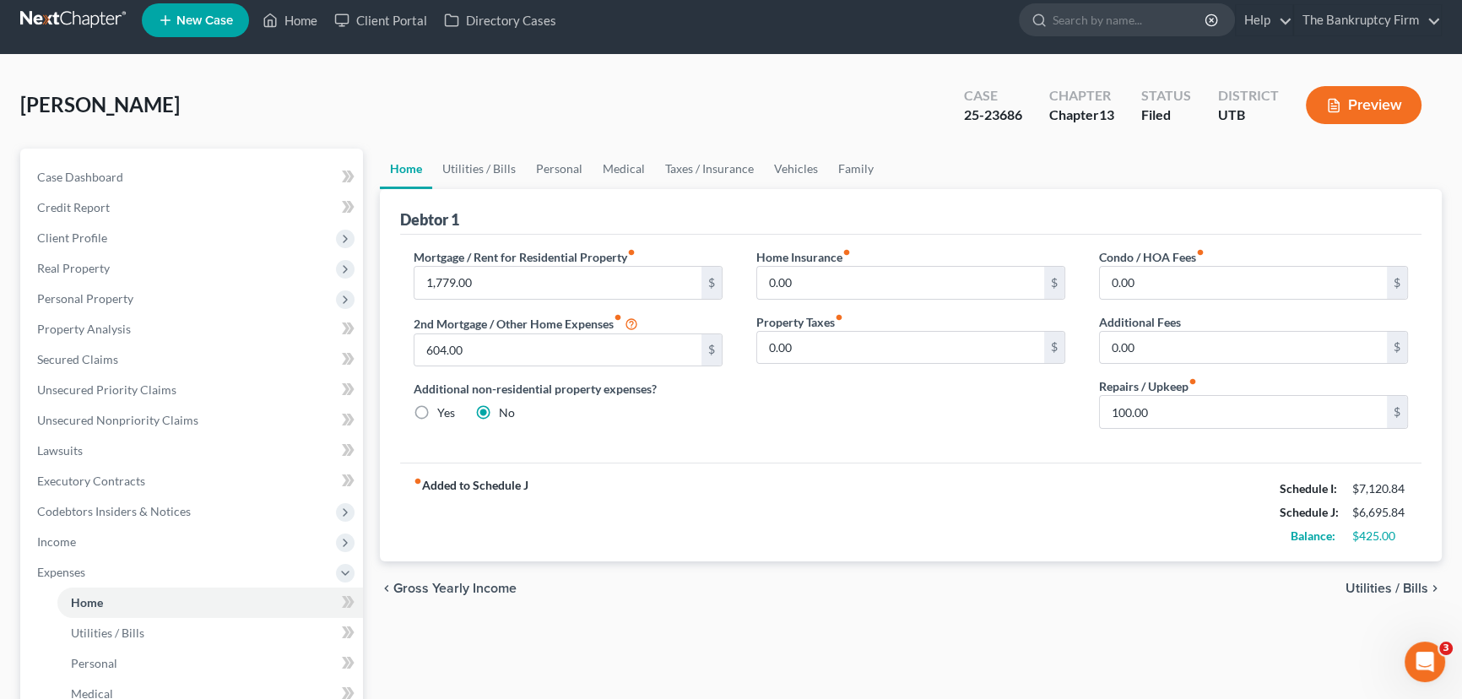
scroll to position [0, 0]
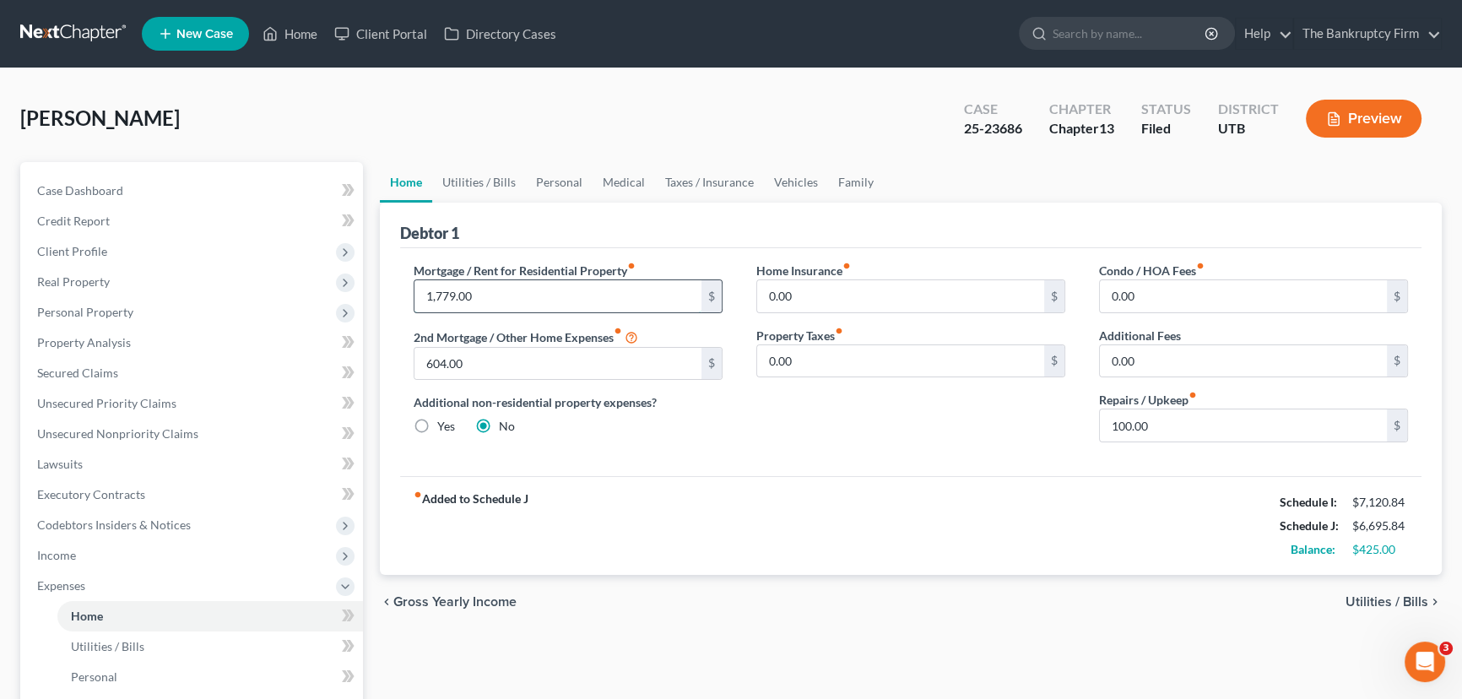
click at [455, 294] on input "1,779.00" at bounding box center [558, 296] width 287 height 32
click at [444, 294] on input "177.00" at bounding box center [558, 296] width 287 height 32
type input "1,778.00"
type input "587"
click at [1185, 416] on input "100.00" at bounding box center [1243, 425] width 287 height 32
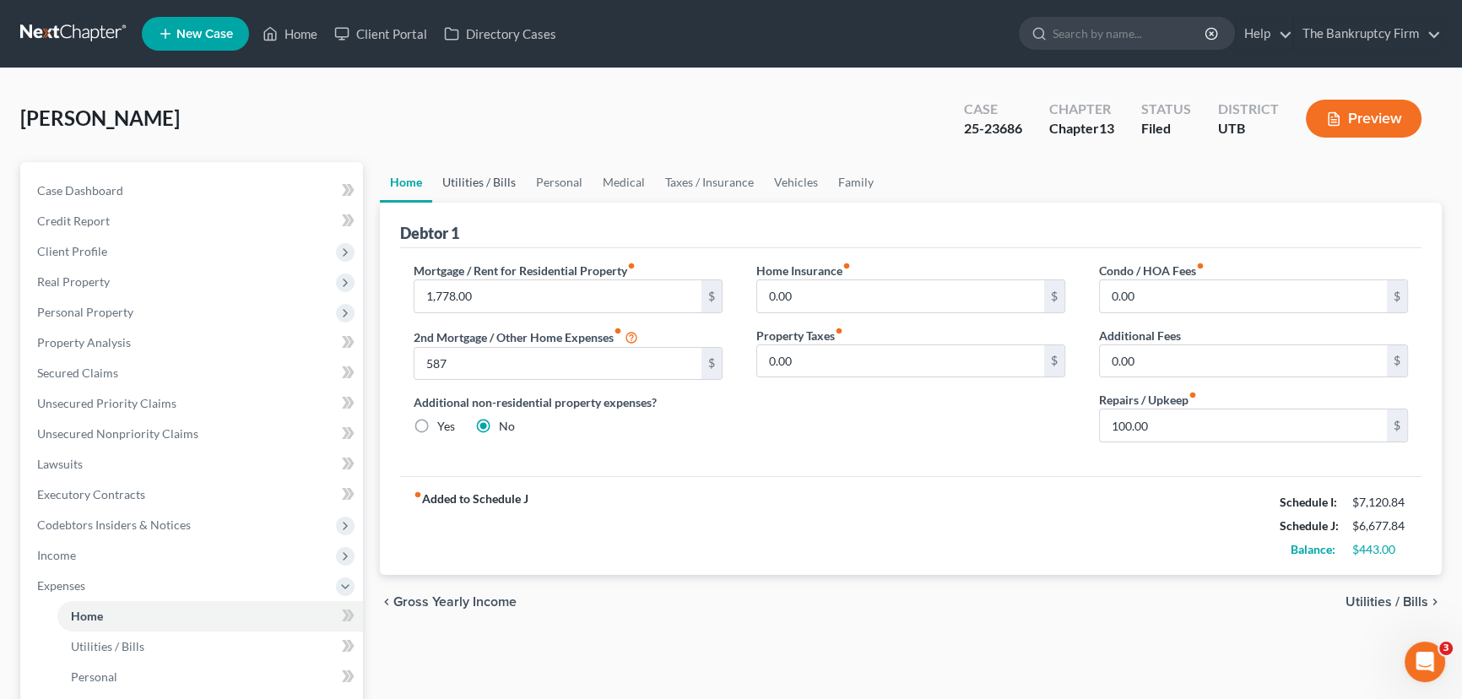
click at [477, 180] on link "Utilities / Bills" at bounding box center [479, 182] width 94 height 41
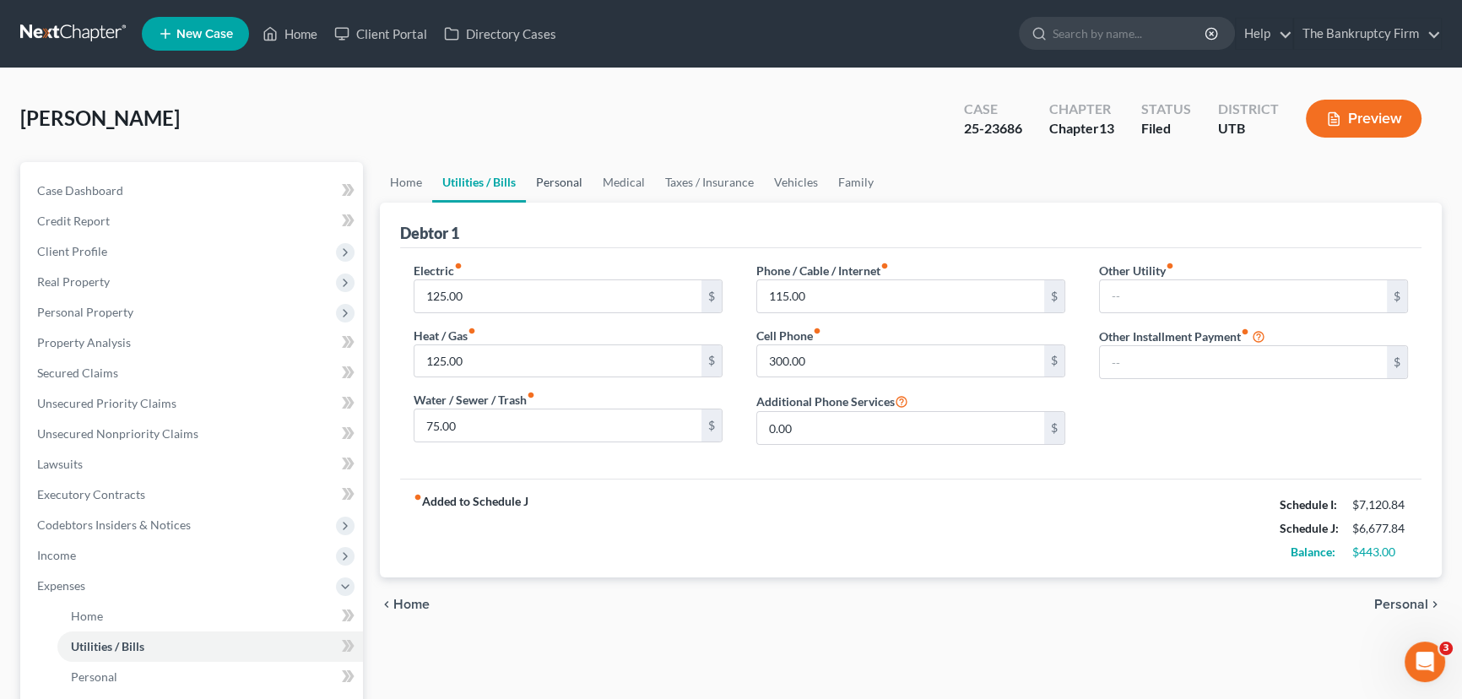
click at [566, 179] on link "Personal" at bounding box center [559, 182] width 67 height 41
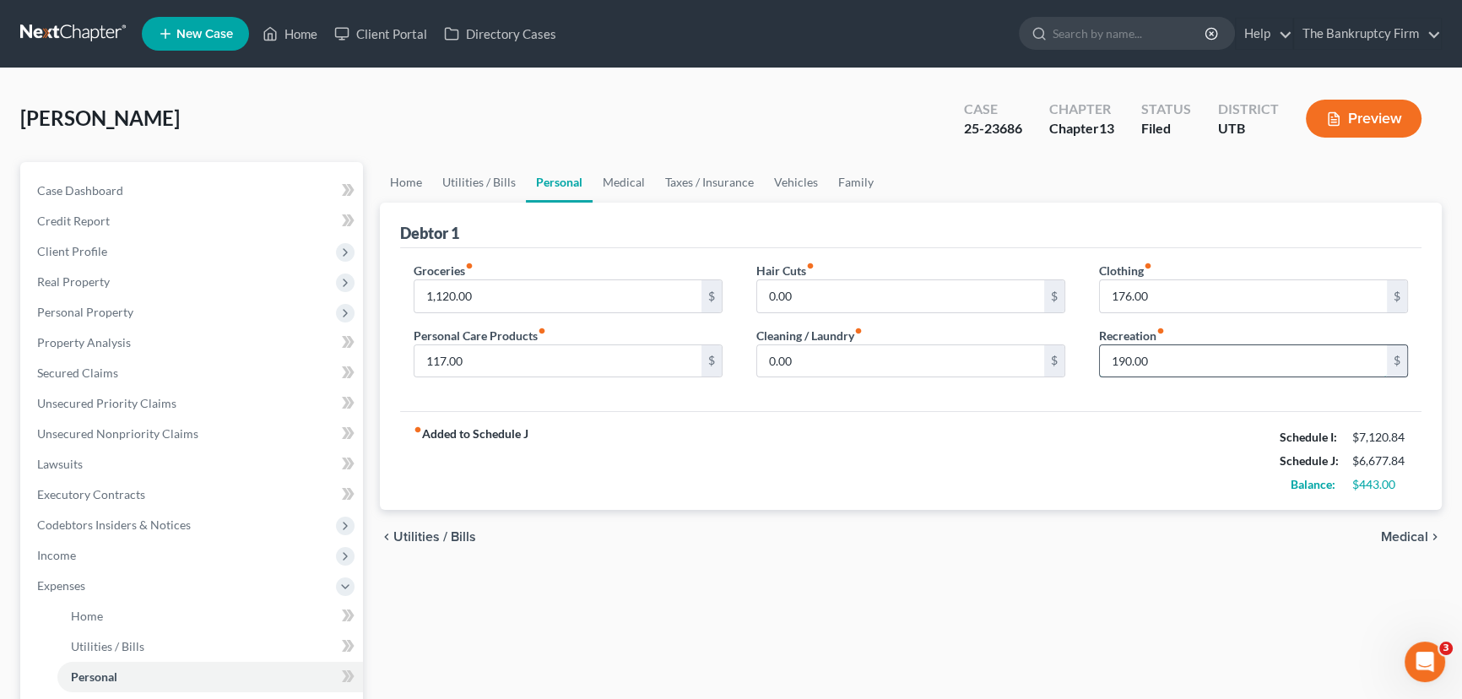
click at [1120, 358] on input "190.00" at bounding box center [1243, 361] width 287 height 32
click at [1119, 362] on input "190.00" at bounding box center [1243, 361] width 287 height 32
type input "90.00"
click at [1119, 294] on input "176.00" at bounding box center [1243, 296] width 287 height 32
click at [1115, 300] on input "176.00" at bounding box center [1243, 296] width 287 height 32
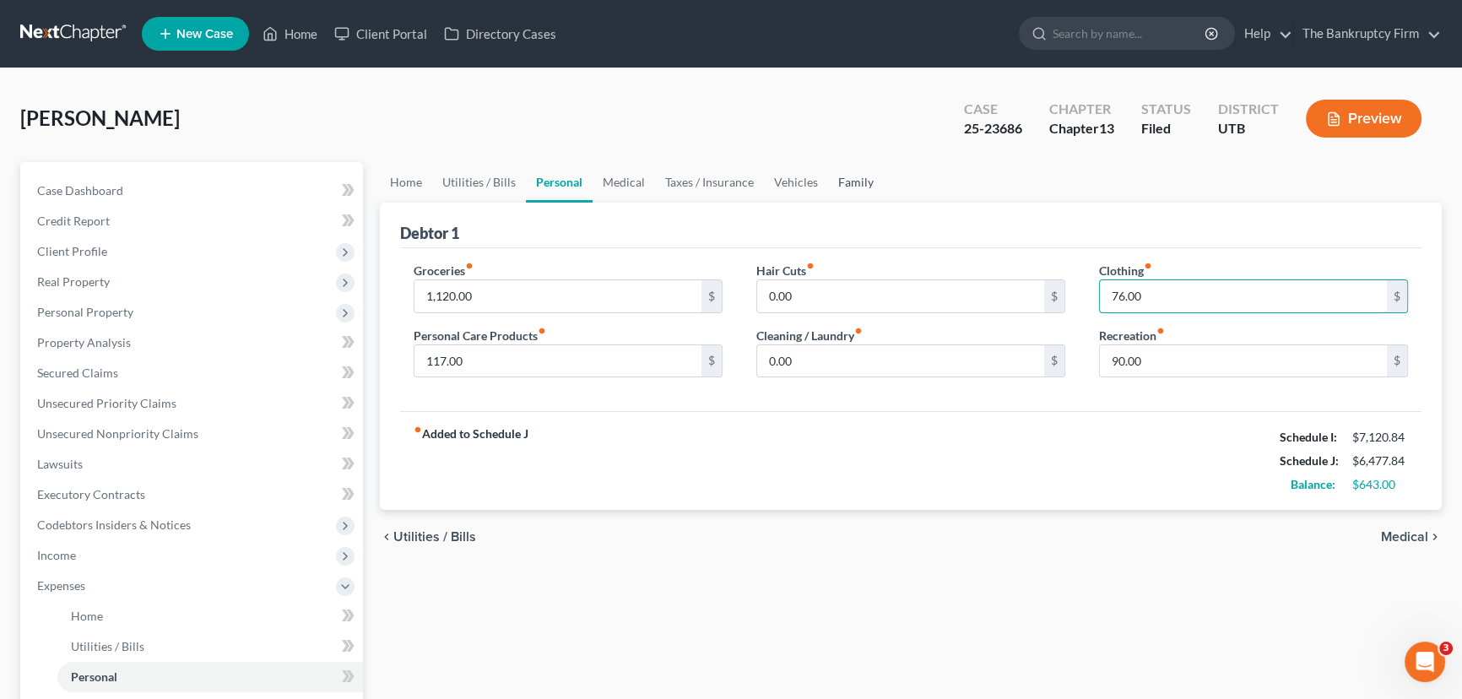
type input "76.00"
click at [848, 178] on link "Family" at bounding box center [856, 182] width 56 height 41
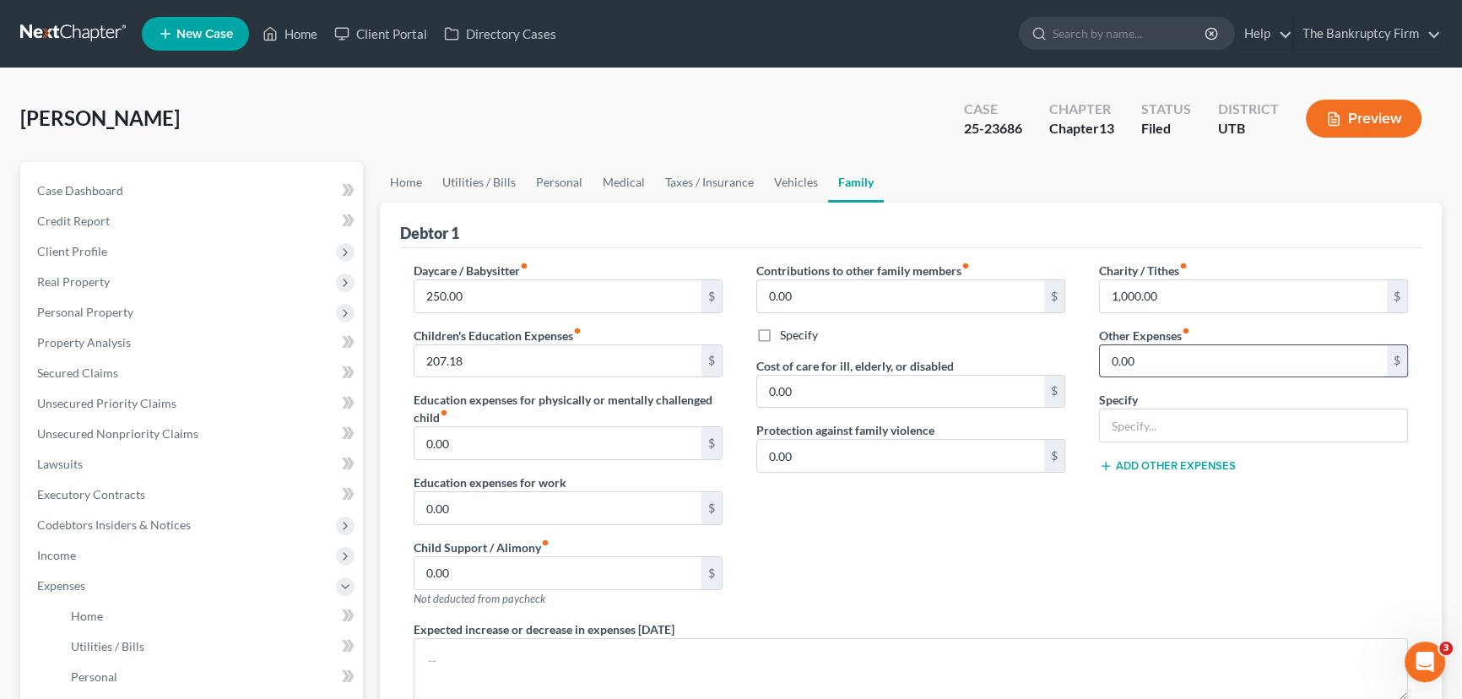
click at [1114, 361] on input "0.00" at bounding box center [1243, 361] width 287 height 32
type input "200"
click at [1123, 424] on input "text" at bounding box center [1253, 425] width 307 height 32
type input "Storage Shed"
click at [1241, 480] on div "Charity / Tithes fiber_manual_record 1,000.00 $ Other Expenses fiber_manual_rec…" at bounding box center [1253, 441] width 343 height 359
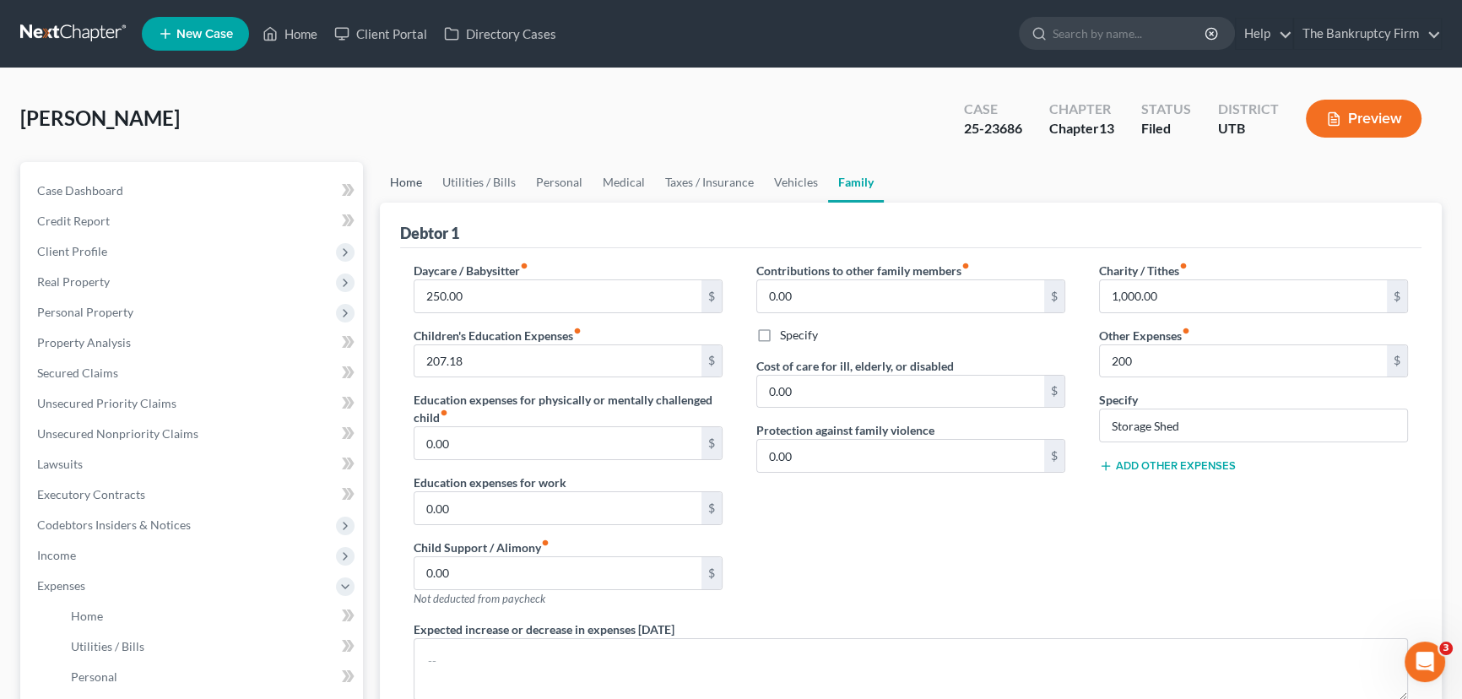
click at [404, 180] on link "Home" at bounding box center [406, 182] width 52 height 41
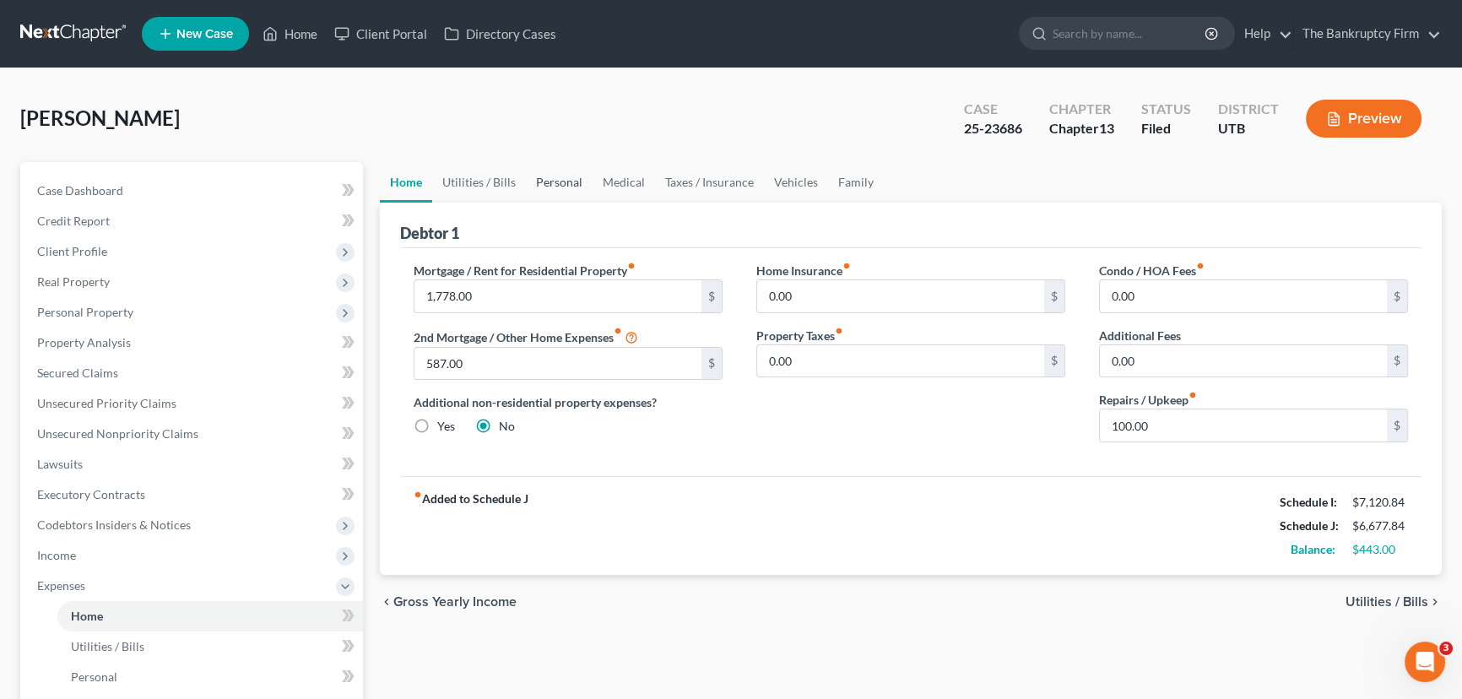
click at [551, 180] on link "Personal" at bounding box center [559, 182] width 67 height 41
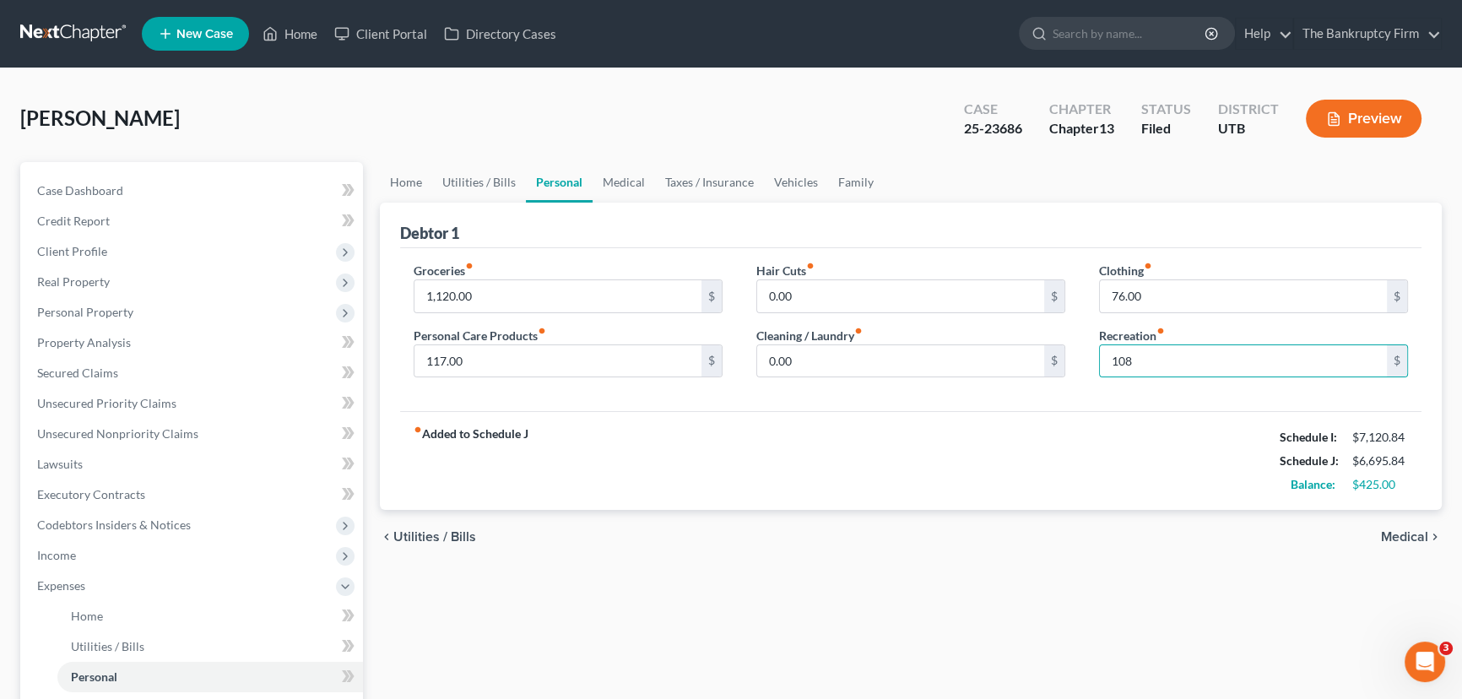
click at [1139, 405] on div "Groceries fiber_manual_record 1,120.00 $ Personal Care Products fiber_manual_re…" at bounding box center [911, 330] width 1022 height 164
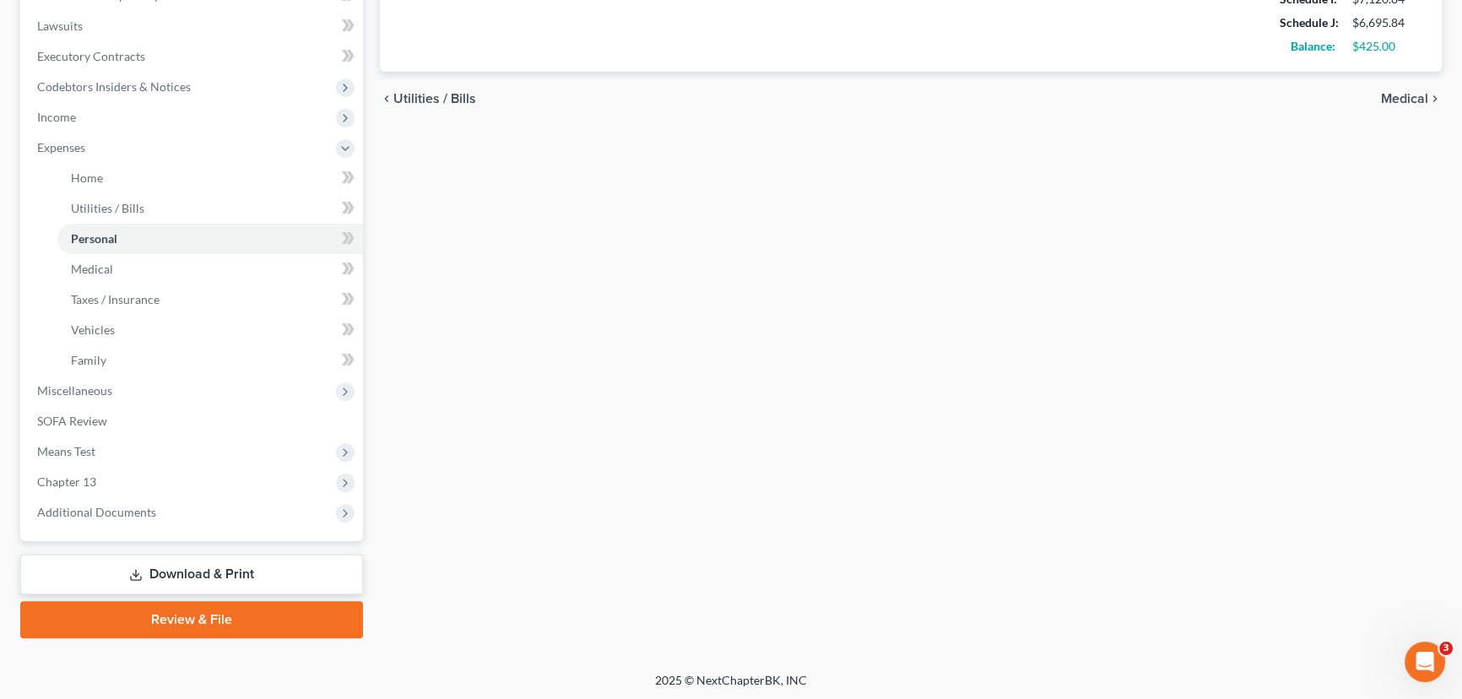
scroll to position [439, 0]
click at [78, 487] on span "Chapter 13" at bounding box center [193, 481] width 339 height 30
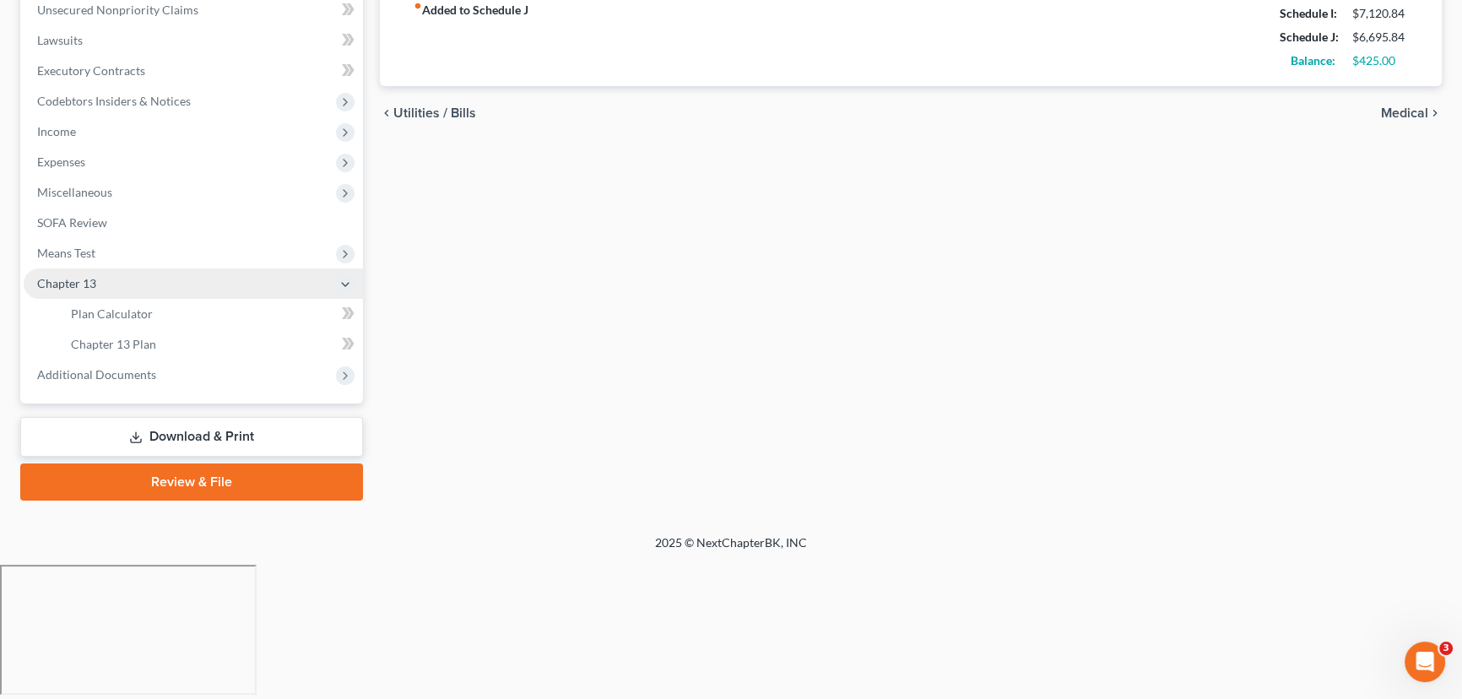
scroll to position [287, 0]
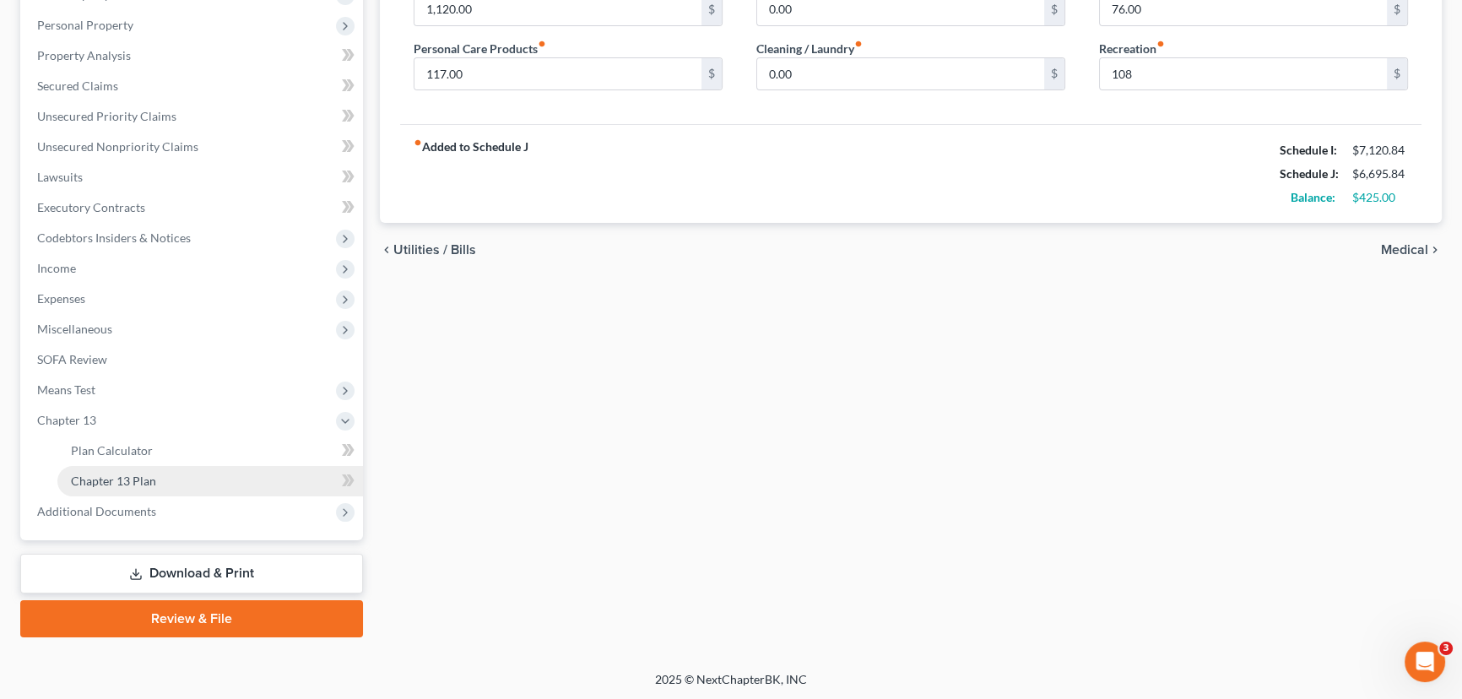
drag, startPoint x: 117, startPoint y: 473, endPoint x: 241, endPoint y: 485, distance: 123.9
click at [117, 474] on span "Chapter 13 Plan" at bounding box center [113, 481] width 85 height 14
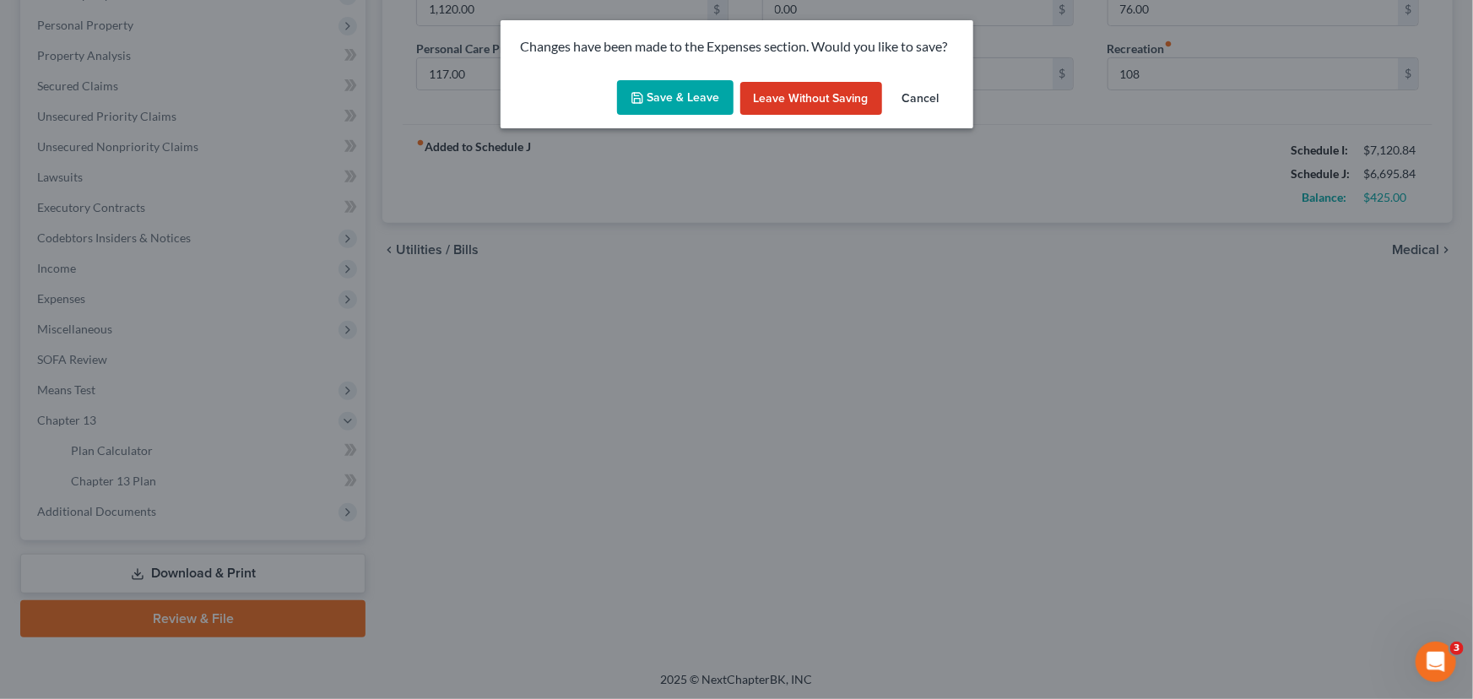
click at [677, 87] on button "Save & Leave" at bounding box center [675, 97] width 117 height 35
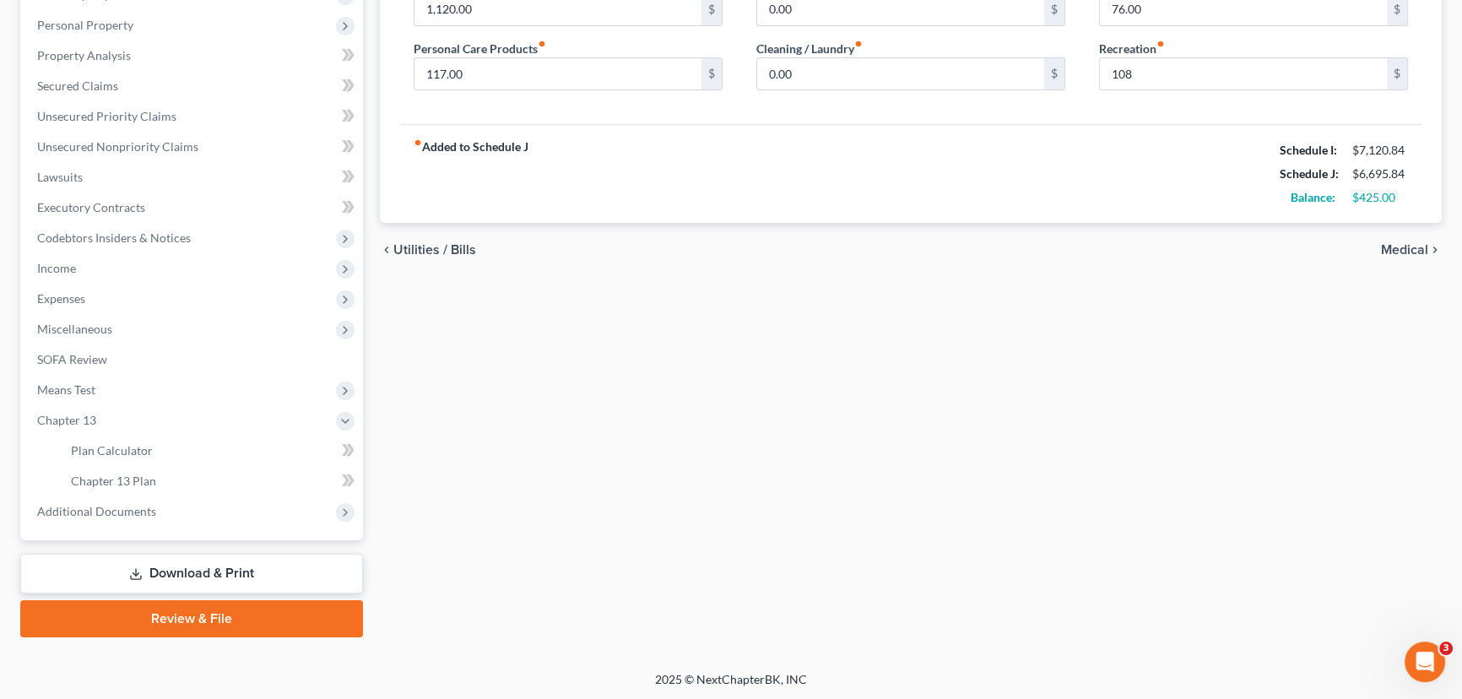
type input "108.00"
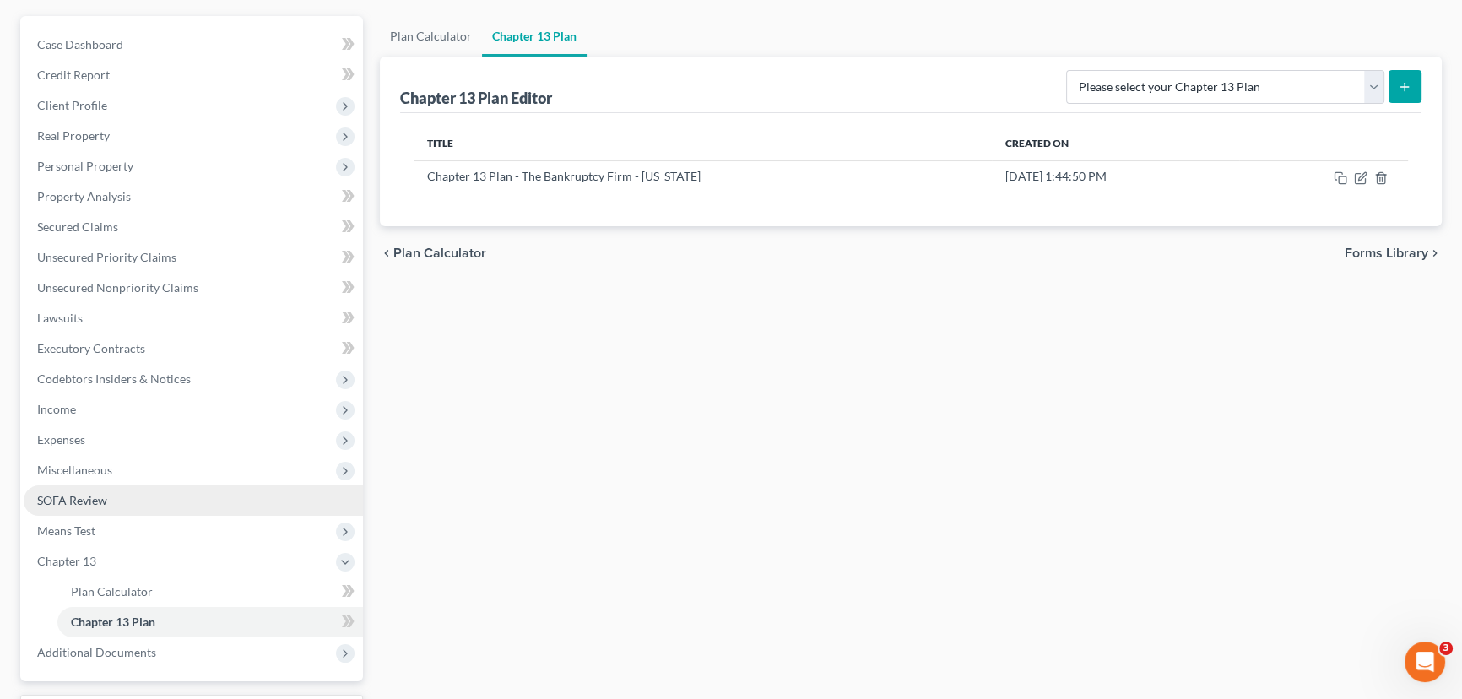
scroll to position [153, 0]
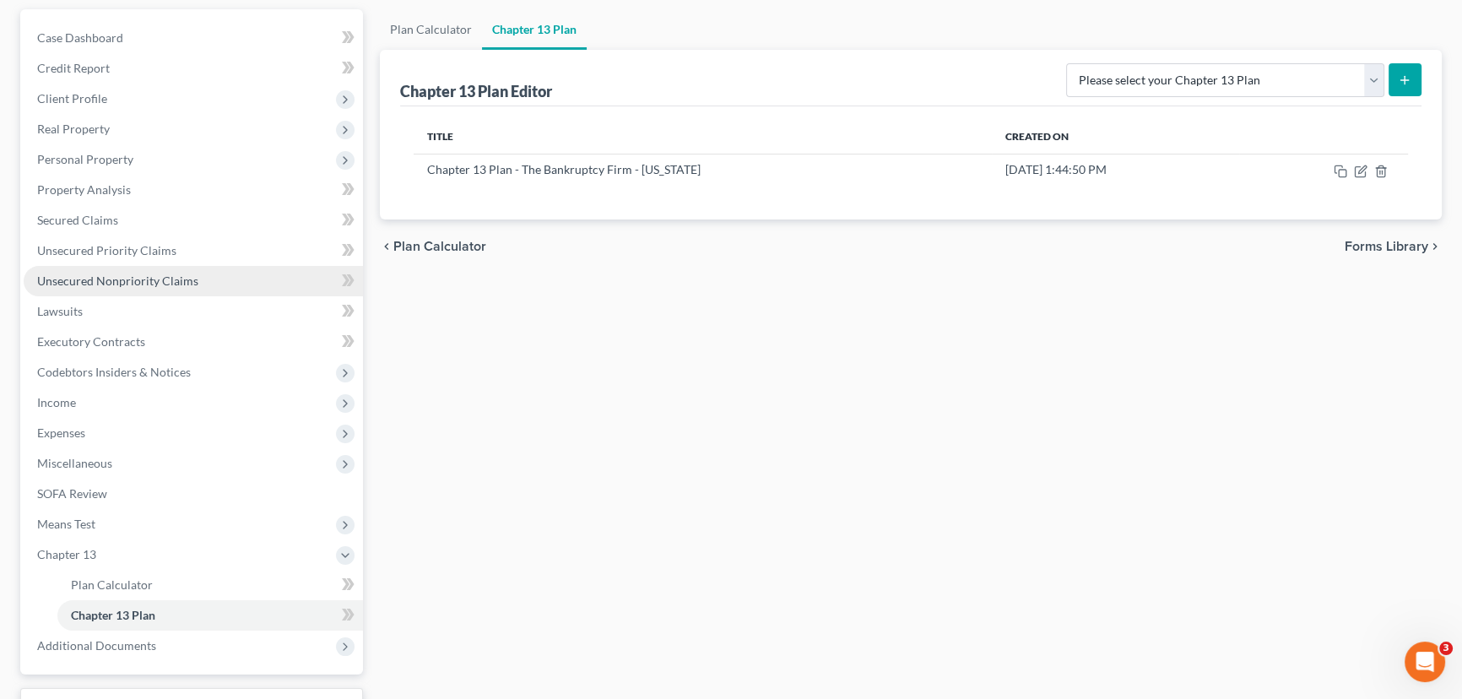
click at [105, 278] on span "Unsecured Nonpriority Claims" at bounding box center [117, 281] width 161 height 14
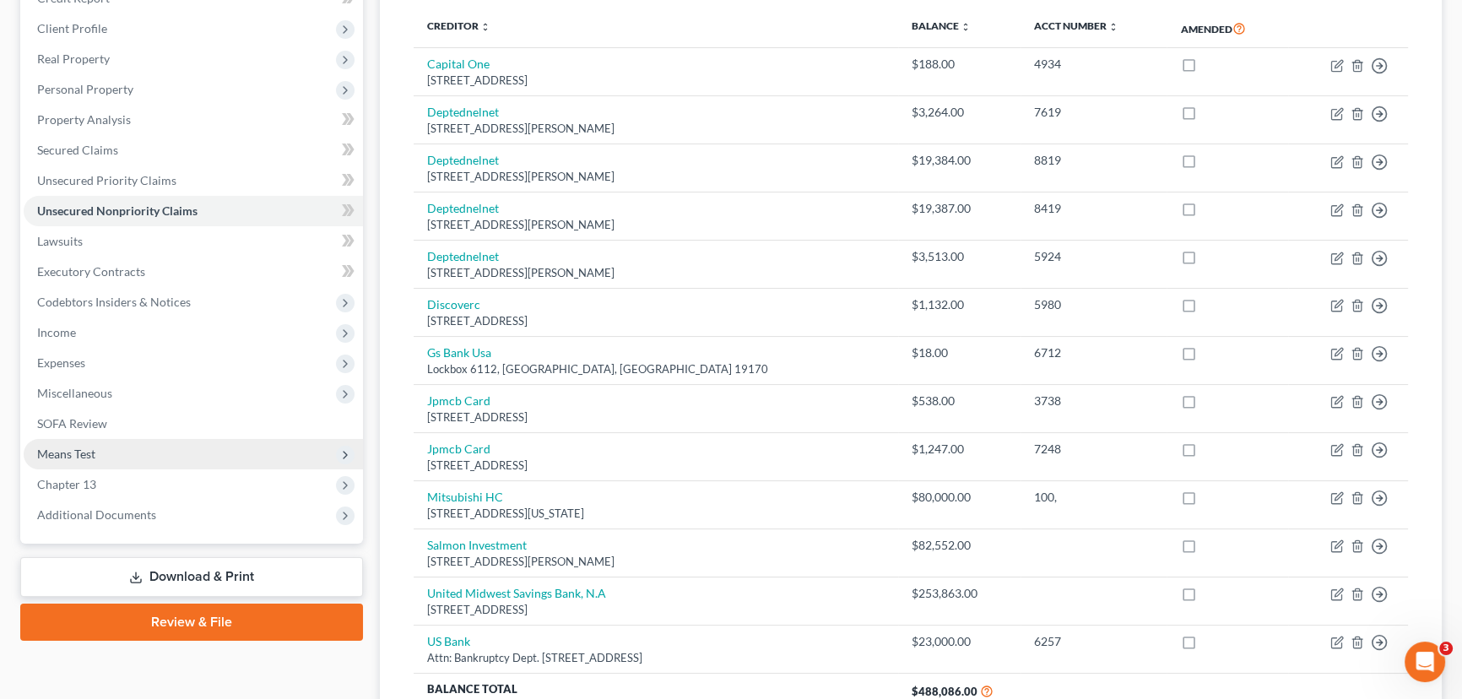
scroll to position [306, 0]
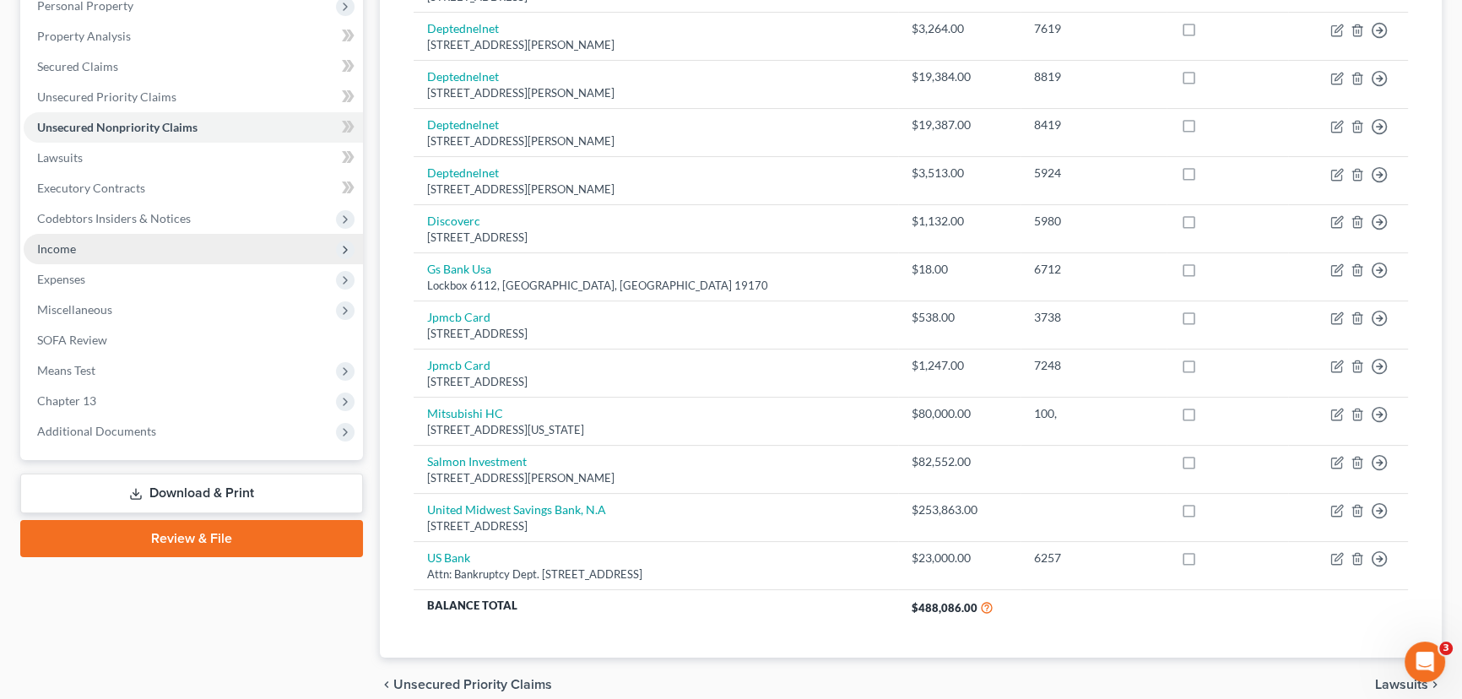
click at [68, 245] on span "Income" at bounding box center [56, 248] width 39 height 14
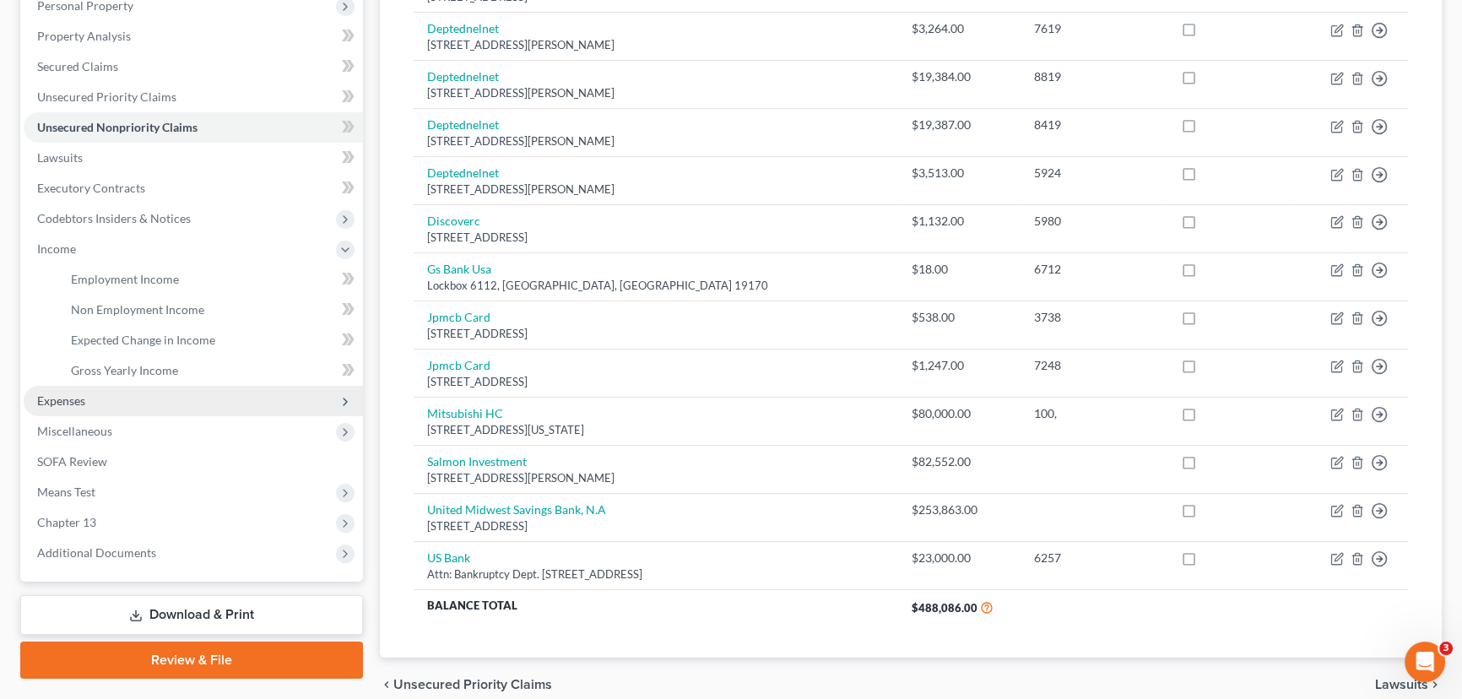
click at [68, 401] on span "Expenses" at bounding box center [61, 400] width 48 height 14
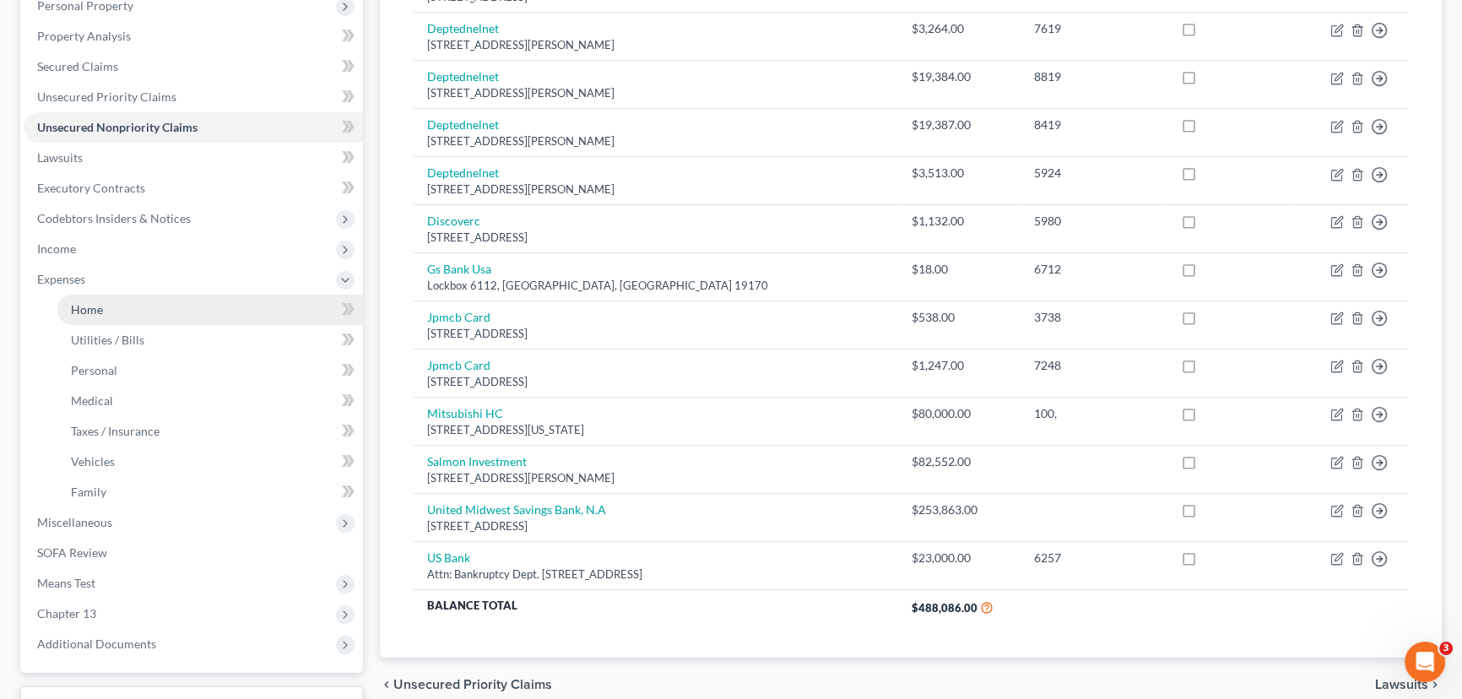
click at [89, 306] on span "Home" at bounding box center [87, 309] width 32 height 14
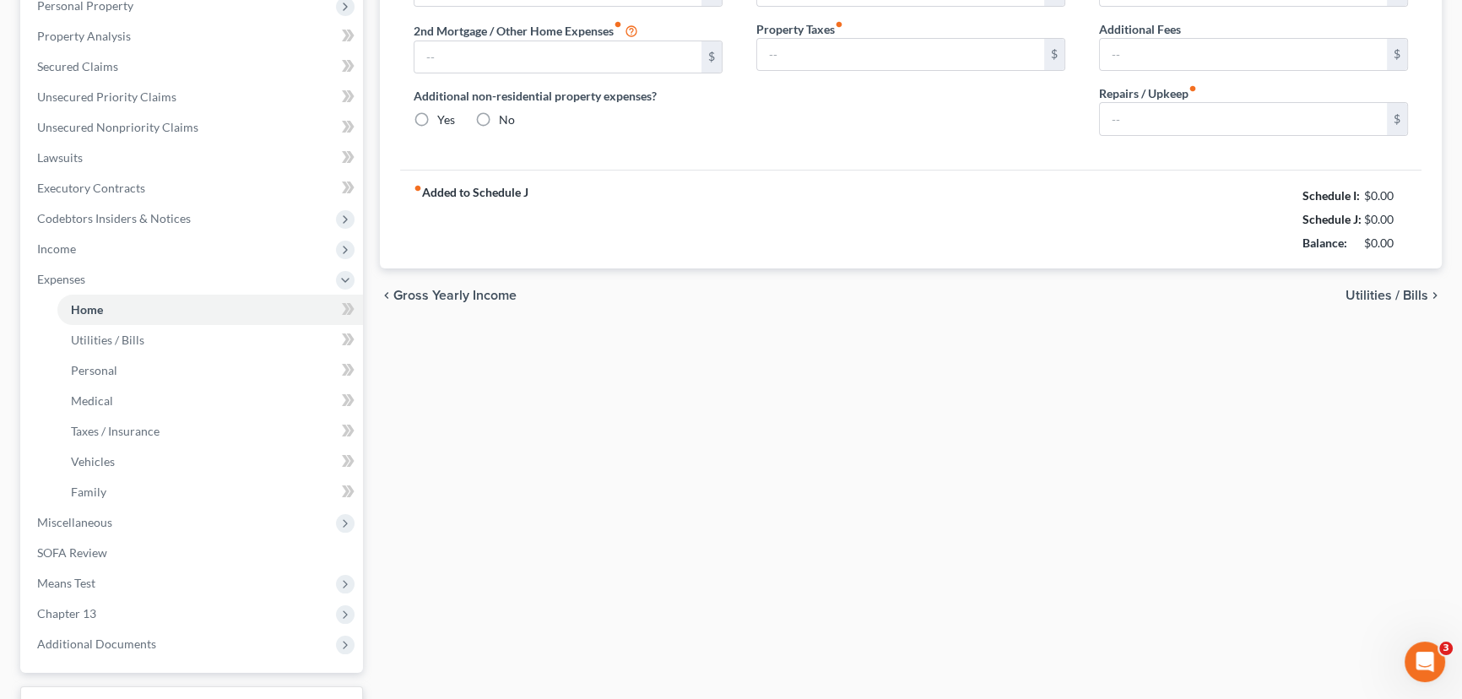
scroll to position [24, 0]
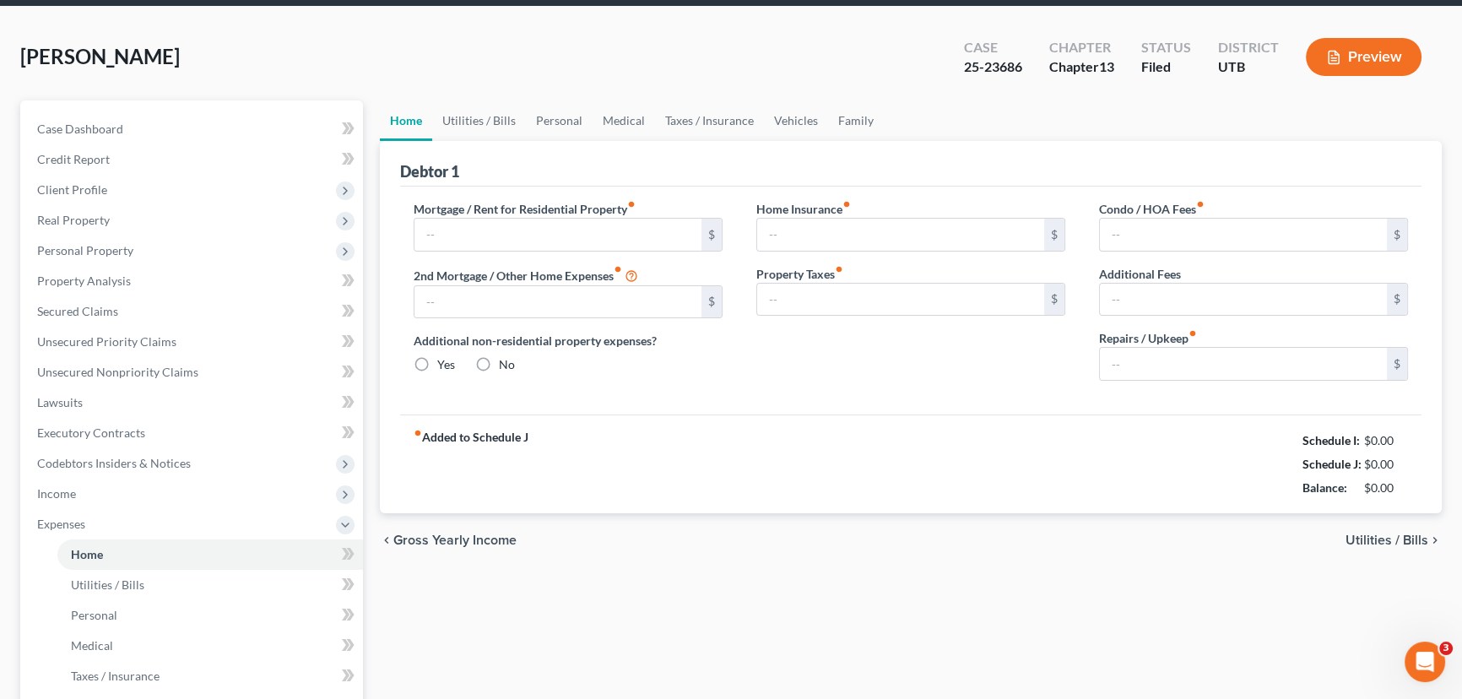
type input "1,778.00"
type input "587.00"
radio input "true"
type input "0.00"
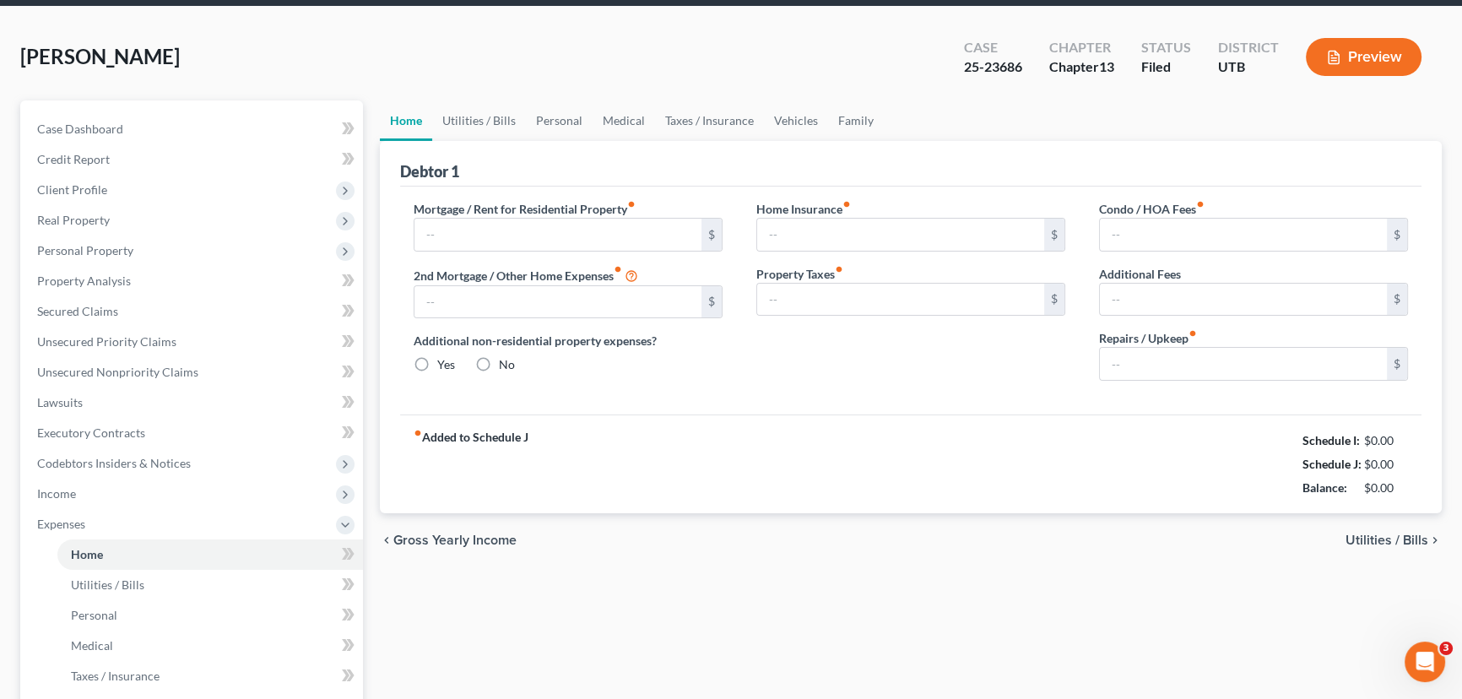
type input "0.00"
type input "100.00"
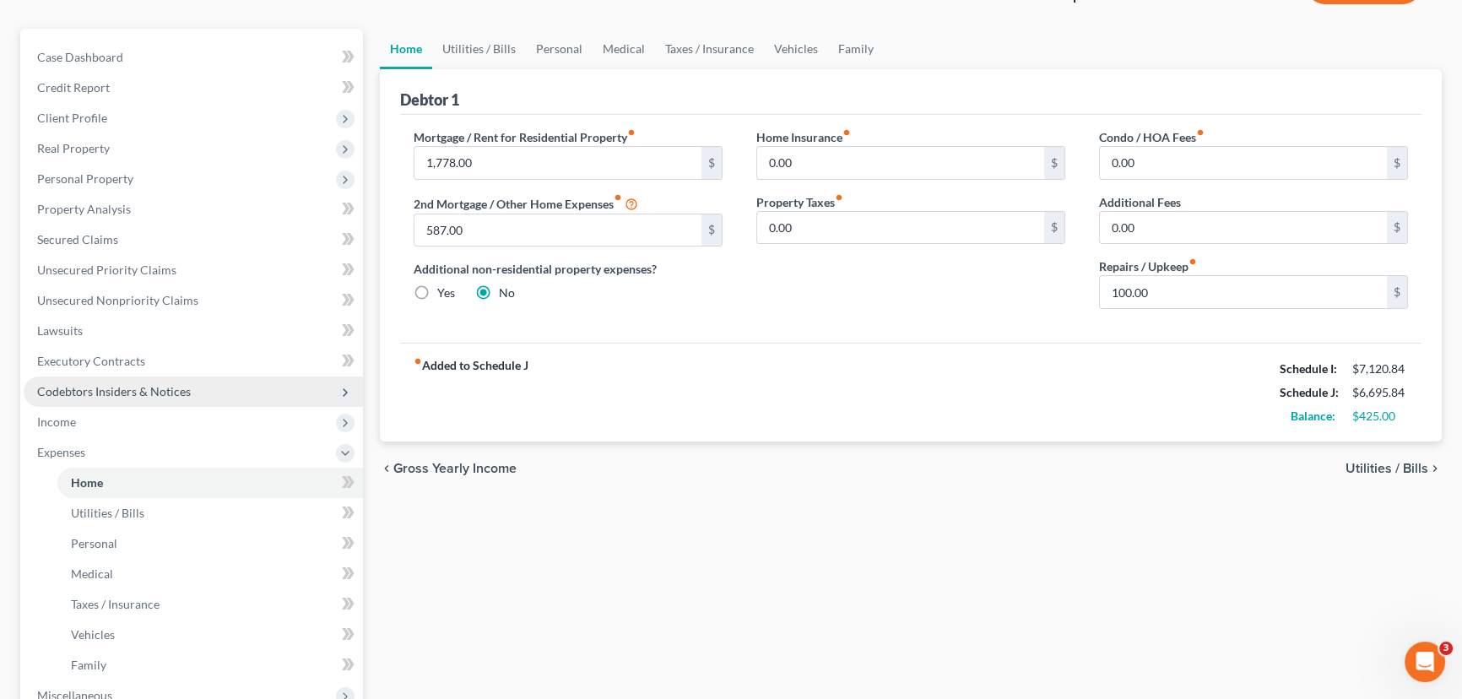
scroll to position [153, 0]
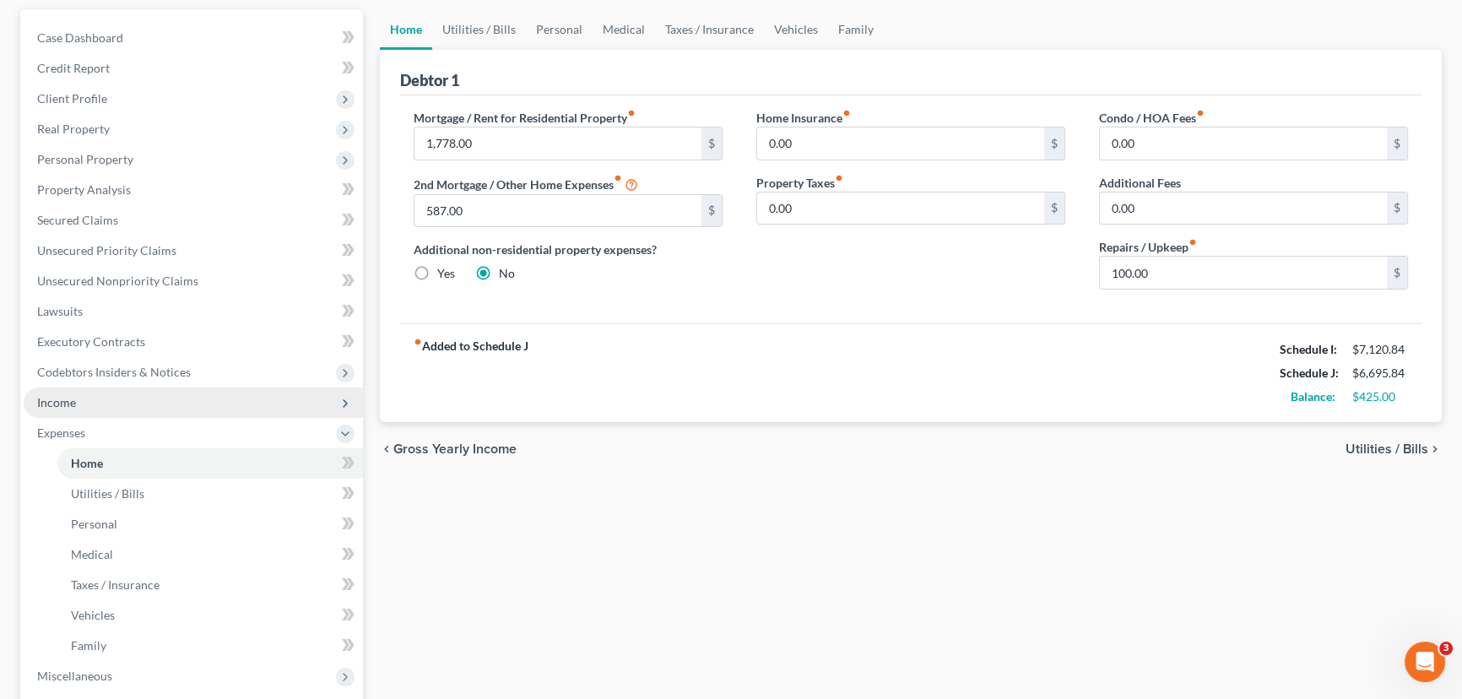
click at [100, 407] on span "Income" at bounding box center [193, 403] width 339 height 30
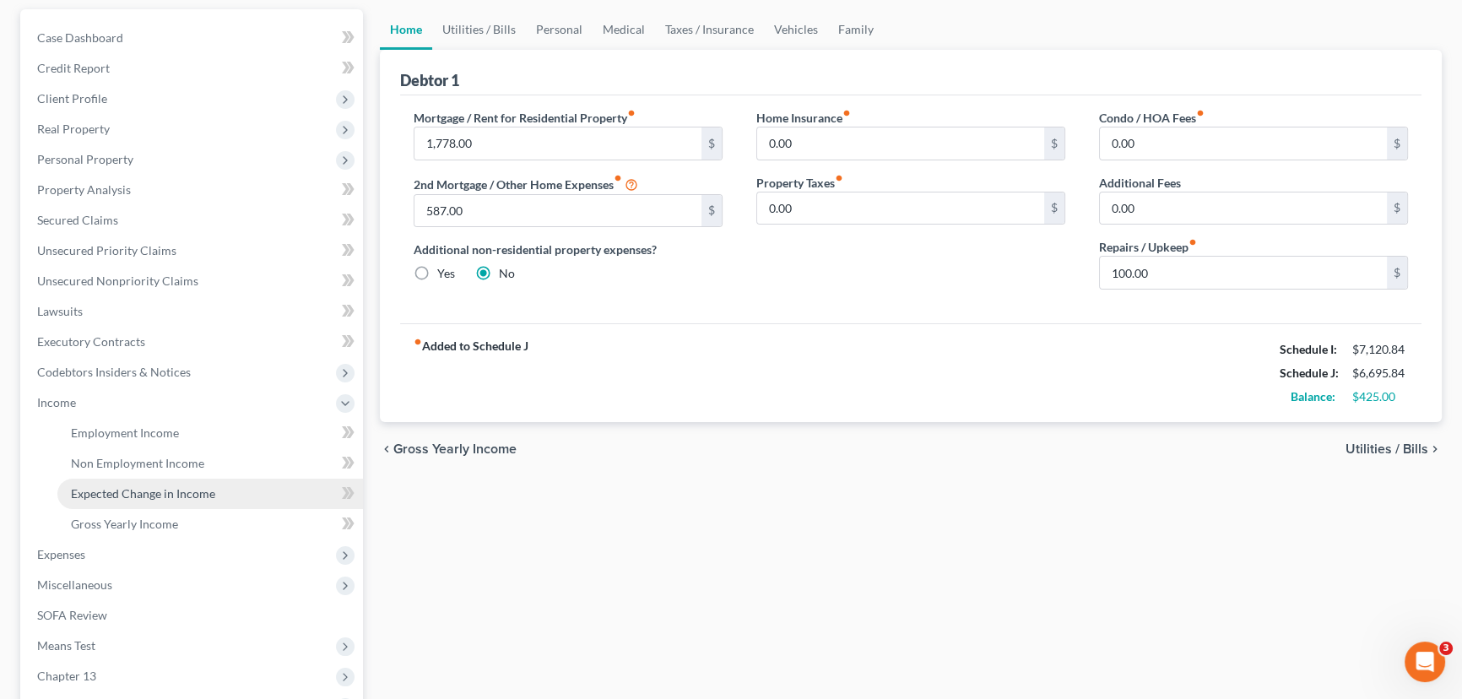
click at [149, 490] on span "Expected Change in Income" at bounding box center [143, 493] width 144 height 14
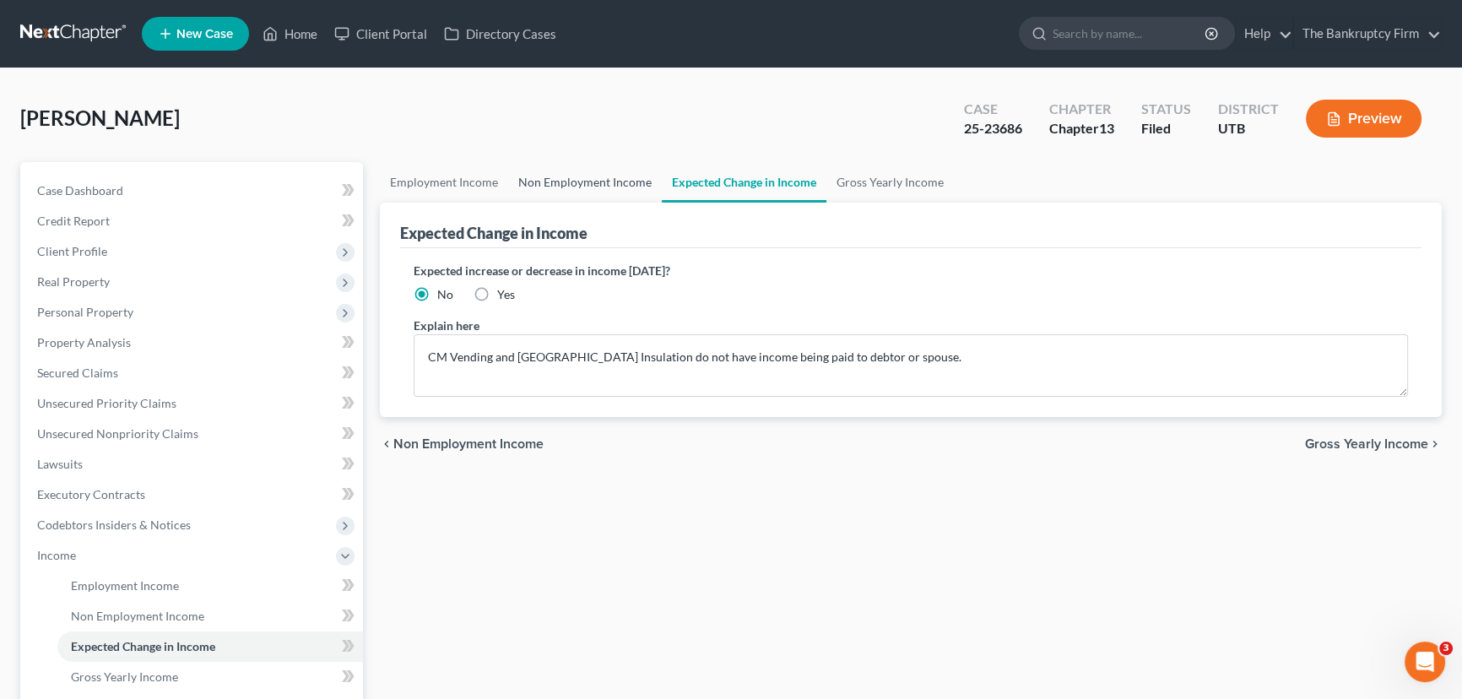
click at [591, 181] on link "Non Employment Income" at bounding box center [585, 182] width 154 height 41
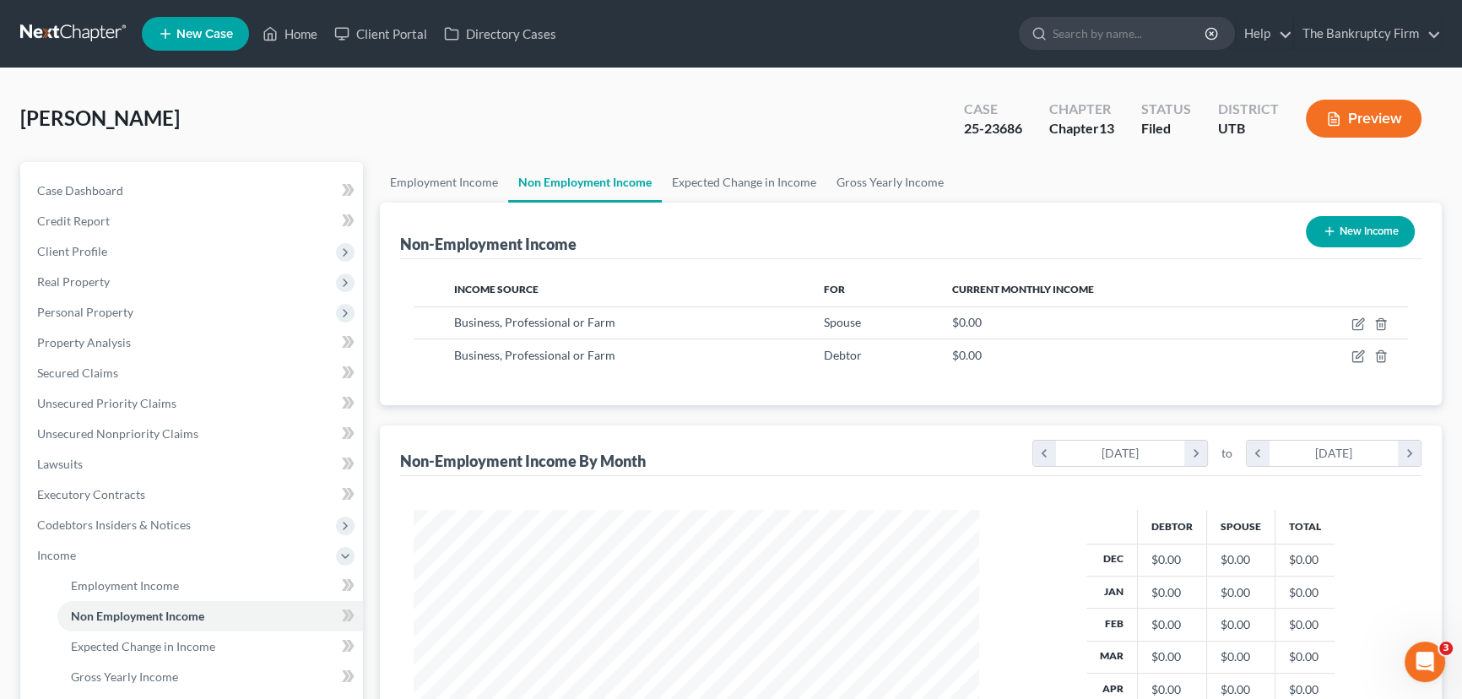
scroll to position [302, 599]
click at [436, 182] on link "Employment Income" at bounding box center [444, 182] width 128 height 41
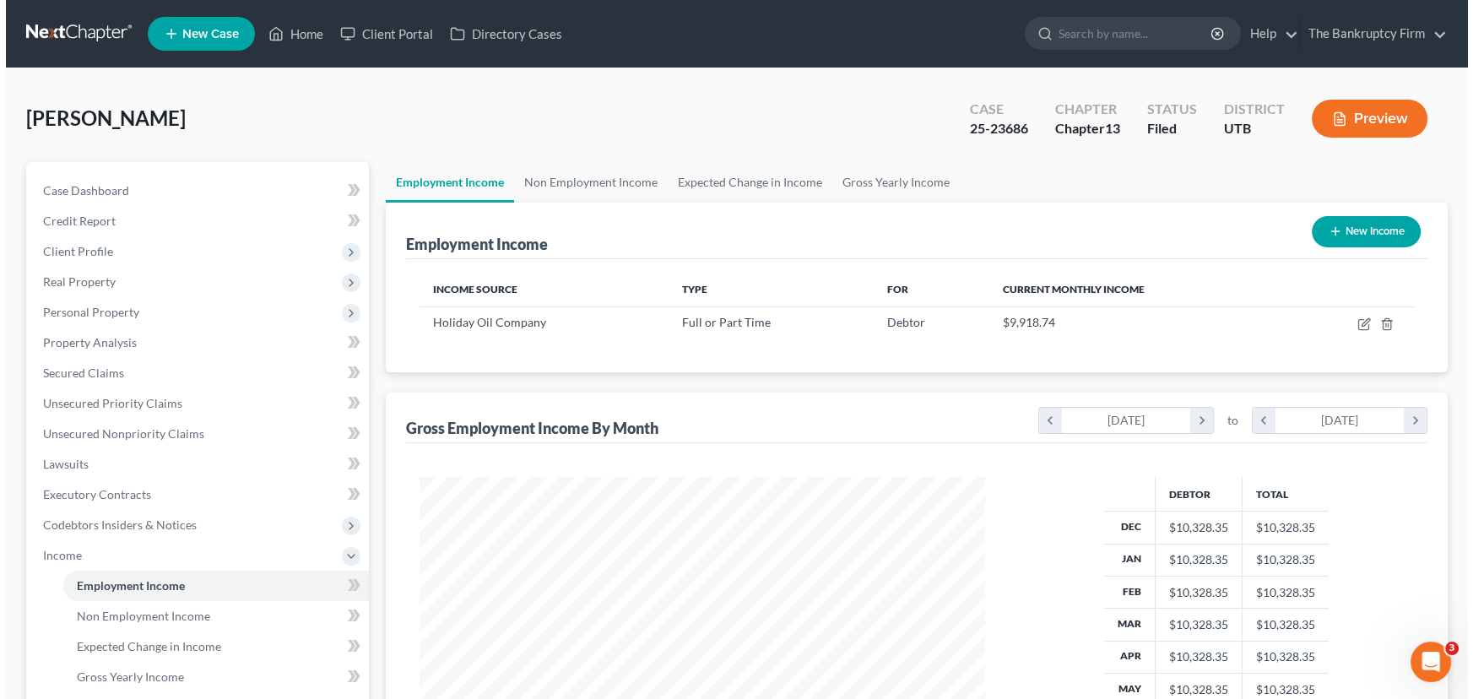
scroll to position [302, 599]
click at [906, 178] on link "Gross Yearly Income" at bounding box center [890, 182] width 127 height 41
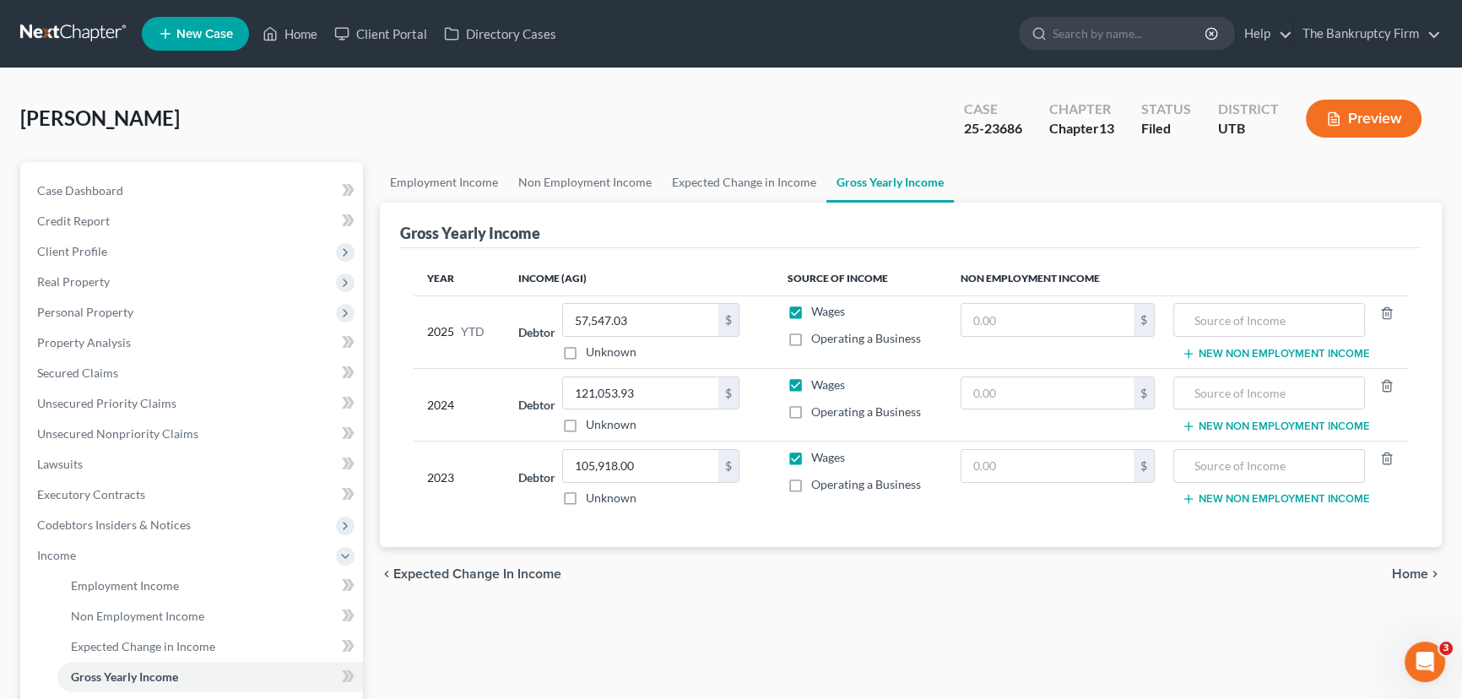
click at [1359, 119] on button "Preview" at bounding box center [1364, 119] width 116 height 38
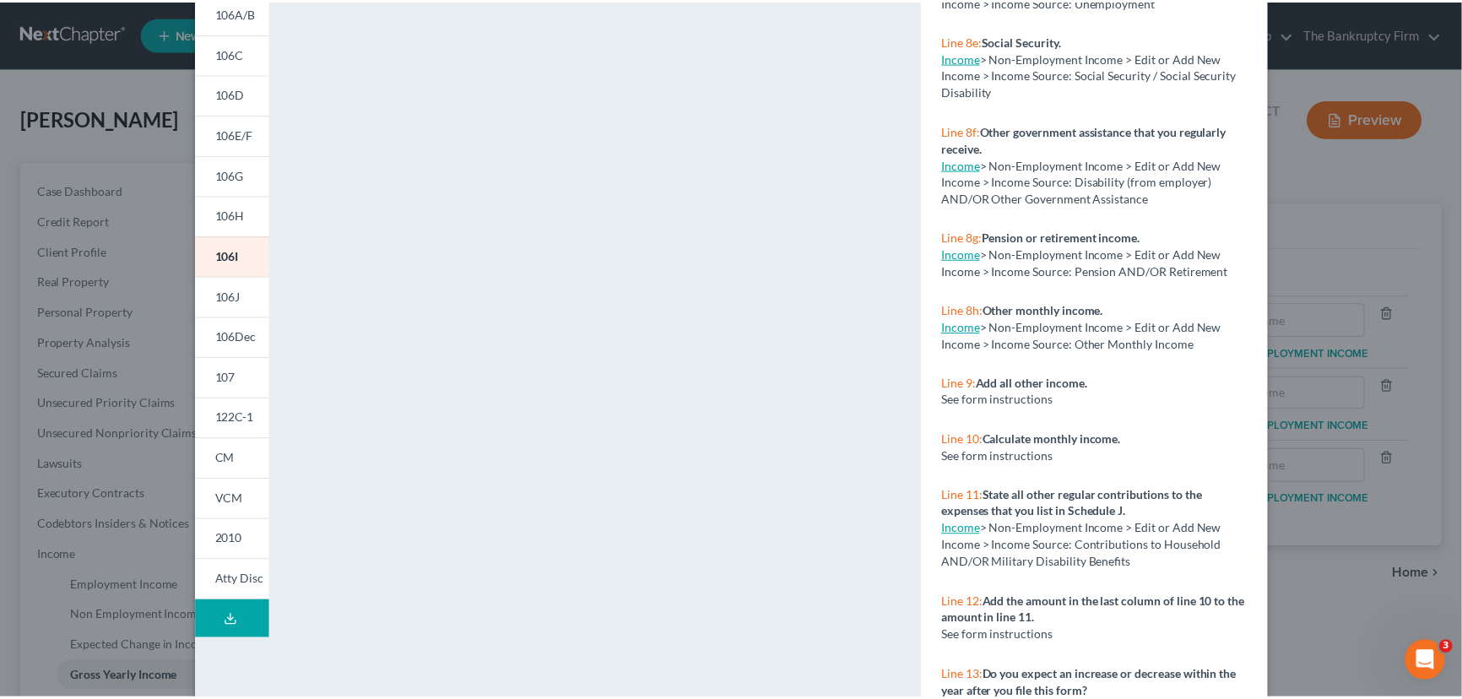
scroll to position [230, 0]
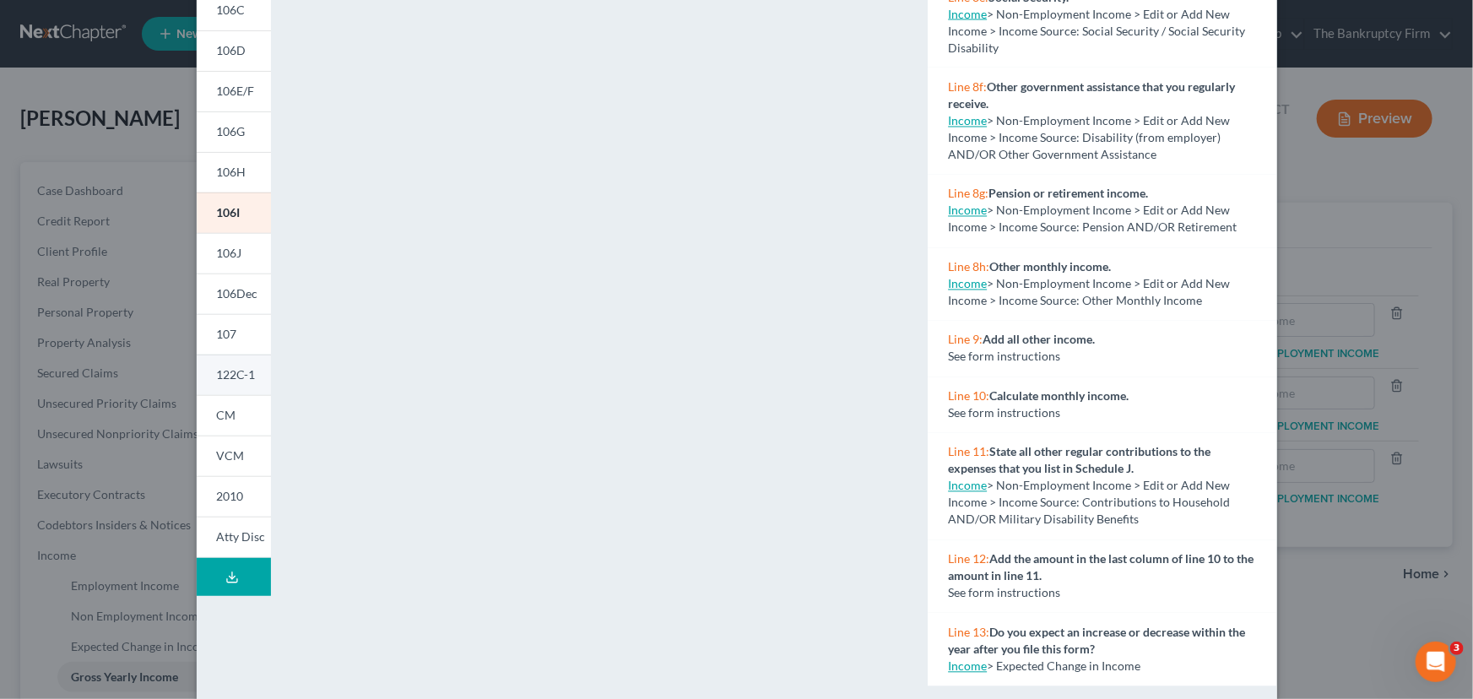
click at [226, 375] on span "122C-1" at bounding box center [236, 374] width 39 height 14
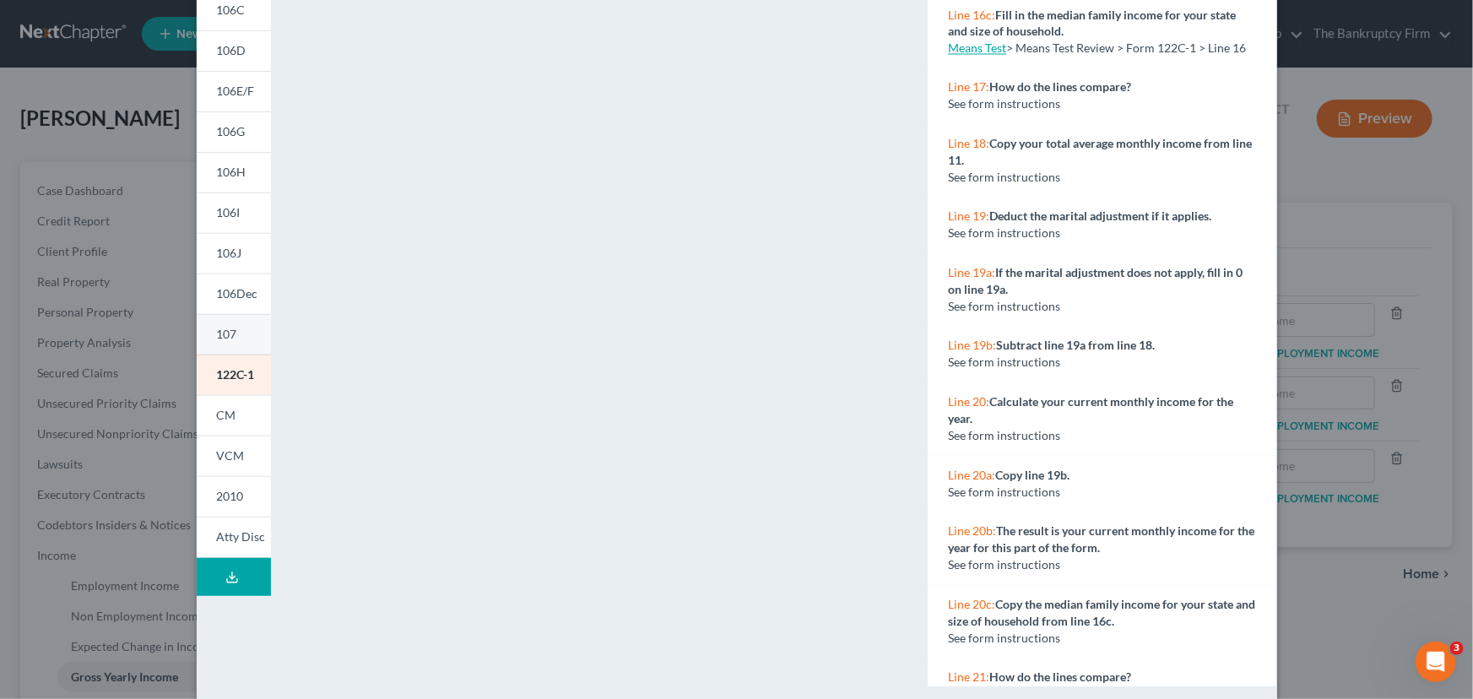
click at [217, 333] on span "107" at bounding box center [227, 334] width 20 height 14
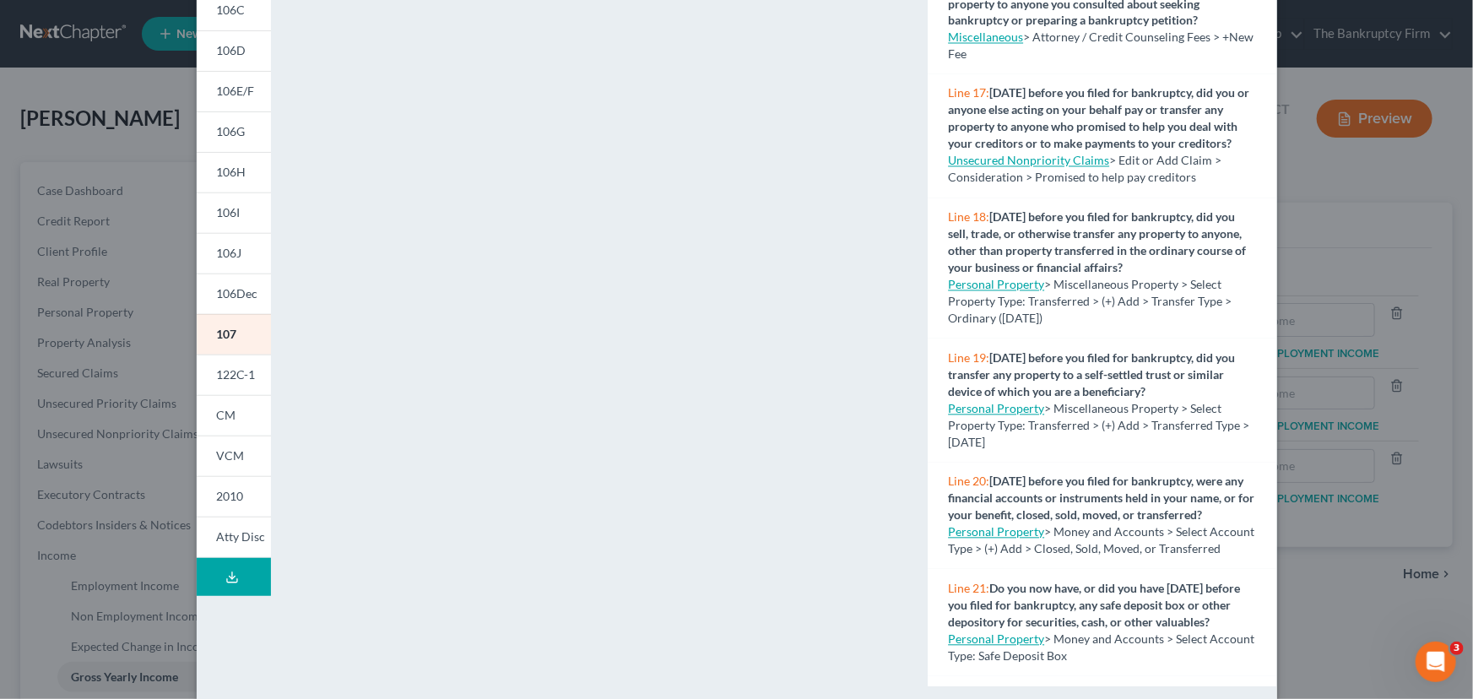
click at [1326, 86] on div "Petition Preview Your Statement of Financial Affairs for Individuals Filing for…" at bounding box center [736, 349] width 1473 height 699
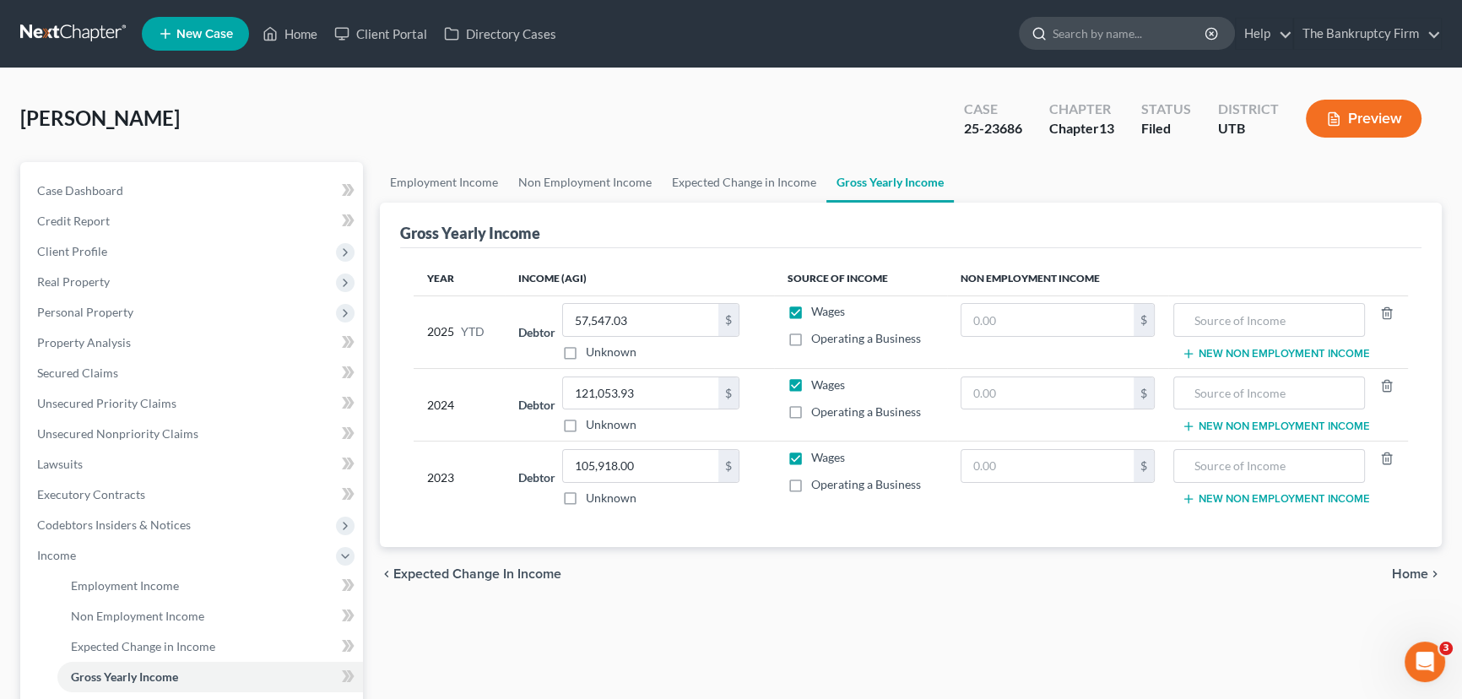
click at [1093, 39] on input "search" at bounding box center [1130, 33] width 155 height 31
type input "Norman"
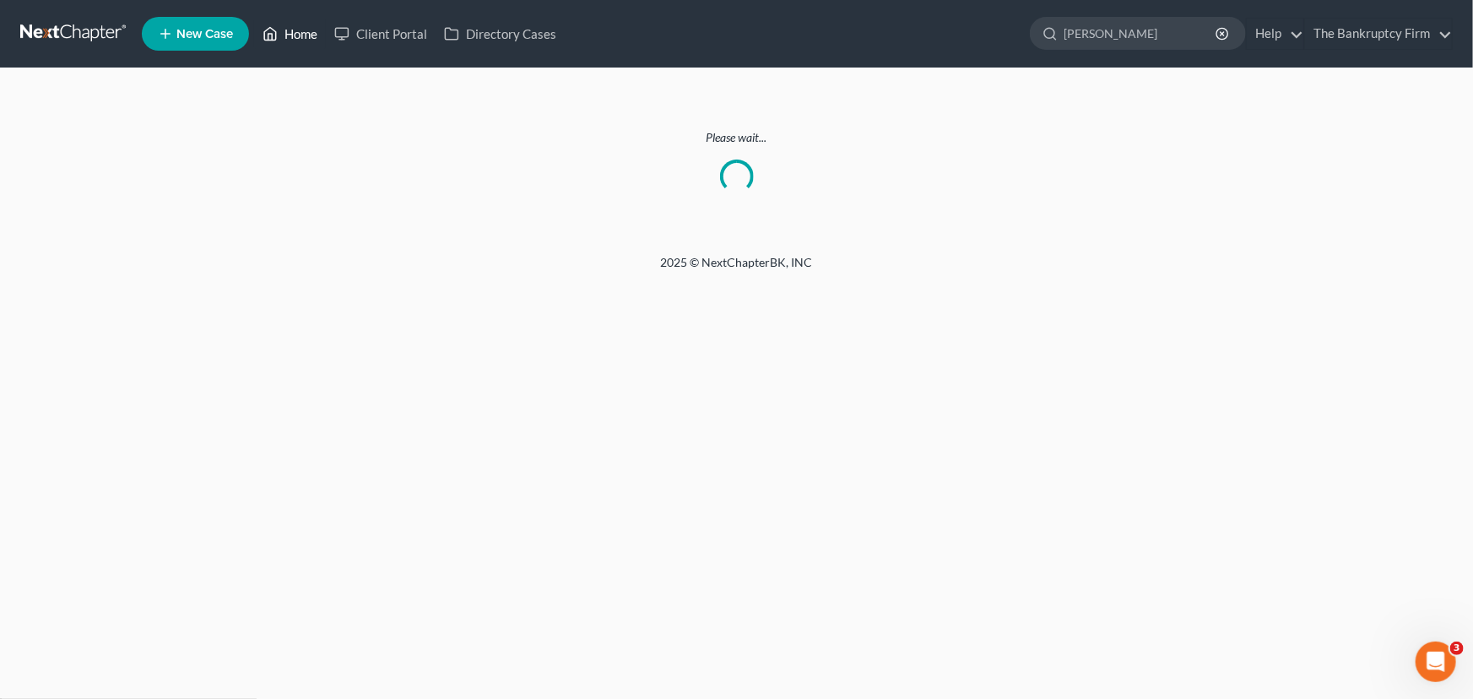
click at [303, 33] on link "Home" at bounding box center [290, 34] width 72 height 30
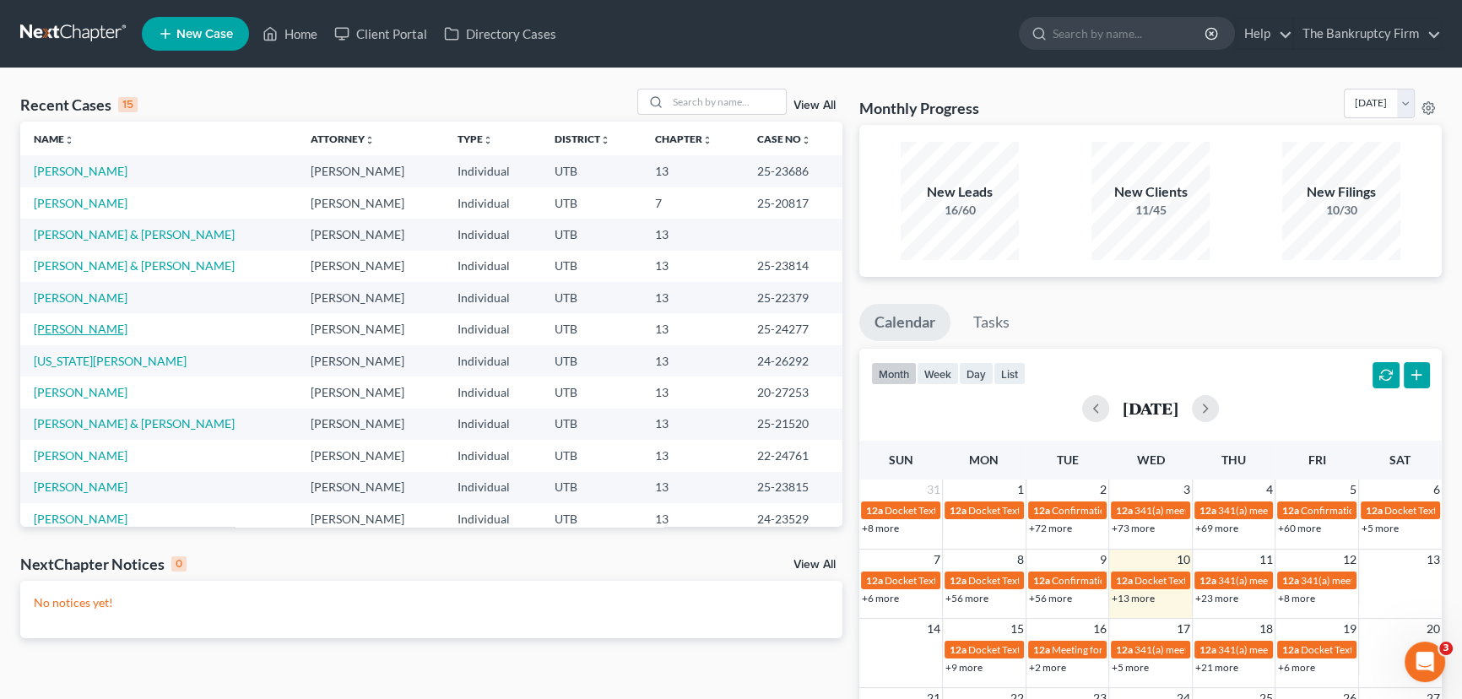
click at [71, 328] on link "[PERSON_NAME]" at bounding box center [81, 329] width 94 height 14
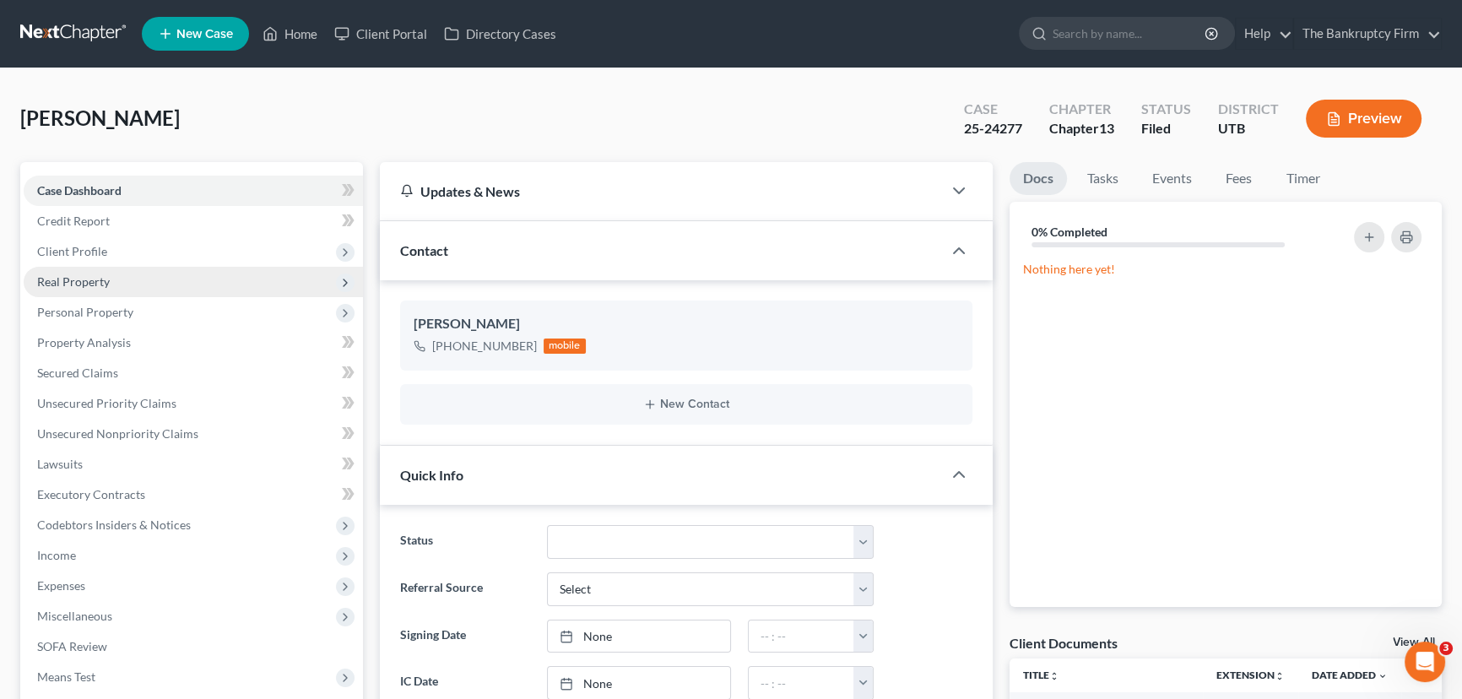
click at [89, 285] on span "Real Property" at bounding box center [73, 281] width 73 height 14
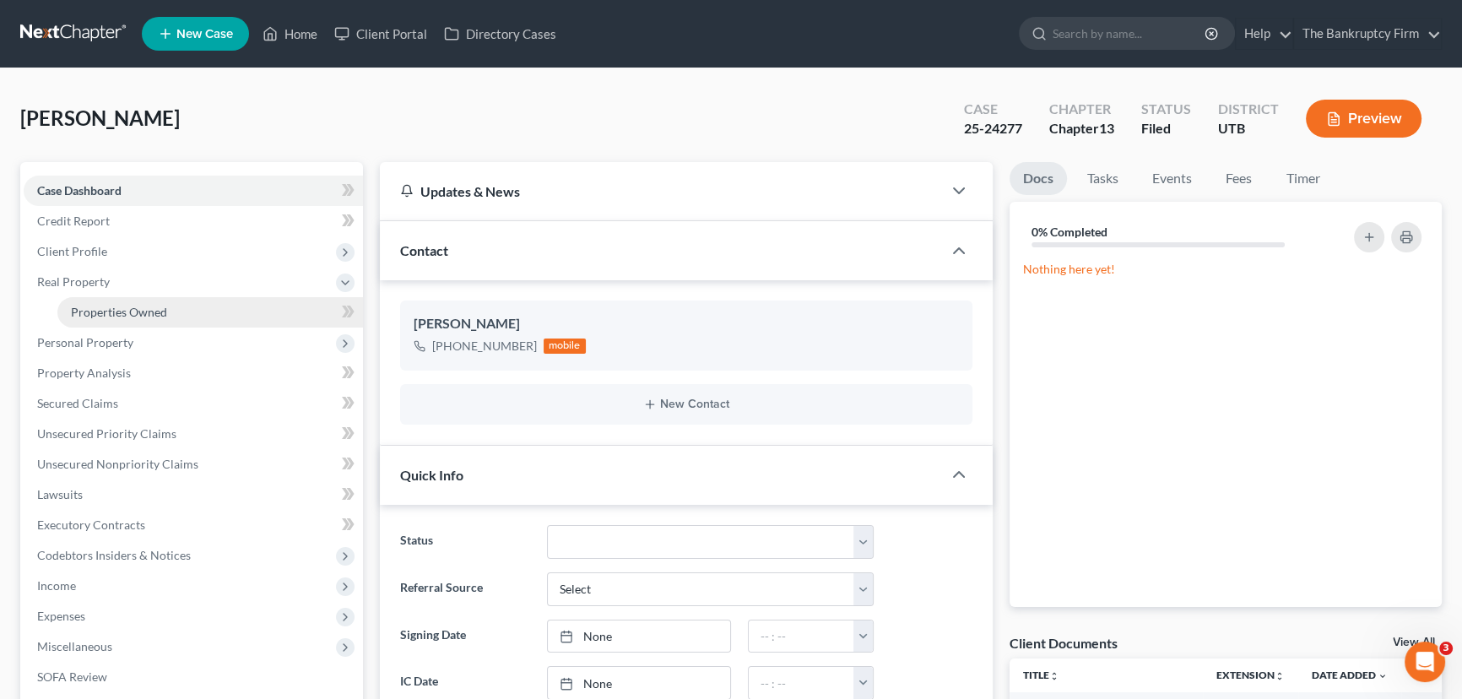
drag, startPoint x: 132, startPoint y: 316, endPoint x: 285, endPoint y: 314, distance: 152.8
click at [132, 315] on span "Properties Owned" at bounding box center [119, 312] width 96 height 14
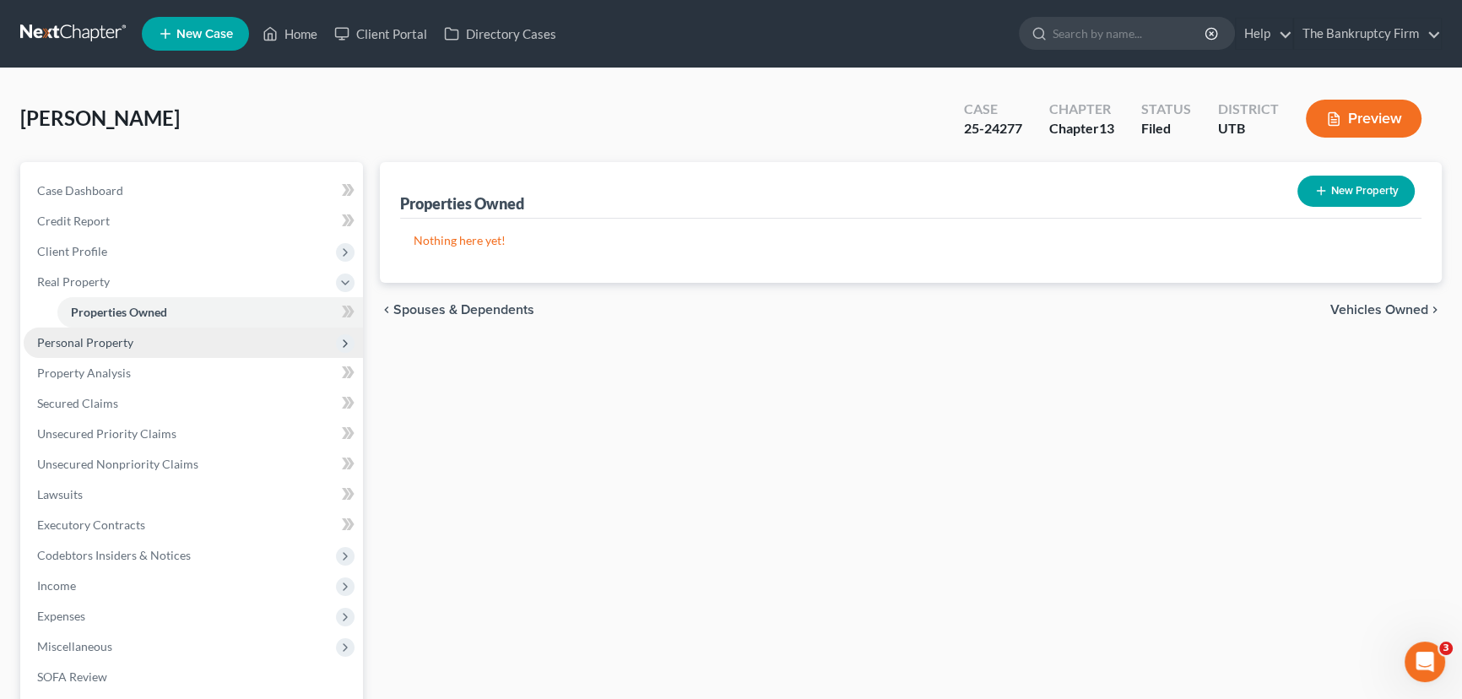
click at [89, 340] on span "Personal Property" at bounding box center [85, 342] width 96 height 14
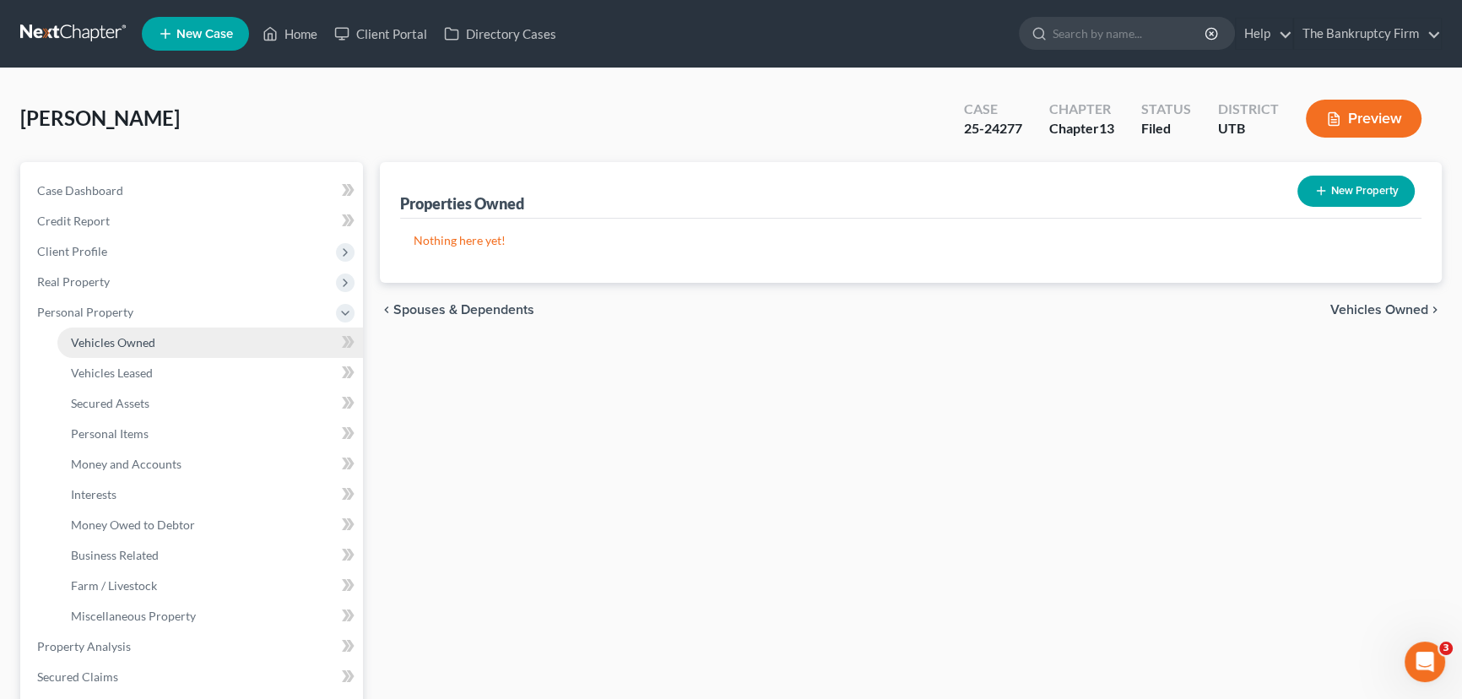
click at [129, 344] on span "Vehicles Owned" at bounding box center [113, 342] width 84 height 14
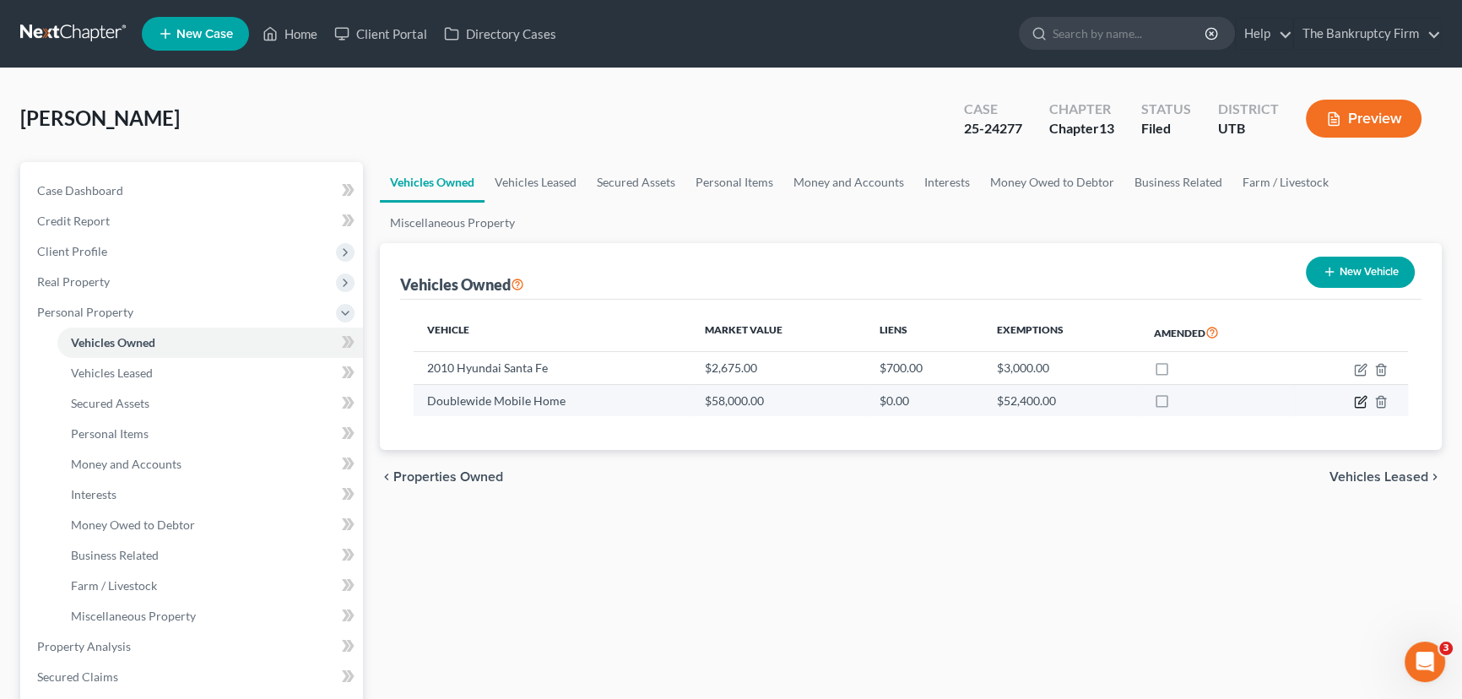
click at [1359, 398] on icon "button" at bounding box center [1361, 402] width 14 height 14
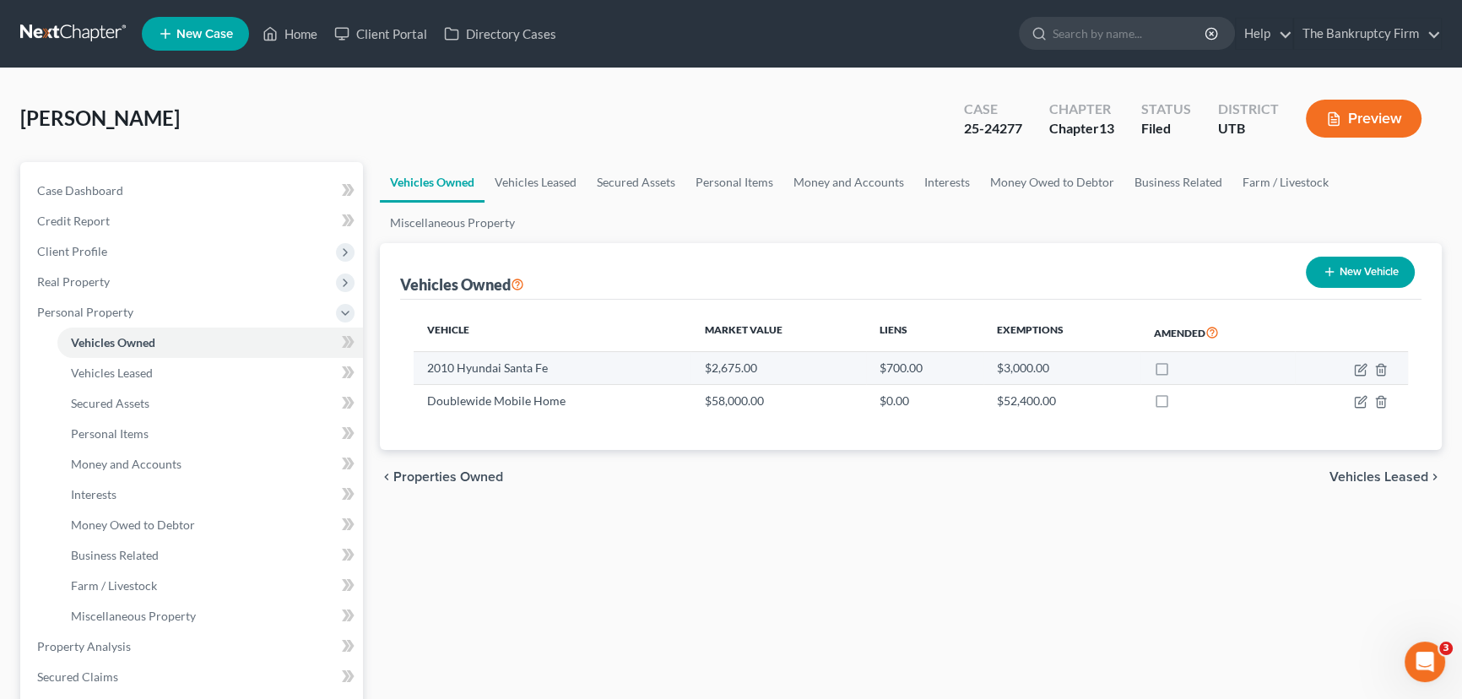
select select "0"
select select "2"
select select "0"
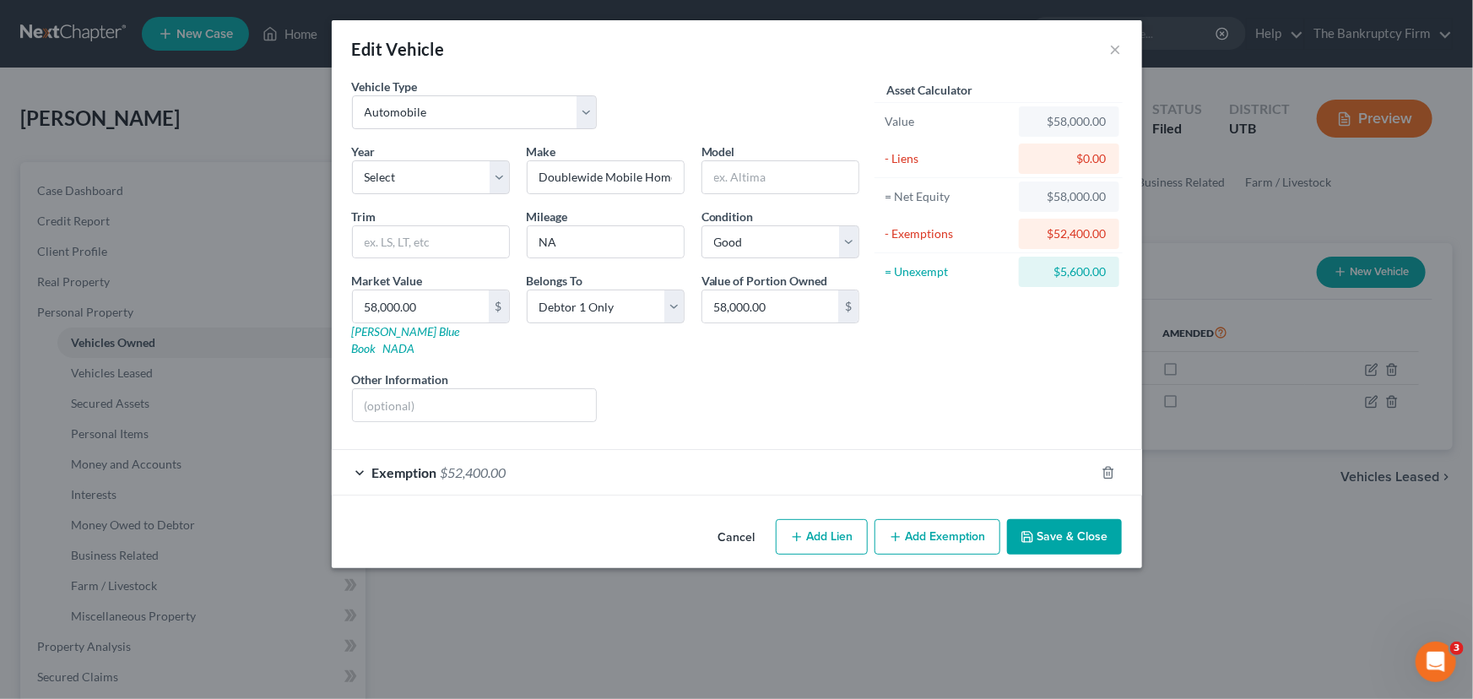
click at [1075, 523] on button "Save & Close" at bounding box center [1064, 536] width 115 height 35
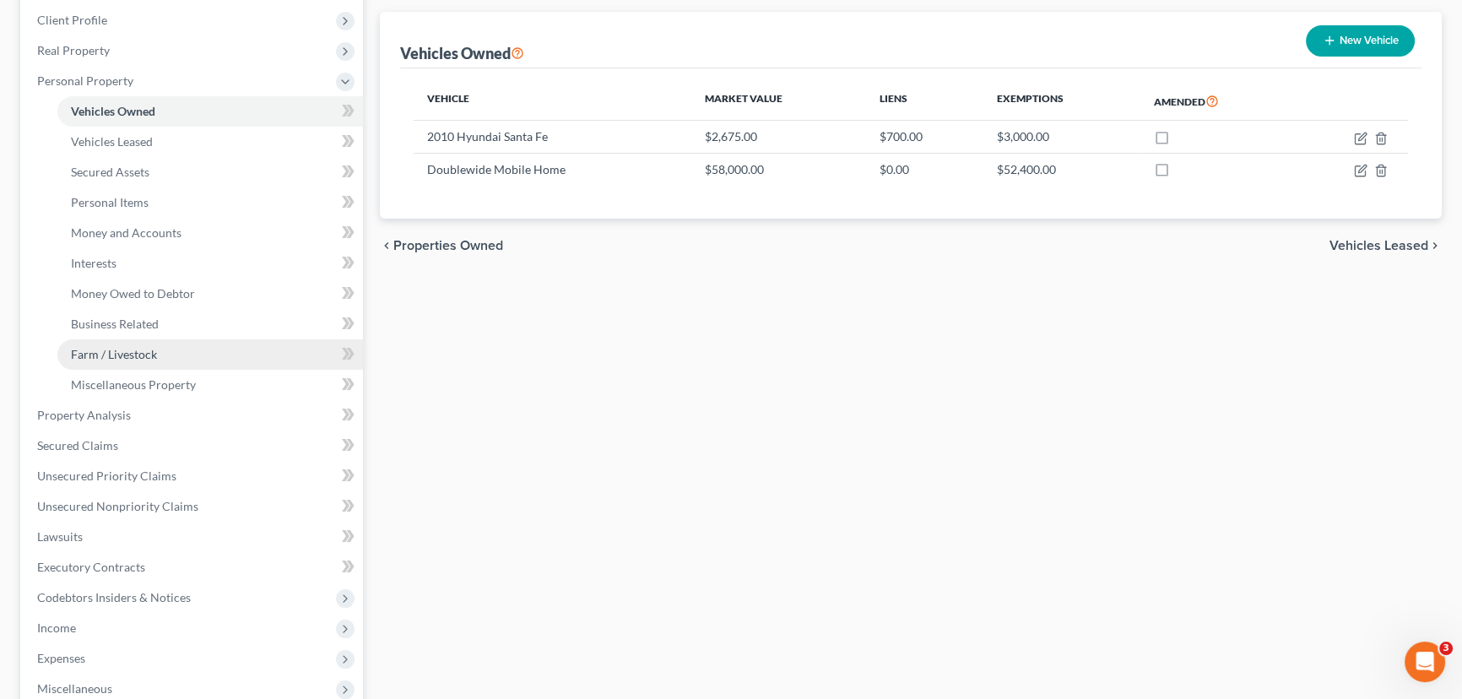
scroll to position [306, 0]
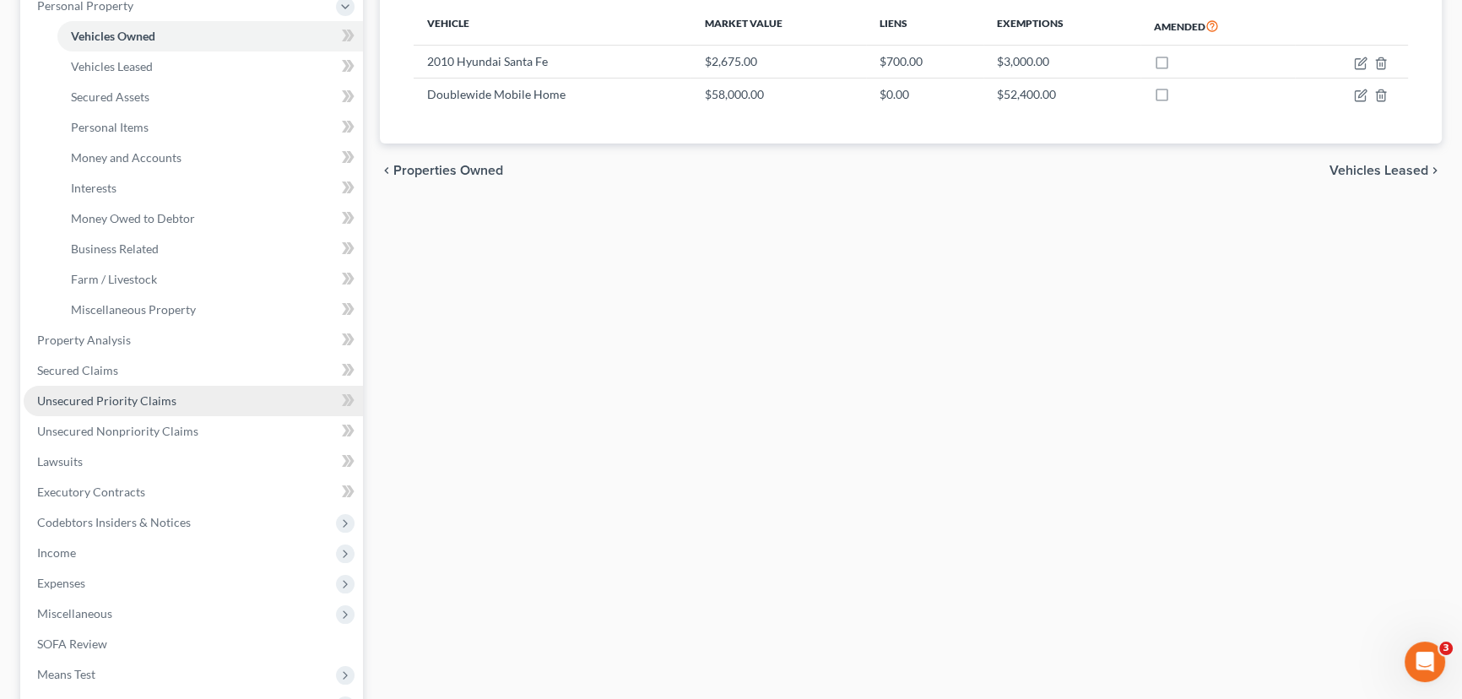
drag, startPoint x: 101, startPoint y: 396, endPoint x: 110, endPoint y: 402, distance: 10.3
click at [101, 396] on span "Unsecured Priority Claims" at bounding box center [106, 400] width 139 height 14
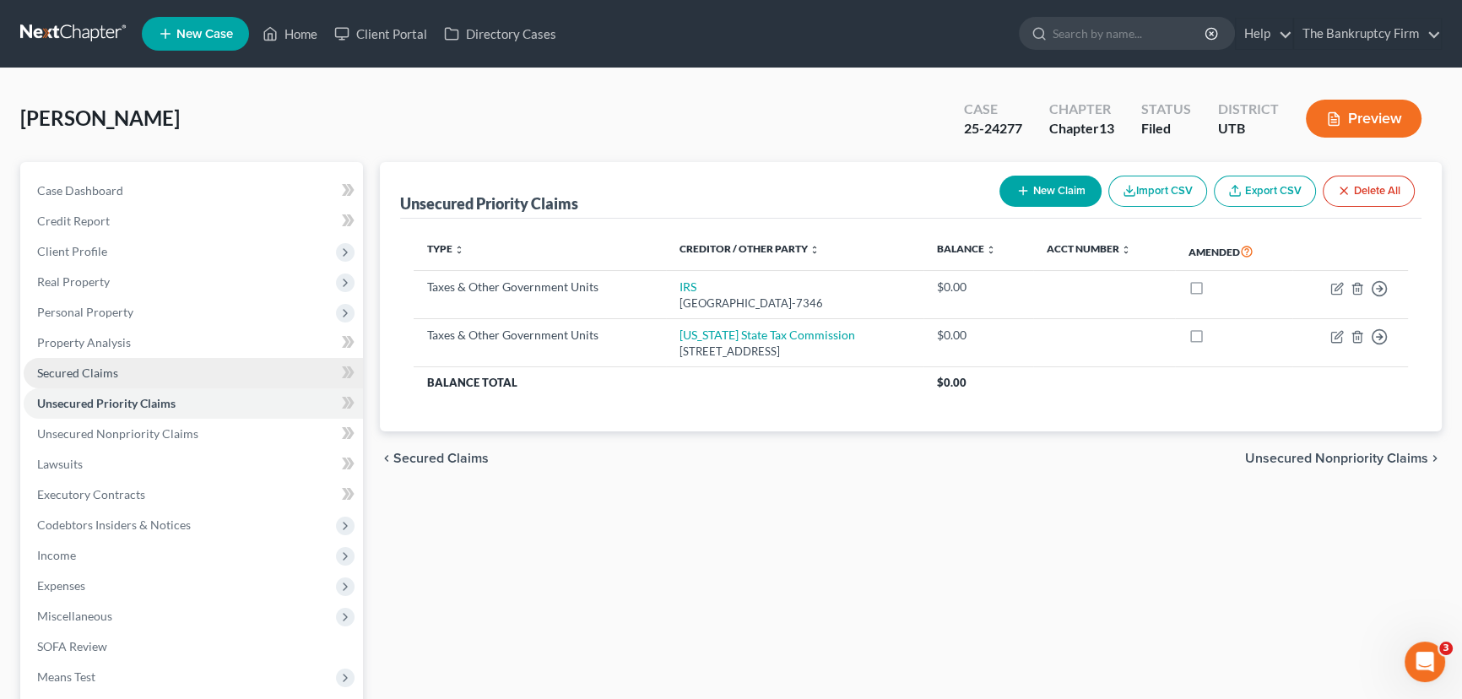
click at [85, 375] on span "Secured Claims" at bounding box center [77, 373] width 81 height 14
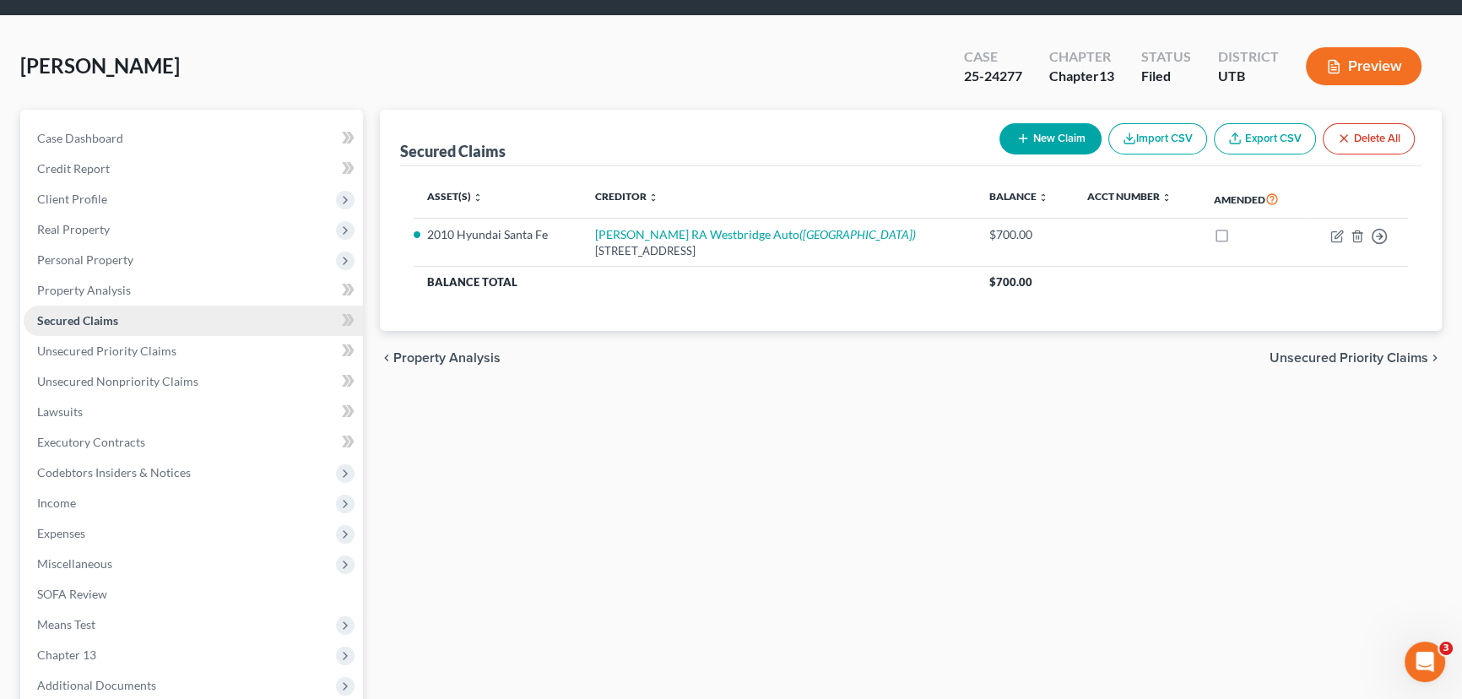
scroll to position [76, 0]
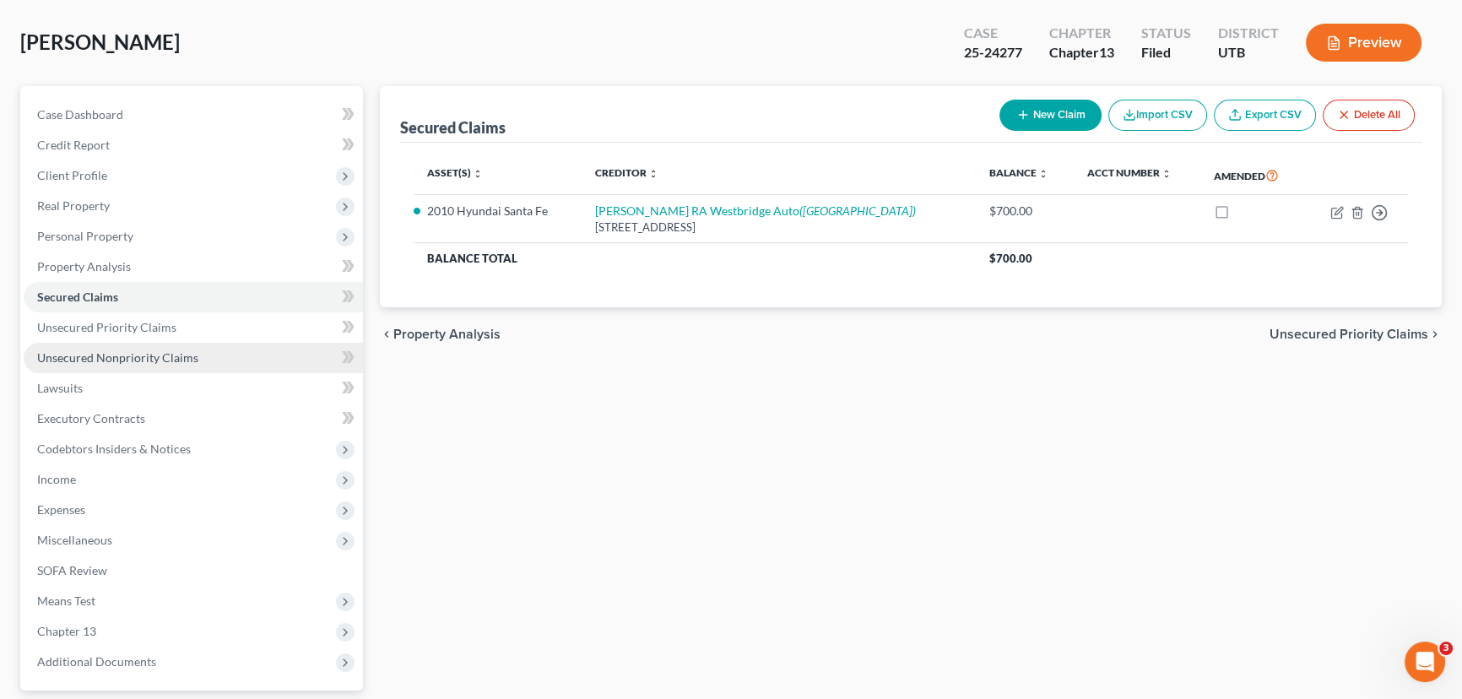
click at [136, 357] on span "Unsecured Nonpriority Claims" at bounding box center [117, 357] width 161 height 14
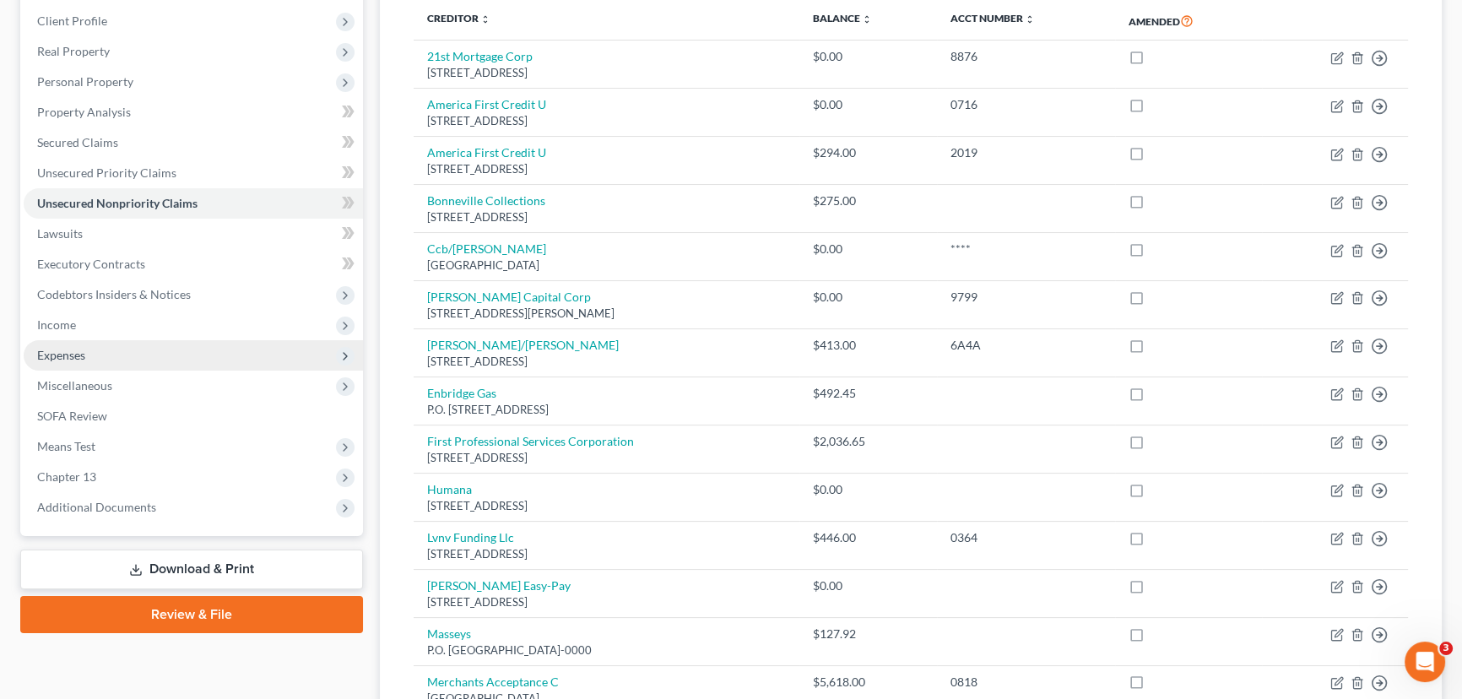
scroll to position [230, 0]
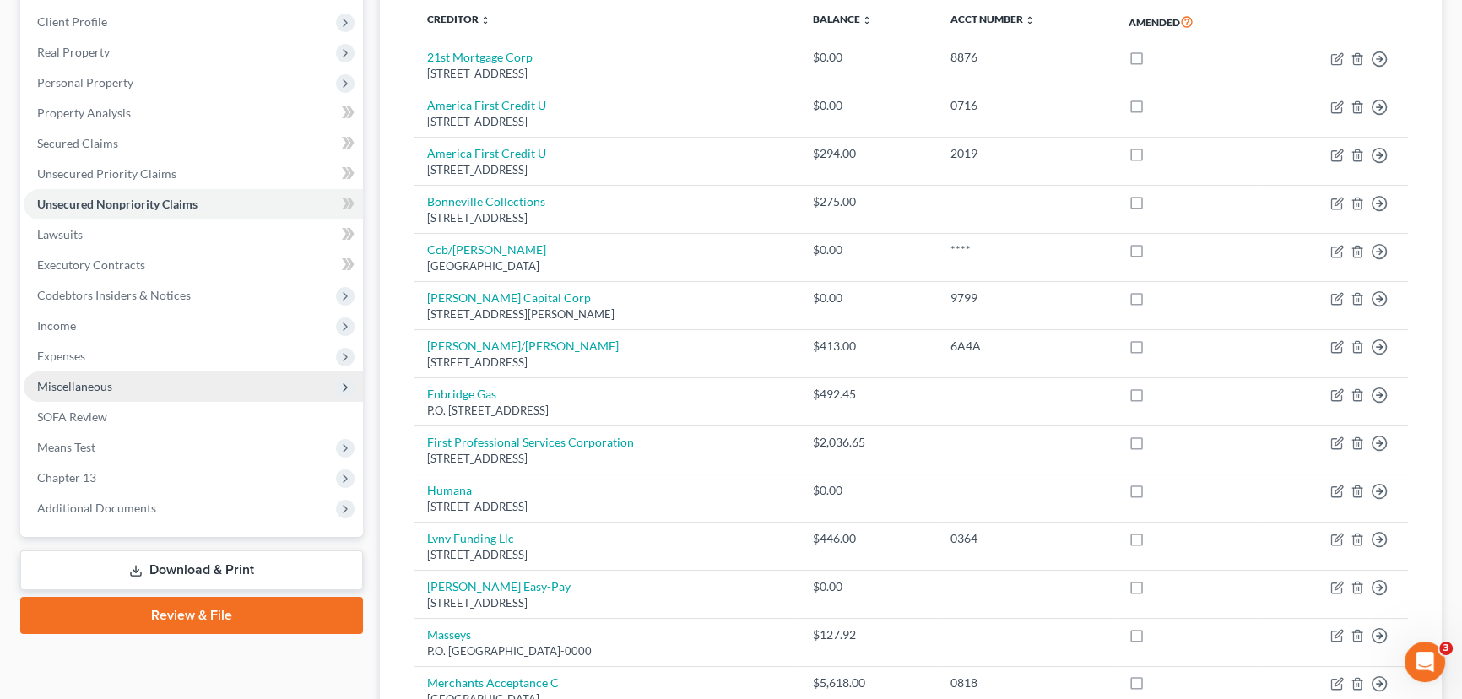
click at [71, 382] on span "Miscellaneous" at bounding box center [74, 386] width 75 height 14
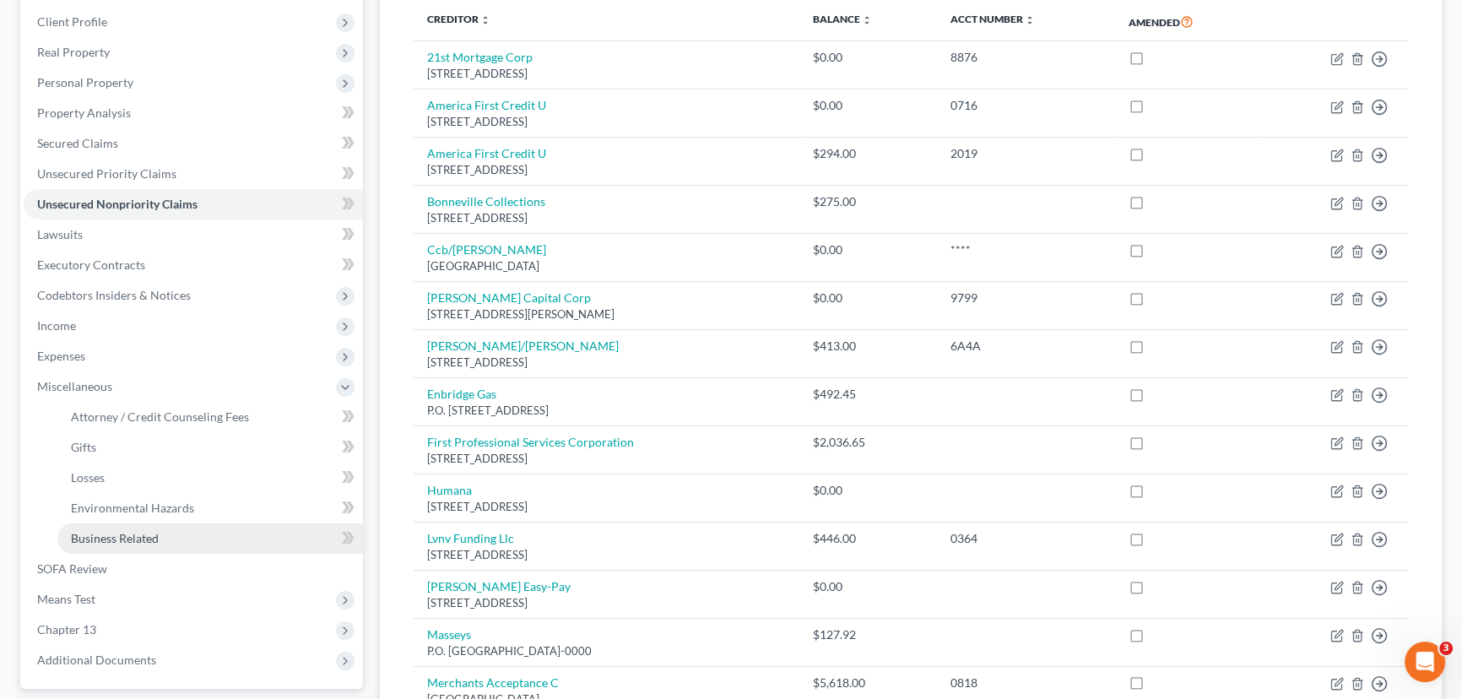
click at [133, 540] on span "Business Related" at bounding box center [115, 538] width 88 height 14
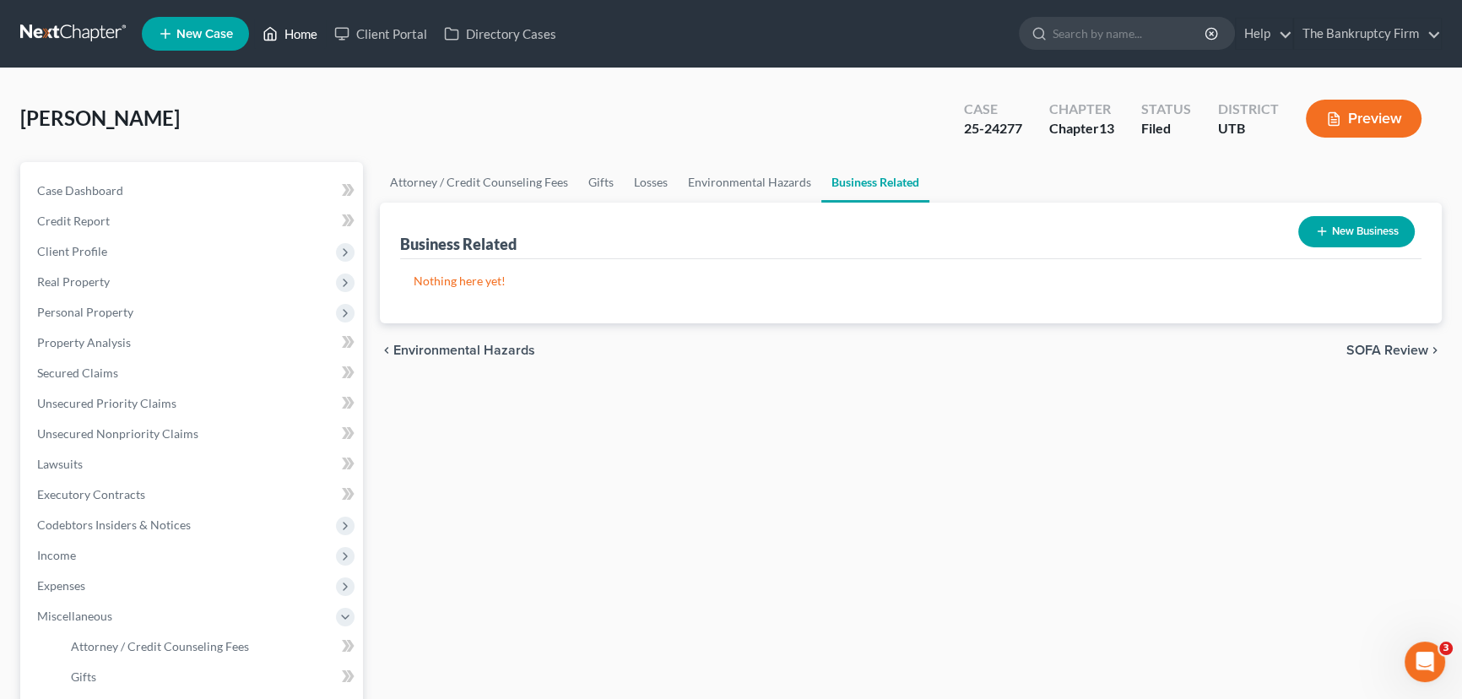
click at [286, 37] on link "Home" at bounding box center [290, 34] width 72 height 30
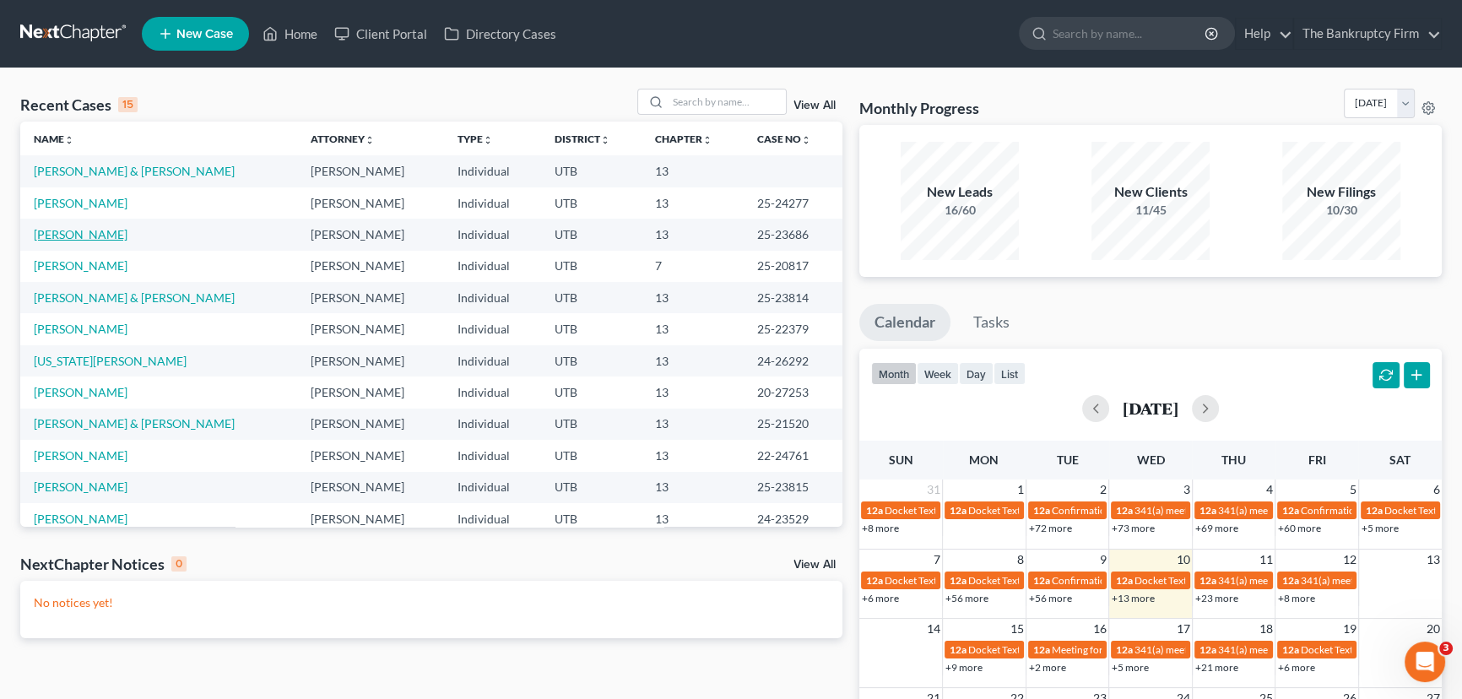
click at [68, 236] on link "[PERSON_NAME]" at bounding box center [81, 234] width 94 height 14
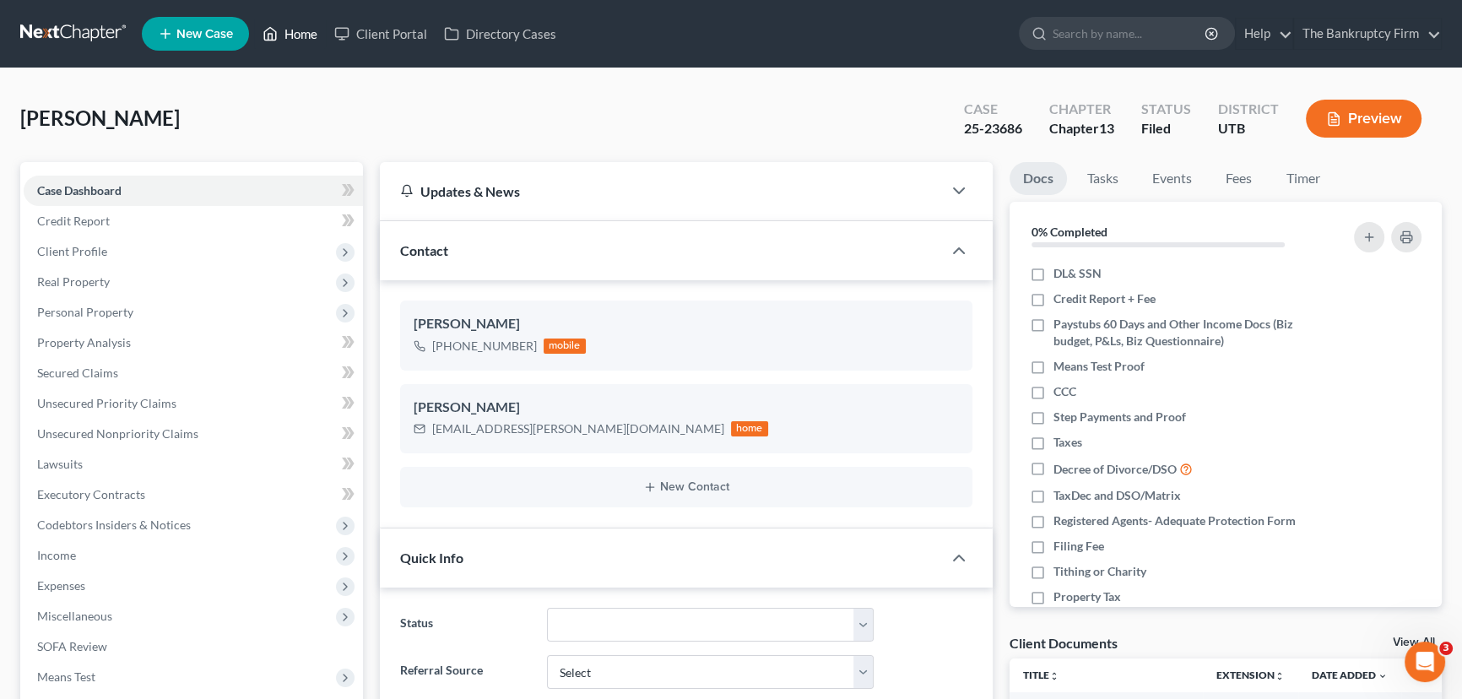
drag, startPoint x: 299, startPoint y: 33, endPoint x: 758, endPoint y: 112, distance: 466.1
click at [299, 33] on link "Home" at bounding box center [290, 34] width 72 height 30
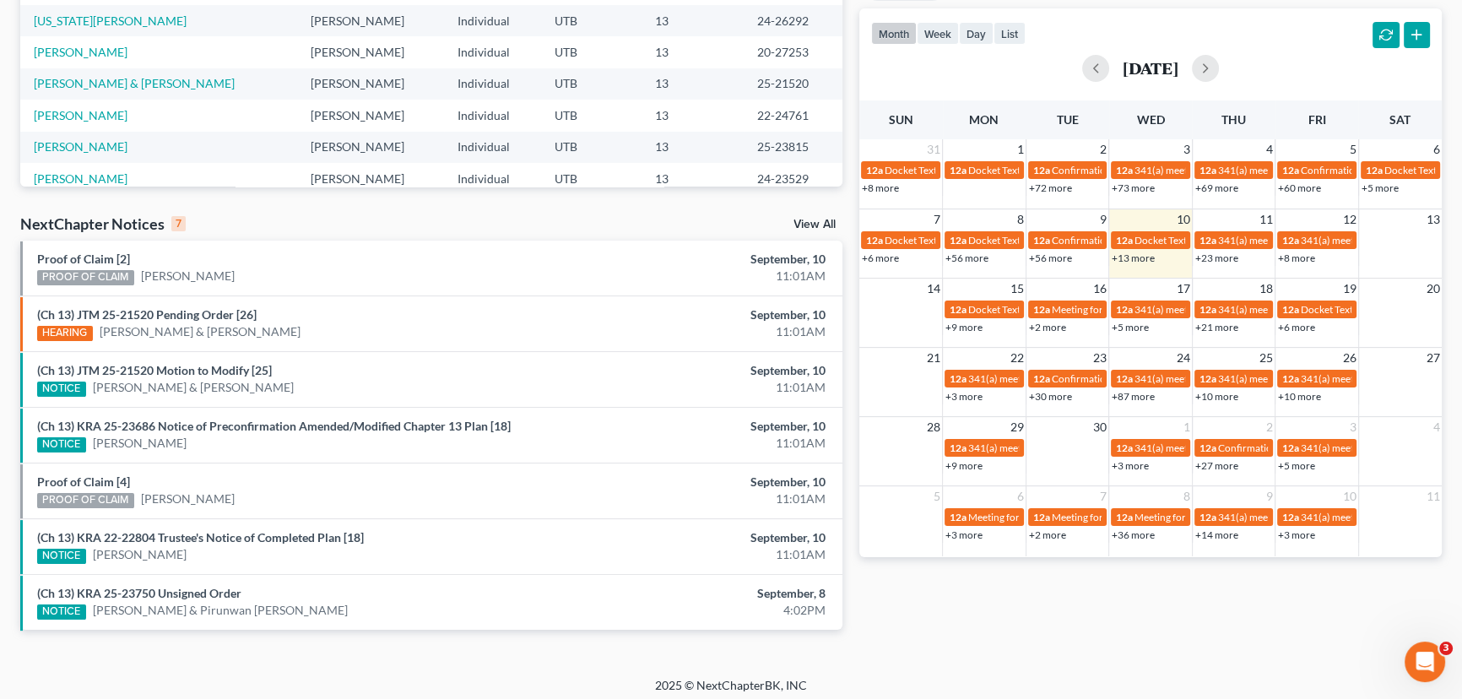
scroll to position [346, 0]
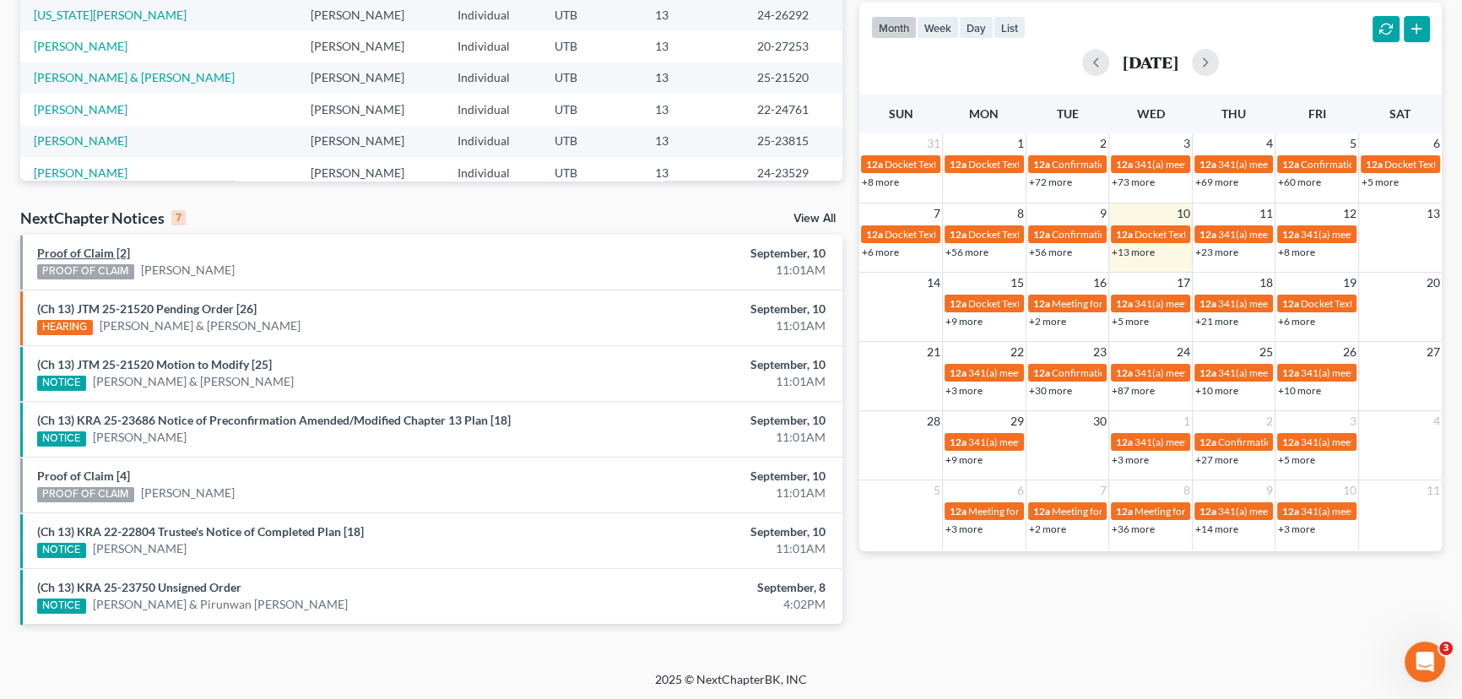
click at [94, 251] on link "Proof of Claim [2]" at bounding box center [83, 253] width 93 height 14
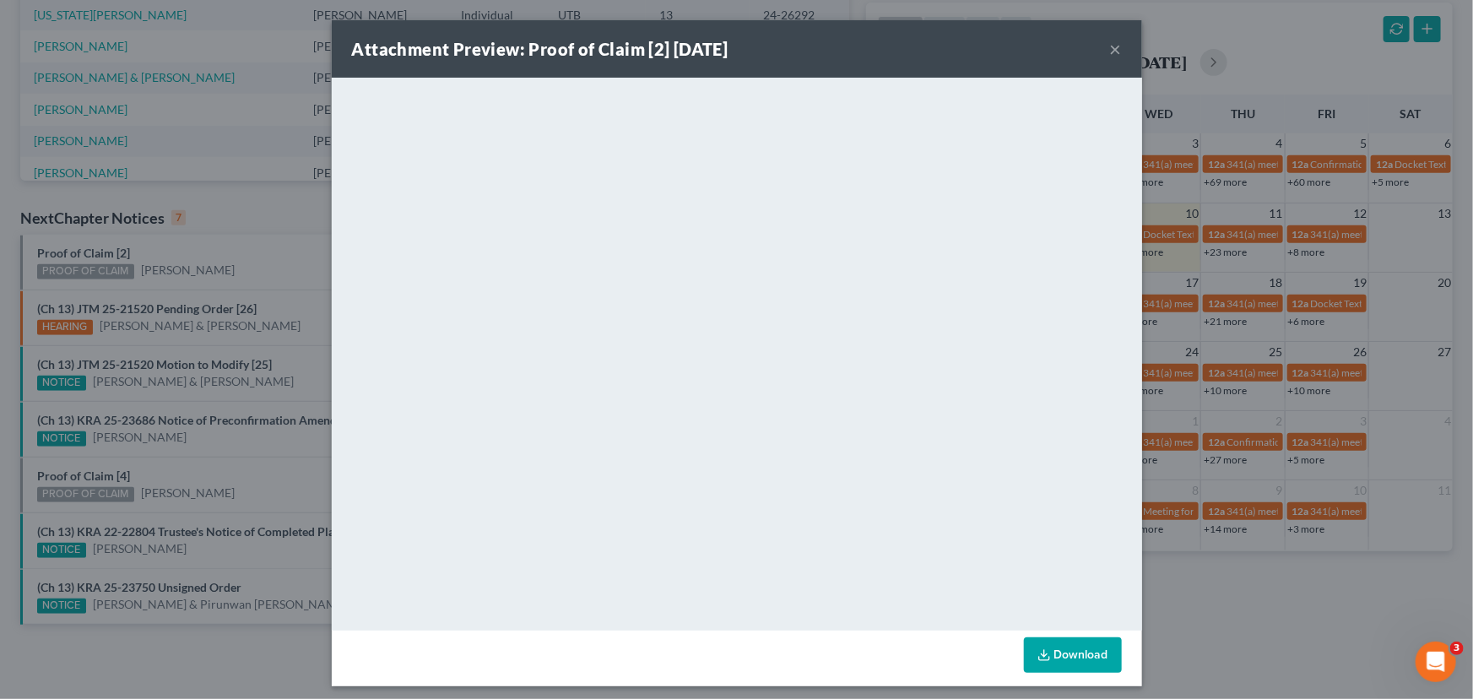
click at [248, 258] on div "Attachment Preview: Proof of Claim [2] 09/10/2025 × <object ng-attr-data='https…" at bounding box center [736, 349] width 1473 height 699
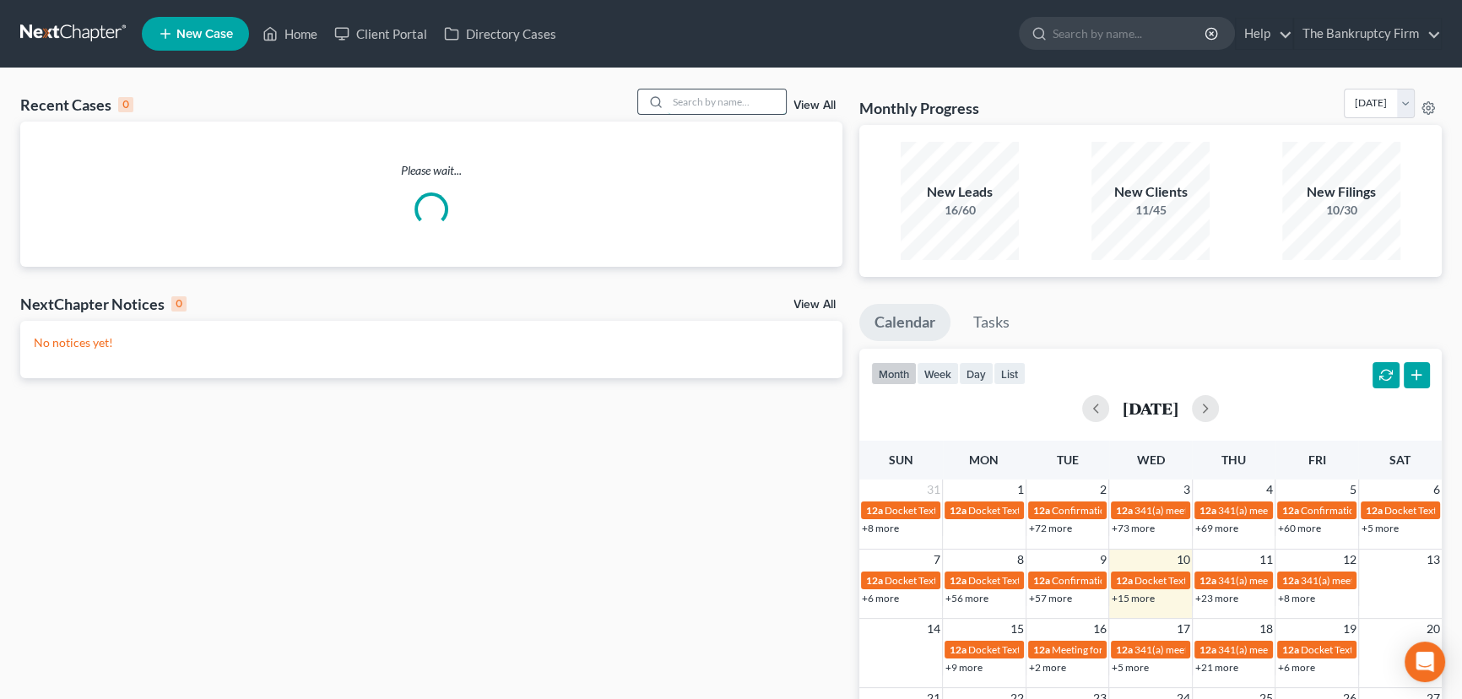
click at [677, 100] on input "search" at bounding box center [727, 101] width 118 height 24
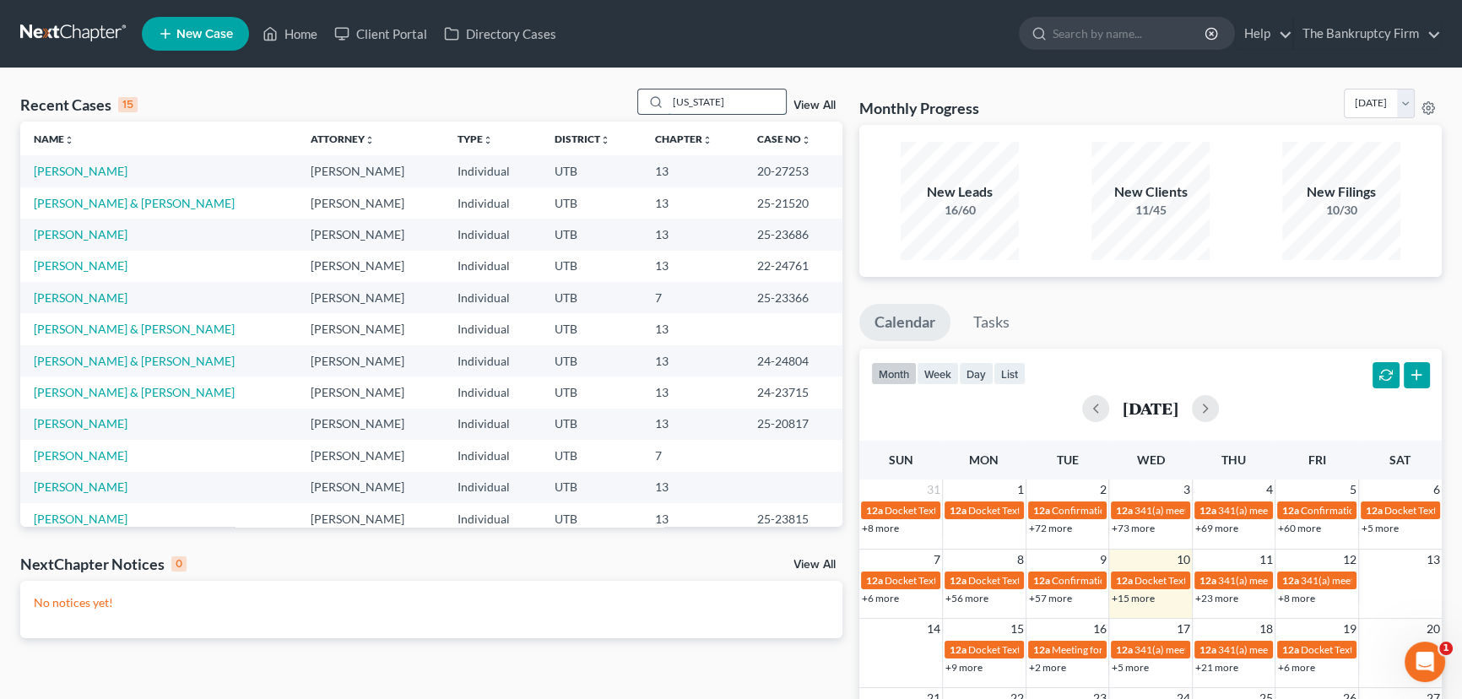
type input "[US_STATE]"
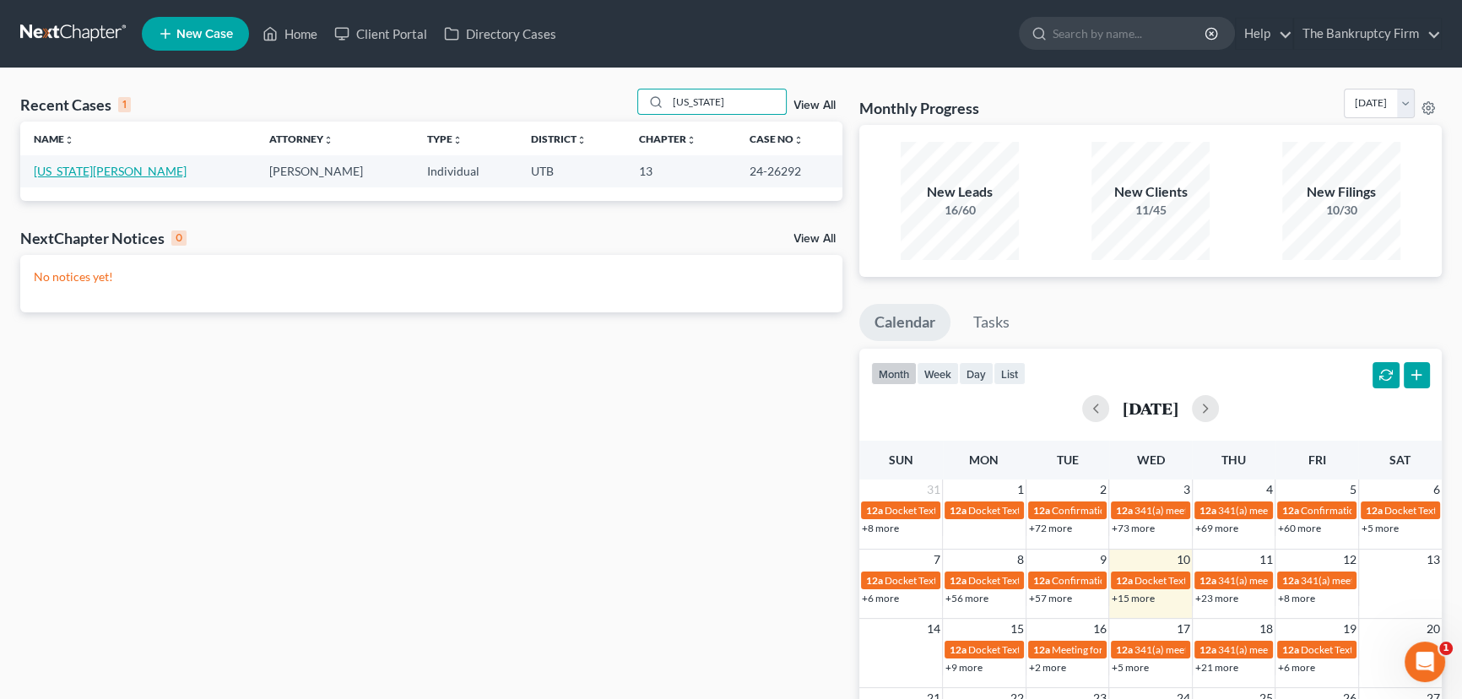
click at [75, 172] on link "[US_STATE][PERSON_NAME]" at bounding box center [110, 171] width 153 height 14
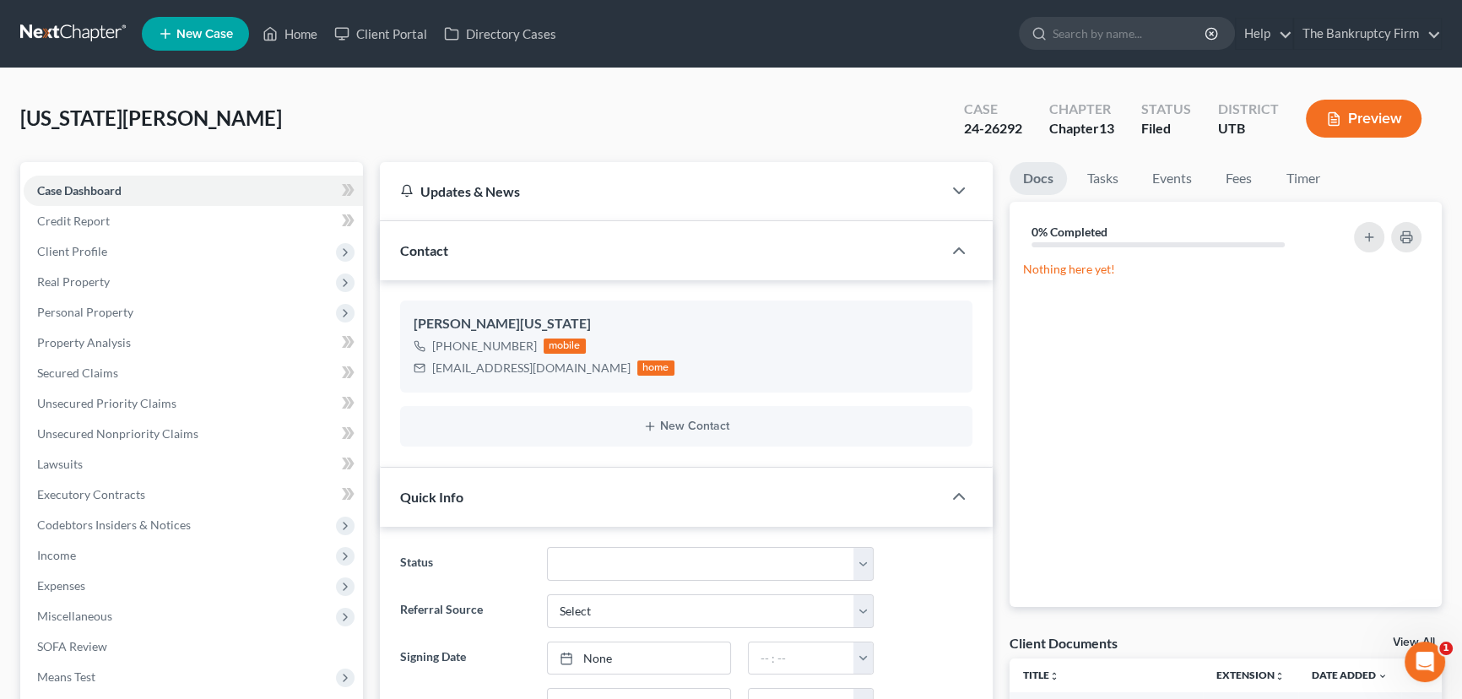
scroll to position [194, 0]
click at [1402, 638] on link "View All" at bounding box center [1414, 643] width 42 height 12
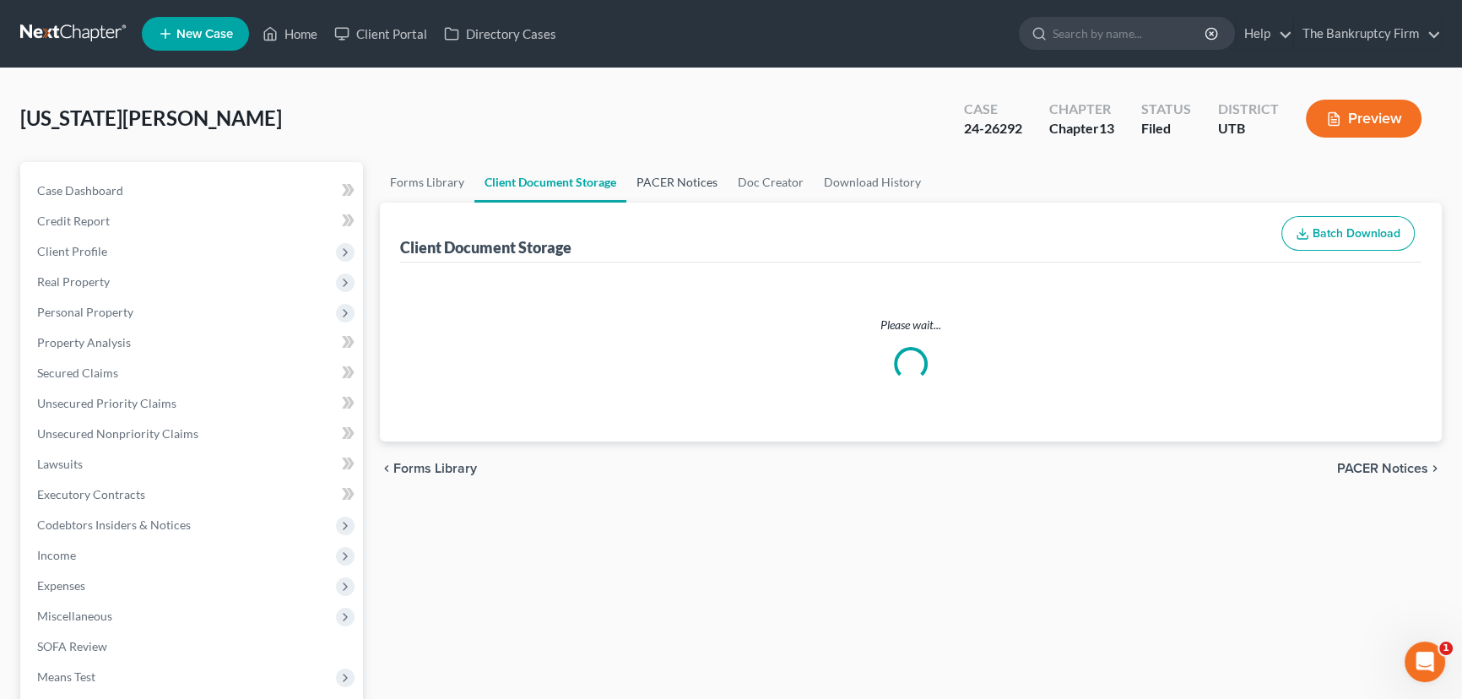
click at [675, 178] on link "PACER Notices" at bounding box center [676, 182] width 101 height 41
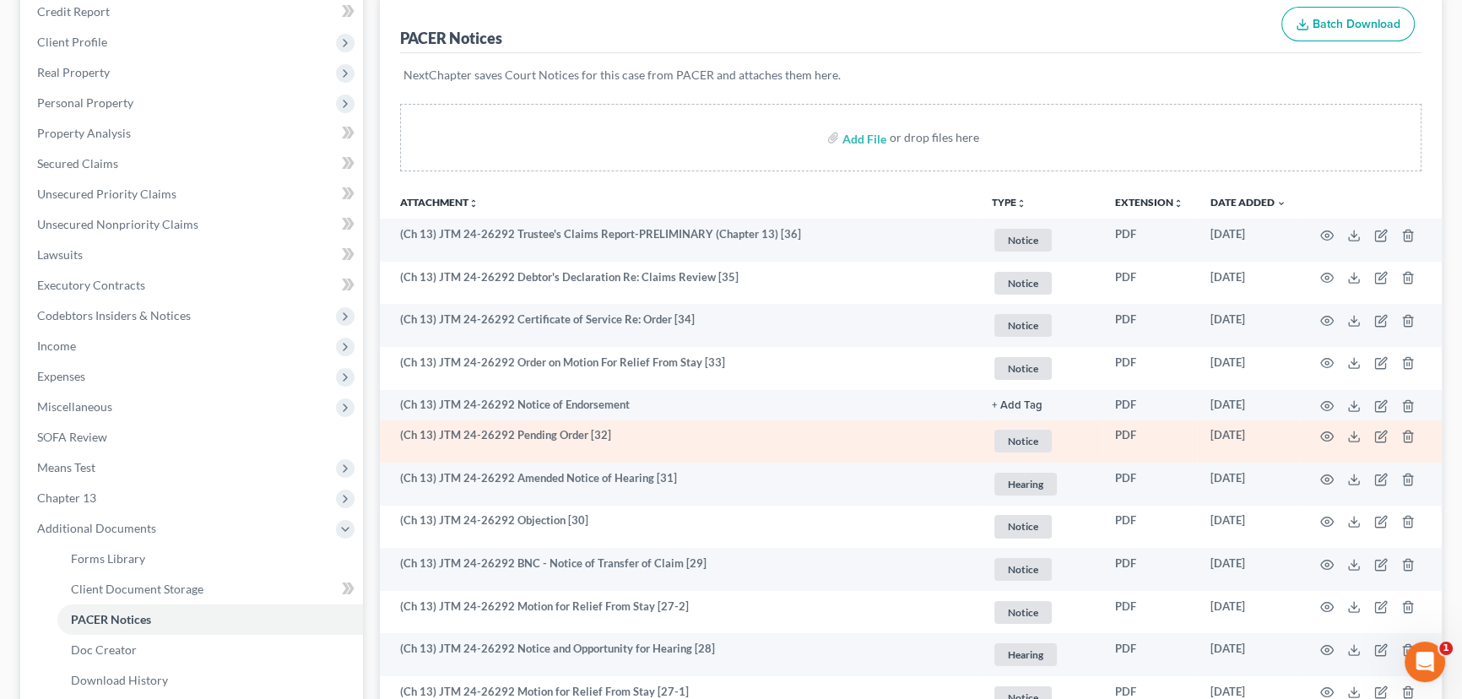
scroll to position [230, 0]
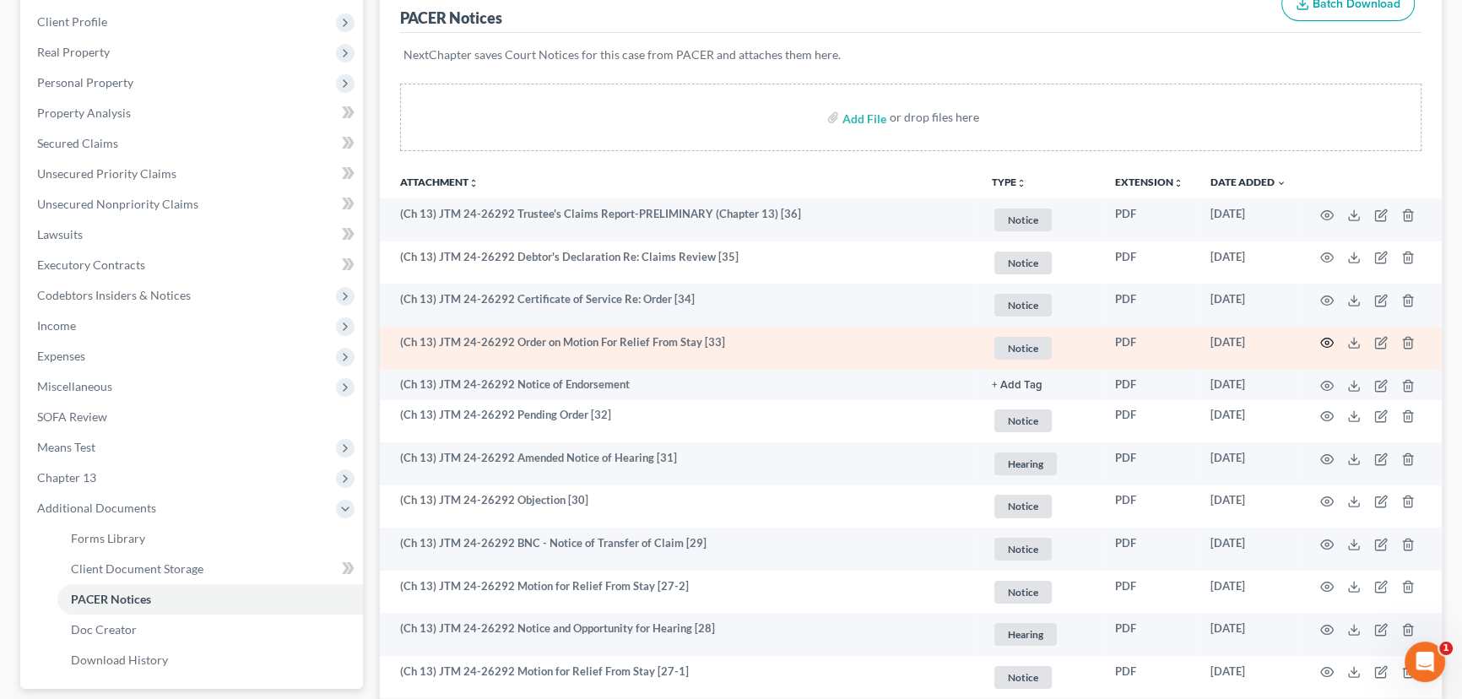
click at [1330, 339] on icon "button" at bounding box center [1327, 343] width 13 height 9
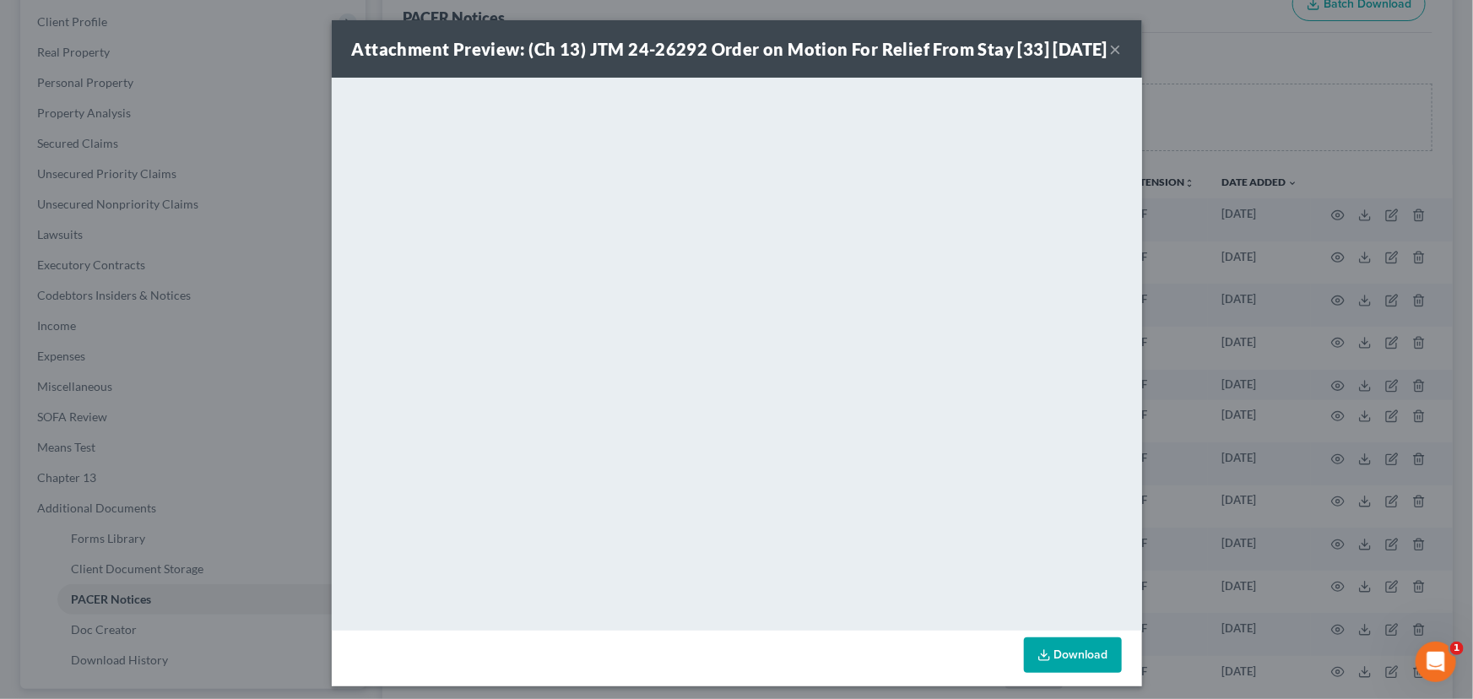
click at [1110, 59] on button "×" at bounding box center [1116, 49] width 12 height 20
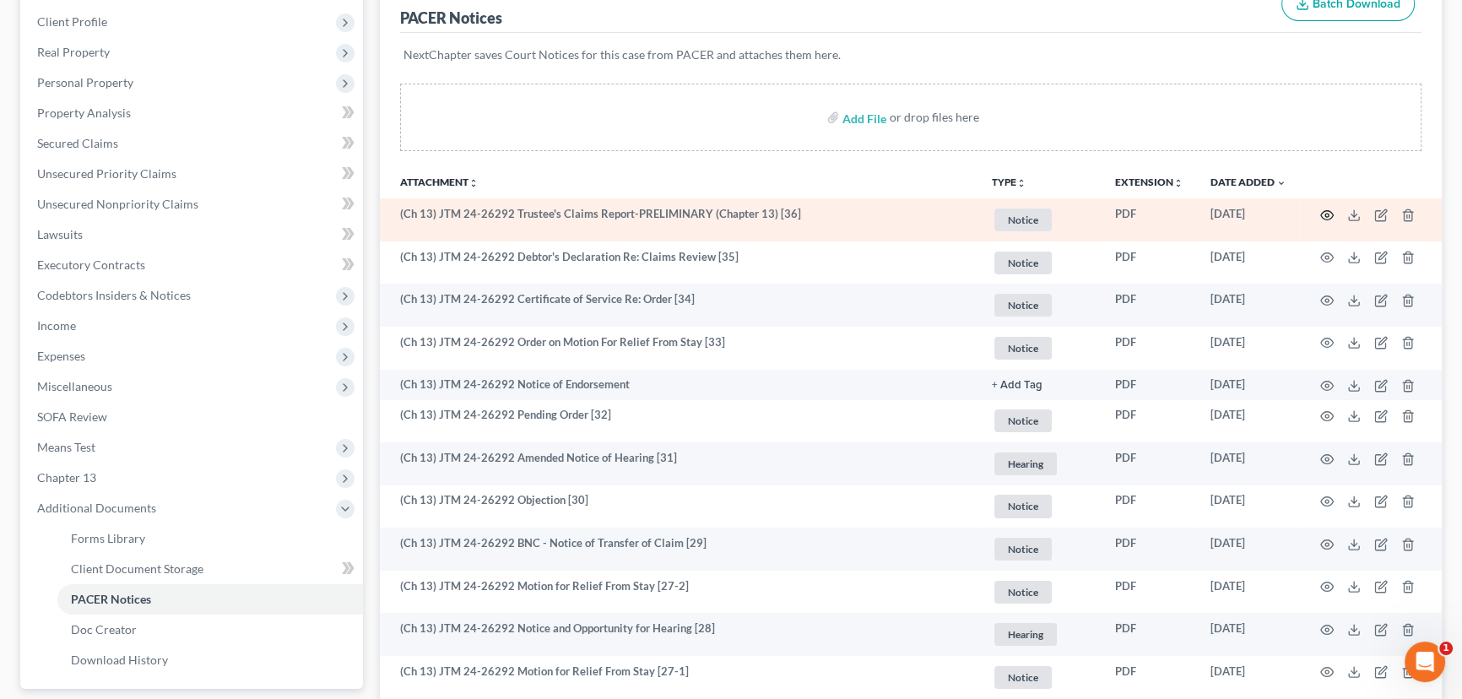
click at [1326, 209] on icon "button" at bounding box center [1327, 216] width 14 height 14
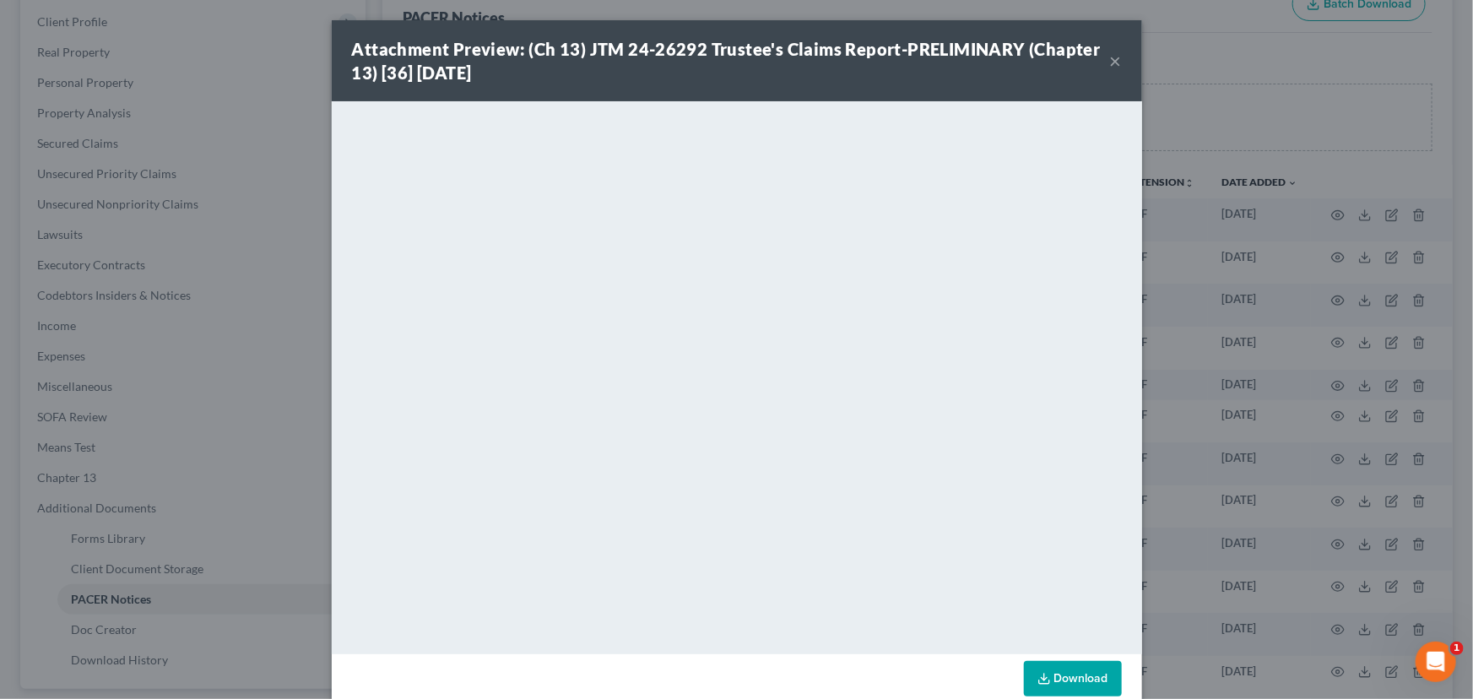
click at [1110, 63] on button "×" at bounding box center [1116, 61] width 12 height 20
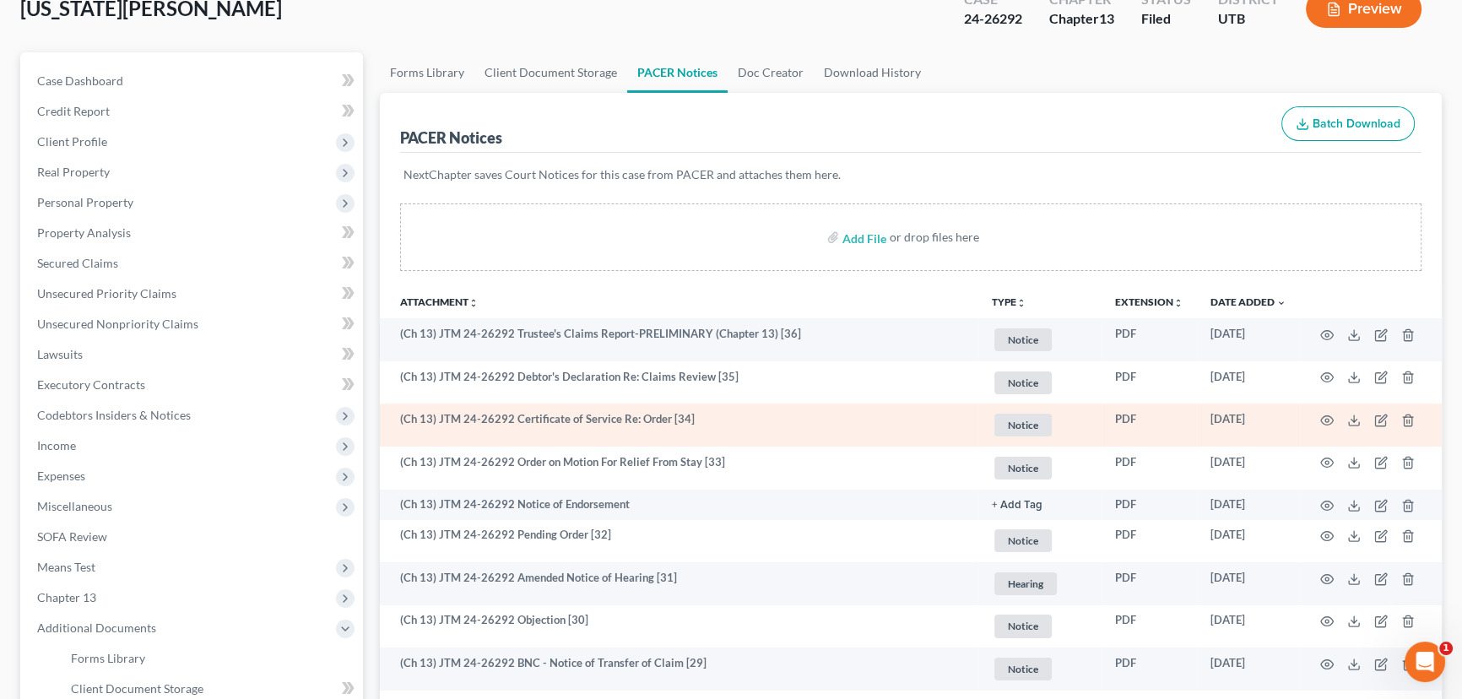
scroll to position [306, 0]
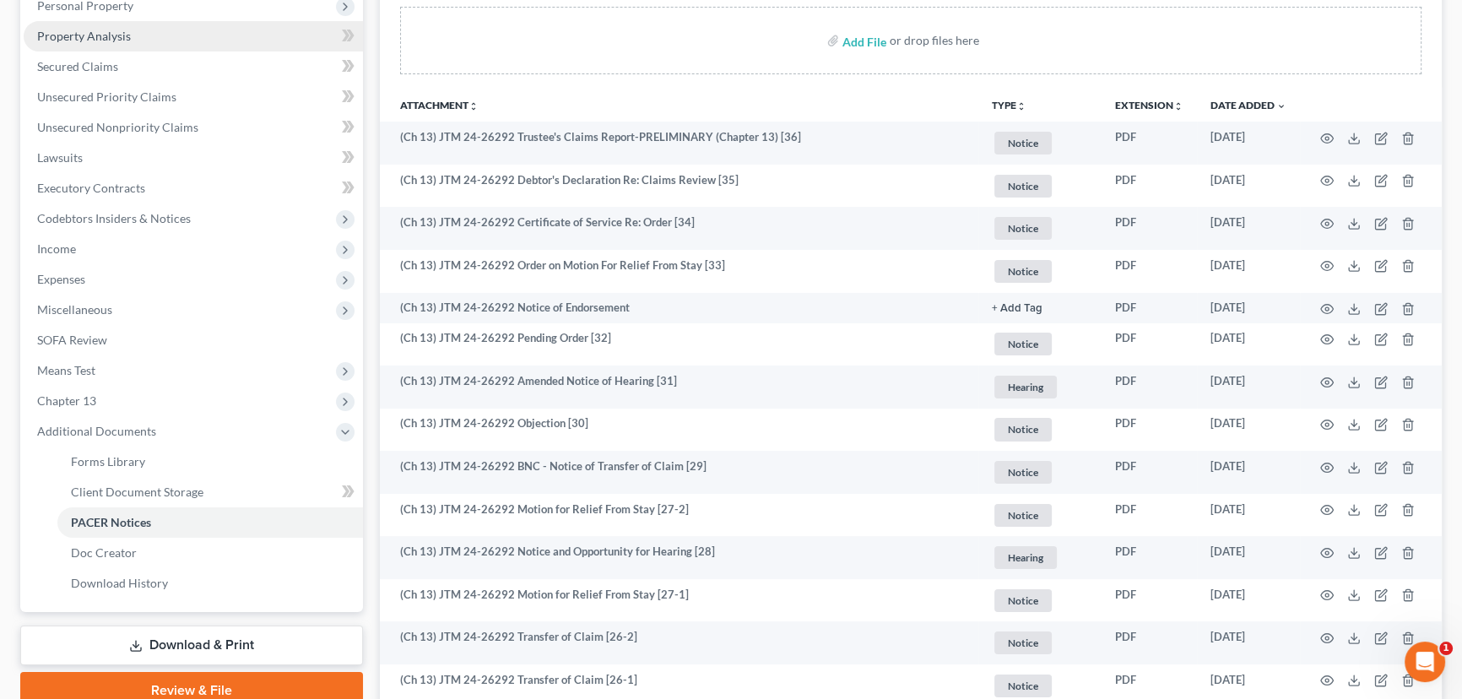
click at [100, 37] on span "Property Analysis" at bounding box center [84, 36] width 94 height 14
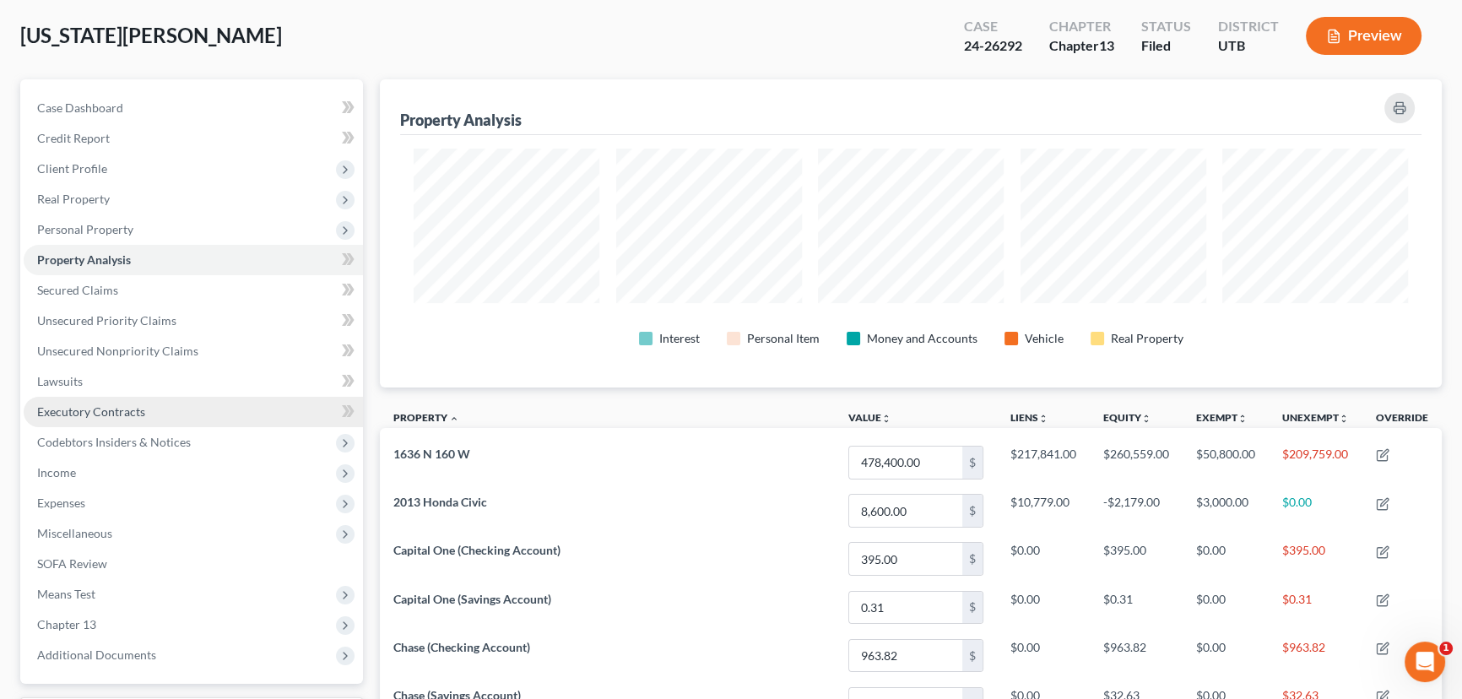
scroll to position [76, 0]
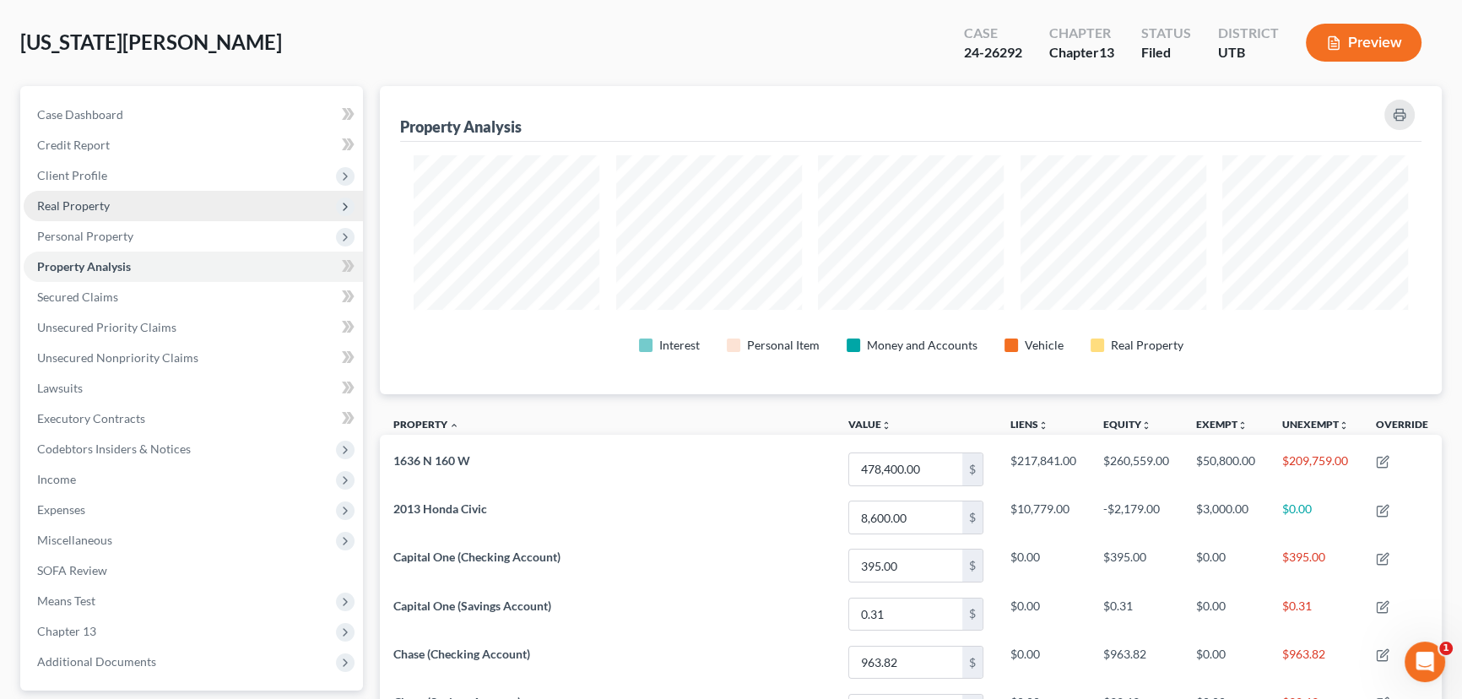
click at [75, 208] on span "Real Property" at bounding box center [73, 205] width 73 height 14
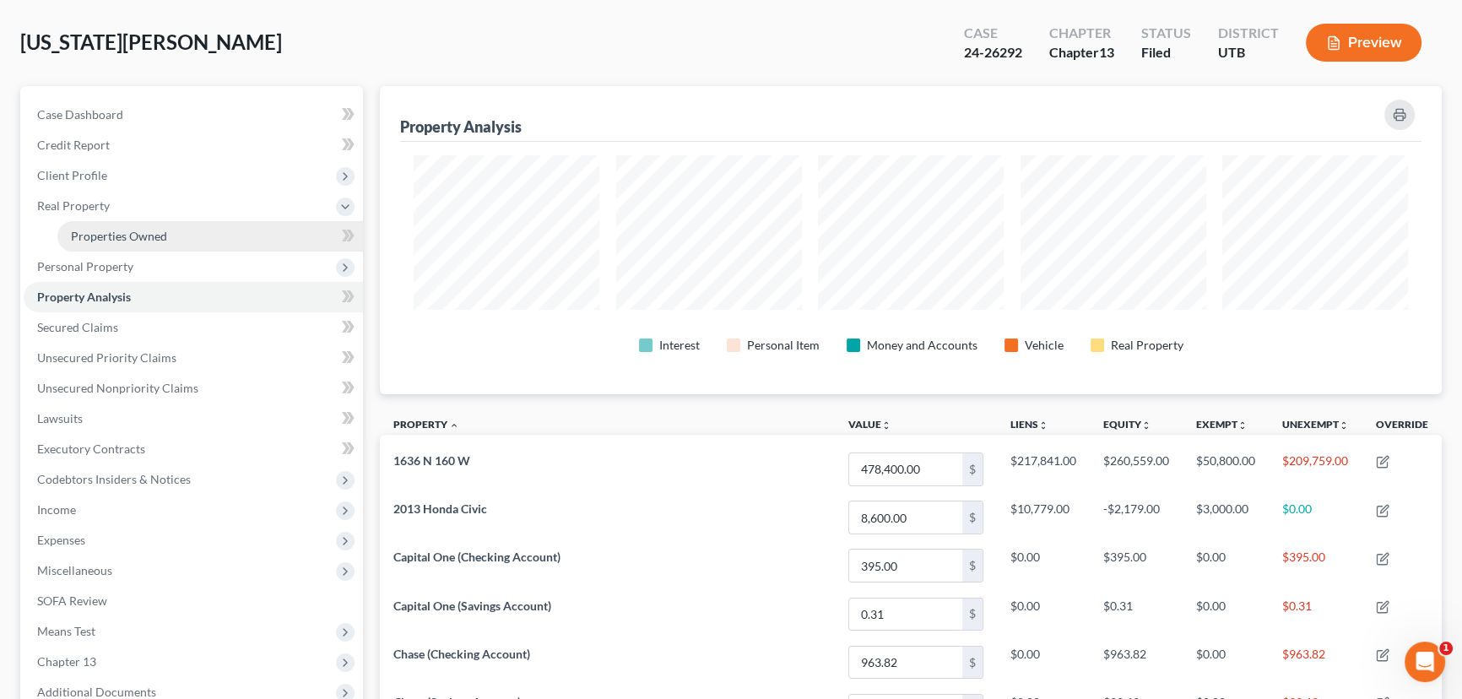
click at [143, 238] on span "Properties Owned" at bounding box center [119, 236] width 96 height 14
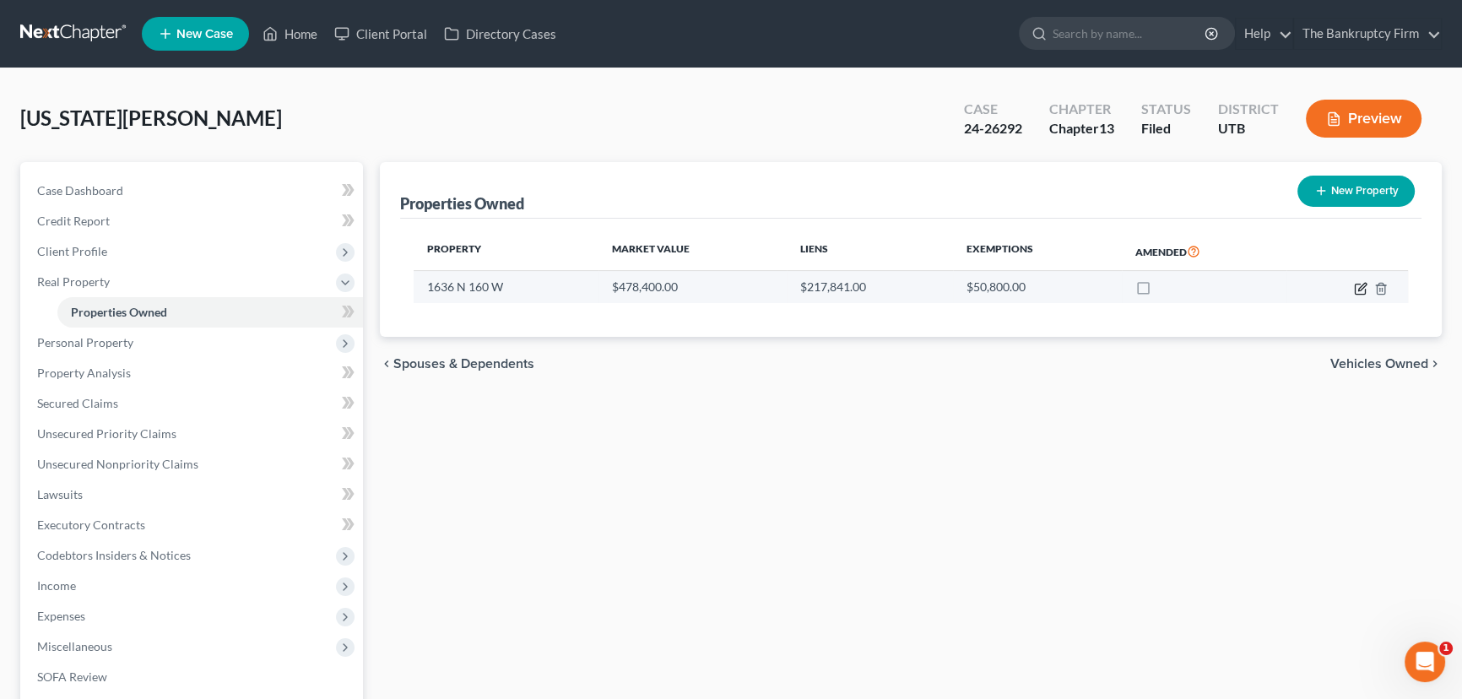
click at [1364, 287] on icon "button" at bounding box center [1361, 289] width 14 height 14
select select "46"
select select "2"
select select "0"
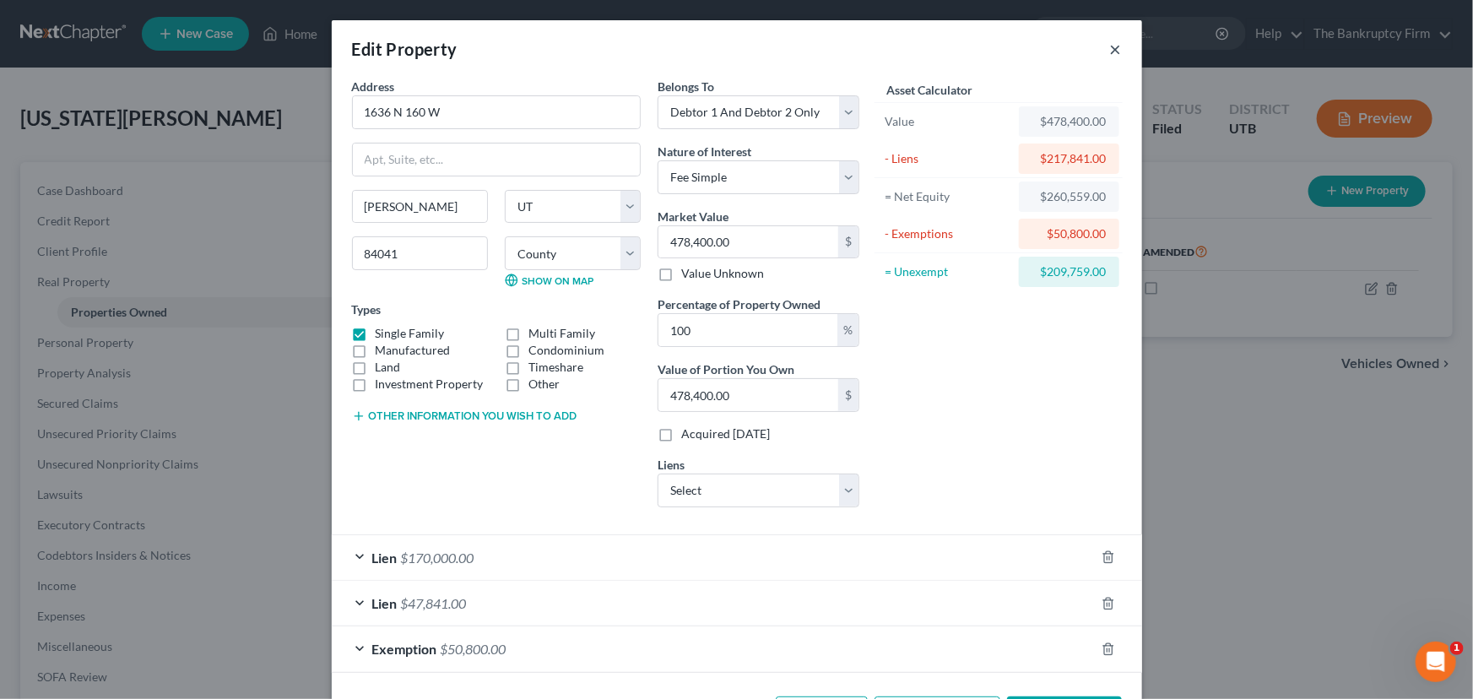
click at [1110, 55] on button "×" at bounding box center [1116, 49] width 12 height 20
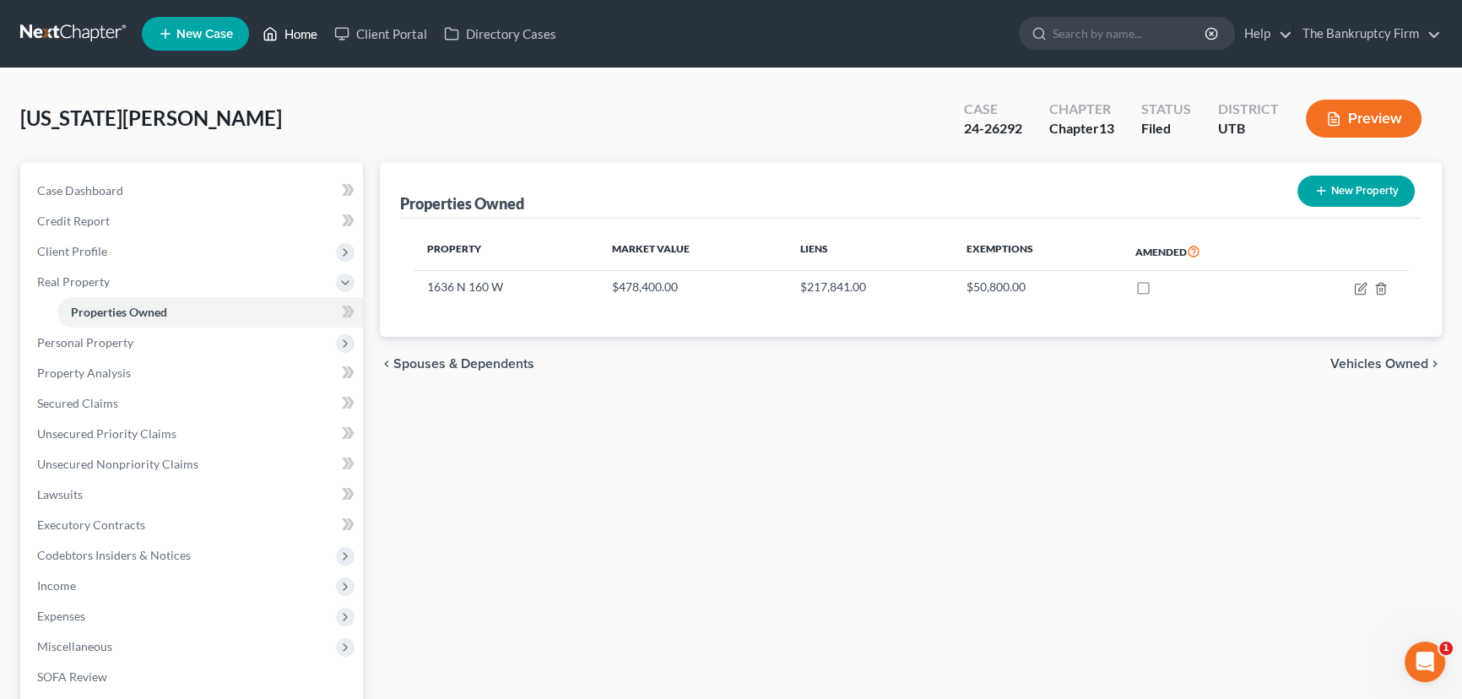
click at [292, 31] on link "Home" at bounding box center [290, 34] width 72 height 30
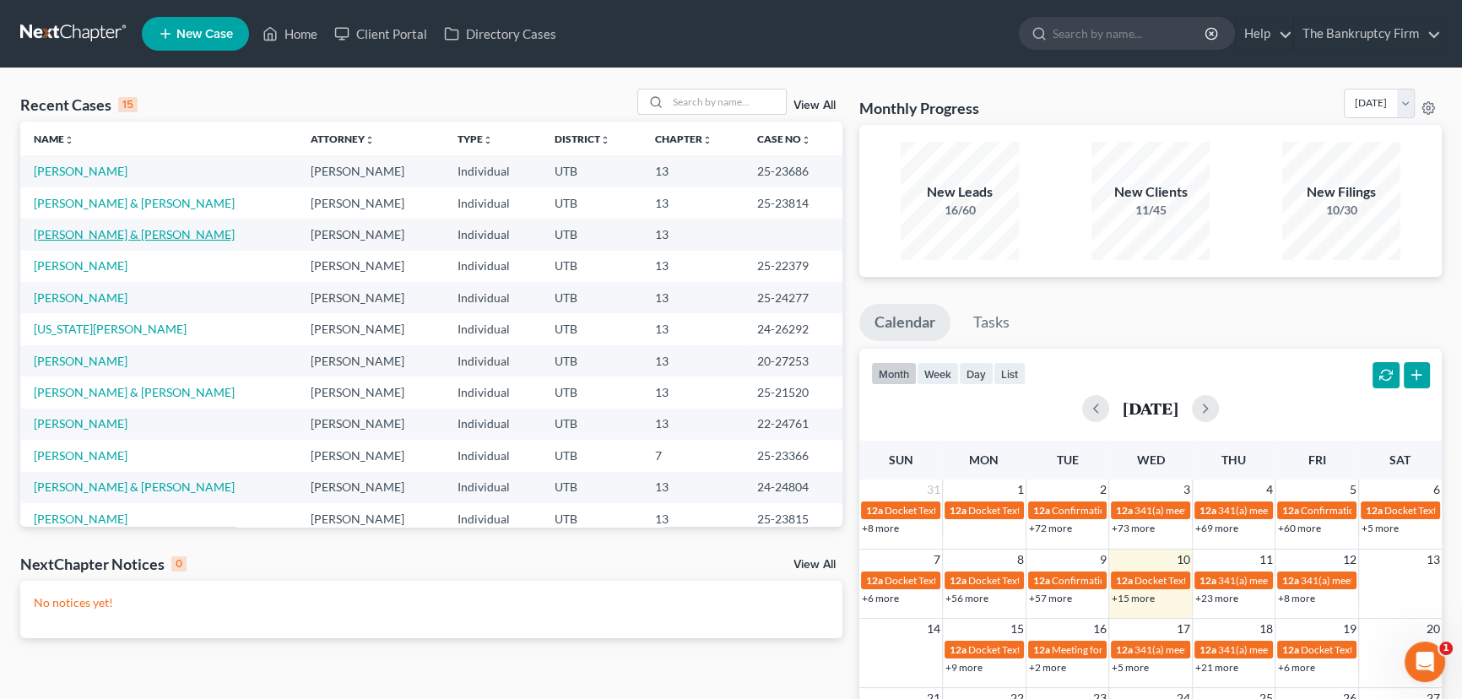
click at [89, 236] on link "[PERSON_NAME] & [PERSON_NAME]" at bounding box center [134, 234] width 201 height 14
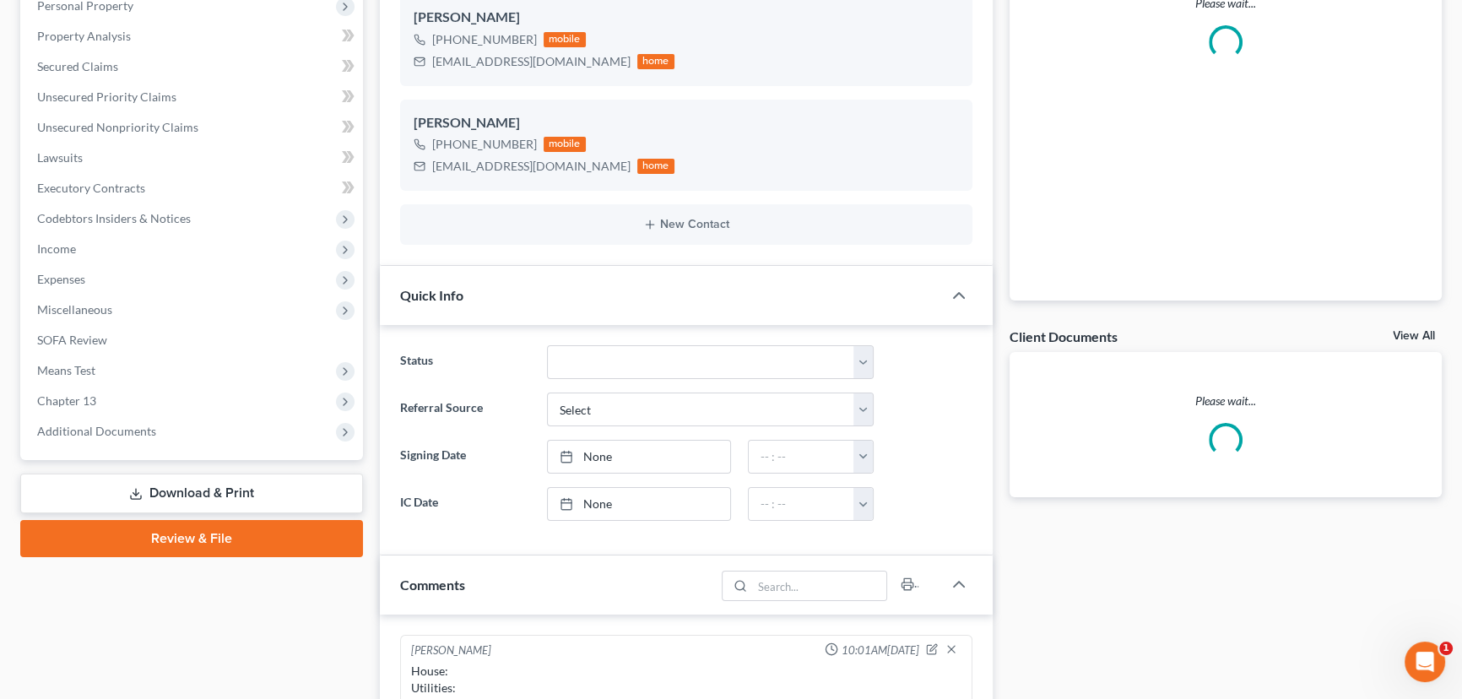
scroll to position [133, 0]
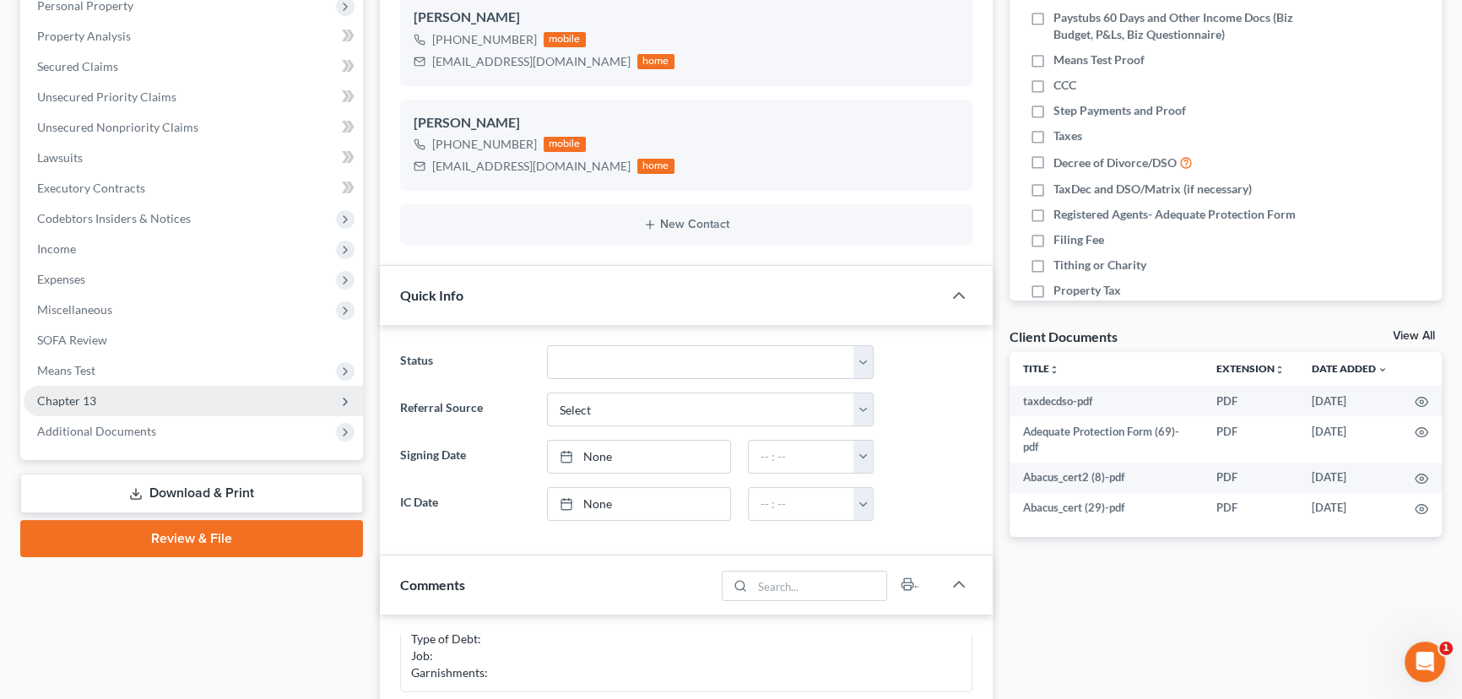
click at [60, 399] on span "Chapter 13" at bounding box center [66, 400] width 59 height 14
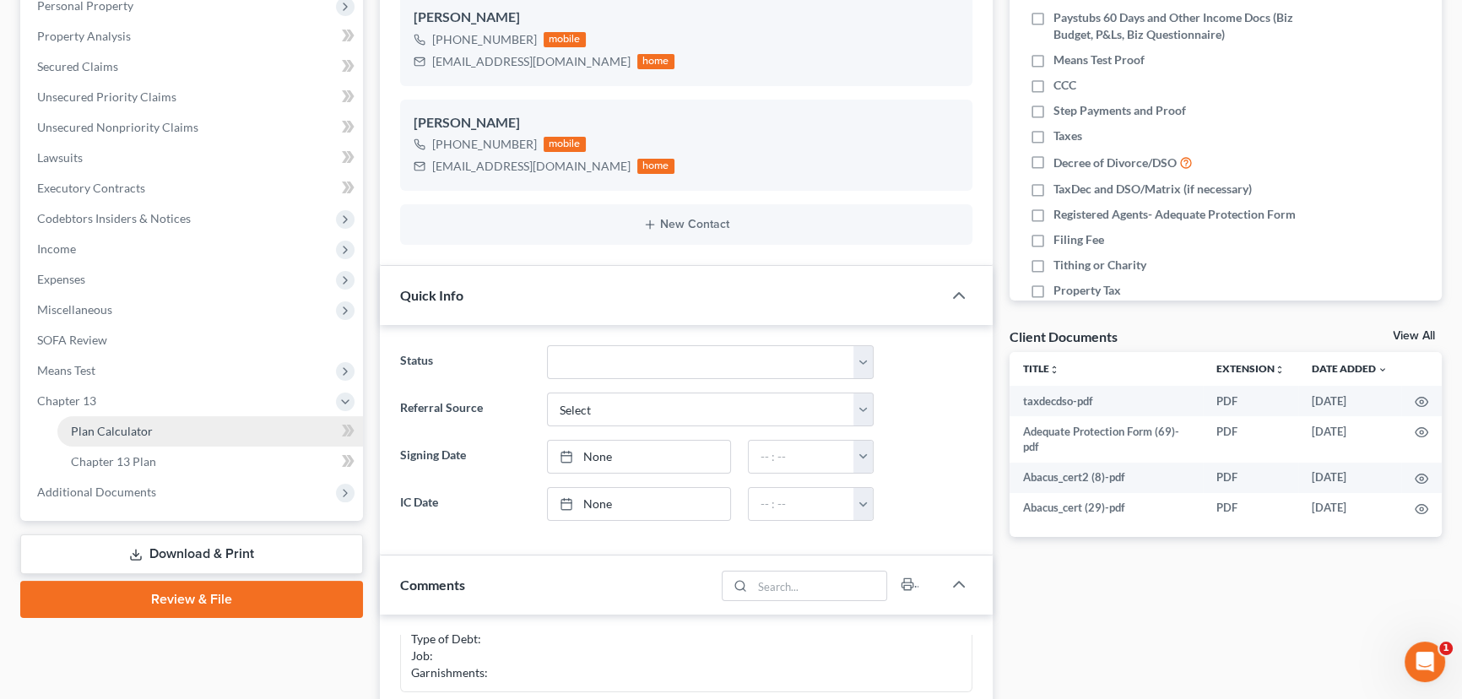
click at [116, 430] on span "Plan Calculator" at bounding box center [112, 431] width 82 height 14
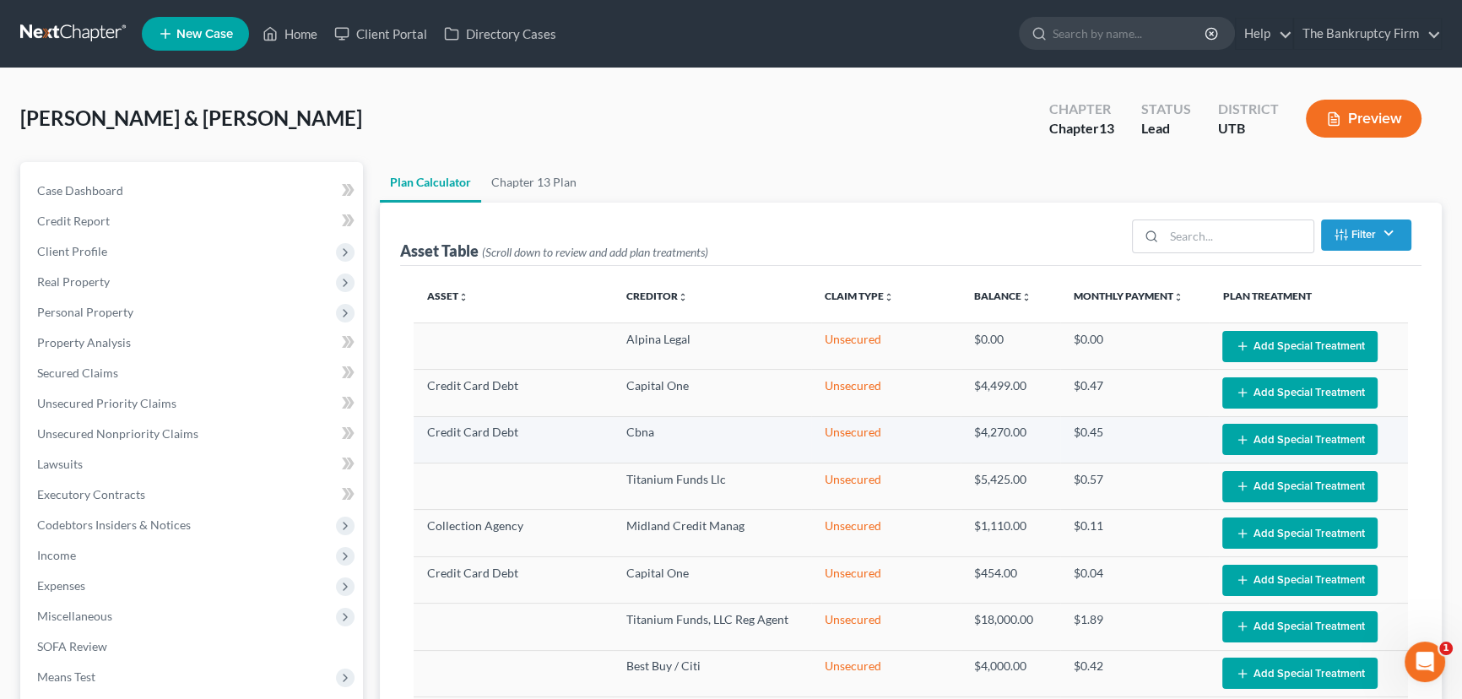
scroll to position [314, 0]
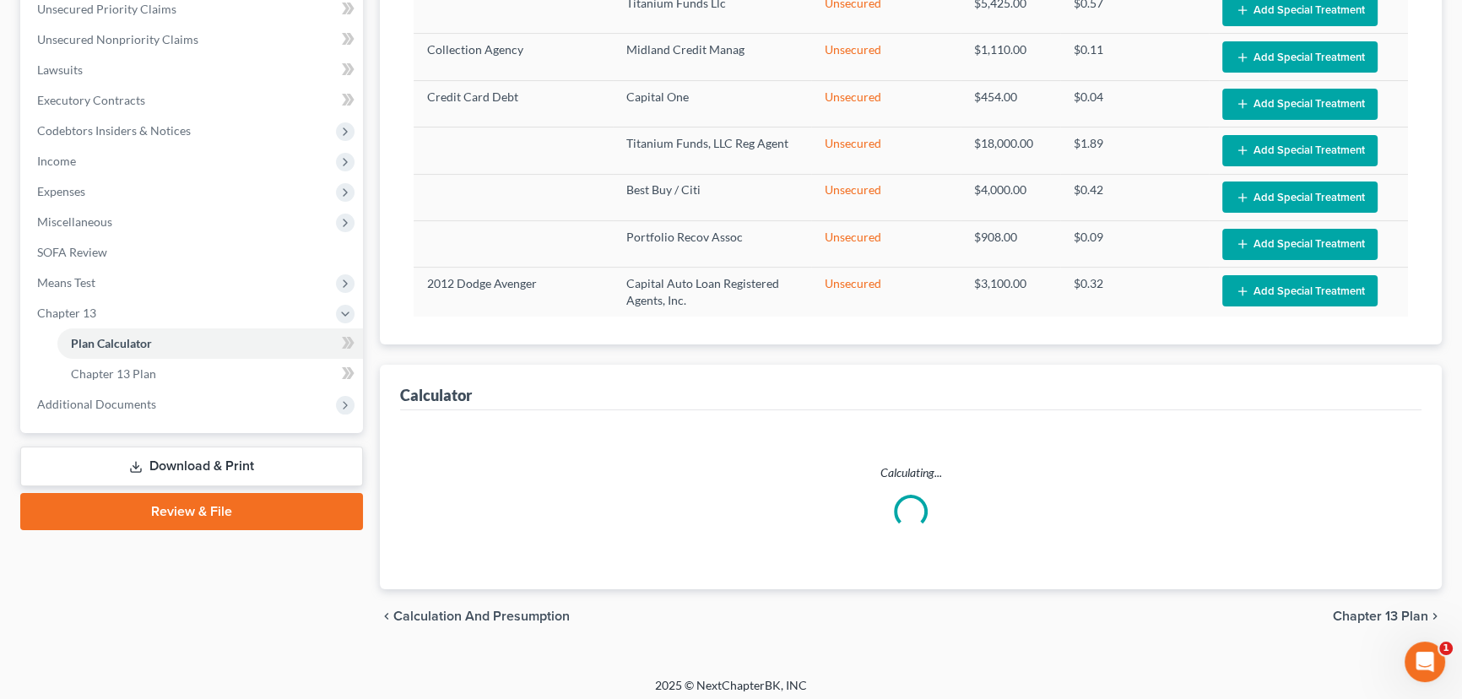
select select "36"
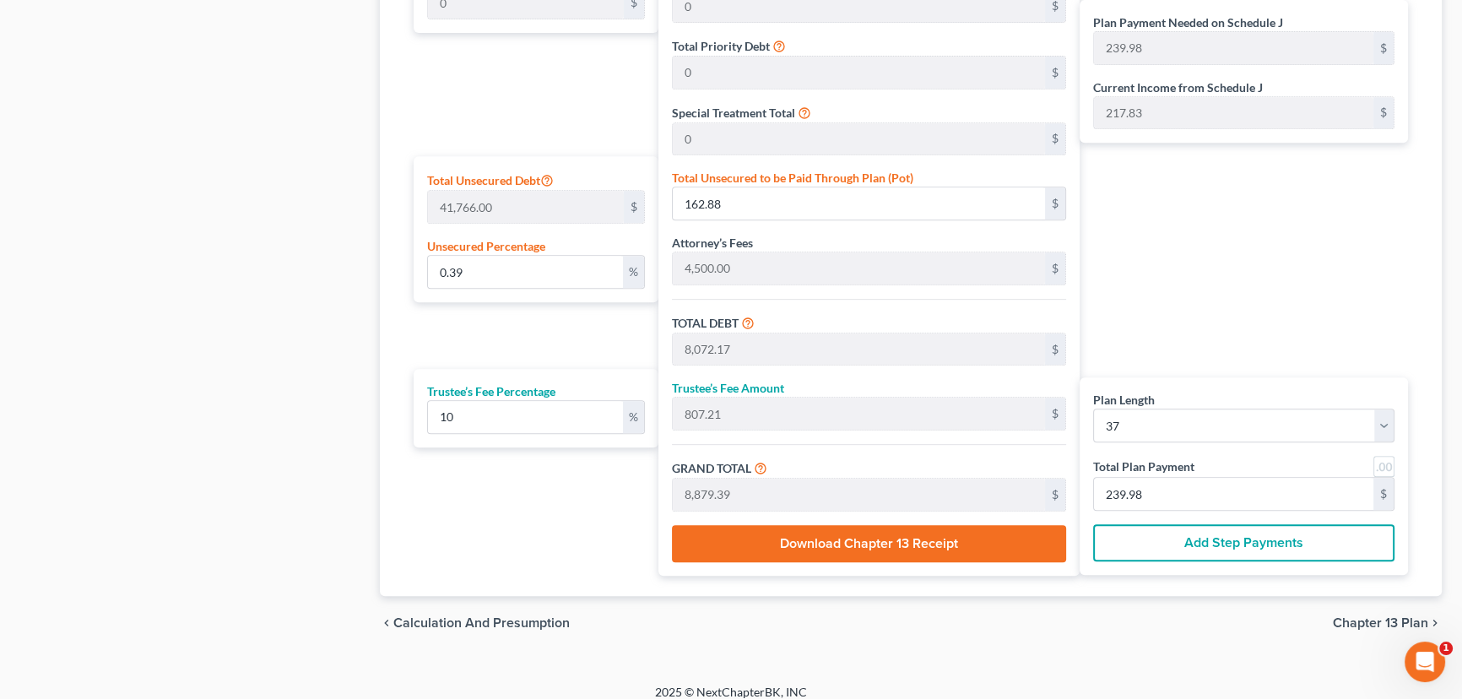
scroll to position [939, 0]
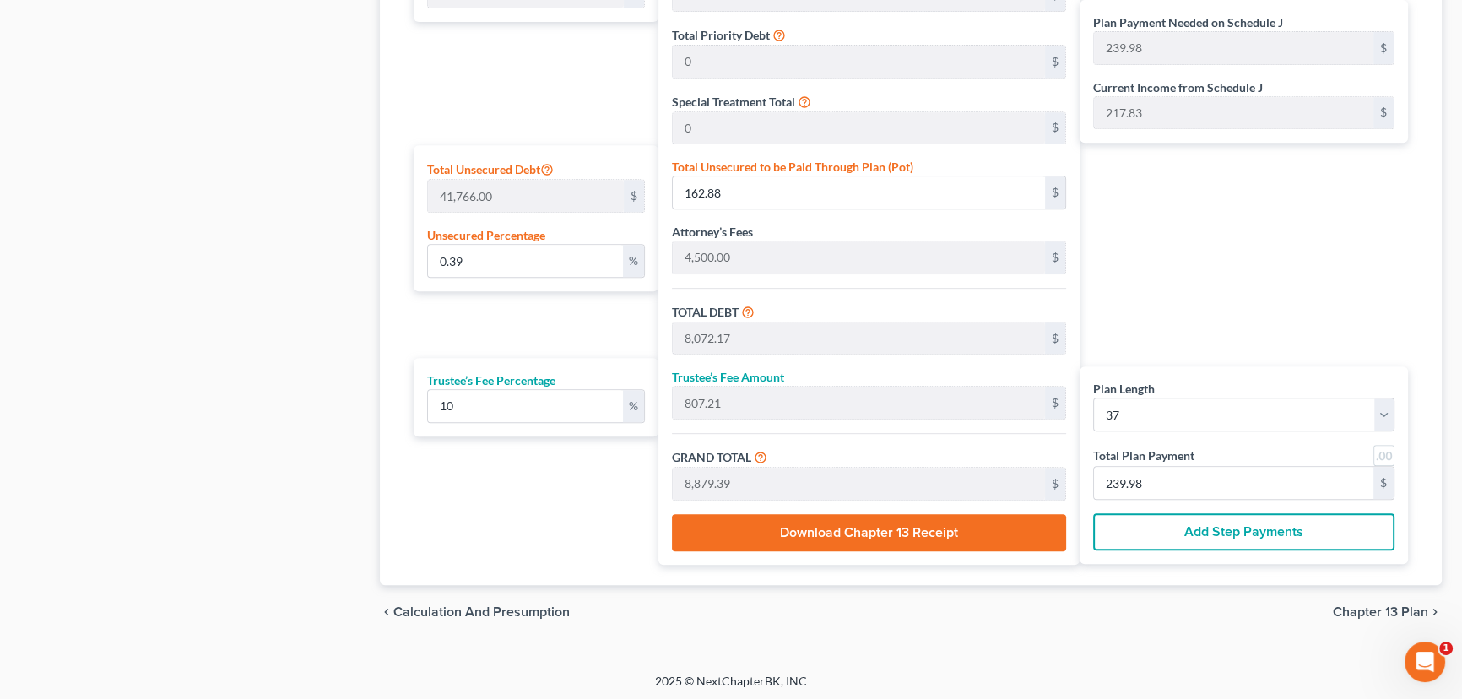
click at [1225, 532] on button "Add Step Payments" at bounding box center [1243, 531] width 301 height 37
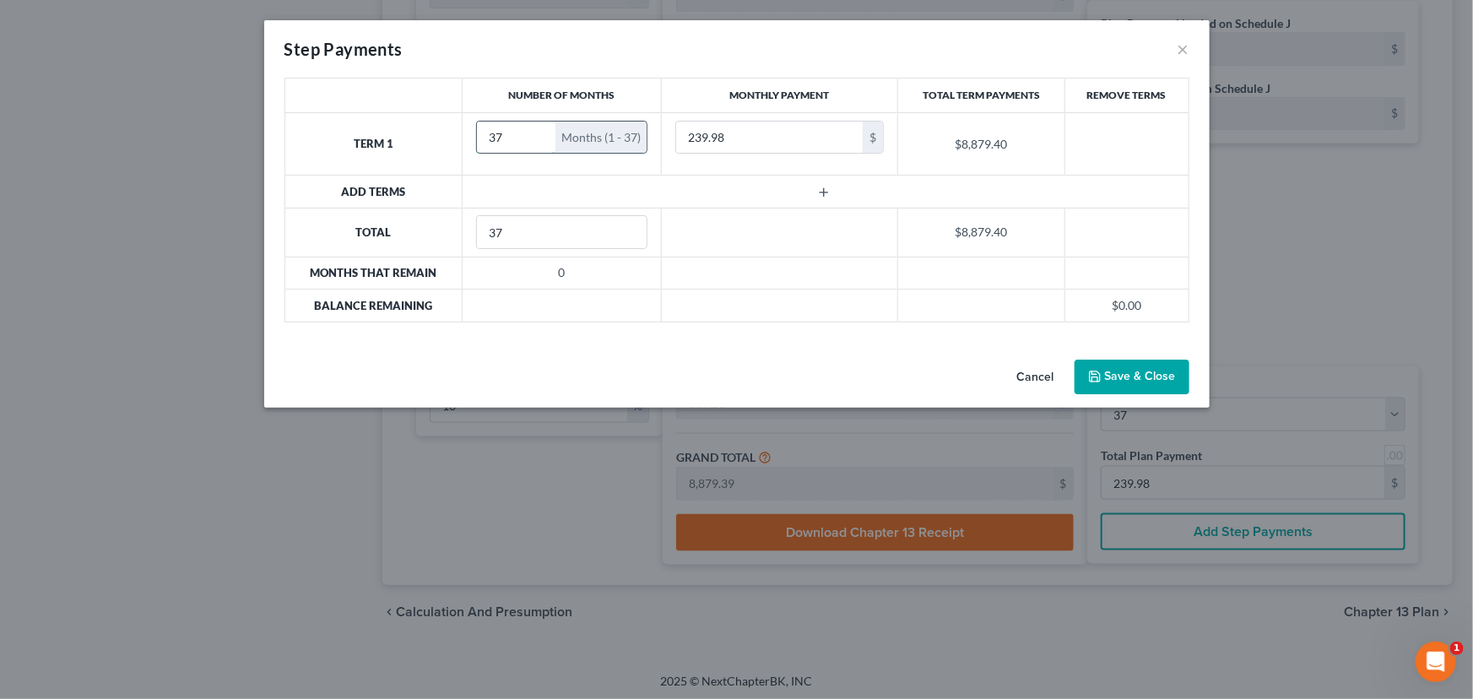
click at [510, 133] on input "37" at bounding box center [516, 138] width 79 height 32
drag, startPoint x: 510, startPoint y: 133, endPoint x: 485, endPoint y: 135, distance: 24.5
click at [485, 135] on input "37" at bounding box center [516, 138] width 79 height 32
type input "30"
click at [821, 188] on icon "button" at bounding box center [824, 193] width 14 height 14
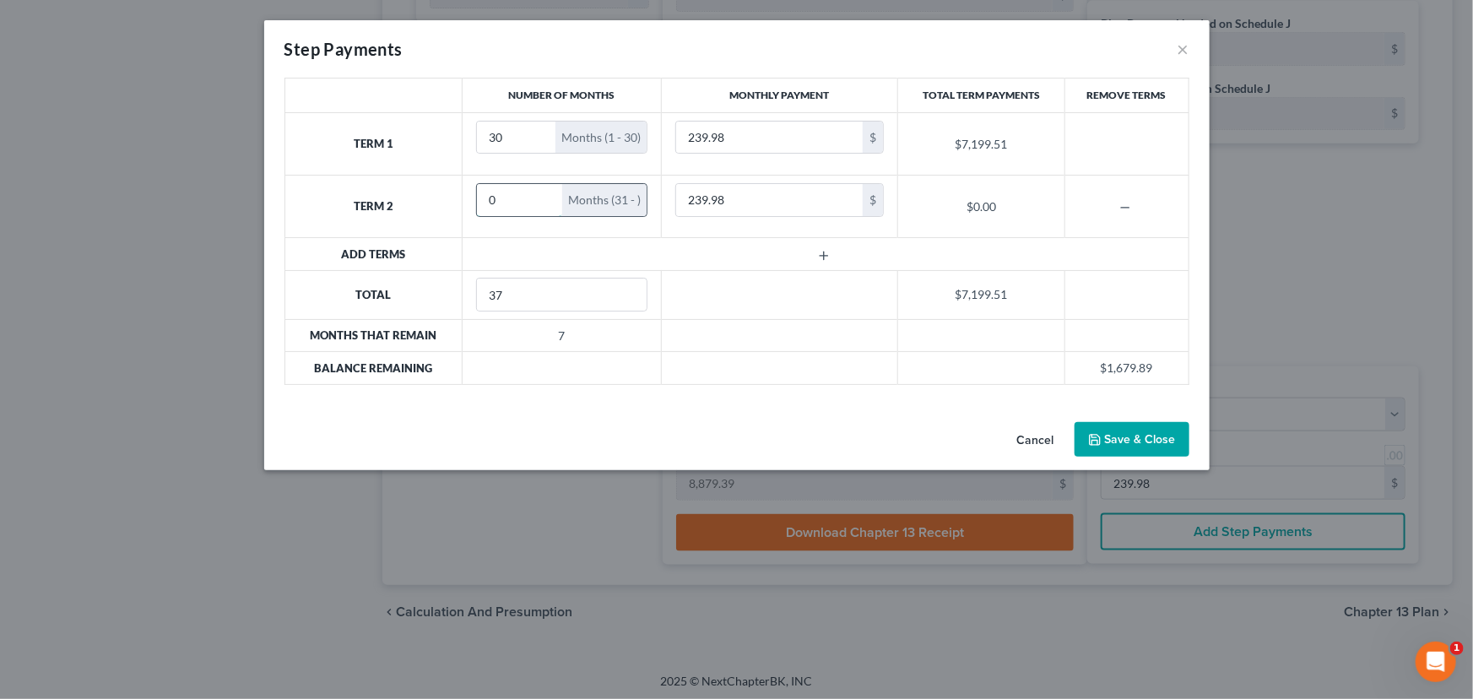
drag, startPoint x: 501, startPoint y: 196, endPoint x: 488, endPoint y: 198, distance: 12.8
click at [488, 198] on input "0" at bounding box center [519, 200] width 85 height 32
type input "6"
type input "291"
click at [726, 135] on input "239.98" at bounding box center [769, 138] width 187 height 32
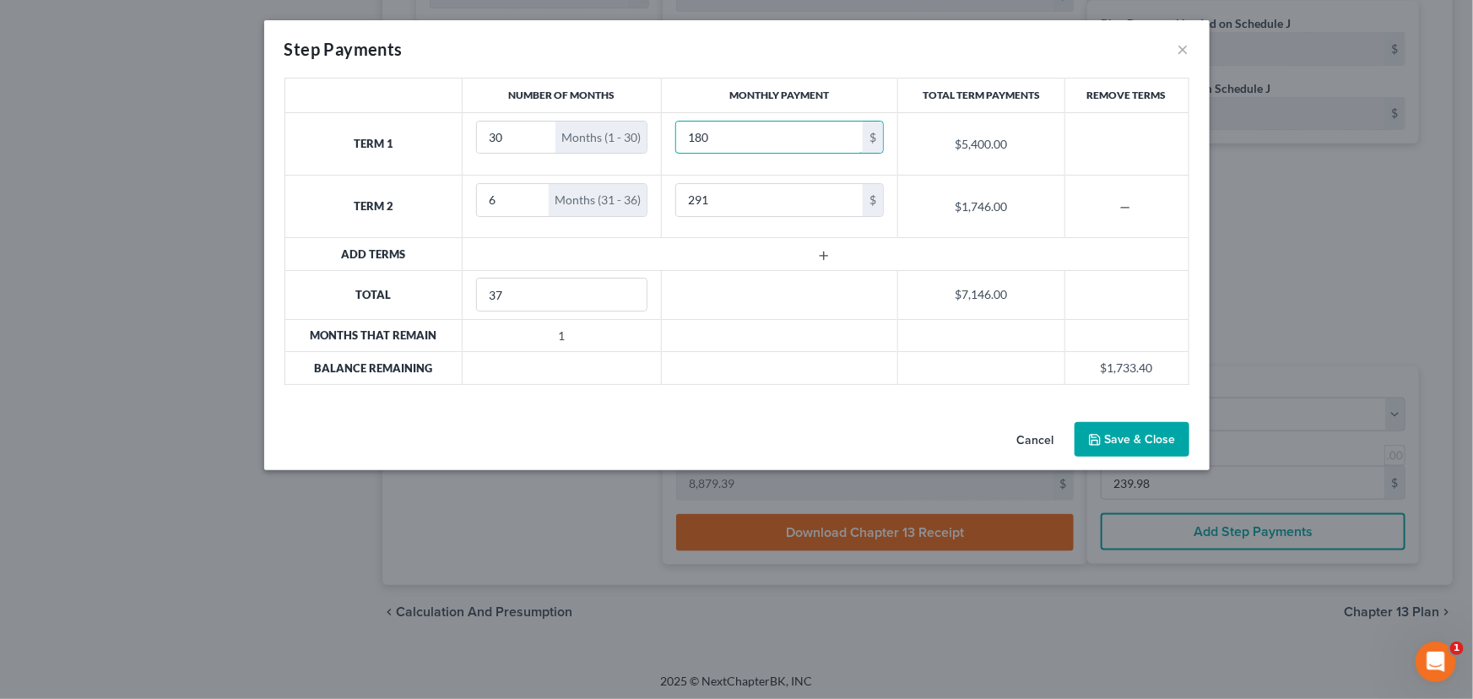
type input "180"
click at [710, 199] on input "291" at bounding box center [769, 200] width 187 height 32
type input "471"
click at [724, 140] on input "180" at bounding box center [769, 138] width 187 height 32
type input "200"
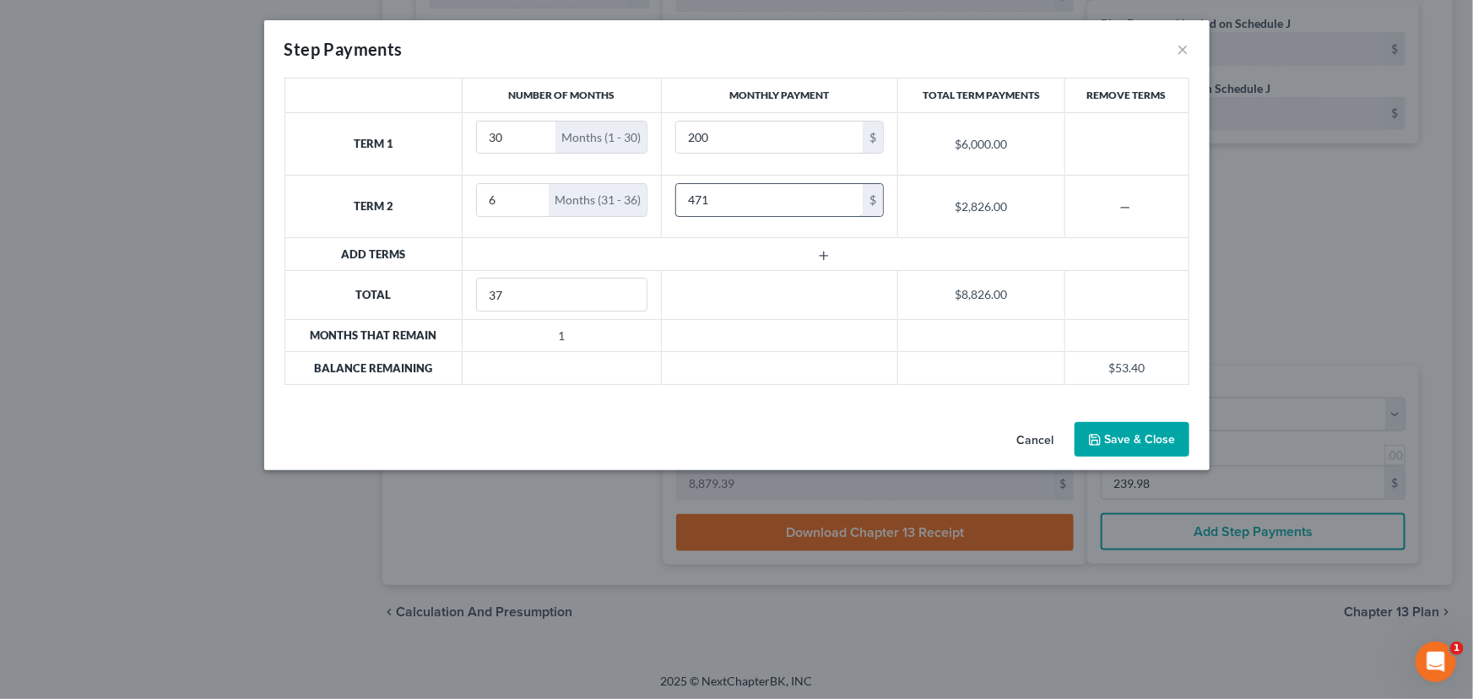
click at [724, 198] on input "471" at bounding box center [769, 200] width 187 height 32
type input "491"
click at [1120, 437] on button "Save & Close" at bounding box center [1132, 439] width 115 height 35
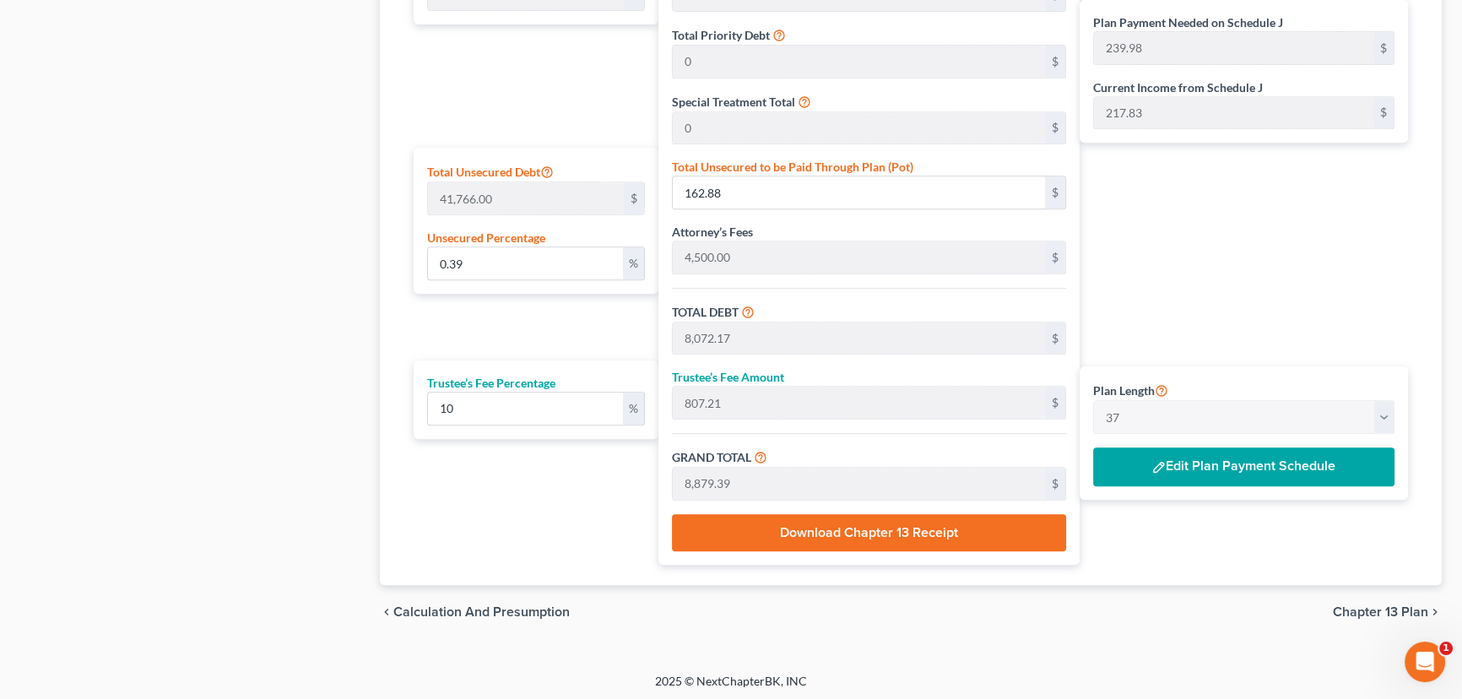
click at [1267, 463] on button "Edit Plan Payment Schedule" at bounding box center [1243, 466] width 301 height 39
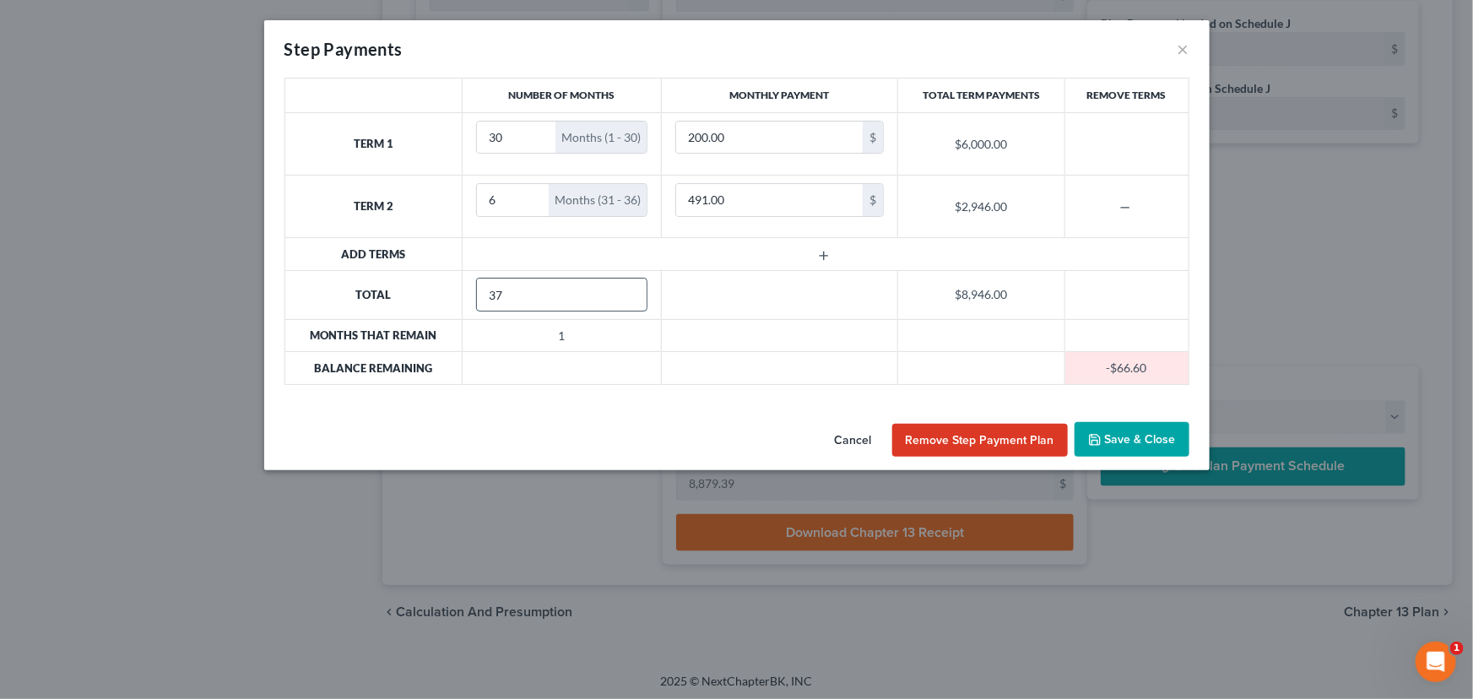
click at [524, 296] on input "37" at bounding box center [562, 295] width 170 height 32
click at [630, 291] on input "38" at bounding box center [562, 295] width 170 height 32
click at [626, 299] on input "37" at bounding box center [562, 295] width 170 height 32
type input "36"
click at [626, 299] on input "36" at bounding box center [562, 295] width 170 height 32
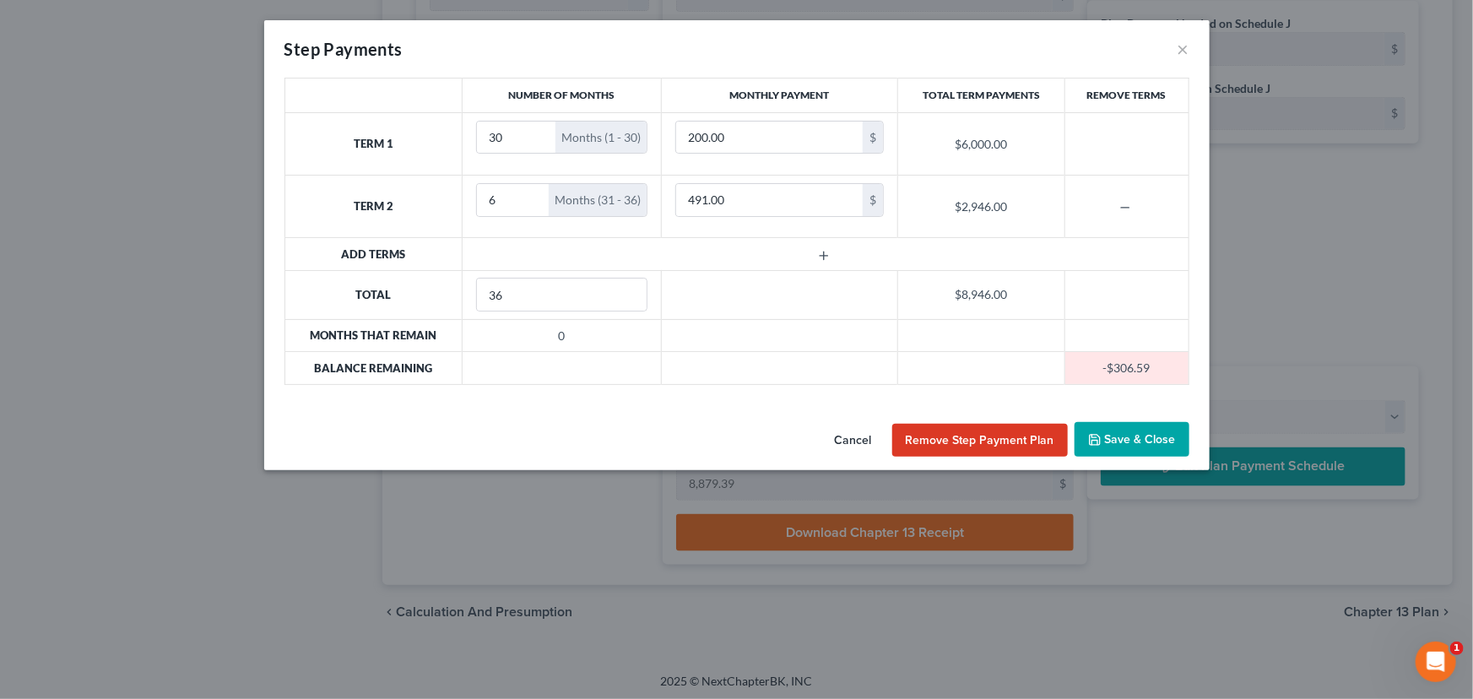
click at [1137, 440] on button "Save & Close" at bounding box center [1132, 439] width 115 height 35
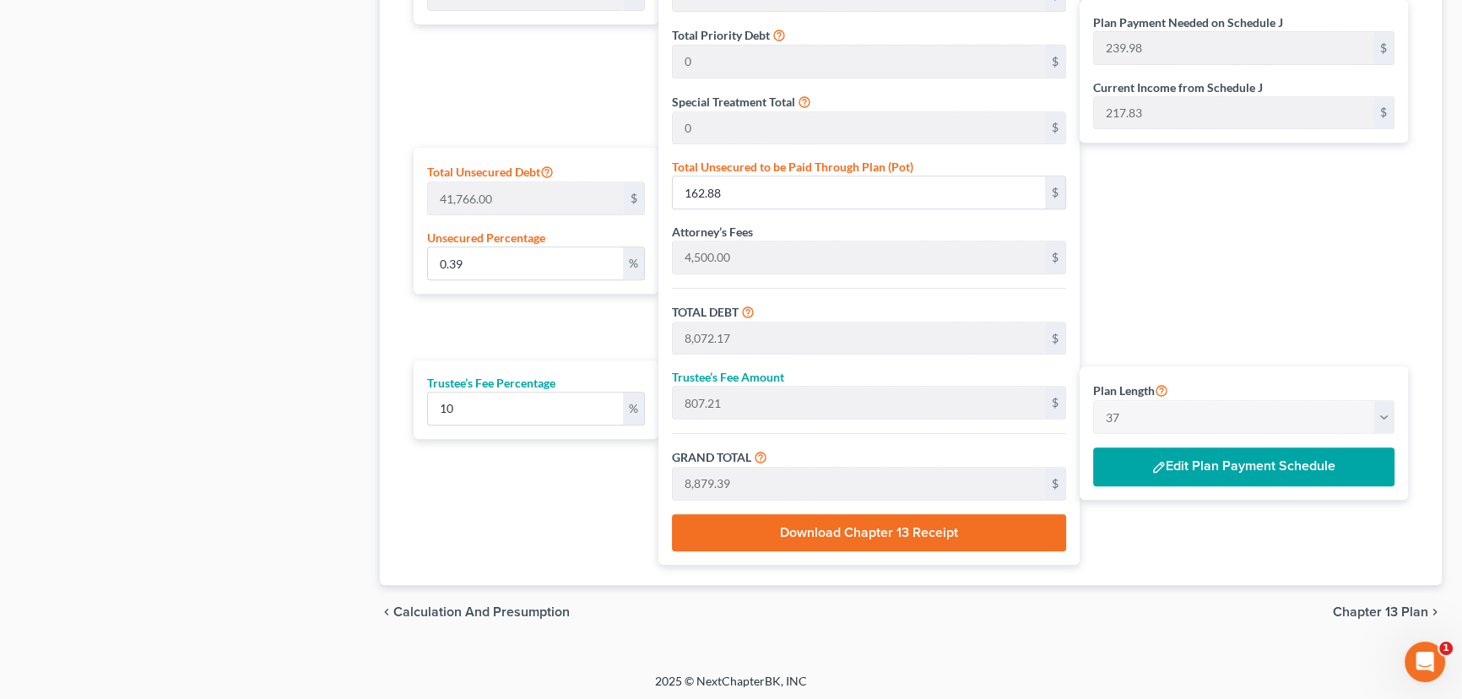
click at [1279, 458] on button "Edit Plan Payment Schedule" at bounding box center [1243, 466] width 301 height 39
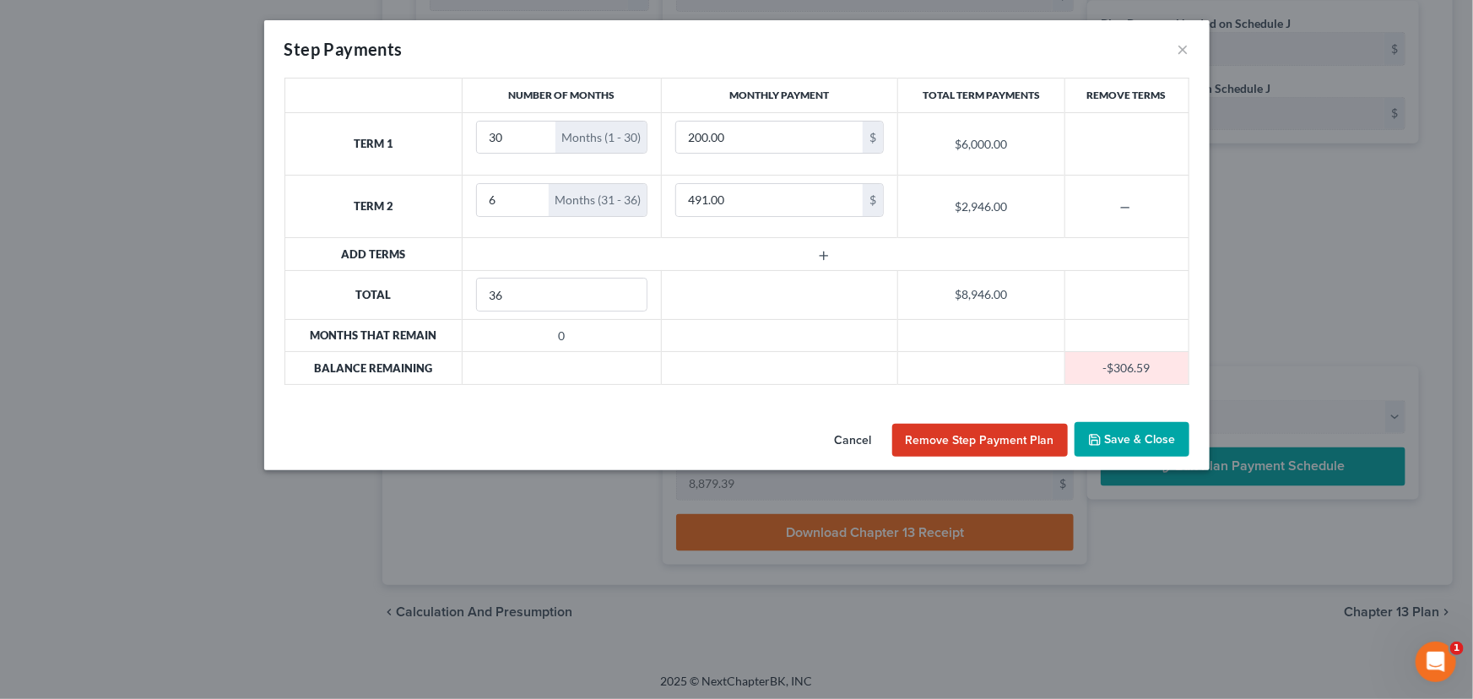
click at [1129, 438] on button "Save & Close" at bounding box center [1132, 439] width 115 height 35
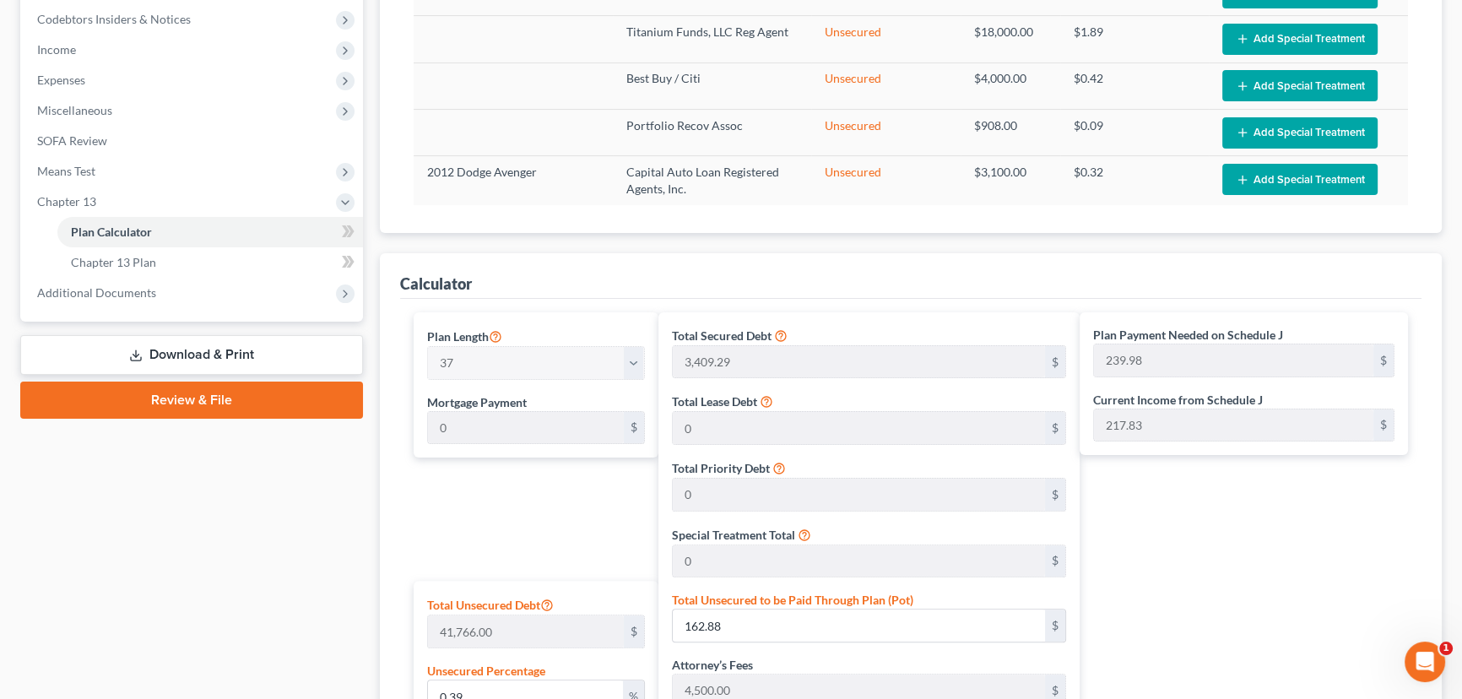
scroll to position [556, 0]
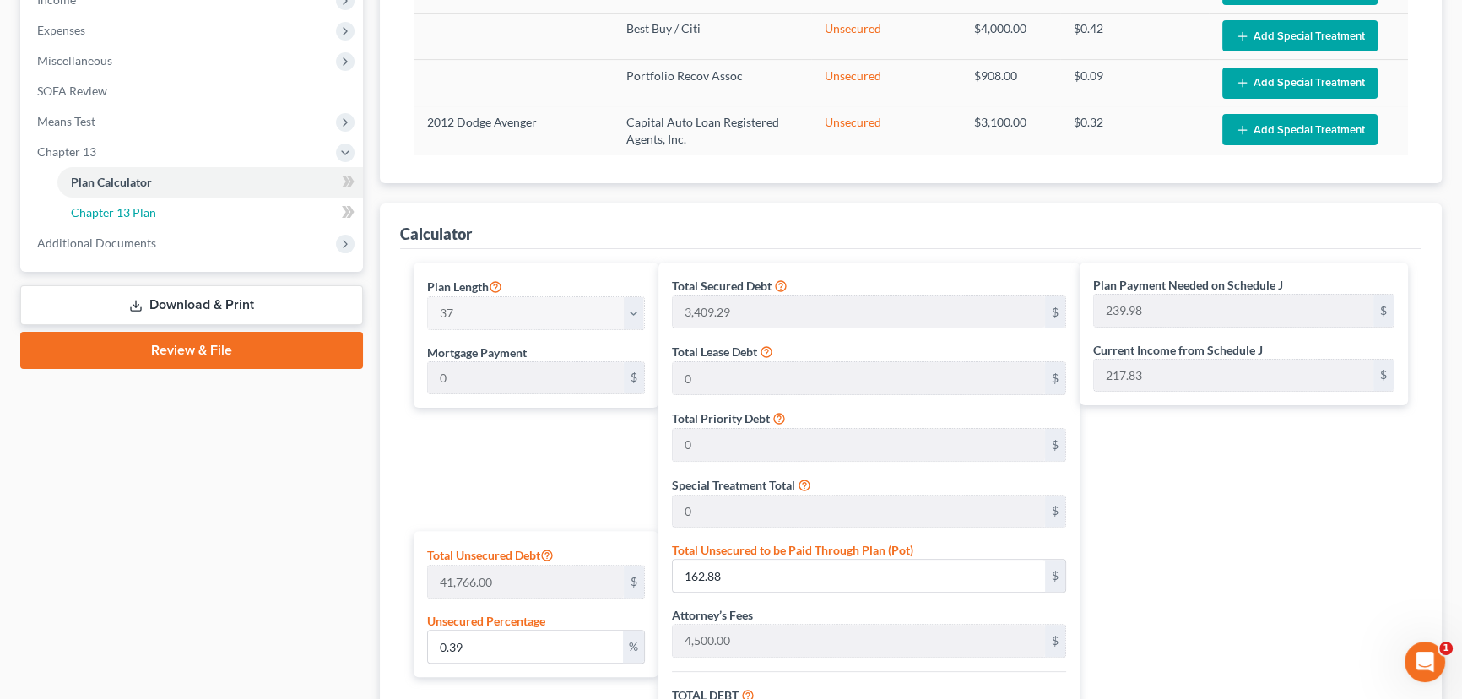
click at [114, 210] on span "Chapter 13 Plan" at bounding box center [113, 212] width 85 height 14
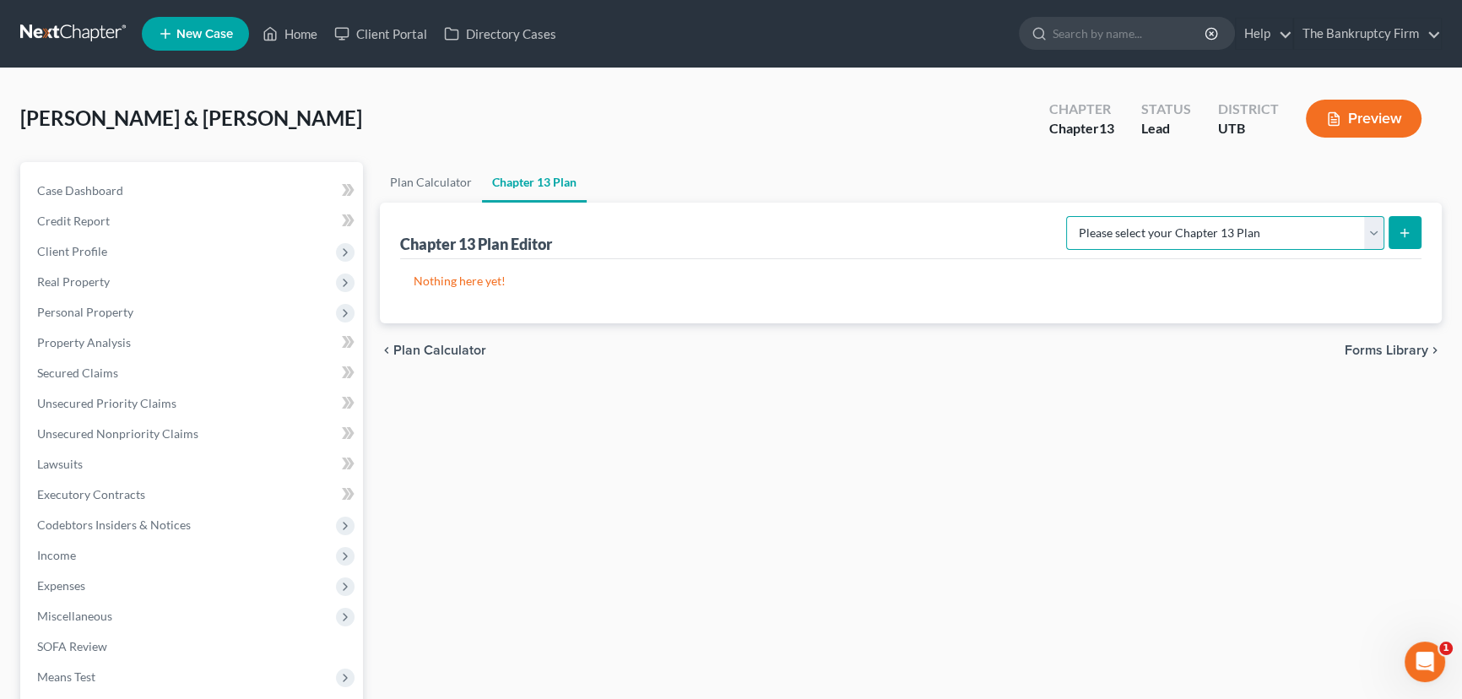
click at [1278, 235] on select "Please select your Chapter 13 Plan Chapter 13 Plan - The Bankruptcy Firm - Utah…" at bounding box center [1225, 233] width 318 height 34
select select "0"
click at [1103, 216] on select "Please select your Chapter 13 Plan Chapter 13 Plan - The Bankruptcy Firm - Utah…" at bounding box center [1225, 233] width 318 height 34
click at [1410, 234] on icon "submit" at bounding box center [1405, 233] width 14 height 14
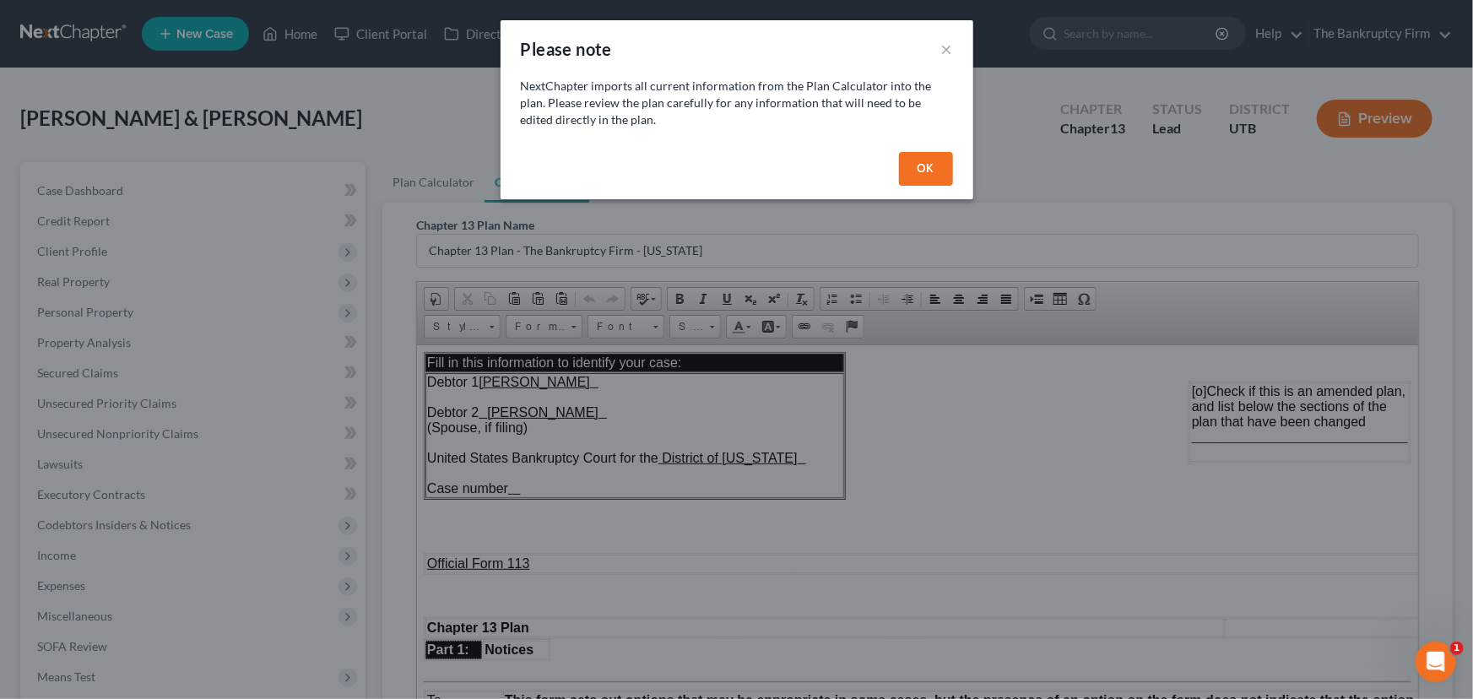
click at [918, 171] on button "OK" at bounding box center [926, 169] width 54 height 34
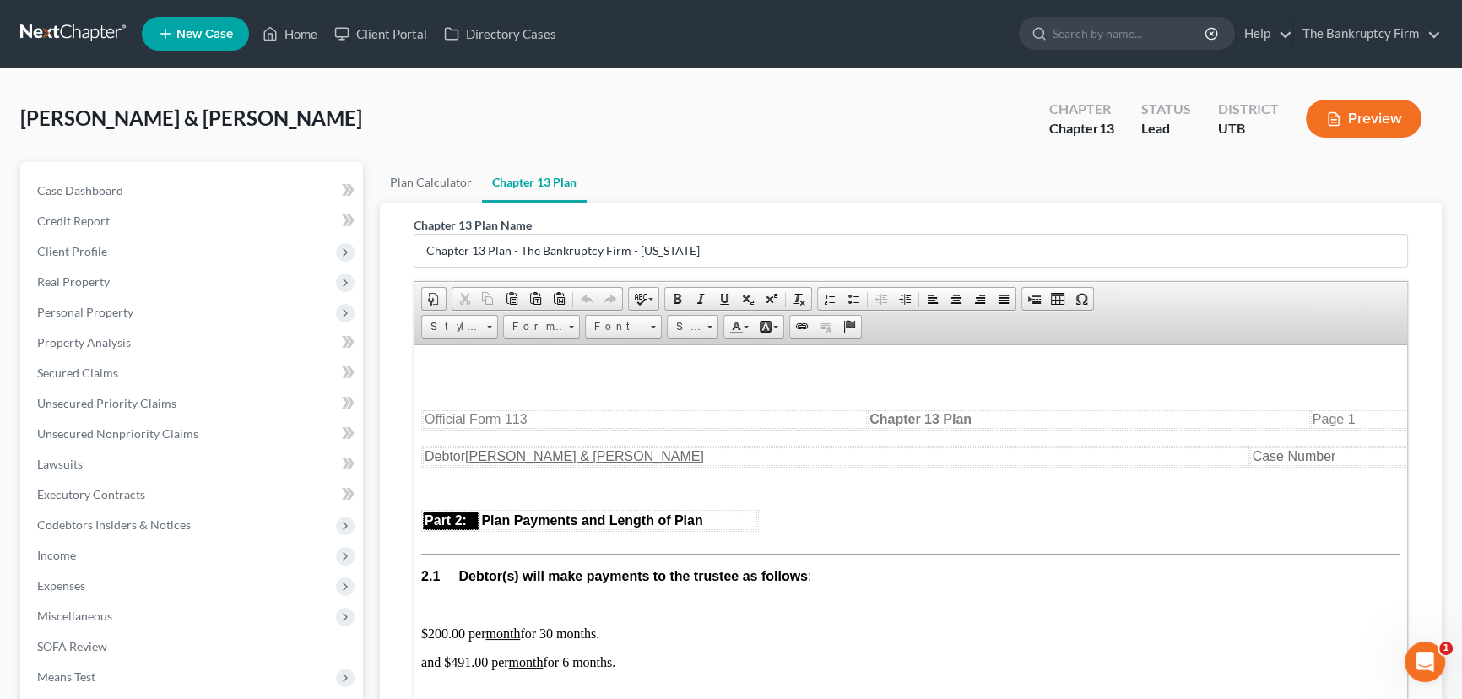
scroll to position [920, 0]
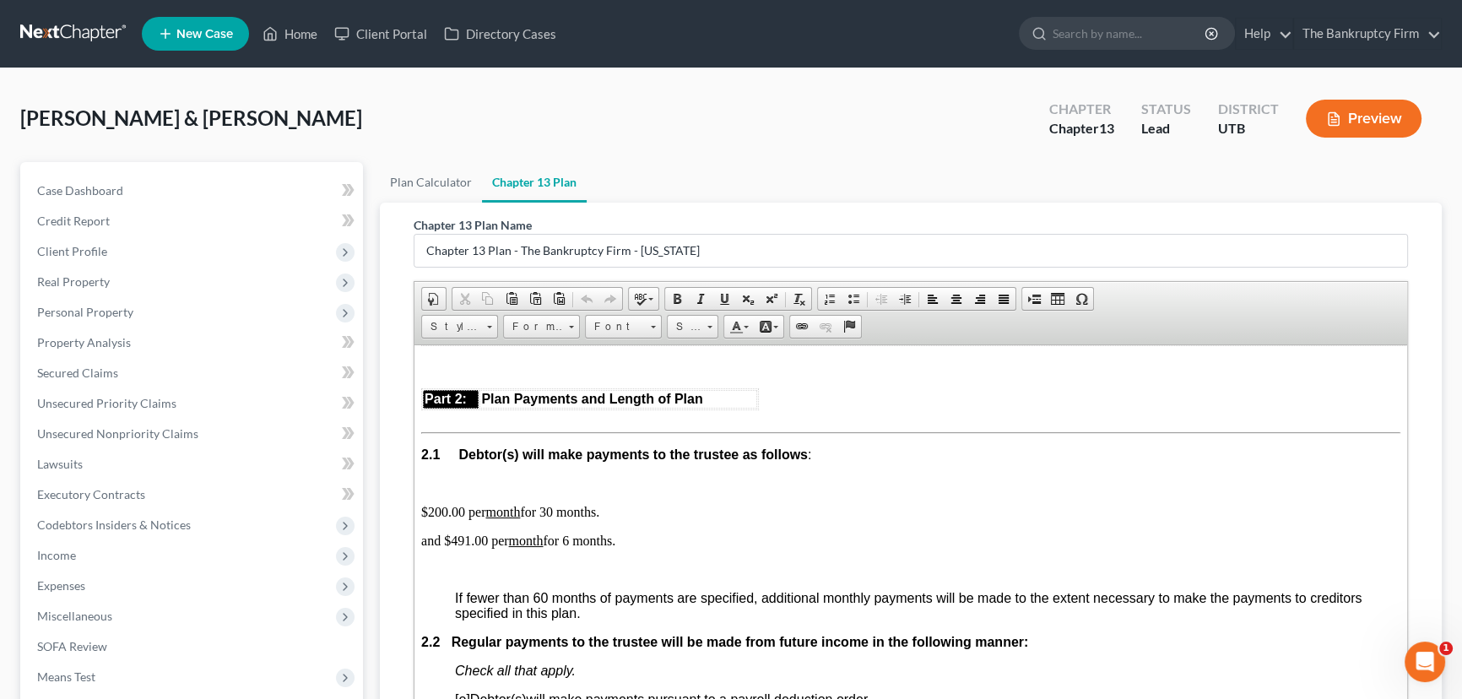
click at [618, 548] on p "and $491.00 per month for 6 months." at bounding box center [910, 540] width 979 height 15
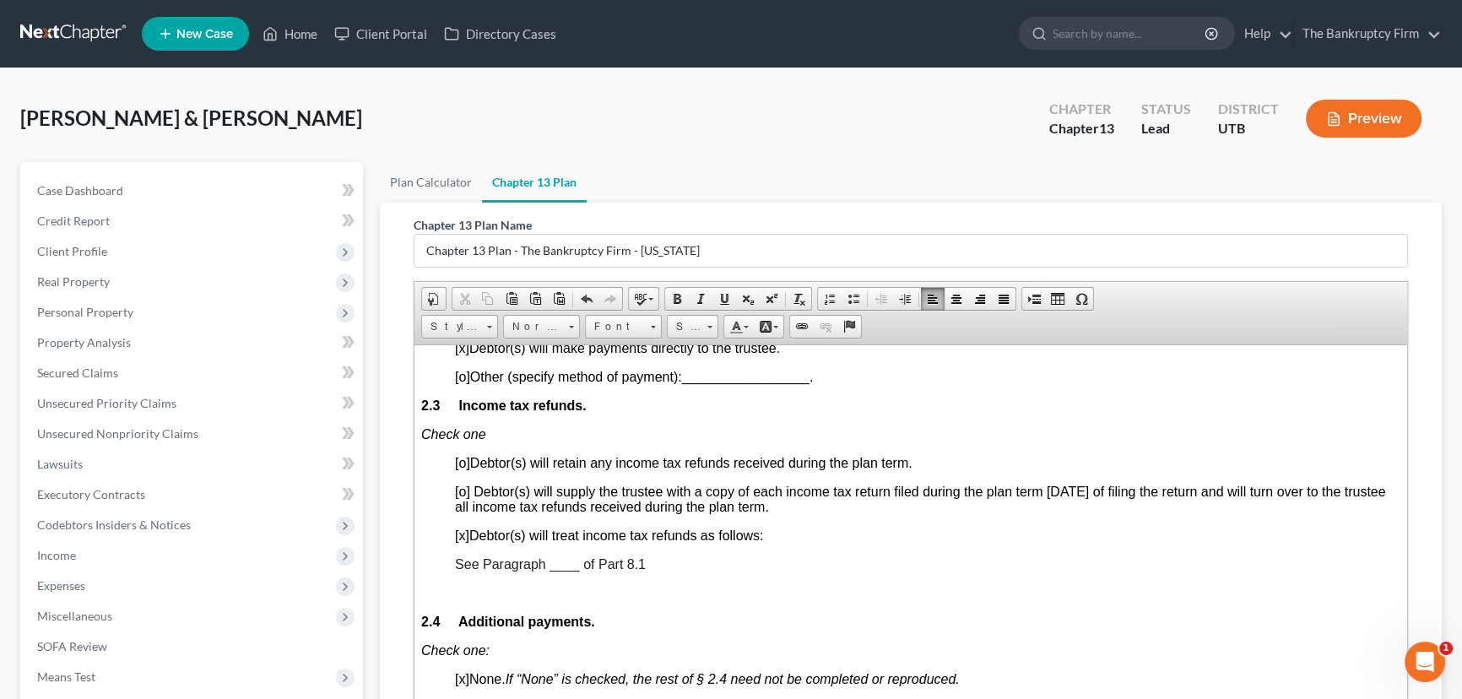
scroll to position [1304, 0]
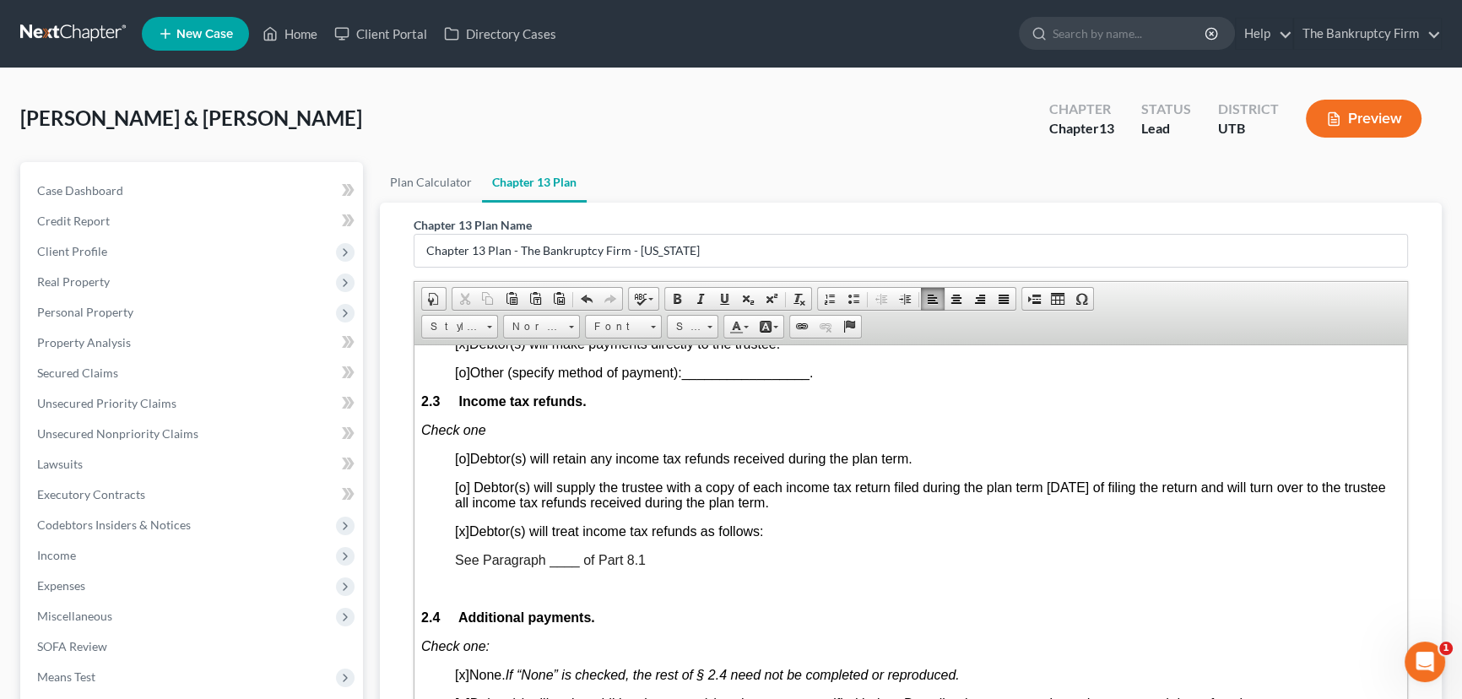
click at [561, 567] on span "See Paragraph ____ of Part 8.1" at bounding box center [550, 559] width 191 height 14
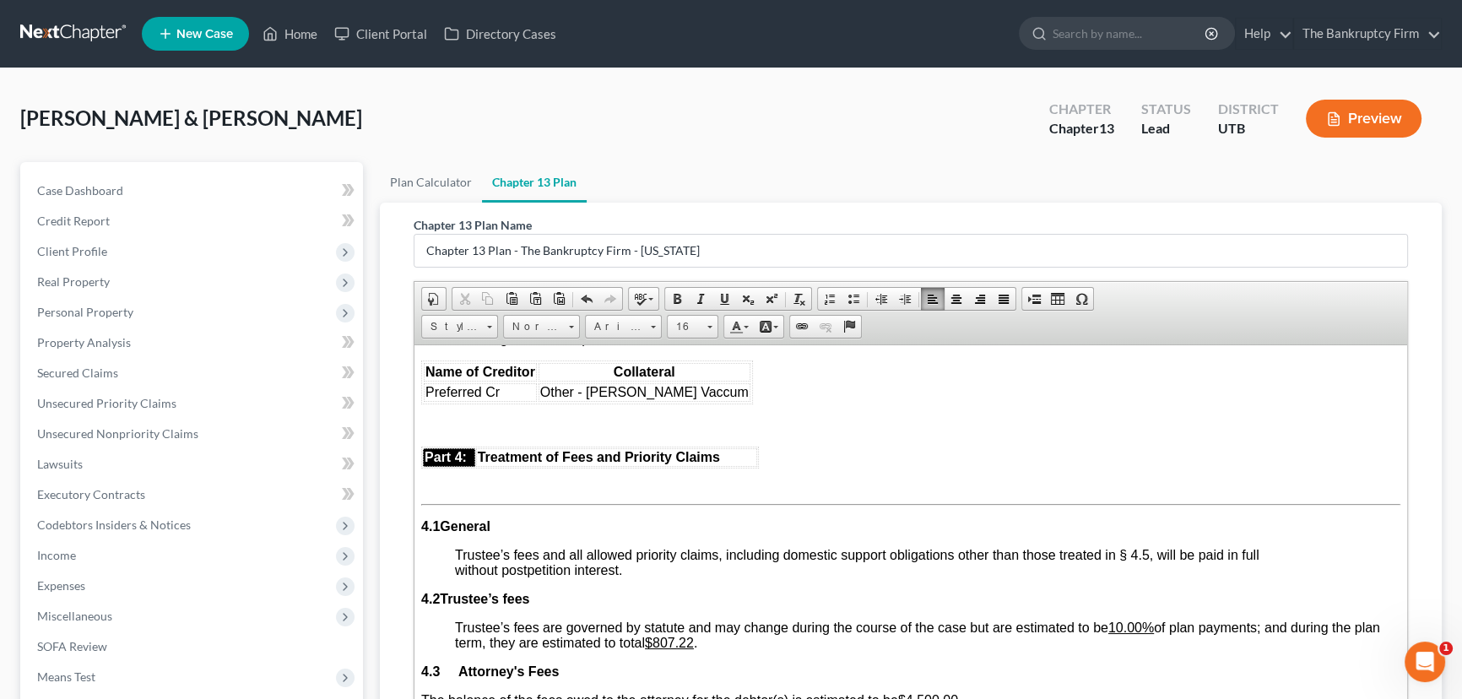
scroll to position [2839, 0]
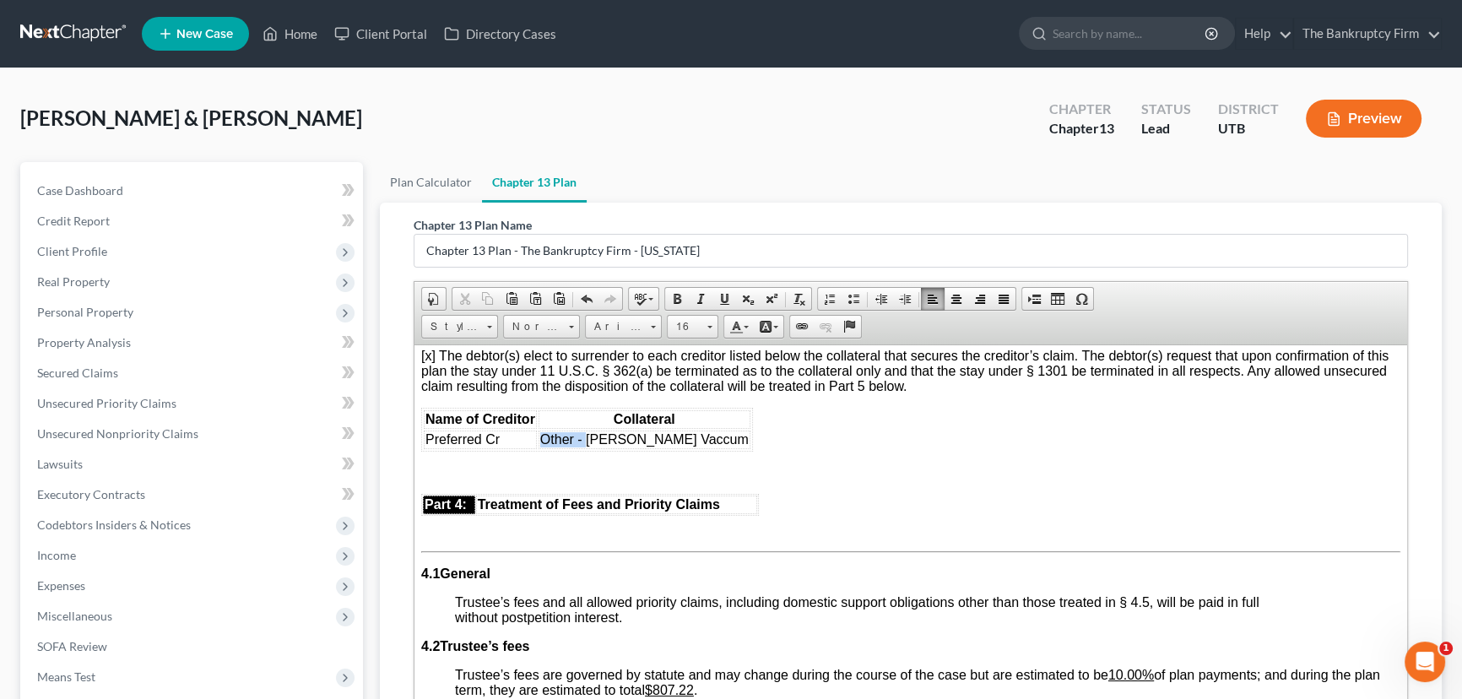
drag, startPoint x: 584, startPoint y: 537, endPoint x: 543, endPoint y: 539, distance: 41.4
click at [543, 446] on span "Other - Kirby Vaccum" at bounding box center [644, 438] width 209 height 14
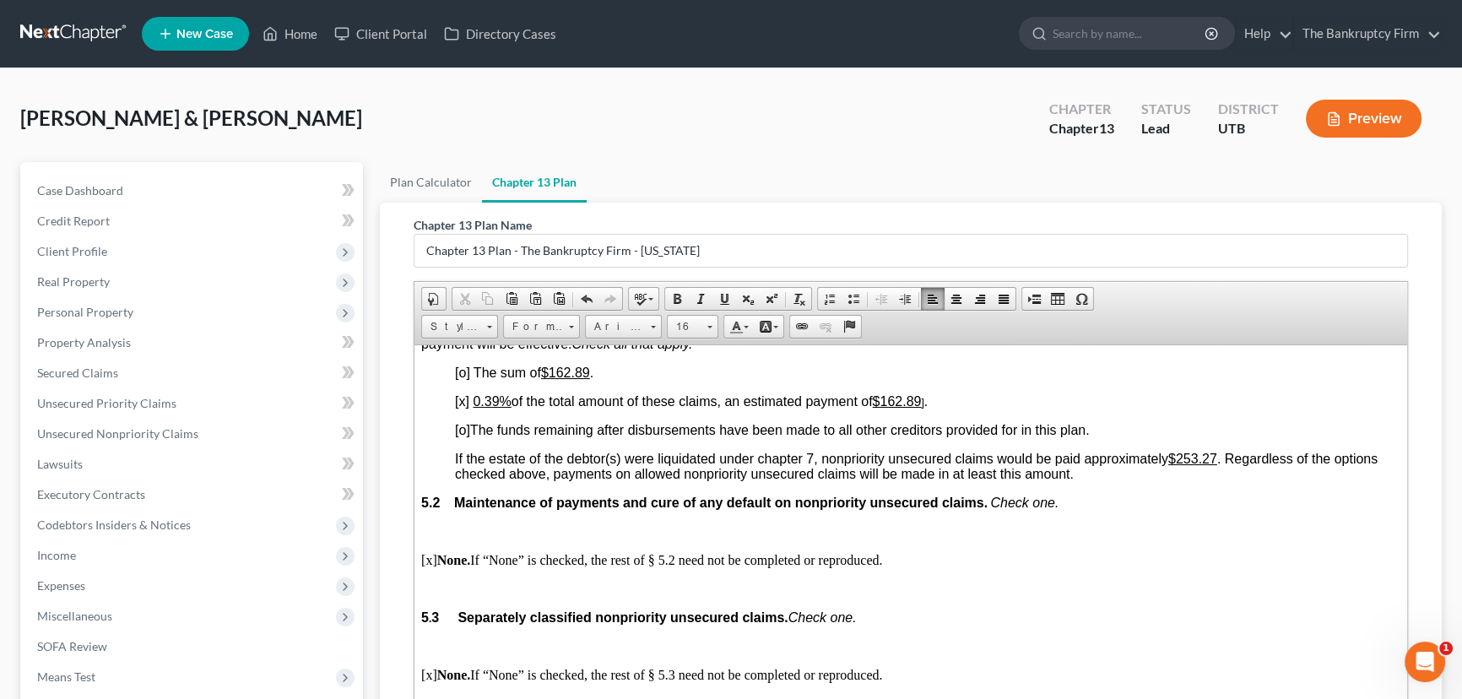
scroll to position [3837, 0]
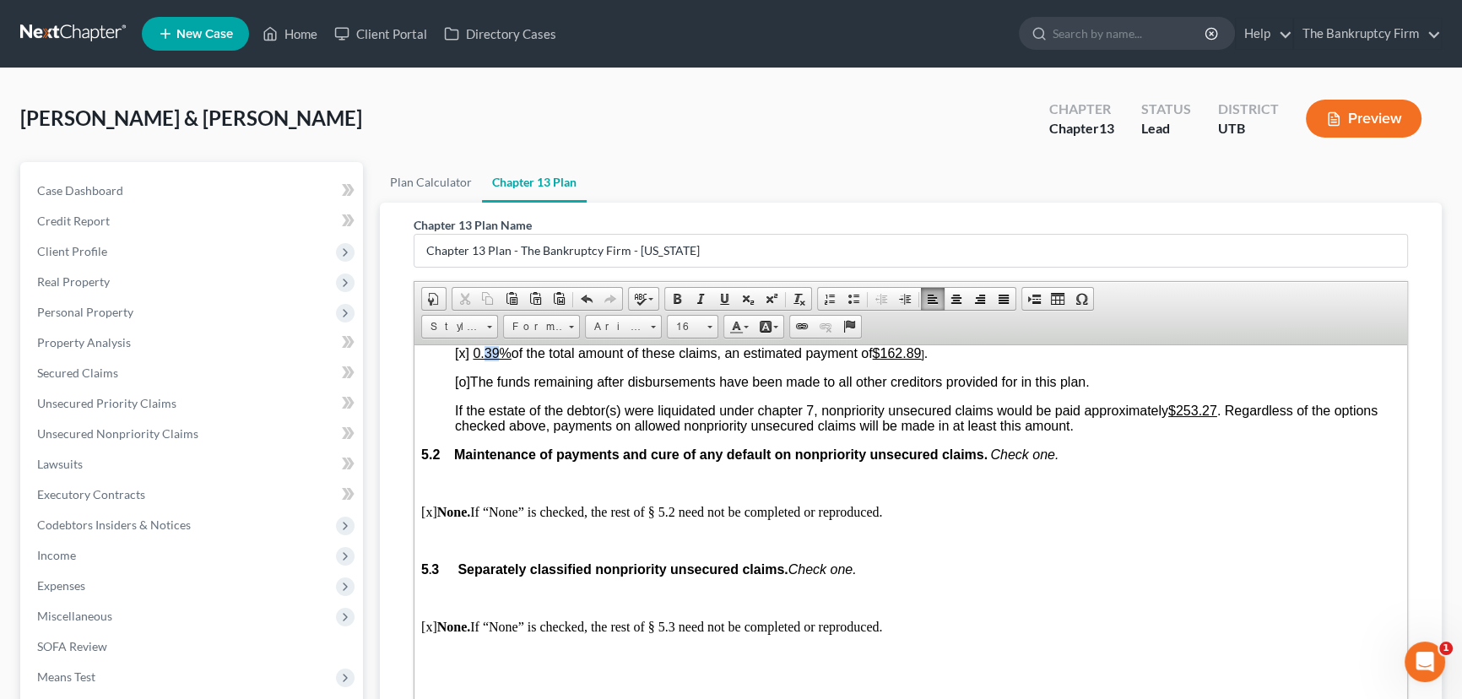
drag, startPoint x: 486, startPoint y: 480, endPoint x: 499, endPoint y: 480, distance: 12.7
click at [499, 360] on u "0.39%" at bounding box center [492, 352] width 38 height 14
drag, startPoint x: 886, startPoint y: 480, endPoint x: 941, endPoint y: 479, distance: 54.9
click at [941, 361] on p "[x] 0.0% of the total amount of these claims, an estimated payment of $162.89 ]…" at bounding box center [928, 352] width 946 height 15
drag, startPoint x: 560, startPoint y: 449, endPoint x: 613, endPoint y: 449, distance: 53.2
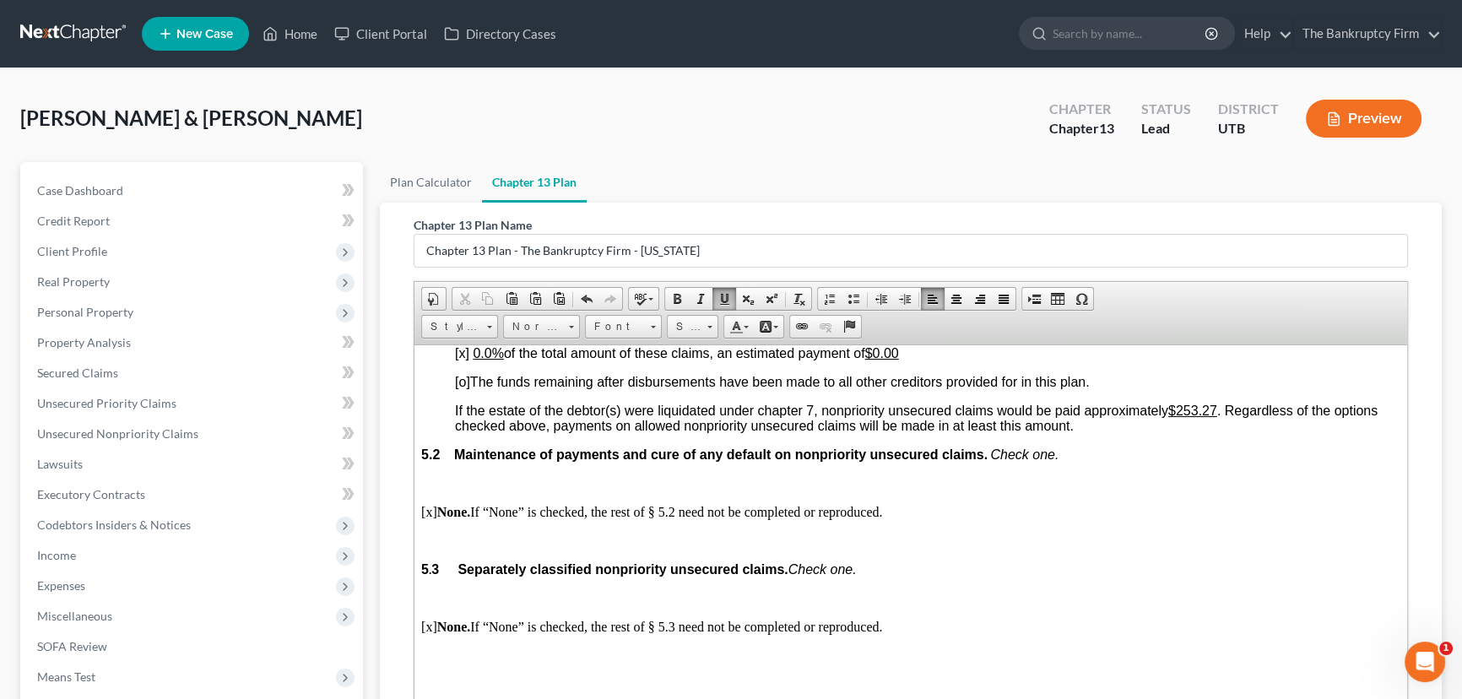
click at [613, 332] on p "[o] The sum of $162.89 ." at bounding box center [928, 324] width 946 height 15
drag, startPoint x: 1184, startPoint y: 542, endPoint x: 1223, endPoint y: 542, distance: 39.7
click at [1217, 417] on u "$253.27" at bounding box center [1192, 410] width 49 height 14
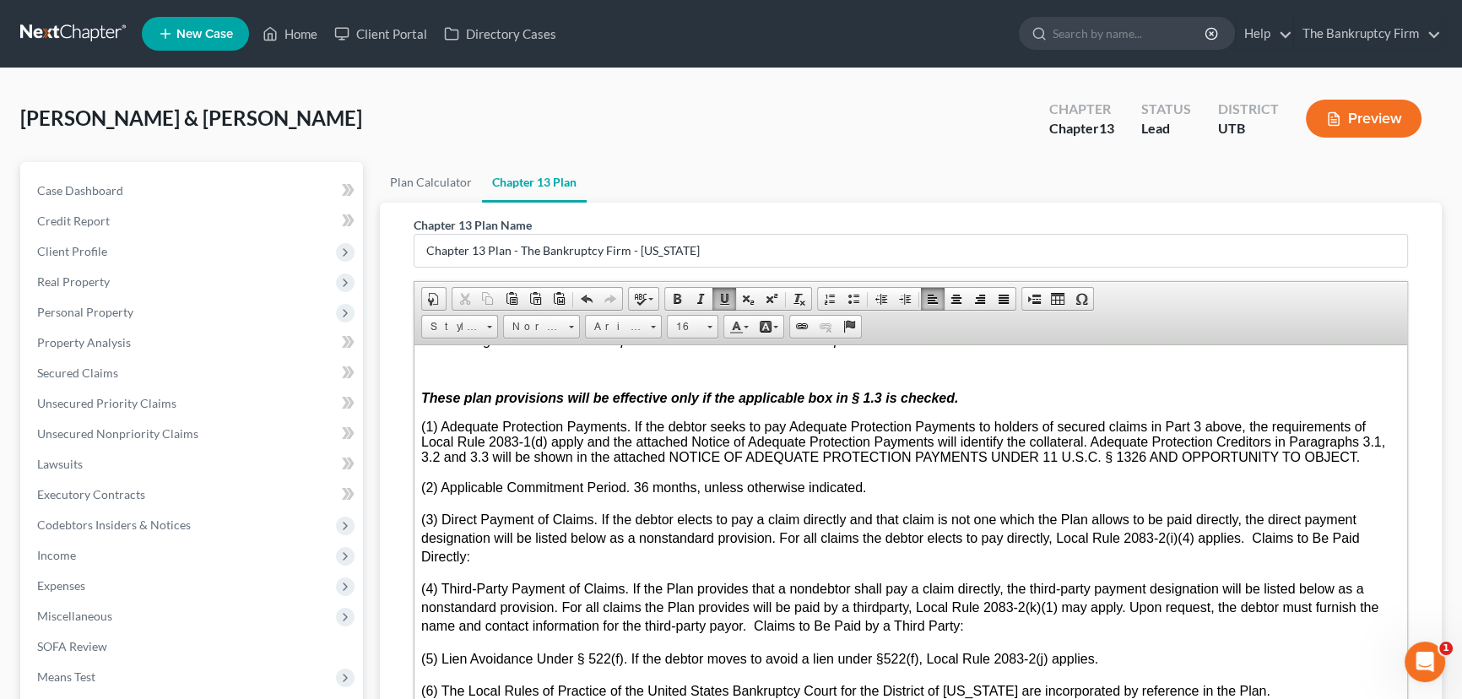
scroll to position [4912, 0]
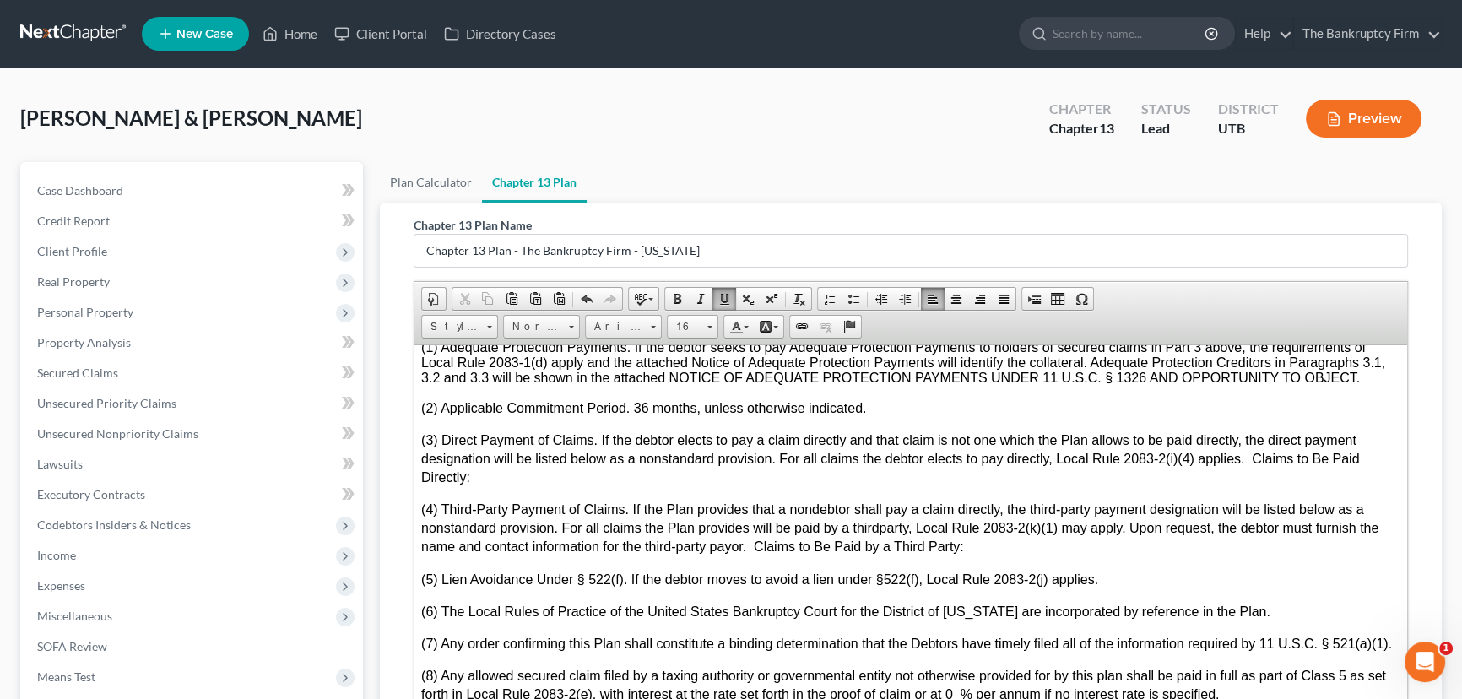
click at [1372, 385] on p "(1) Adequate Protection Payments. If the debtor seeks to pay Adequate Protectio…" at bounding box center [910, 362] width 979 height 46
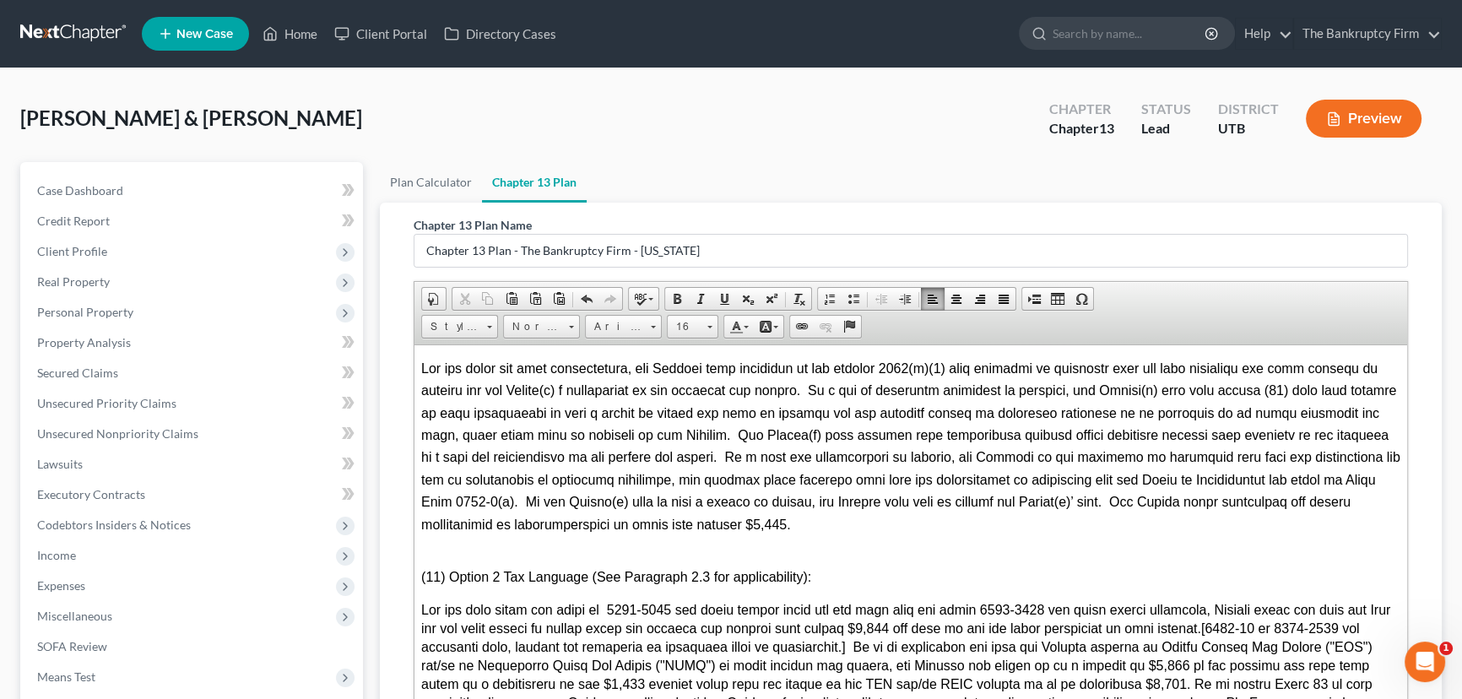
scroll to position [5526, 0]
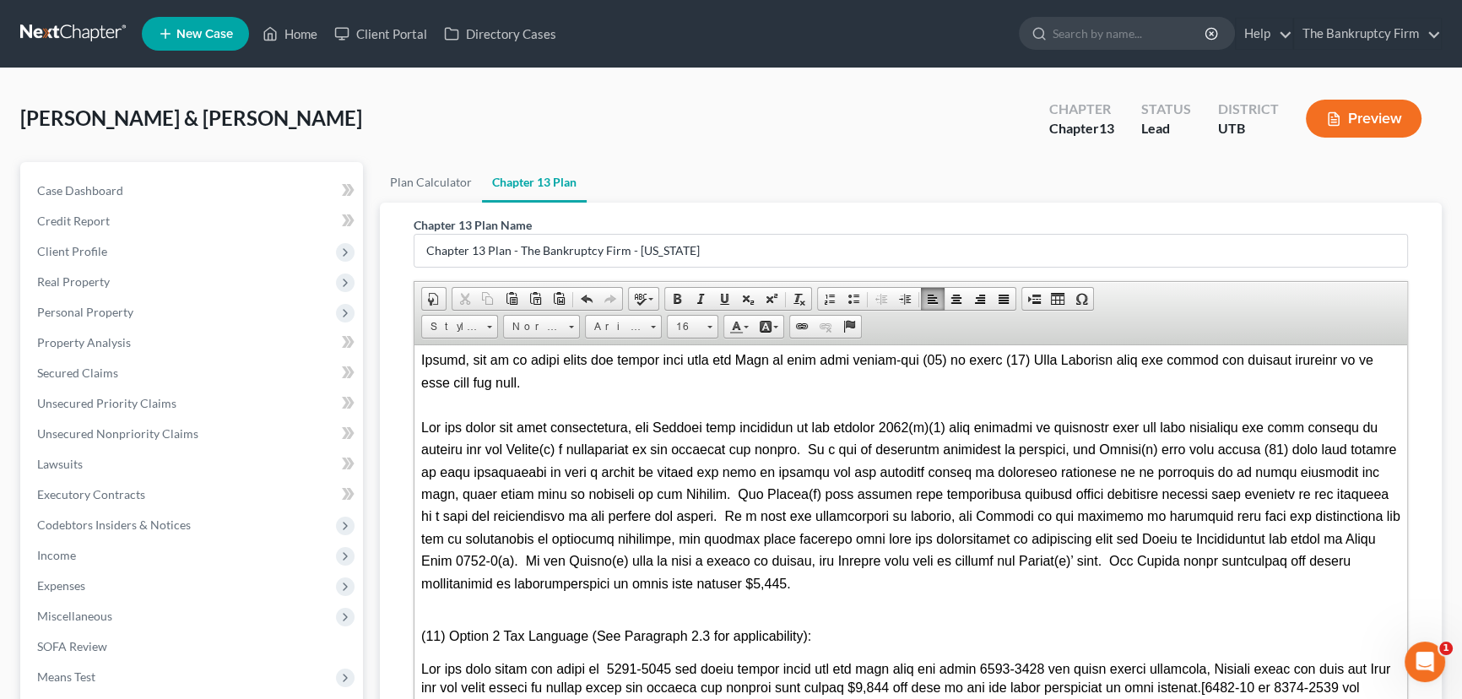
click at [615, 589] on span at bounding box center [912, 505] width 983 height 171
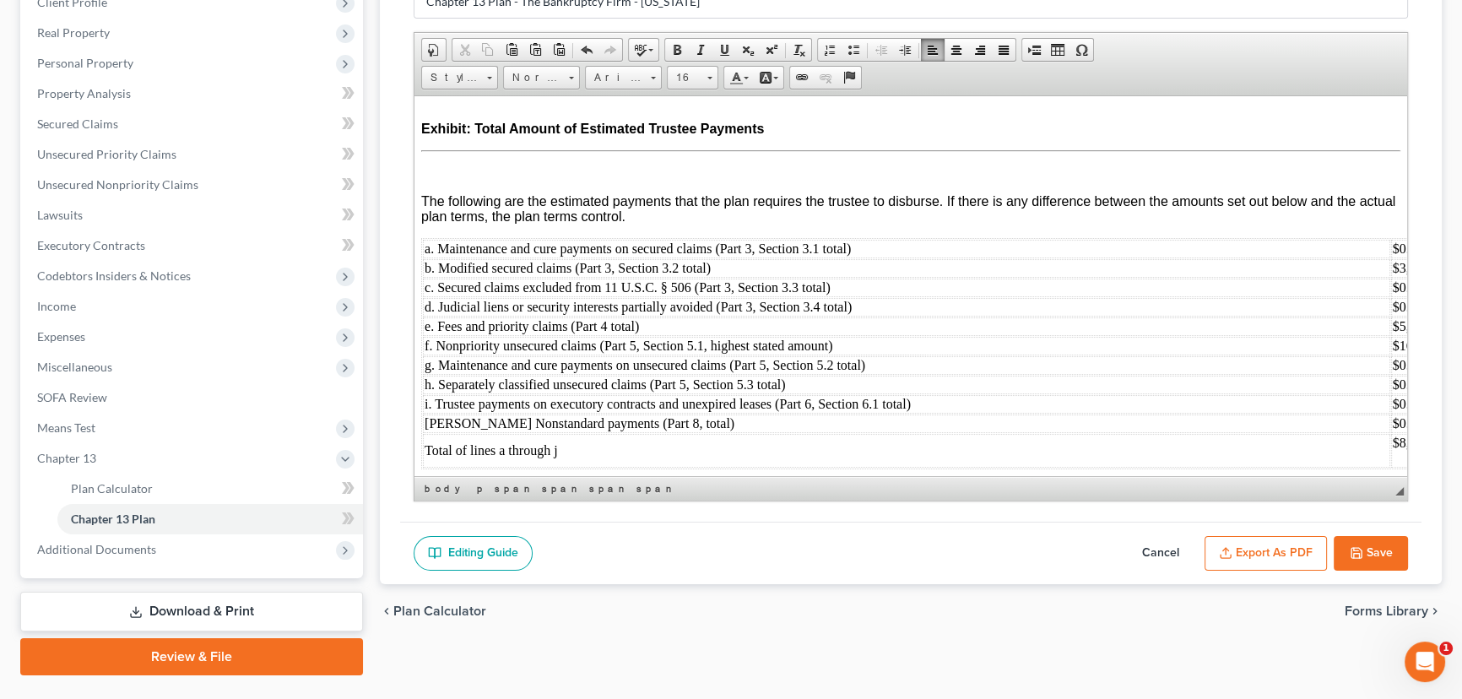
scroll to position [287, 0]
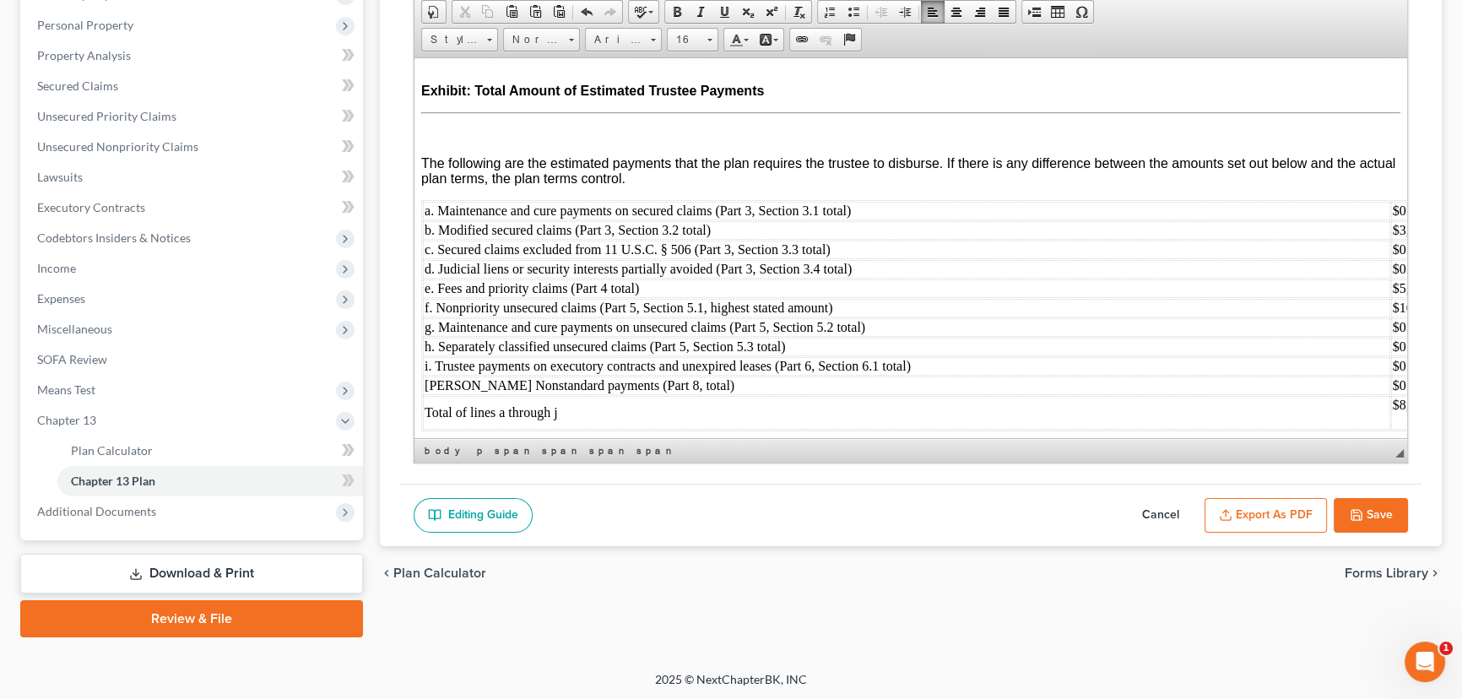
click at [1266, 512] on button "Export as PDF" at bounding box center [1266, 515] width 122 height 35
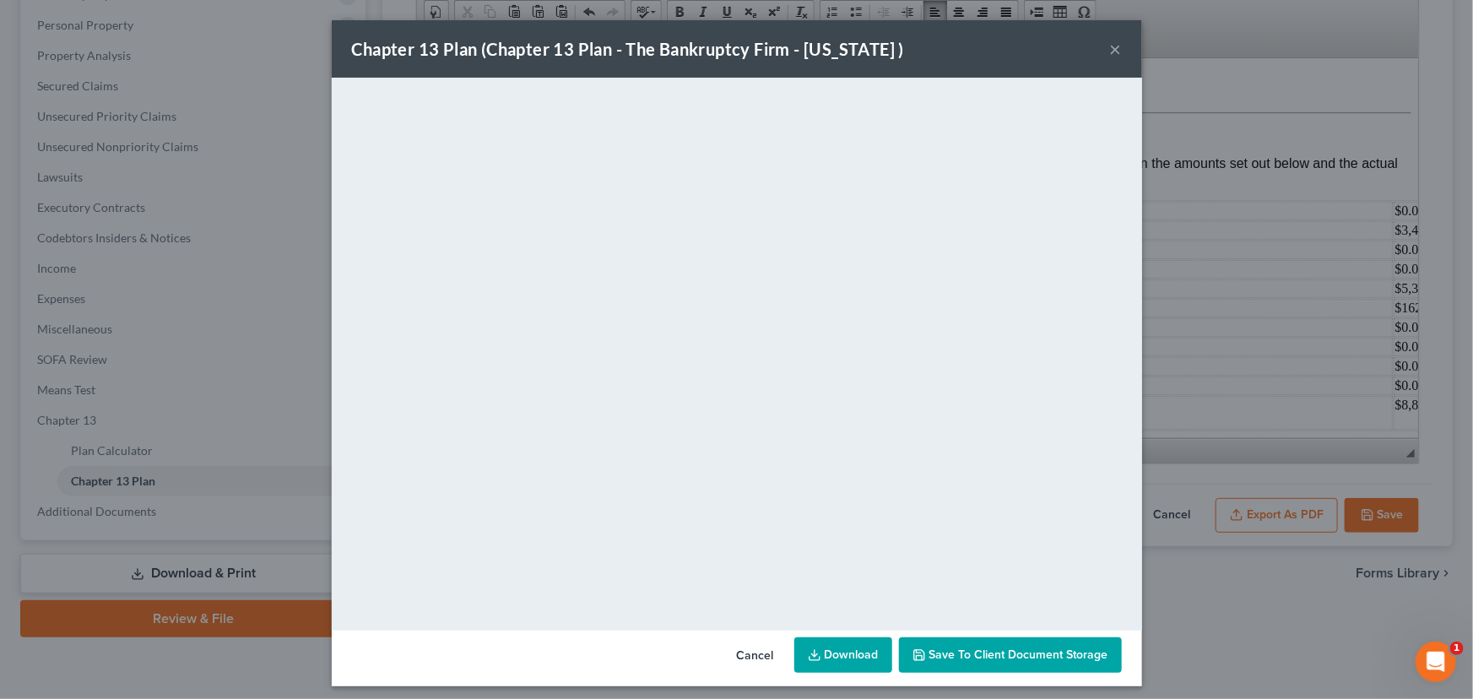
click at [991, 655] on span "Save to Client Document Storage" at bounding box center [1019, 655] width 179 height 14
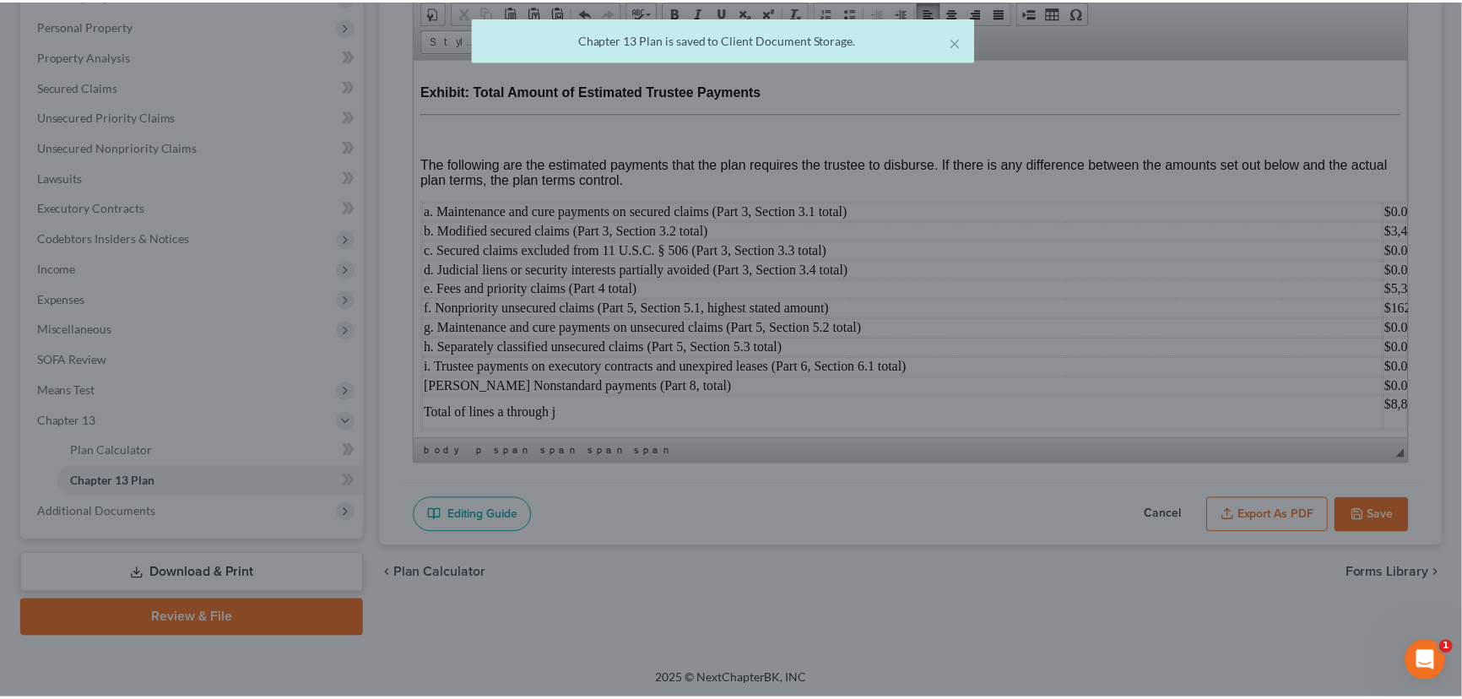
scroll to position [6968, 0]
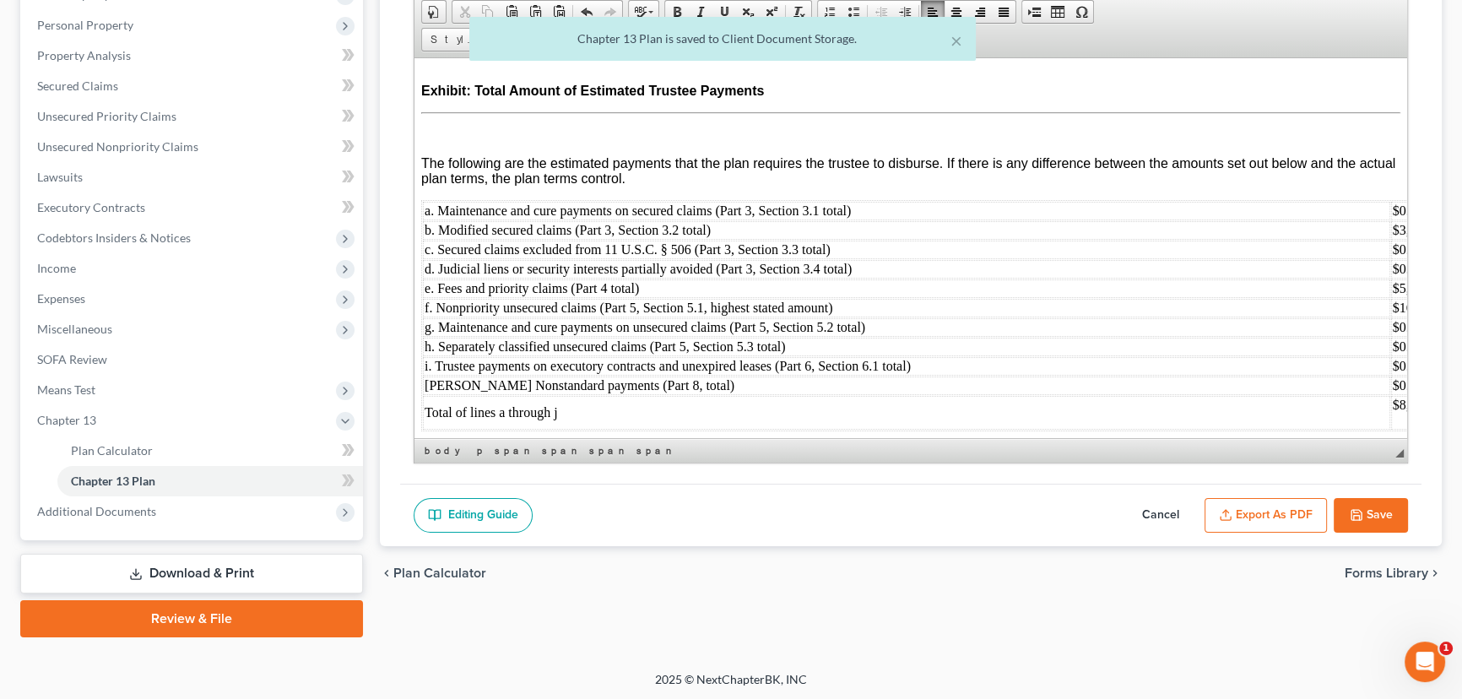
click at [1364, 514] on button "Save" at bounding box center [1371, 515] width 74 height 35
select select "0"
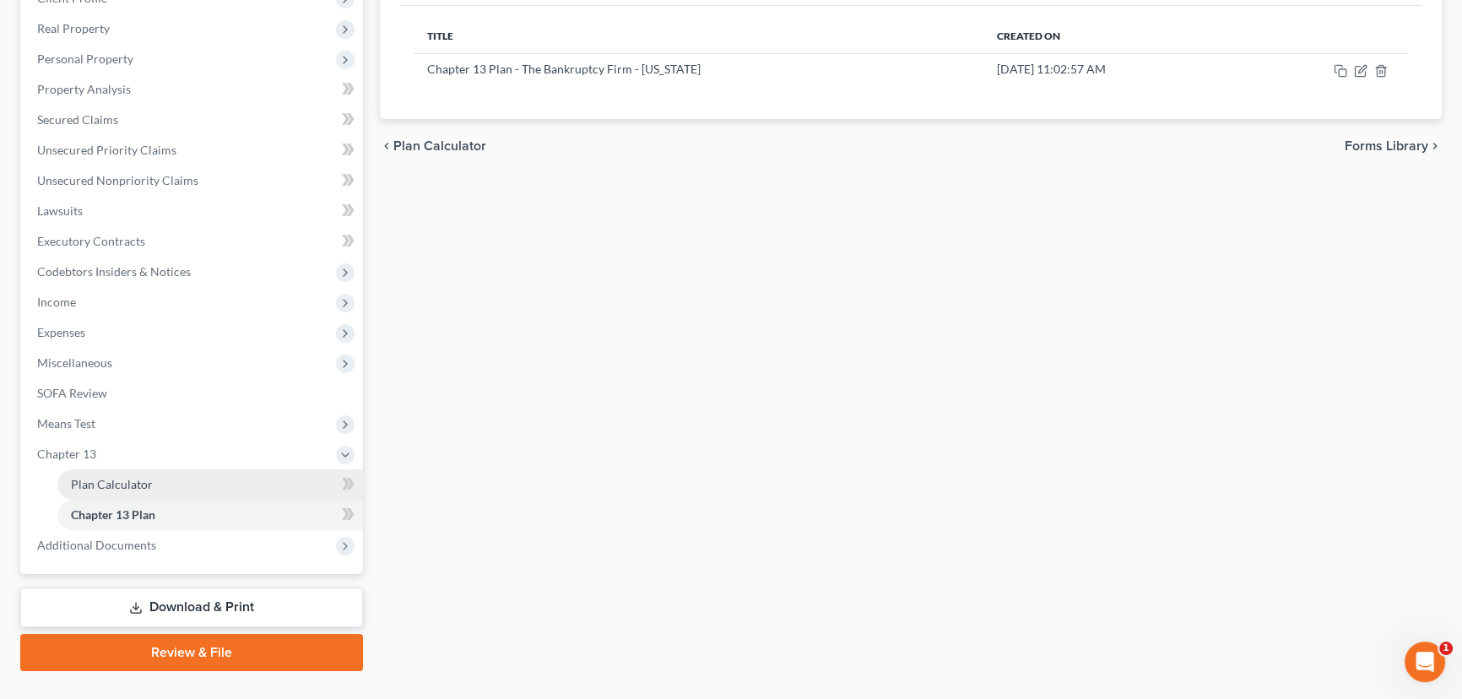
scroll to position [287, 0]
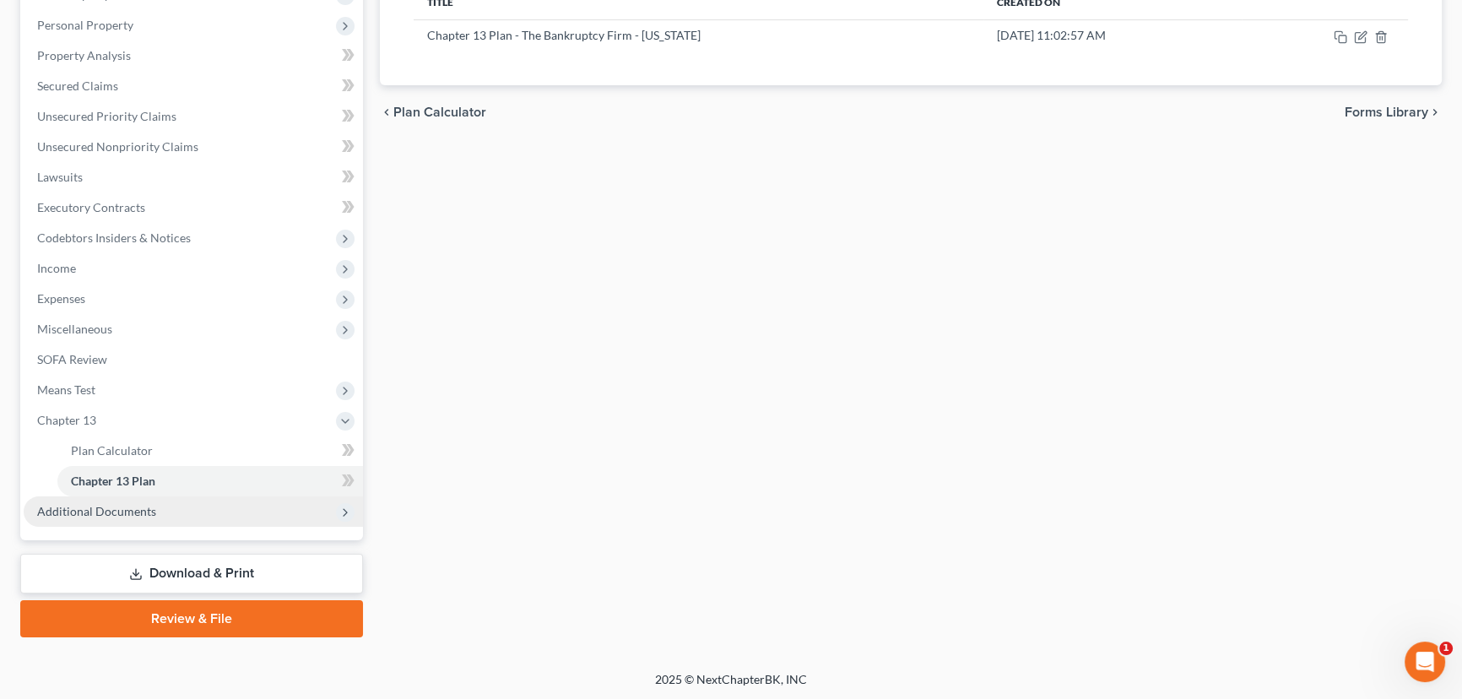
click at [102, 516] on span "Additional Documents" at bounding box center [193, 511] width 339 height 30
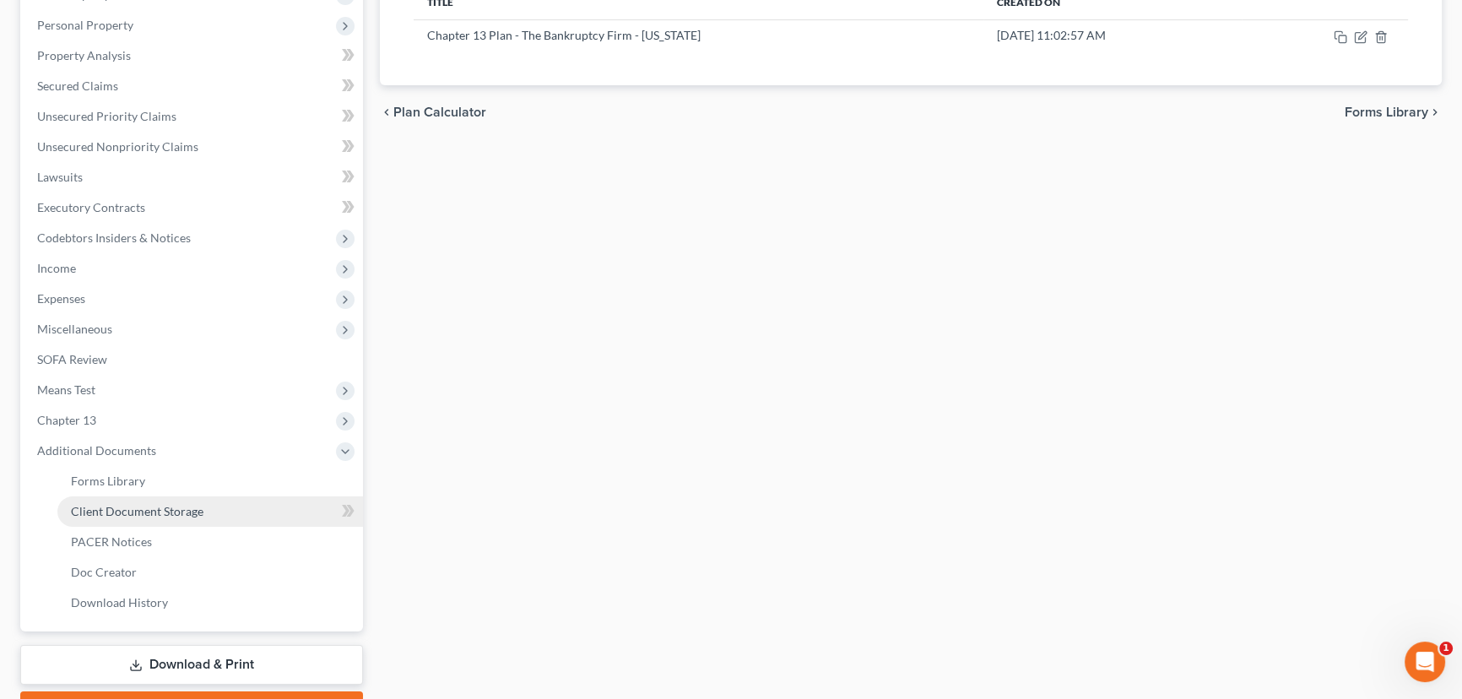
click at [143, 512] on span "Client Document Storage" at bounding box center [137, 511] width 133 height 14
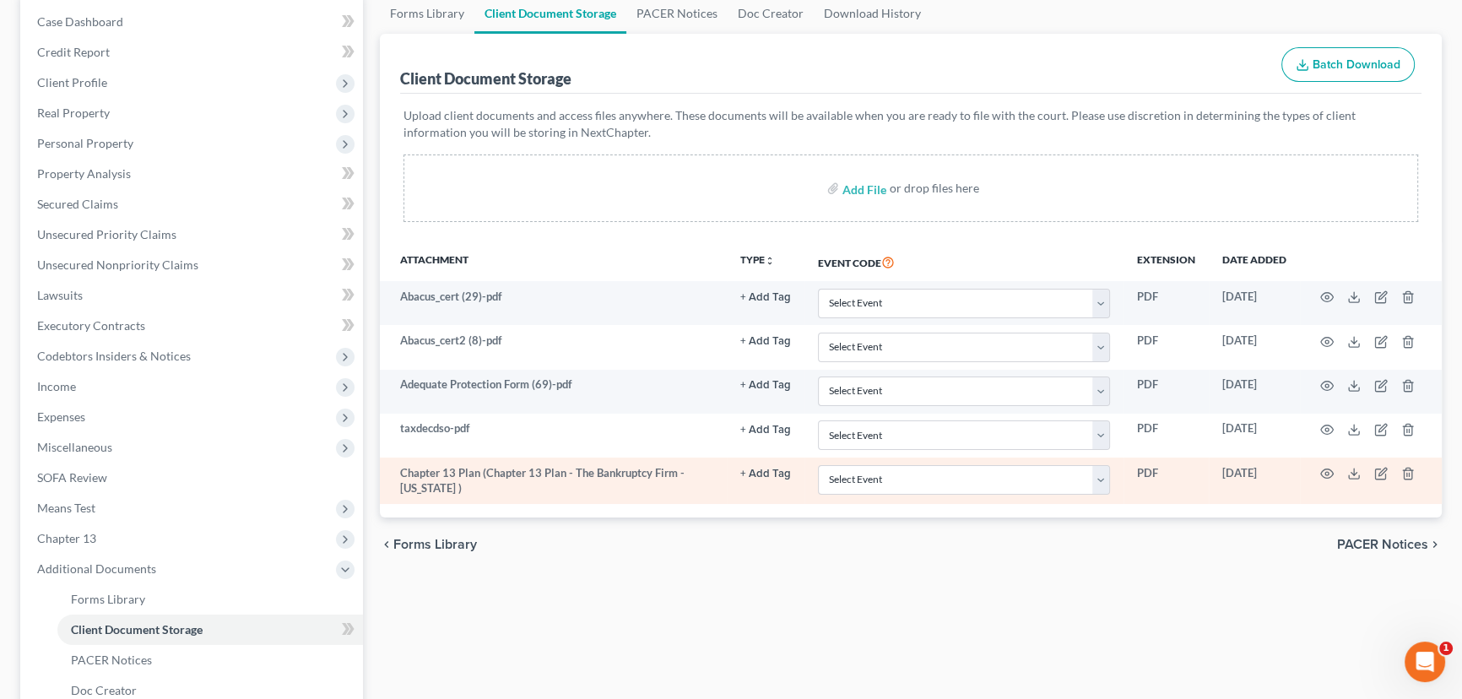
scroll to position [230, 0]
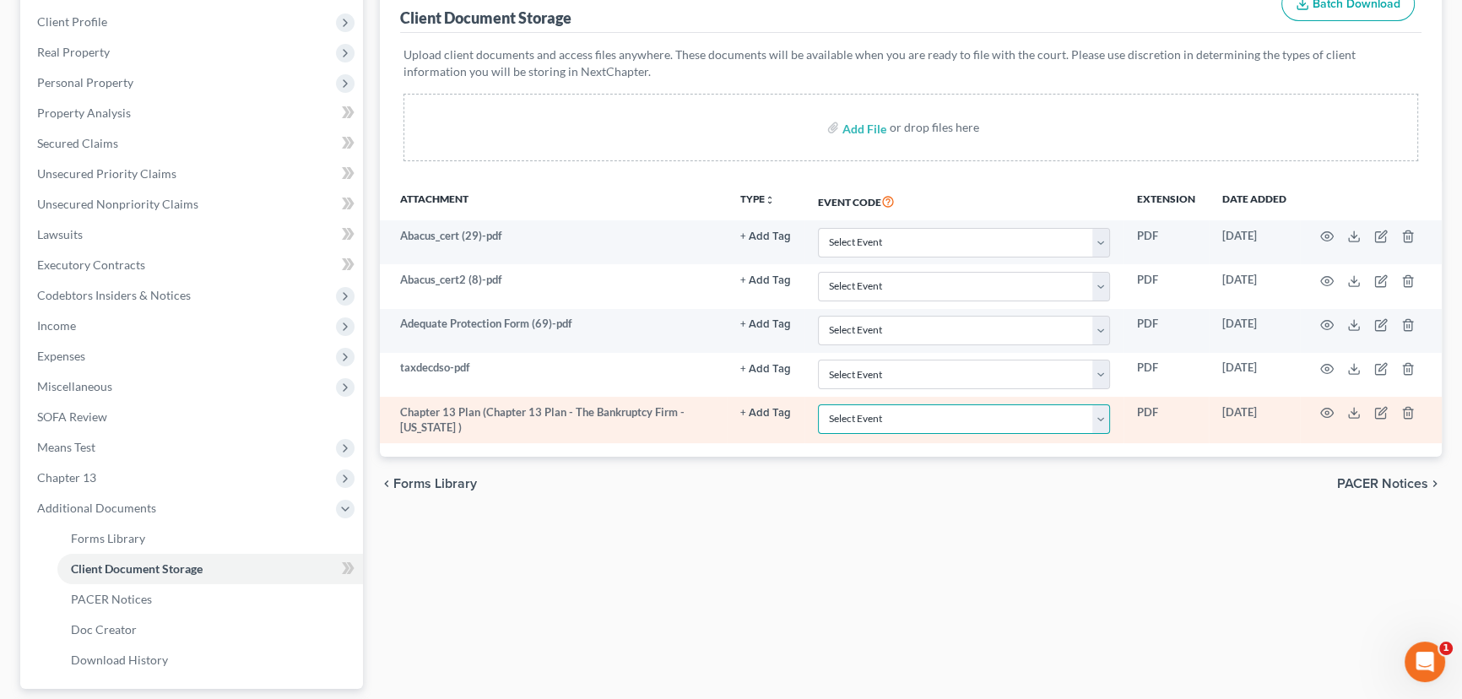
click at [898, 419] on select "Select Event Affidavit/Declaration Amended Chapter 11 Plan Amended Disclosure S…" at bounding box center [964, 419] width 292 height 30
select select "26"
click at [818, 404] on select "Select Event Affidavit/Declaration Amended Chapter 11 Plan Amended Disclosure S…" at bounding box center [964, 419] width 292 height 30
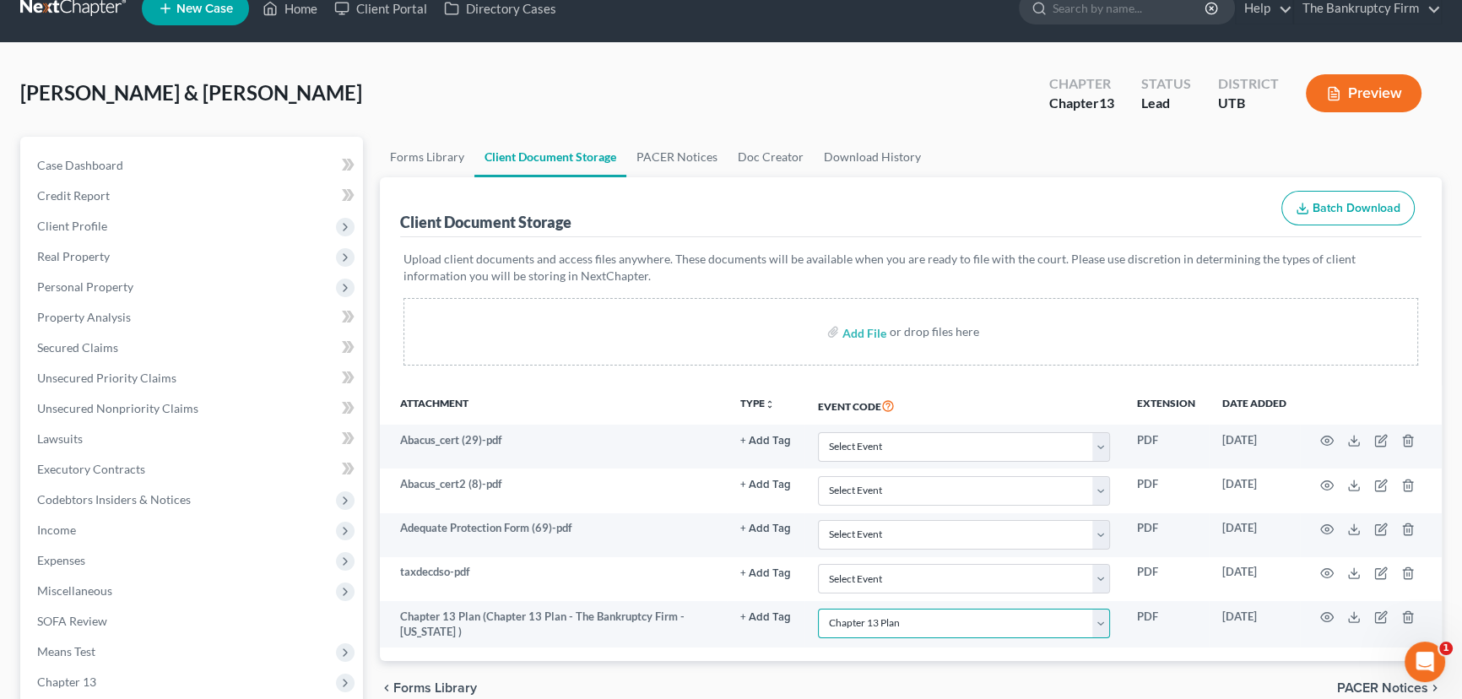
scroll to position [0, 0]
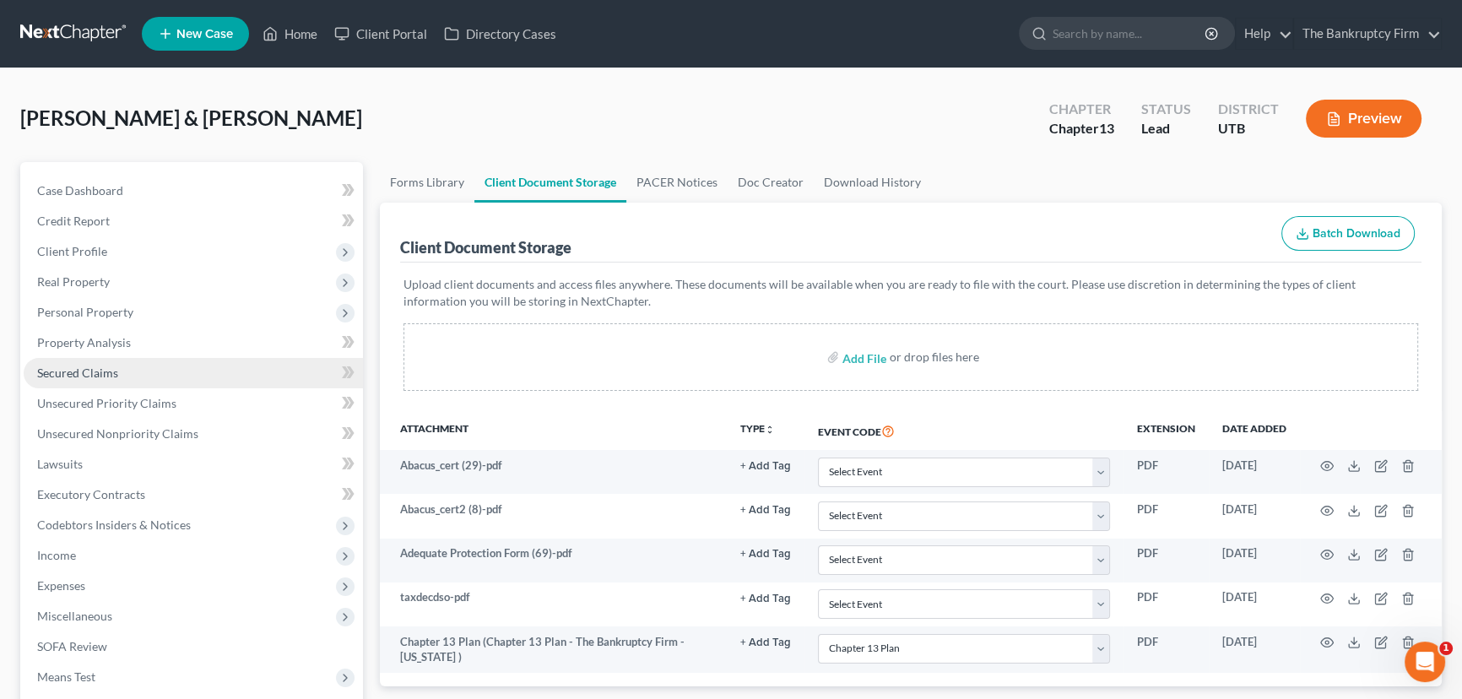
click at [103, 373] on span "Secured Claims" at bounding box center [77, 373] width 81 height 14
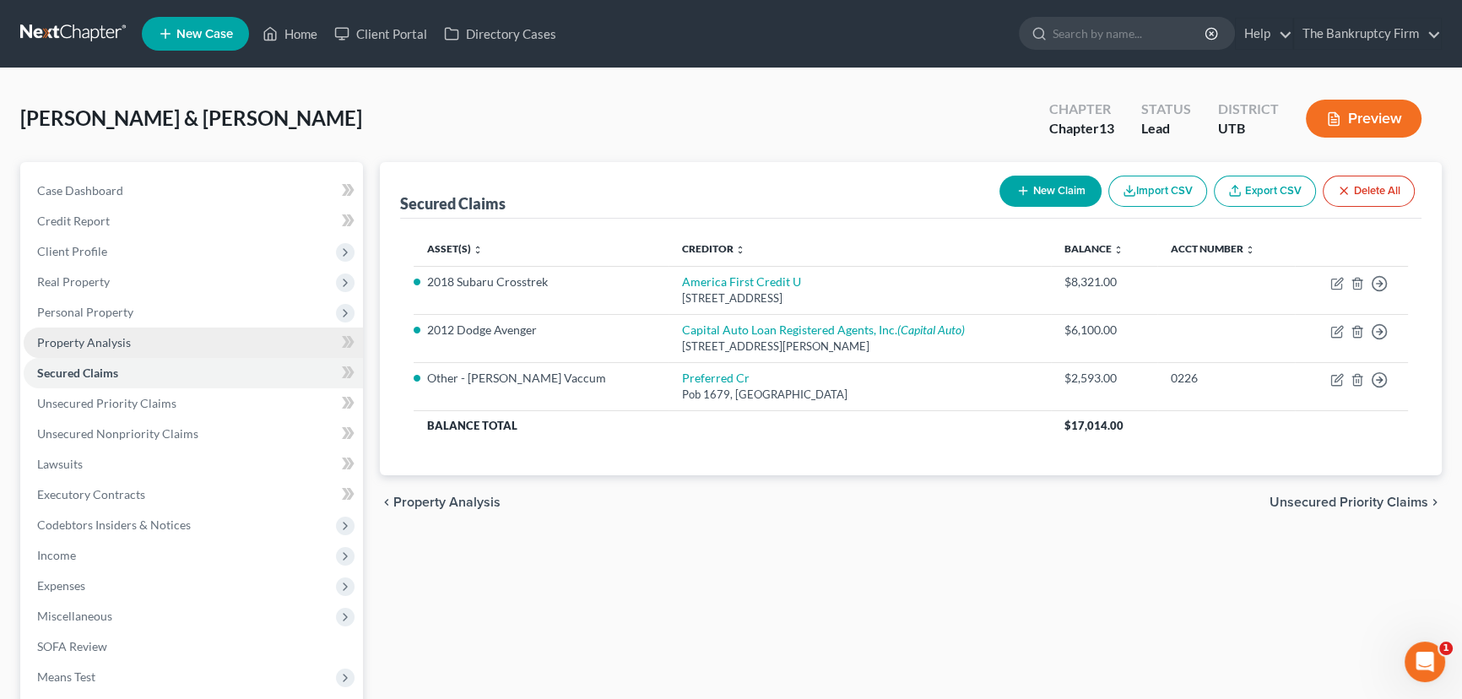
click at [76, 339] on span "Property Analysis" at bounding box center [84, 342] width 94 height 14
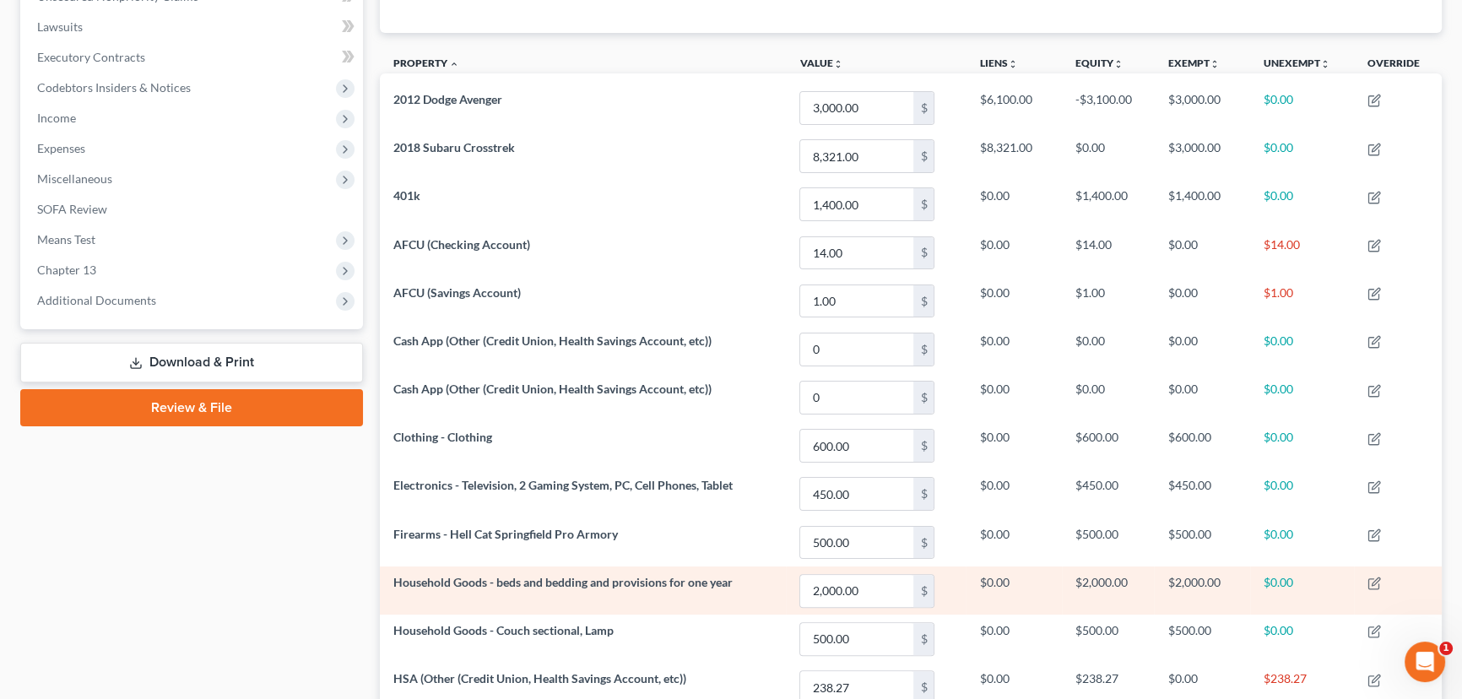
scroll to position [76, 0]
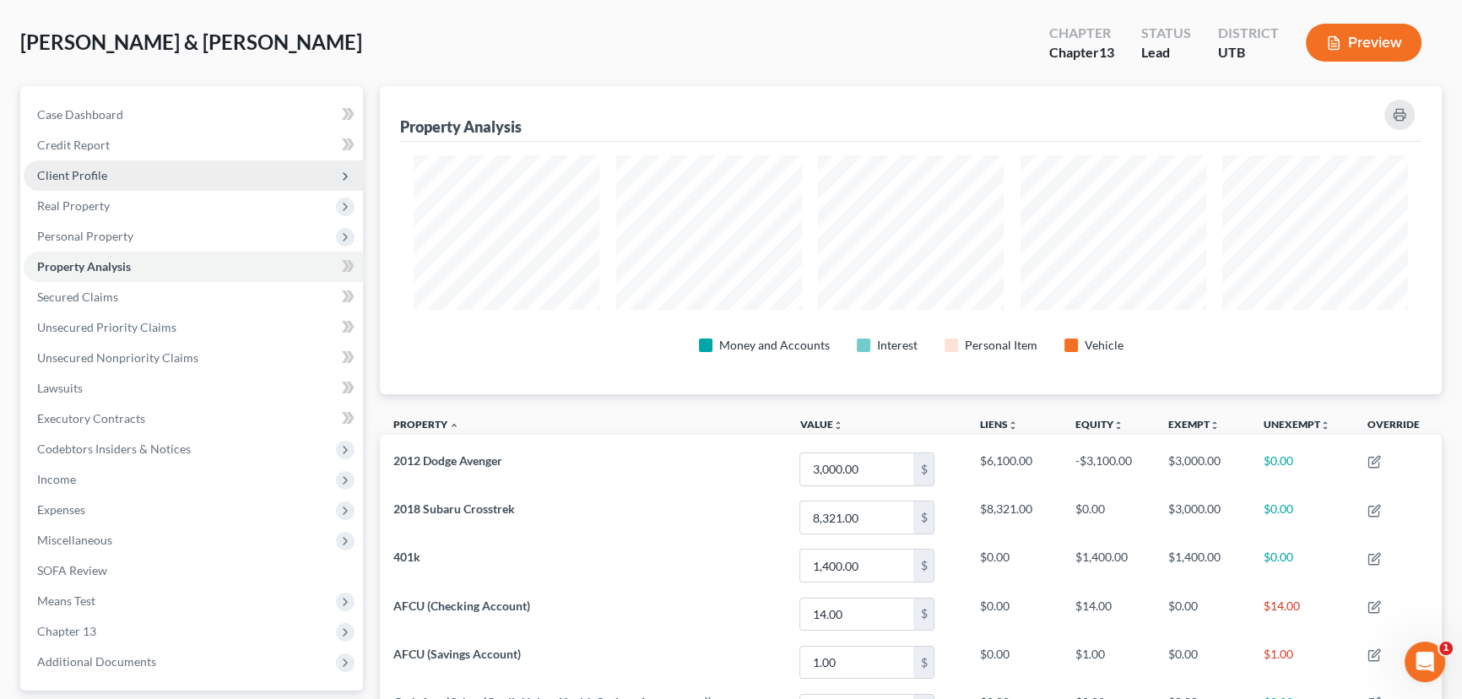
click at [88, 174] on span "Client Profile" at bounding box center [72, 175] width 70 height 14
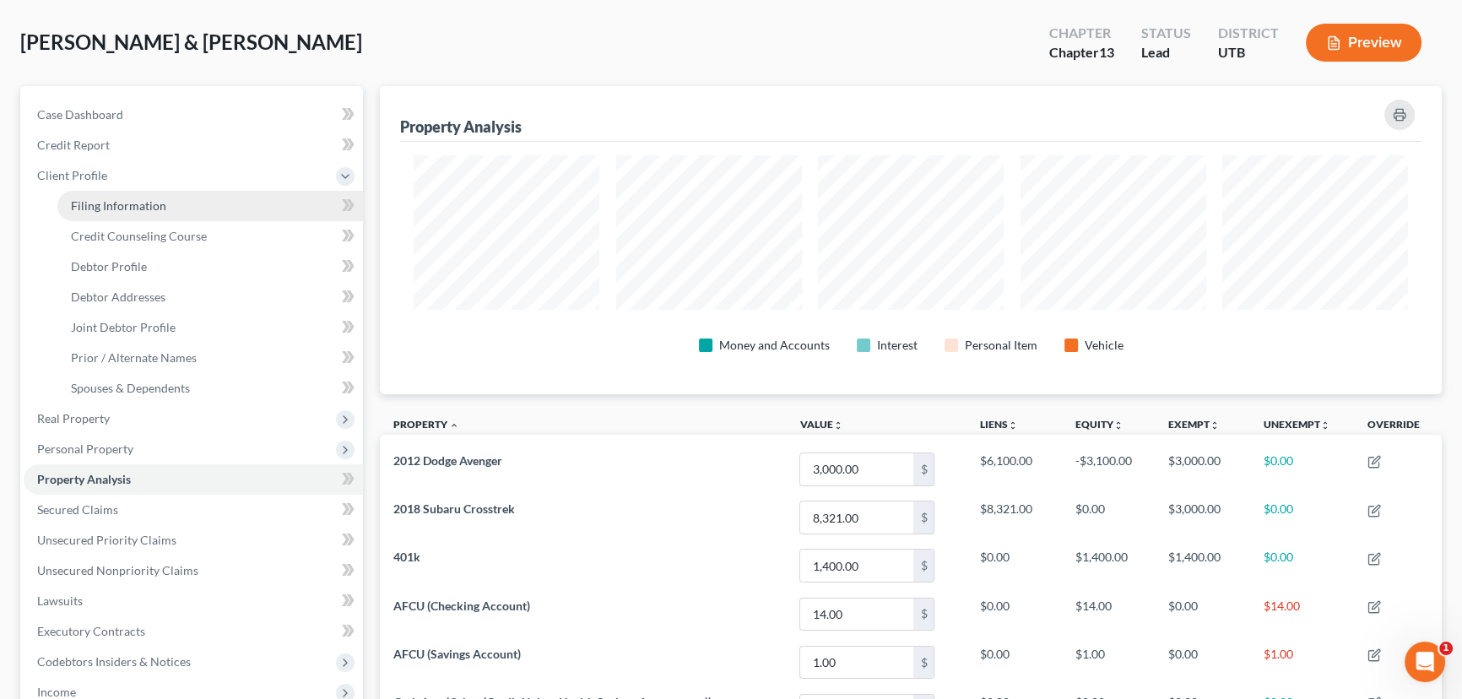
click at [137, 208] on span "Filing Information" at bounding box center [118, 205] width 95 height 14
select select "1"
select select "3"
select select "46"
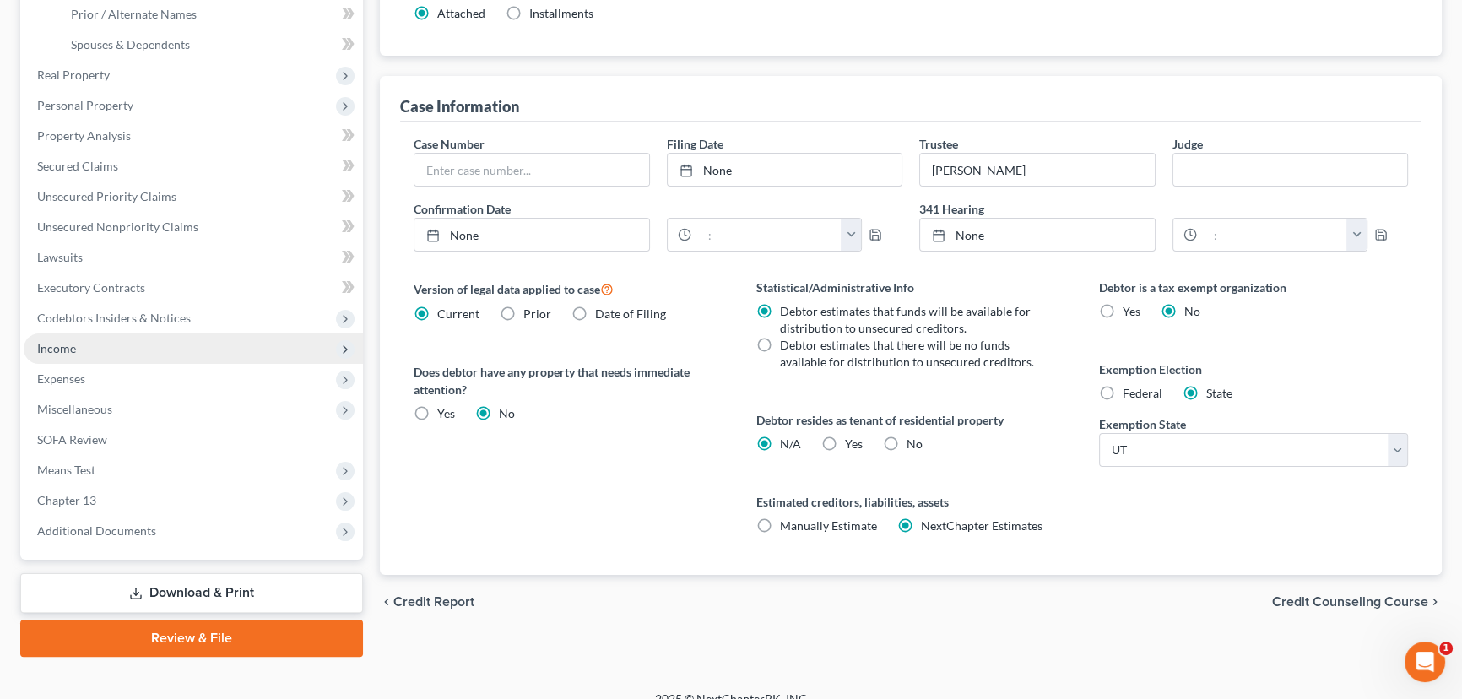
scroll to position [439, 0]
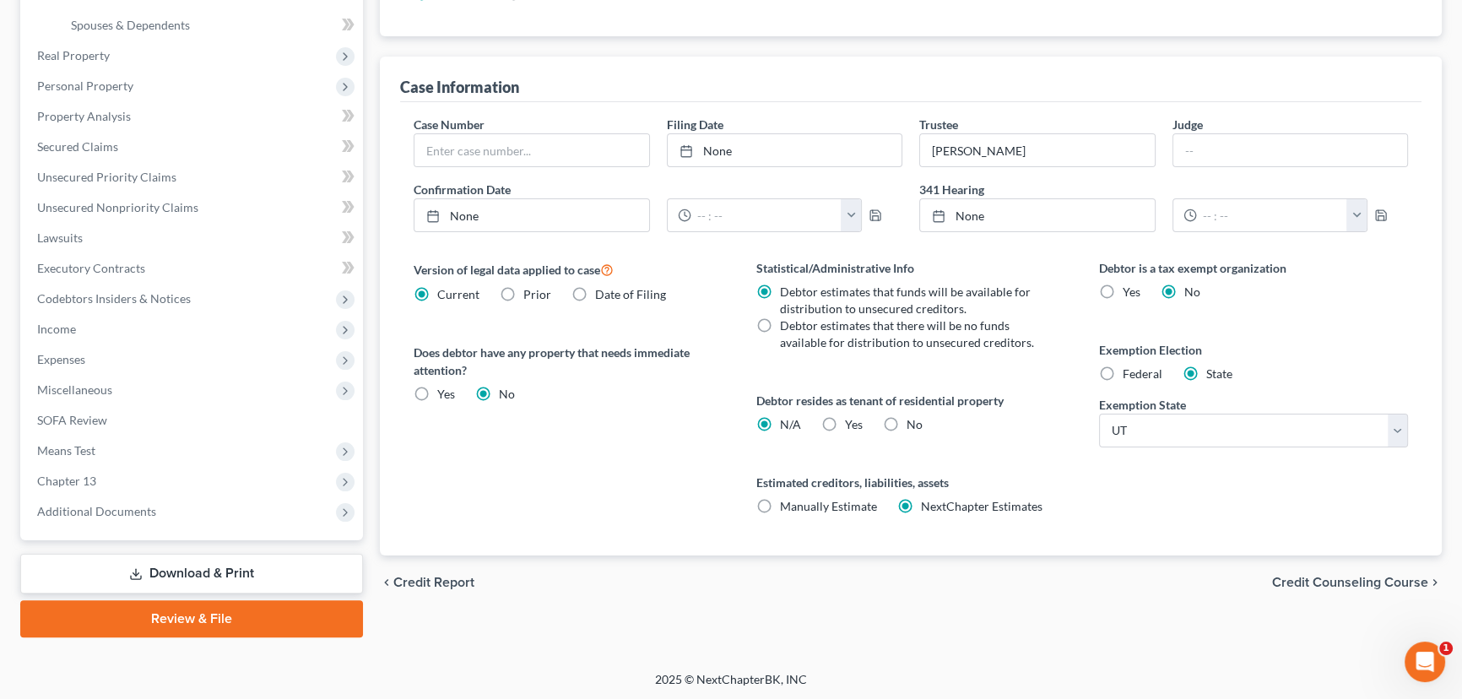
click at [188, 579] on link "Download & Print" at bounding box center [191, 574] width 343 height 40
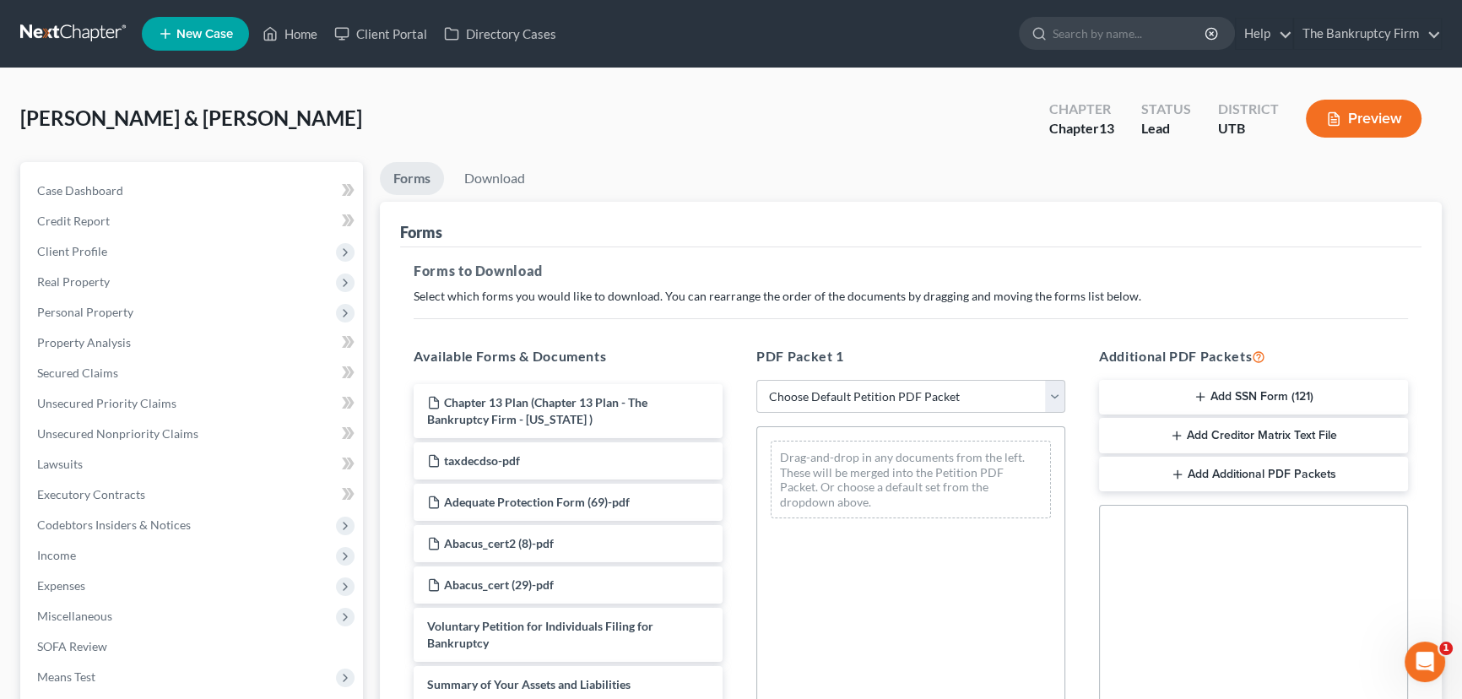
click at [1207, 396] on button "Add SSN Form (121)" at bounding box center [1253, 397] width 309 height 35
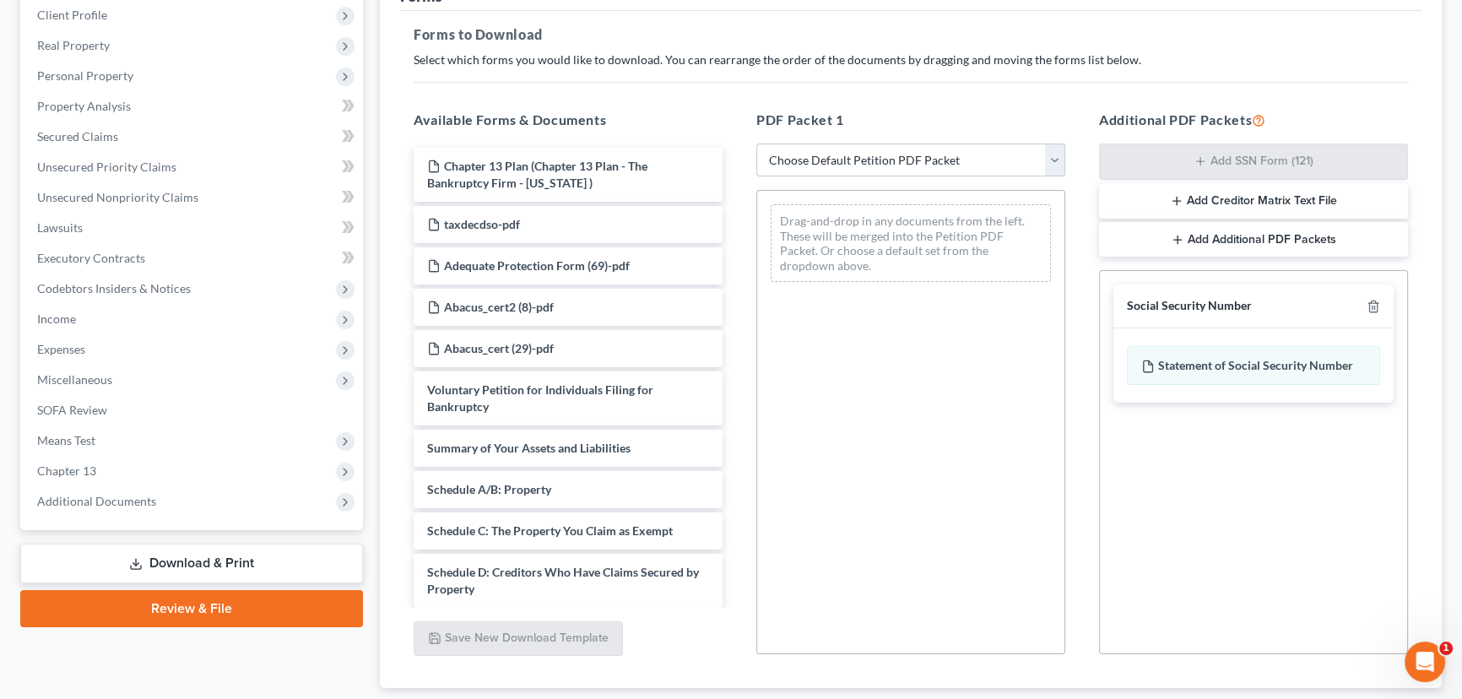
scroll to position [342, 0]
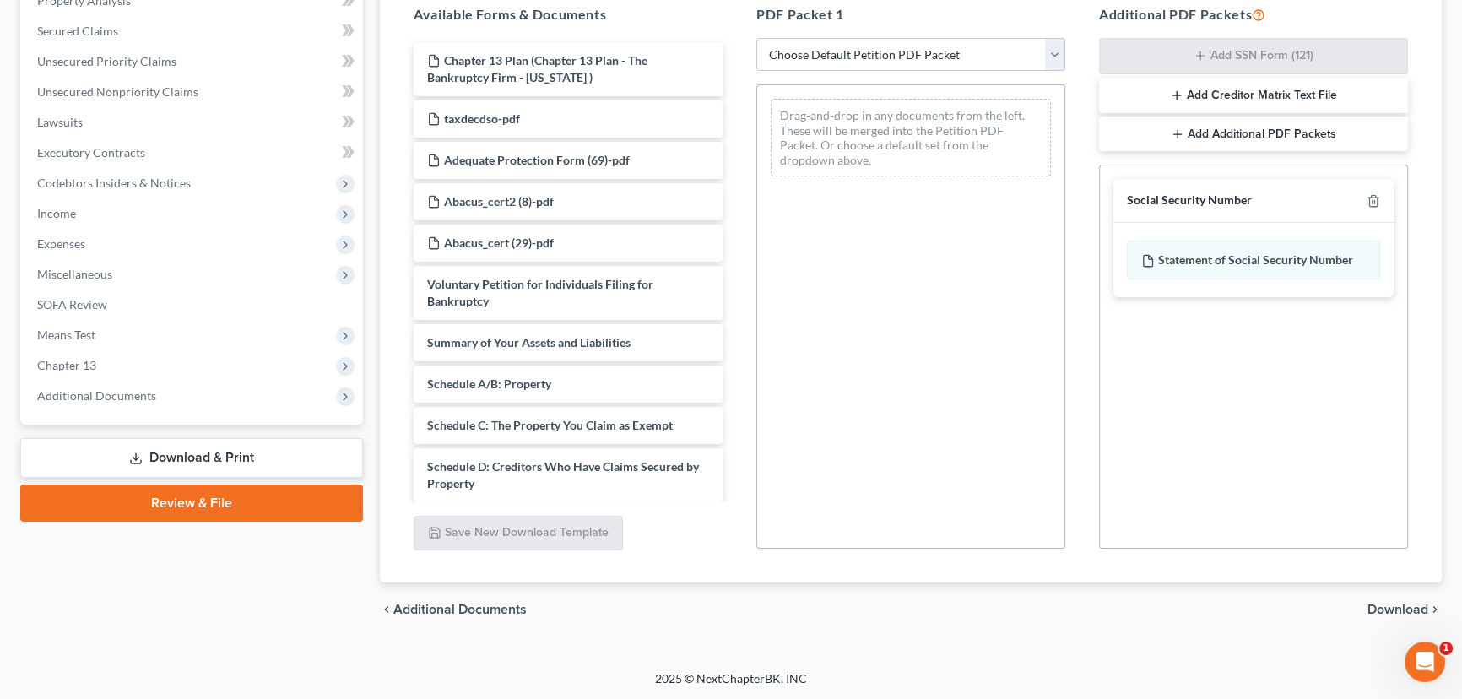
click at [1402, 605] on span "Download" at bounding box center [1398, 610] width 61 height 14
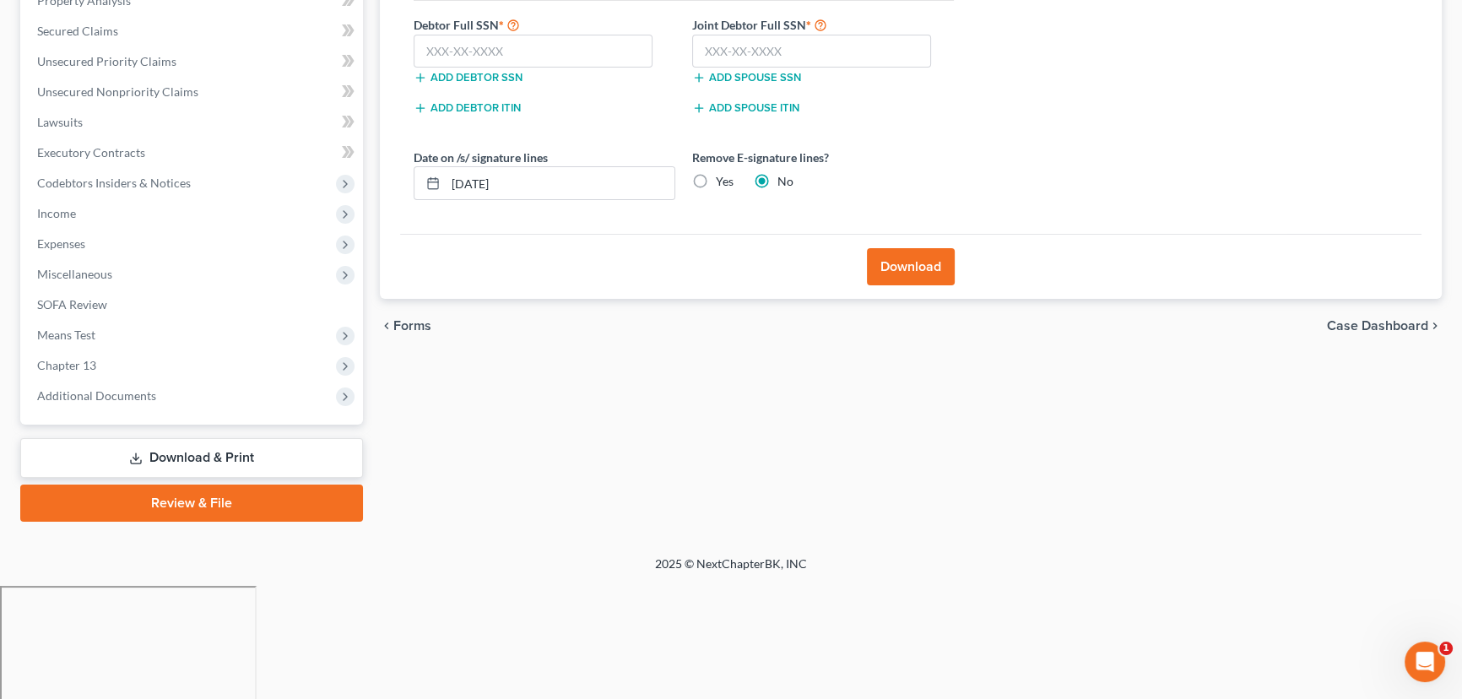
scroll to position [226, 0]
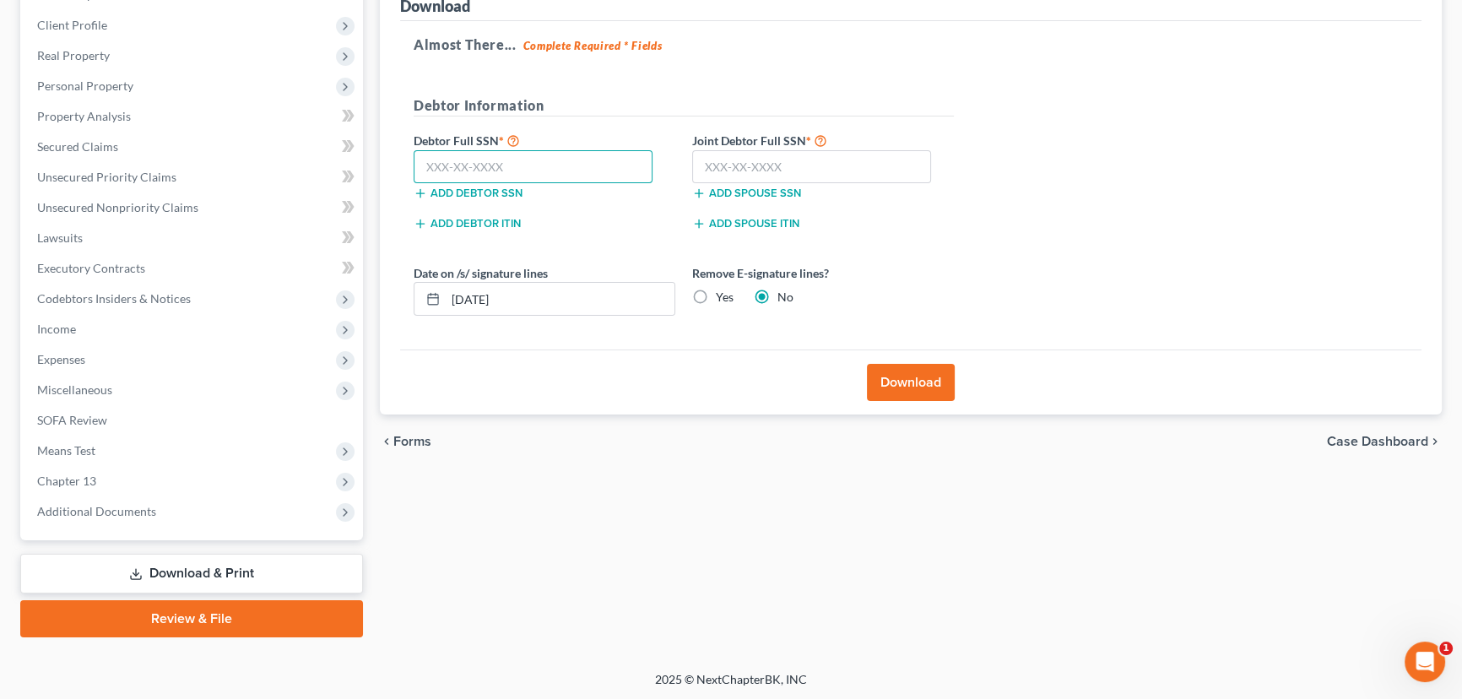
click at [511, 169] on input "text" at bounding box center [533, 167] width 239 height 34
paste input "646-48-2448"
type input "646-48-2448"
click at [703, 165] on input "text" at bounding box center [811, 167] width 239 height 34
paste input "647-38-9216"
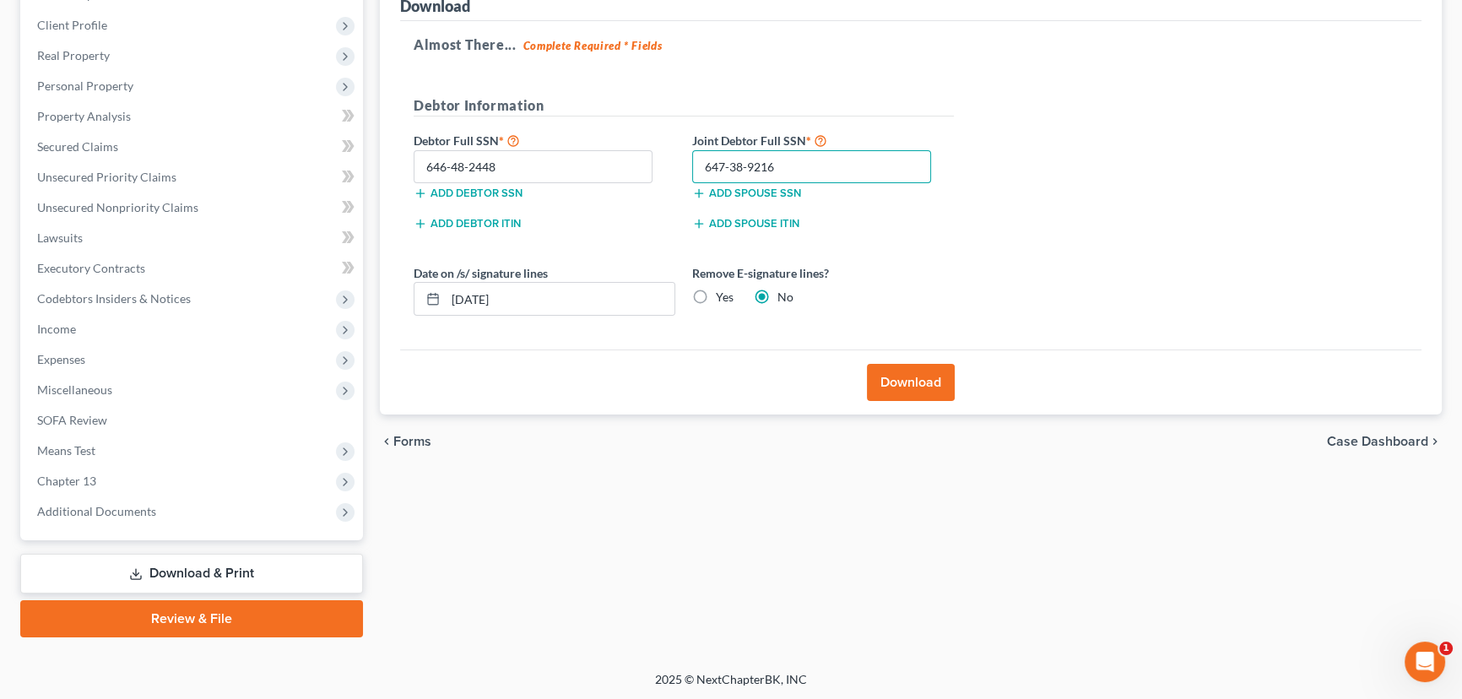
type input "647-38-9216"
click at [899, 382] on button "Download" at bounding box center [911, 382] width 88 height 37
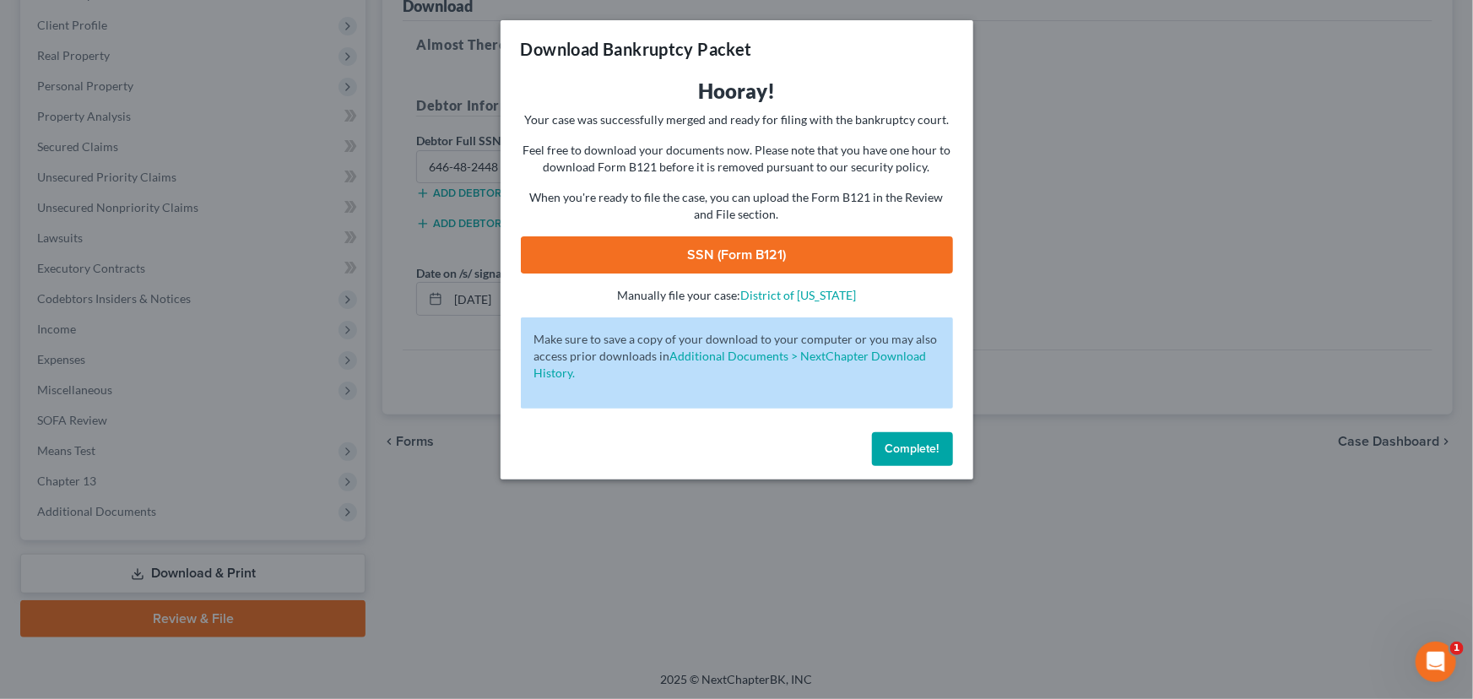
click at [788, 254] on link "SSN (Form B121)" at bounding box center [737, 254] width 432 height 37
click at [912, 447] on span "Complete!" at bounding box center [913, 449] width 54 height 14
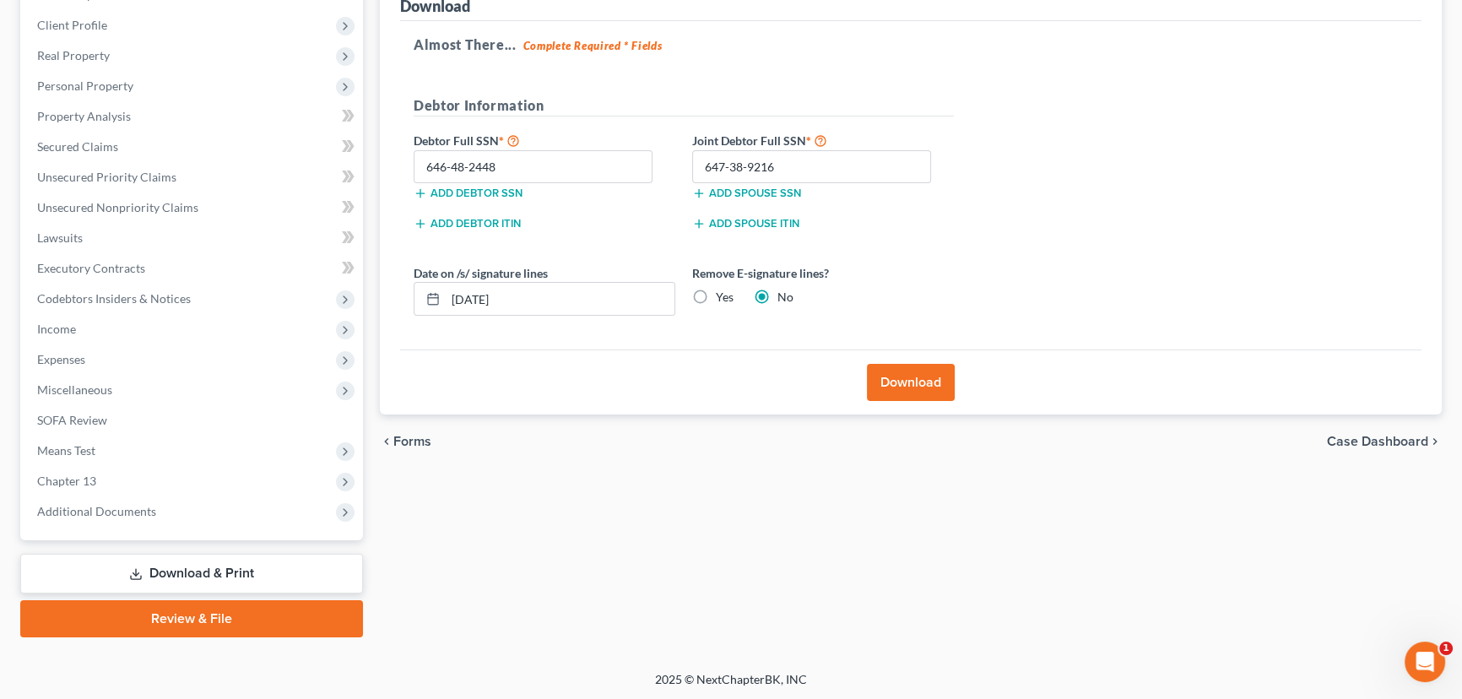
drag, startPoint x: 185, startPoint y: 614, endPoint x: 465, endPoint y: 506, distance: 300.4
click at [185, 614] on link "Review & File" at bounding box center [191, 618] width 343 height 37
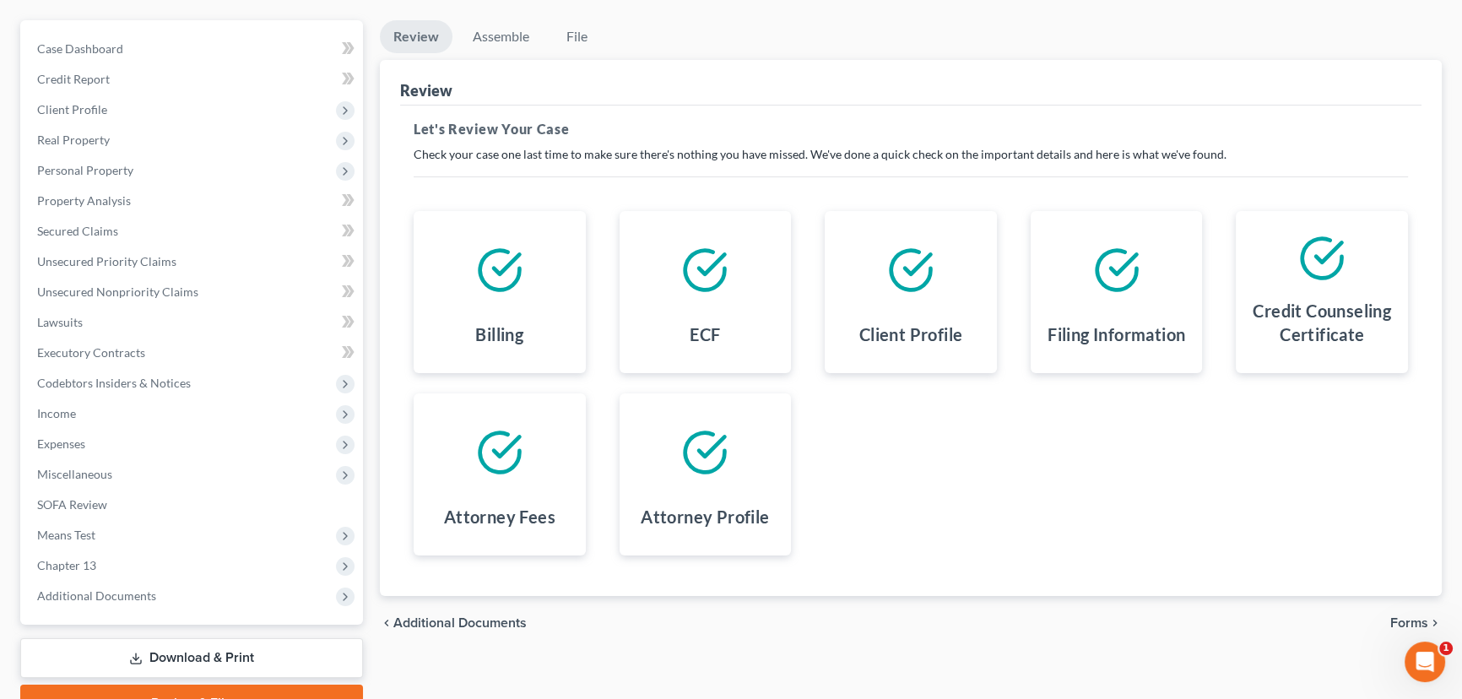
scroll to position [226, 0]
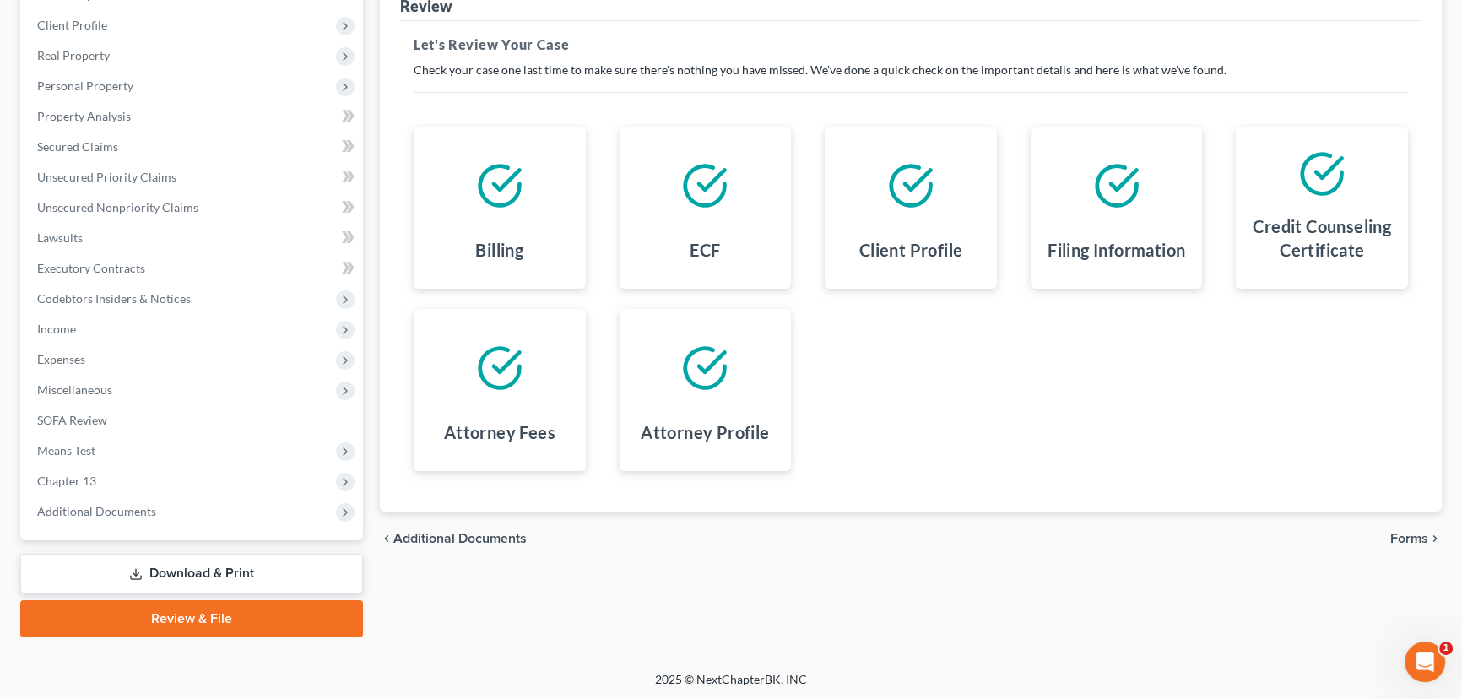
click at [1414, 537] on span "Forms" at bounding box center [1410, 539] width 38 height 14
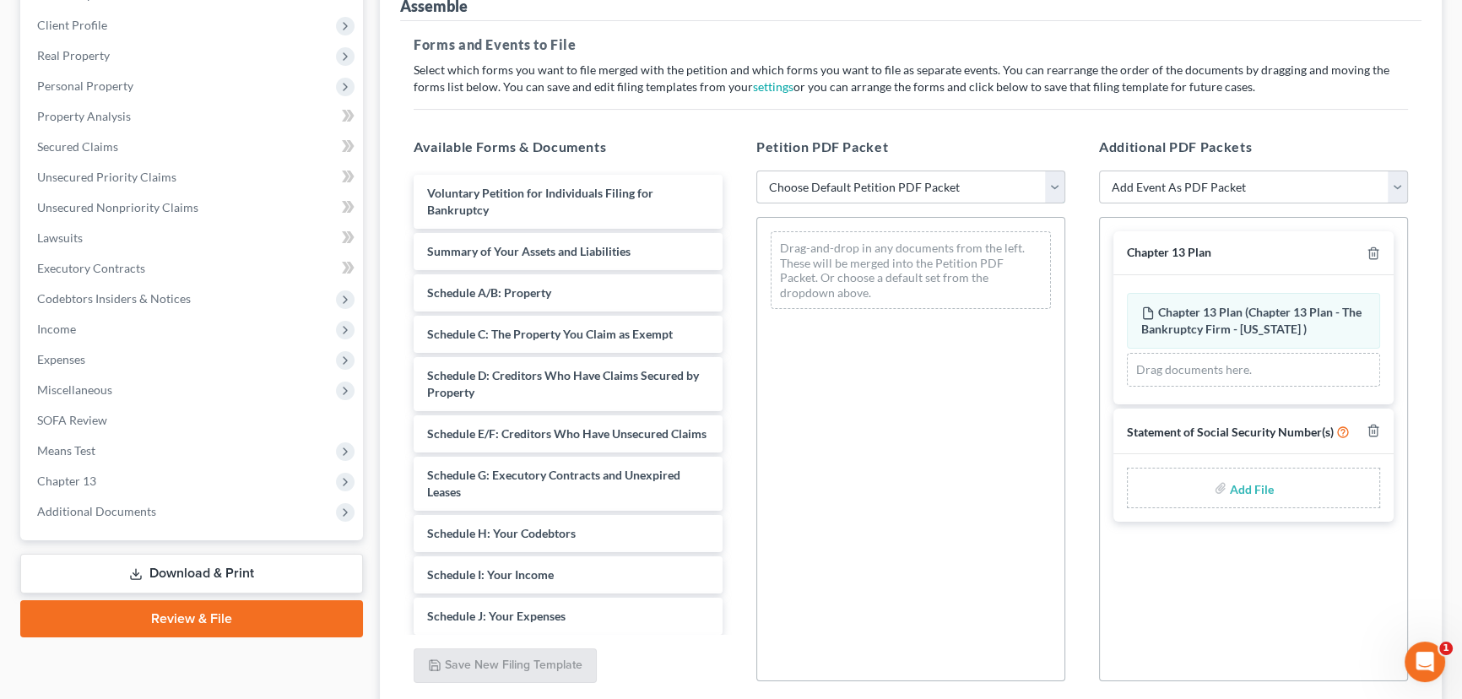
click at [818, 183] on select "Choose Default Petition PDF Packet Emergency Filing (Voluntary Petition and Cre…" at bounding box center [910, 188] width 309 height 34
select select "6"
click at [756, 171] on select "Choose Default Petition PDF Packet Emergency Filing (Voluntary Petition and Cre…" at bounding box center [910, 188] width 309 height 34
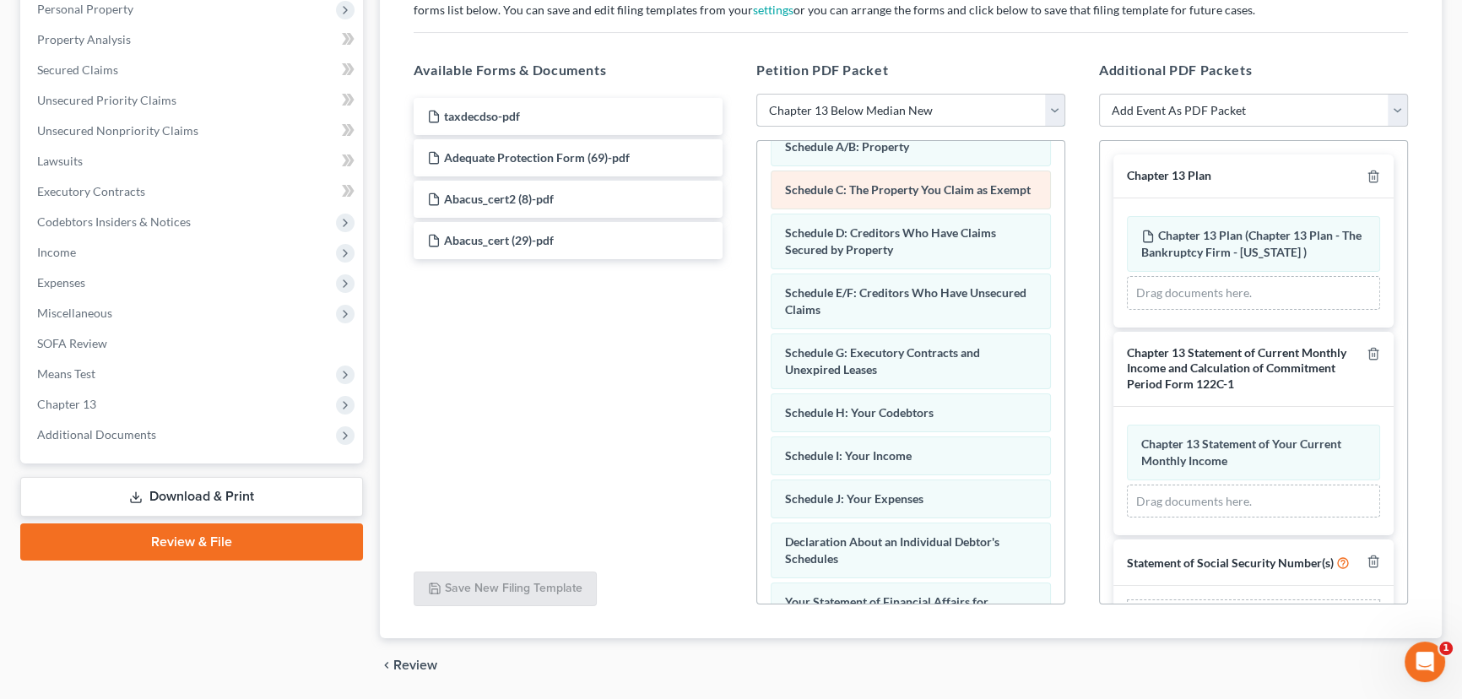
scroll to position [230, 0]
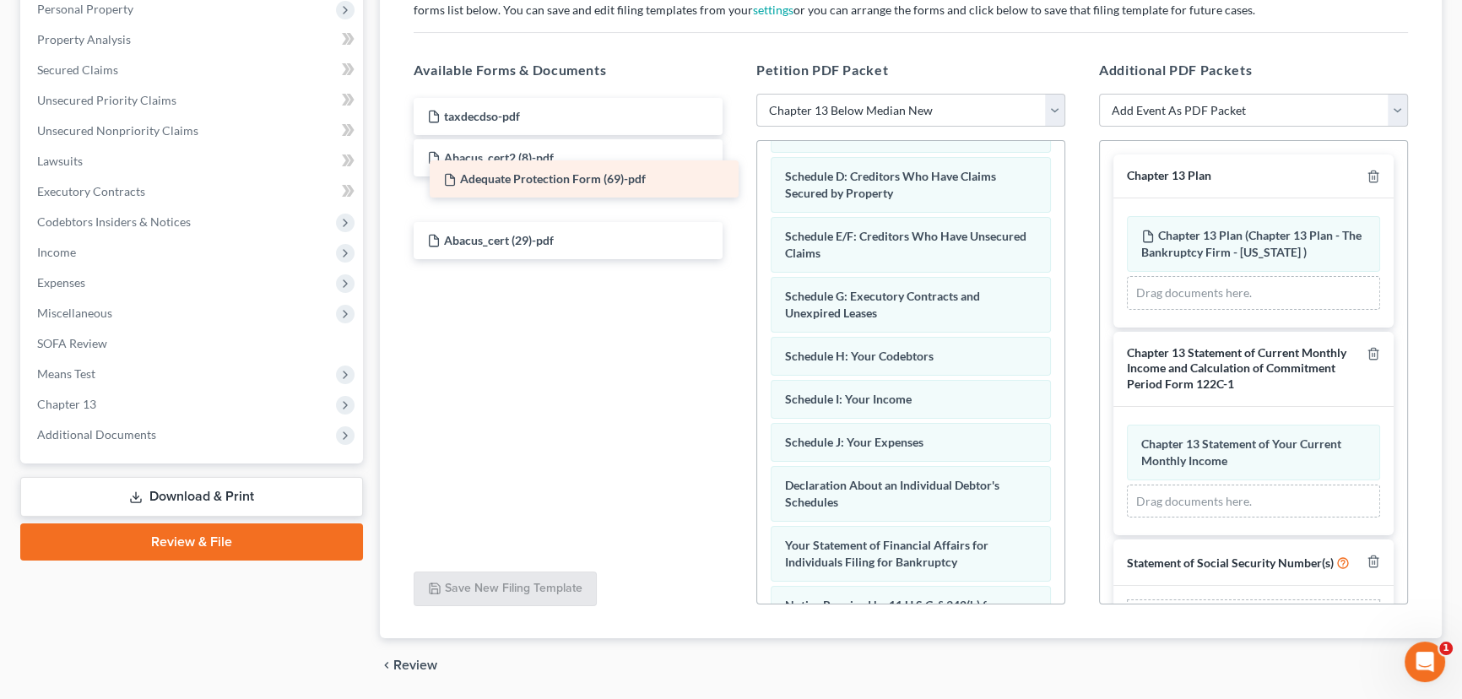
drag, startPoint x: 501, startPoint y: 154, endPoint x: 511, endPoint y: 186, distance: 33.6
click at [511, 185] on div "Adequate Protection Form (69)-pdf taxdecdso-pdf Adequate Protection Form (69)-p…" at bounding box center [568, 178] width 336 height 161
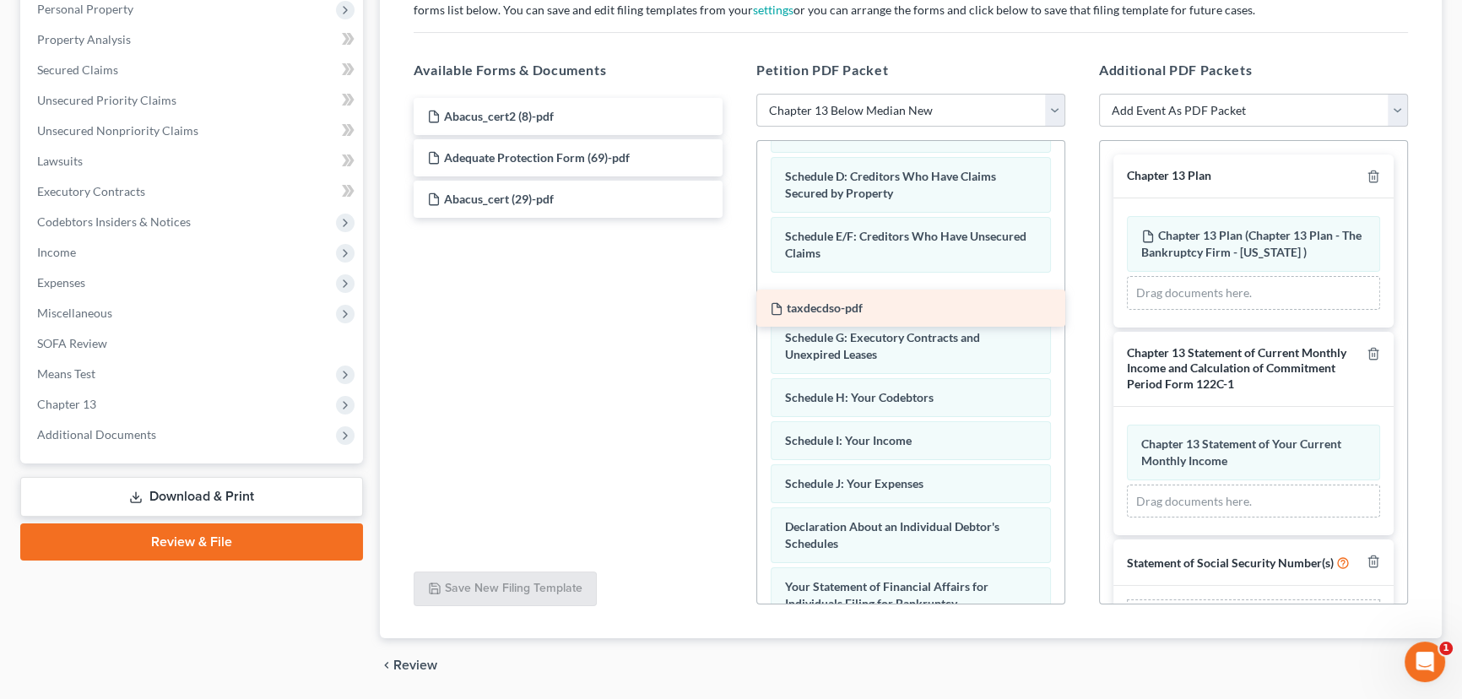
drag, startPoint x: 493, startPoint y: 111, endPoint x: 836, endPoint y: 305, distance: 393.5
click at [736, 218] on div "taxdecdso-pdf taxdecdso-pdf Abacus_cert2 (8)-pdf Adequate Protection Form (69)-…" at bounding box center [568, 158] width 336 height 120
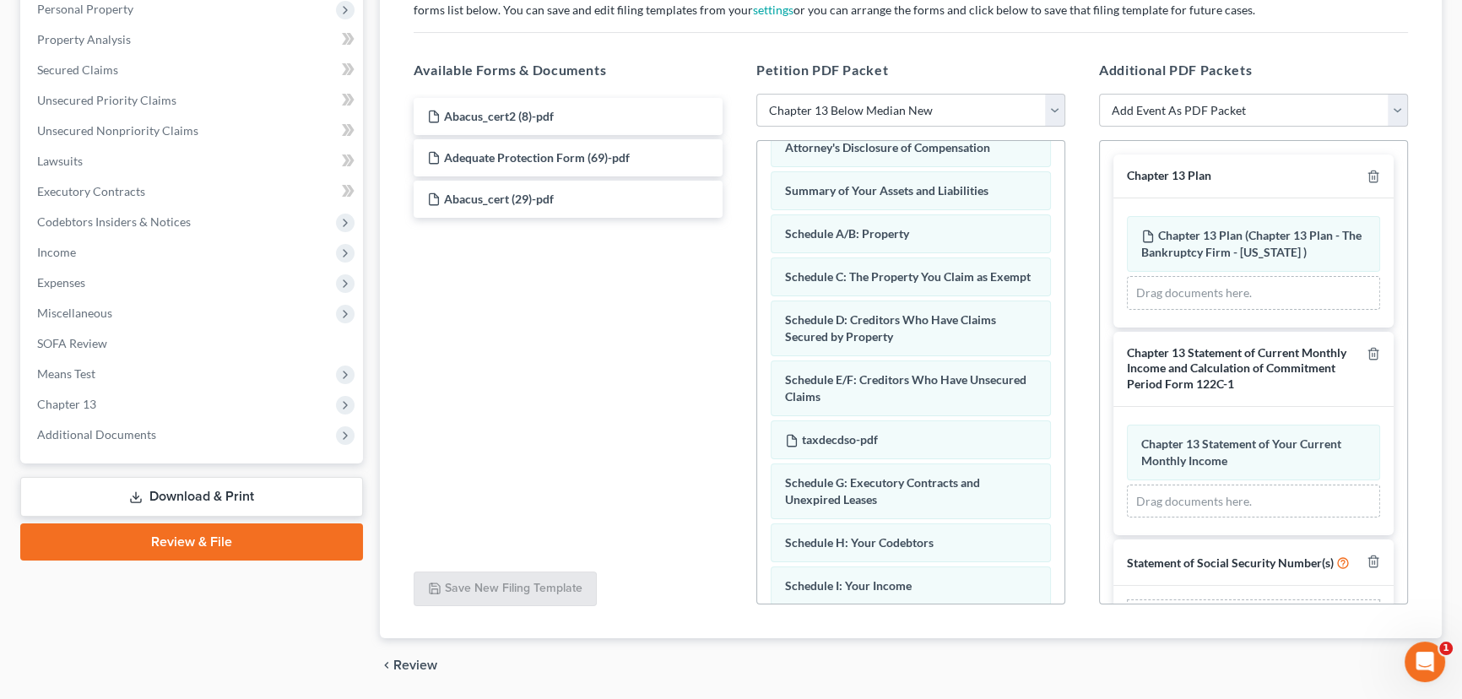
scroll to position [45, 0]
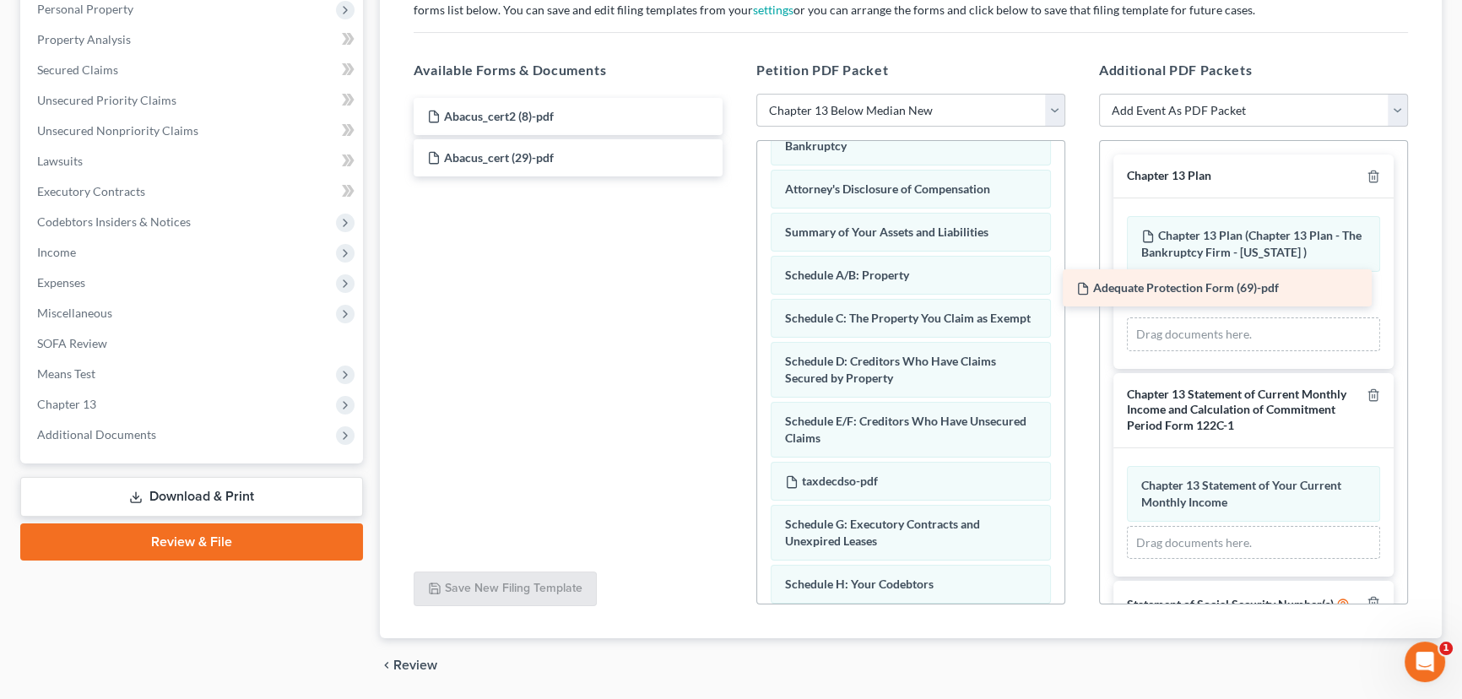
drag, startPoint x: 462, startPoint y: 149, endPoint x: 1122, endPoint y: 283, distance: 673.7
click at [736, 176] on div "Adequate Protection Form (69)-pdf Abacus_cert2 (8)-pdf Adequate Protection Form…" at bounding box center [568, 137] width 336 height 79
click at [1242, 101] on select "Add Event As PDF Packet Affidavit/Declaration Amended Document Amended Schedule…" at bounding box center [1253, 111] width 309 height 34
select select "14"
click at [1099, 94] on select "Add Event As PDF Packet Affidavit/Declaration Amended Document Amended Schedule…" at bounding box center [1253, 111] width 309 height 34
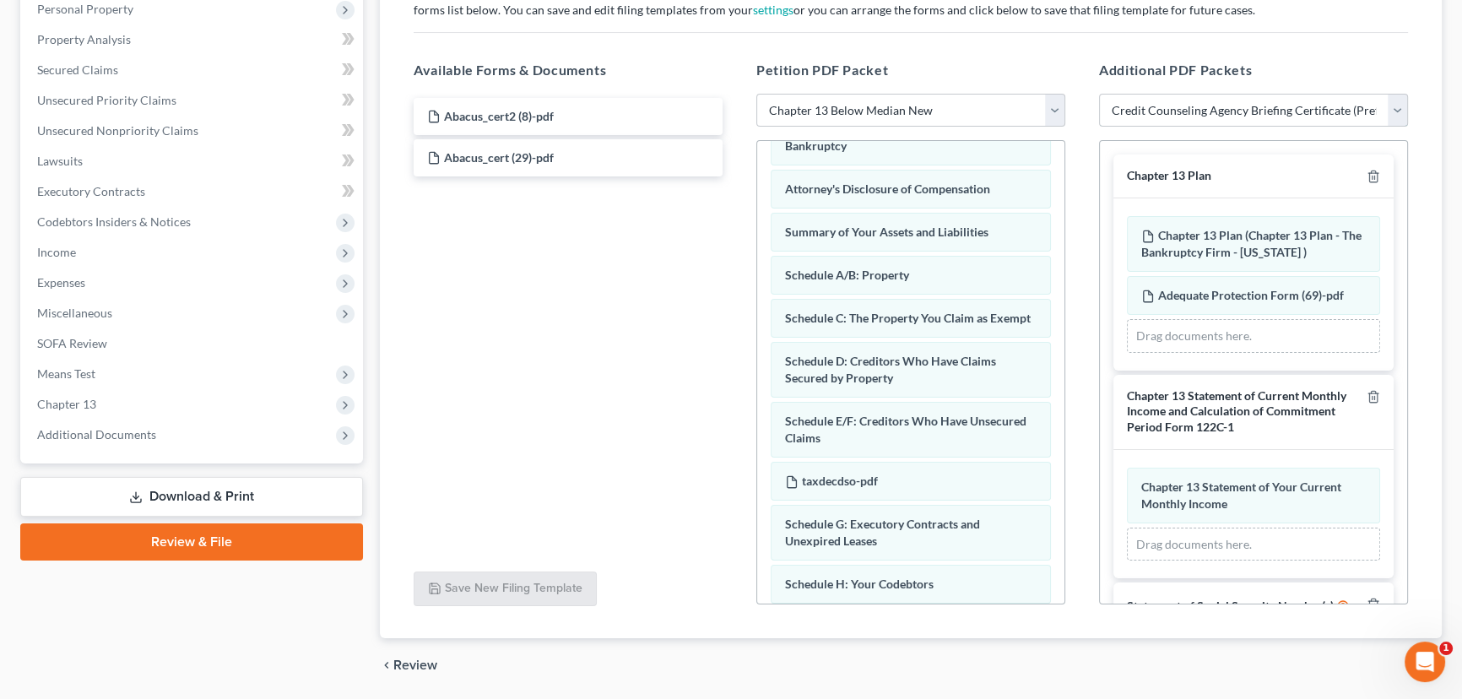
select select
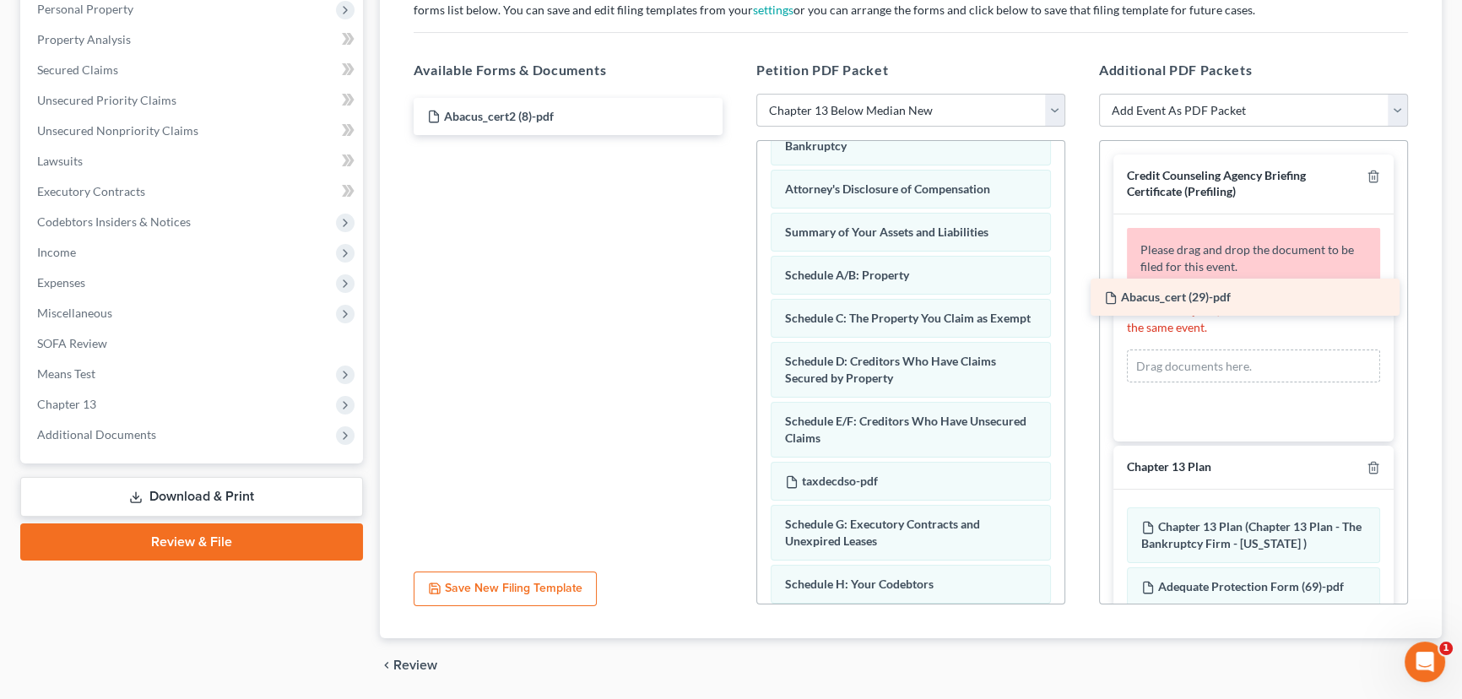
drag, startPoint x: 505, startPoint y: 157, endPoint x: 1182, endPoint y: 298, distance: 691.6
click at [736, 135] on div "Abacus_cert (29)-pdf Abacus_cert2 (8)-pdf Abacus_cert (29)-pdf" at bounding box center [568, 116] width 336 height 37
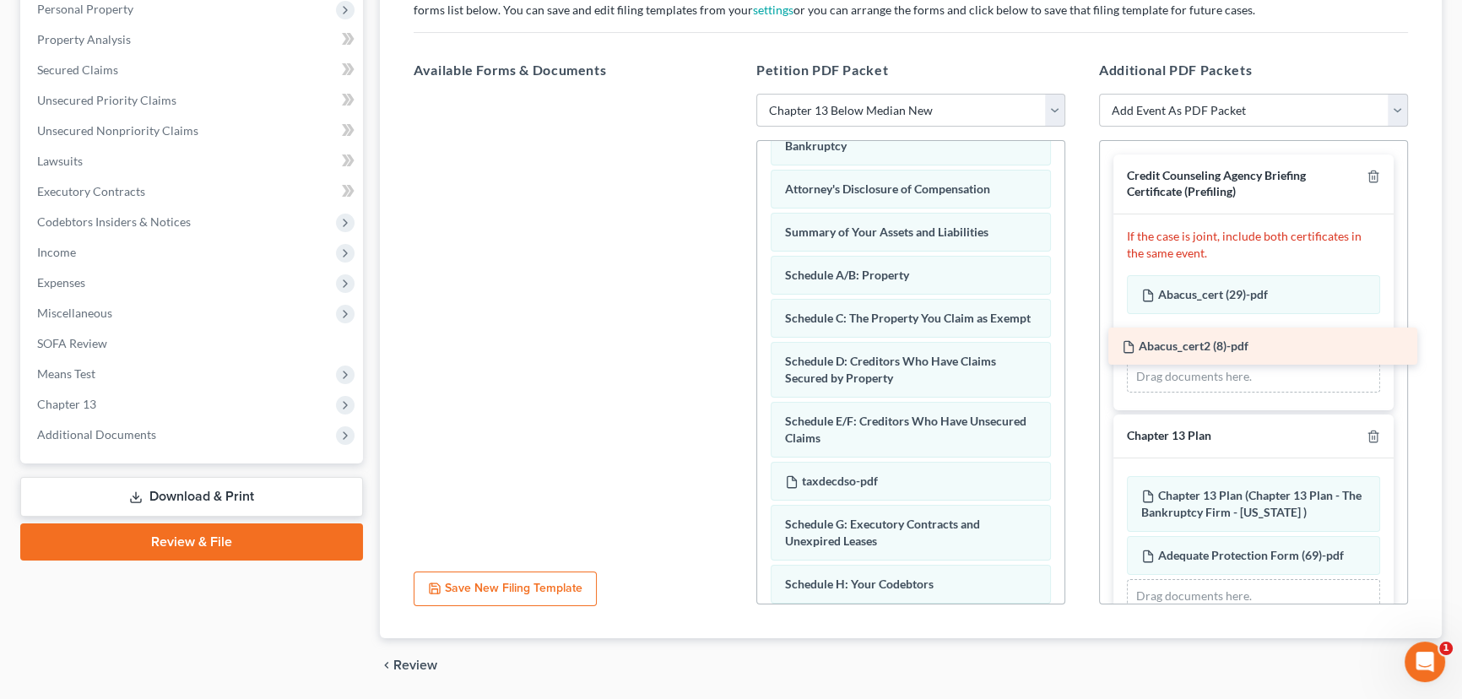
drag, startPoint x: 520, startPoint y: 116, endPoint x: 1220, endPoint y: 355, distance: 739.6
click at [736, 94] on div "Abacus_cert2 (8)-pdf Abacus_cert2 (8)-pdf" at bounding box center [568, 94] width 336 height 0
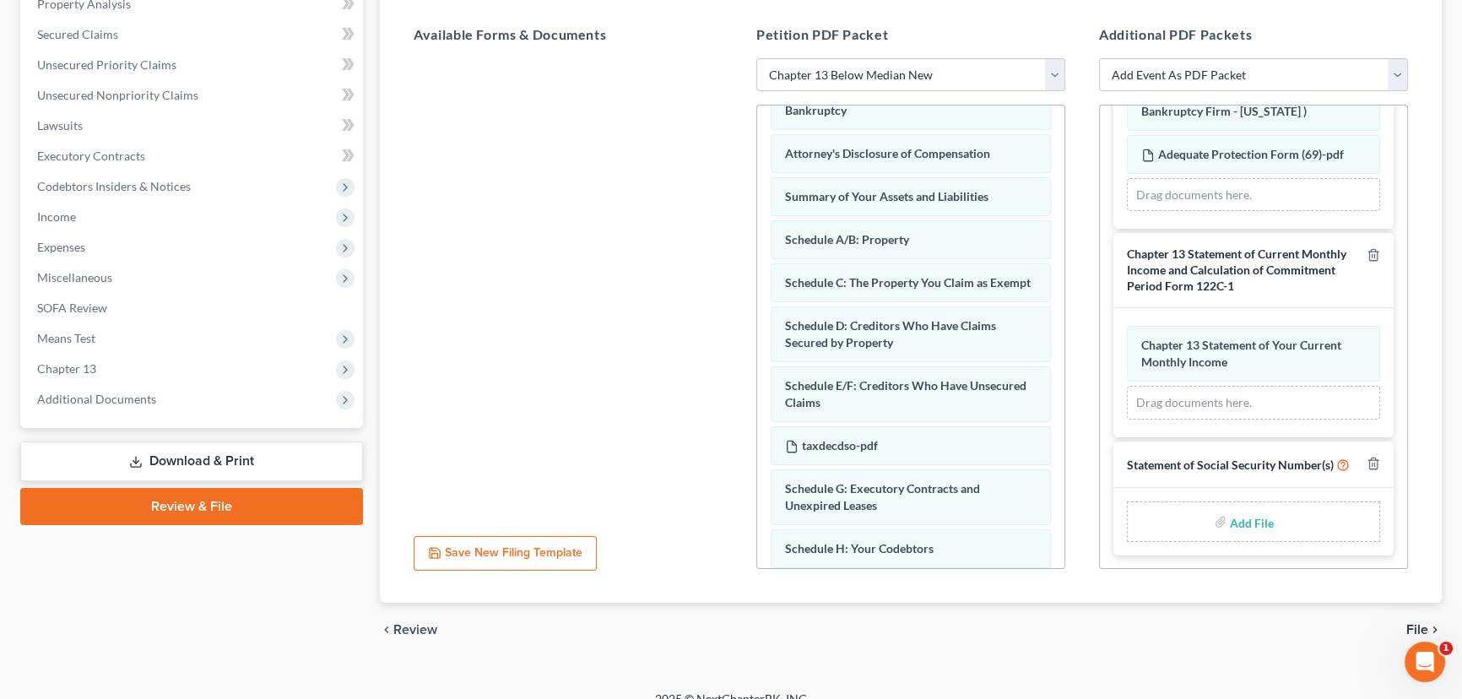
scroll to position [359, 0]
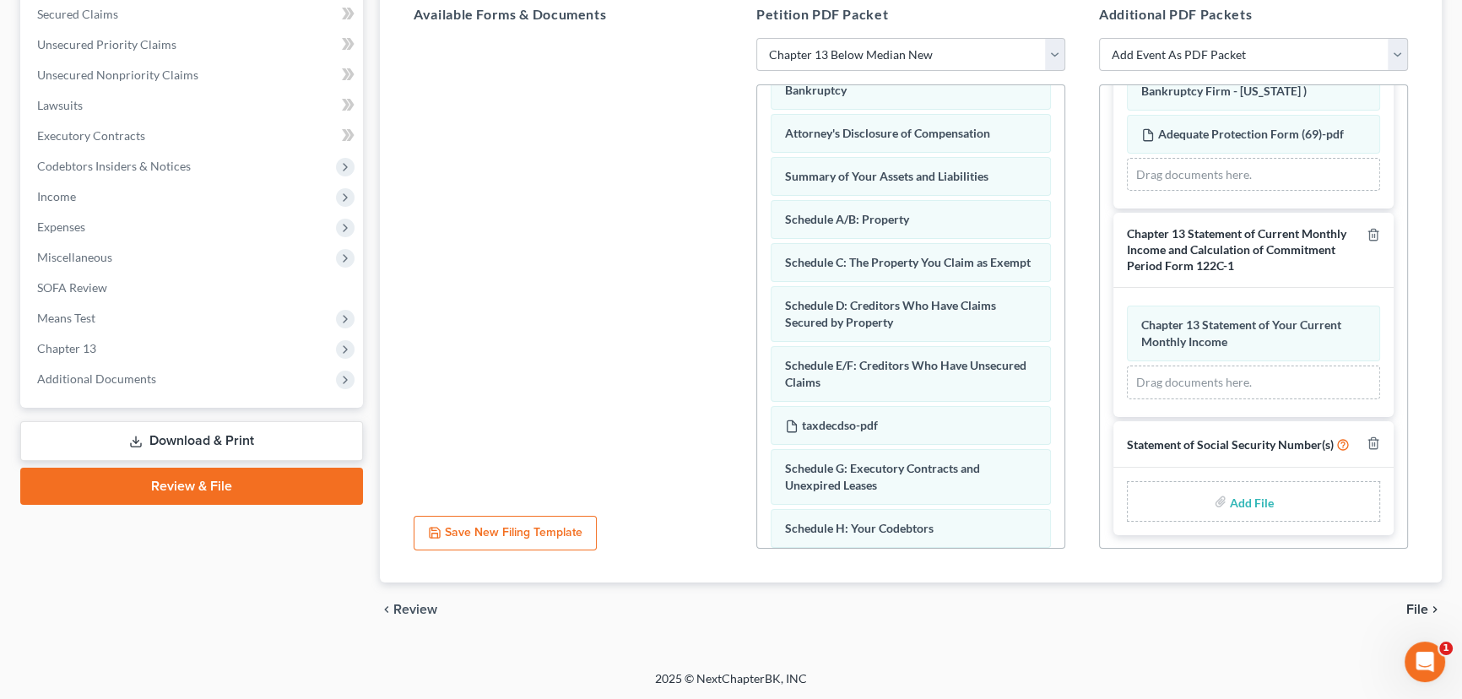
type input "C:\fakepath\Form 121 Rocha.pdf"
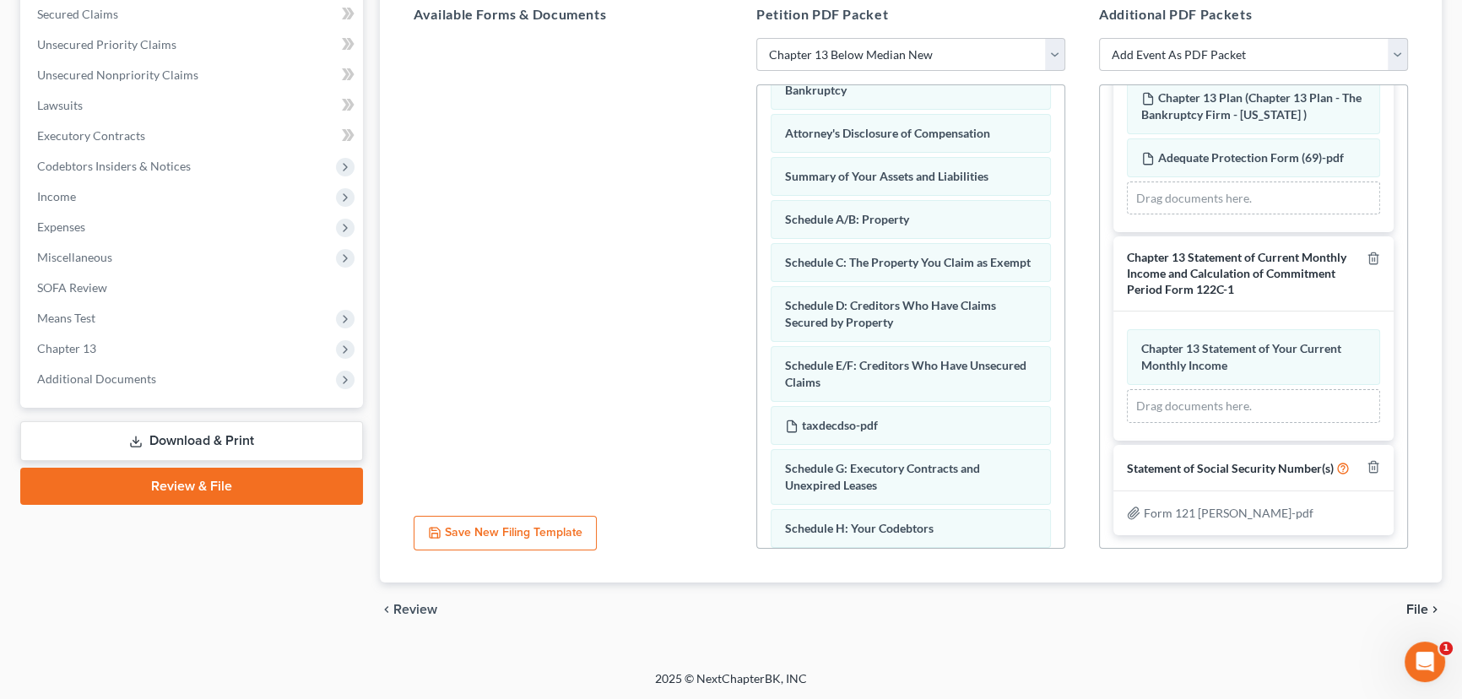
click at [1413, 605] on span "File" at bounding box center [1418, 610] width 22 height 14
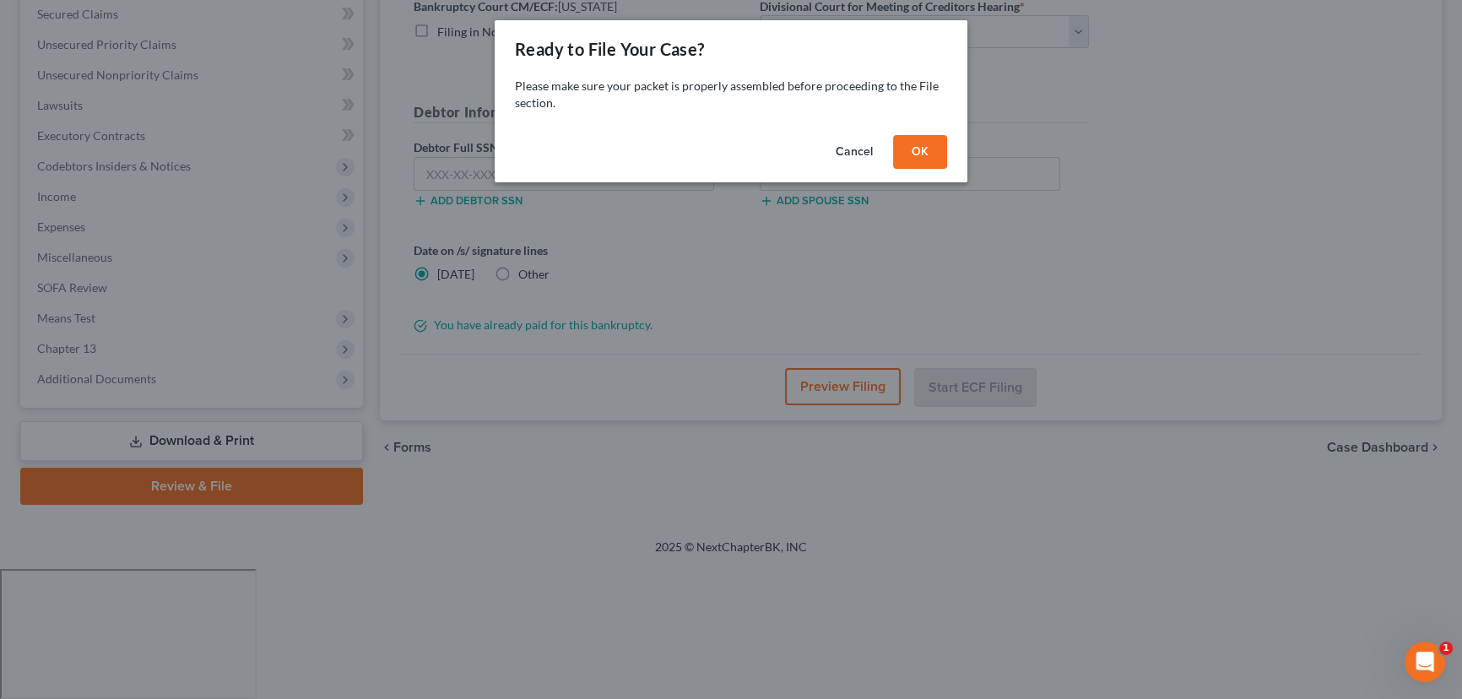
scroll to position [226, 0]
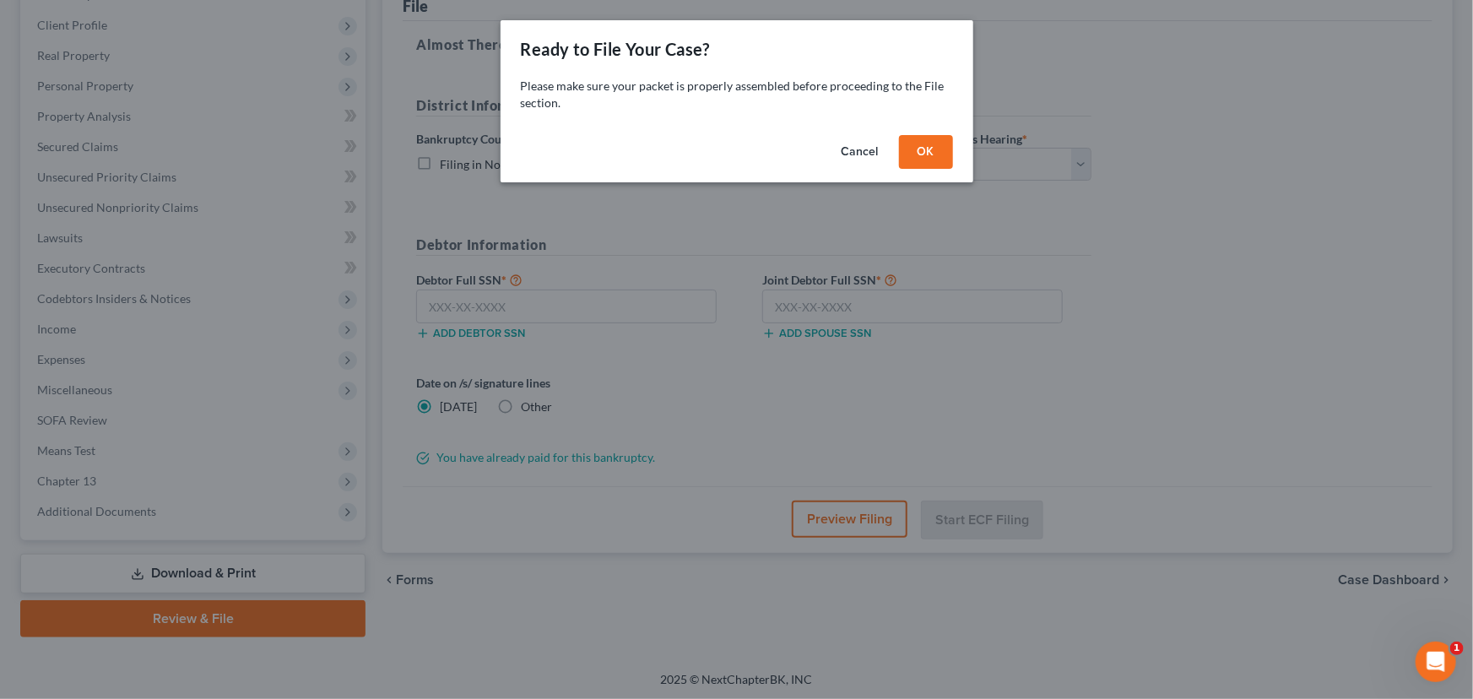
click at [931, 152] on button "OK" at bounding box center [926, 152] width 54 height 34
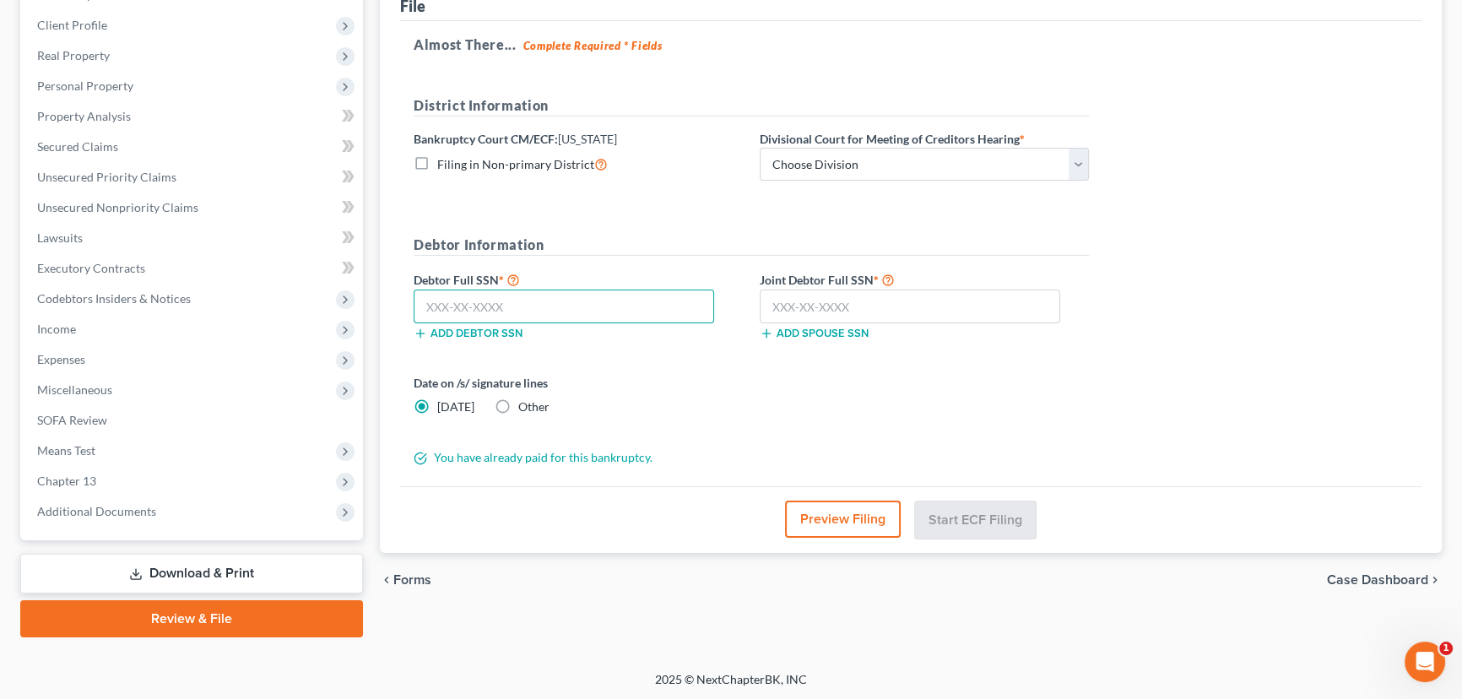
click at [453, 300] on input "text" at bounding box center [564, 307] width 301 height 34
paste input "646-48-2448"
type input "646-48-2448"
click at [783, 306] on input "text" at bounding box center [910, 307] width 301 height 34
paste input "647-38-9216"
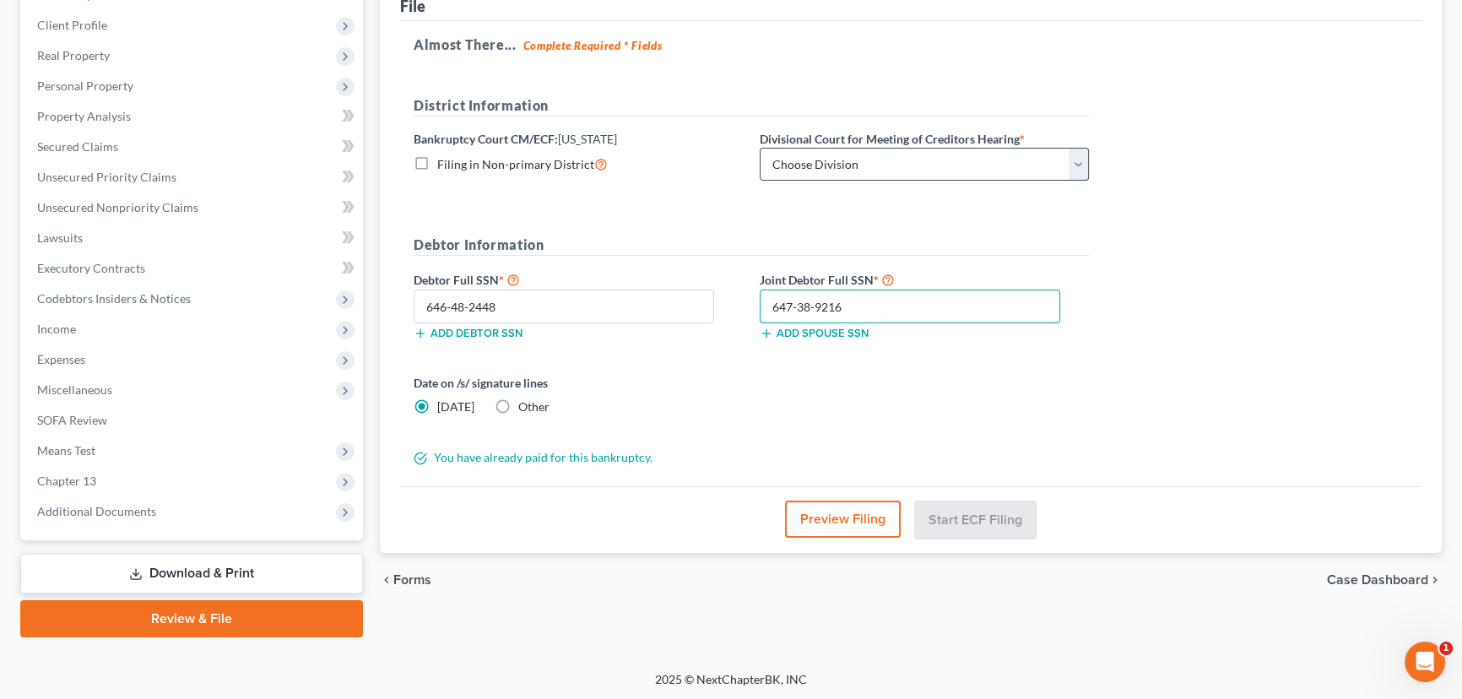
type input "647-38-9216"
click at [838, 162] on select "Choose Division Salt Lake city" at bounding box center [924, 165] width 329 height 34
select select "0"
click at [760, 148] on select "Choose Division Salt Lake city" at bounding box center [924, 165] width 329 height 34
click at [979, 515] on button "Start ECF Filing" at bounding box center [975, 519] width 121 height 37
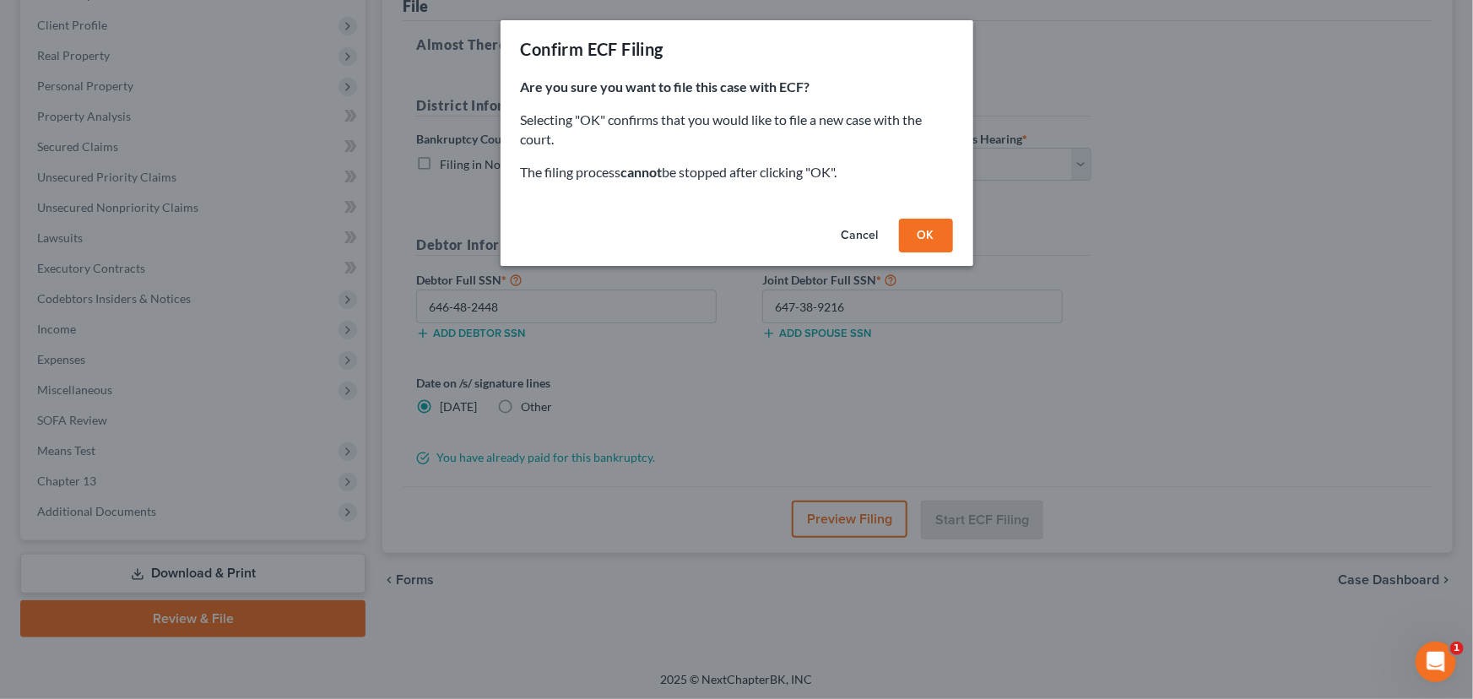
click at [926, 230] on button "OK" at bounding box center [926, 236] width 54 height 34
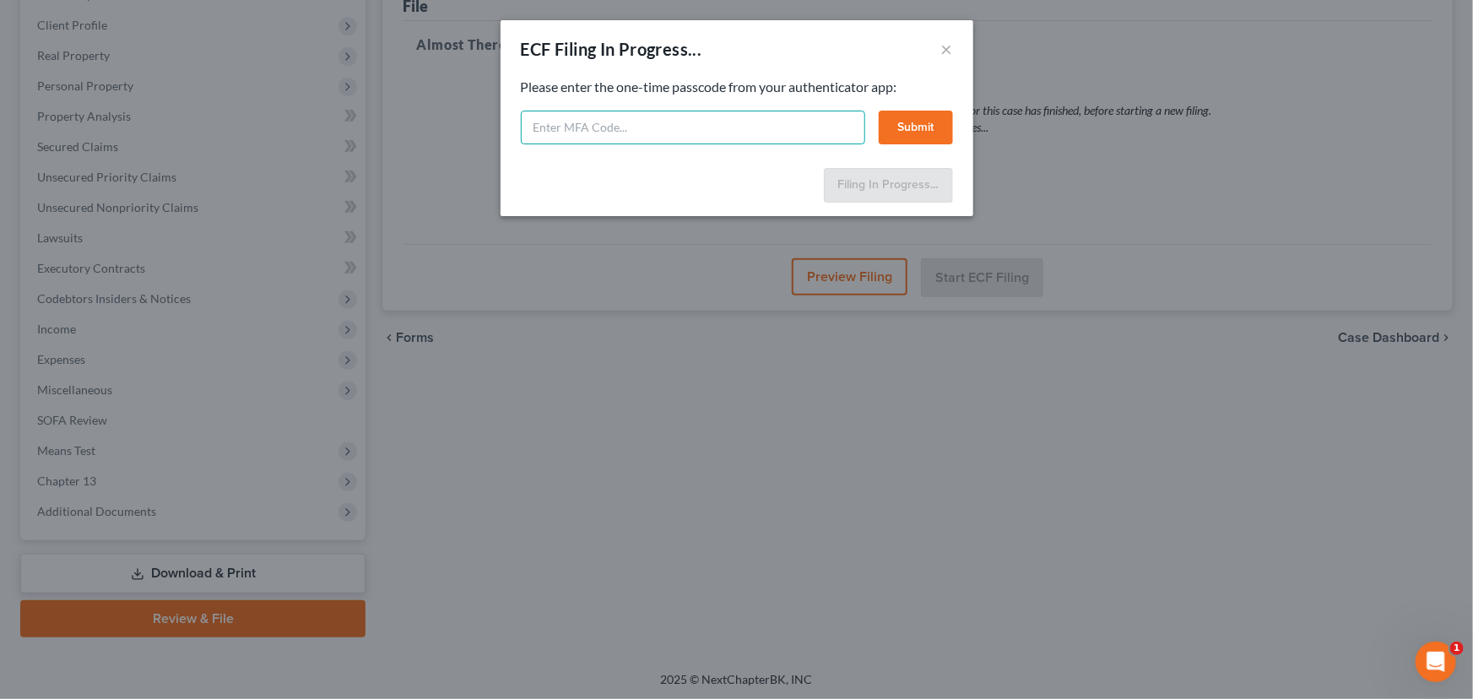
click at [548, 142] on input "text" at bounding box center [693, 128] width 344 height 34
type input "033240"
click at [917, 127] on button "Submit" at bounding box center [916, 128] width 74 height 34
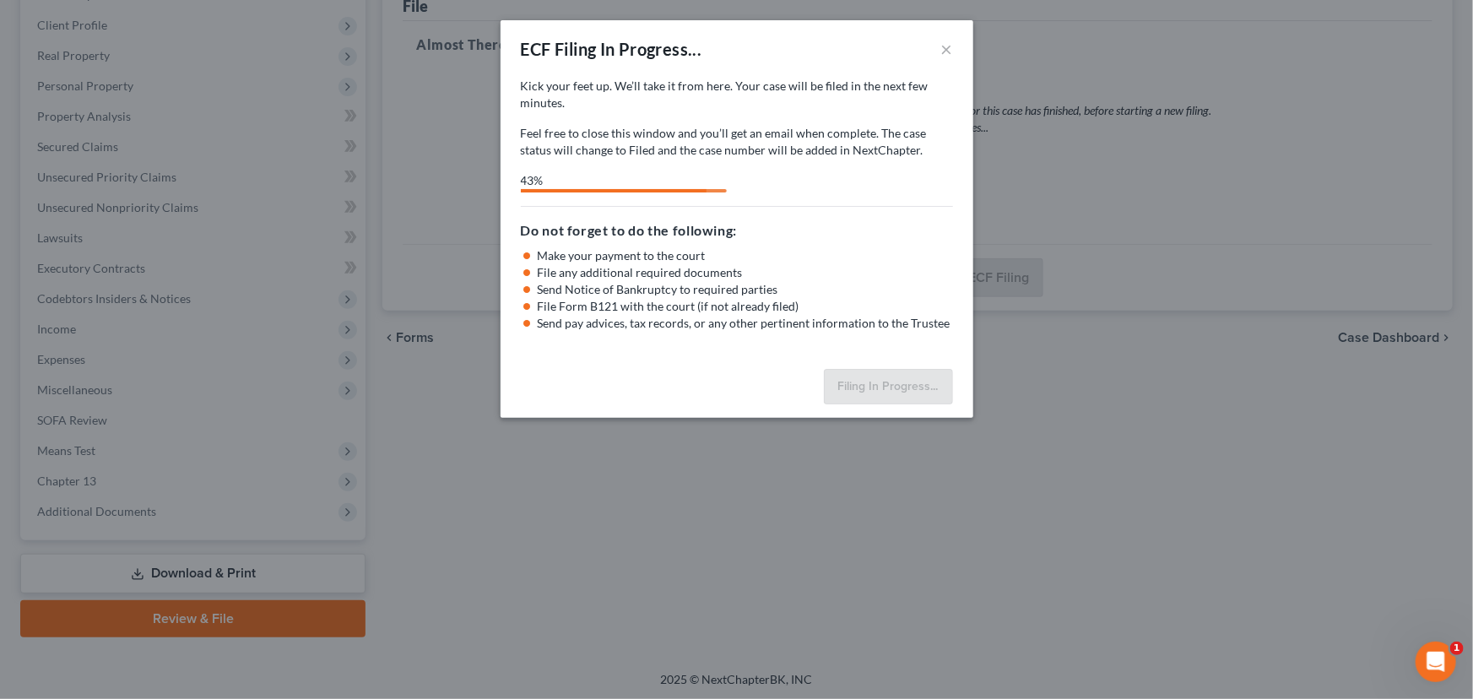
select select "0"
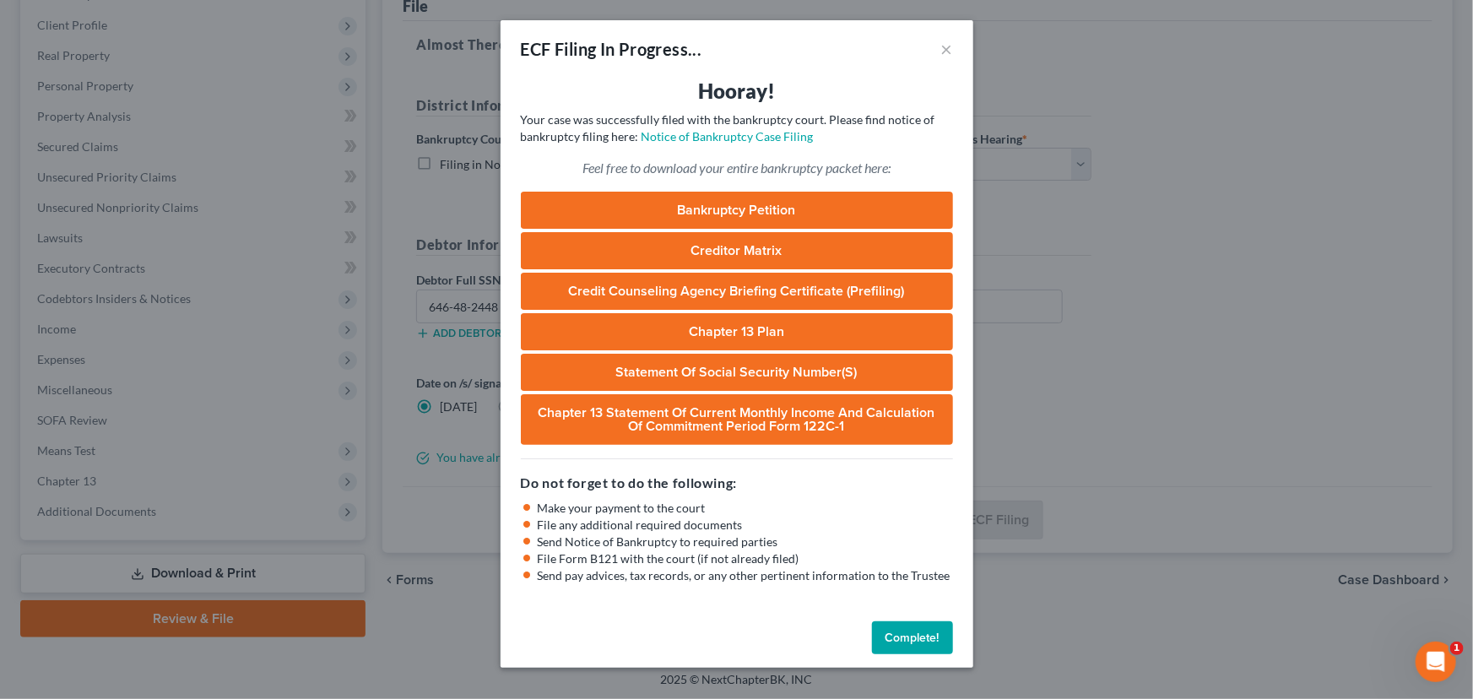
click at [911, 633] on button "Complete!" at bounding box center [912, 638] width 81 height 34
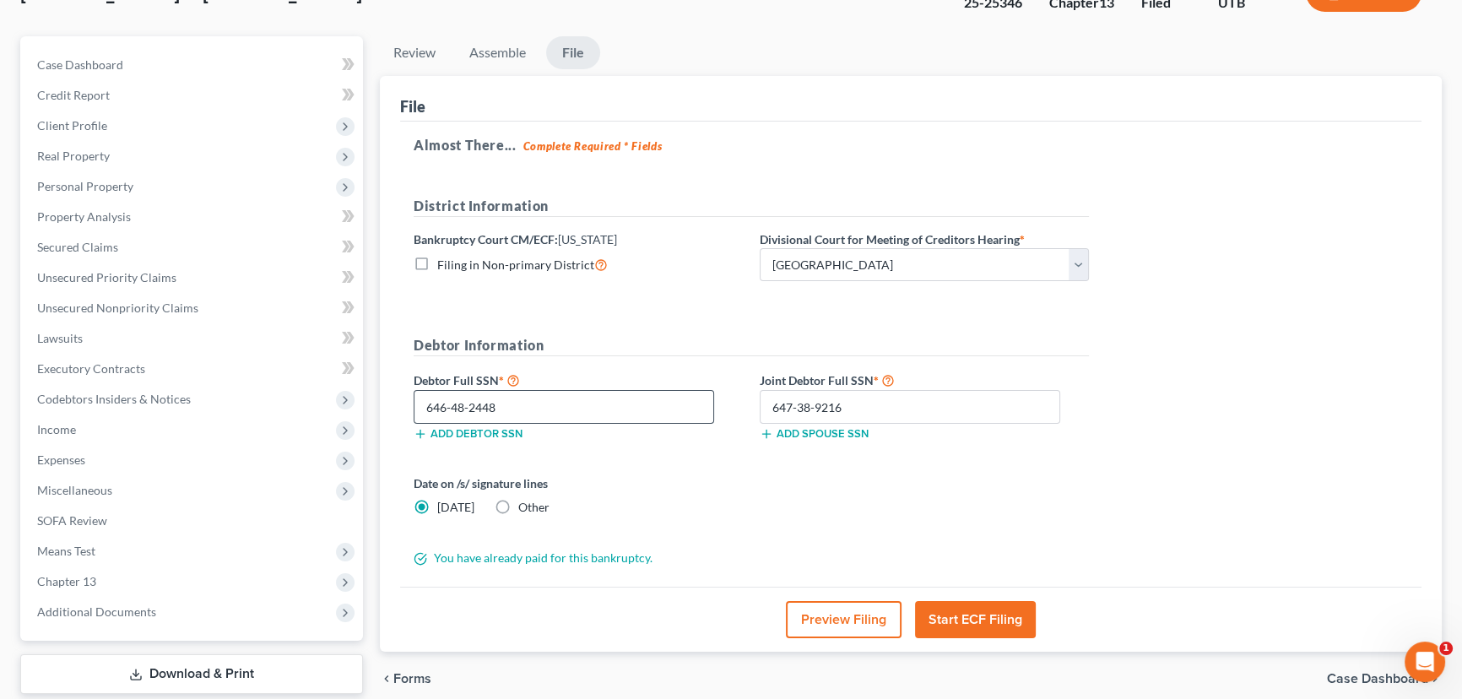
scroll to position [0, 0]
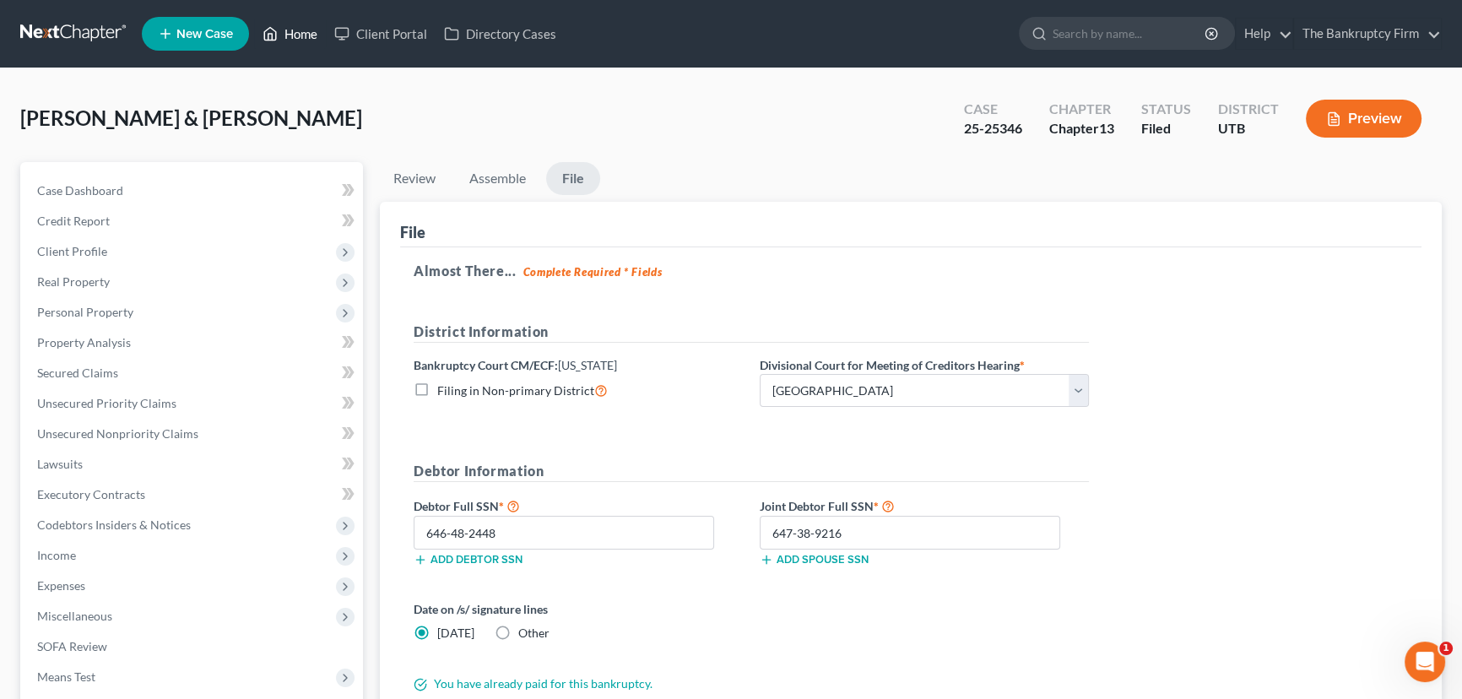
click at [298, 34] on link "Home" at bounding box center [290, 34] width 72 height 30
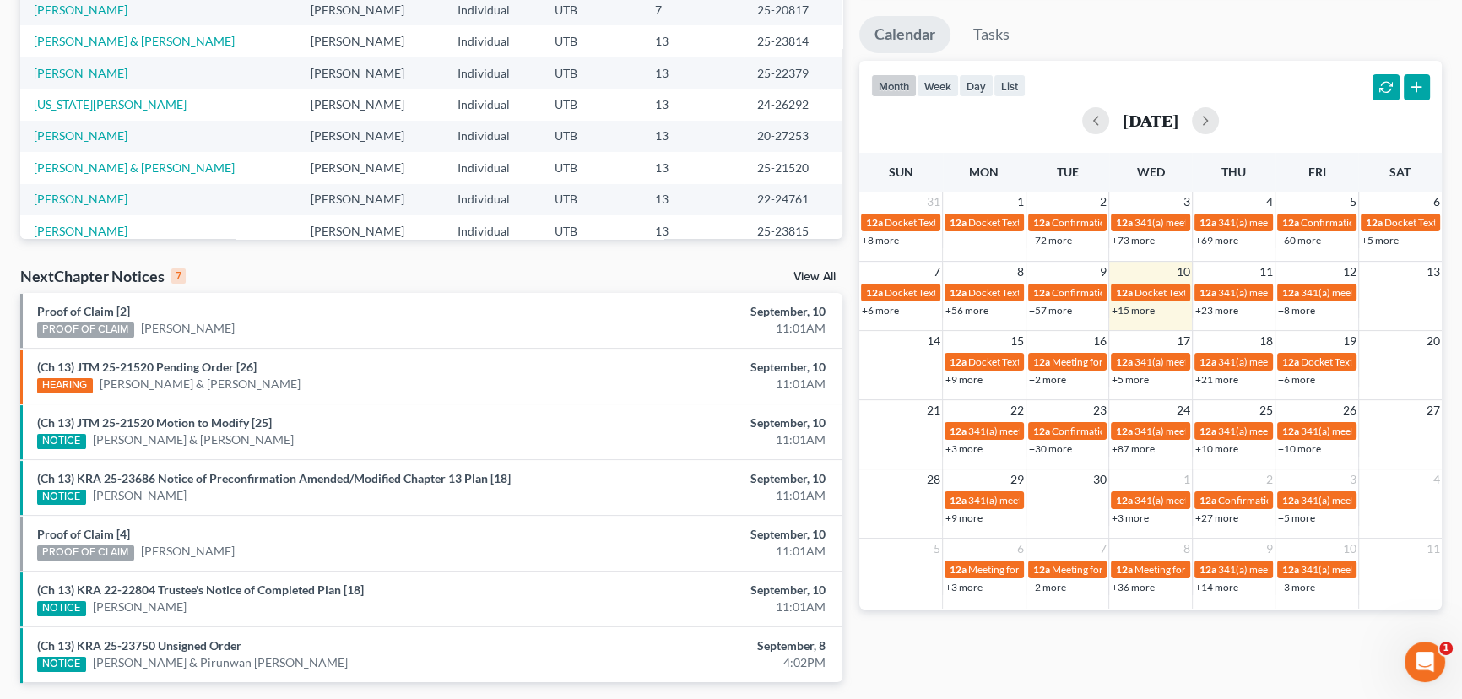
scroll to position [306, 0]
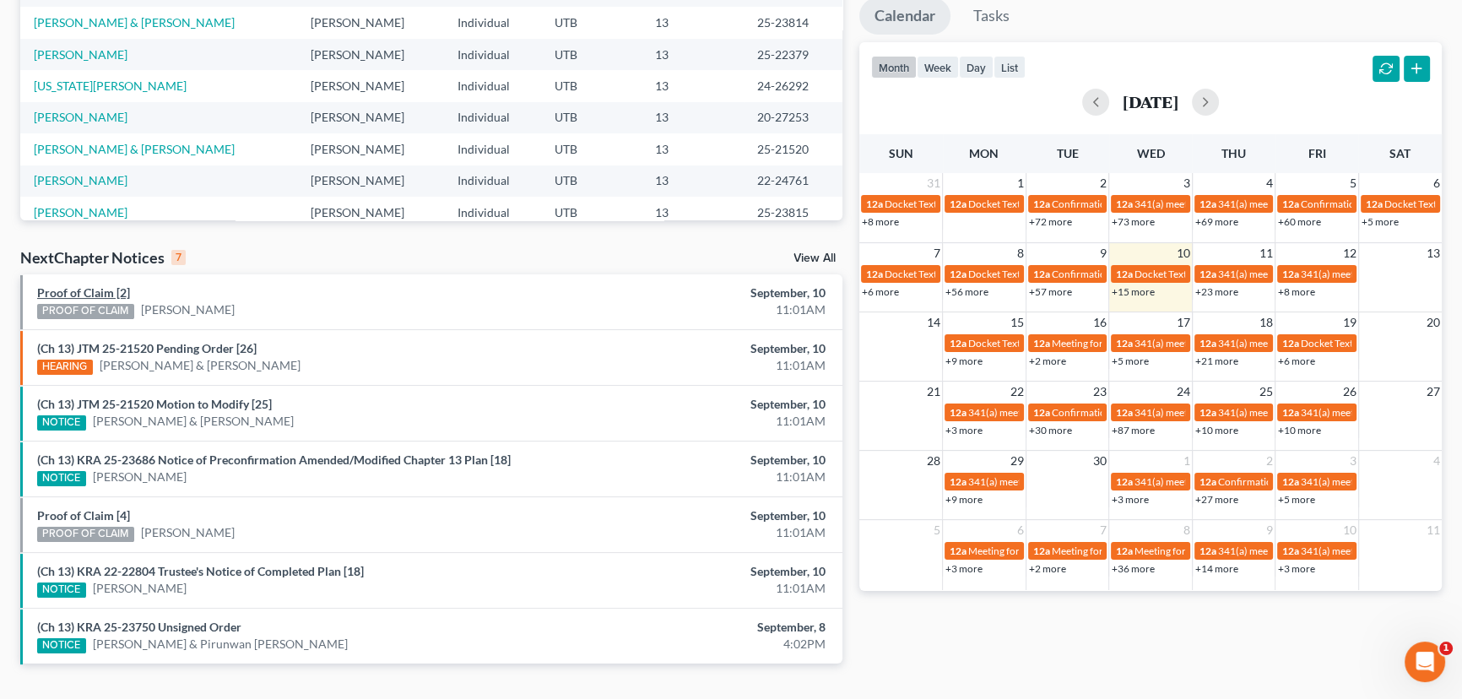
click at [84, 294] on link "Proof of Claim [2]" at bounding box center [83, 292] width 93 height 14
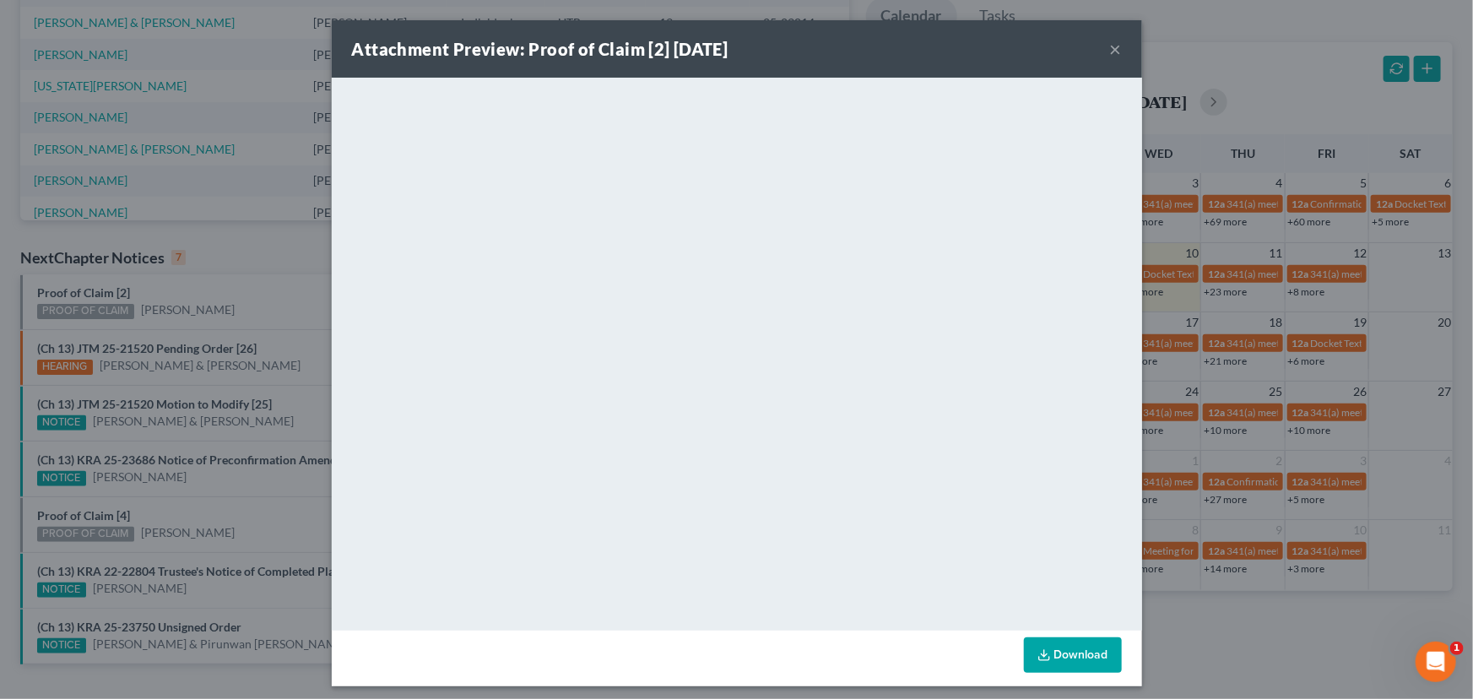
click at [242, 296] on div "Attachment Preview: Proof of Claim [2] 09/10/2025 × <object ng-attr-data='https…" at bounding box center [736, 349] width 1473 height 699
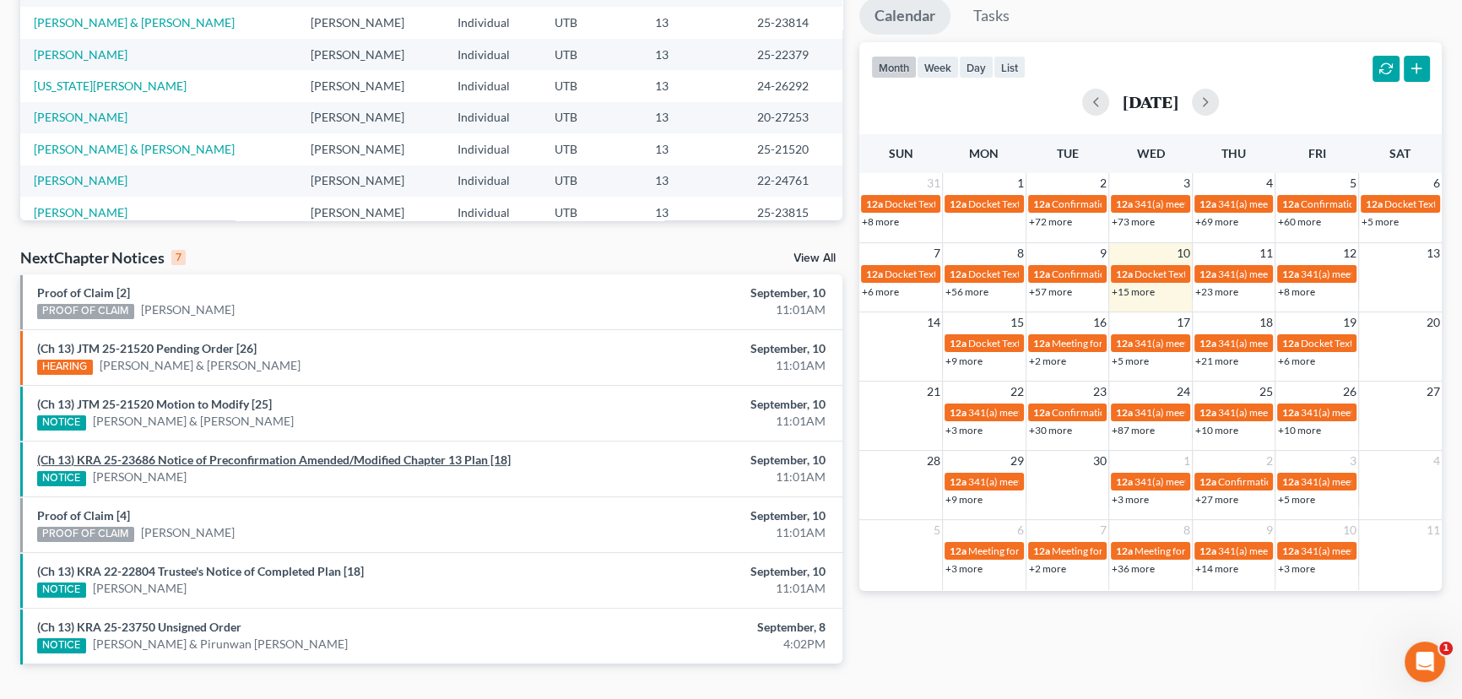
click at [263, 459] on link "(Ch 13) KRA 25-23686 Notice of Preconfirmation Amended/Modified Chapter 13 Plan…" at bounding box center [274, 460] width 474 height 14
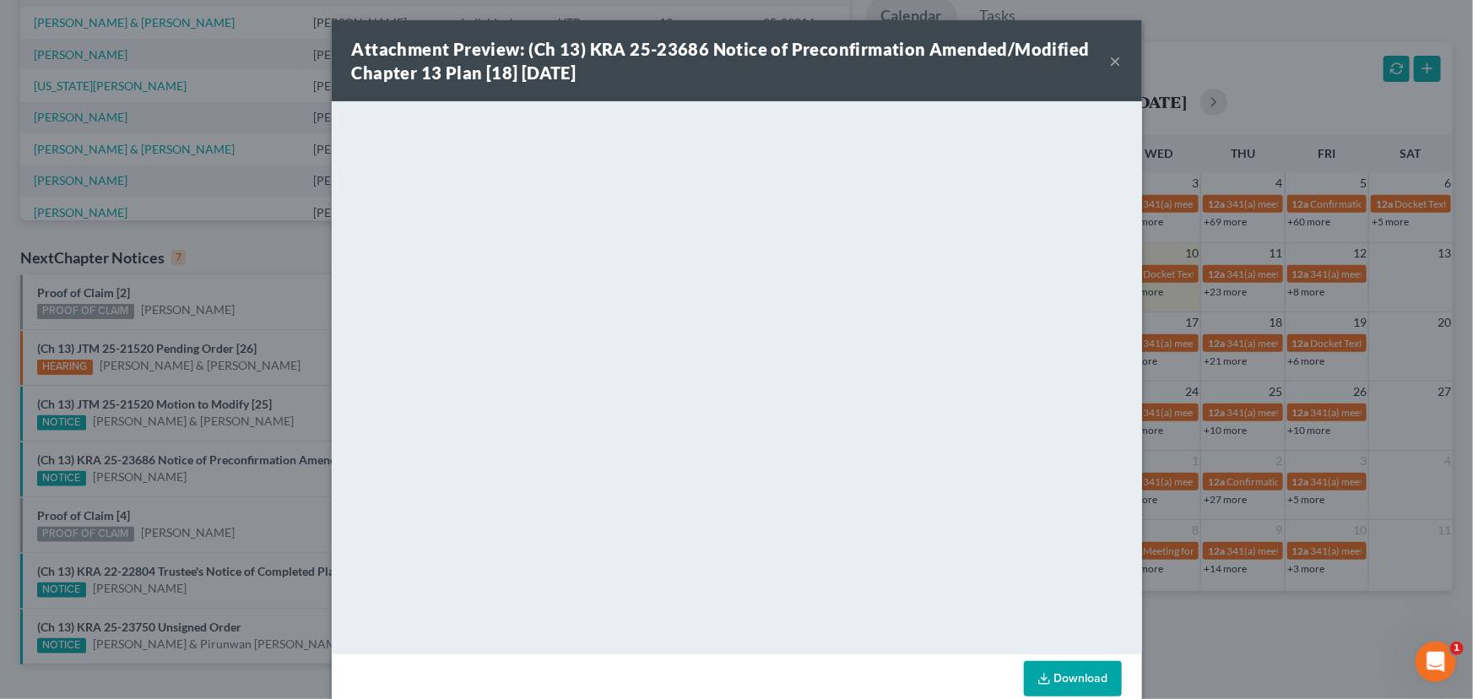
click at [234, 479] on div "Attachment Preview: (Ch 13) KRA 25-23686 Notice of Preconfirmation Amended/Modi…" at bounding box center [736, 349] width 1473 height 699
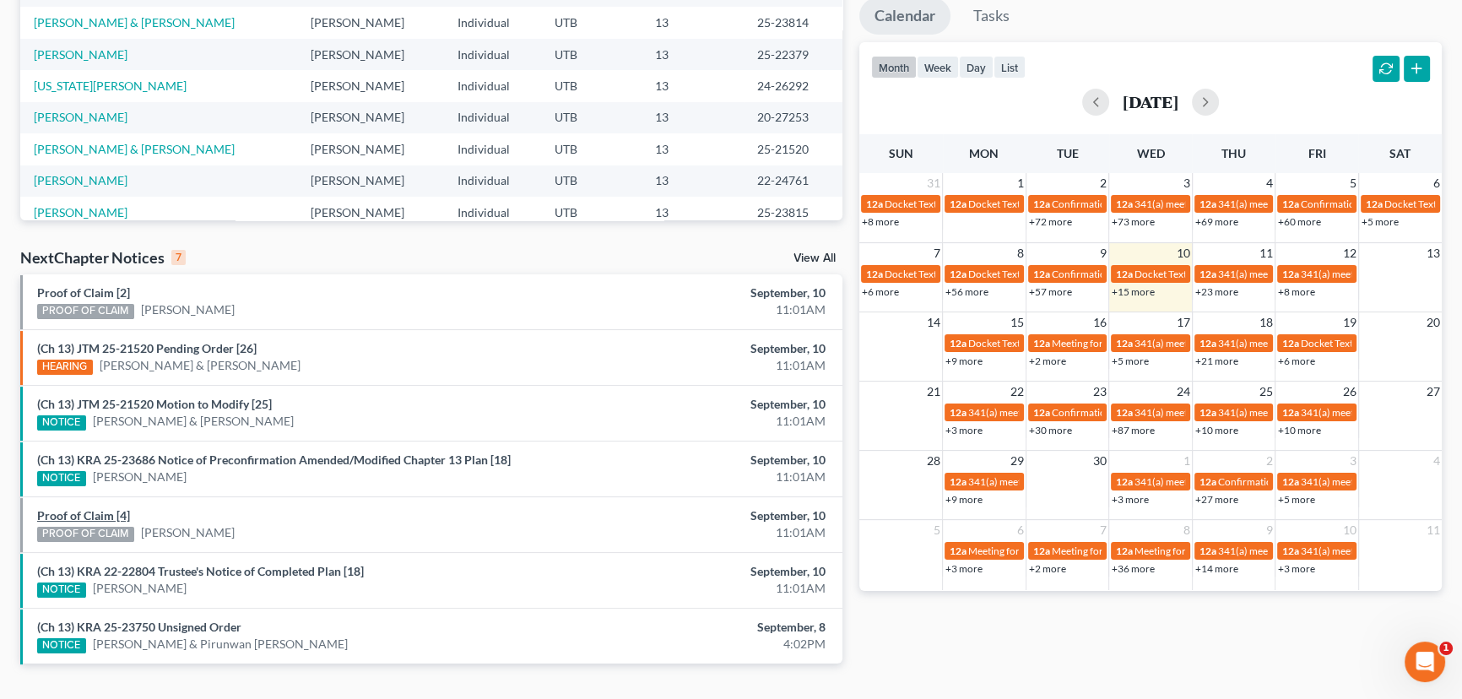
click at [77, 516] on link "Proof of Claim [4]" at bounding box center [83, 515] width 93 height 14
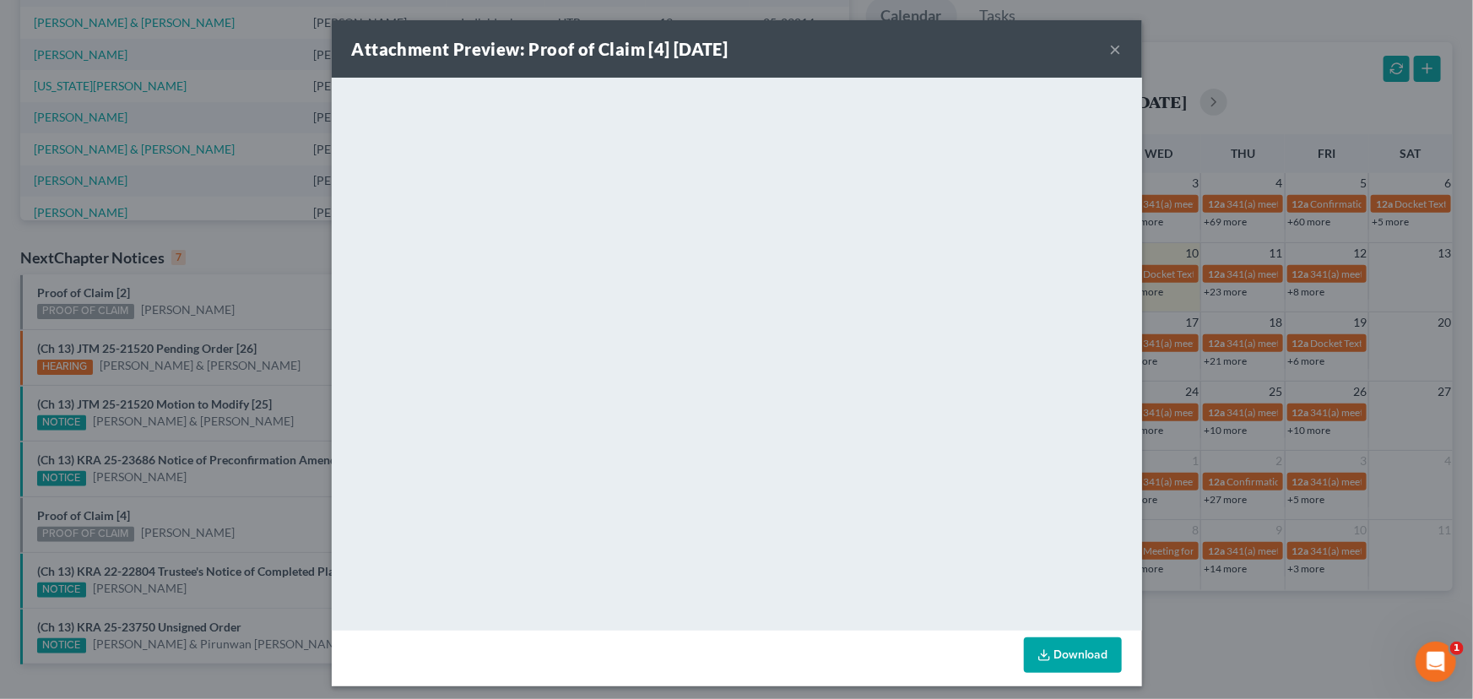
click at [190, 503] on div "Attachment Preview: Proof of Claim [4] 09/10/2025 × <object ng-attr-data='https…" at bounding box center [736, 349] width 1473 height 699
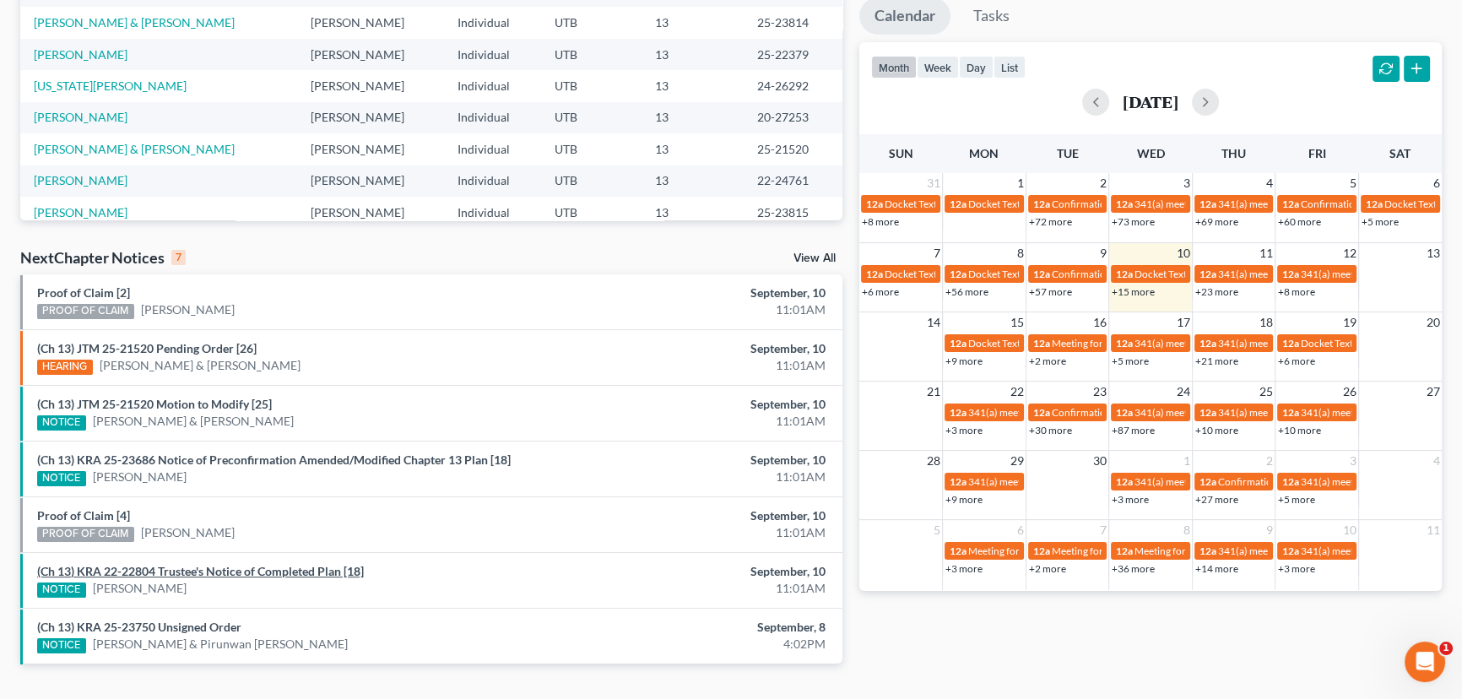
click at [217, 567] on link "(Ch 13) KRA 22-22804 Trustee's Notice of Completed Plan [18]" at bounding box center [200, 571] width 327 height 14
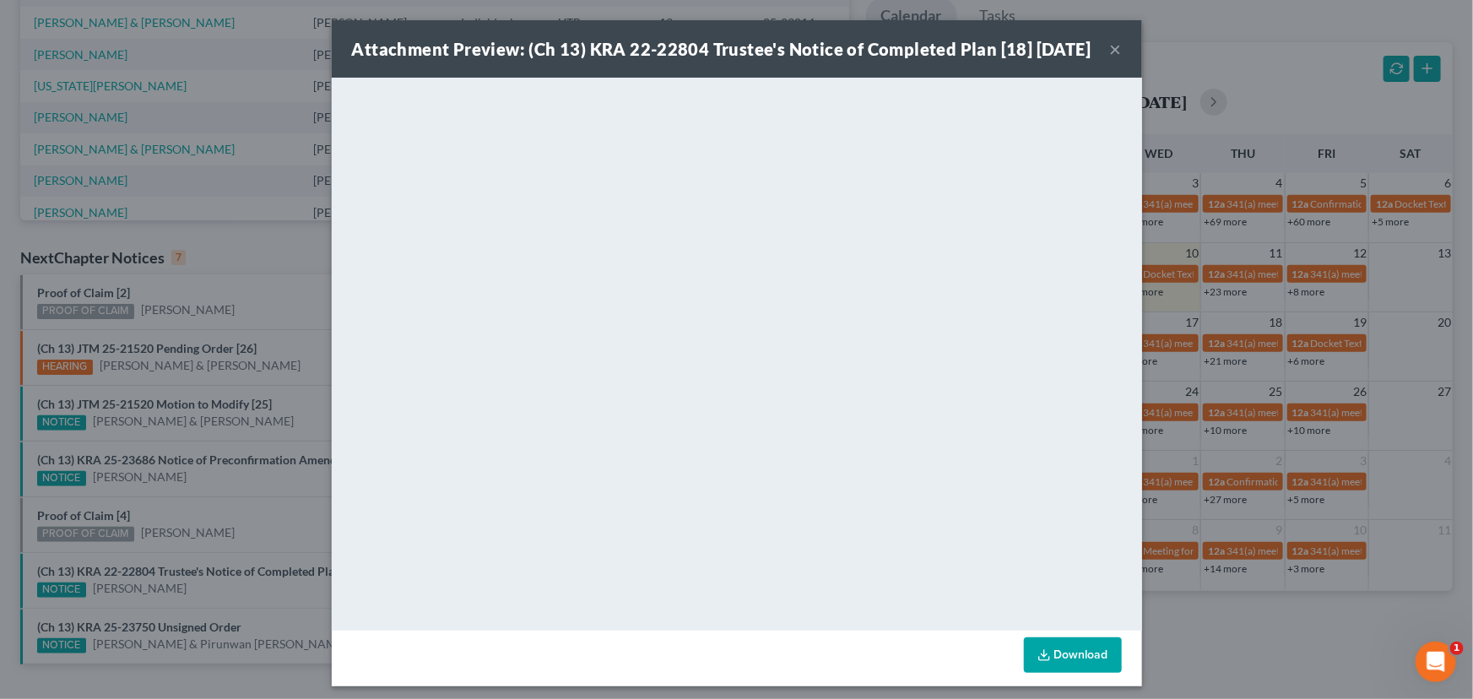
click at [228, 500] on div "Attachment Preview: (Ch 13) KRA 22-22804 Trustee's Notice of Completed Plan [18…" at bounding box center [736, 349] width 1473 height 699
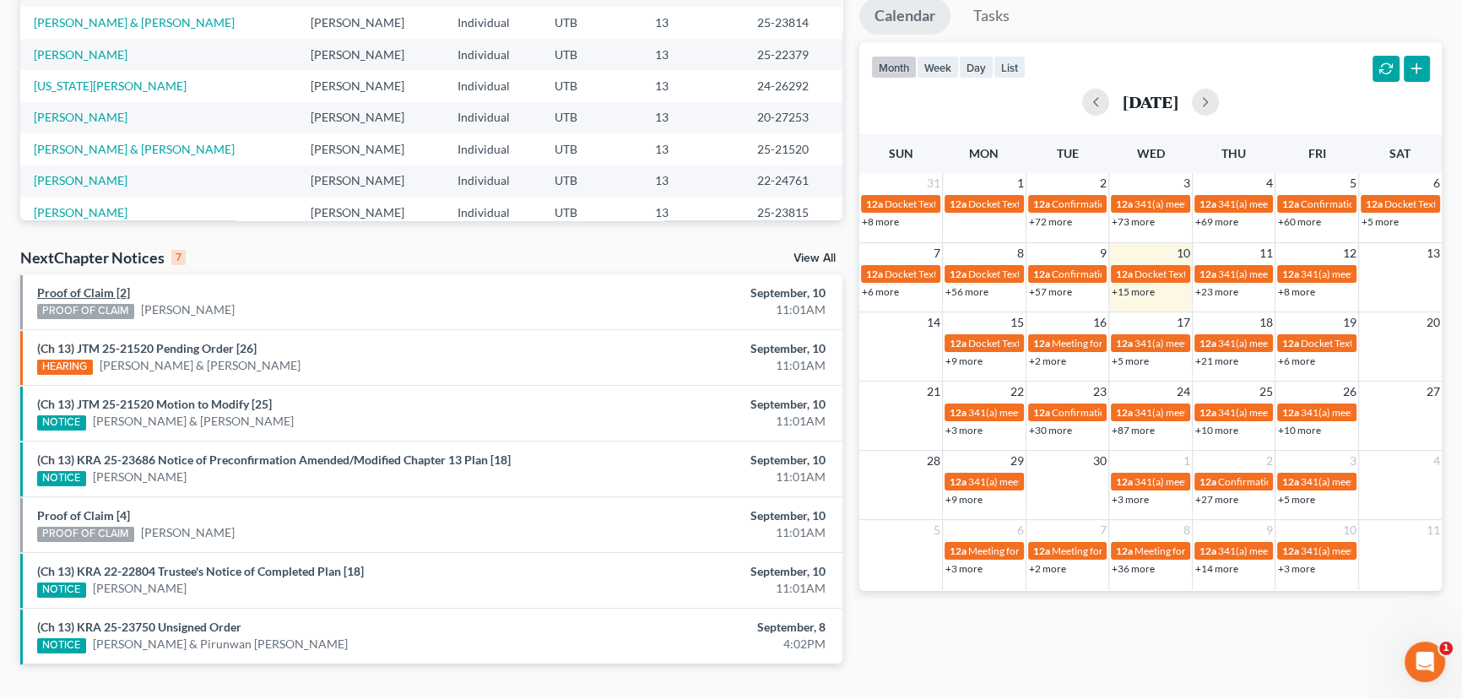
click at [99, 292] on link "Proof of Claim [2]" at bounding box center [83, 292] width 93 height 14
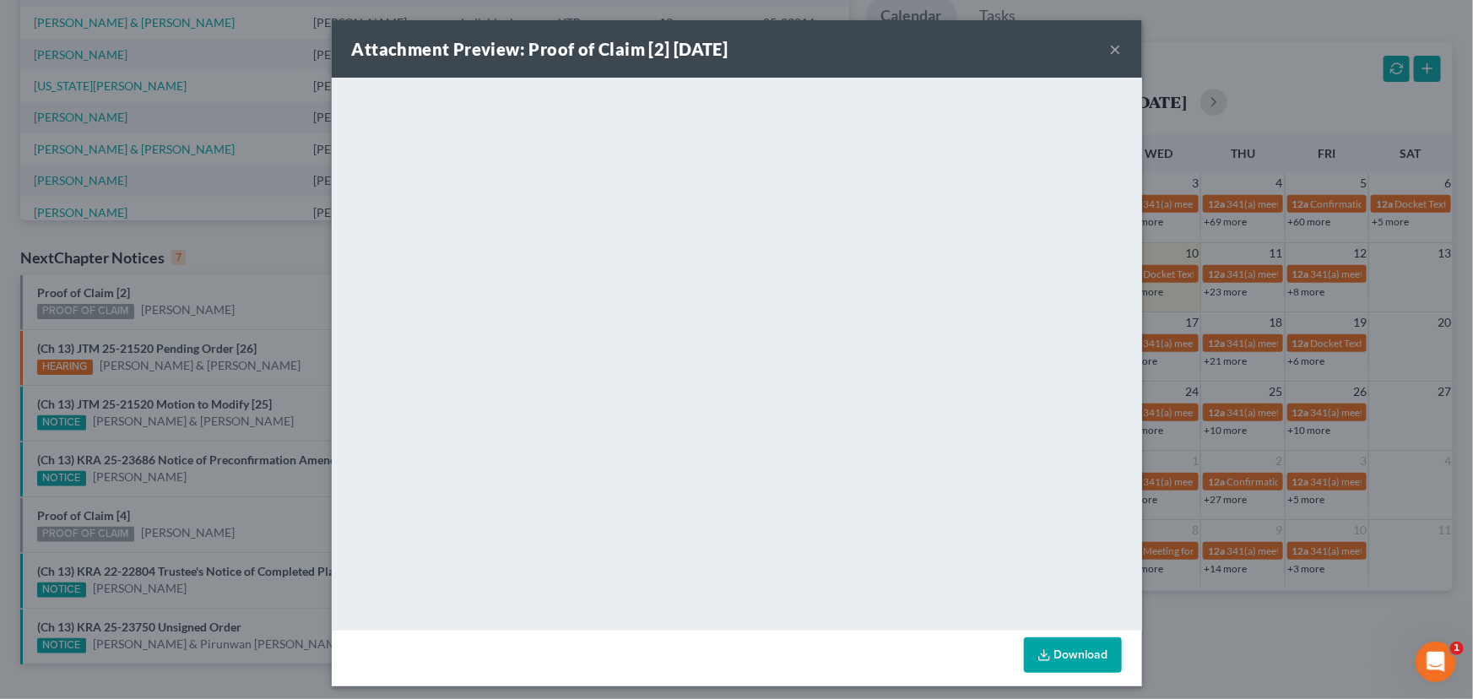
click at [250, 299] on div "Attachment Preview: Proof of Claim [2] 09/10/2025 × <object ng-attr-data='https…" at bounding box center [736, 349] width 1473 height 699
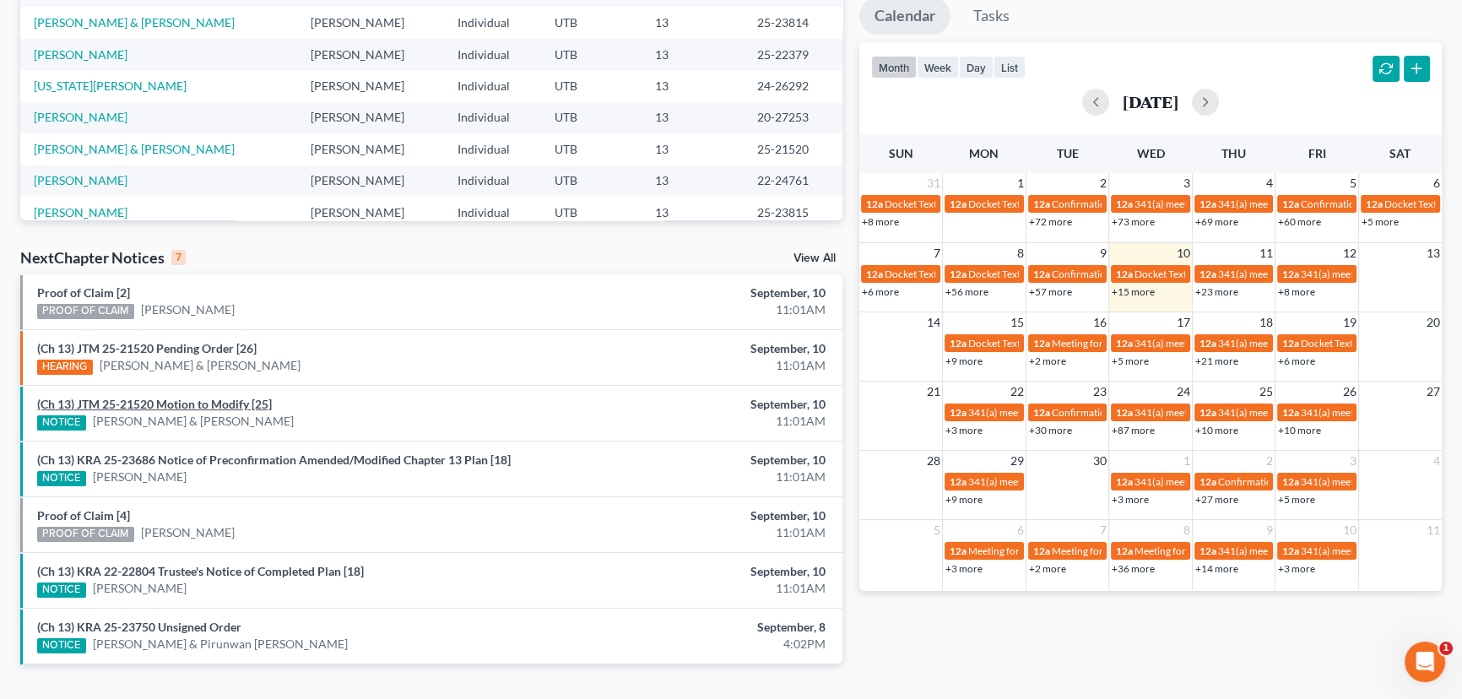
click at [207, 402] on link "(Ch 13) JTM 25-21520 Motion to Modify [25]" at bounding box center [154, 404] width 235 height 14
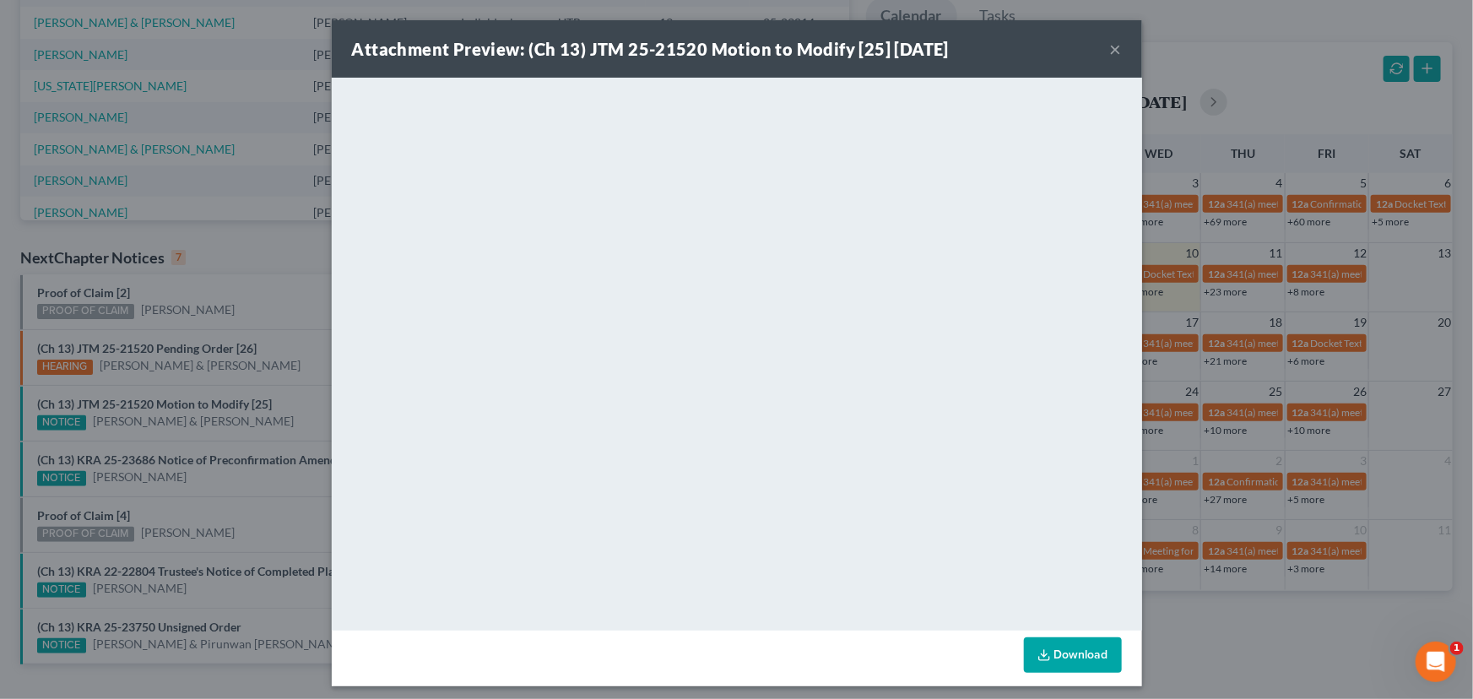
click at [264, 348] on div "Attachment Preview: (Ch 13) JTM 25-21520 Motion to Modify [25] 09/10/2025 × <ob…" at bounding box center [736, 349] width 1473 height 699
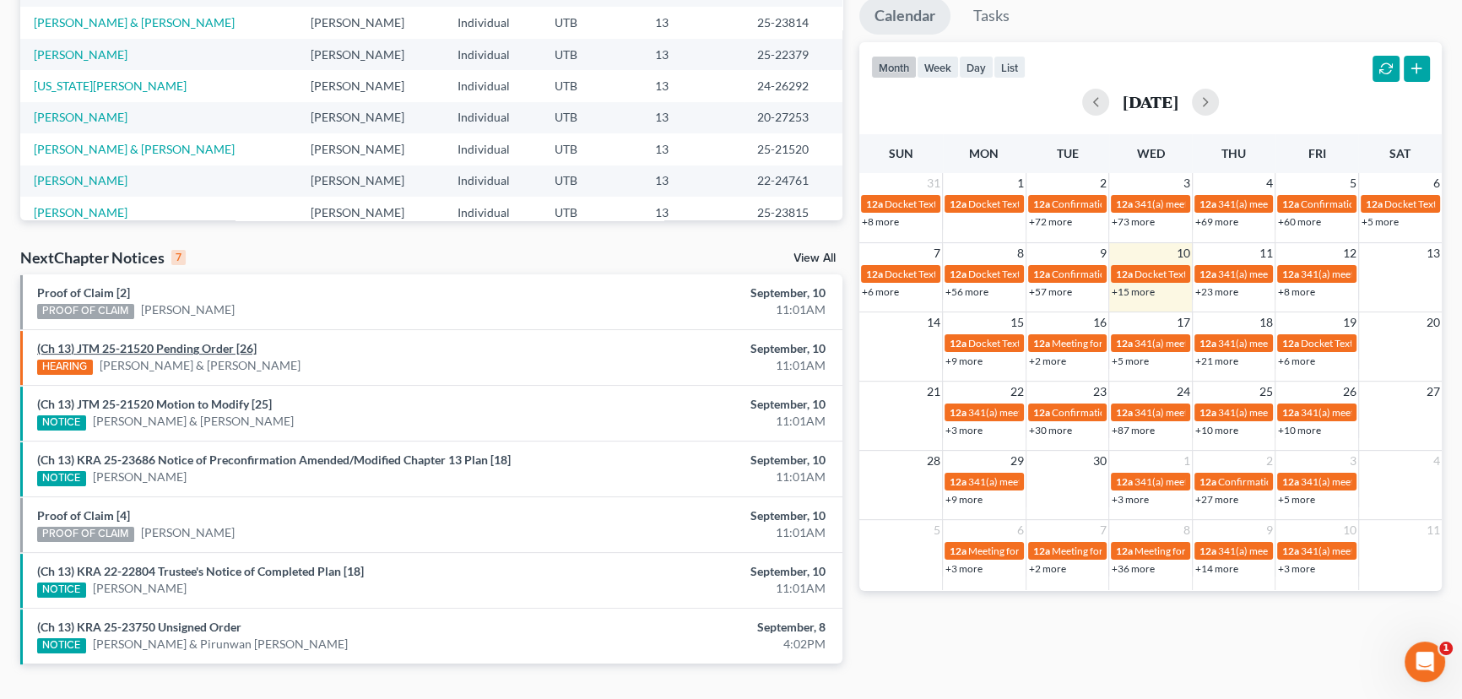
click at [184, 349] on link "(Ch 13) JTM 25-21520 Pending Order [26]" at bounding box center [147, 348] width 220 height 14
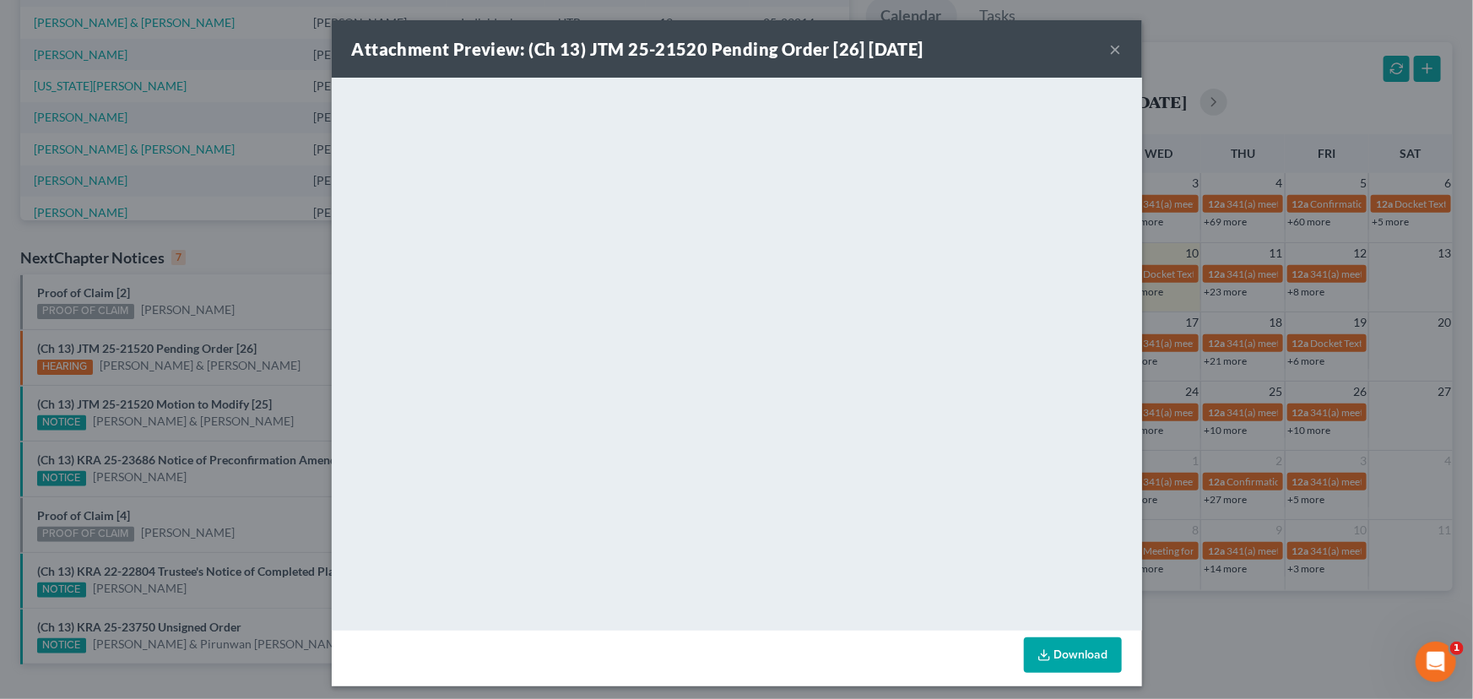
click at [300, 350] on div "Attachment Preview: (Ch 13) JTM 25-21520 Pending Order [26] 09/10/2025 × <objec…" at bounding box center [736, 349] width 1473 height 699
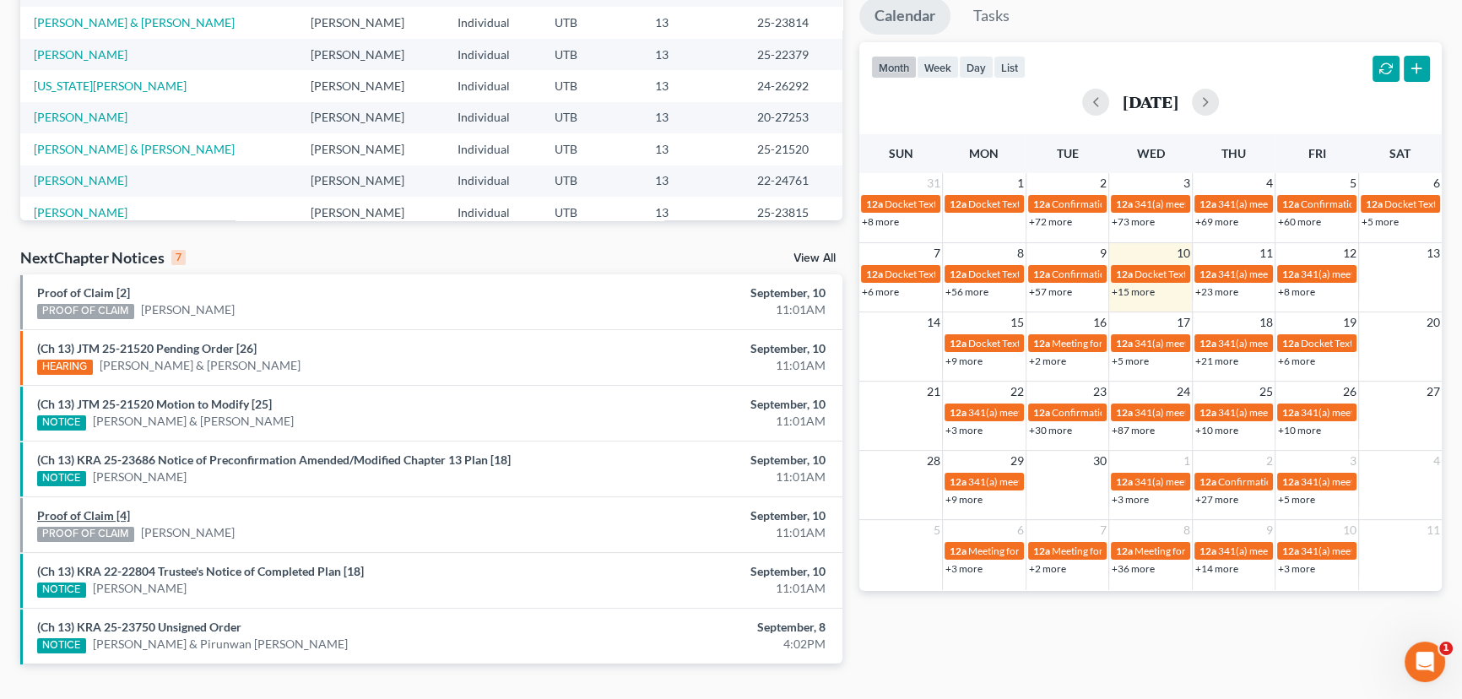
click at [91, 510] on link "Proof of Claim [4]" at bounding box center [83, 515] width 93 height 14
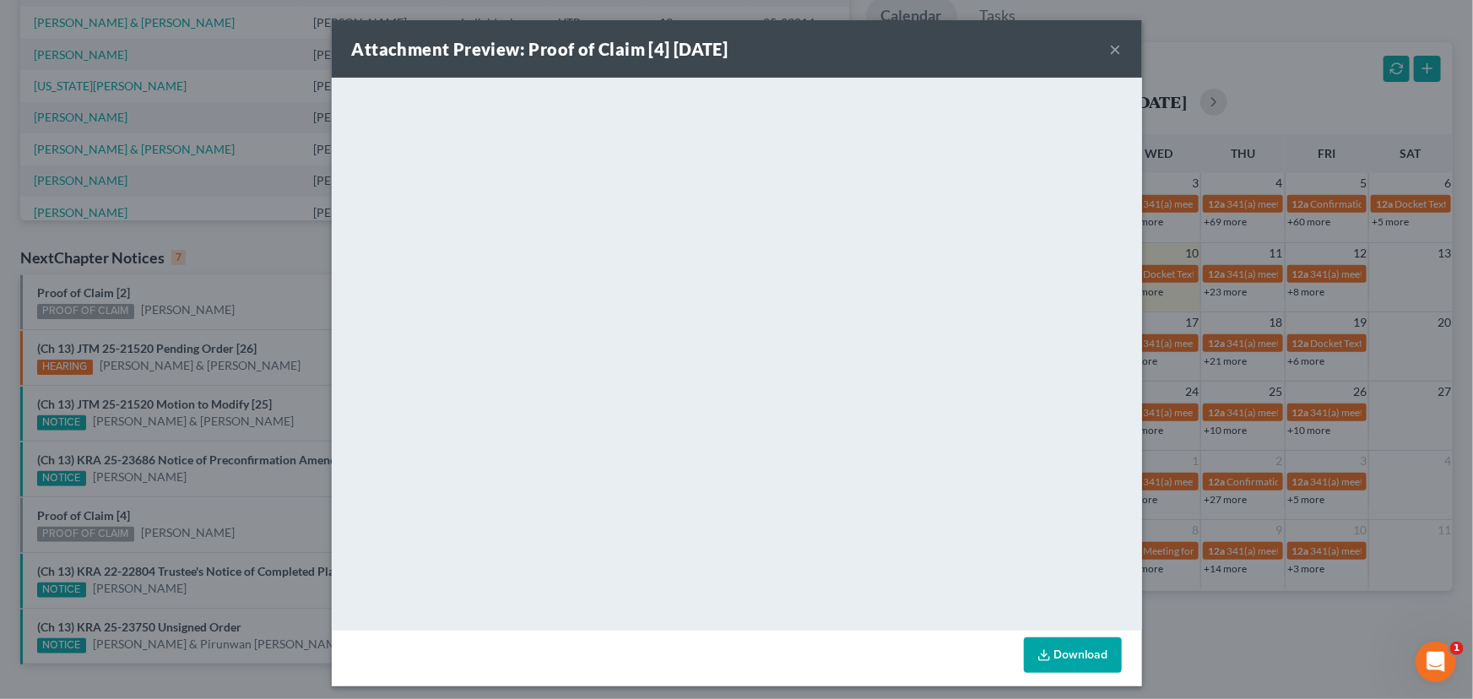
click at [196, 508] on div "Attachment Preview: Proof of Claim [4] 09/10/2025 × <object ng-attr-data='https…" at bounding box center [736, 349] width 1473 height 699
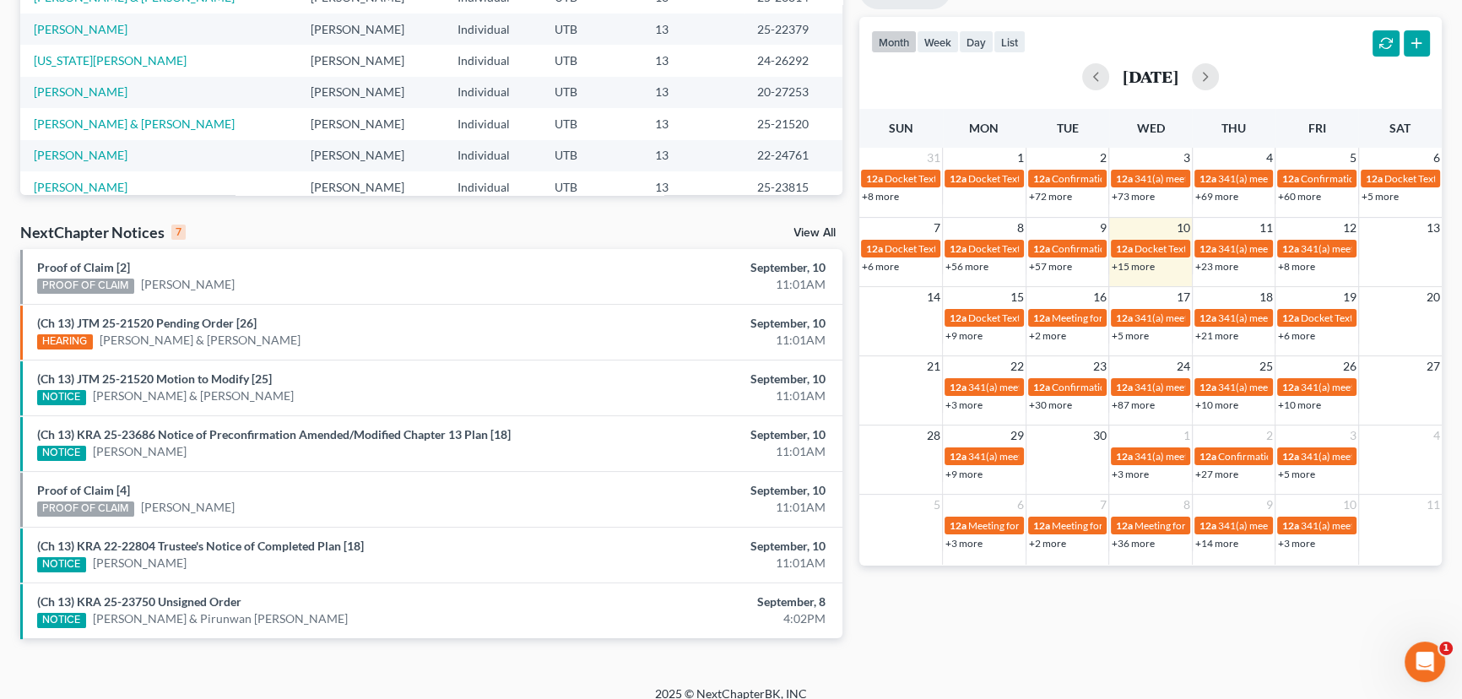
scroll to position [346, 0]
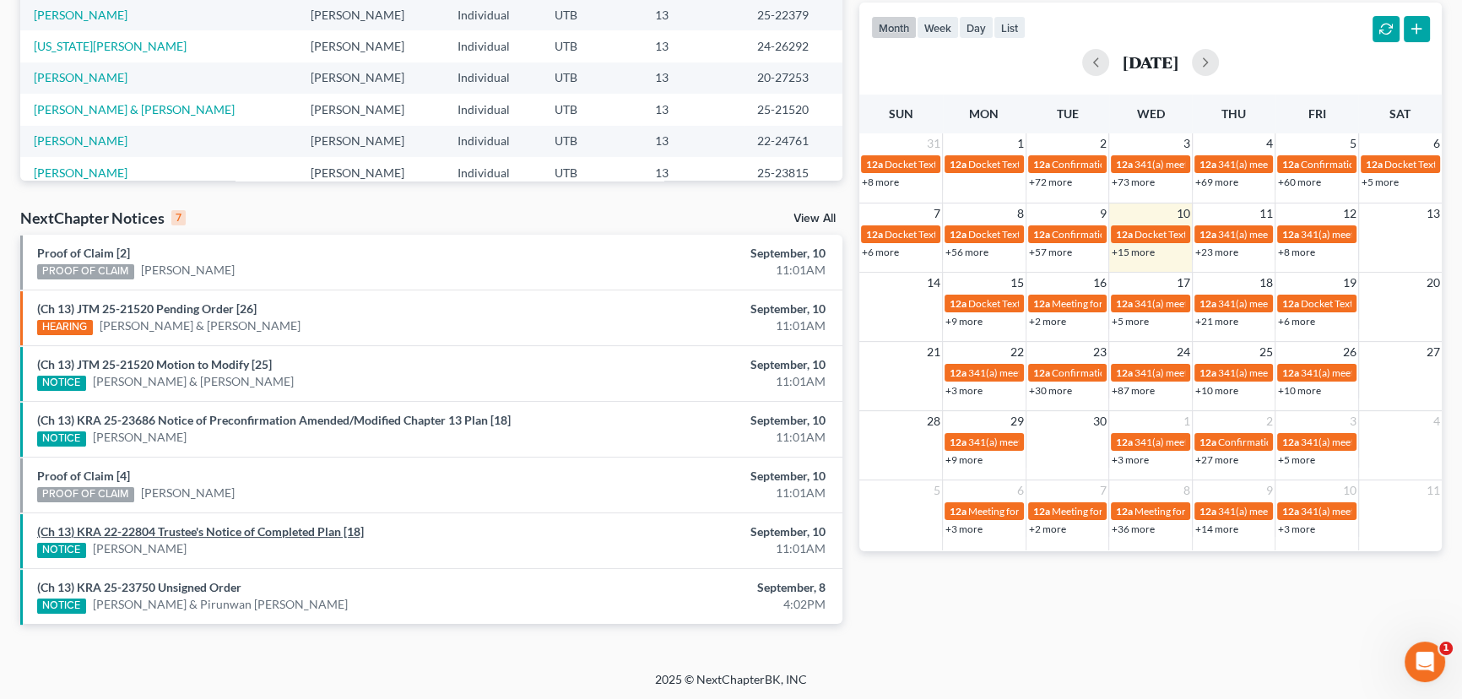
click at [192, 532] on link "(Ch 13) KRA 22-22804 Trustee's Notice of Completed Plan [18]" at bounding box center [200, 531] width 327 height 14
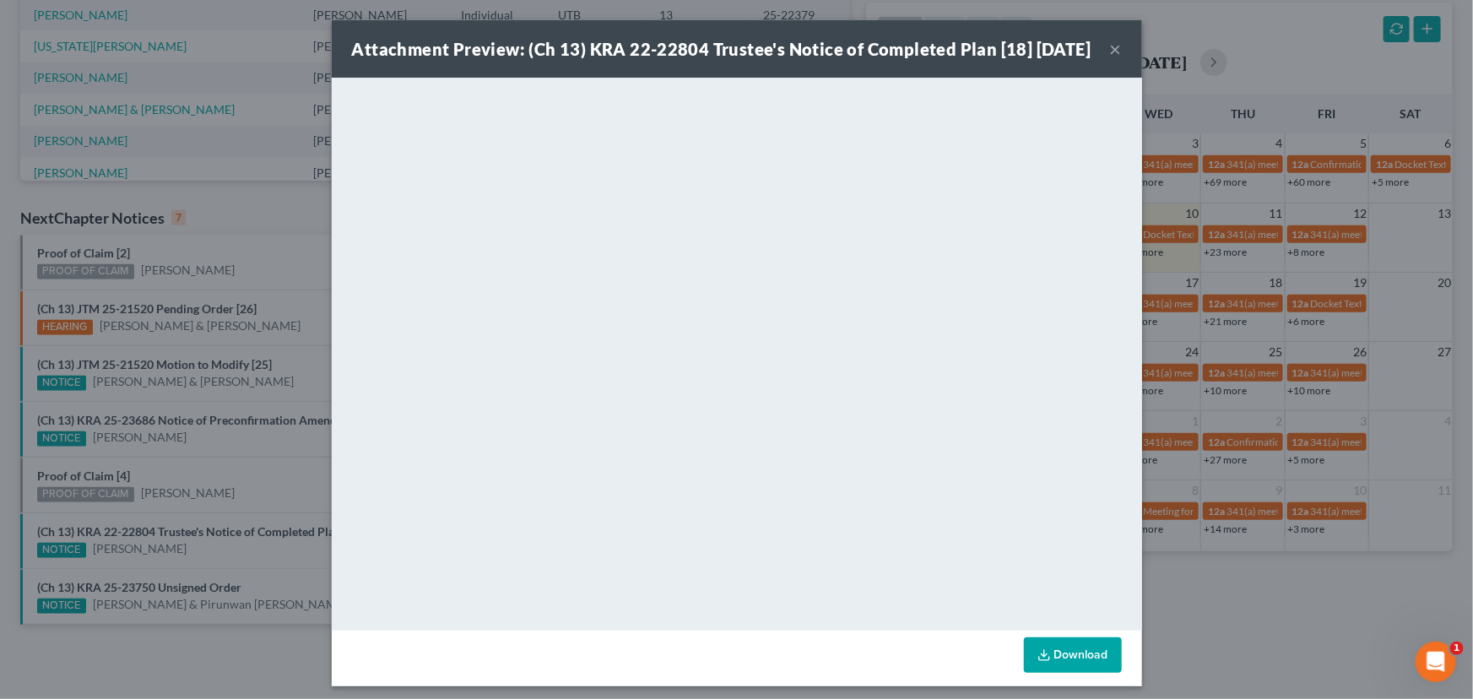
click at [250, 470] on div "Attachment Preview: (Ch 13) KRA 22-22804 Trustee's Notice of Completed Plan [18…" at bounding box center [736, 349] width 1473 height 699
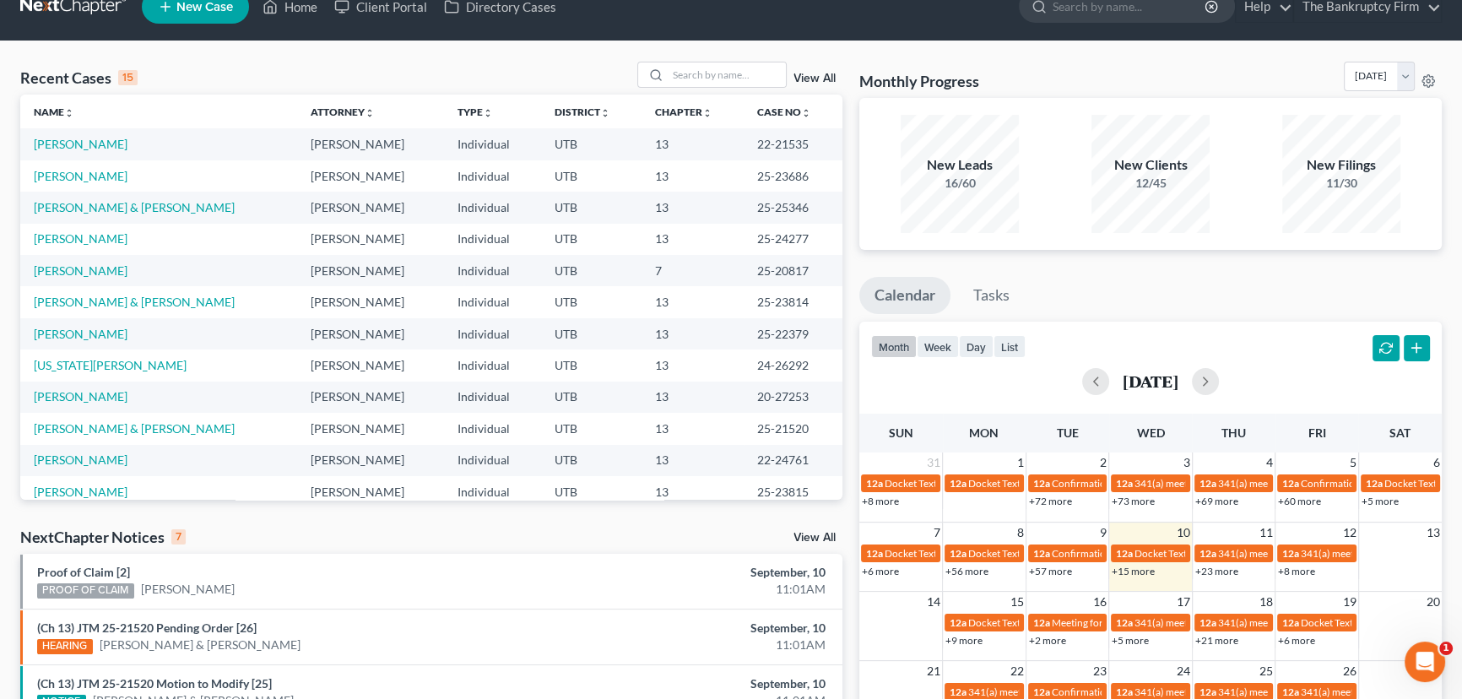
scroll to position [0, 0]
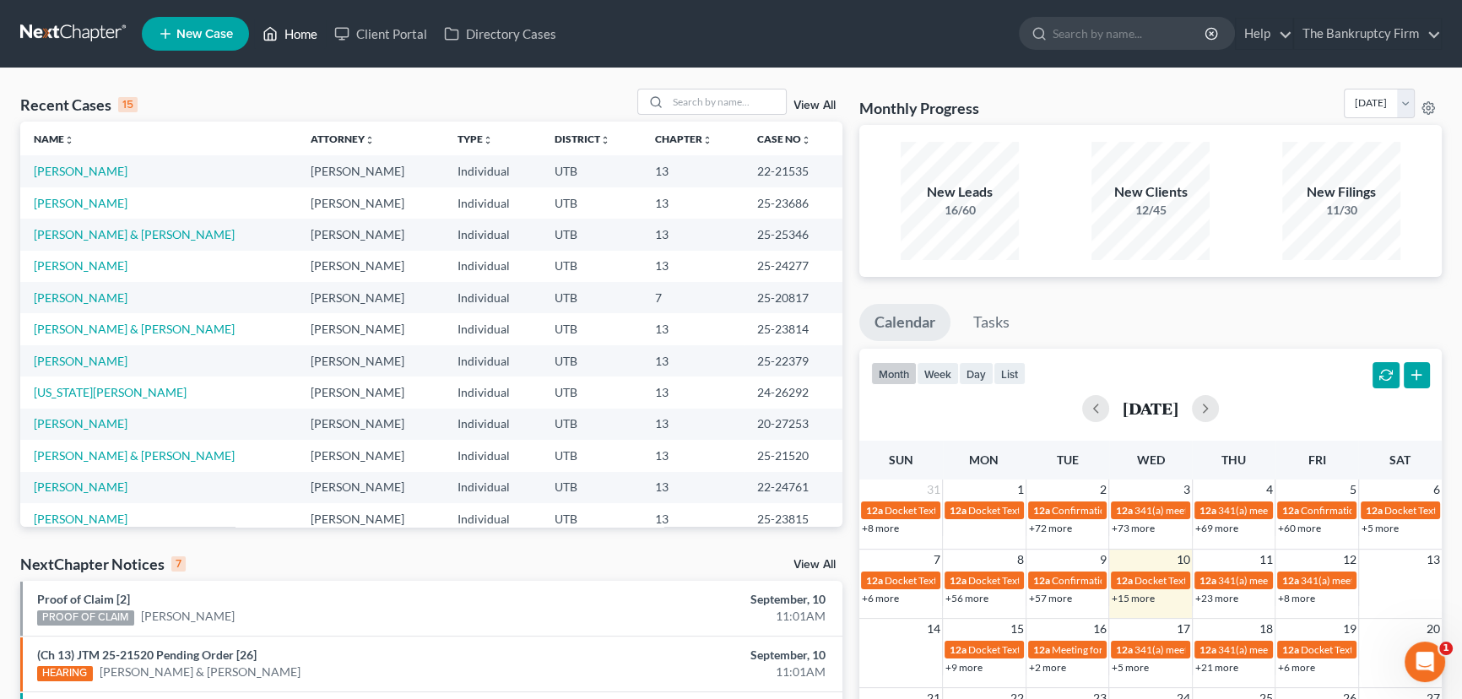
click at [297, 34] on link "Home" at bounding box center [290, 34] width 72 height 30
click at [76, 205] on link "[PERSON_NAME]" at bounding box center [81, 203] width 94 height 14
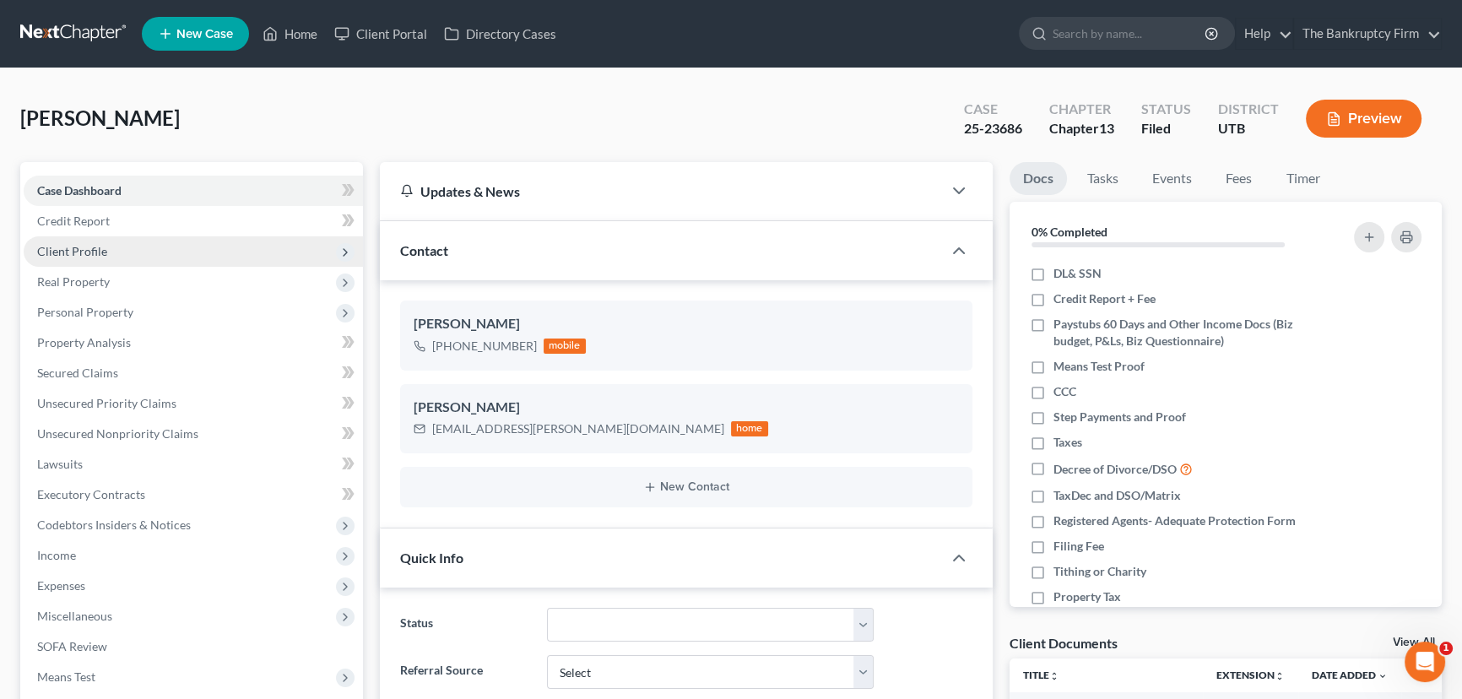
click at [74, 253] on span "Client Profile" at bounding box center [72, 251] width 70 height 14
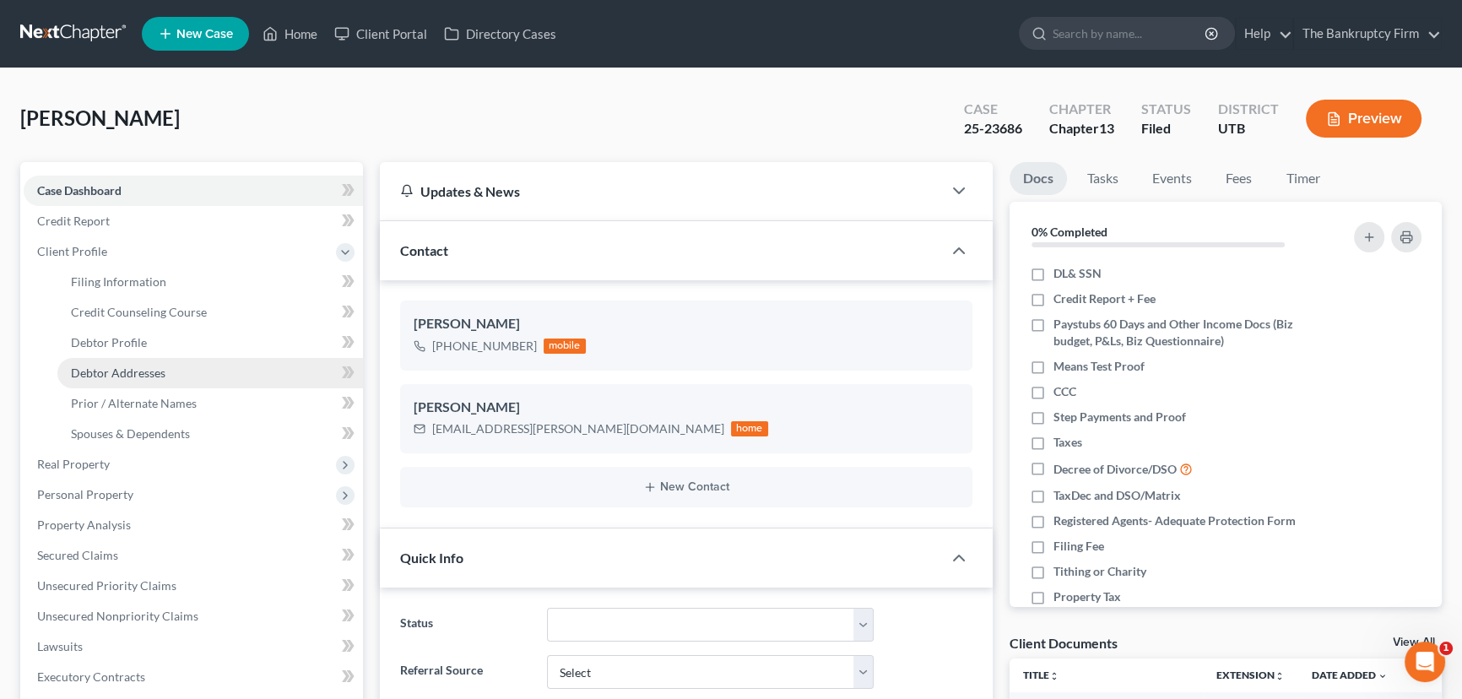
click at [124, 371] on span "Debtor Addresses" at bounding box center [118, 373] width 95 height 14
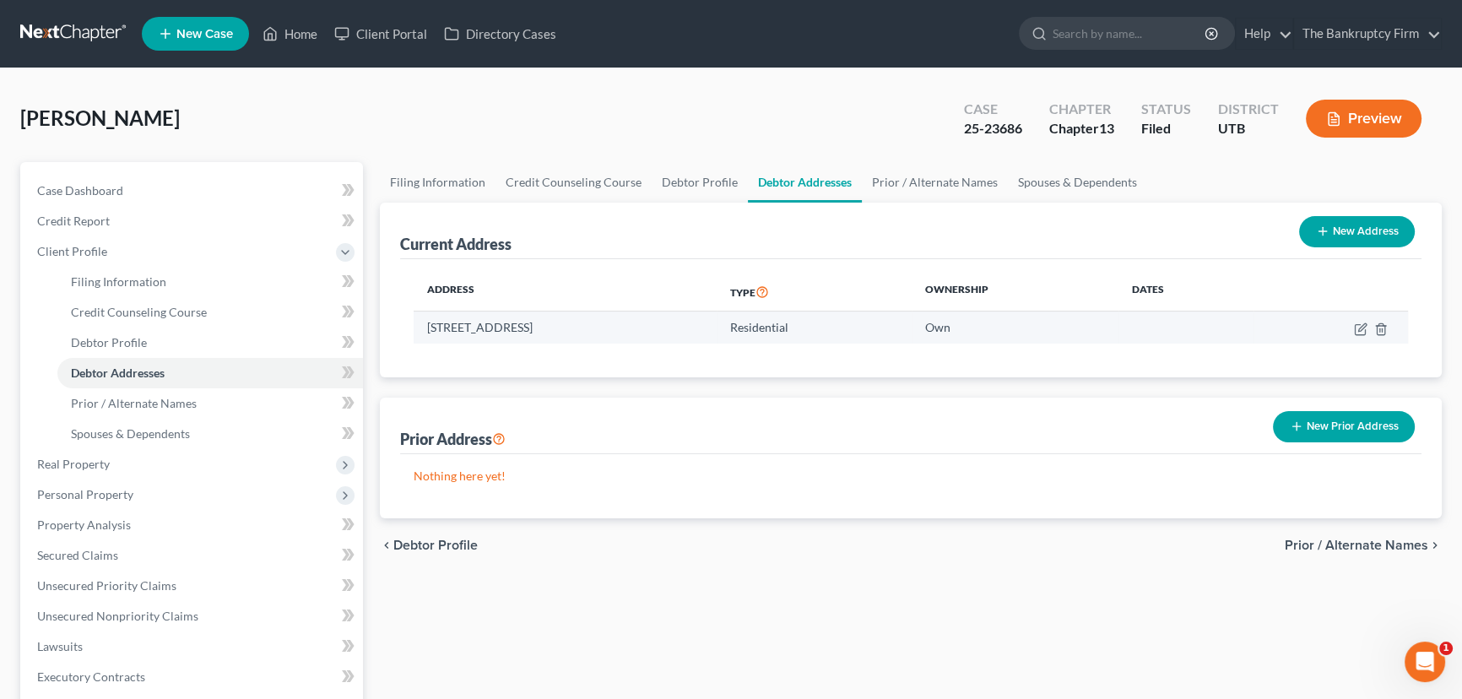
drag, startPoint x: 426, startPoint y: 326, endPoint x: 540, endPoint y: 318, distance: 115.1
click at [540, 318] on td "[STREET_ADDRESS]" at bounding box center [565, 328] width 303 height 32
copy td "1731 South 1700 East"
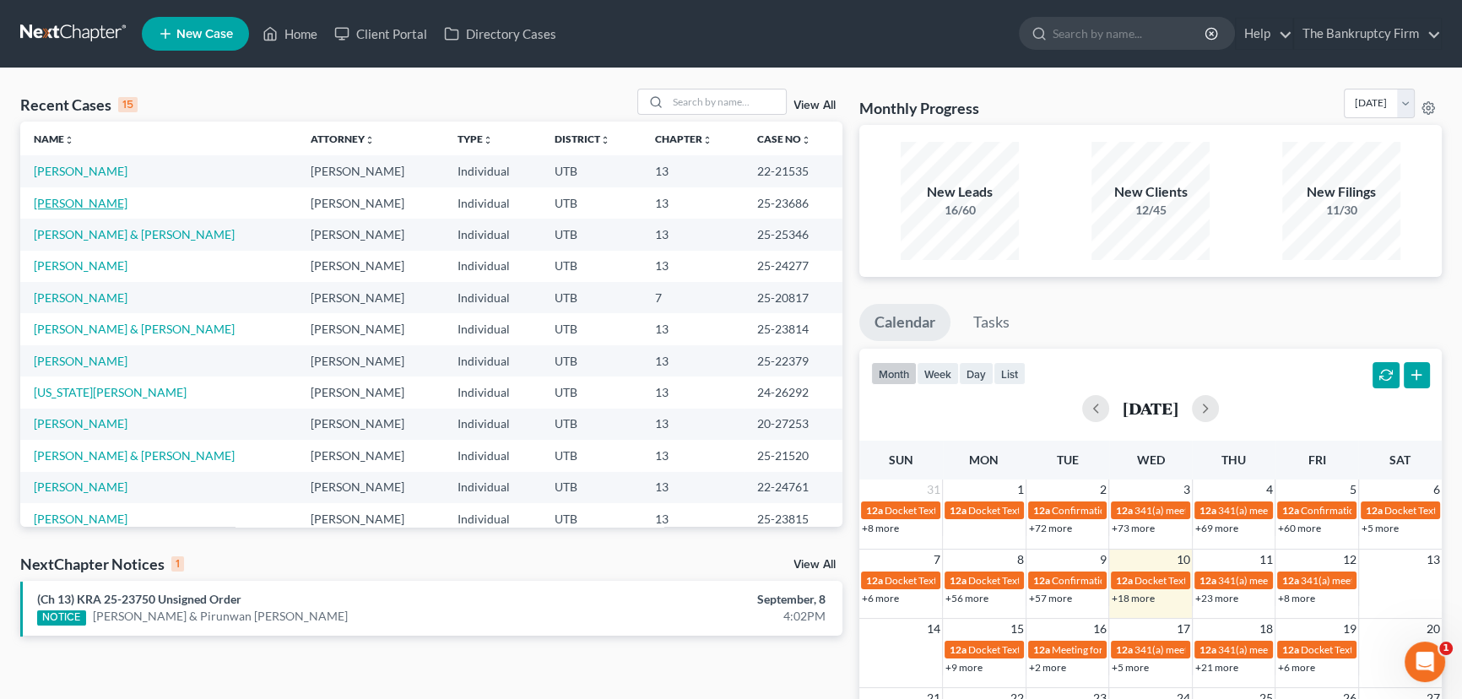
click at [79, 202] on link "[PERSON_NAME]" at bounding box center [81, 203] width 94 height 14
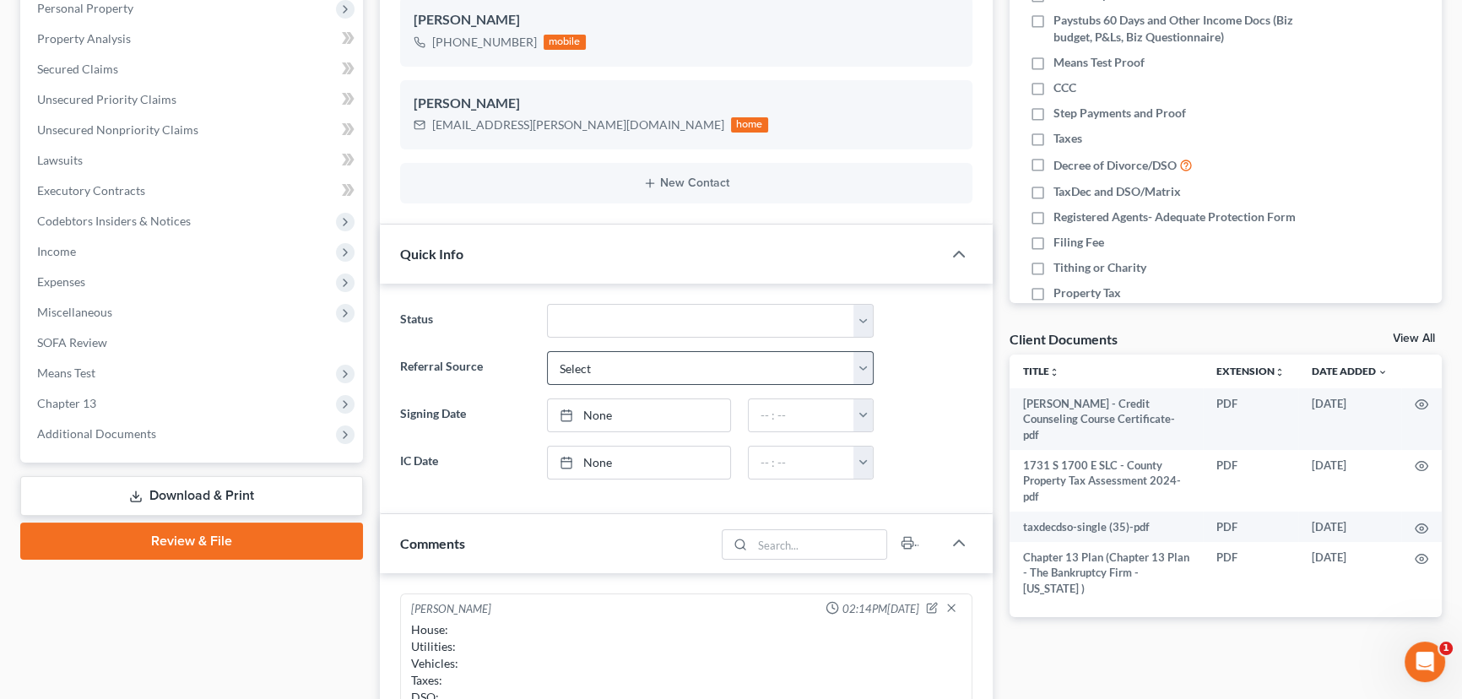
scroll to position [306, 0]
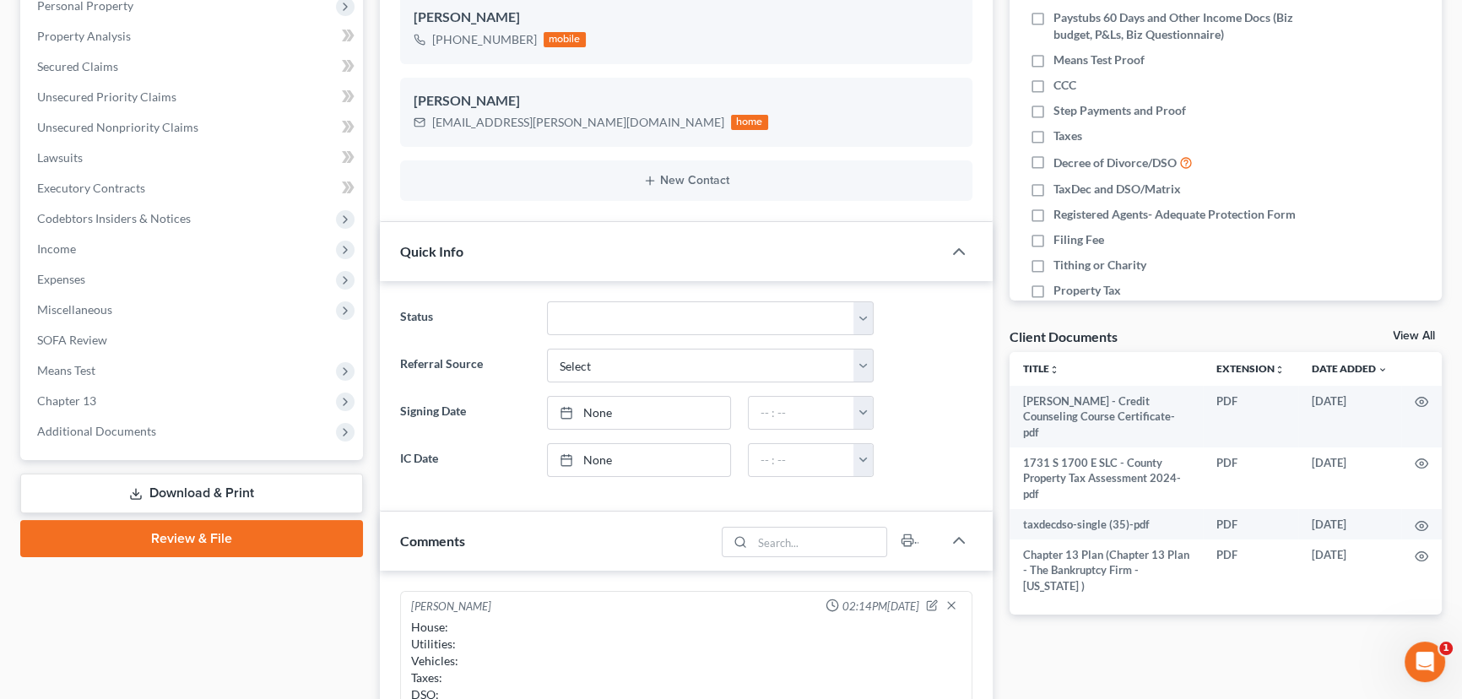
click at [161, 491] on link "Download & Print" at bounding box center [191, 494] width 343 height 40
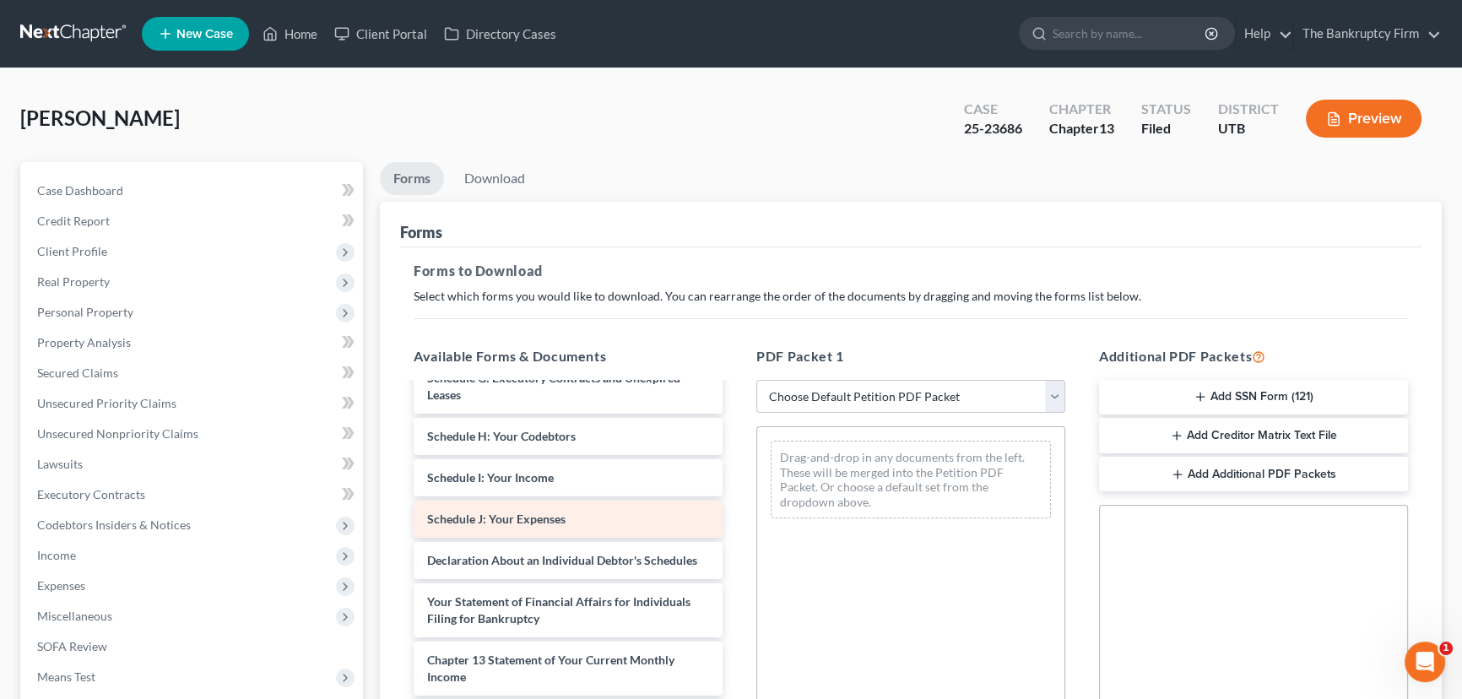
scroll to position [537, 0]
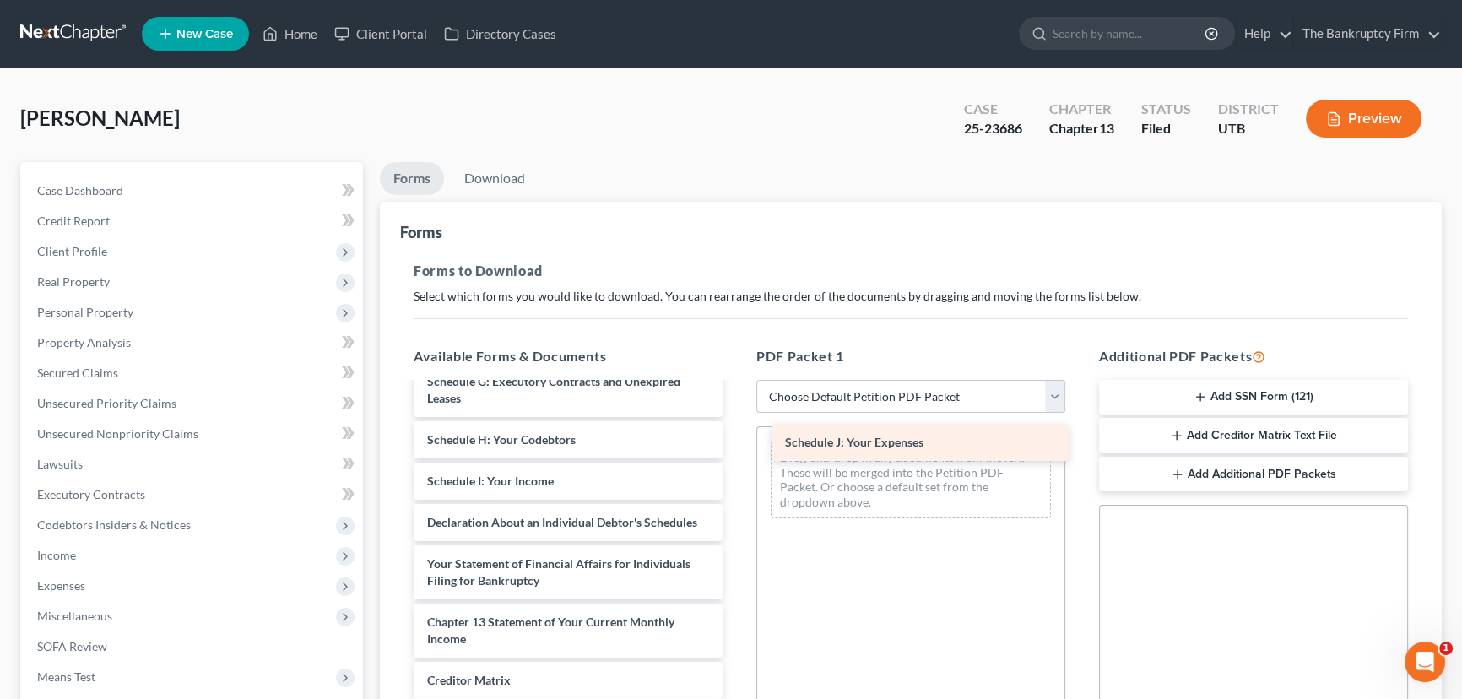
drag, startPoint x: 527, startPoint y: 516, endPoint x: 886, endPoint y: 439, distance: 367.8
click at [736, 439] on div "Schedule J: Your Expenses Cam [PERSON_NAME] - Credit Counseling Course Certific…" at bounding box center [568, 352] width 336 height 975
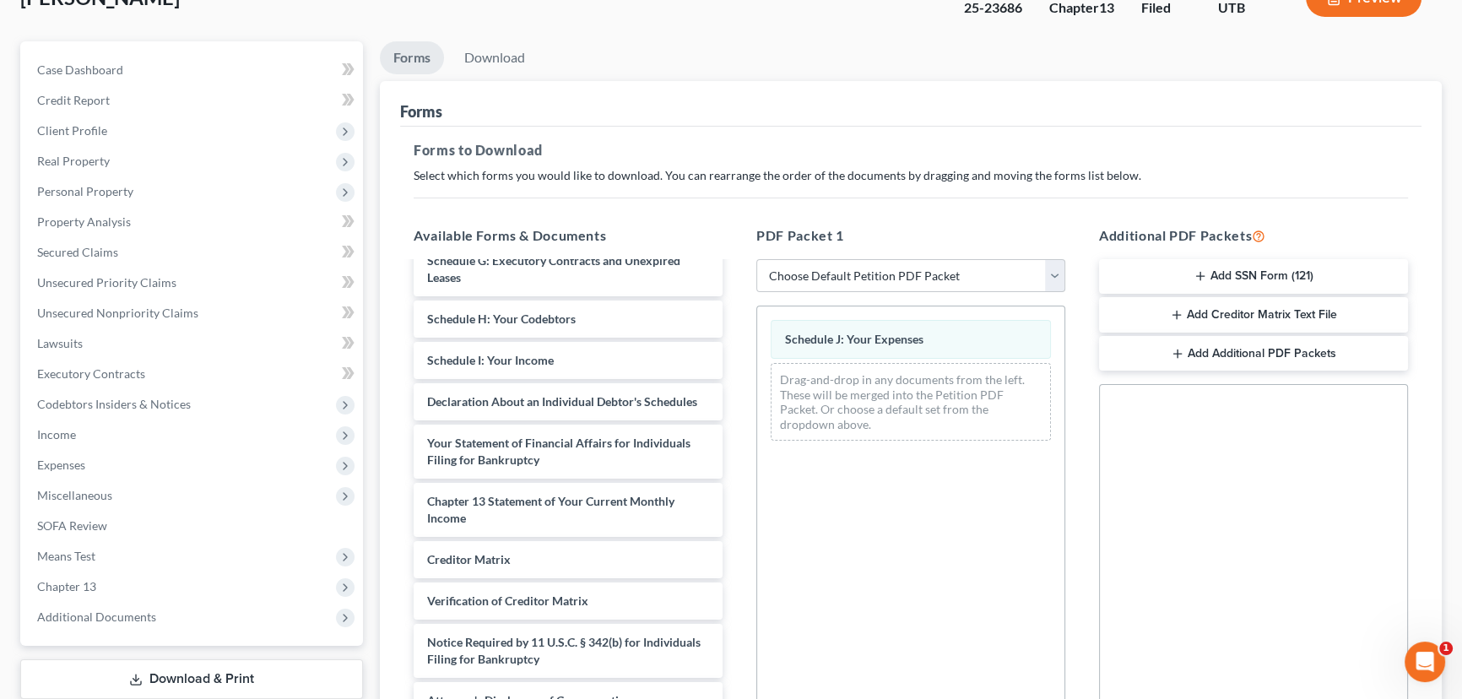
scroll to position [342, 0]
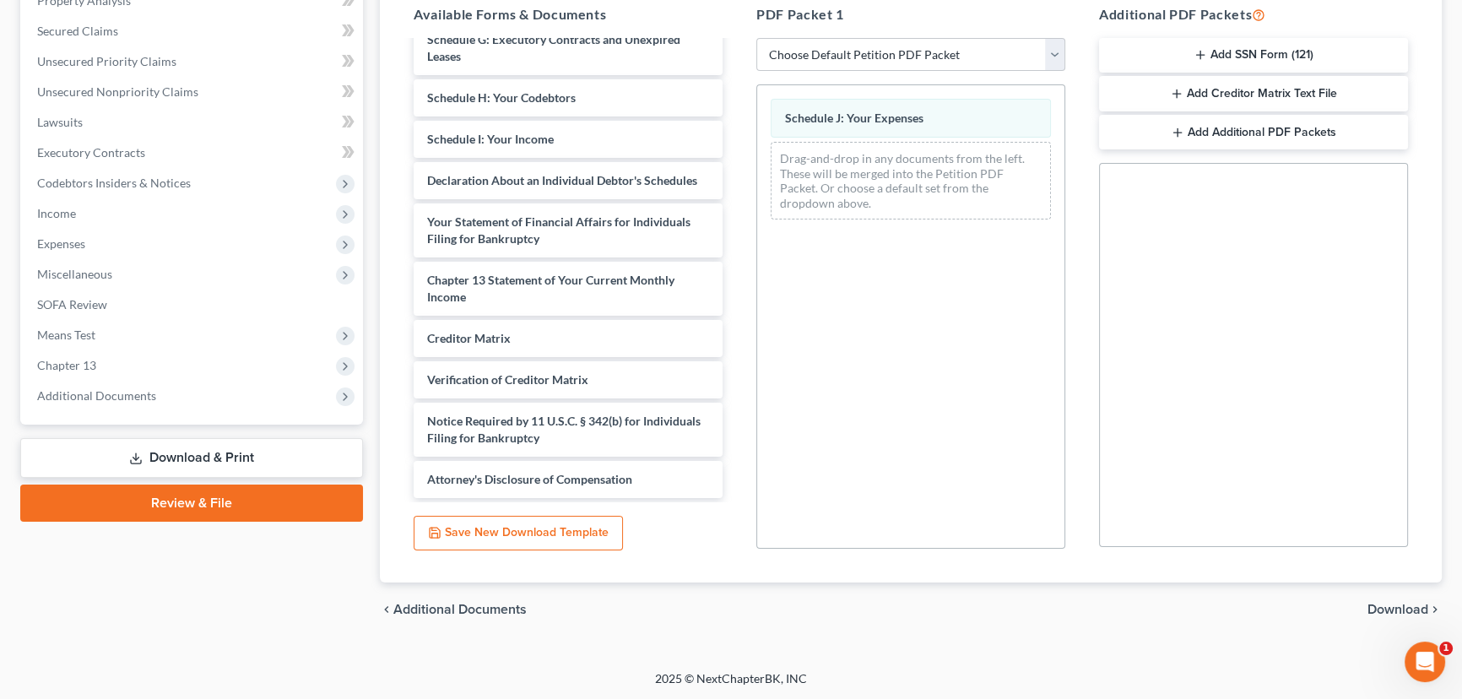
click at [1393, 603] on span "Download" at bounding box center [1398, 610] width 61 height 14
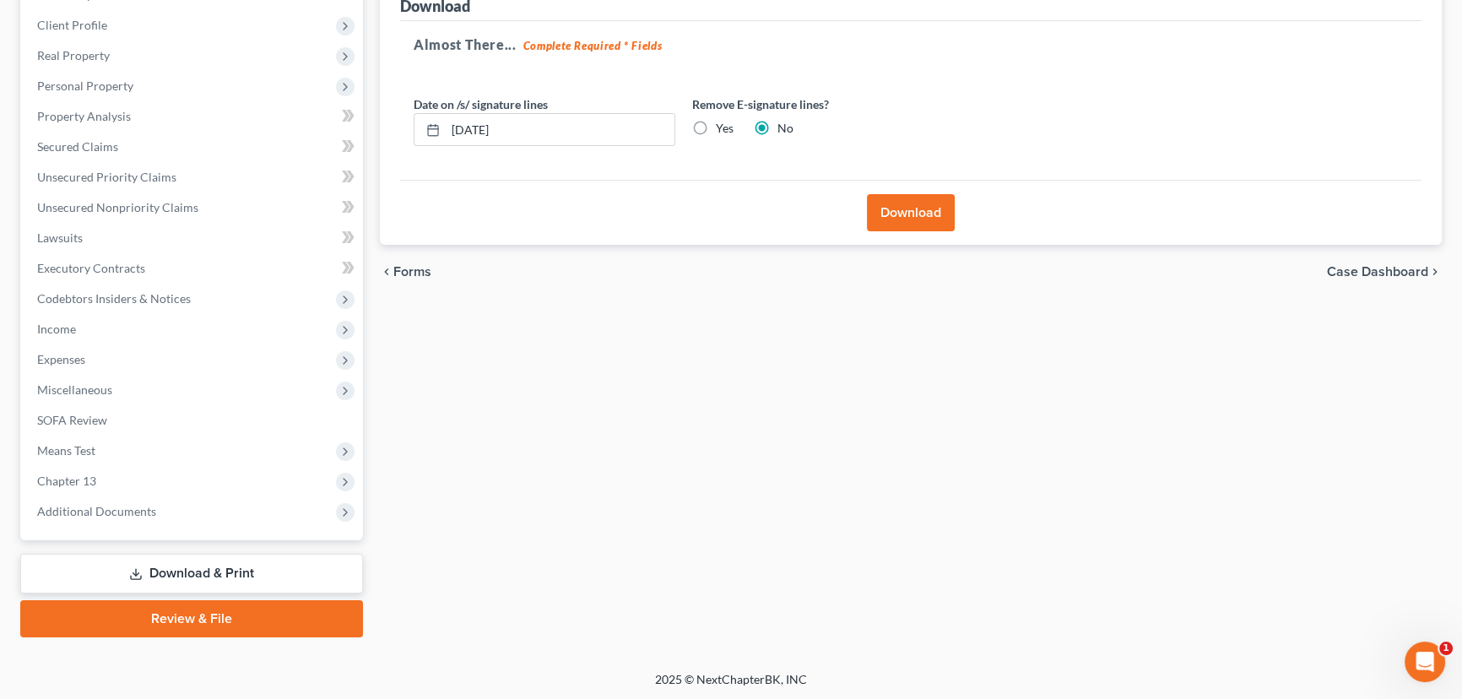
click at [896, 216] on button "Download" at bounding box center [911, 212] width 88 height 37
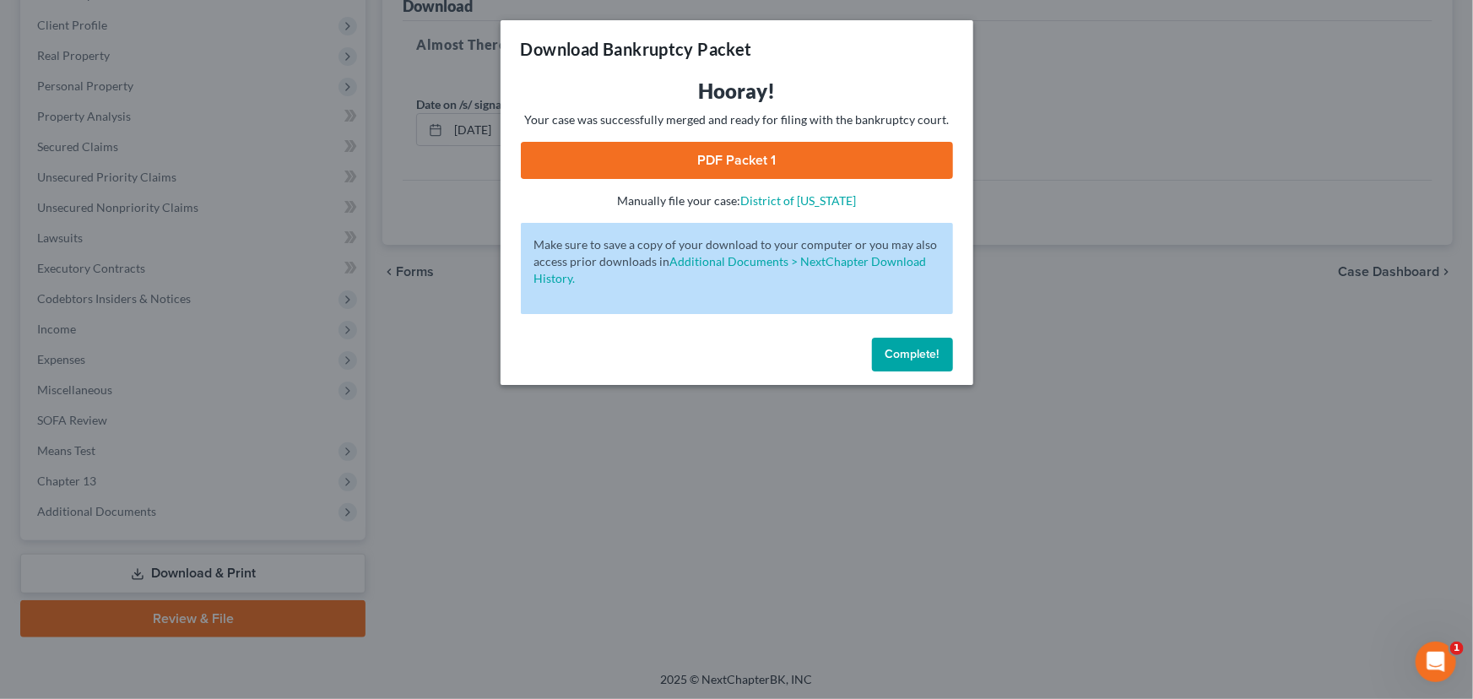
click at [708, 155] on link "PDF Packet 1" at bounding box center [737, 160] width 432 height 37
click at [908, 359] on span "Complete!" at bounding box center [913, 354] width 54 height 14
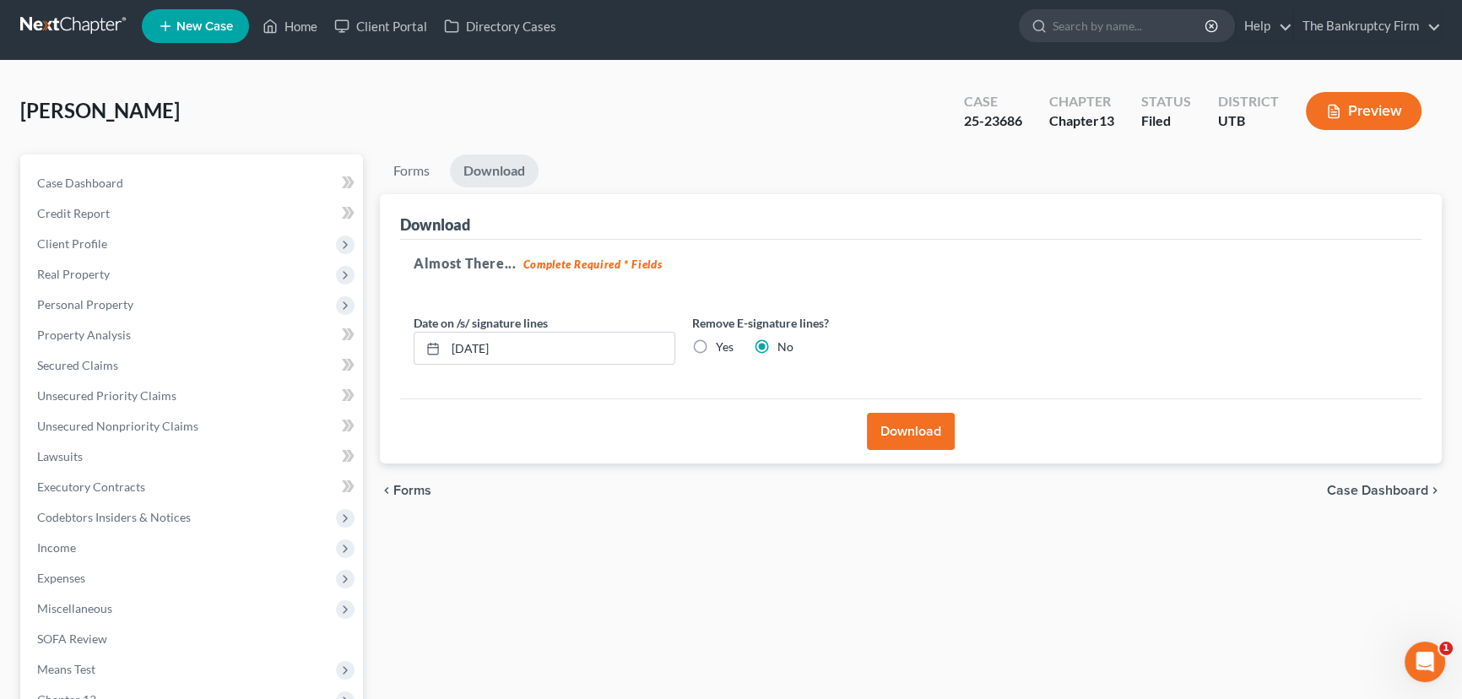
scroll to position [0, 0]
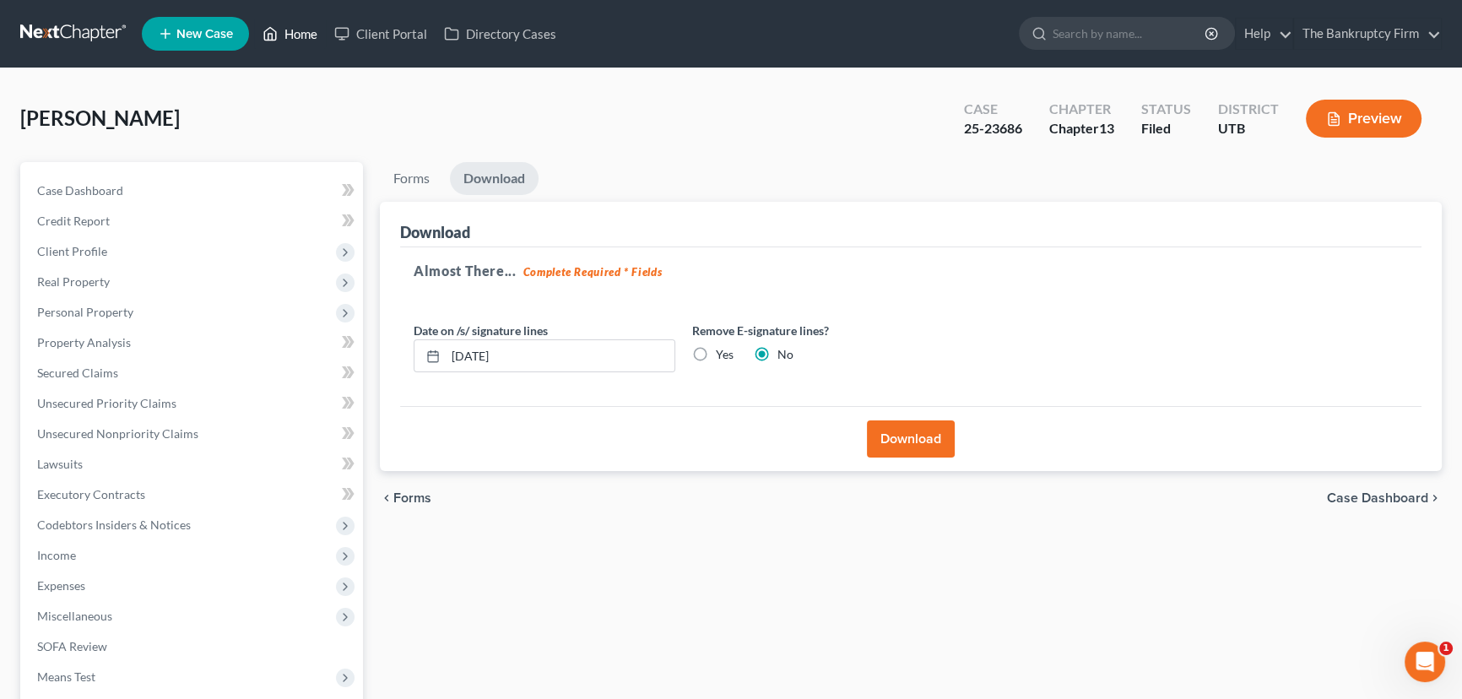
click at [301, 31] on link "Home" at bounding box center [290, 34] width 72 height 30
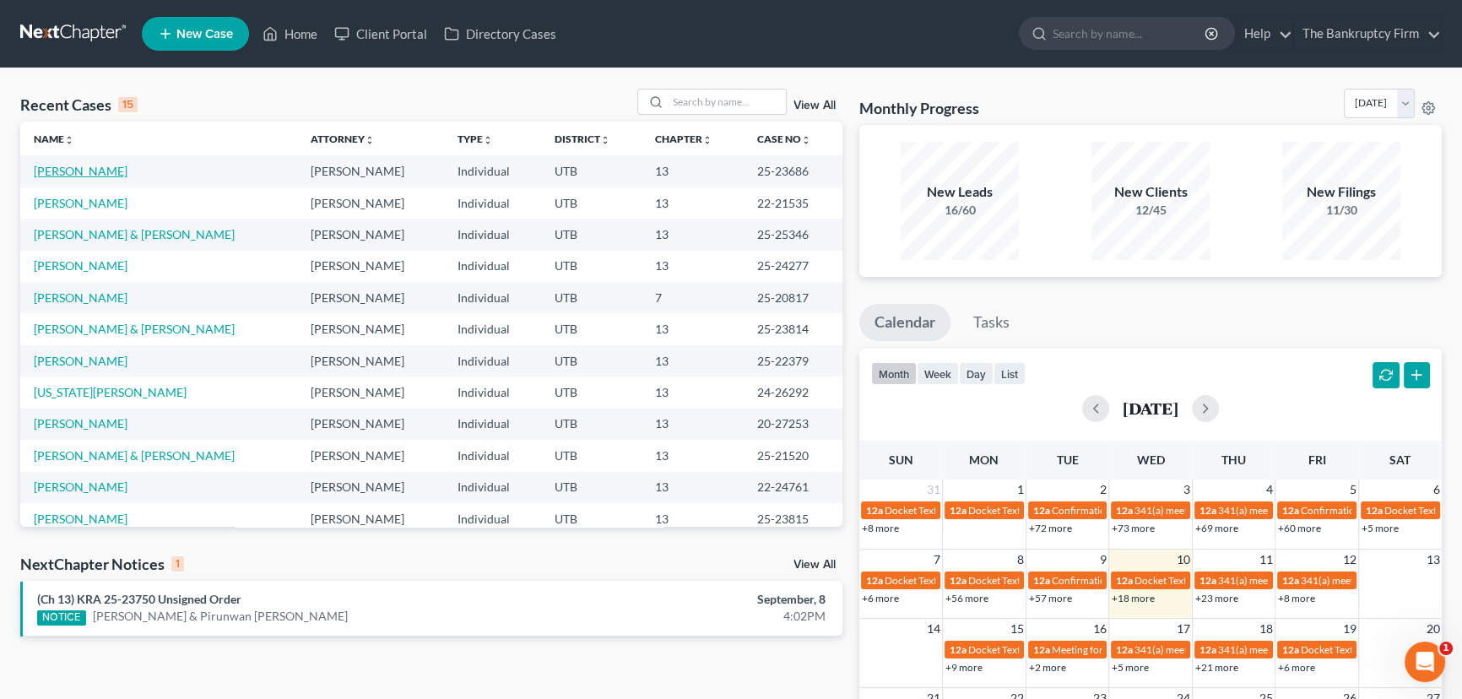
click at [74, 171] on link "[PERSON_NAME]" at bounding box center [81, 171] width 94 height 14
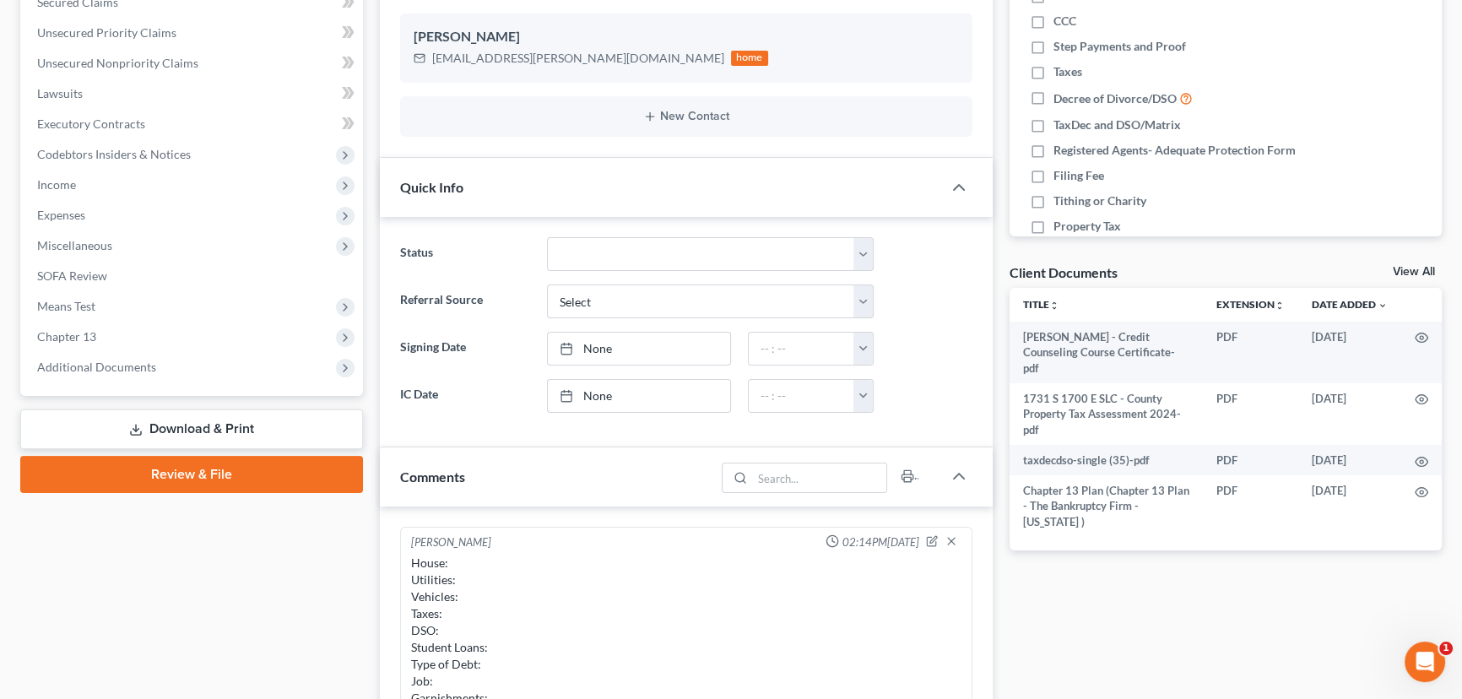
scroll to position [383, 0]
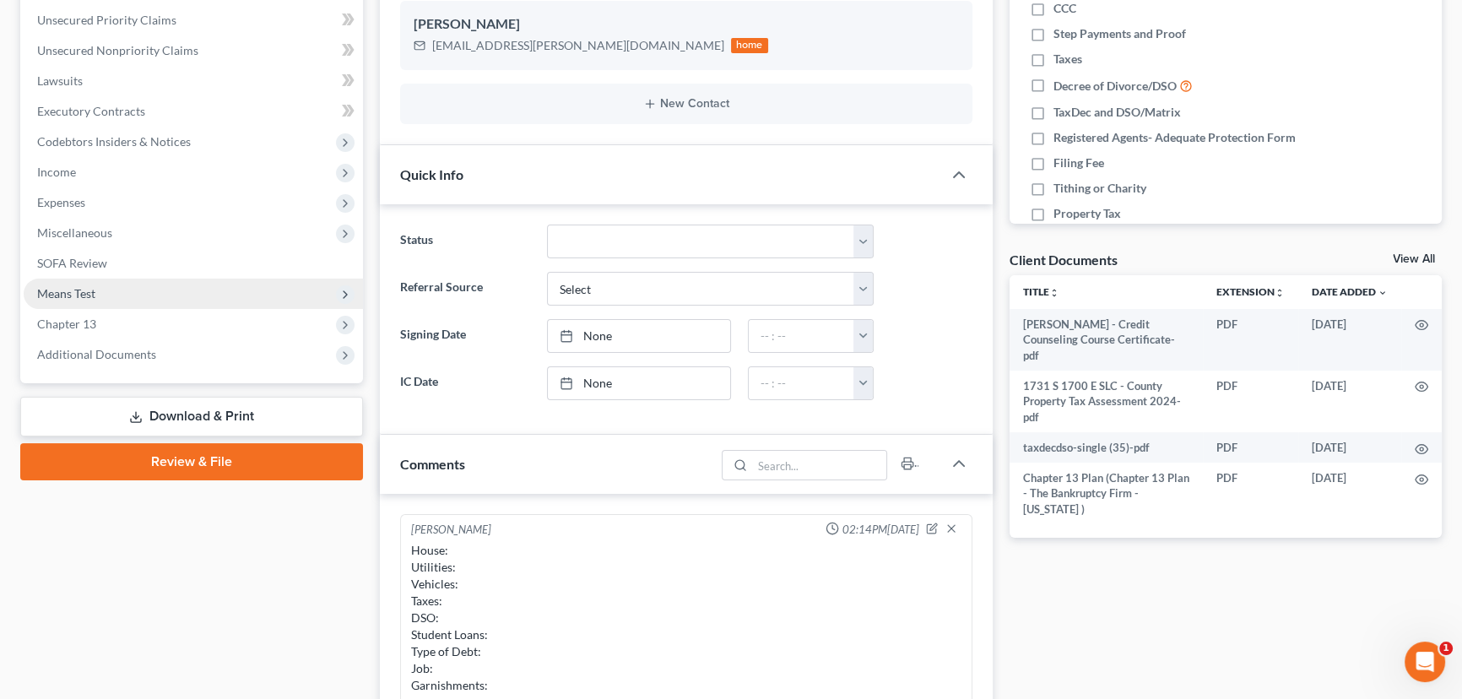
click at [84, 291] on span "Means Test" at bounding box center [66, 293] width 58 height 14
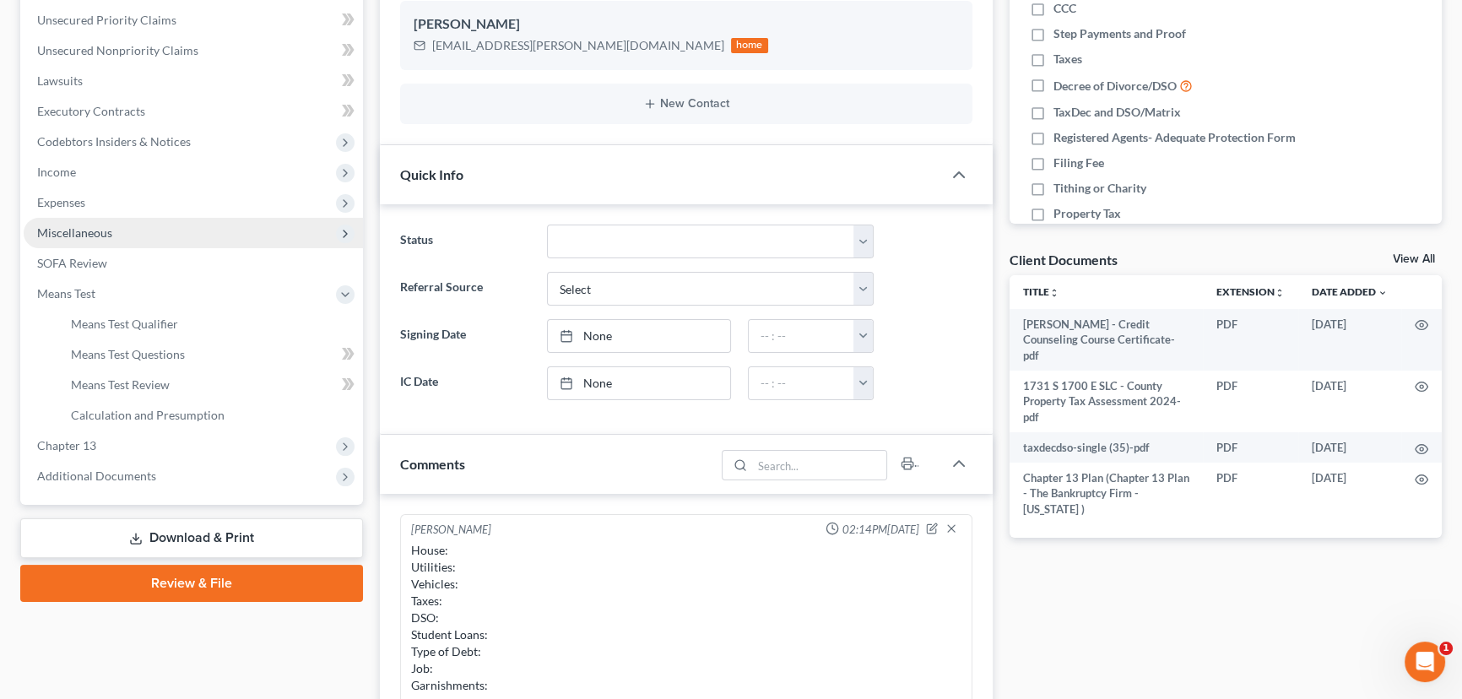
click at [98, 236] on span "Miscellaneous" at bounding box center [74, 232] width 75 height 14
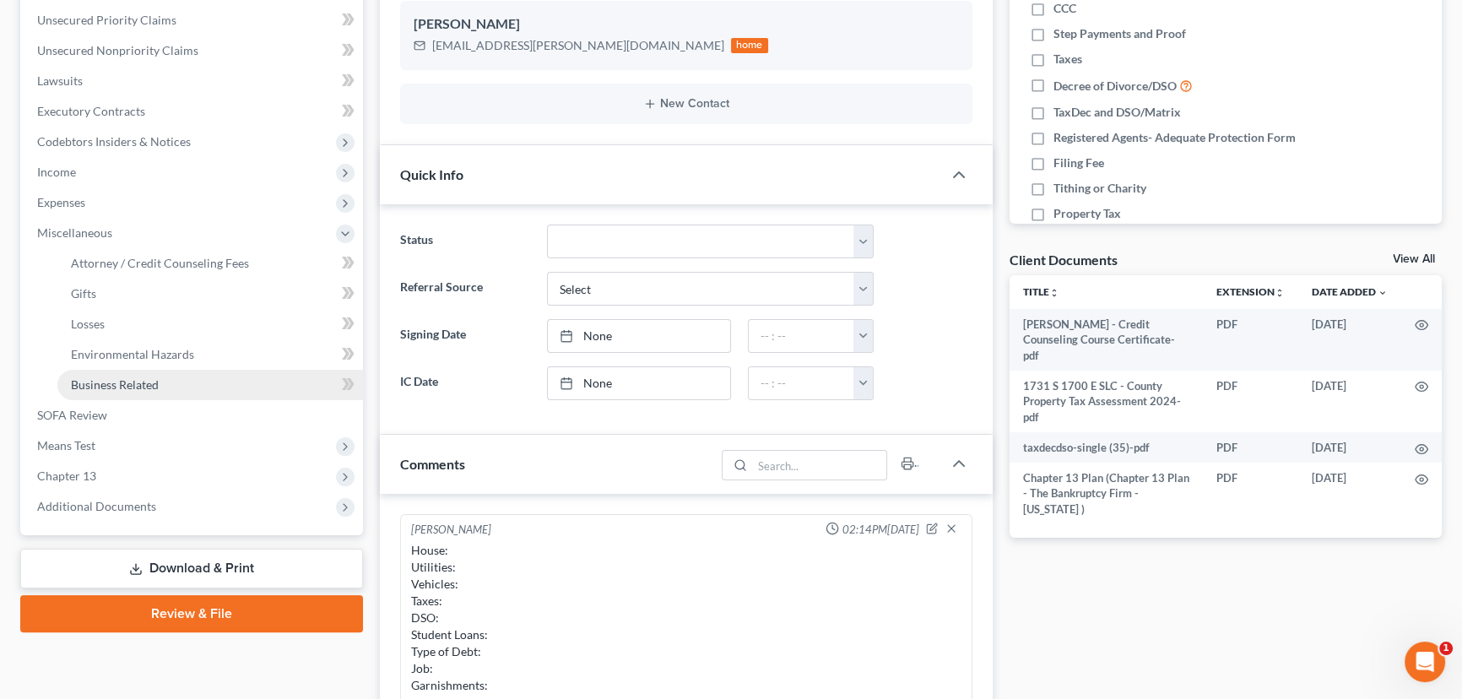
click at [134, 381] on span "Business Related" at bounding box center [115, 384] width 88 height 14
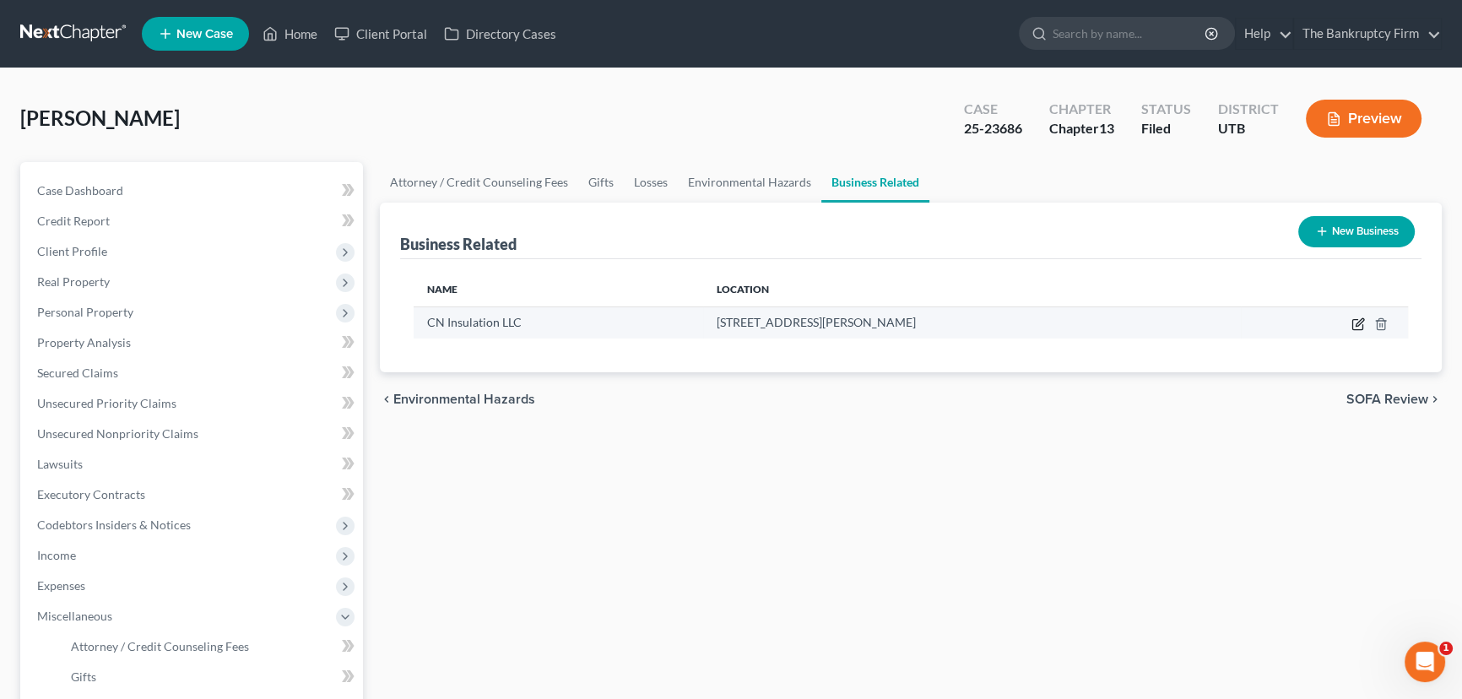
click at [1354, 328] on icon "button" at bounding box center [1358, 325] width 10 height 10
select select "member"
select select "46"
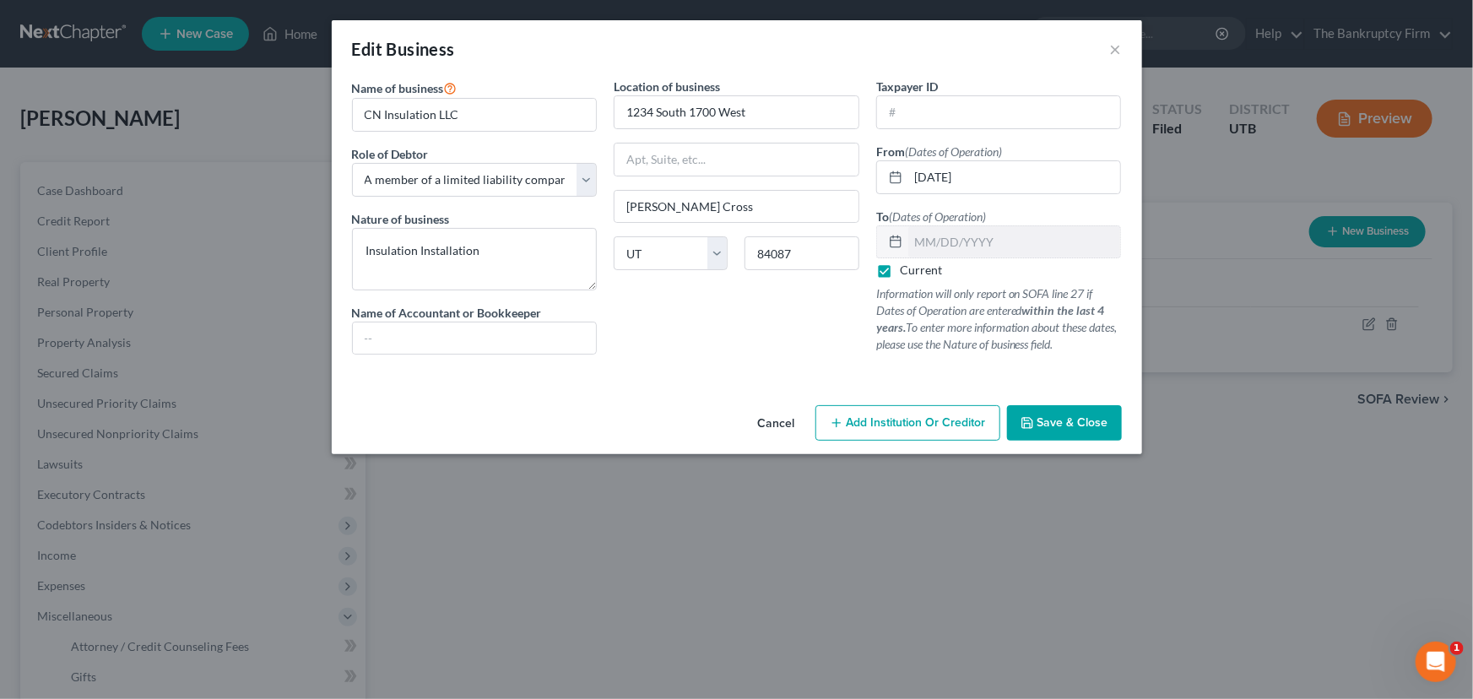
click at [1049, 420] on span "Save & Close" at bounding box center [1073, 422] width 71 height 14
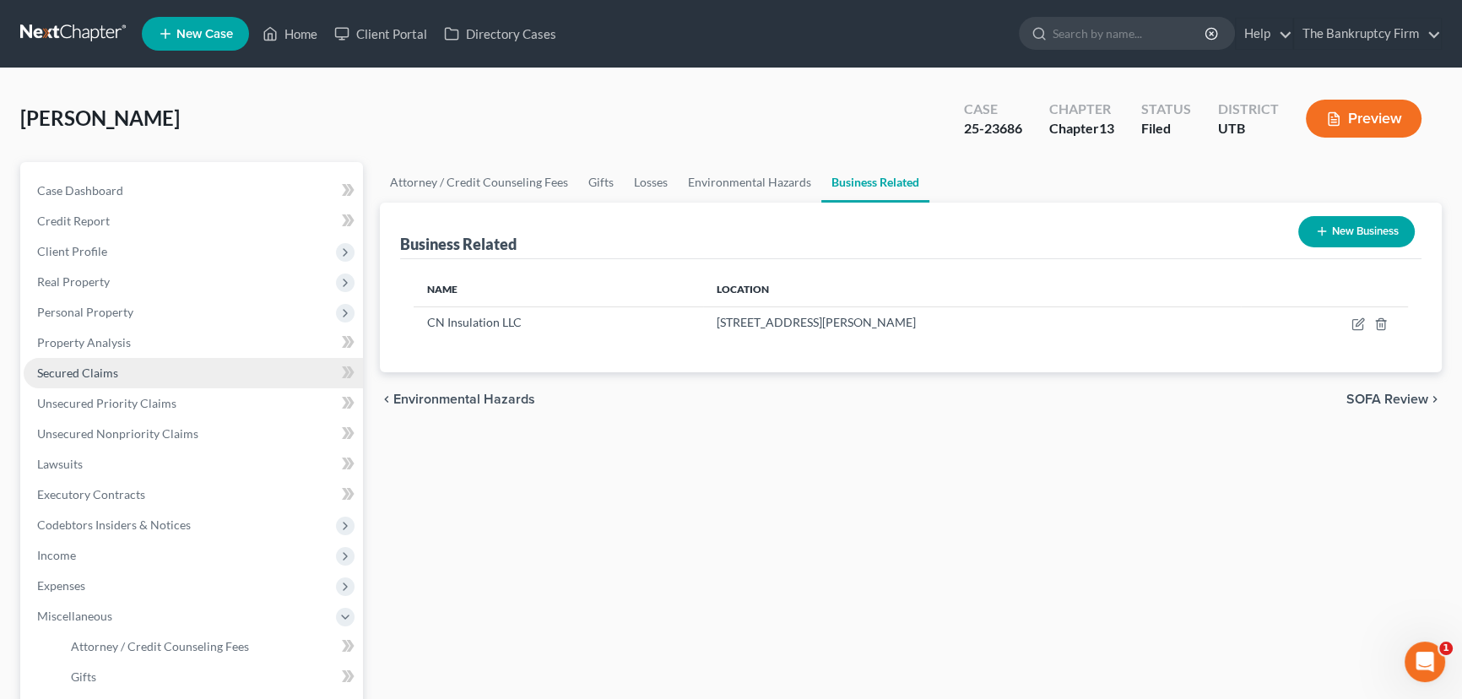
click at [85, 371] on span "Secured Claims" at bounding box center [77, 373] width 81 height 14
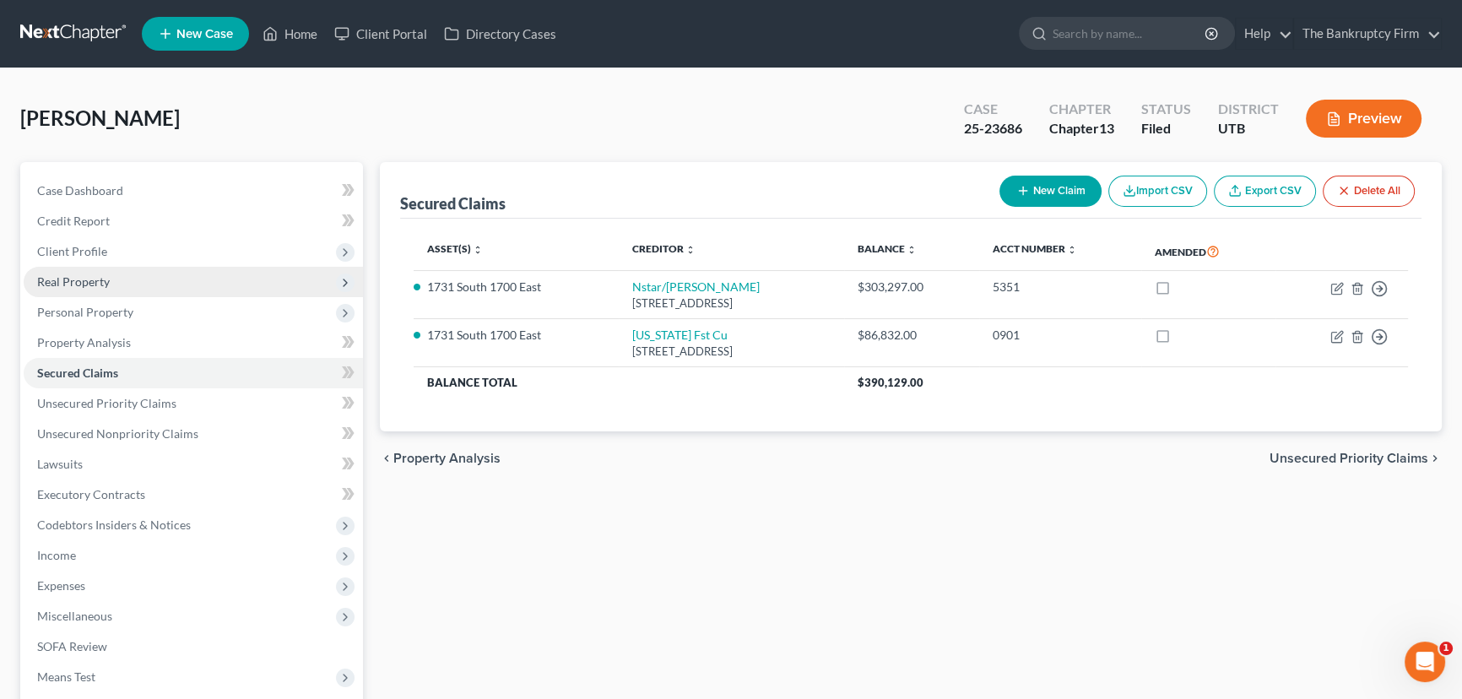
click at [86, 280] on span "Real Property" at bounding box center [73, 281] width 73 height 14
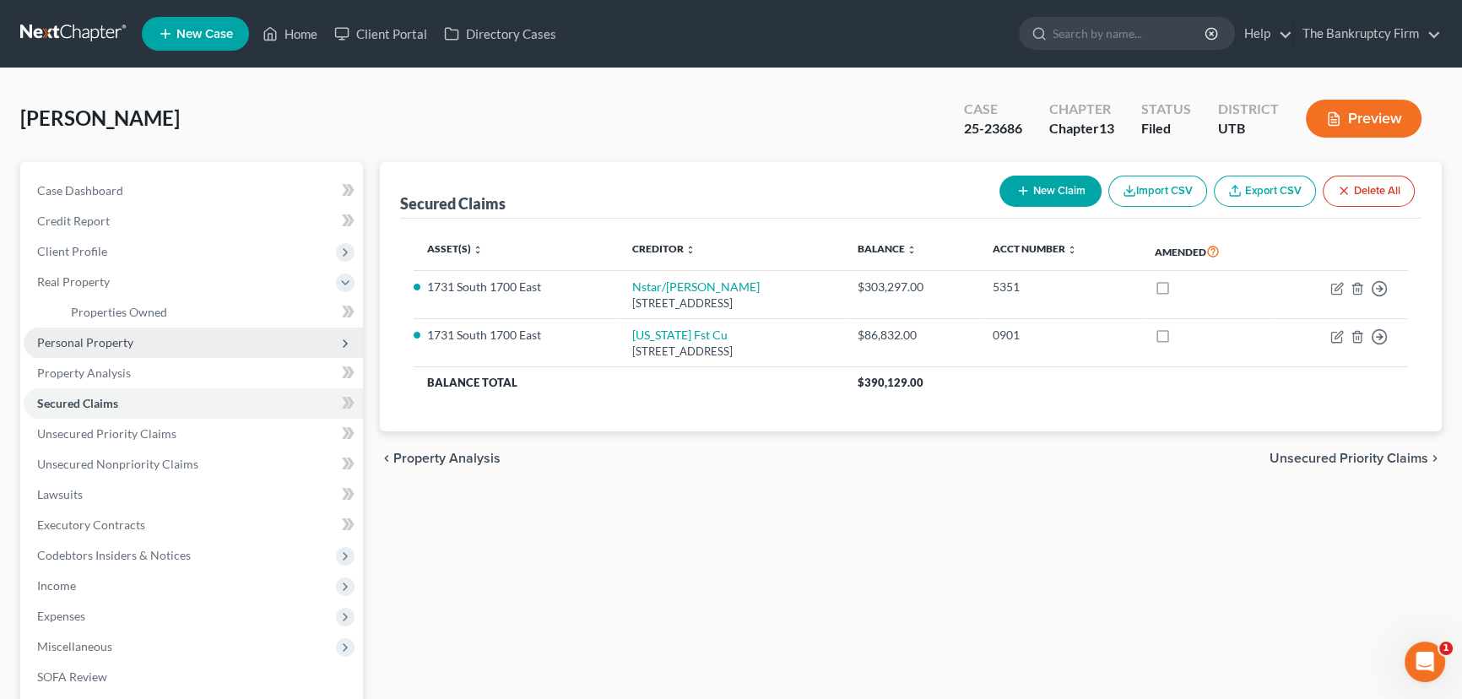
click at [87, 342] on span "Personal Property" at bounding box center [85, 342] width 96 height 14
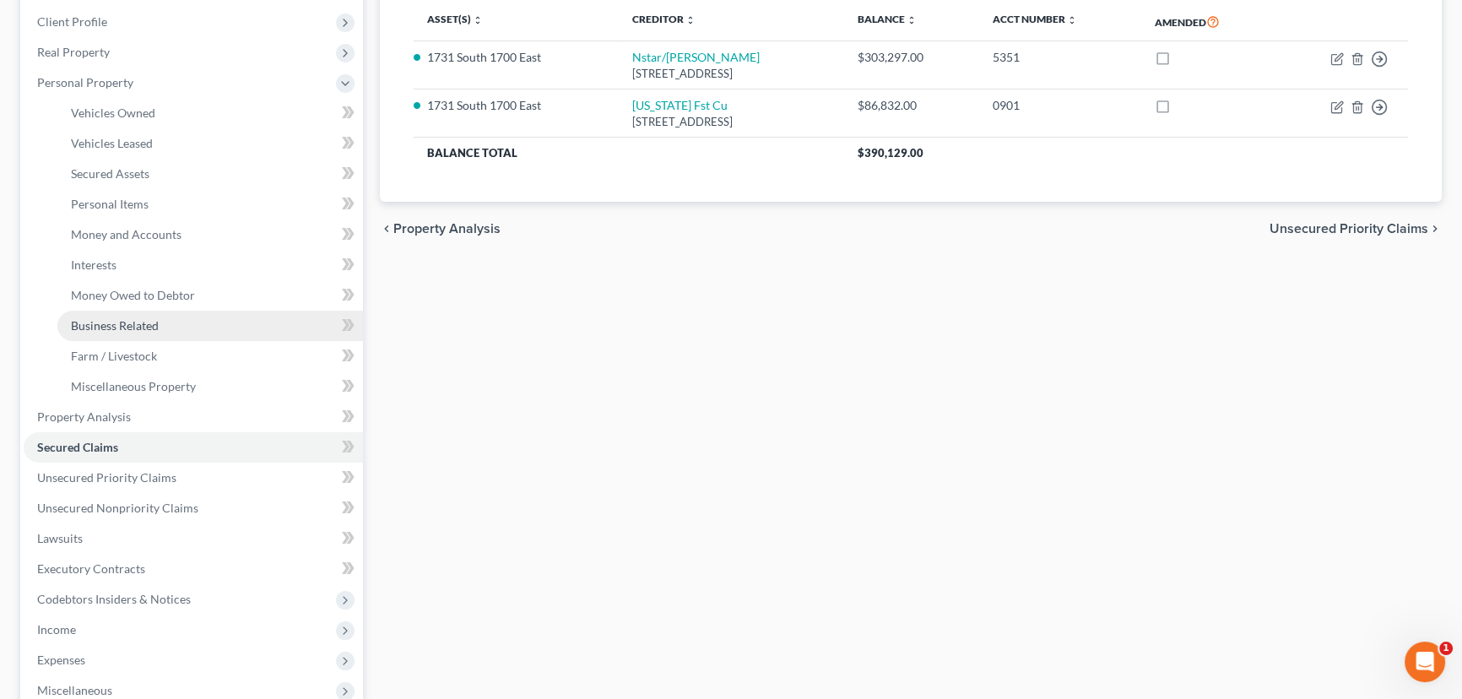
click at [131, 321] on span "Business Related" at bounding box center [115, 325] width 88 height 14
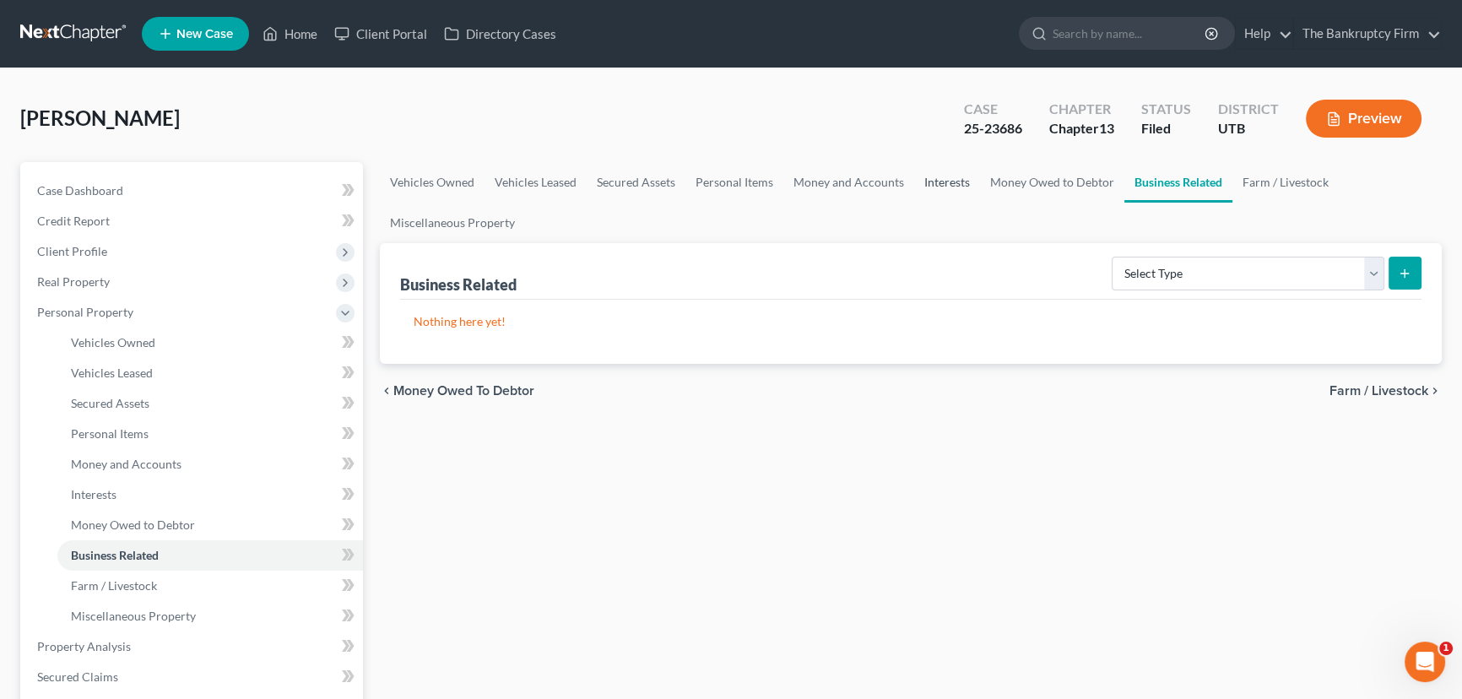
click at [932, 182] on link "Interests" at bounding box center [947, 182] width 66 height 41
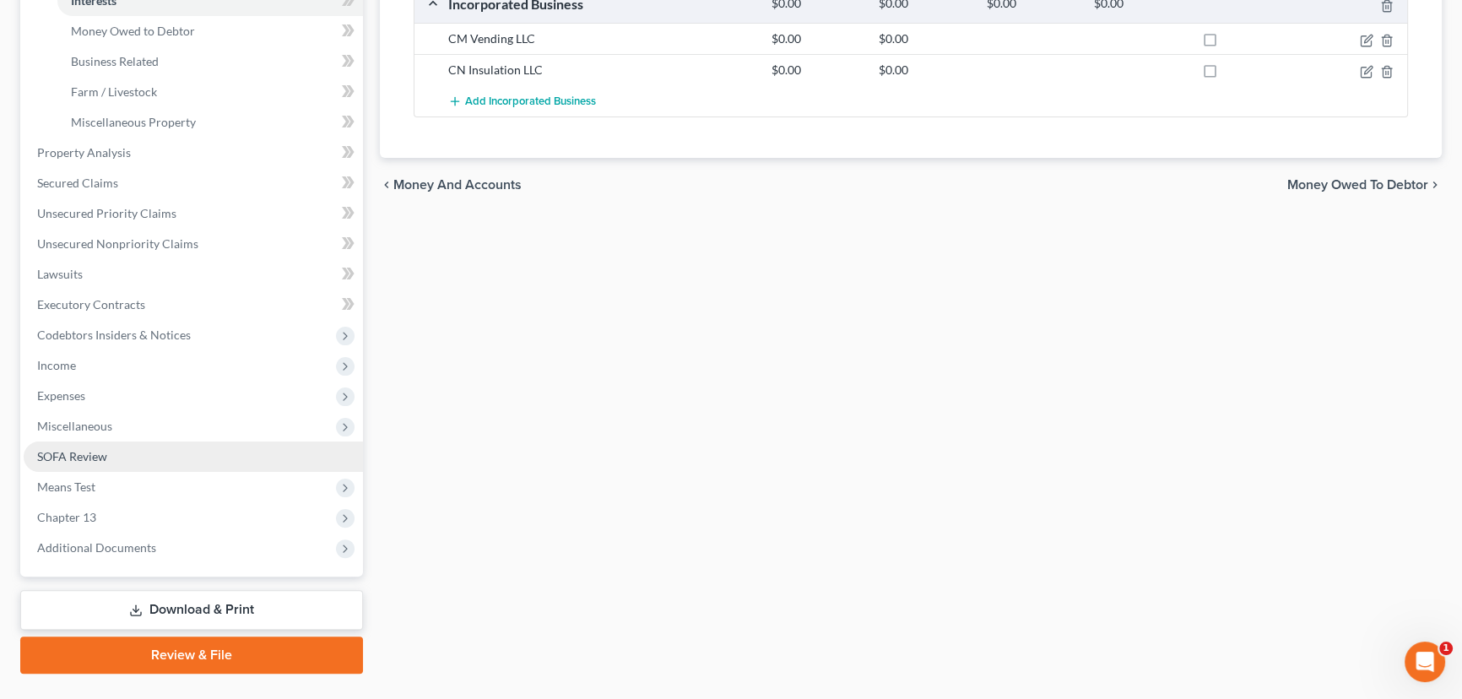
scroll to position [530, 0]
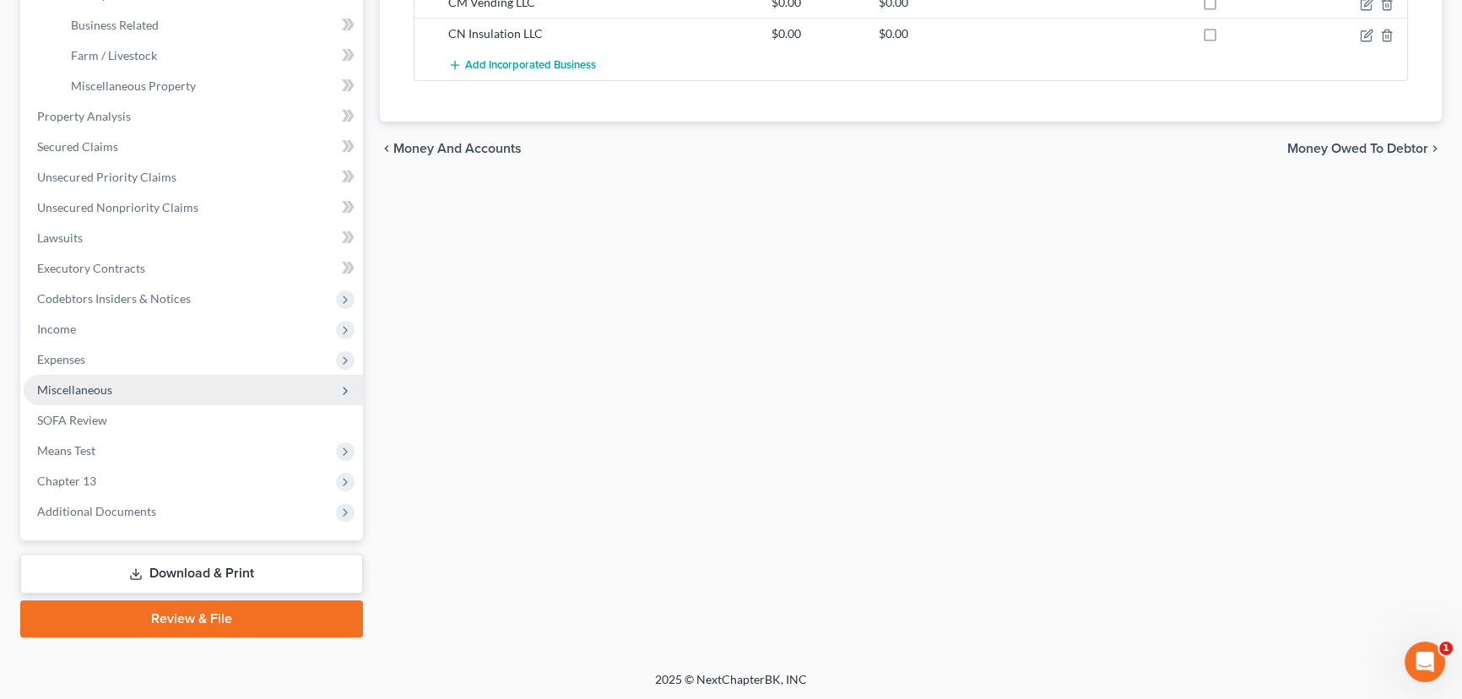
click at [86, 390] on span "Miscellaneous" at bounding box center [74, 389] width 75 height 14
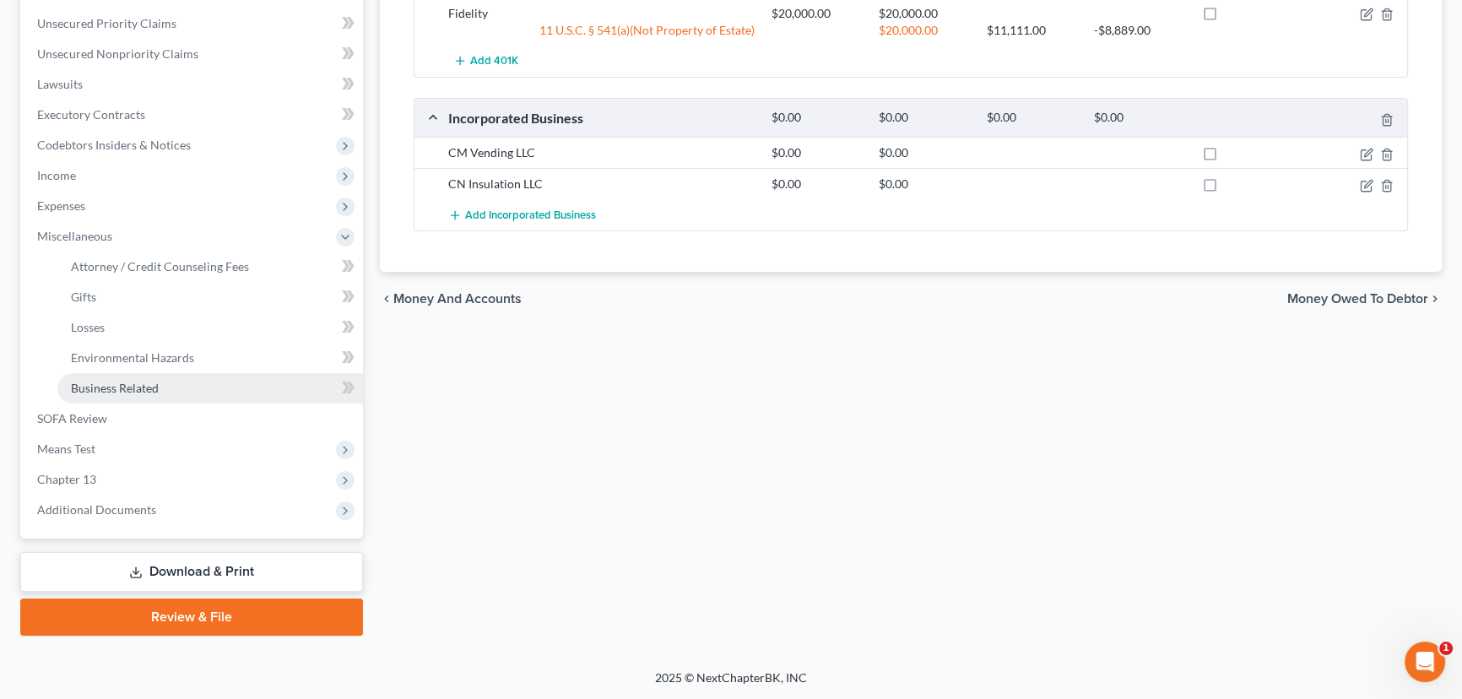
scroll to position [378, 0]
click at [122, 384] on span "Business Related" at bounding box center [115, 389] width 88 height 14
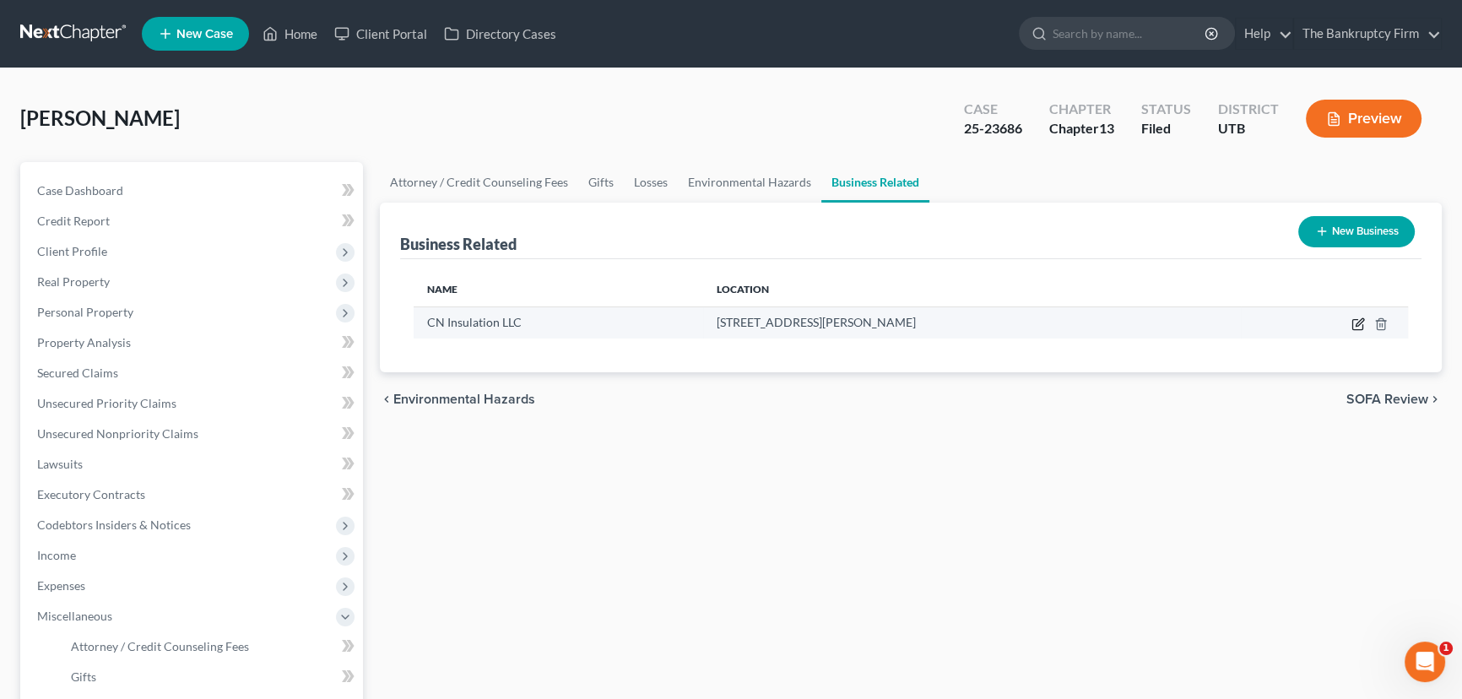
click at [1357, 323] on icon "button" at bounding box center [1360, 322] width 8 height 8
select select "member"
select select "46"
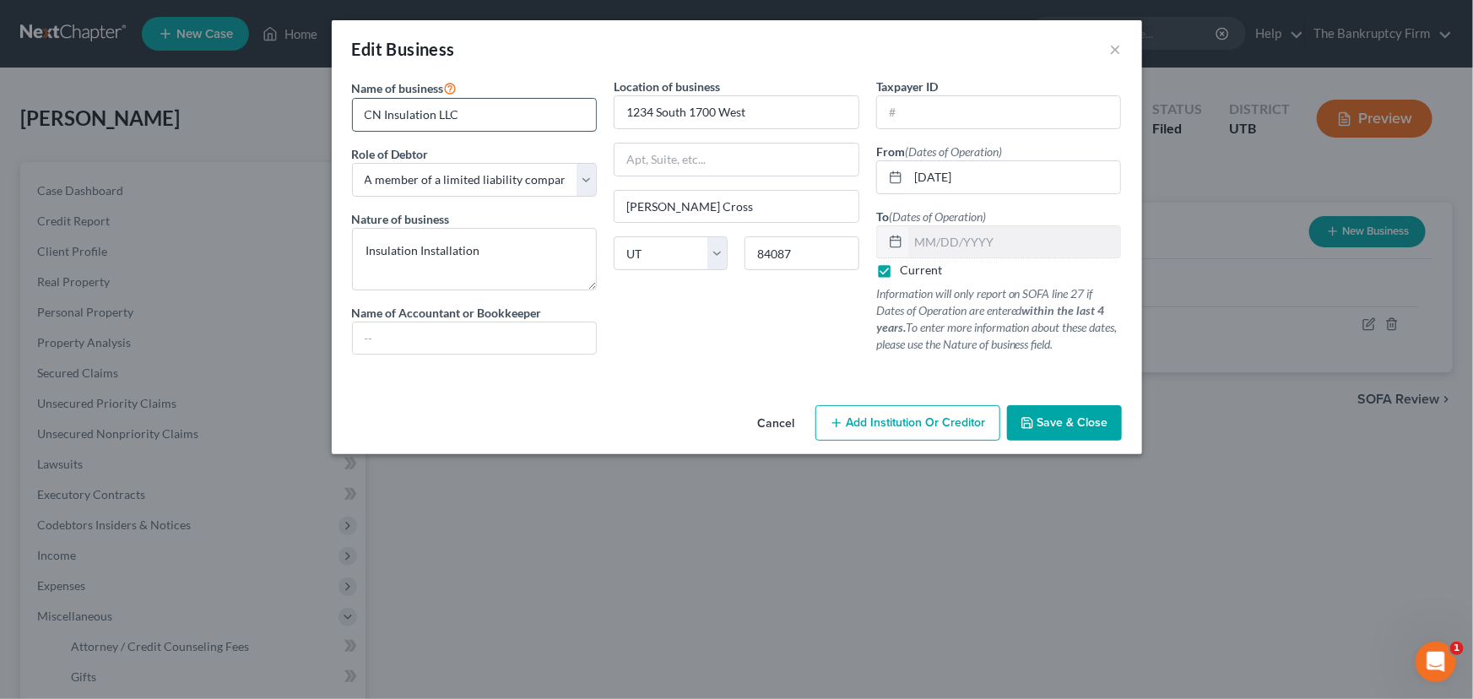
click at [482, 117] on input "CN Insulation LLC" at bounding box center [475, 115] width 244 height 32
type input "CN Insulation LLC, dba USA Insulation"
drag, startPoint x: 1039, startPoint y: 420, endPoint x: 895, endPoint y: 367, distance: 153.6
click at [899, 369] on div "Edit Business × Name of business * CN Insulation LLC, dba [GEOGRAPHIC_DATA] Ins…" at bounding box center [737, 237] width 811 height 434
click at [900, 267] on label "Current" at bounding box center [921, 270] width 42 height 17
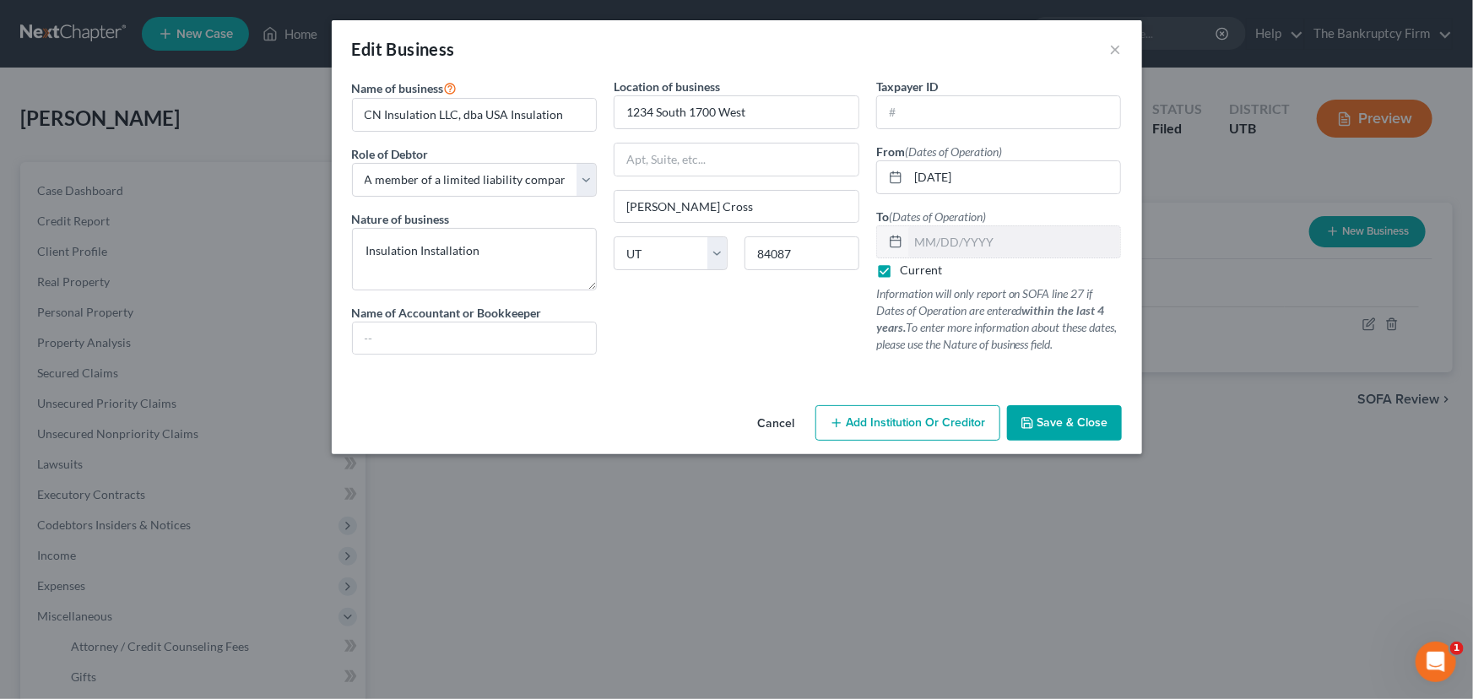
click at [907, 267] on input "Current" at bounding box center [912, 267] width 11 height 11
checkbox input "false"
drag, startPoint x: 918, startPoint y: 240, endPoint x: 924, endPoint y: 247, distance: 9.6
click at [918, 240] on input "text" at bounding box center [1014, 242] width 213 height 32
type input "[DATE]"
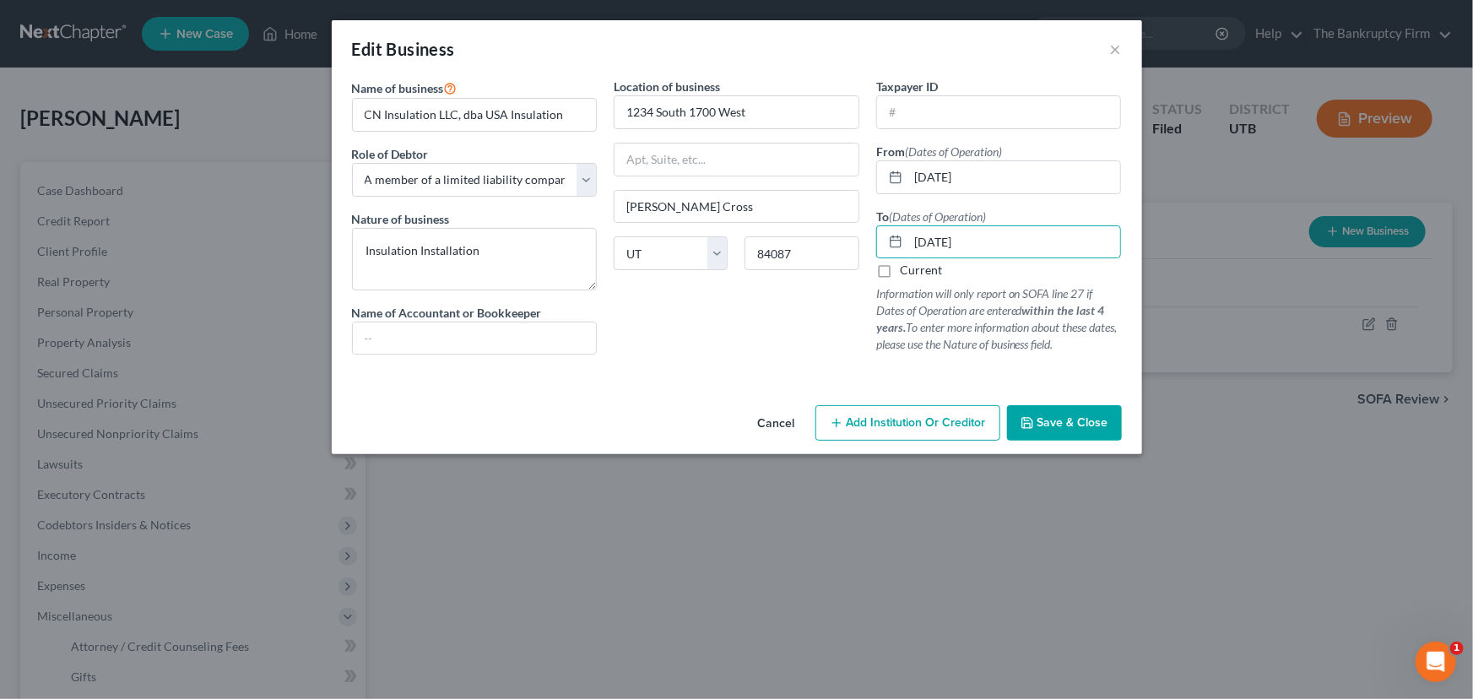
click at [1055, 418] on span "Save & Close" at bounding box center [1073, 422] width 71 height 14
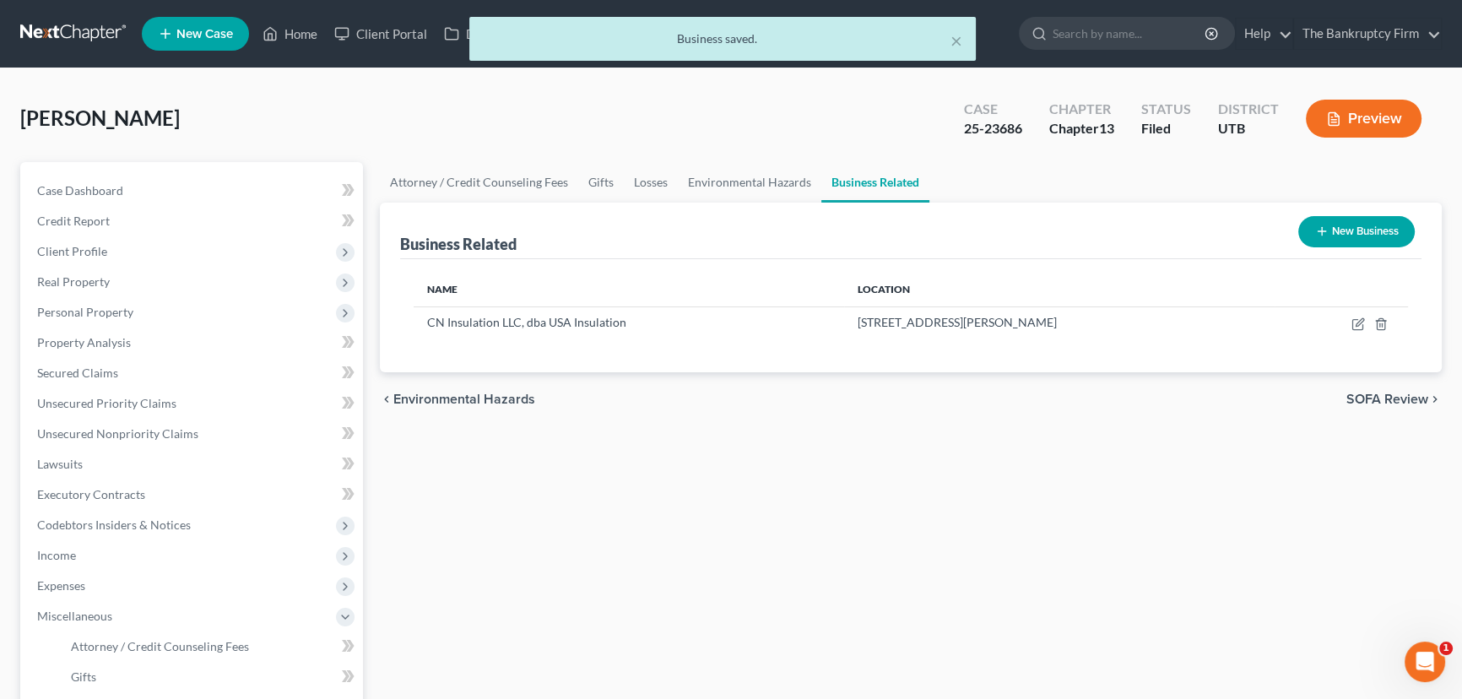
click at [1345, 230] on button "New Business" at bounding box center [1357, 231] width 117 height 31
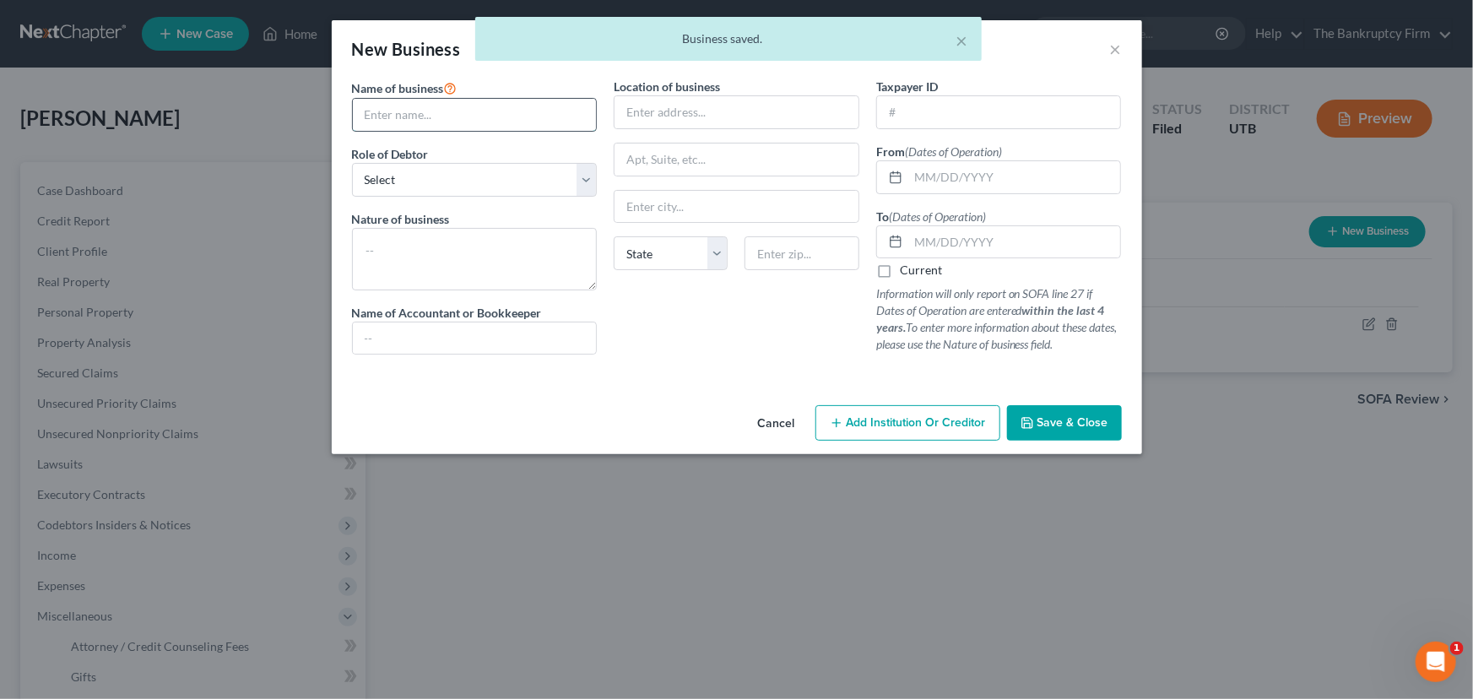
click at [447, 110] on input "text" at bounding box center [475, 115] width 244 height 32
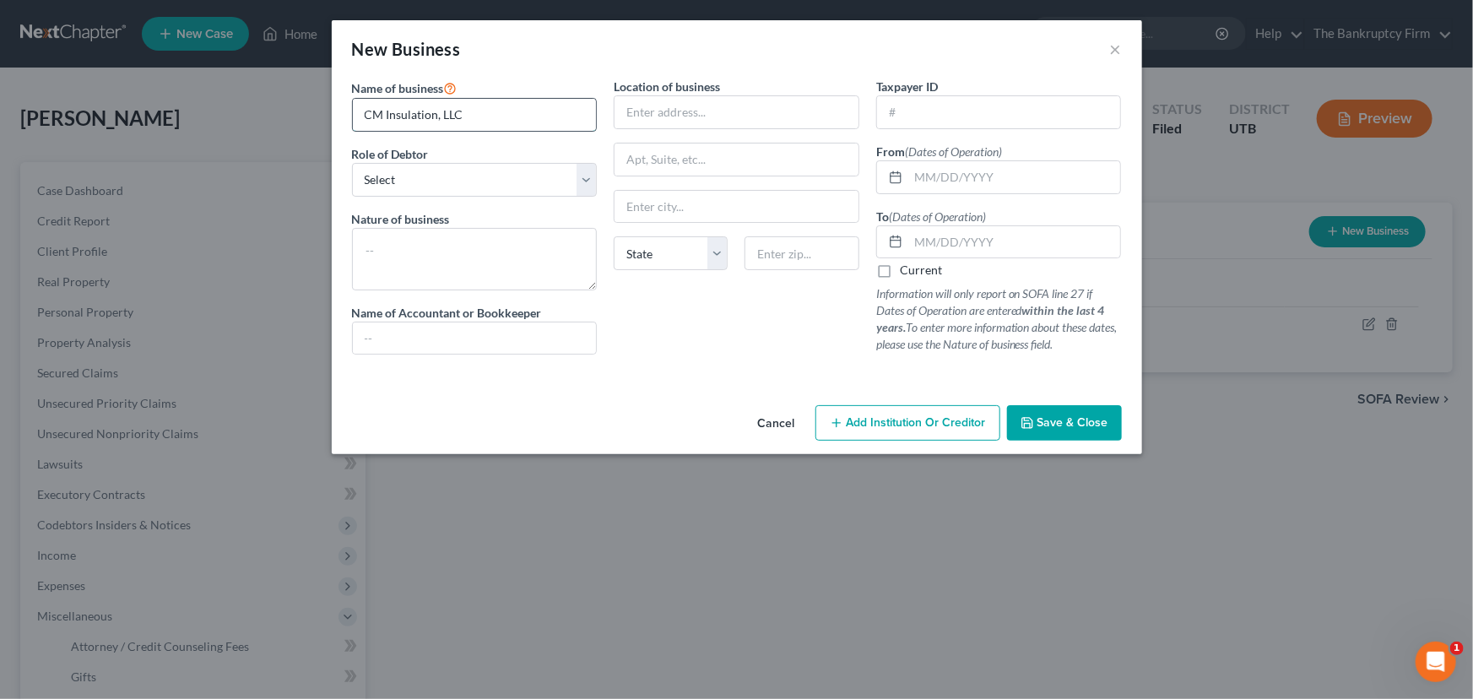
type input "CM Insulation, LLC"
click at [583, 182] on select "Select A member of a limited liability company (LLC) or limited liability partn…" at bounding box center [475, 180] width 246 height 34
select select "member"
click at [352, 163] on select "Select A member of a limited liability company (LLC) or limited liability partn…" at bounding box center [475, 180] width 246 height 34
click at [409, 247] on textarea at bounding box center [475, 259] width 246 height 62
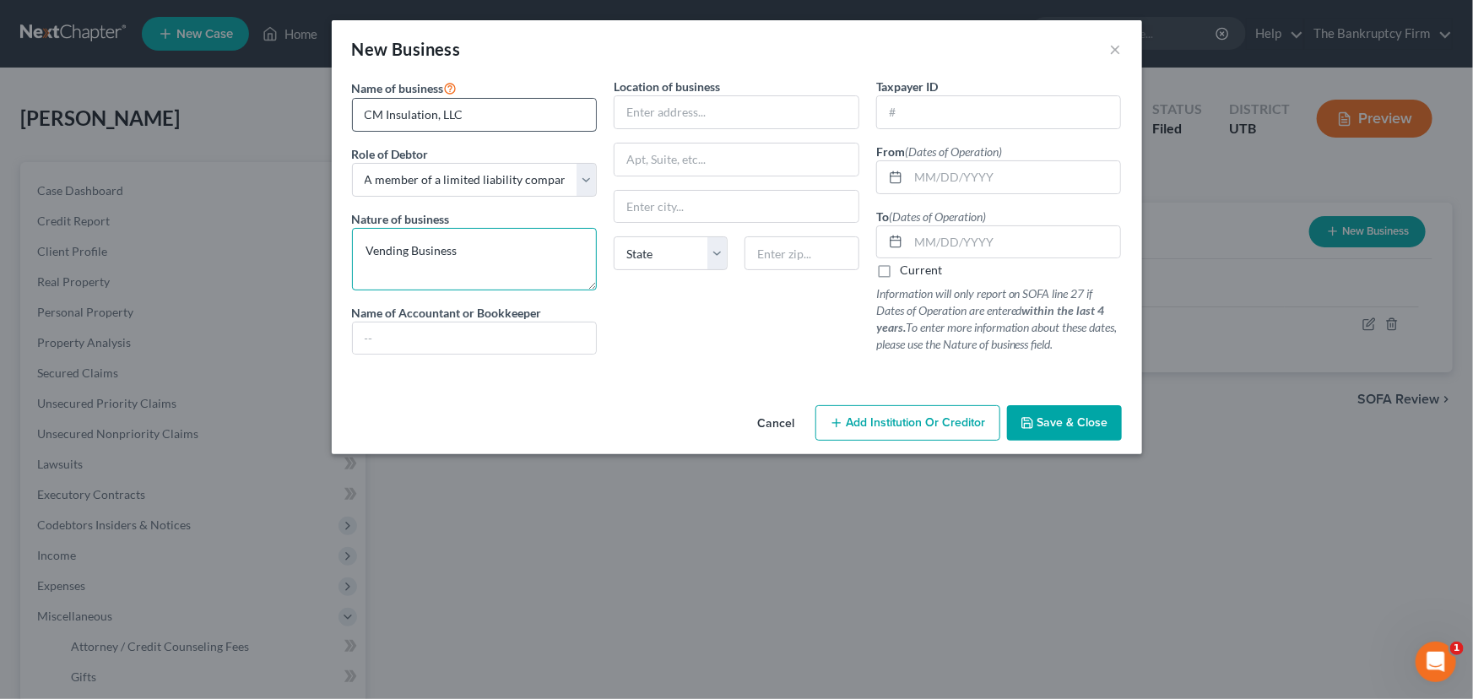
type textarea "Vending Business"
drag, startPoint x: 386, startPoint y: 114, endPoint x: 436, endPoint y: 117, distance: 49.9
click at [436, 117] on input "CM Insulation, LLC" at bounding box center [475, 115] width 244 height 32
type input "CM Vending, LLC"
click at [634, 111] on input "text" at bounding box center [737, 112] width 244 height 32
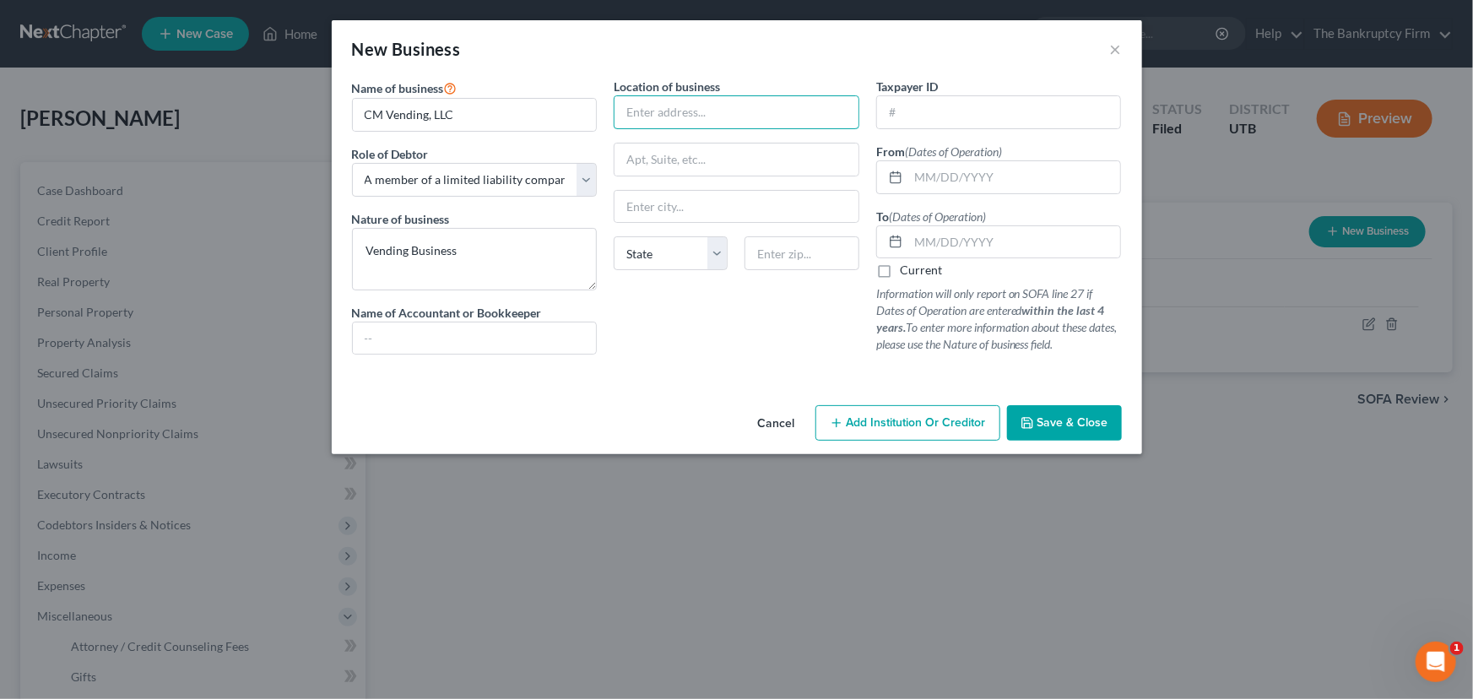
paste input "1731 South 1700 East"
type input "1731 South 1700 East"
click at [763, 252] on input "text" at bounding box center [802, 253] width 114 height 34
type input "84108"
type input "[GEOGRAPHIC_DATA]"
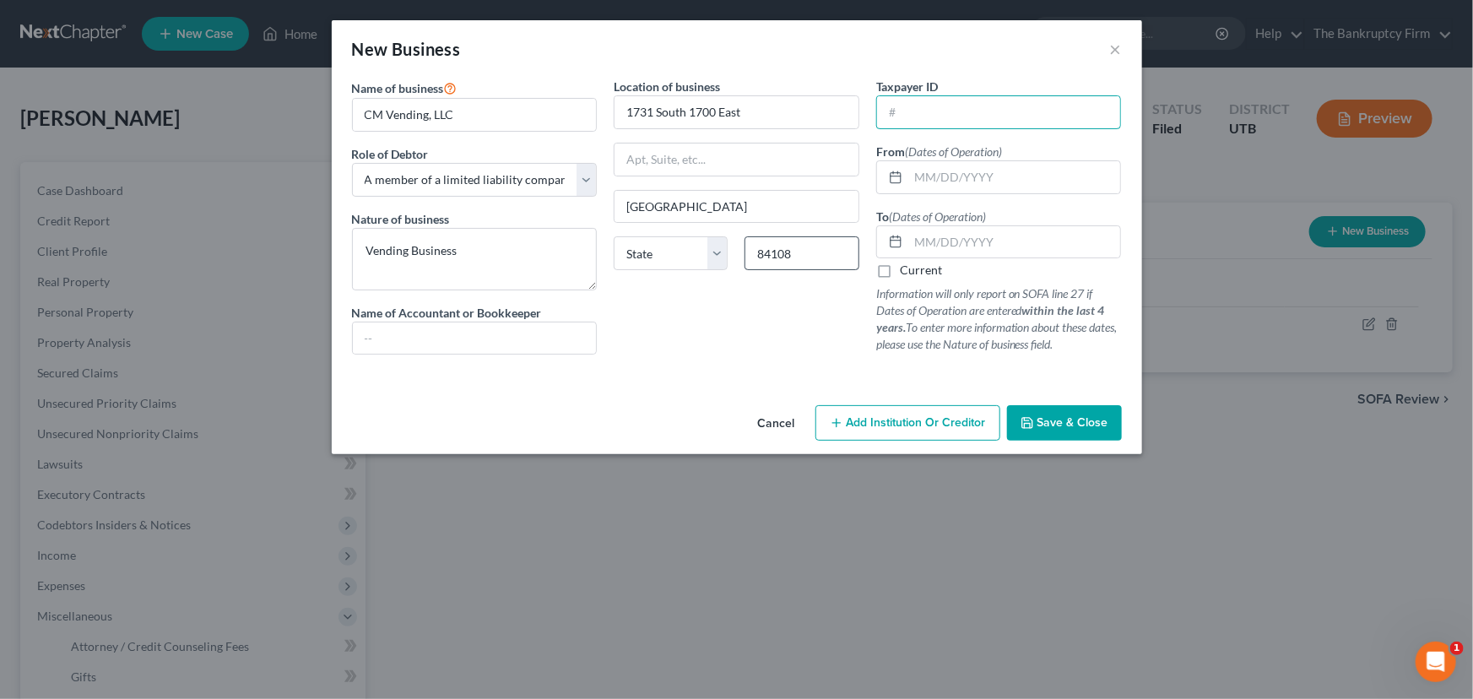
select select "46"
click at [914, 177] on input "text" at bounding box center [1014, 177] width 213 height 32
type input "[DATE]"
click at [900, 268] on label "Current" at bounding box center [921, 270] width 42 height 17
click at [907, 268] on input "Current" at bounding box center [912, 267] width 11 height 11
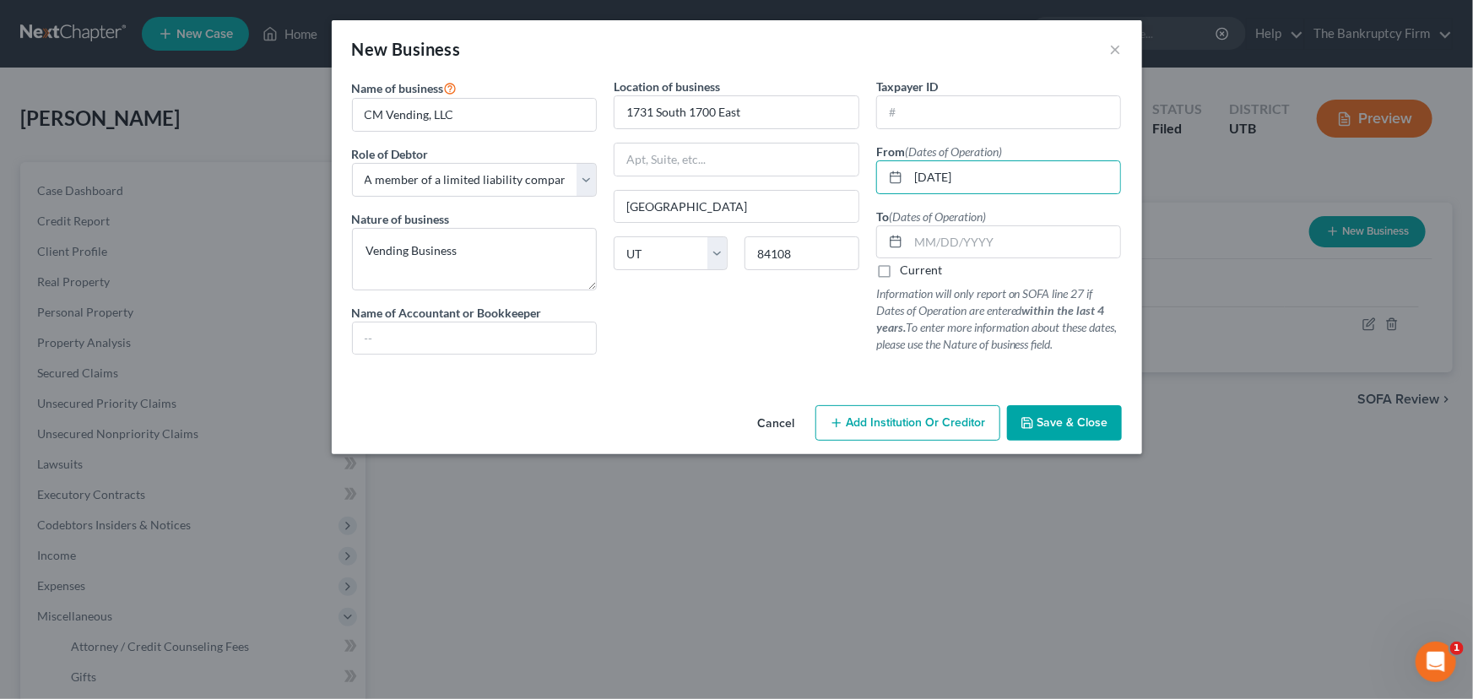
checkbox input "true"
click at [1054, 425] on span "Save & Close" at bounding box center [1073, 422] width 71 height 14
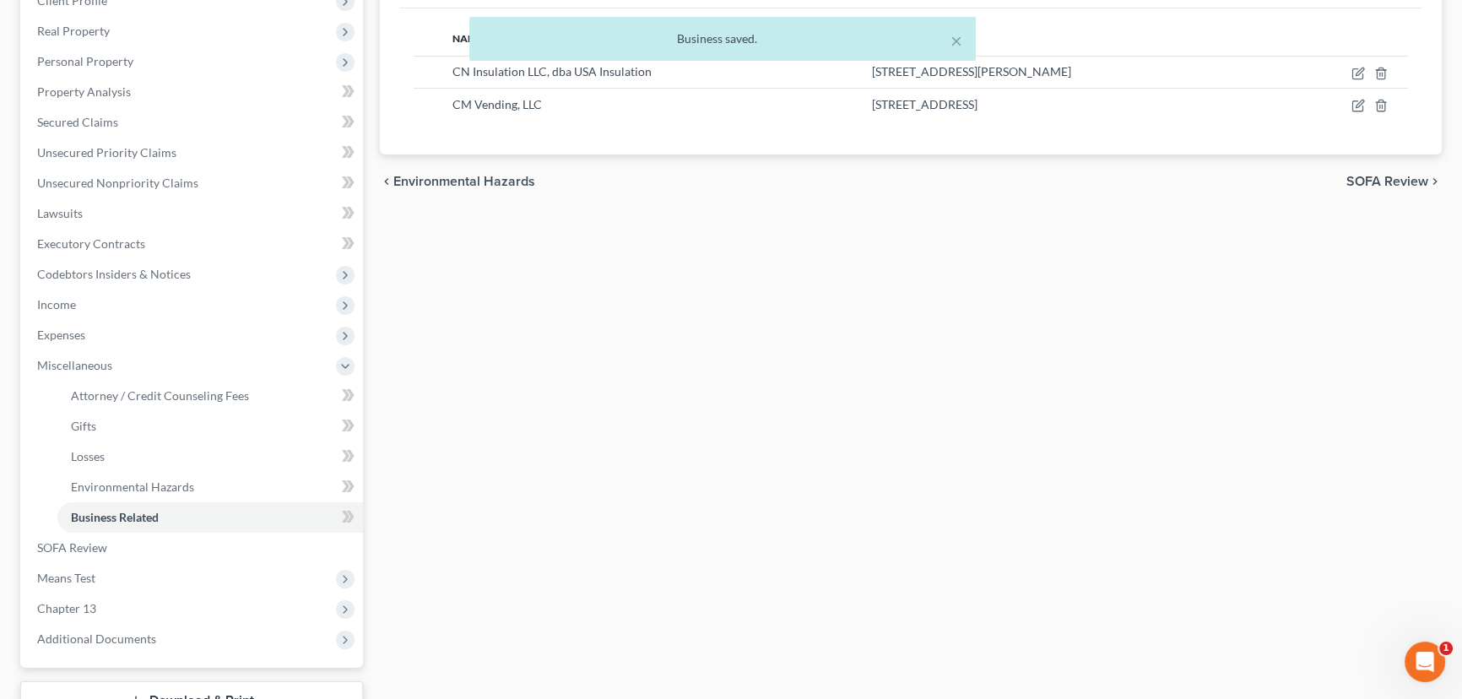
scroll to position [378, 0]
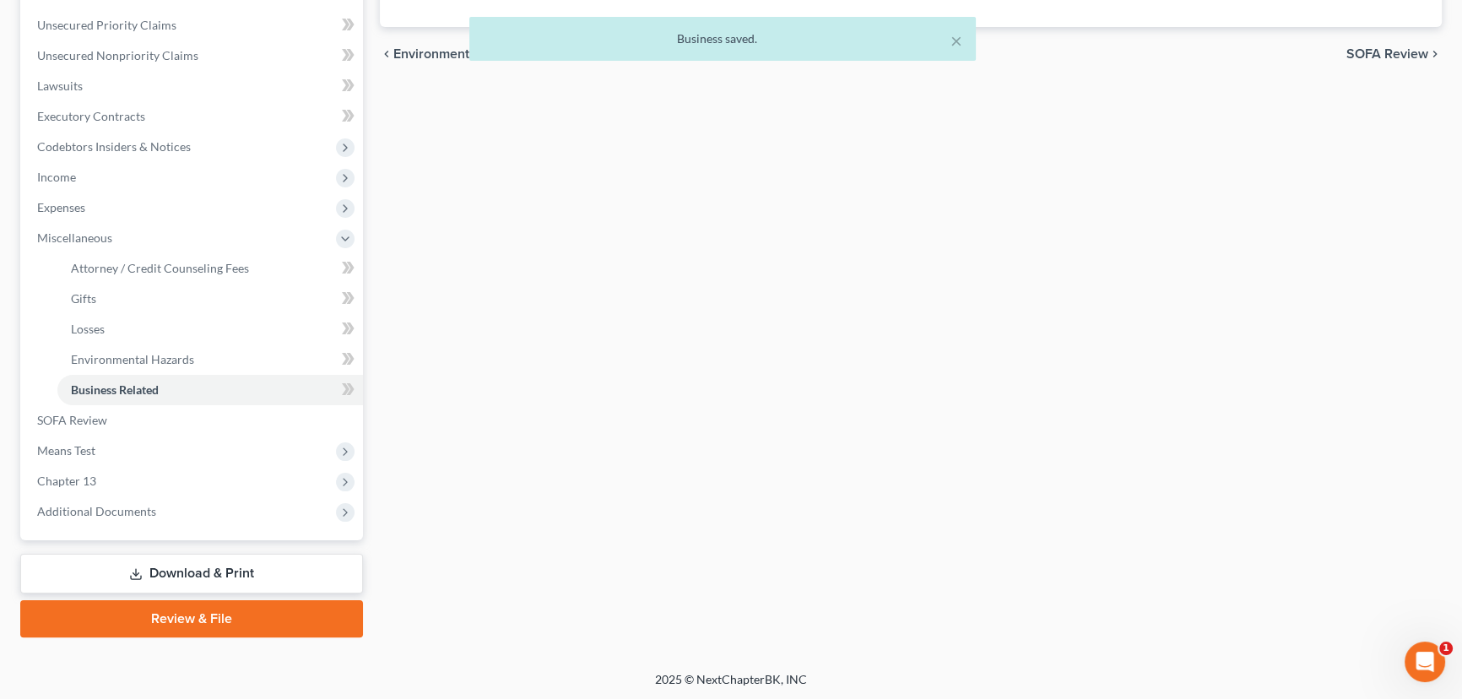
drag, startPoint x: 199, startPoint y: 571, endPoint x: 302, endPoint y: 563, distance: 103.3
click at [200, 571] on link "Download & Print" at bounding box center [191, 574] width 343 height 40
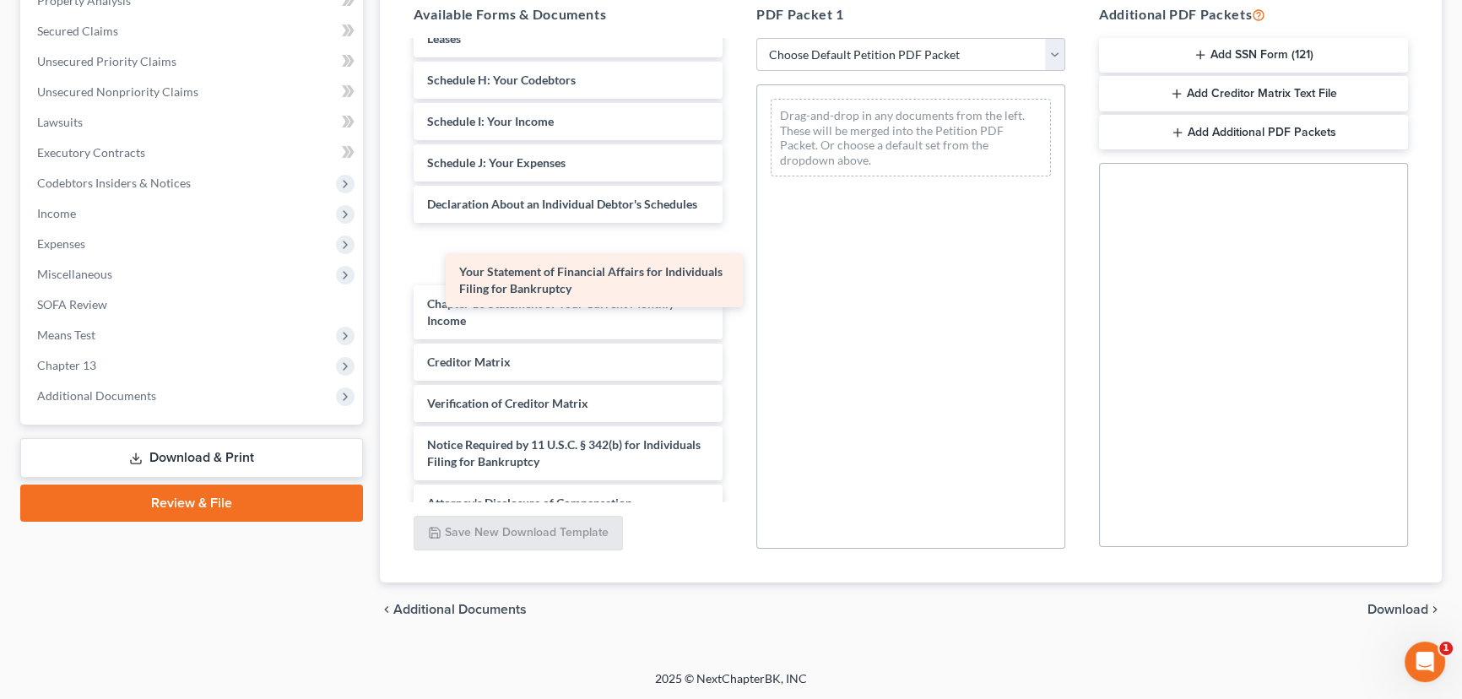
scroll to position [535, 0]
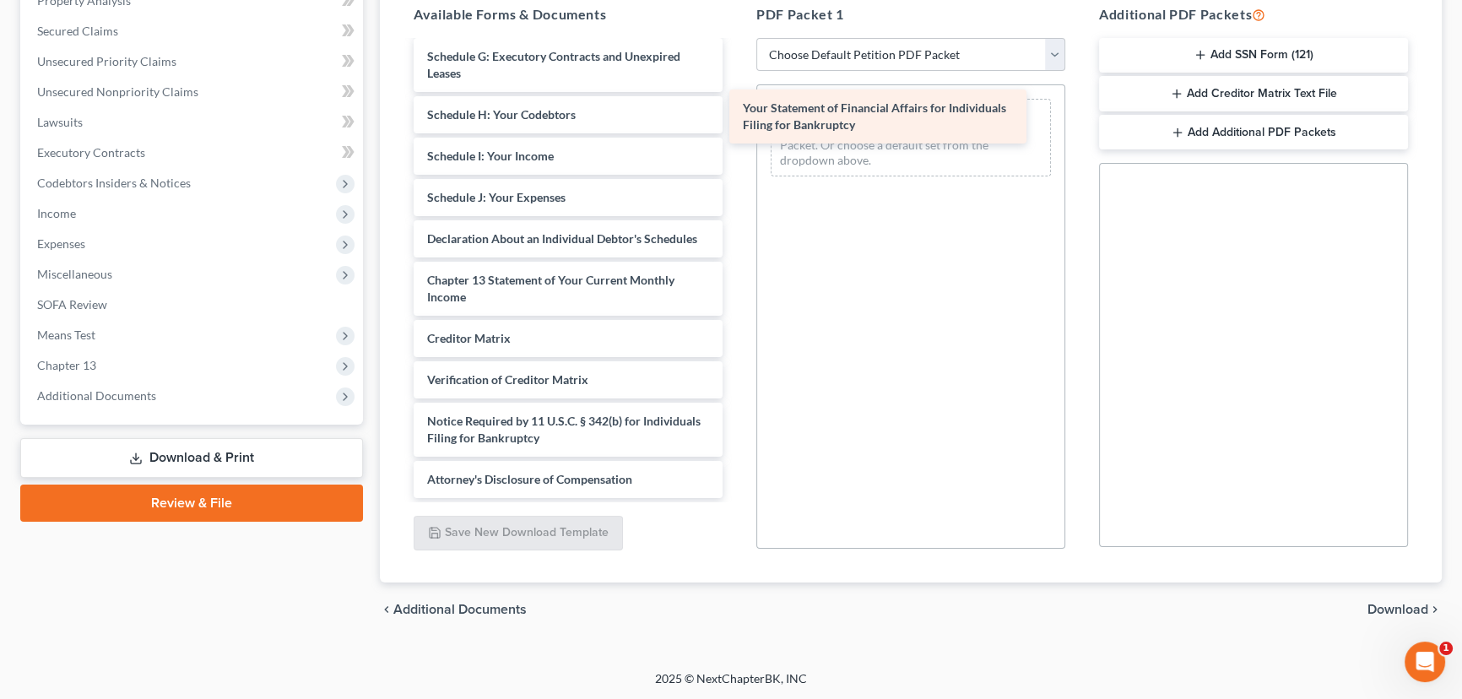
drag, startPoint x: 535, startPoint y: 287, endPoint x: 851, endPoint y: 118, distance: 358.1
click at [736, 118] on div "Your Statement of Financial Affairs for Individuals Filing for Bankruptcy [PERS…" at bounding box center [568, 19] width 336 height 958
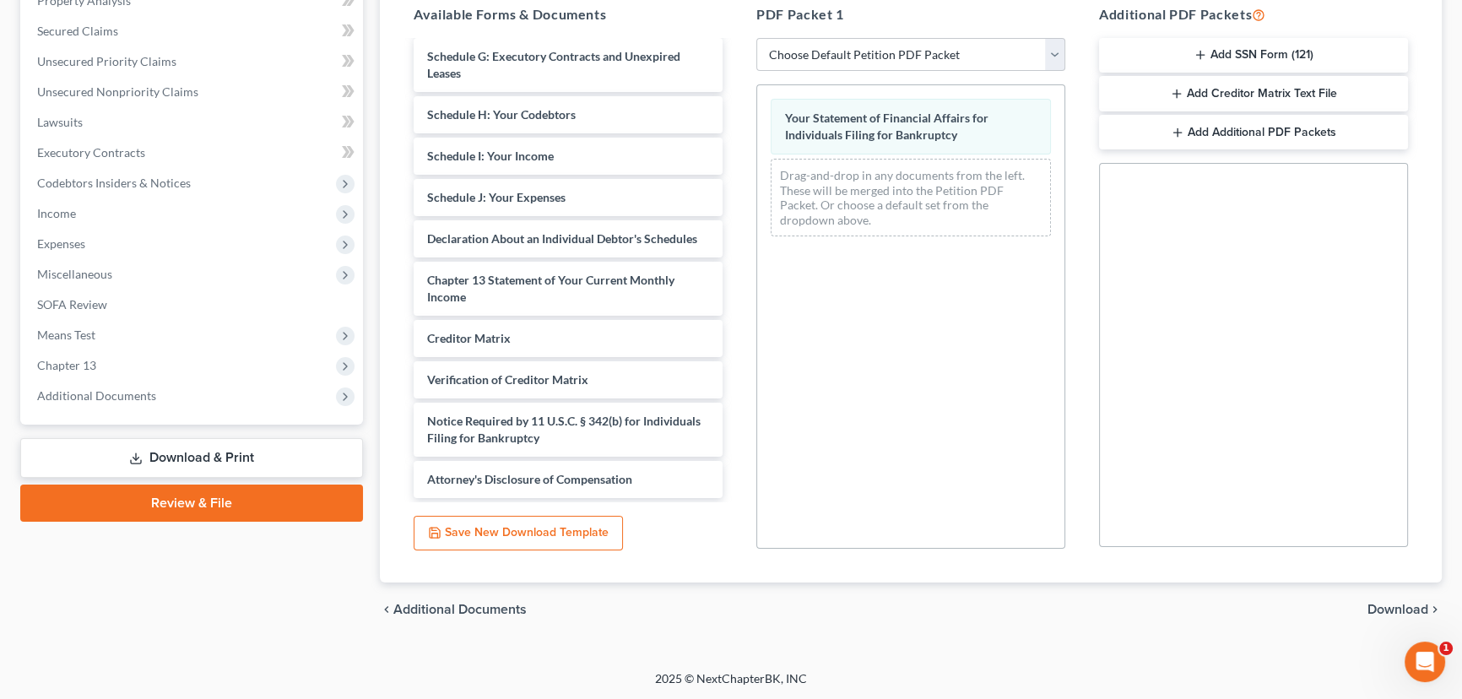
click at [1405, 606] on span "Download" at bounding box center [1398, 610] width 61 height 14
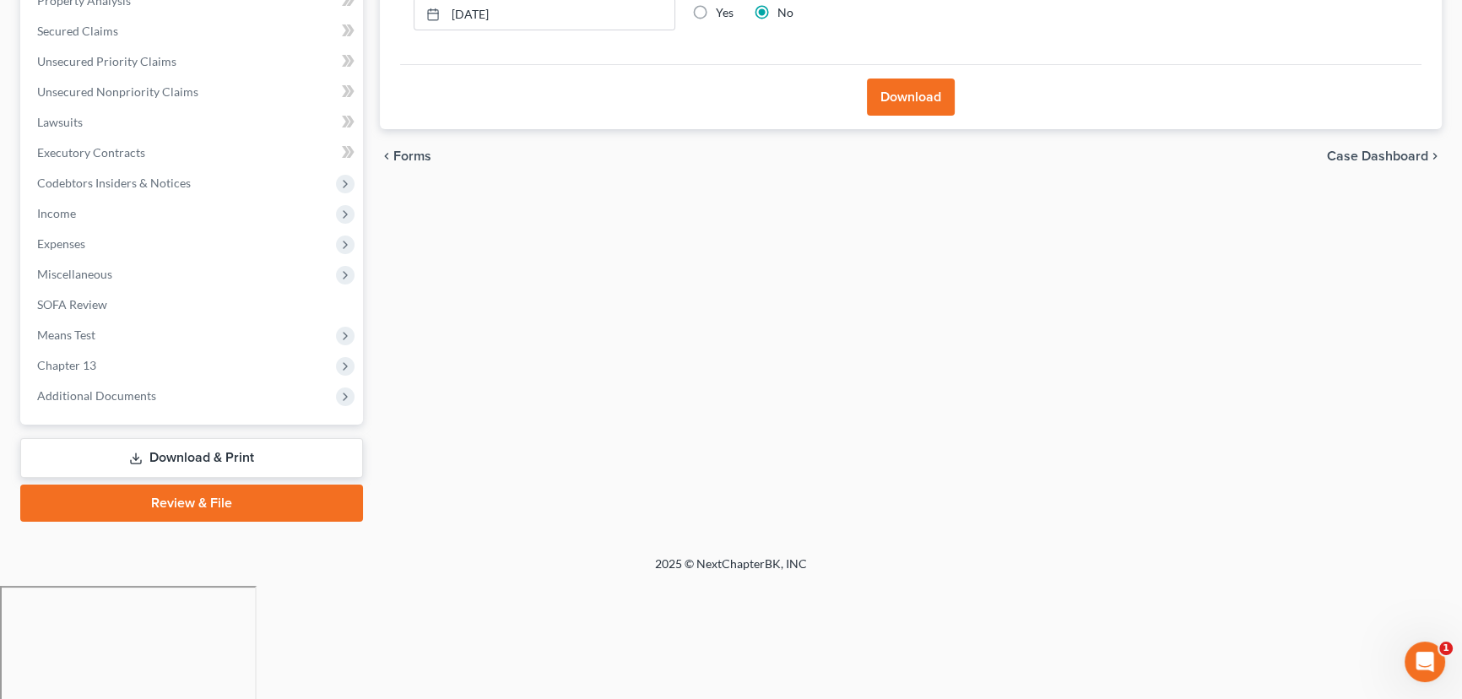
scroll to position [226, 0]
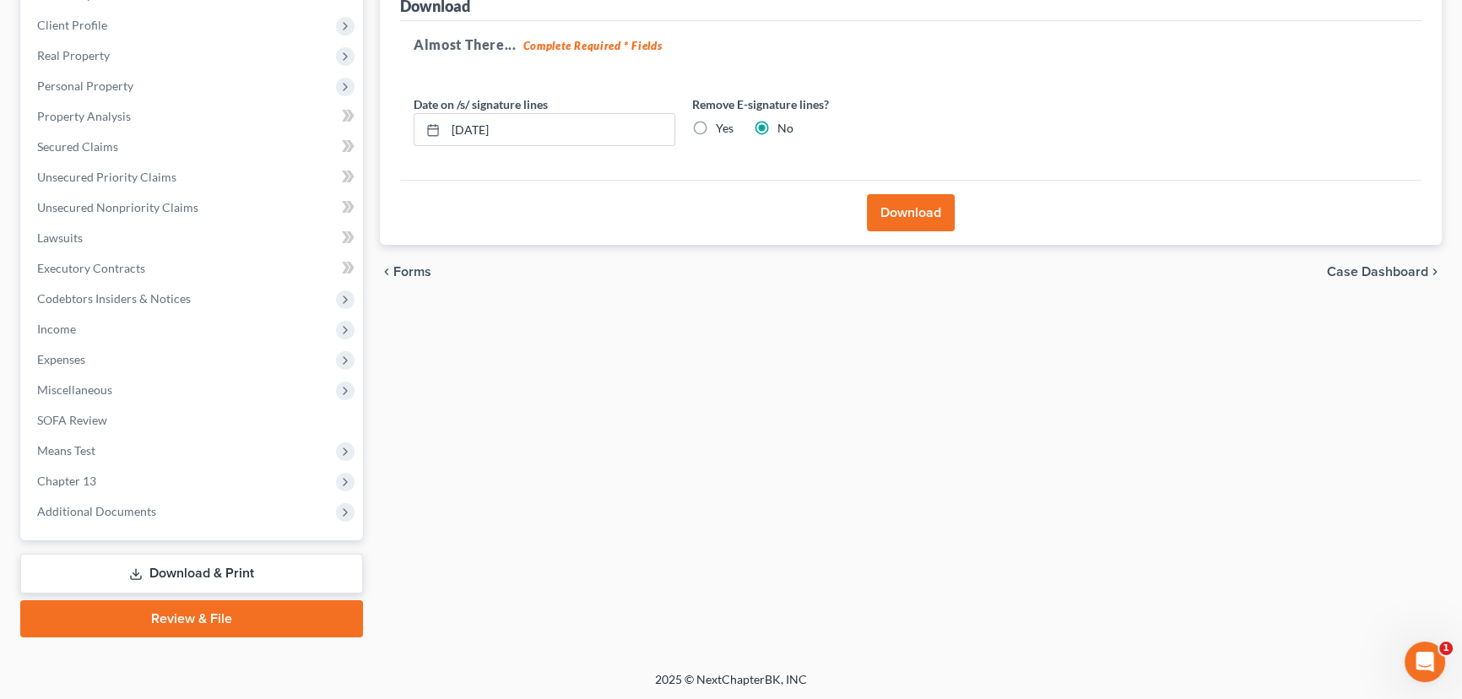
click at [919, 213] on button "Download" at bounding box center [911, 212] width 88 height 37
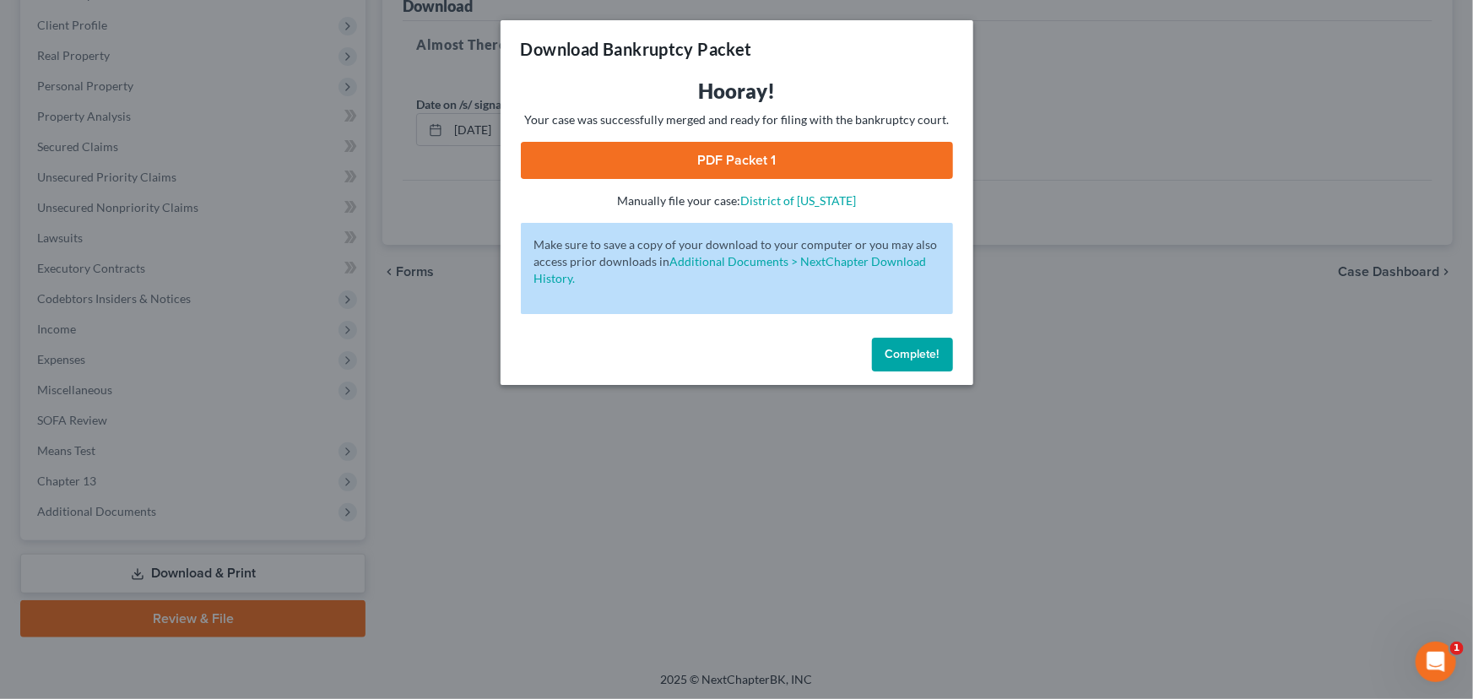
click at [749, 161] on link "PDF Packet 1" at bounding box center [737, 160] width 432 height 37
click at [917, 353] on span "Complete!" at bounding box center [913, 354] width 54 height 14
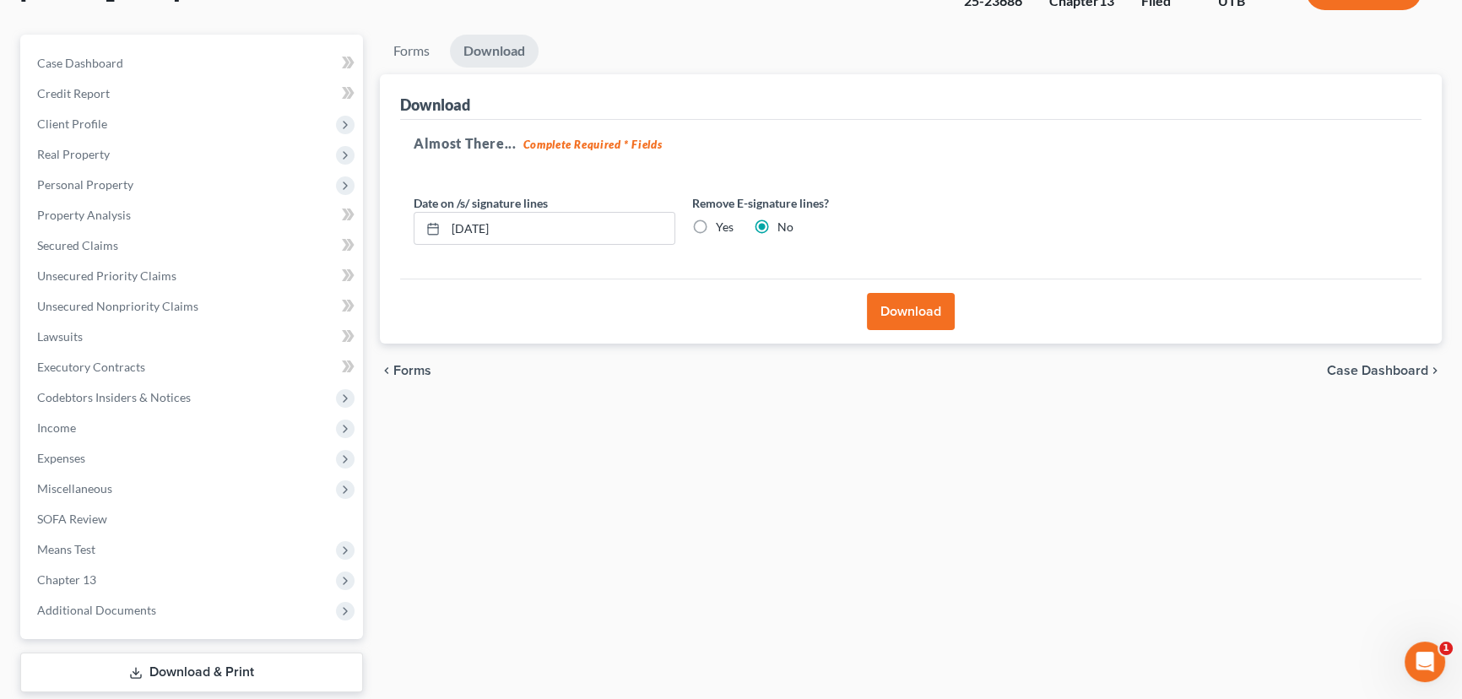
scroll to position [0, 0]
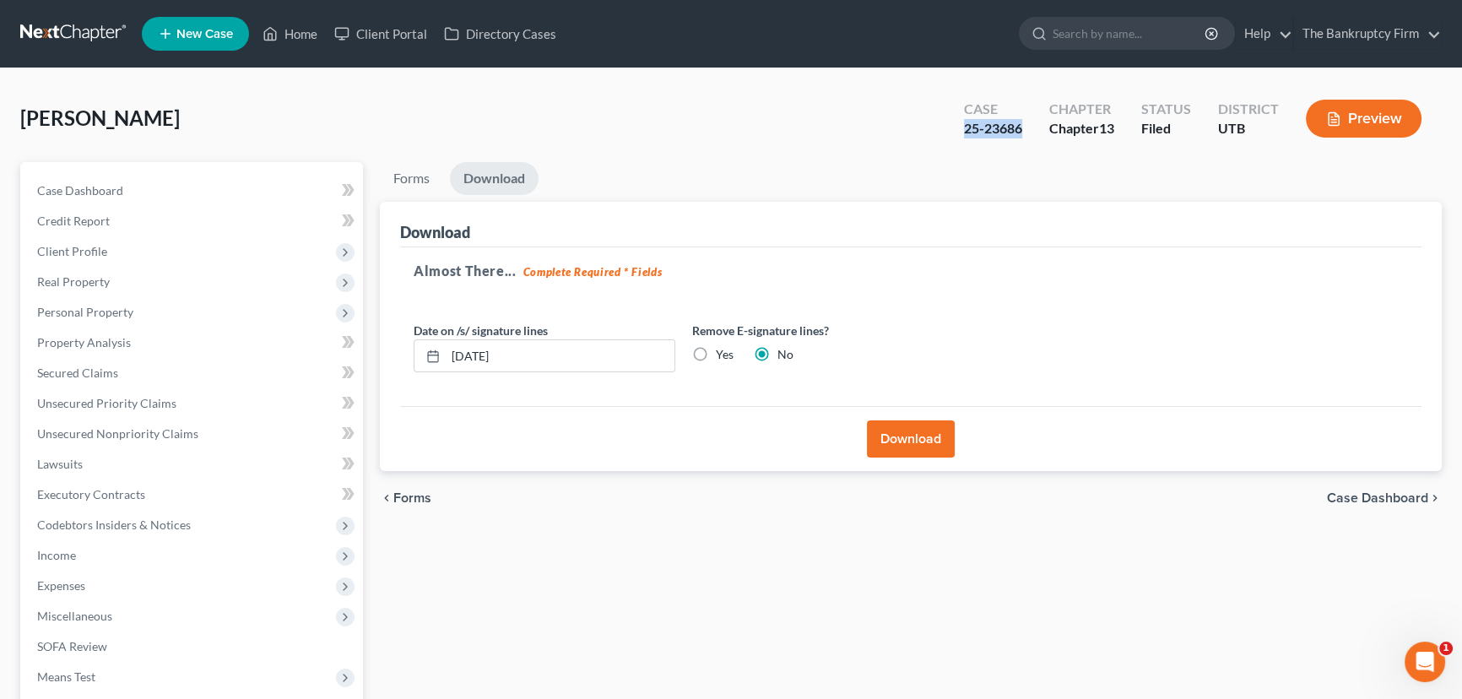
drag, startPoint x: 1027, startPoint y: 125, endPoint x: 963, endPoint y: 130, distance: 64.4
click at [963, 130] on div "Case 25-23686" at bounding box center [993, 120] width 85 height 50
copy div "25-23686"
